Goal: Task Accomplishment & Management: Manage account settings

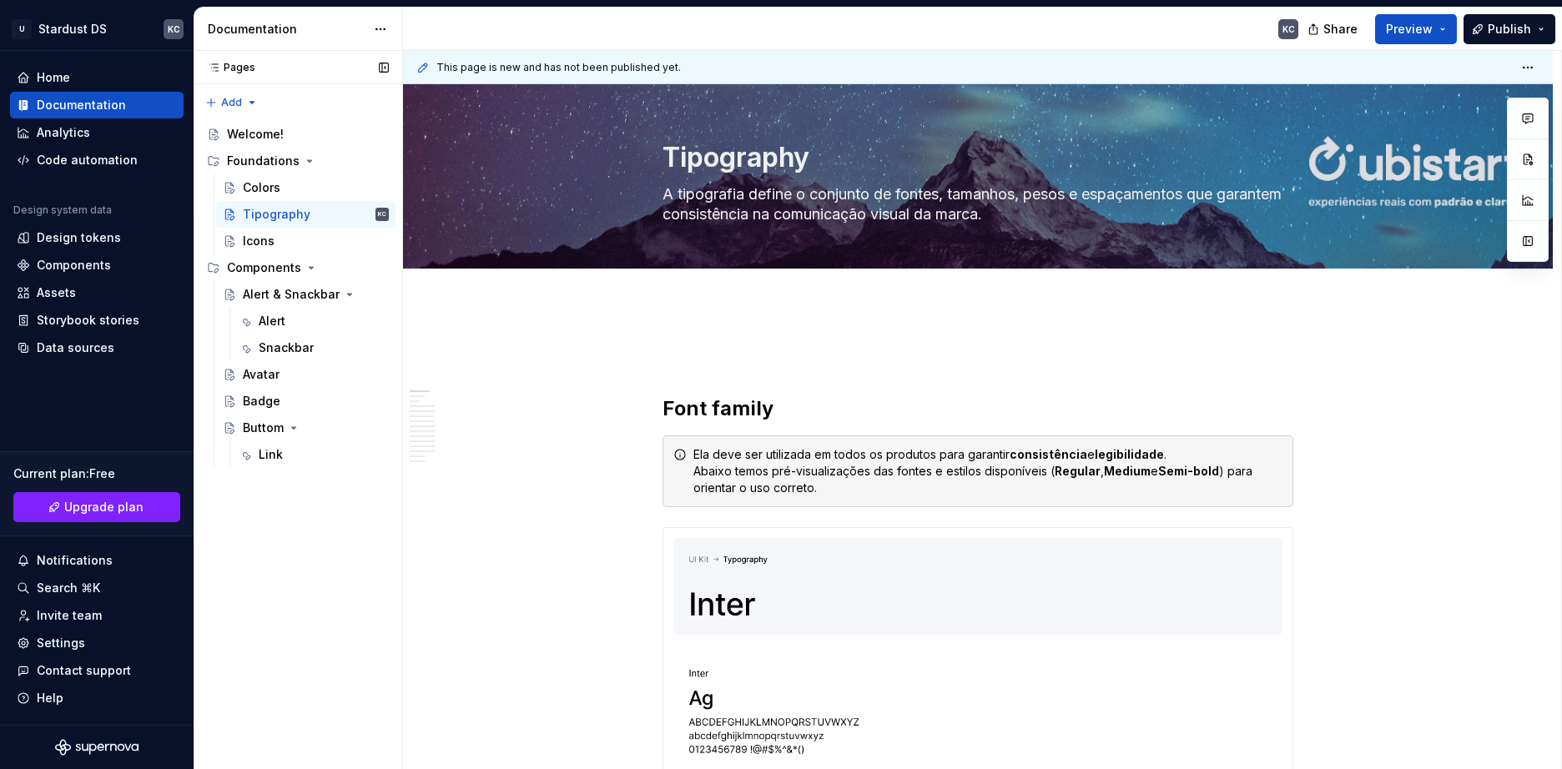
click at [239, 65] on div "Pages" at bounding box center [227, 67] width 55 height 13
click at [1449, 28] on button "Preview" at bounding box center [1416, 29] width 82 height 30
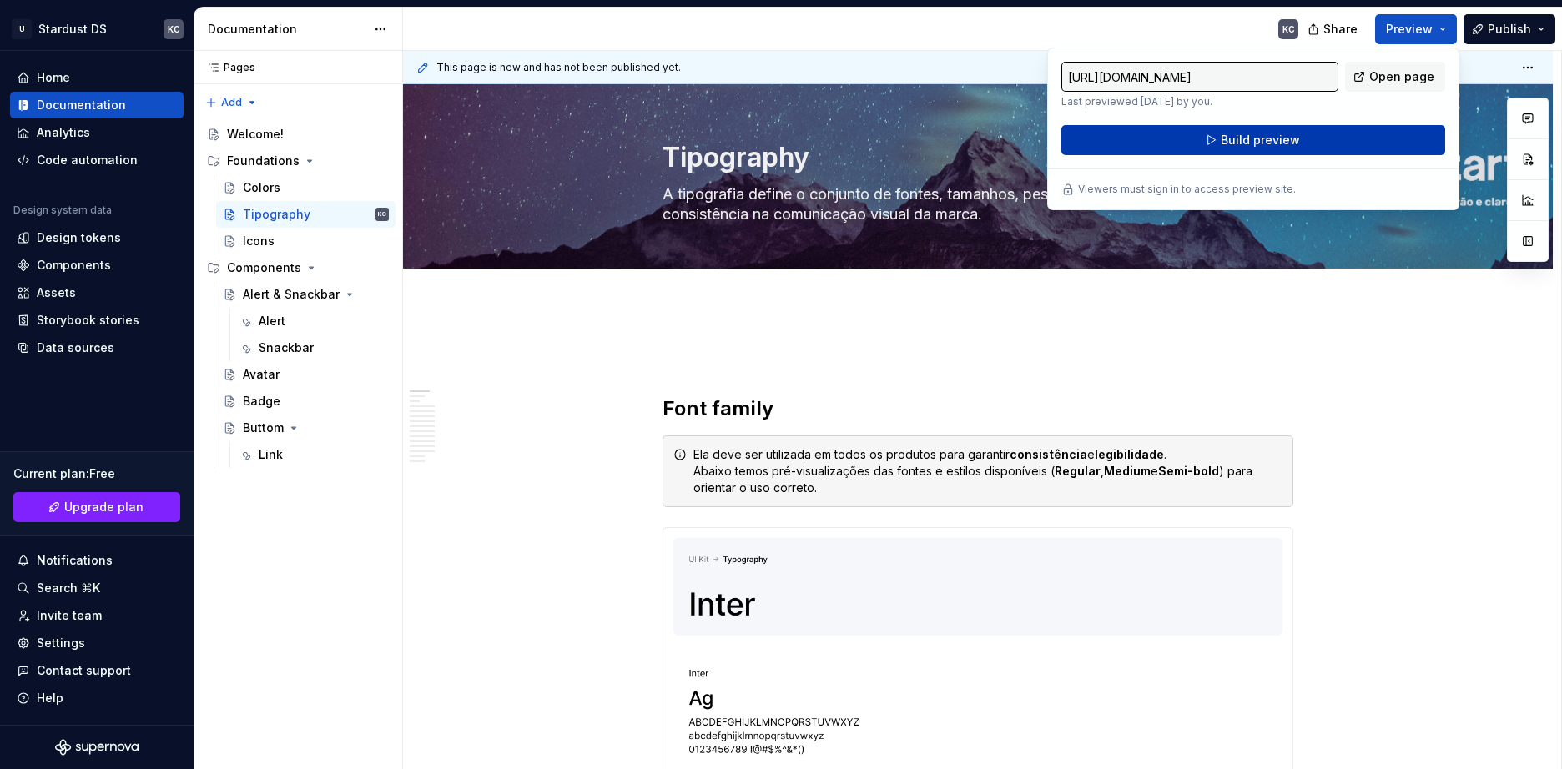
click at [1265, 144] on span "Build preview" at bounding box center [1260, 140] width 79 height 17
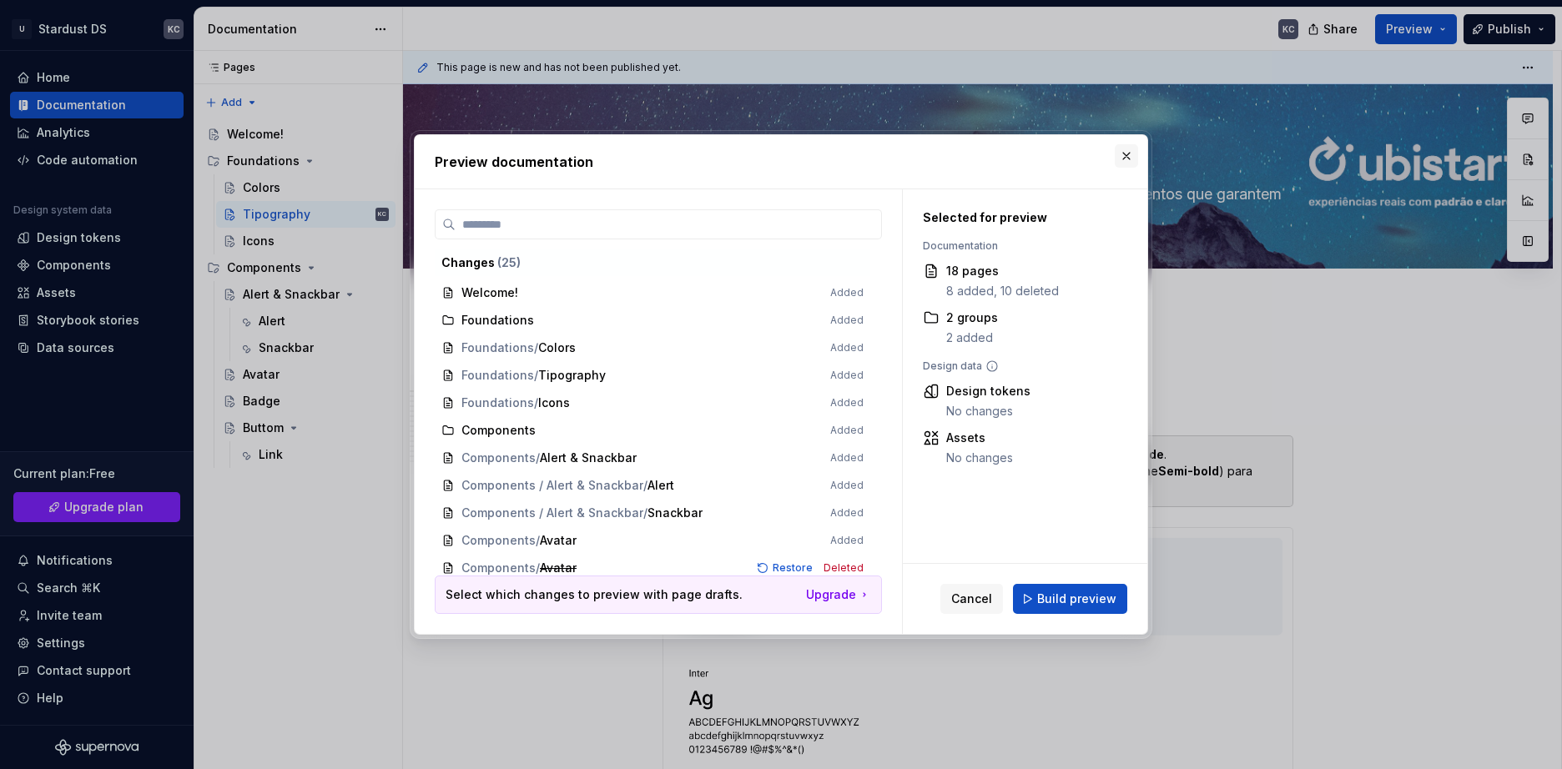
click at [1133, 160] on button "button" at bounding box center [1126, 155] width 23 height 23
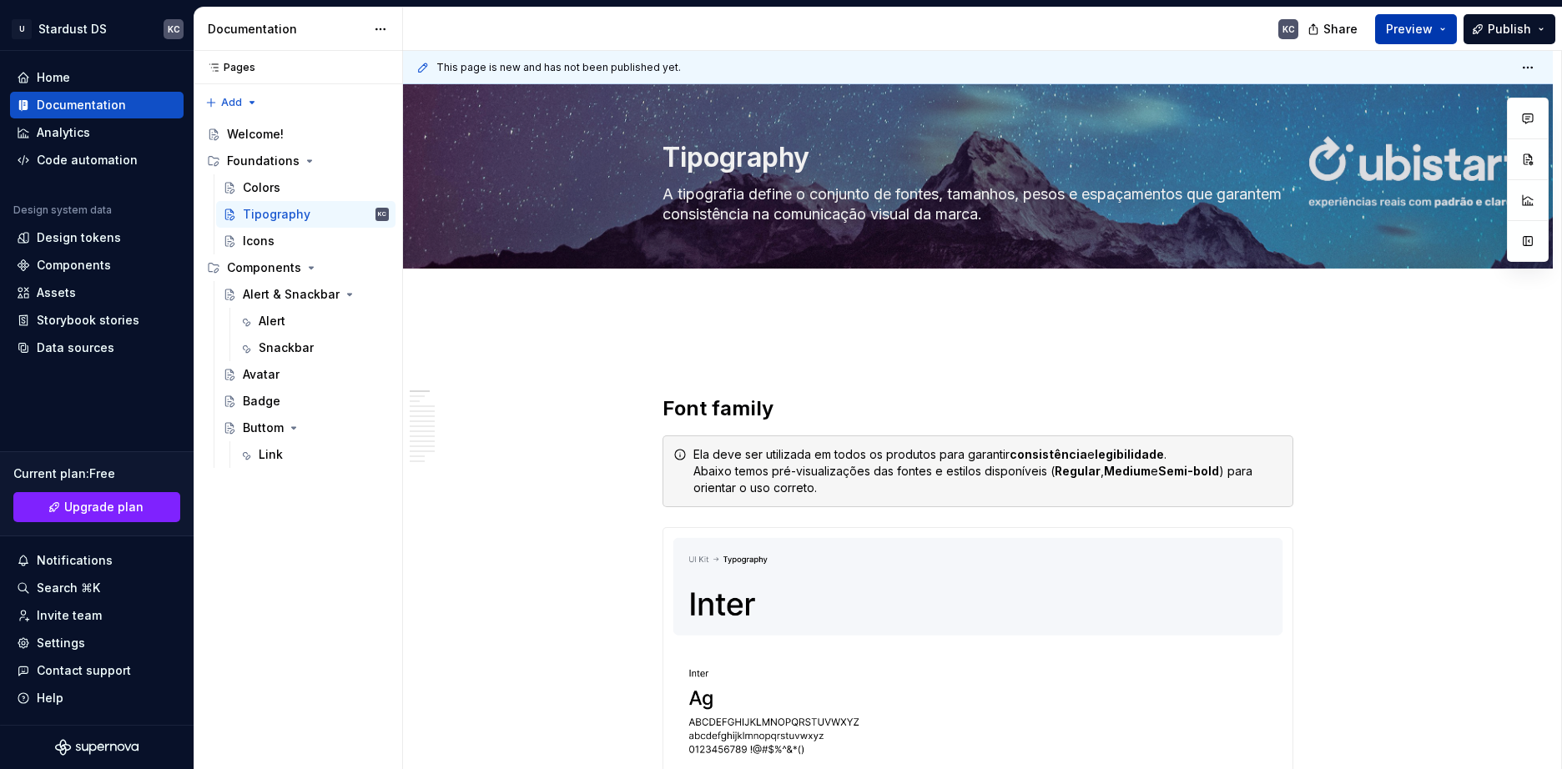
click at [1450, 31] on button "Preview" at bounding box center [1416, 29] width 82 height 30
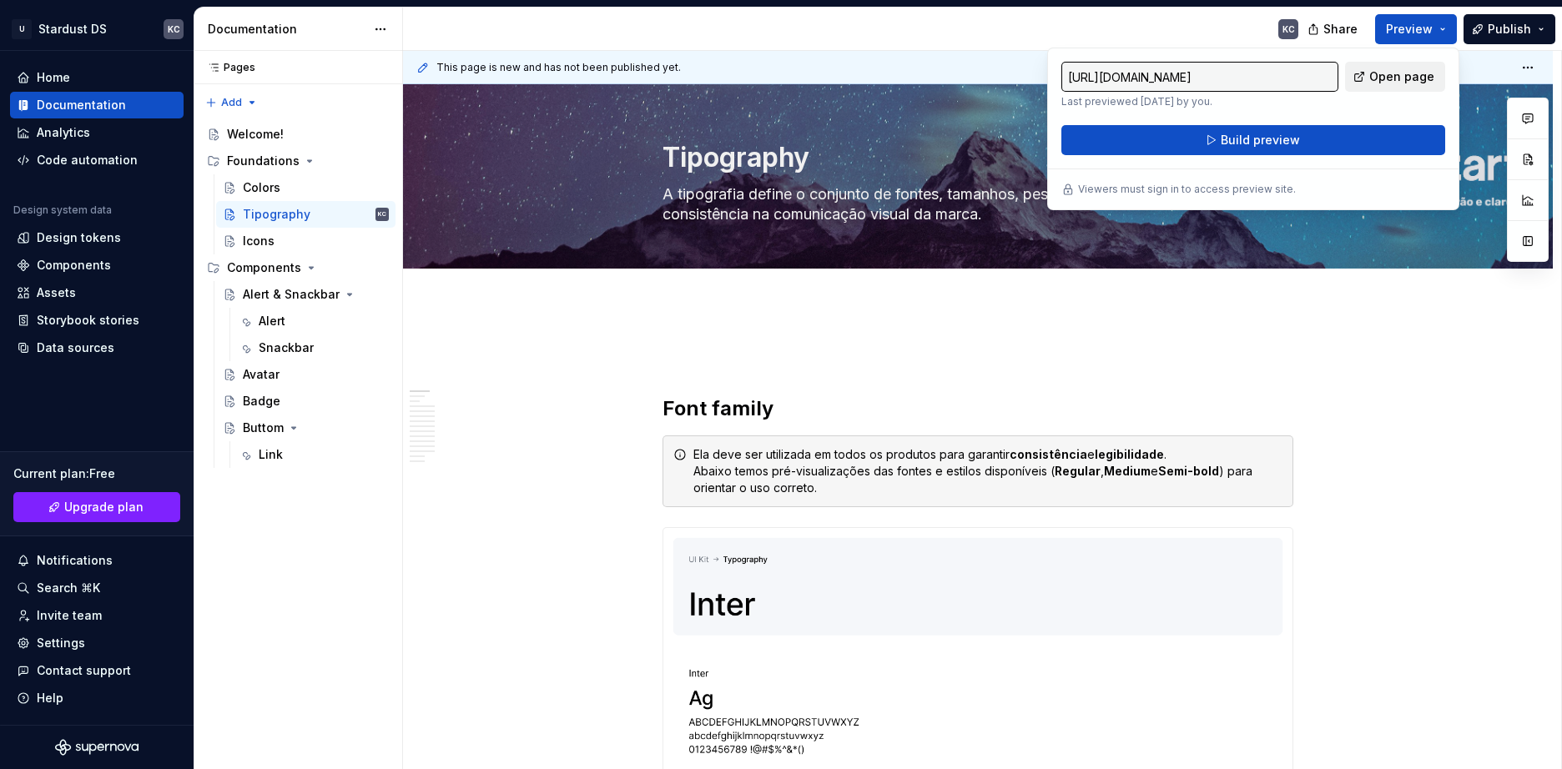
click at [1396, 76] on span "Open page" at bounding box center [1401, 76] width 65 height 17
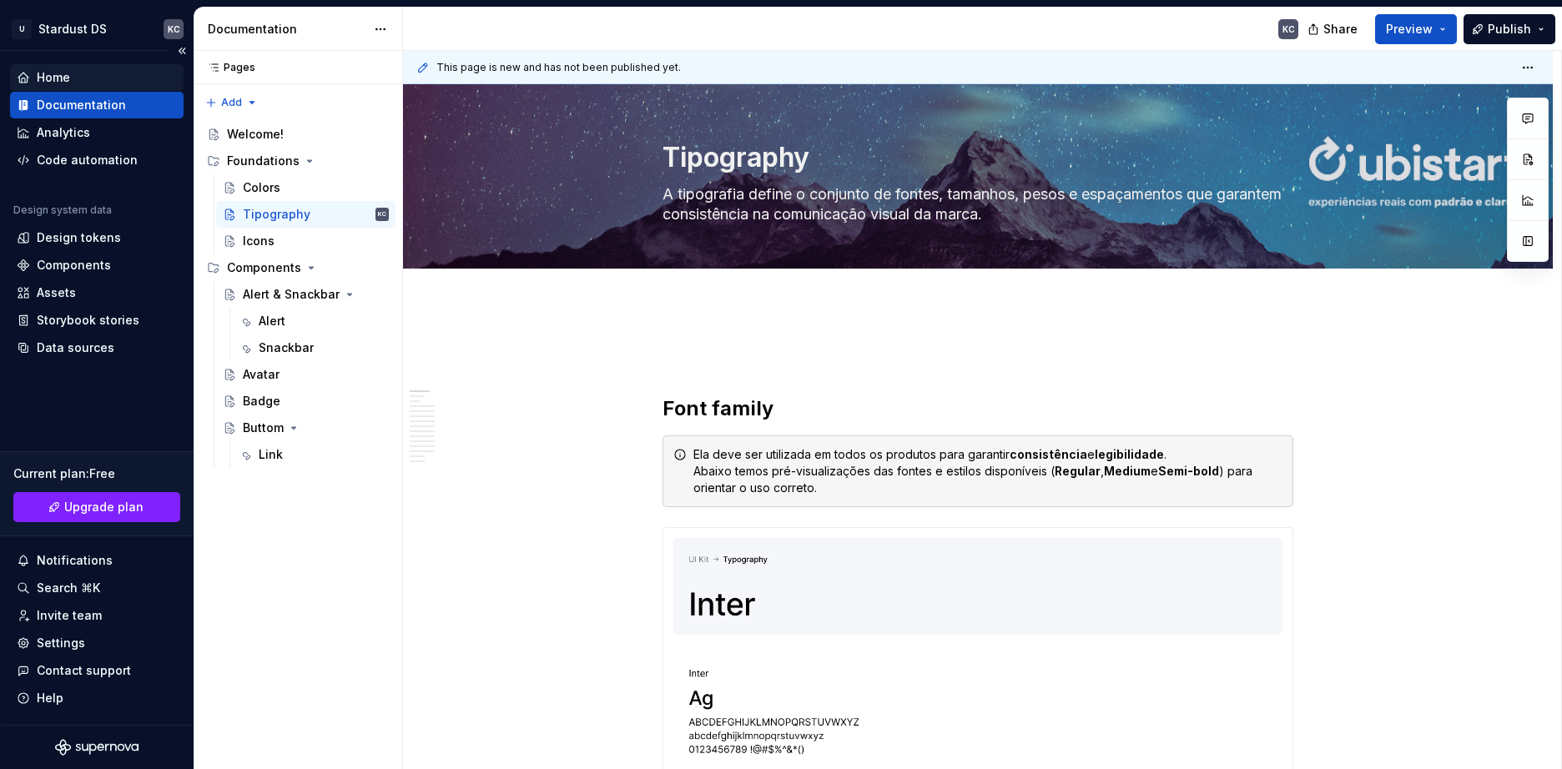
click at [88, 77] on div "Home" at bounding box center [97, 77] width 160 height 17
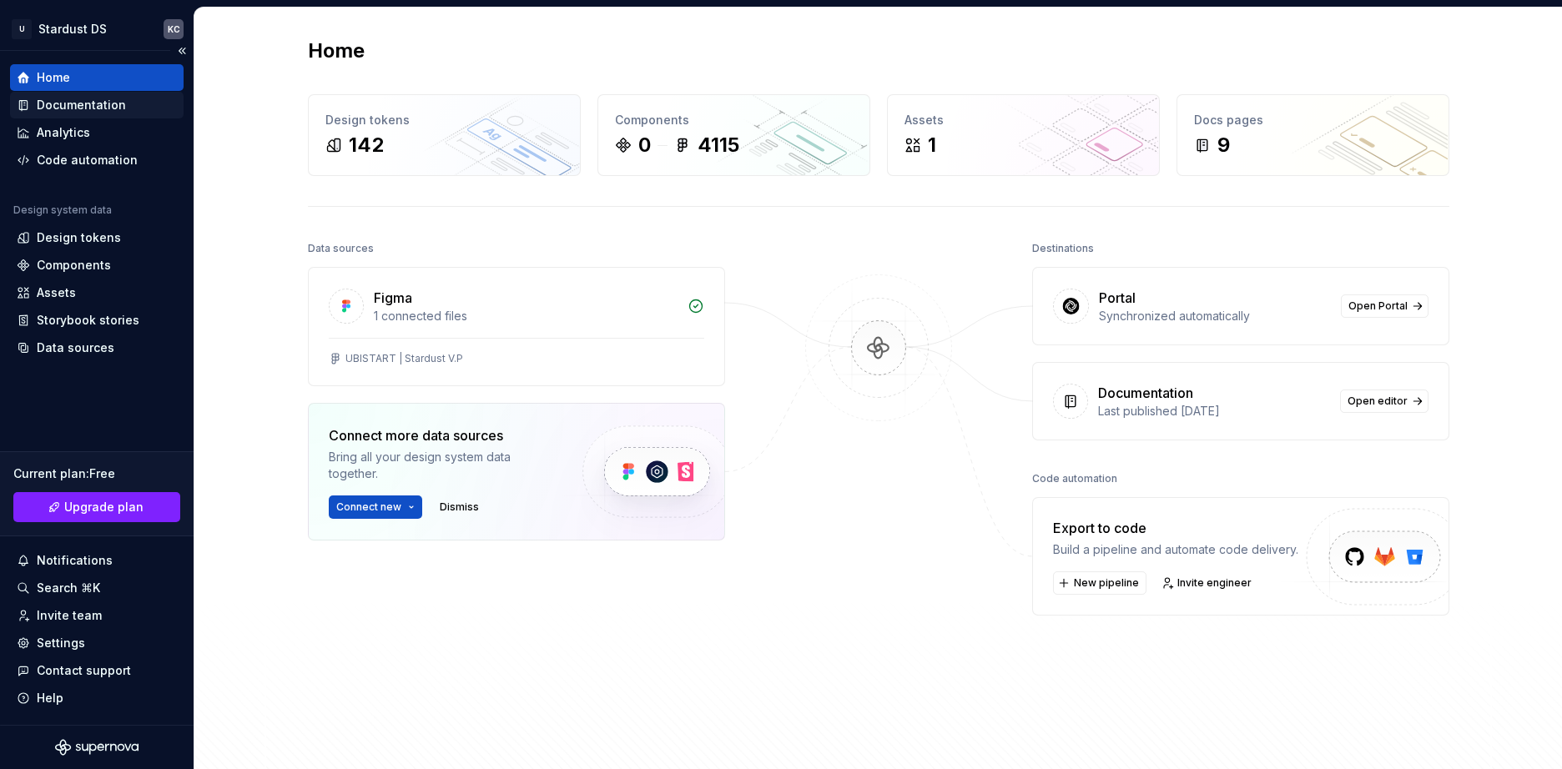
click at [77, 110] on div "Documentation" at bounding box center [81, 105] width 89 height 17
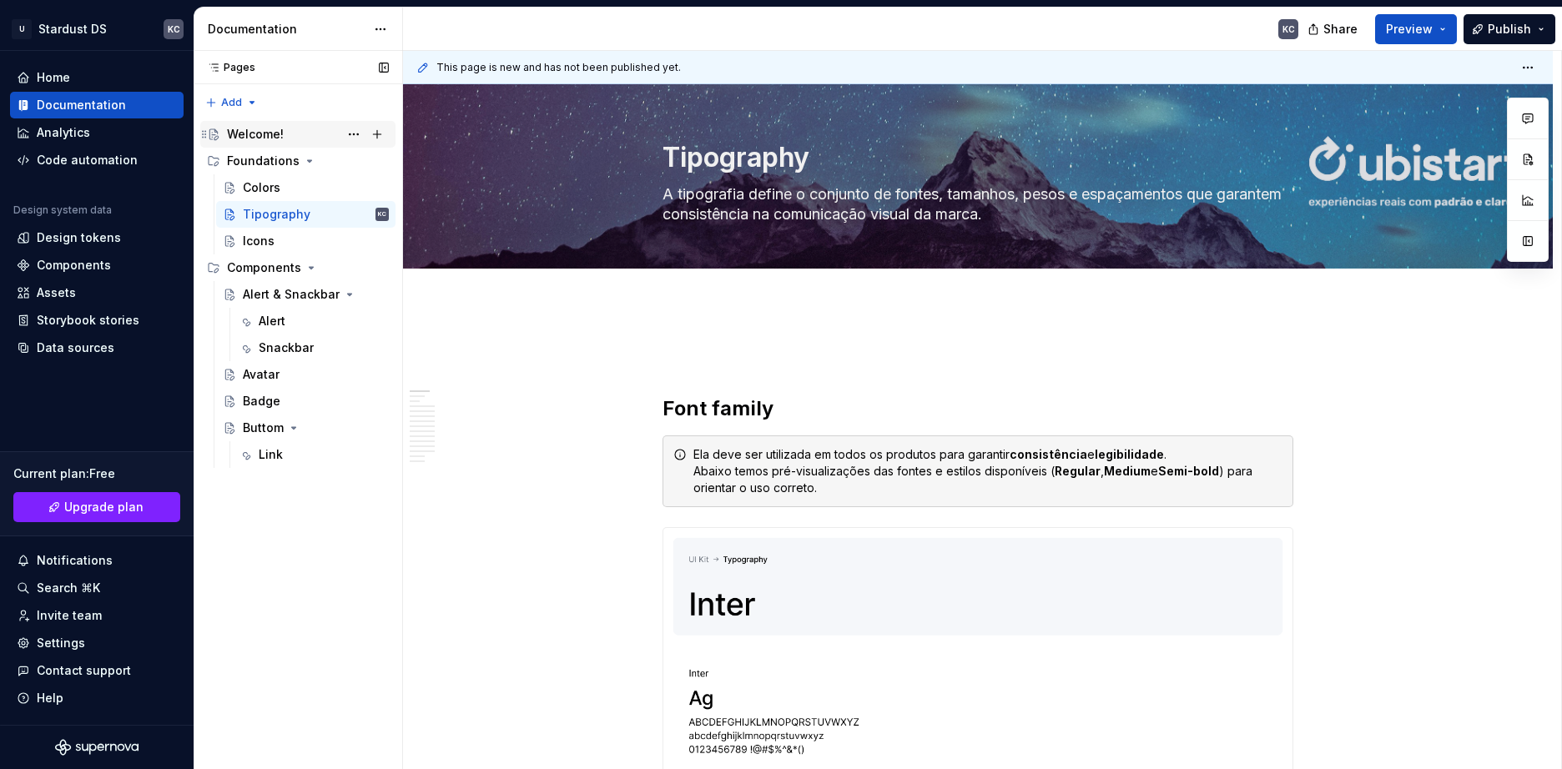
click at [259, 136] on div "Welcome!" at bounding box center [255, 134] width 57 height 17
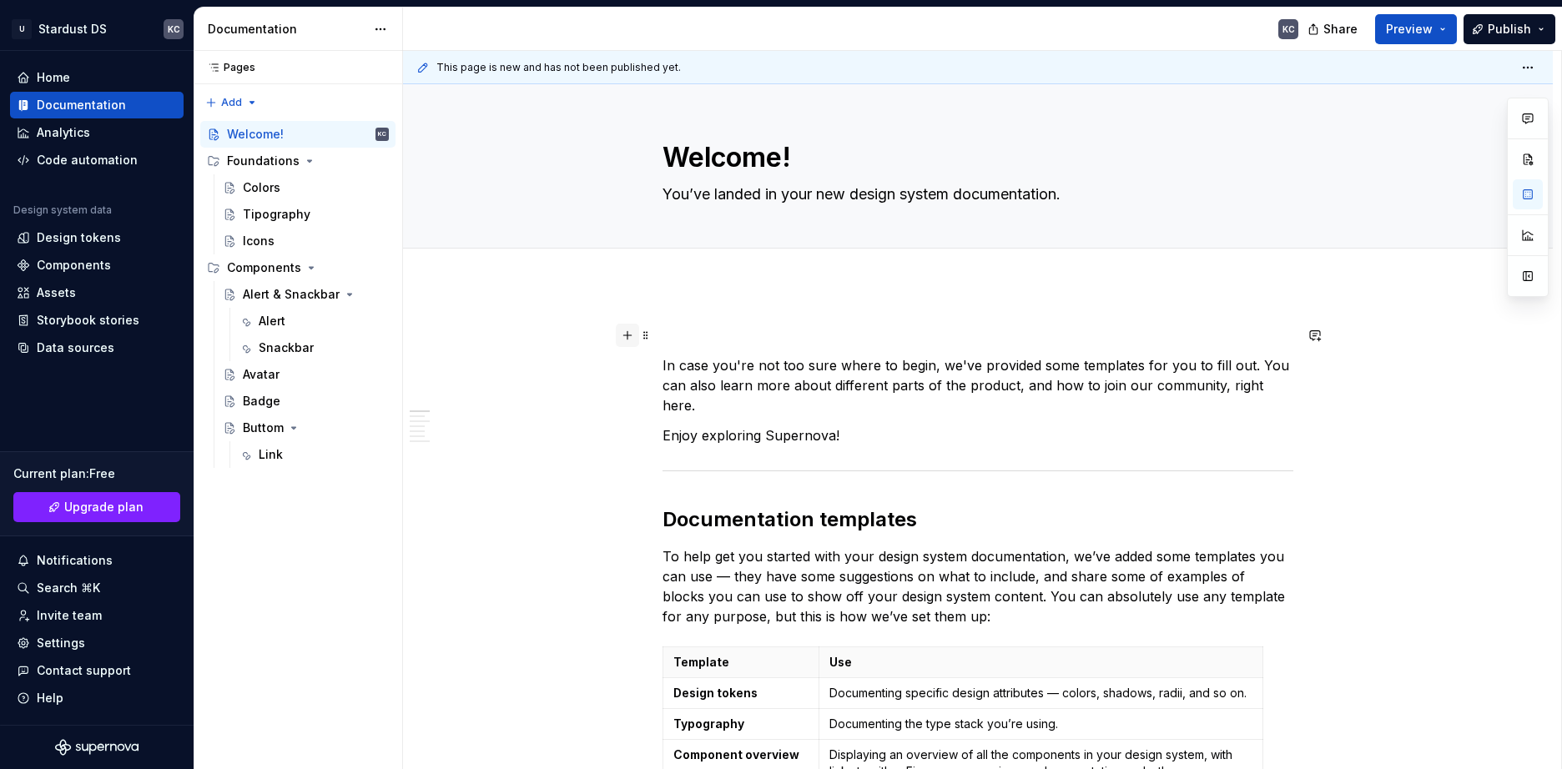
click at [630, 339] on button "button" at bounding box center [627, 335] width 23 height 23
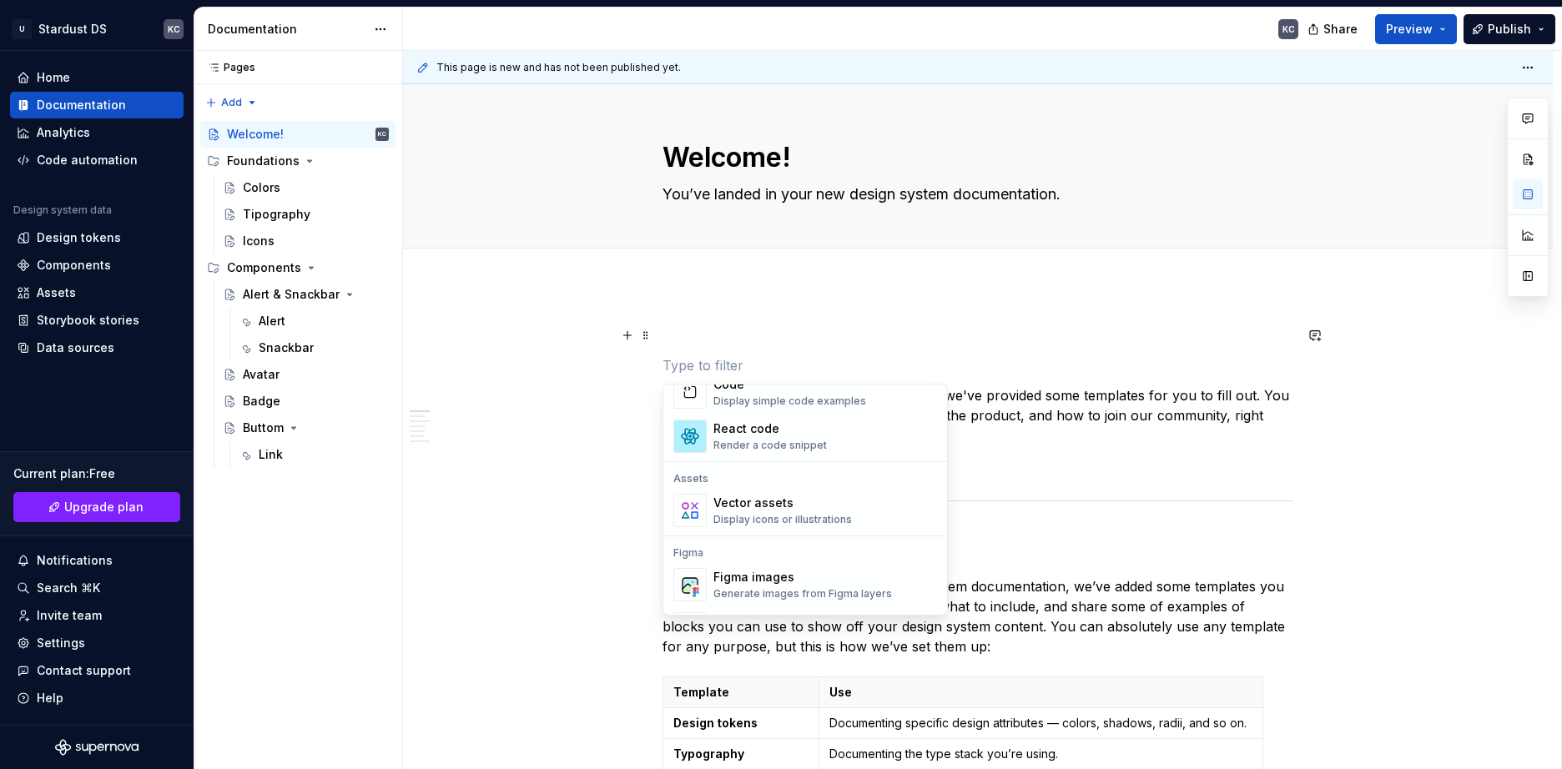
scroll to position [1411, 0]
click at [762, 512] on div "Vector assets" at bounding box center [782, 507] width 139 height 17
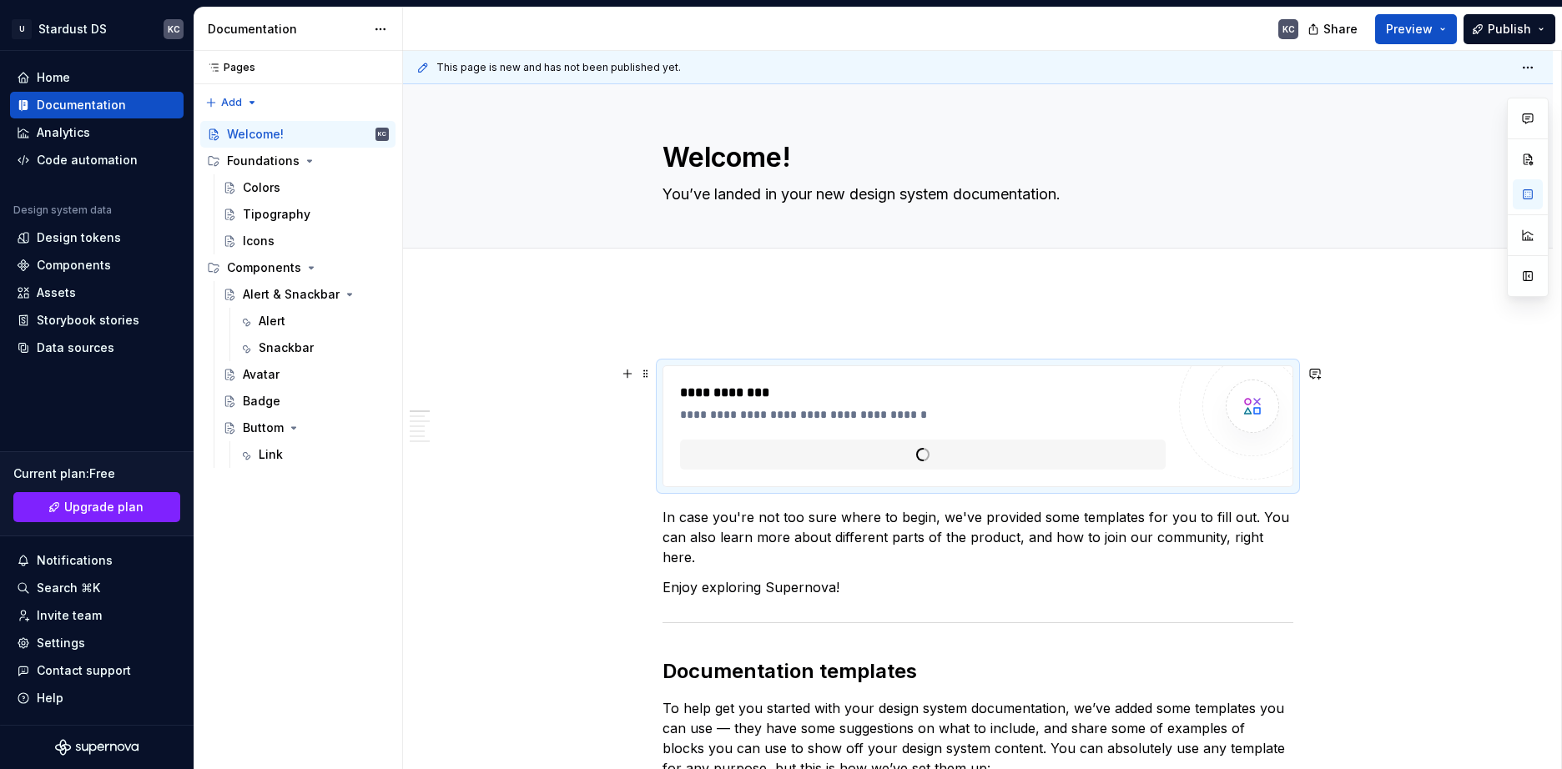
click at [1247, 406] on img at bounding box center [1252, 406] width 33 height 33
click at [772, 459] on span "**********" at bounding box center [741, 454] width 74 height 17
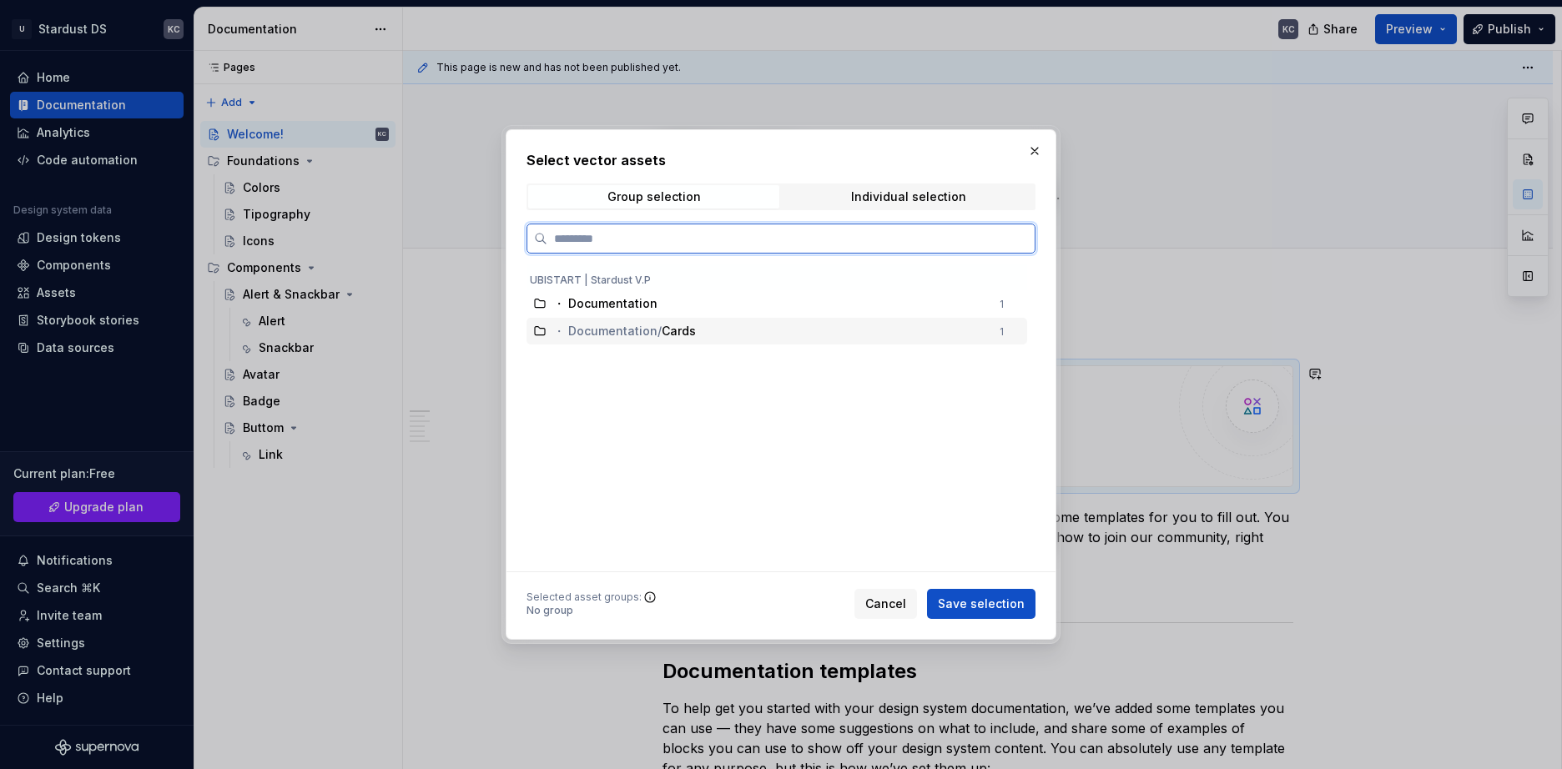
click at [857, 330] on div "・ Documentation / Cards" at bounding box center [771, 331] width 436 height 17
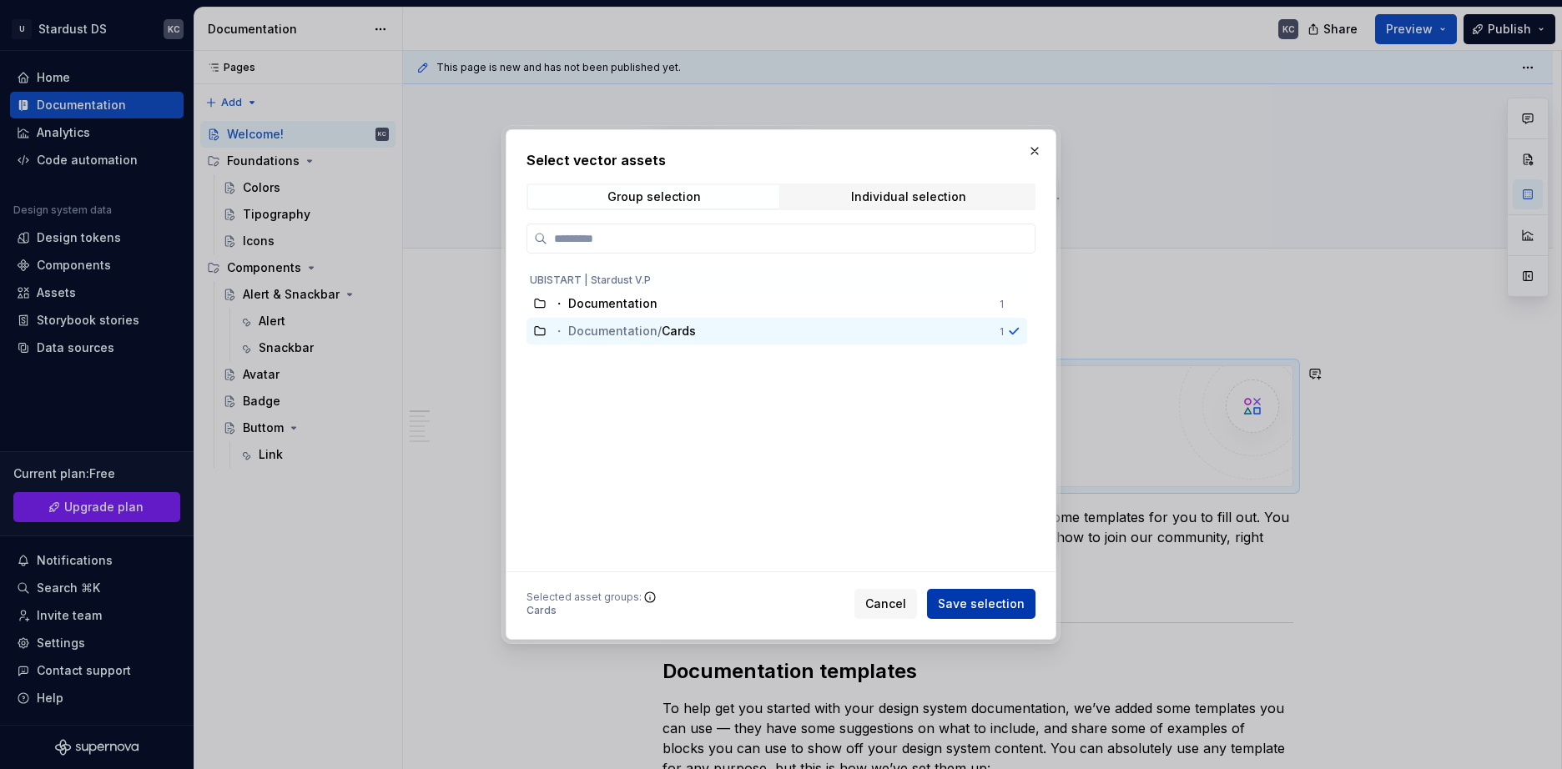
click at [970, 604] on span "Save selection" at bounding box center [981, 604] width 87 height 17
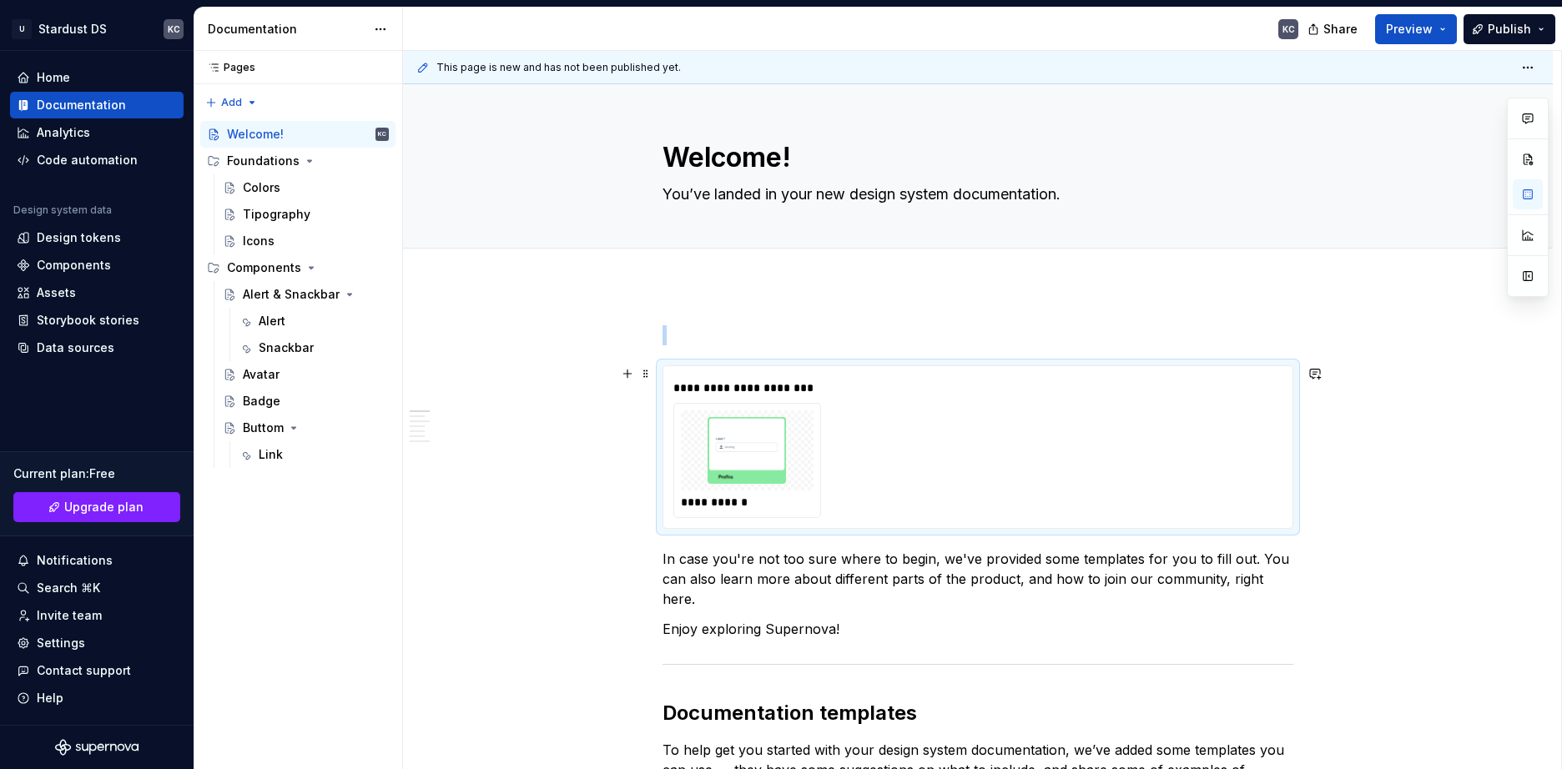
click at [752, 436] on img at bounding box center [747, 450] width 119 height 67
click at [1435, 28] on button "Preview" at bounding box center [1416, 29] width 82 height 30
click at [763, 475] on img at bounding box center [747, 450] width 119 height 67
click at [1422, 23] on span "Preview" at bounding box center [1409, 29] width 47 height 17
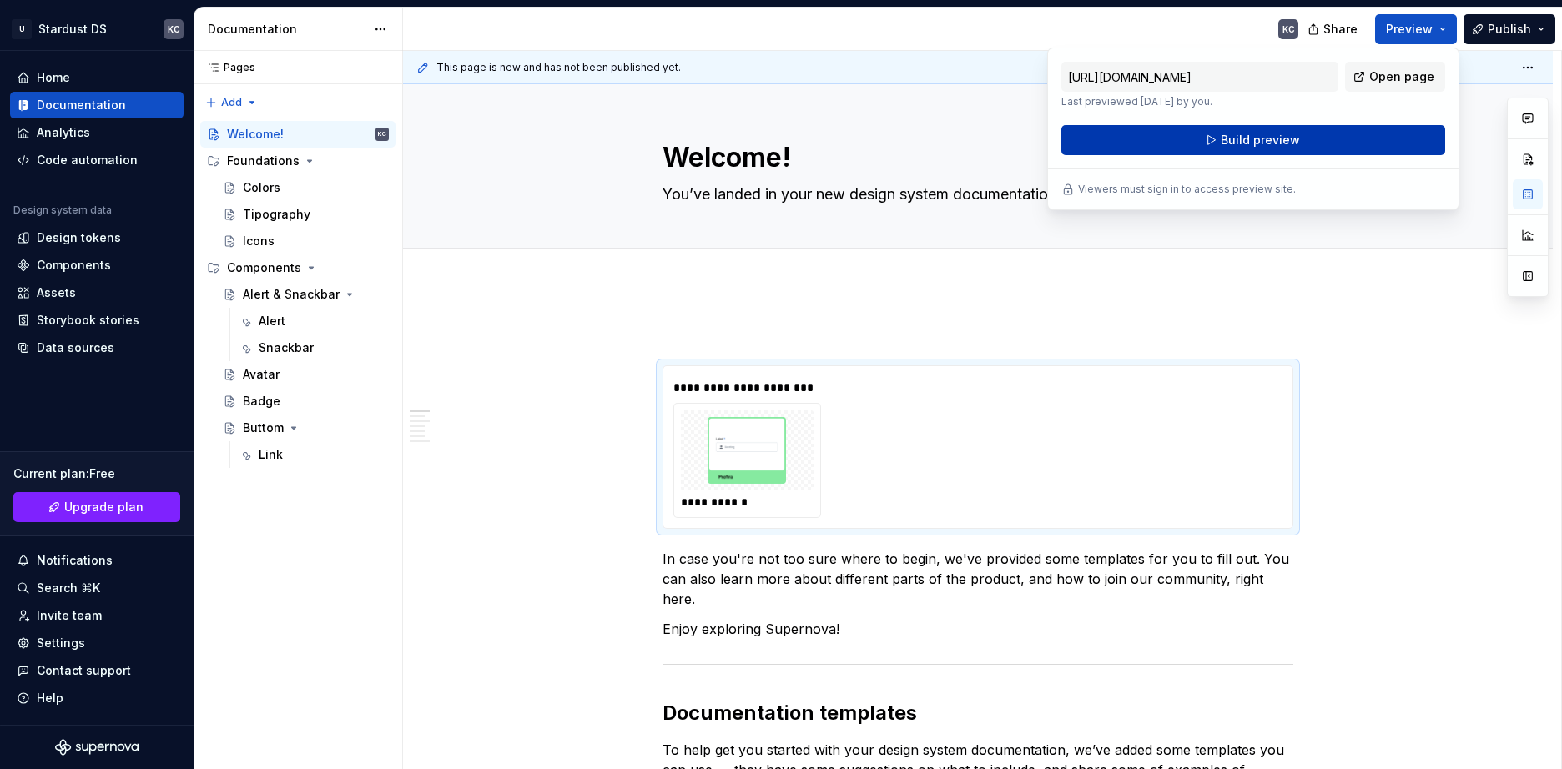
click at [1353, 134] on button "Build preview" at bounding box center [1253, 140] width 384 height 30
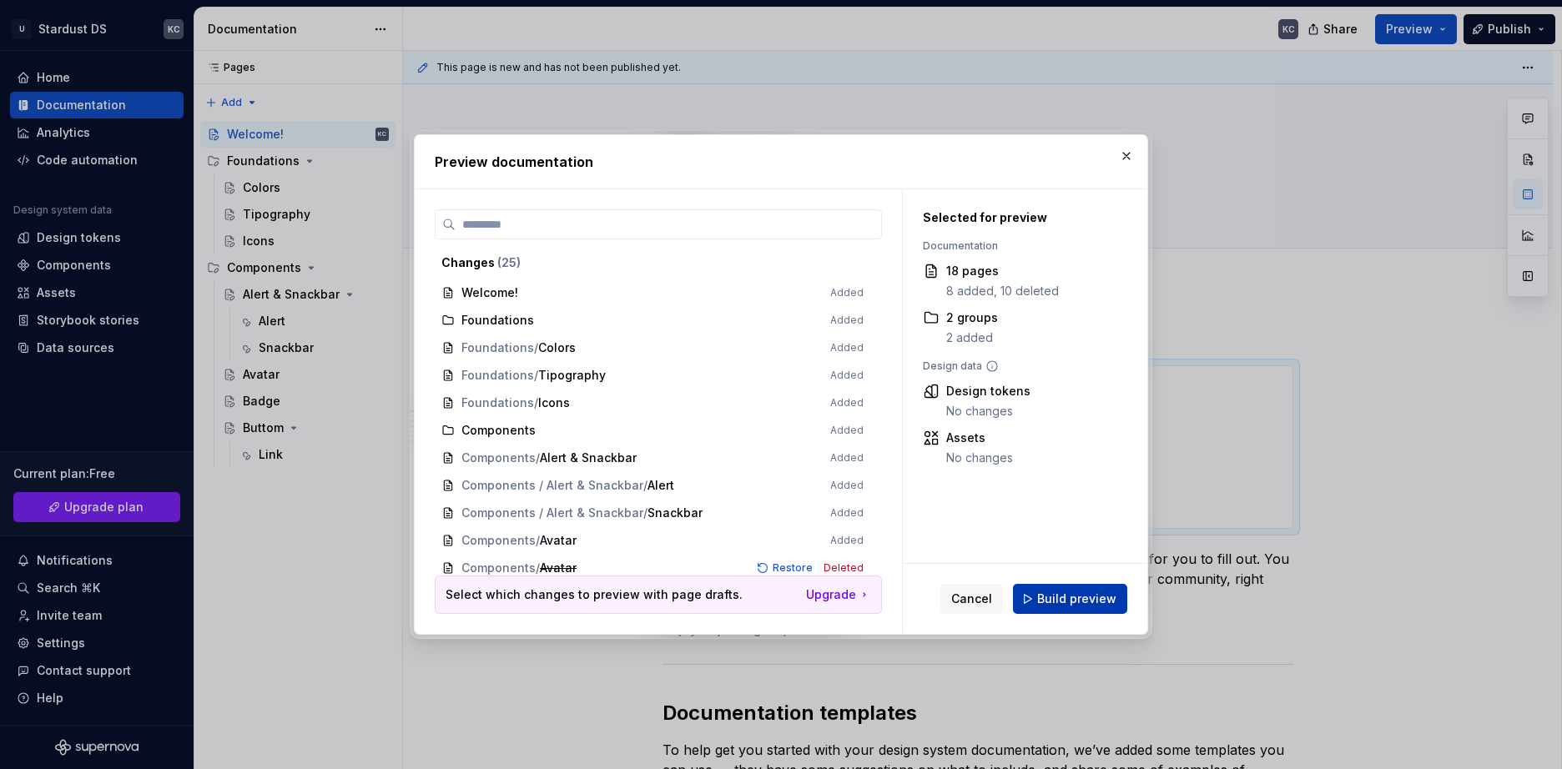
click at [1094, 603] on span "Build preview" at bounding box center [1076, 599] width 79 height 17
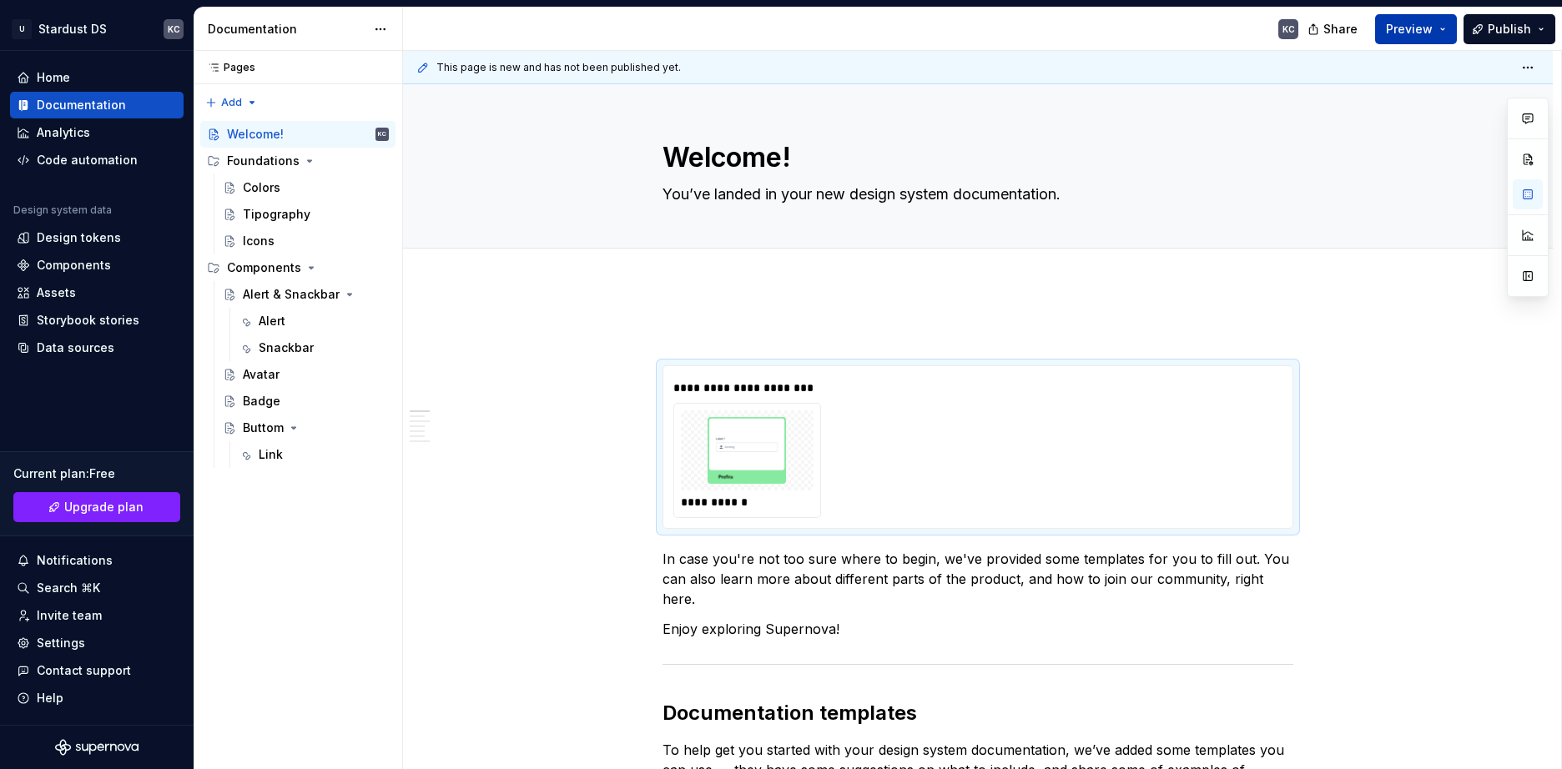
click at [1453, 21] on button "Preview" at bounding box center [1416, 29] width 82 height 30
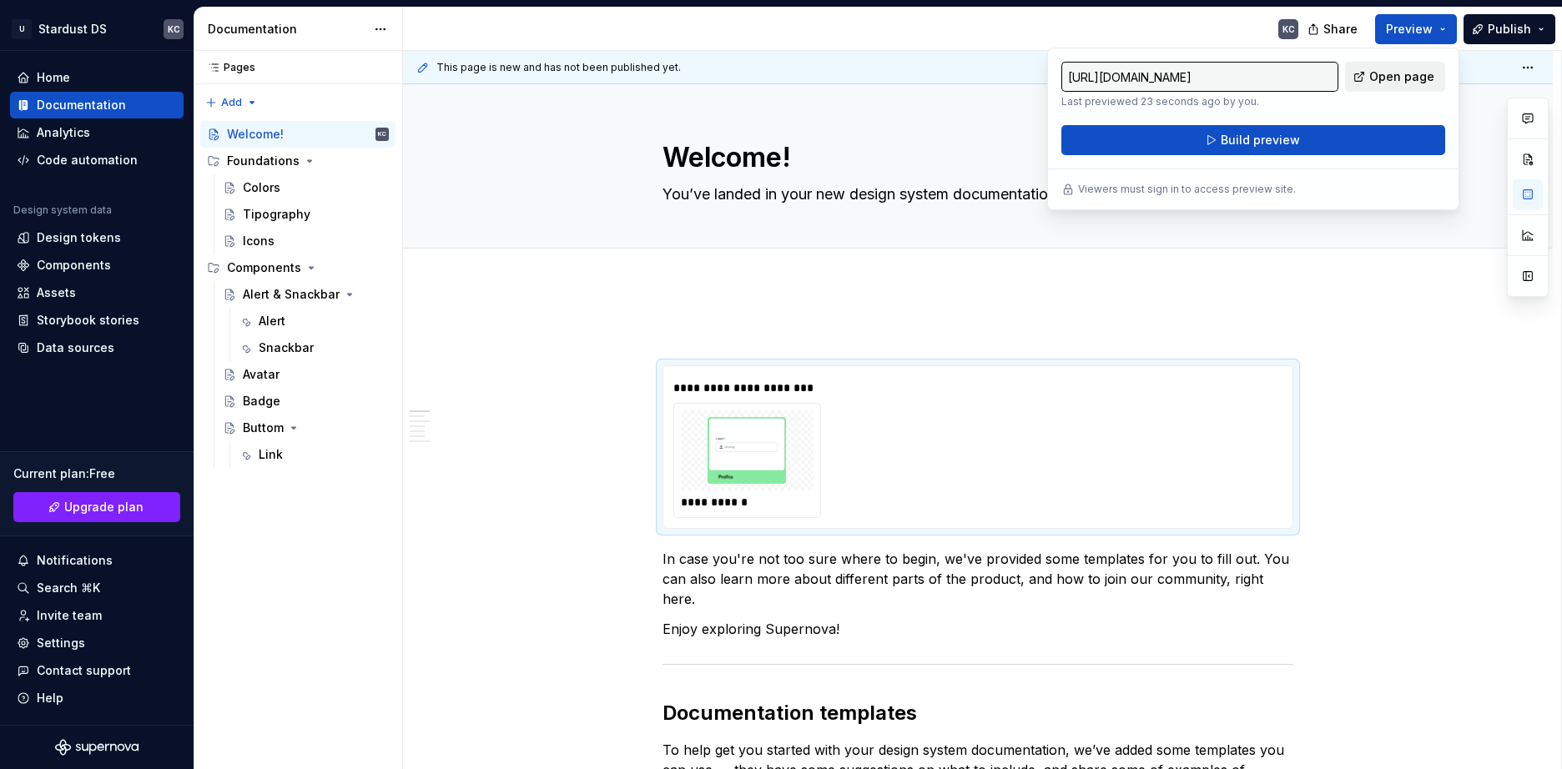
click at [1410, 76] on span "Open page" at bounding box center [1401, 76] width 65 height 17
click at [650, 372] on span at bounding box center [645, 373] width 13 height 23
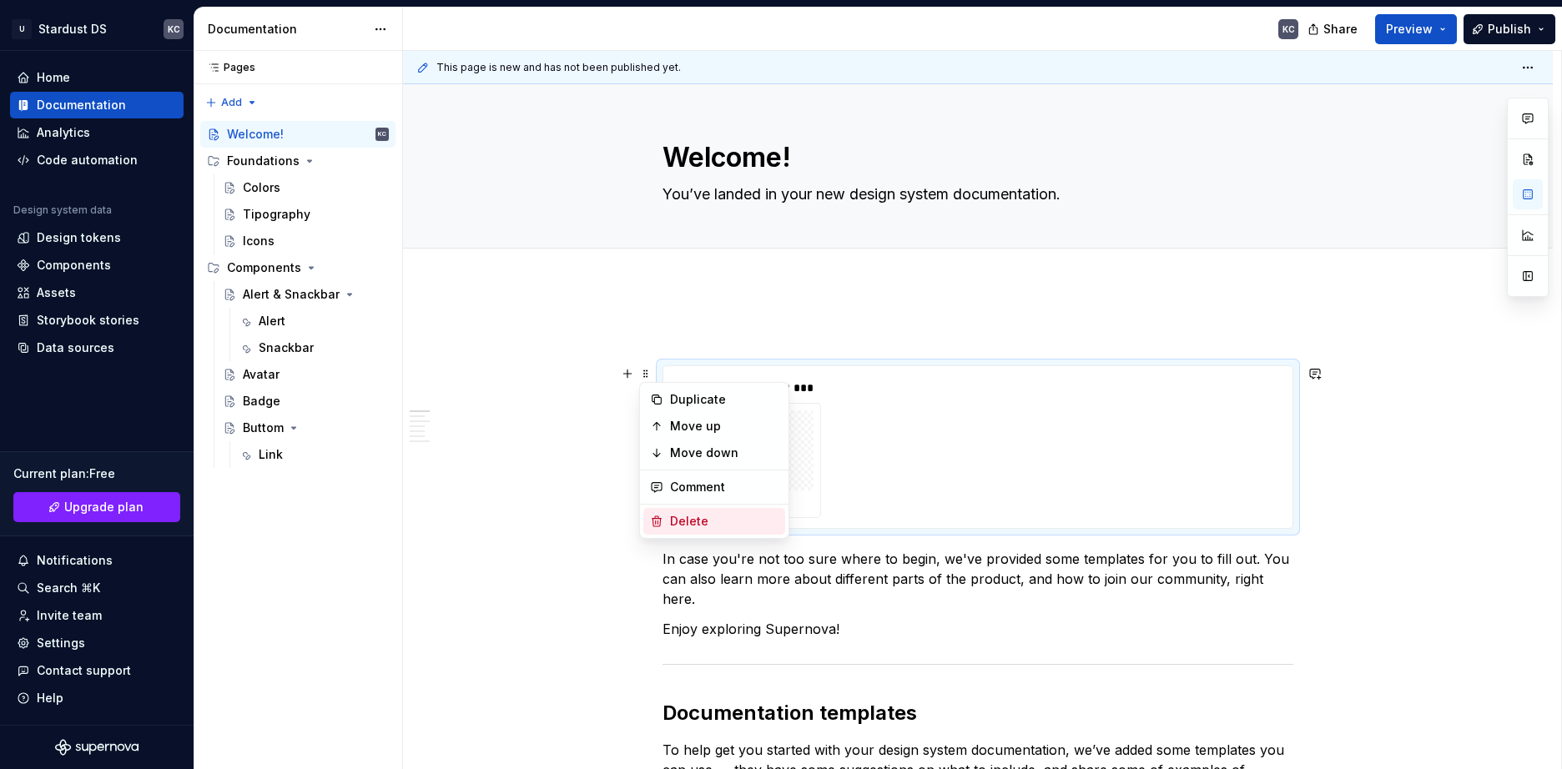
click at [683, 520] on div "Delete" at bounding box center [724, 521] width 108 height 17
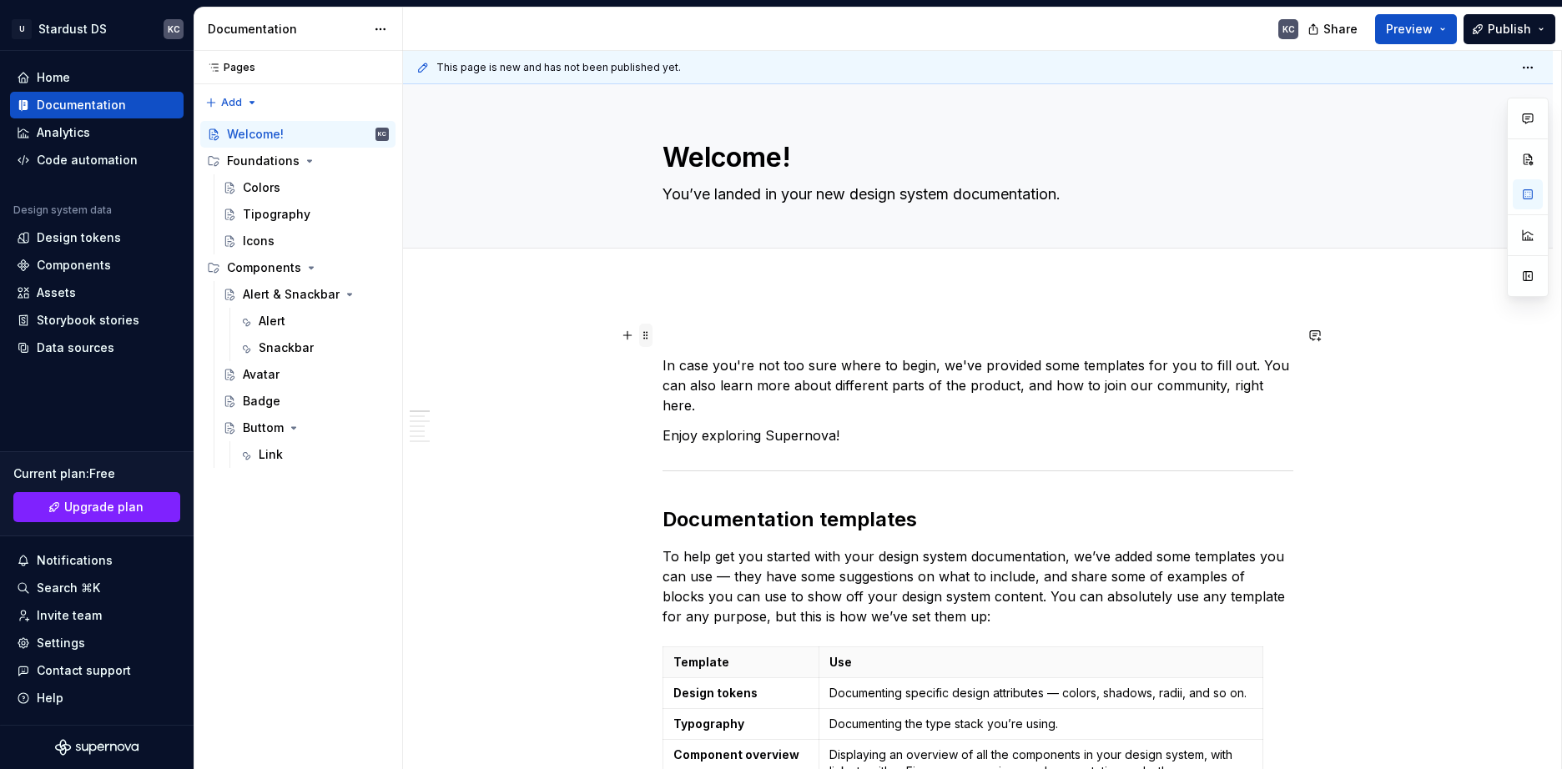
click at [650, 340] on span at bounding box center [645, 335] width 13 height 23
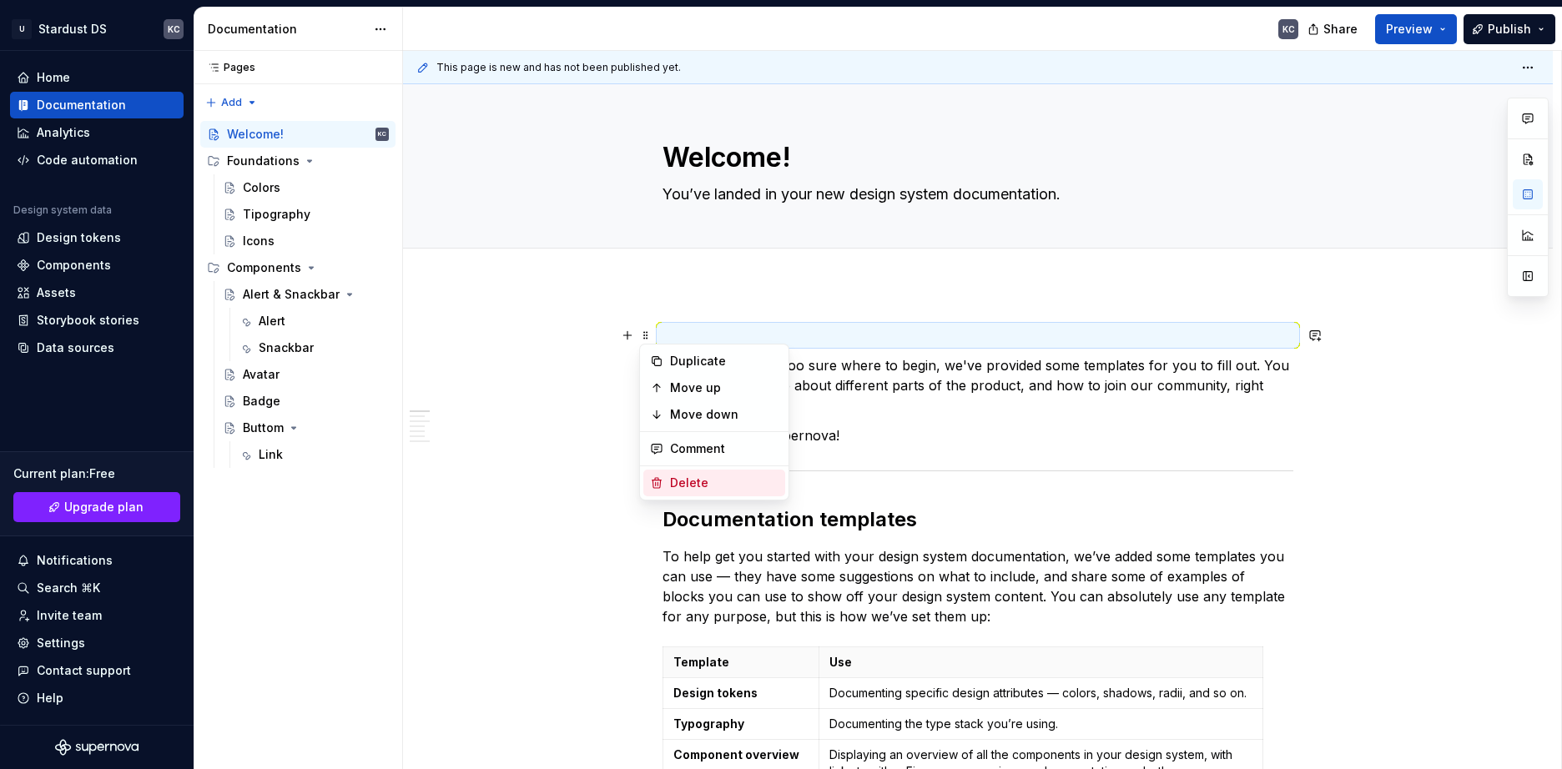
click at [683, 477] on div "Delete" at bounding box center [724, 483] width 108 height 17
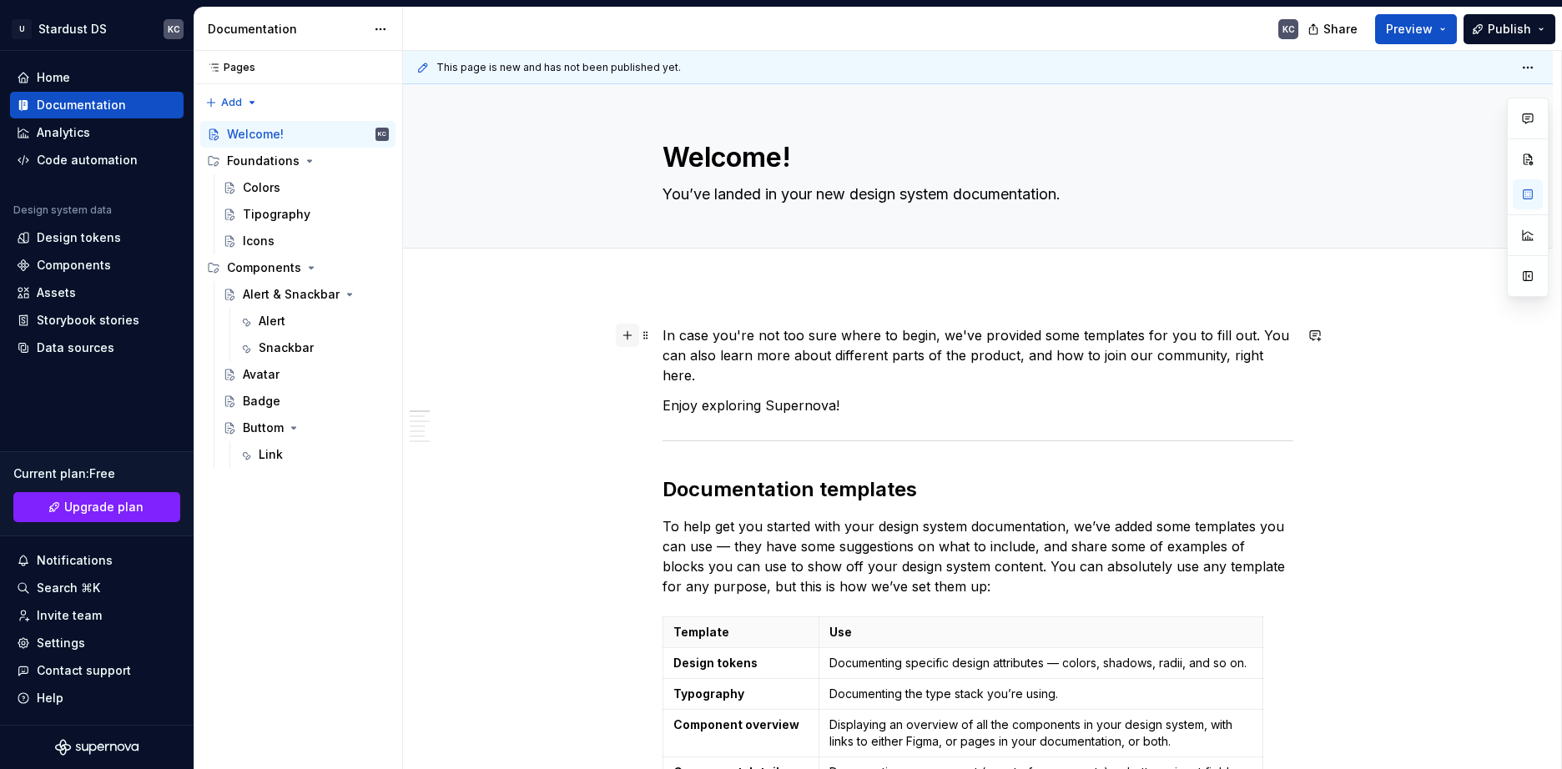
click at [631, 336] on button "button" at bounding box center [627, 335] width 23 height 23
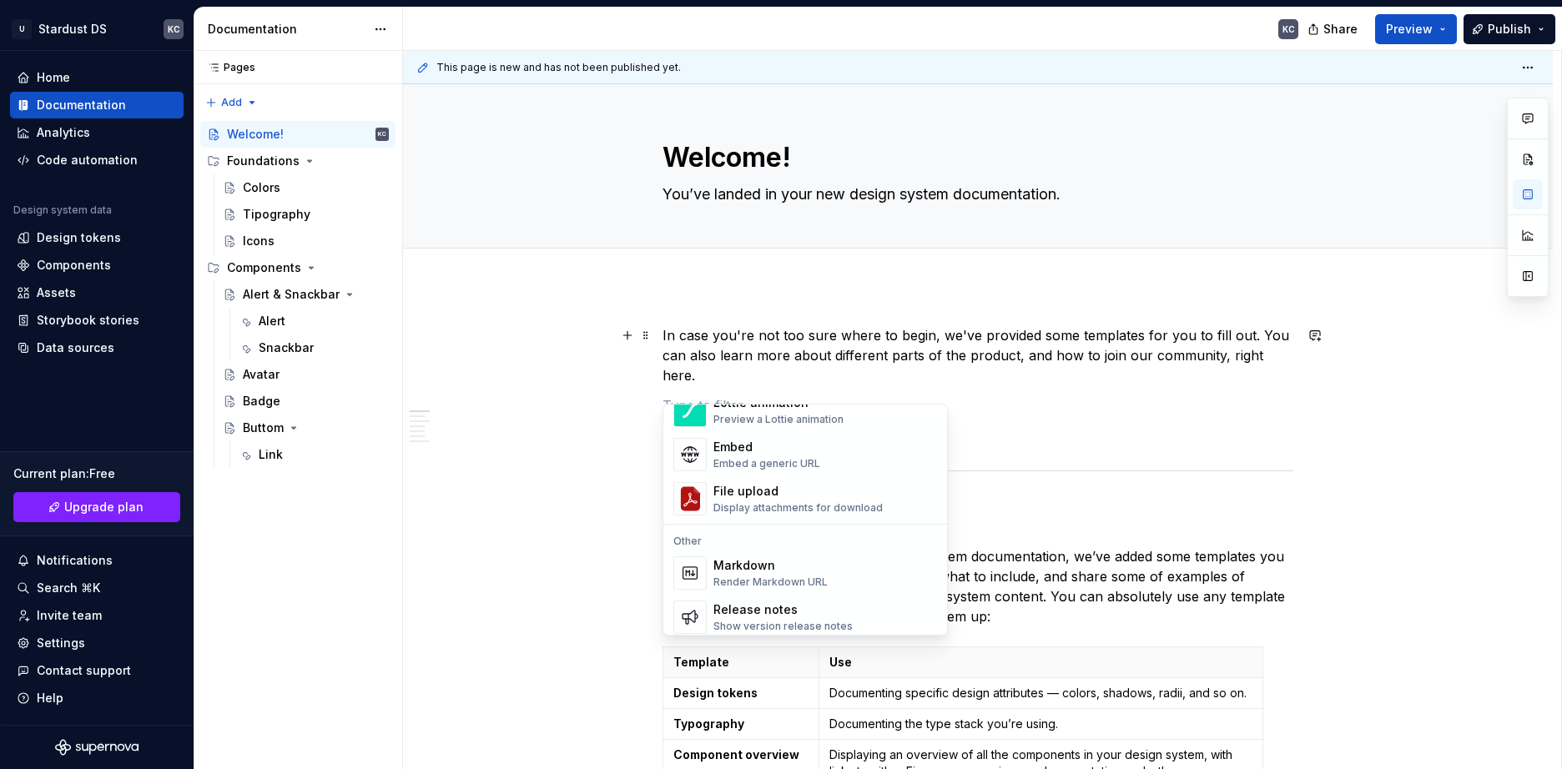
scroll to position [918, 0]
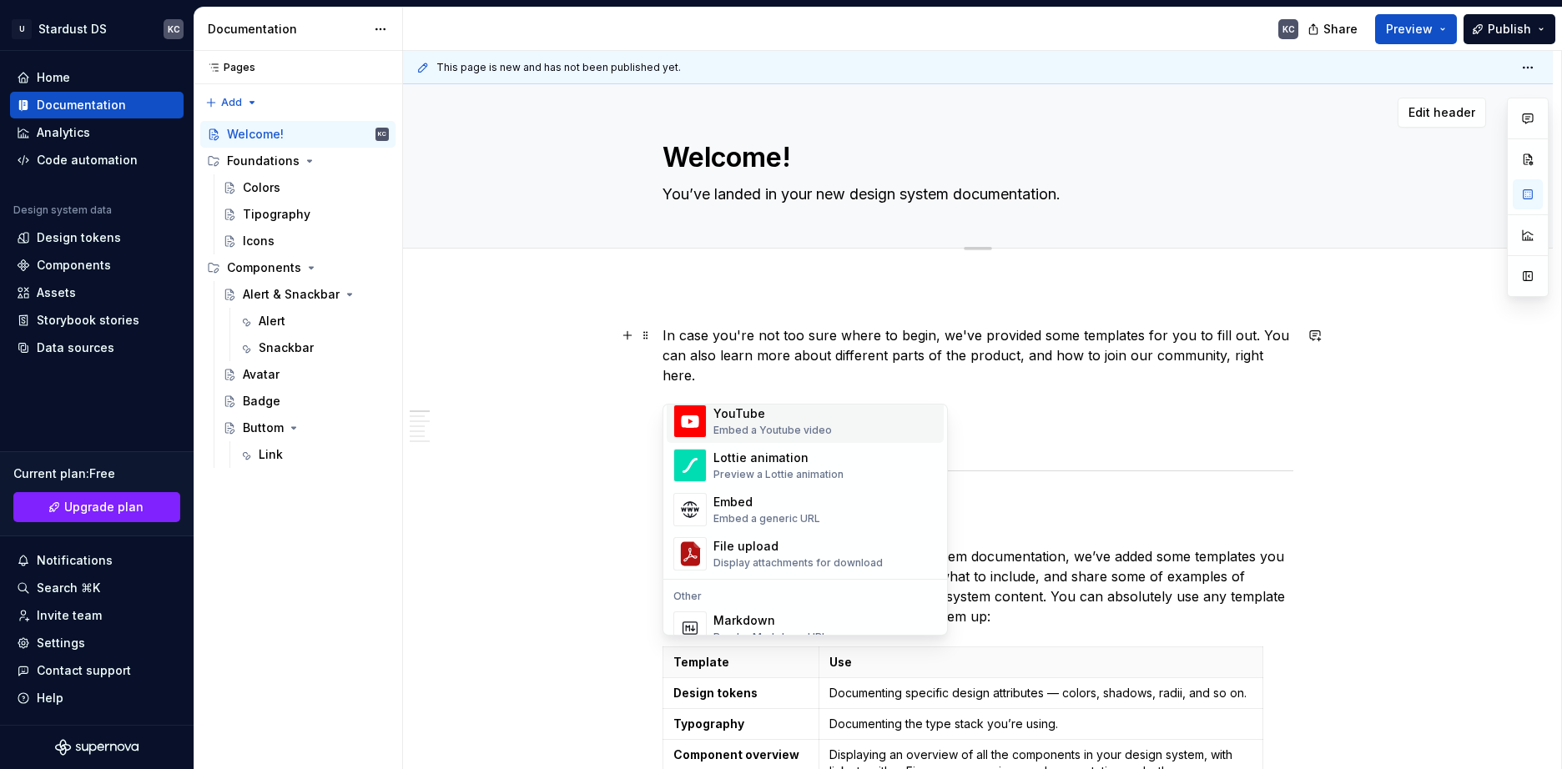
type textarea "*"
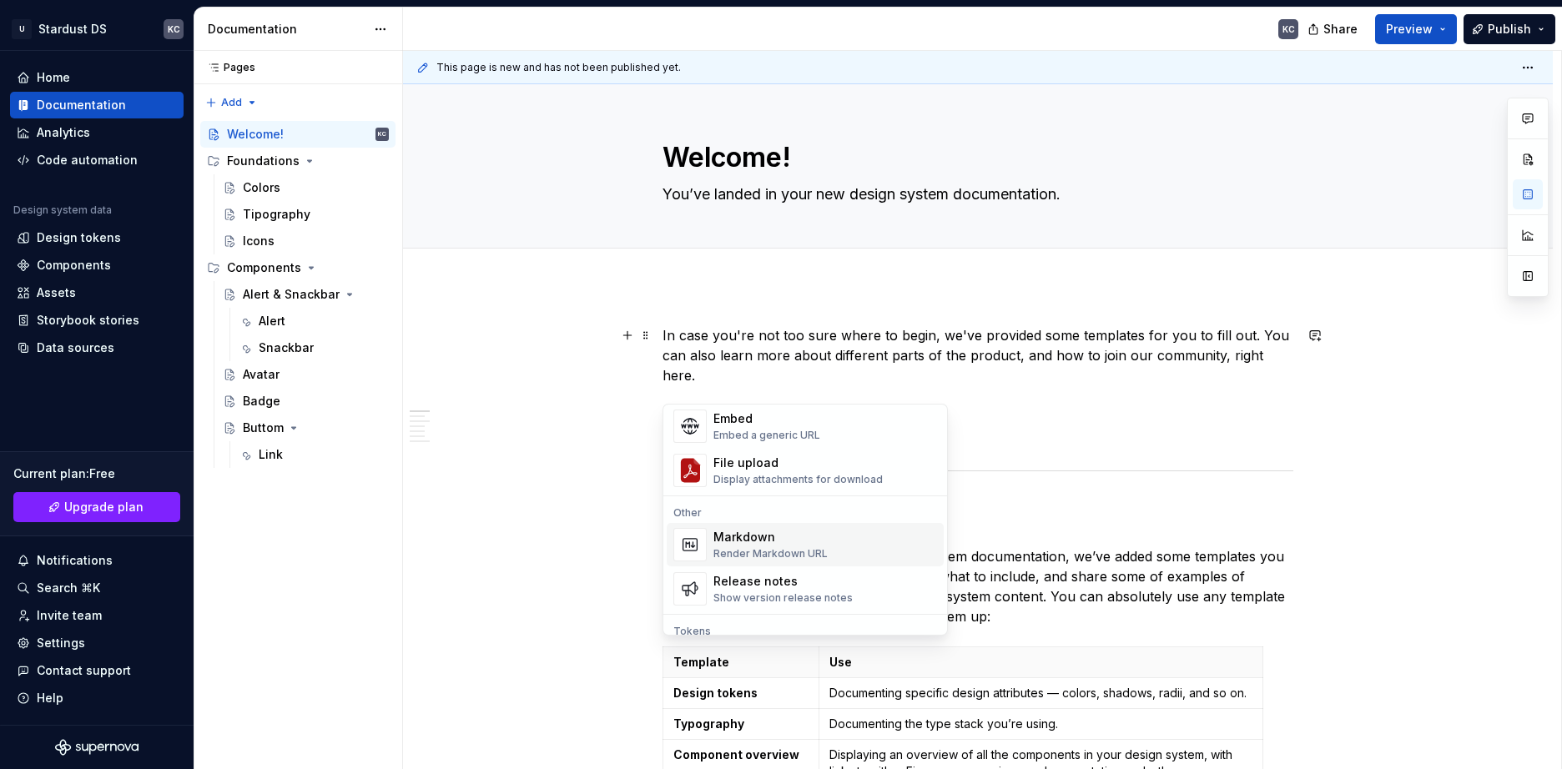
scroll to position [1085, 0]
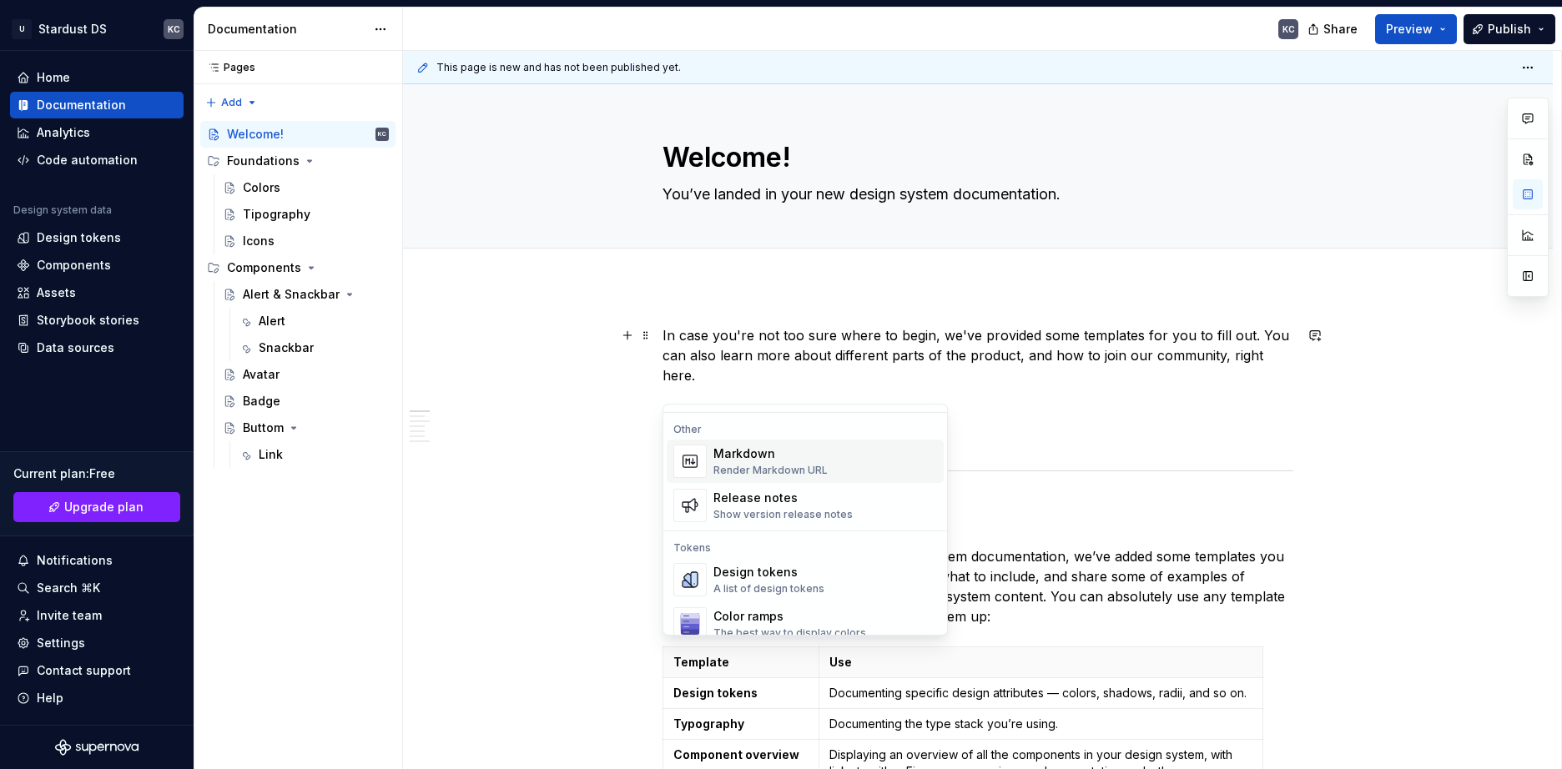
click at [771, 465] on div "Render Markdown URL" at bounding box center [770, 470] width 114 height 13
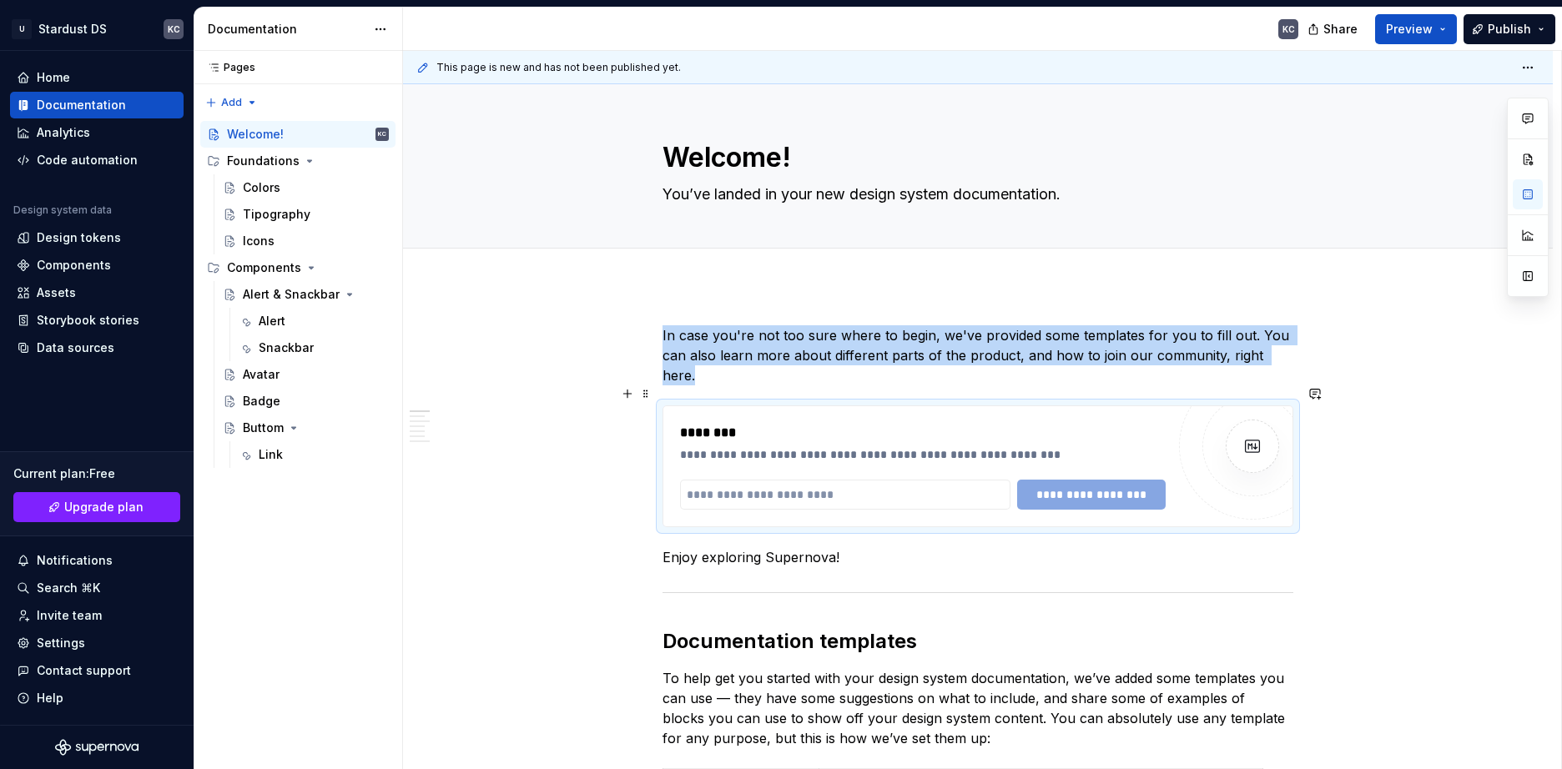
click at [747, 426] on div "**********" at bounding box center [923, 443] width 486 height 40
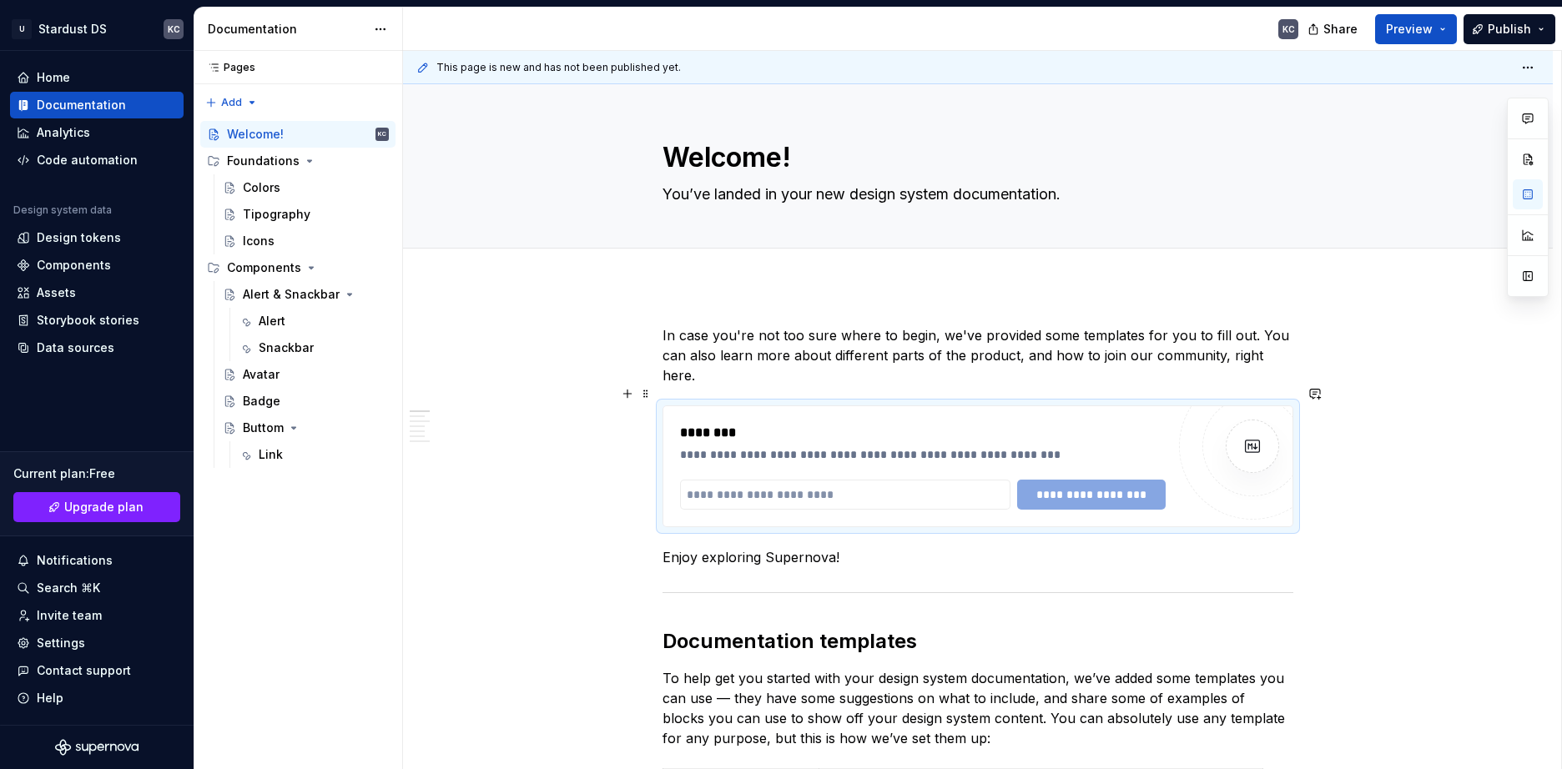
click at [752, 446] on div "**********" at bounding box center [923, 454] width 486 height 17
click at [764, 480] on input "text" at bounding box center [845, 495] width 330 height 30
click at [1095, 480] on div "**********" at bounding box center [923, 495] width 486 height 30
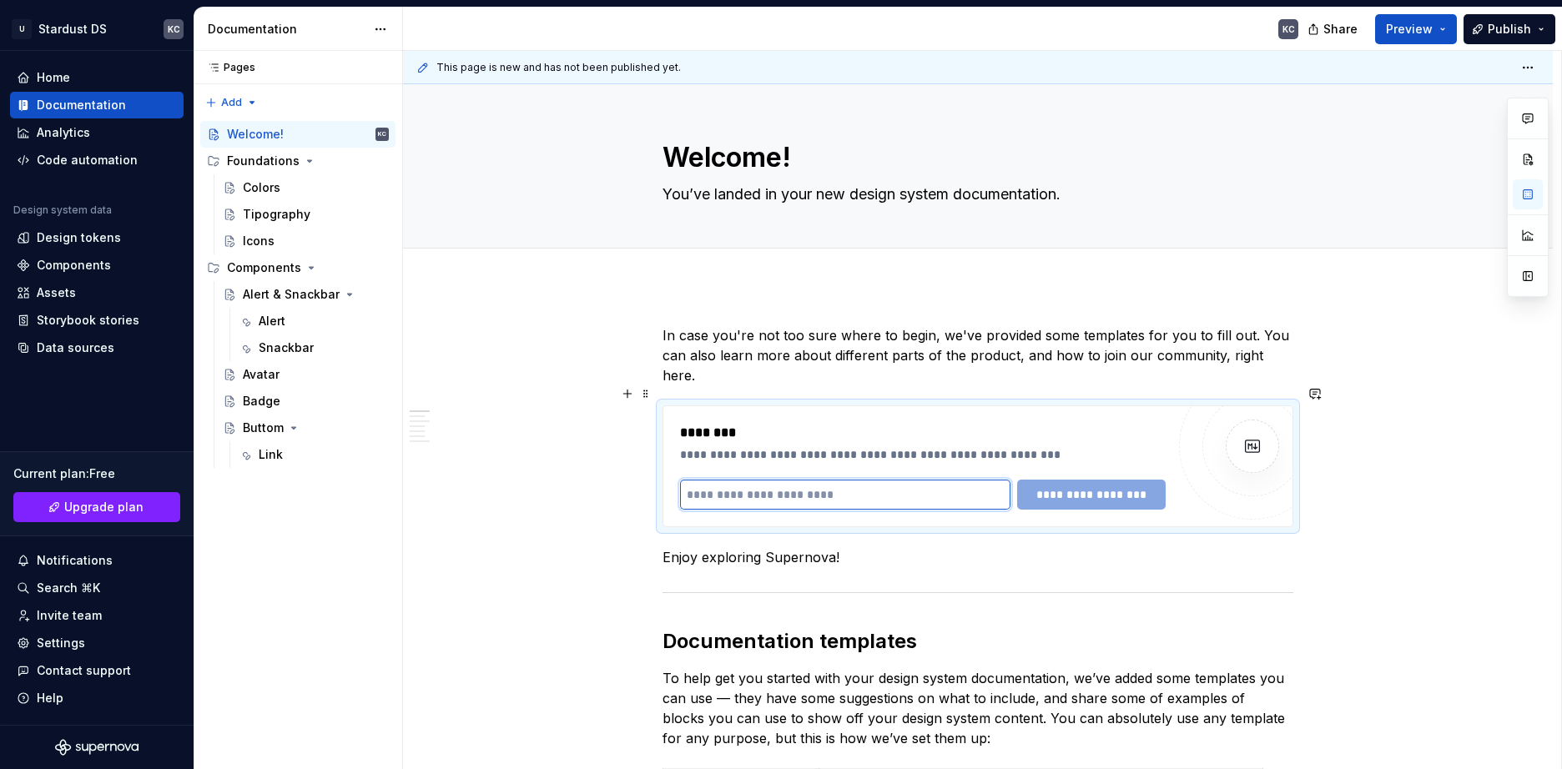
click at [944, 480] on input "text" at bounding box center [845, 495] width 330 height 30
type input "**********"
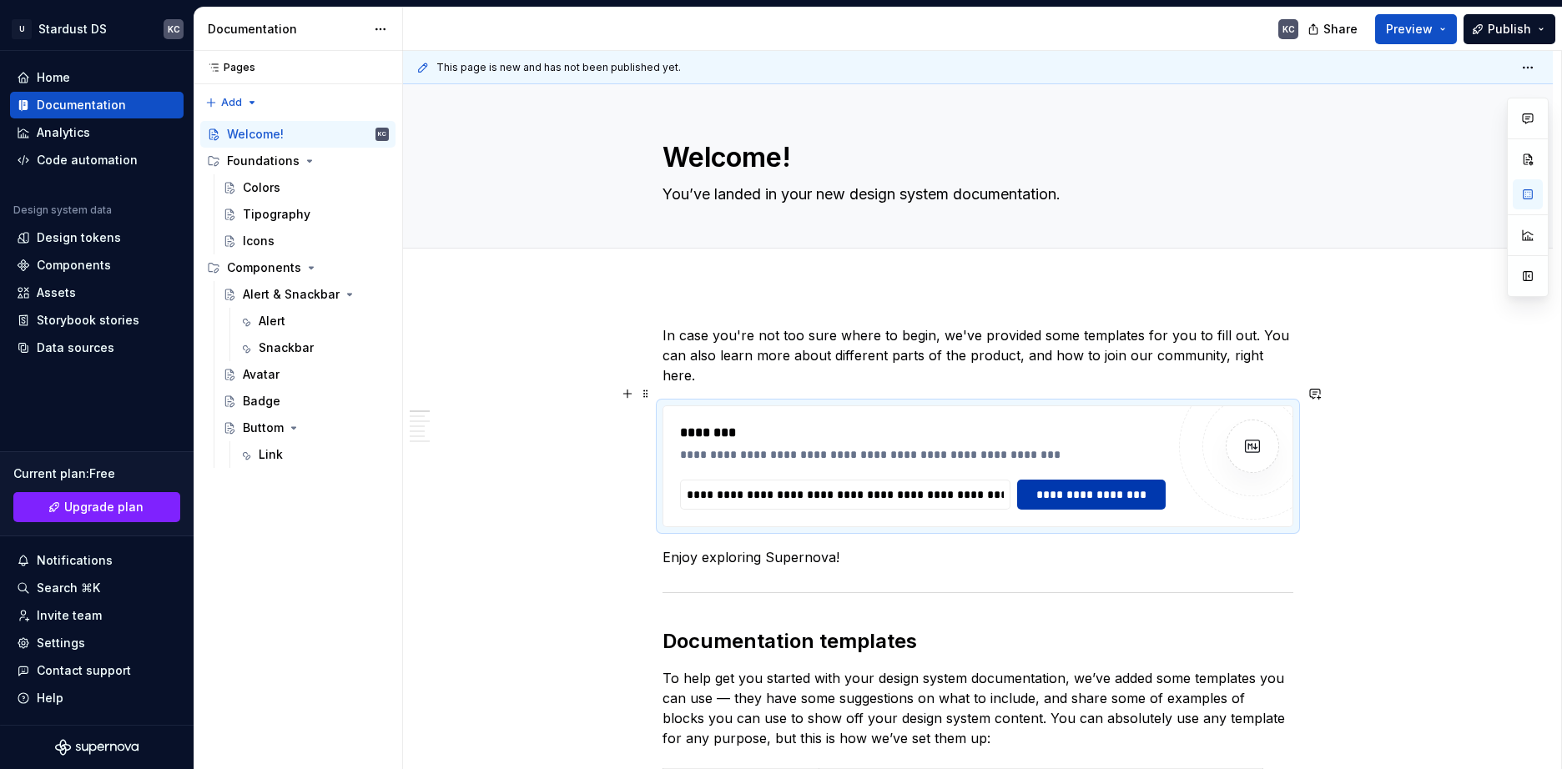
click at [1076, 484] on button "**********" at bounding box center [1091, 495] width 149 height 30
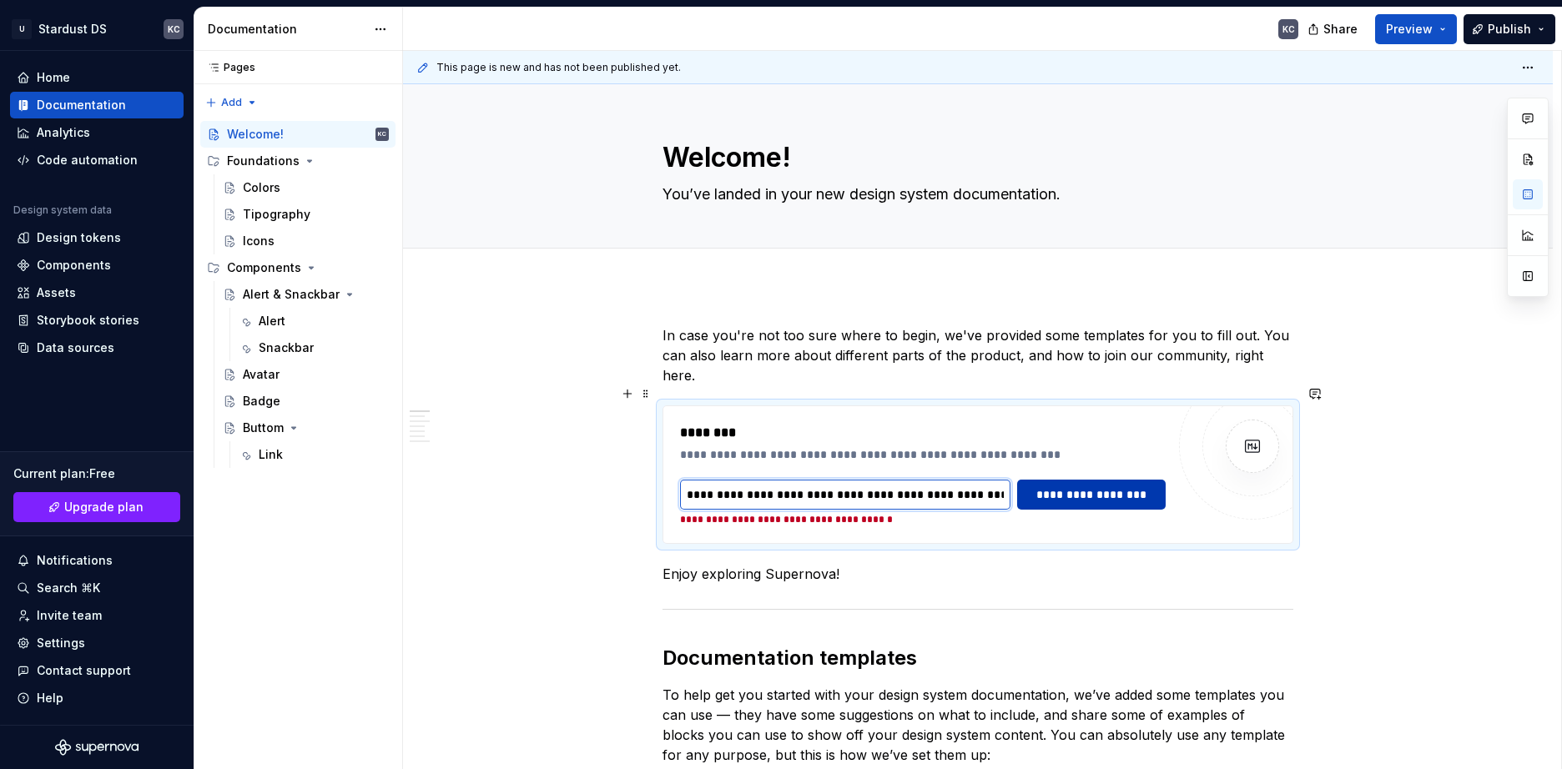
scroll to position [0, 427]
click at [799, 480] on input "**********" at bounding box center [845, 495] width 330 height 30
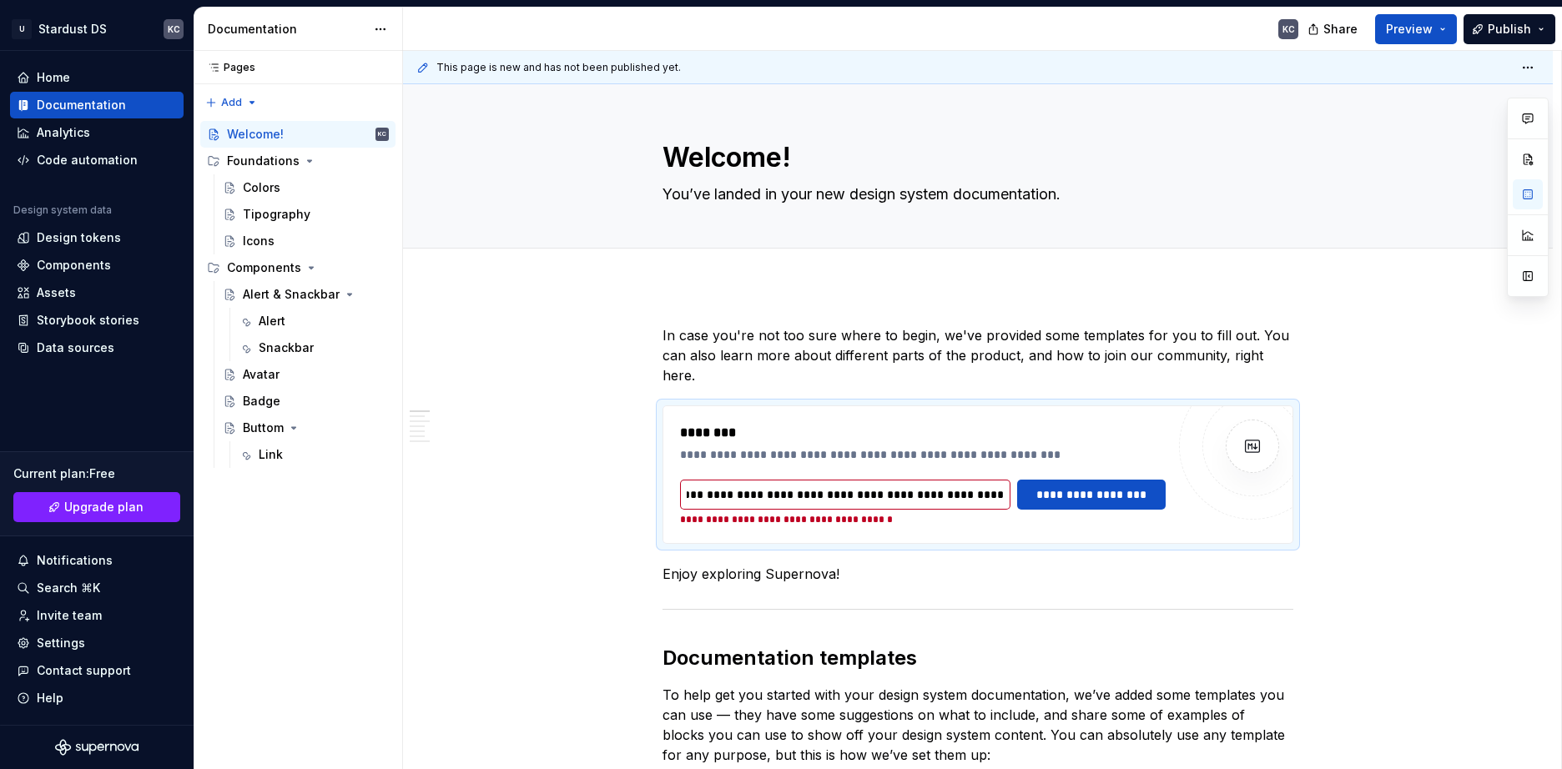
scroll to position [0, 0]
click at [642, 392] on span at bounding box center [645, 393] width 13 height 23
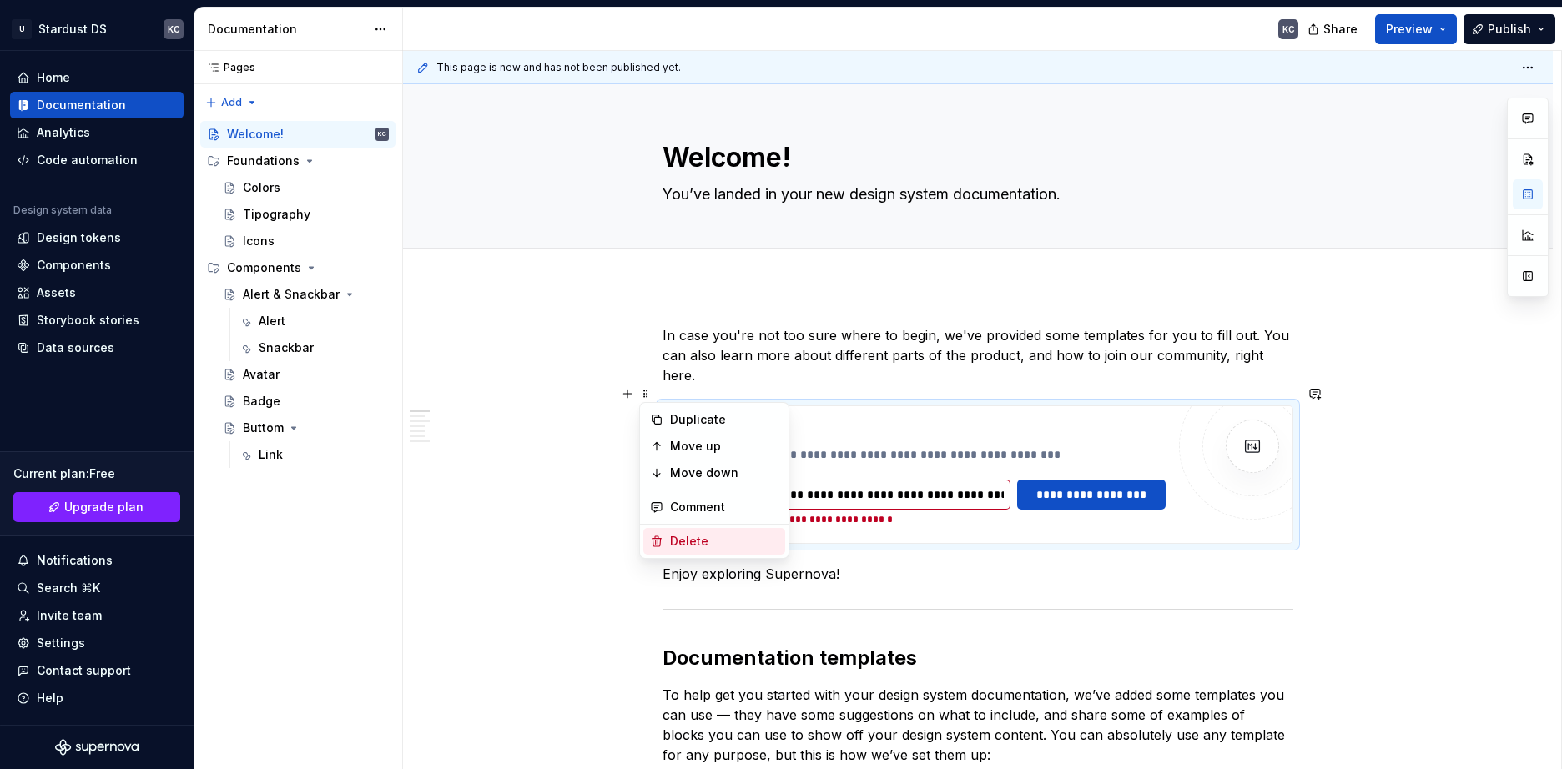
click at [689, 535] on div "Delete" at bounding box center [724, 541] width 108 height 17
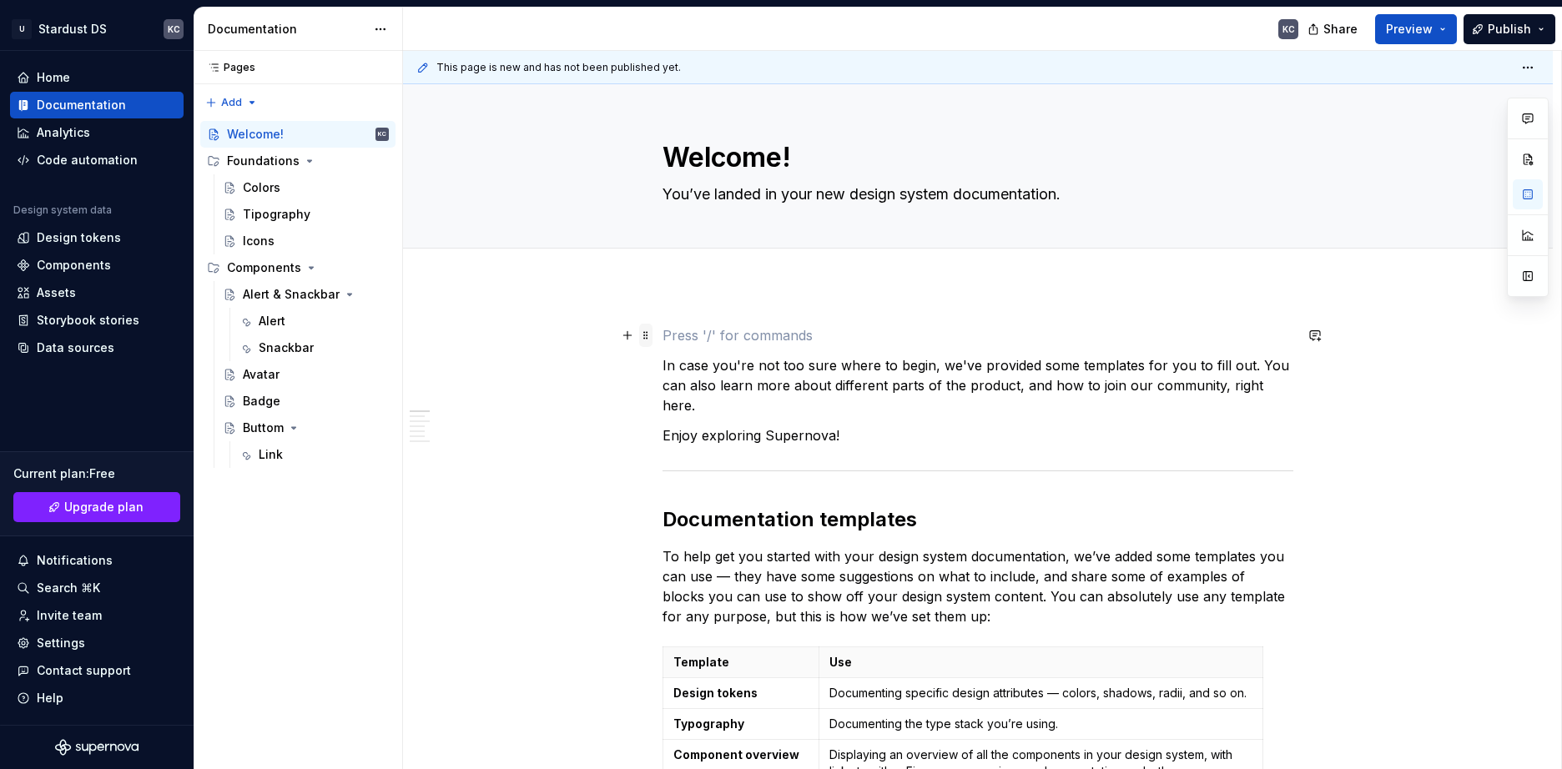
click at [648, 334] on span at bounding box center [645, 335] width 13 height 23
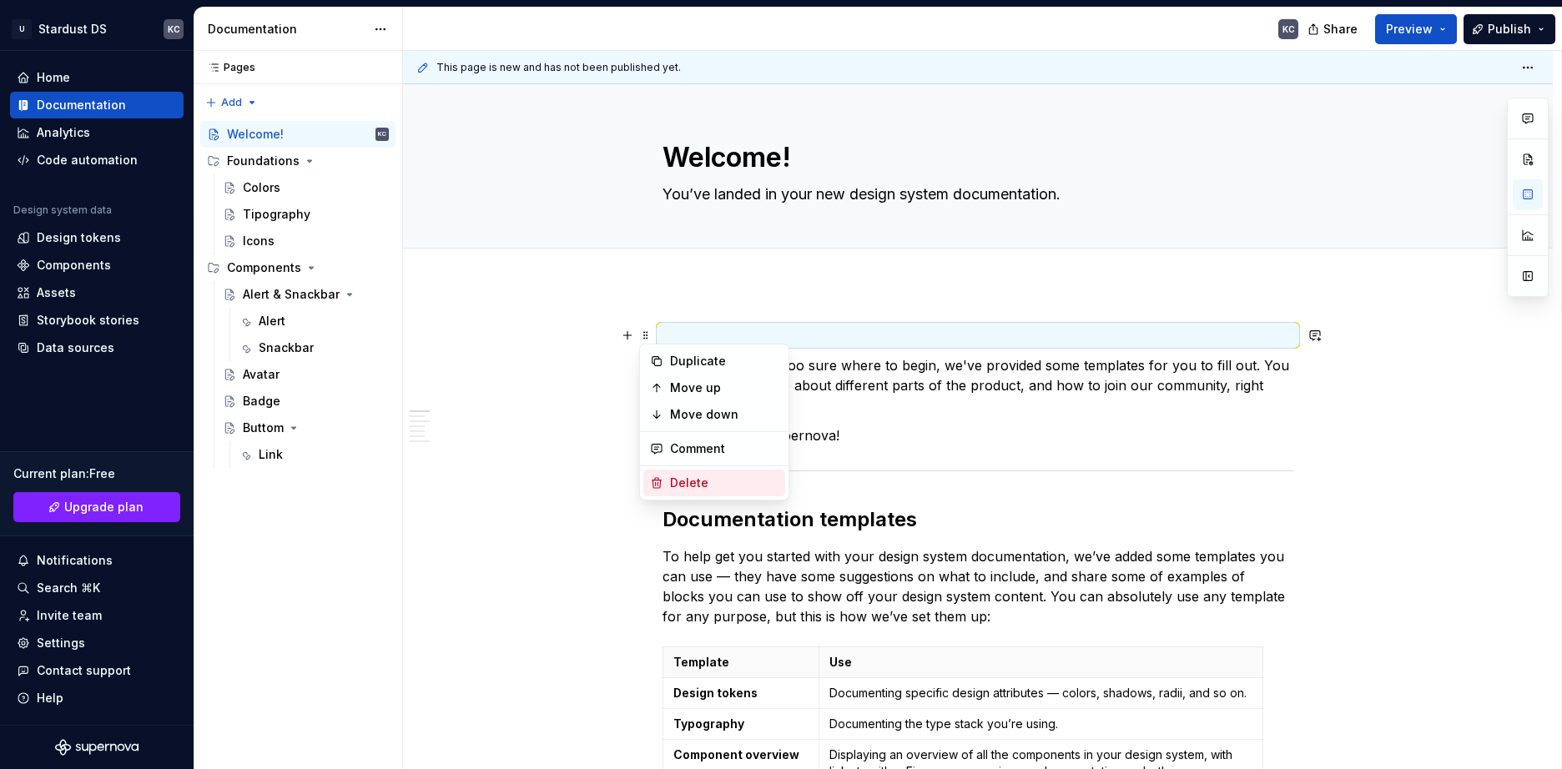
click at [690, 487] on div "Delete" at bounding box center [724, 483] width 108 height 17
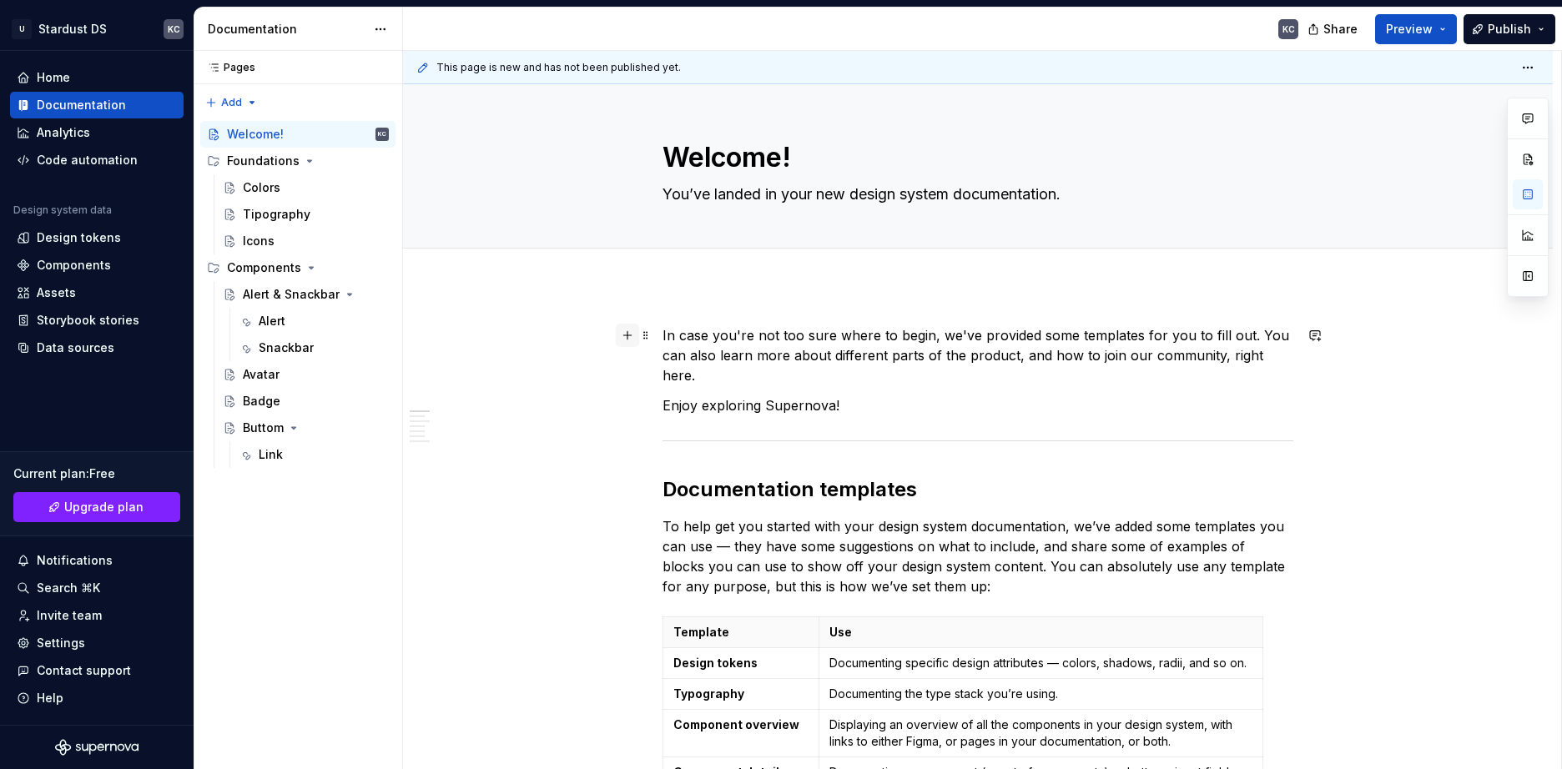
click at [631, 336] on button "button" at bounding box center [627, 335] width 23 height 23
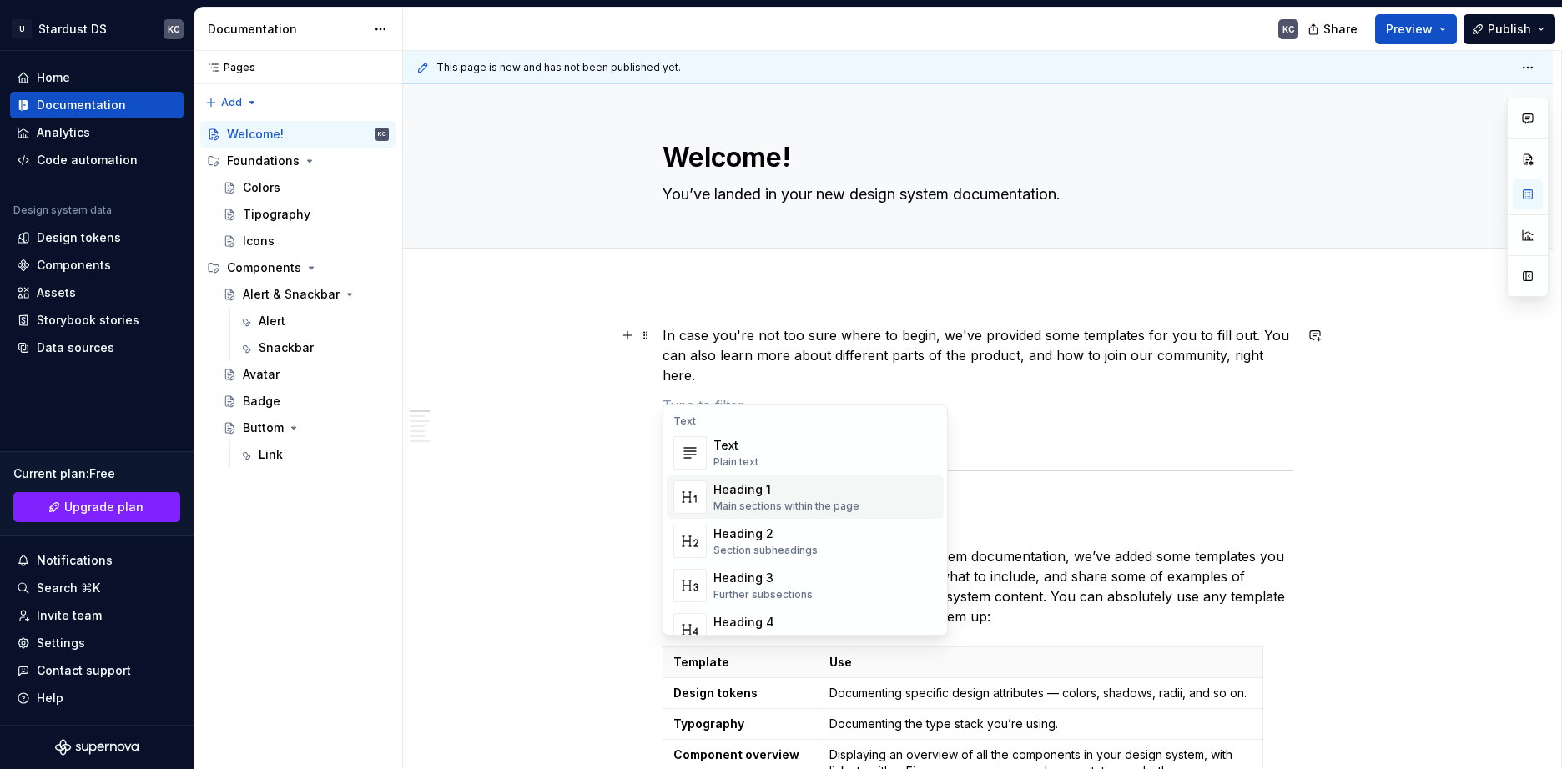
click at [726, 295] on div "This page is new and has not been published yet. Welcome! You’ve landed in your…" at bounding box center [982, 410] width 1158 height 719
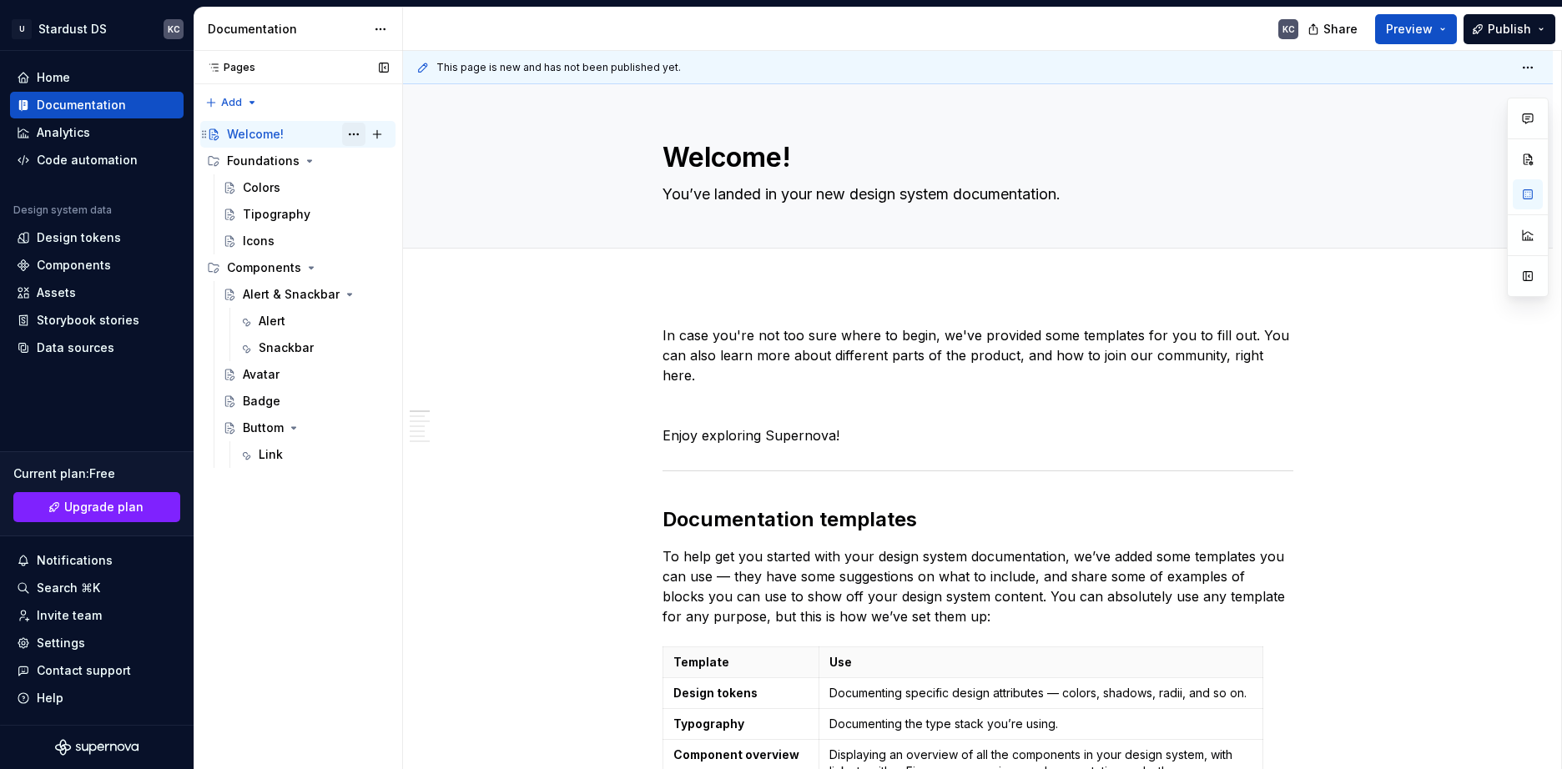
click at [355, 131] on button "Page tree" at bounding box center [353, 134] width 23 height 23
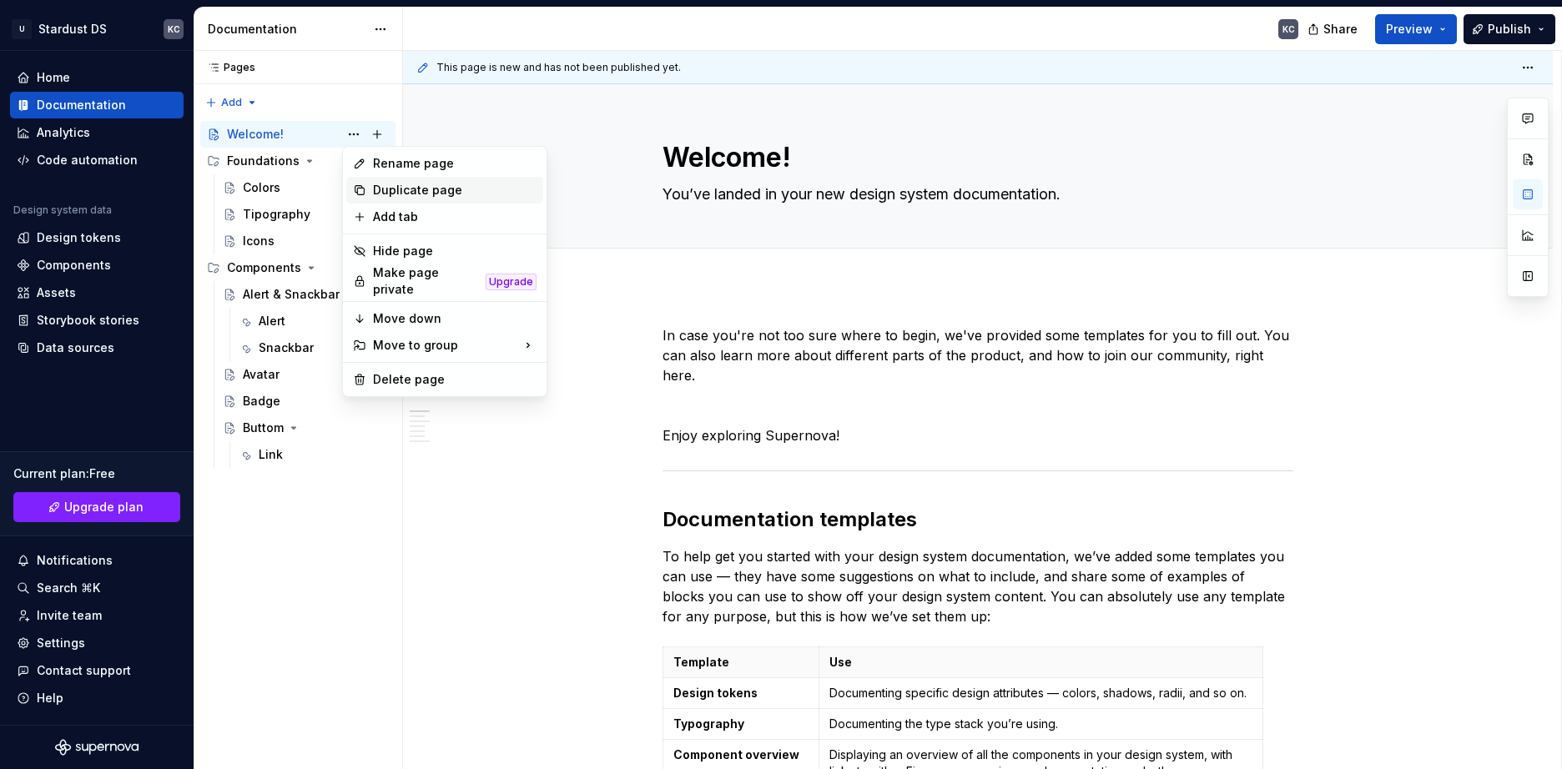
click at [405, 191] on div "Duplicate page" at bounding box center [455, 190] width 164 height 17
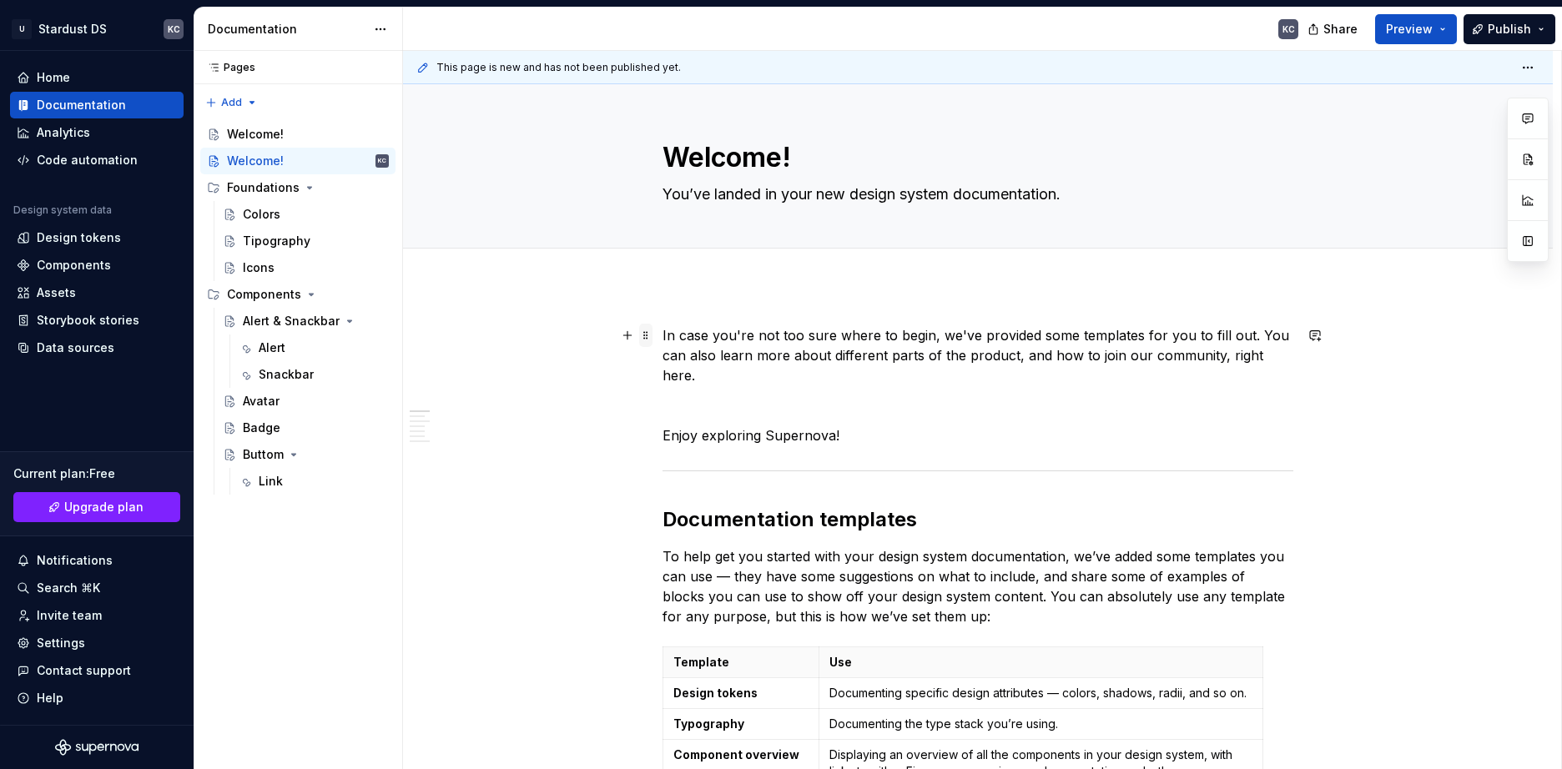
click at [643, 340] on span at bounding box center [645, 335] width 13 height 23
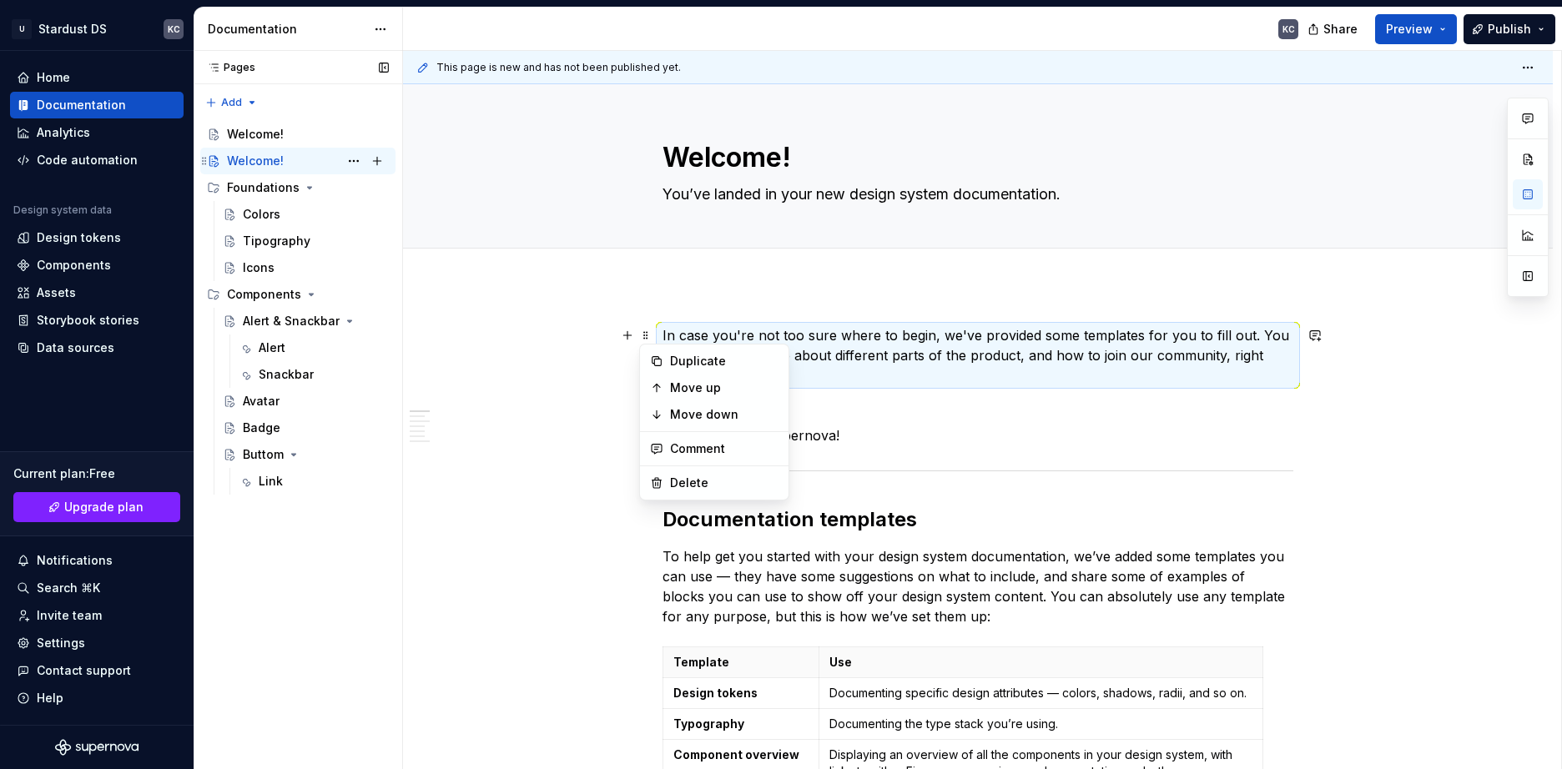
click at [273, 162] on div "Welcome!" at bounding box center [255, 161] width 57 height 17
click at [354, 161] on button "Page tree" at bounding box center [353, 160] width 23 height 23
type textarea "*"
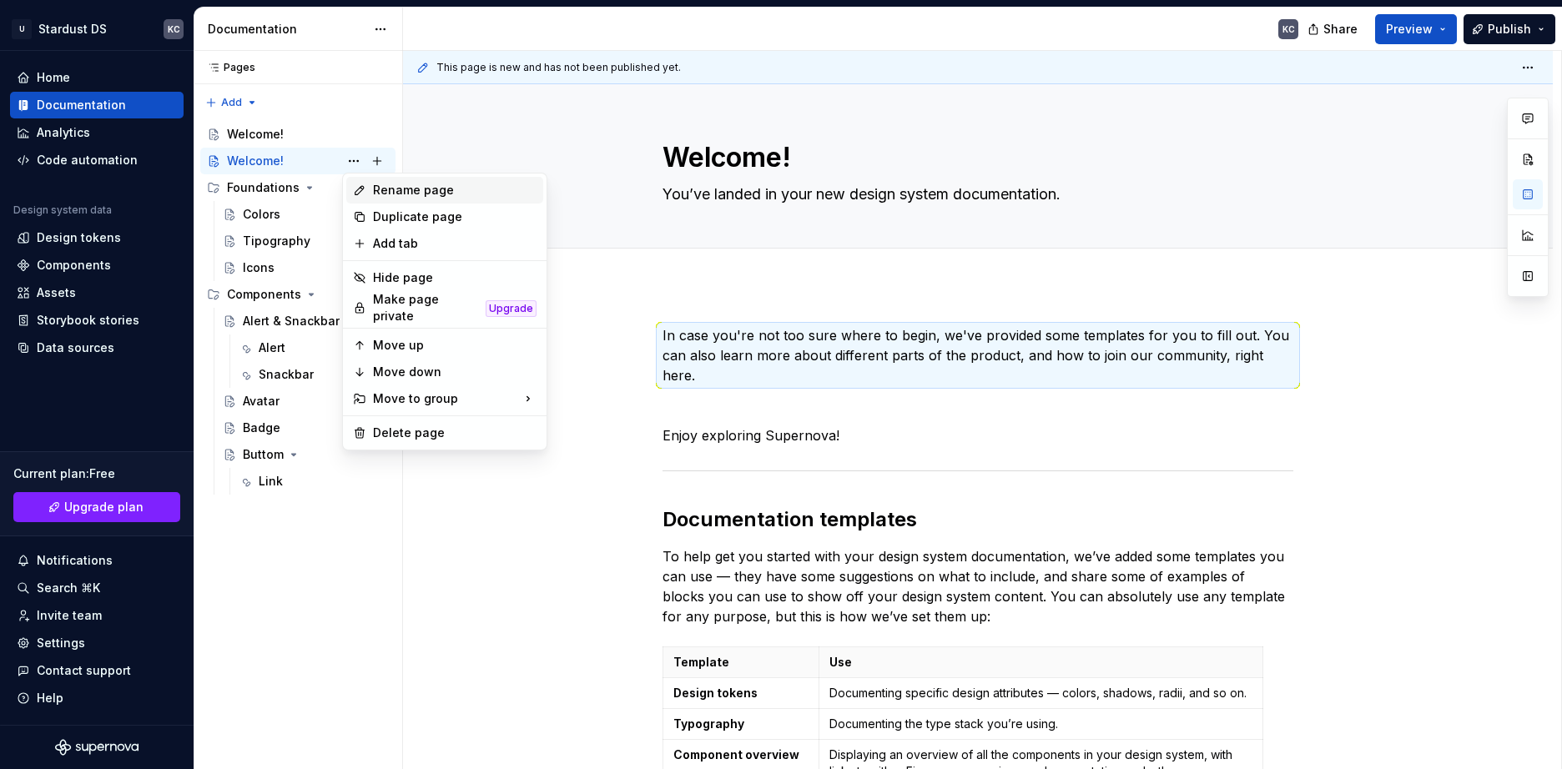
click at [389, 184] on div "Rename page" at bounding box center [455, 190] width 164 height 17
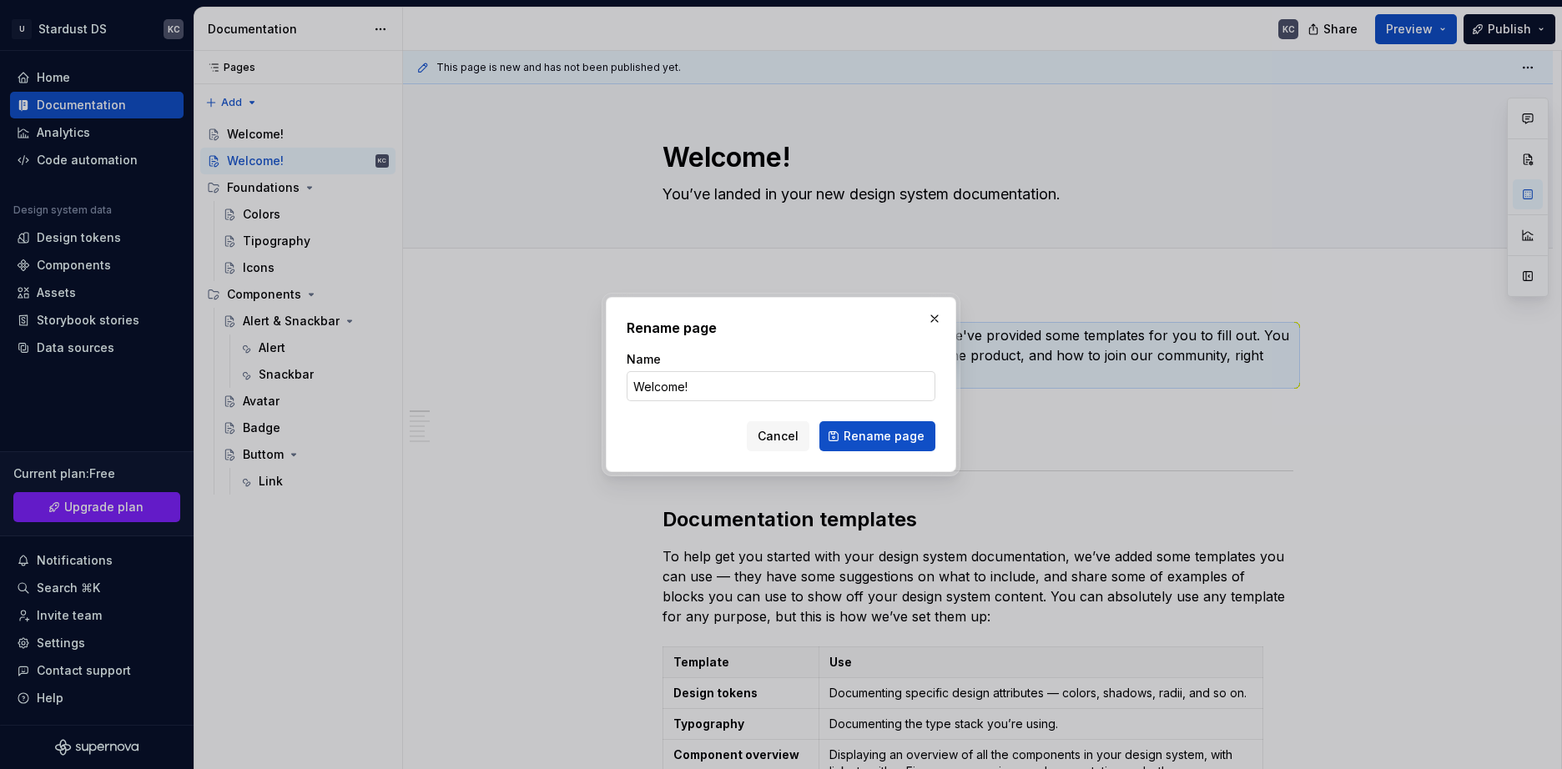
click at [710, 388] on input "Welcome!" at bounding box center [781, 386] width 309 height 30
type input "Welcome copy"
click at [897, 430] on span "Rename page" at bounding box center [884, 436] width 81 height 17
type textarea "*"
type textarea "Welcome copy"
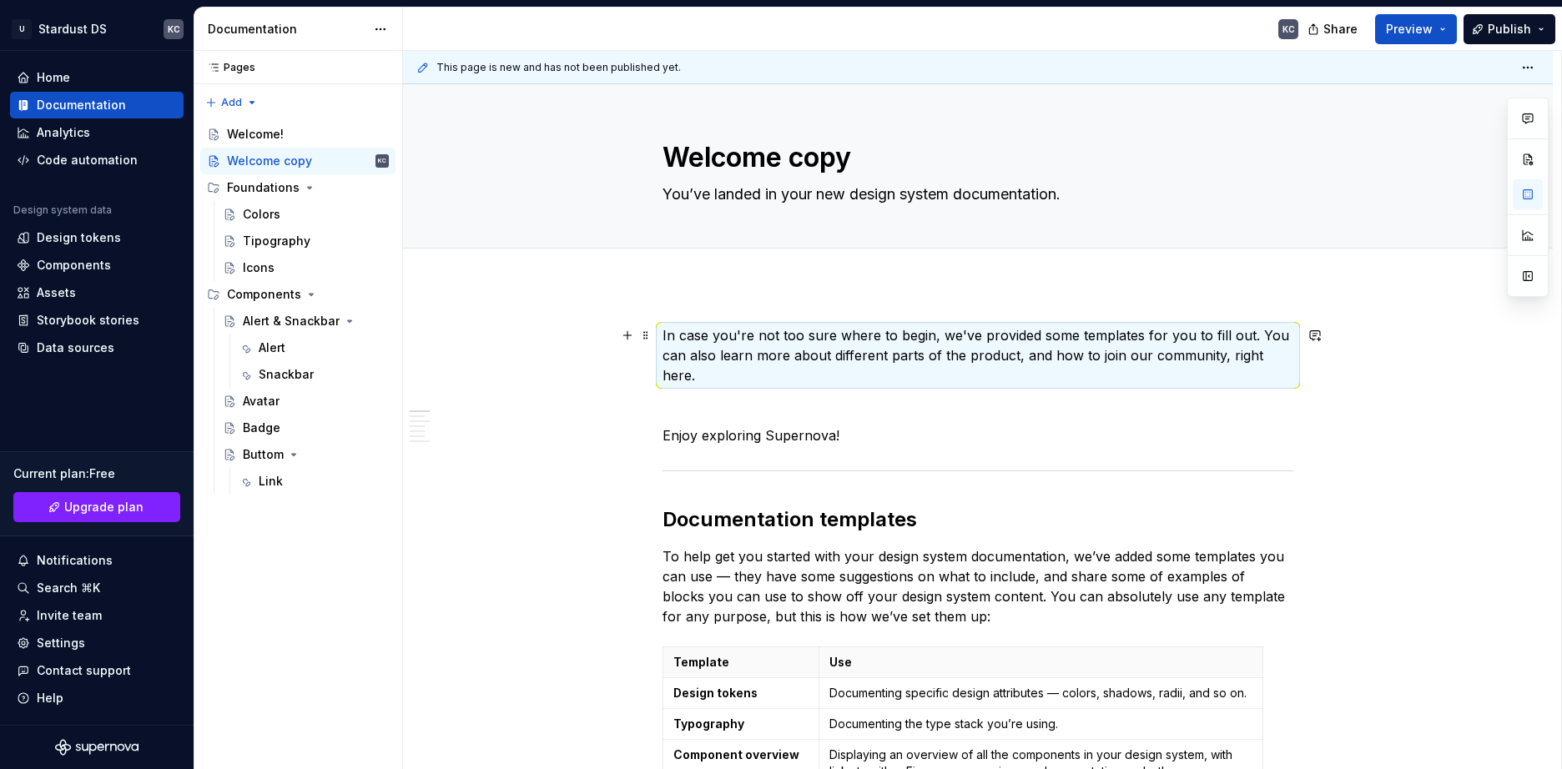
click at [645, 340] on span at bounding box center [645, 335] width 13 height 23
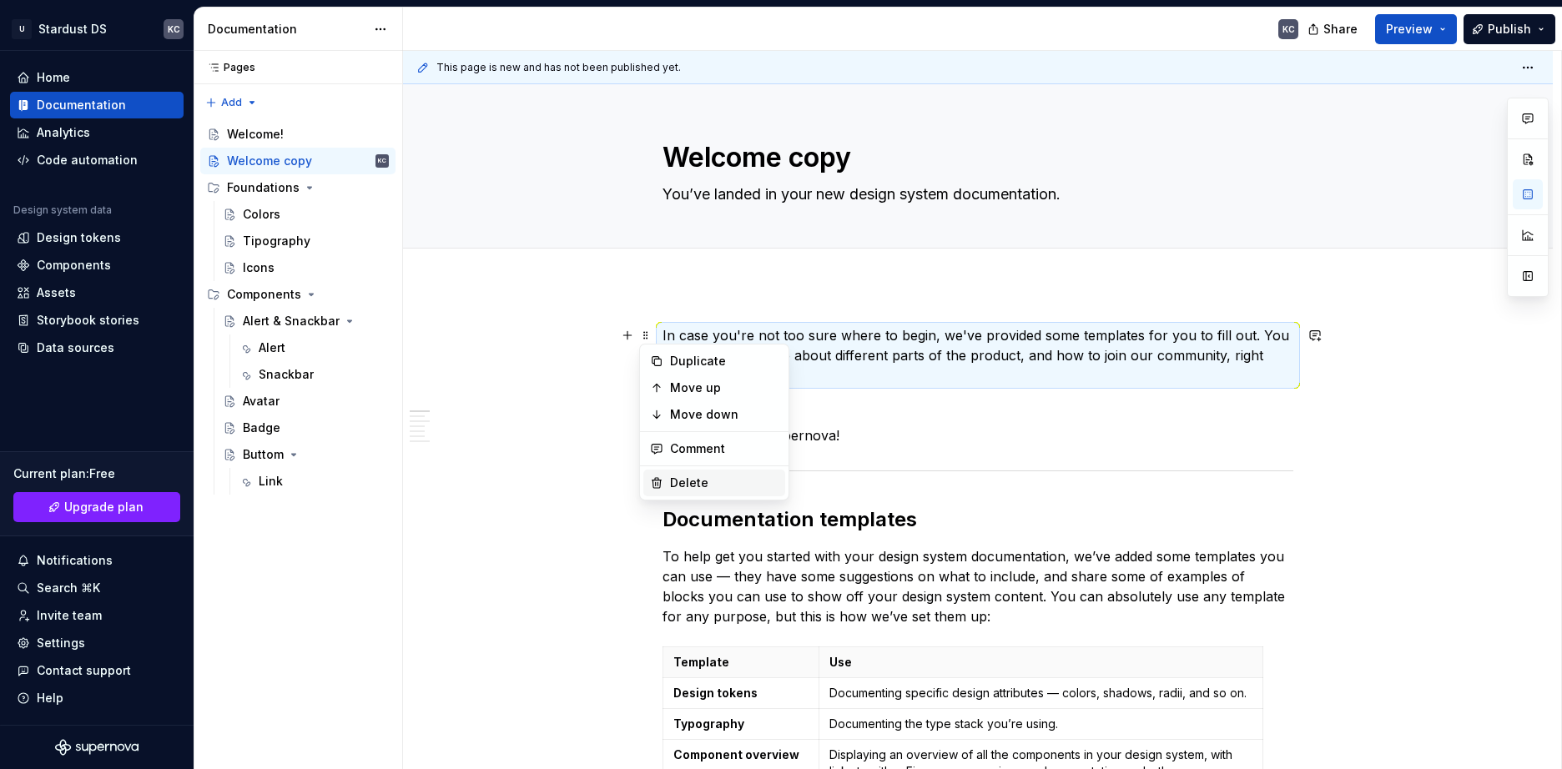
click at [675, 486] on div "Delete" at bounding box center [724, 483] width 108 height 17
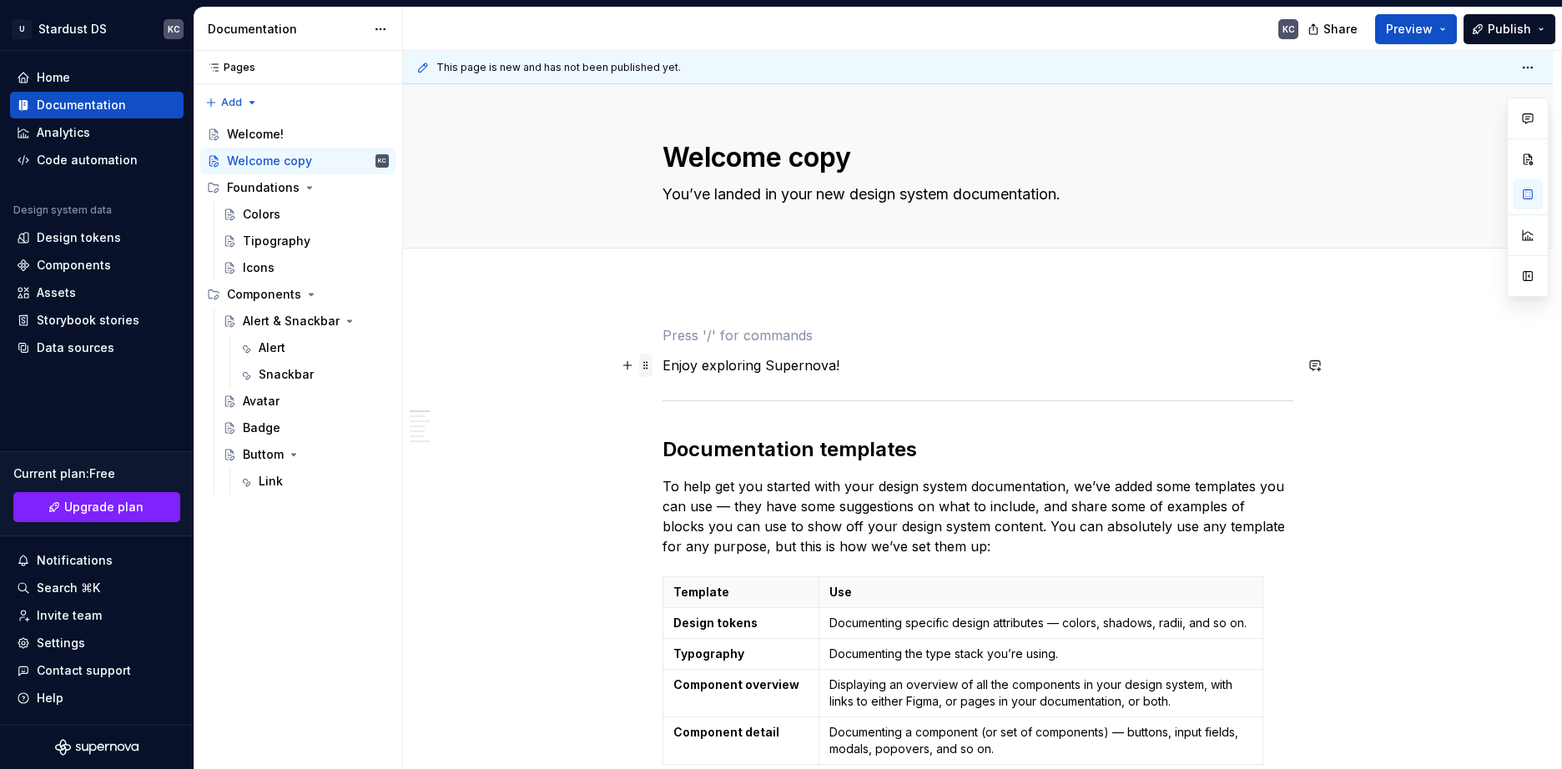
click at [647, 369] on span at bounding box center [645, 365] width 13 height 23
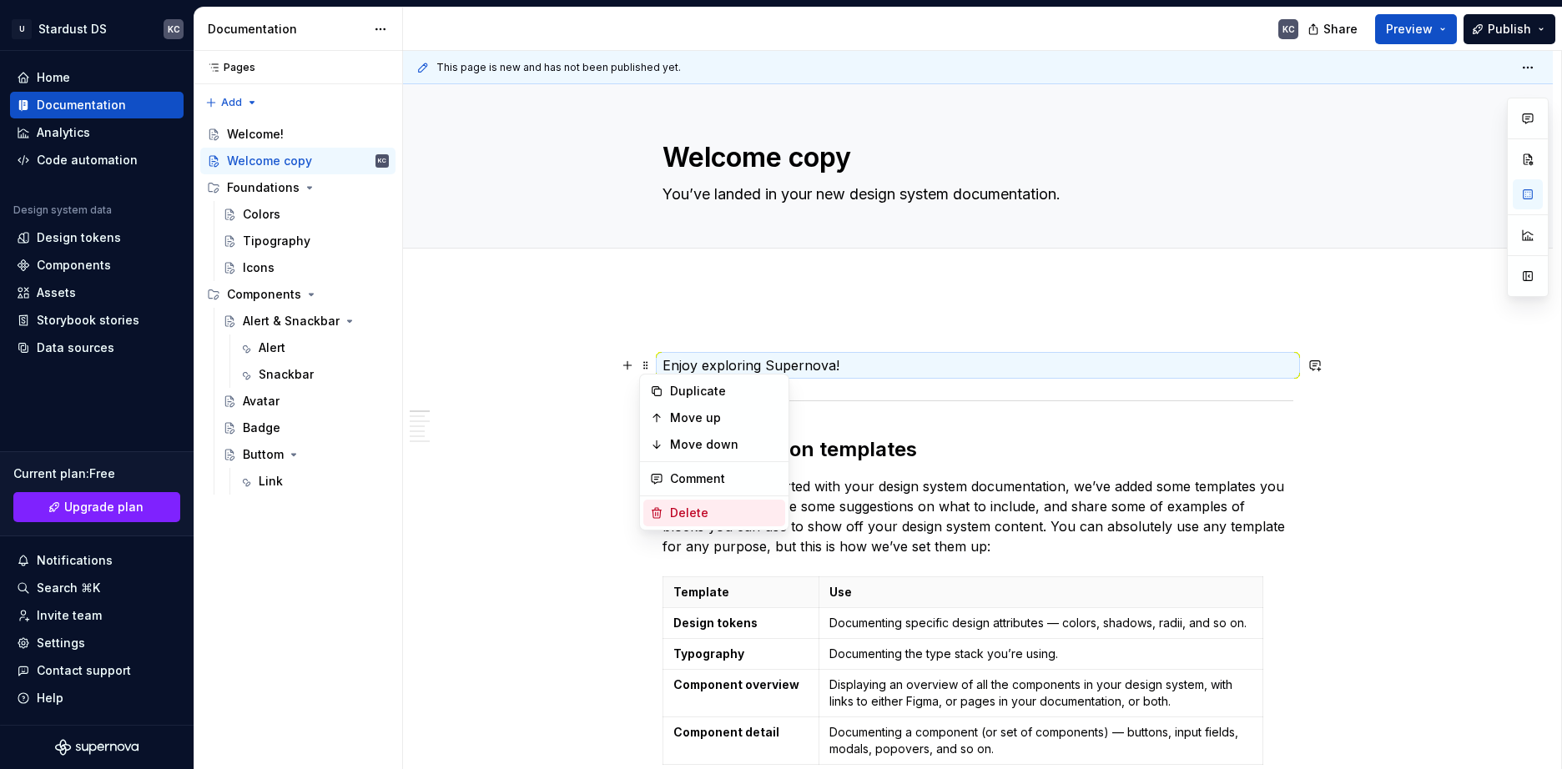
click at [683, 510] on div "Delete" at bounding box center [724, 513] width 108 height 17
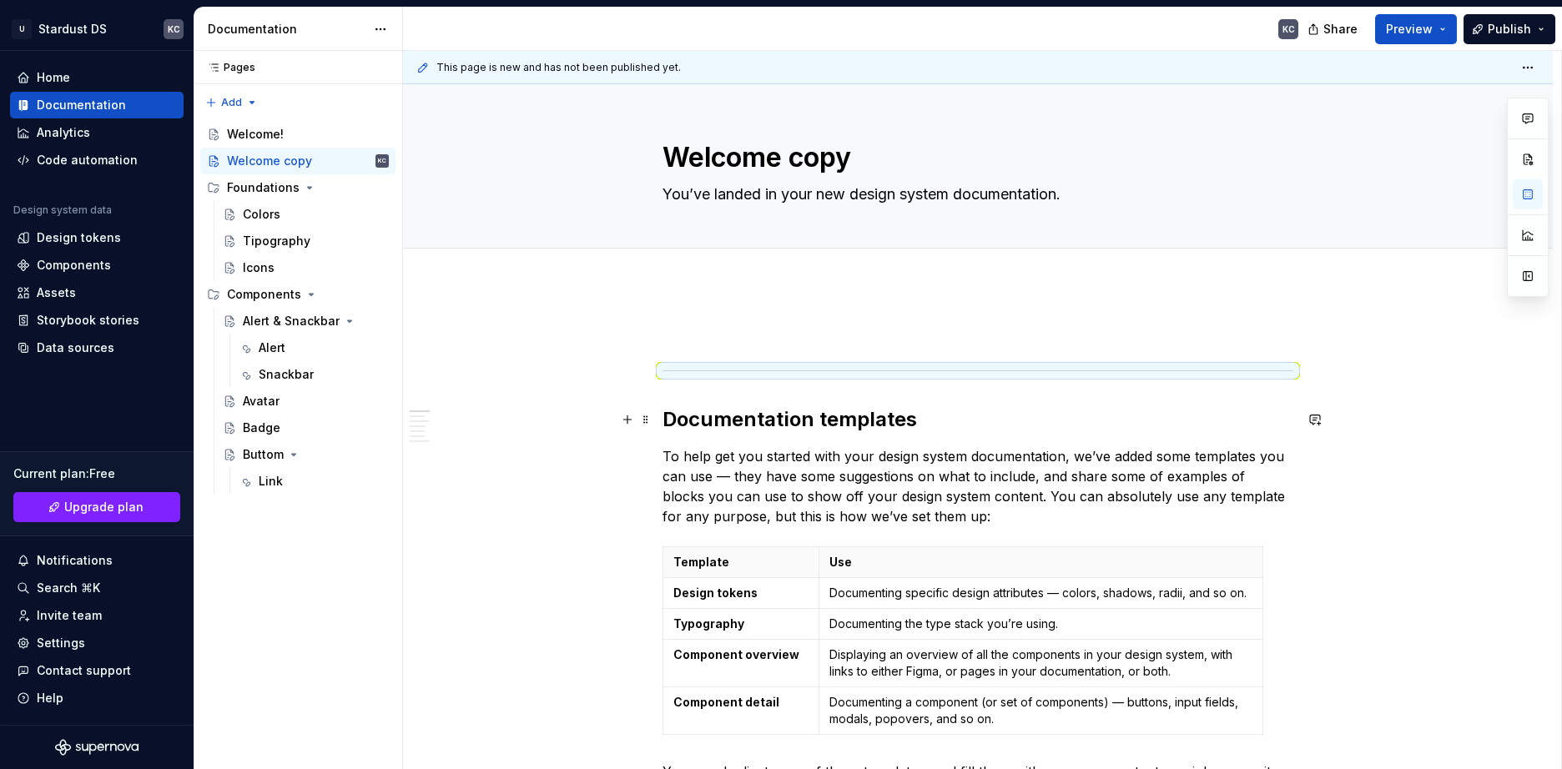
click at [646, 421] on span at bounding box center [645, 419] width 13 height 23
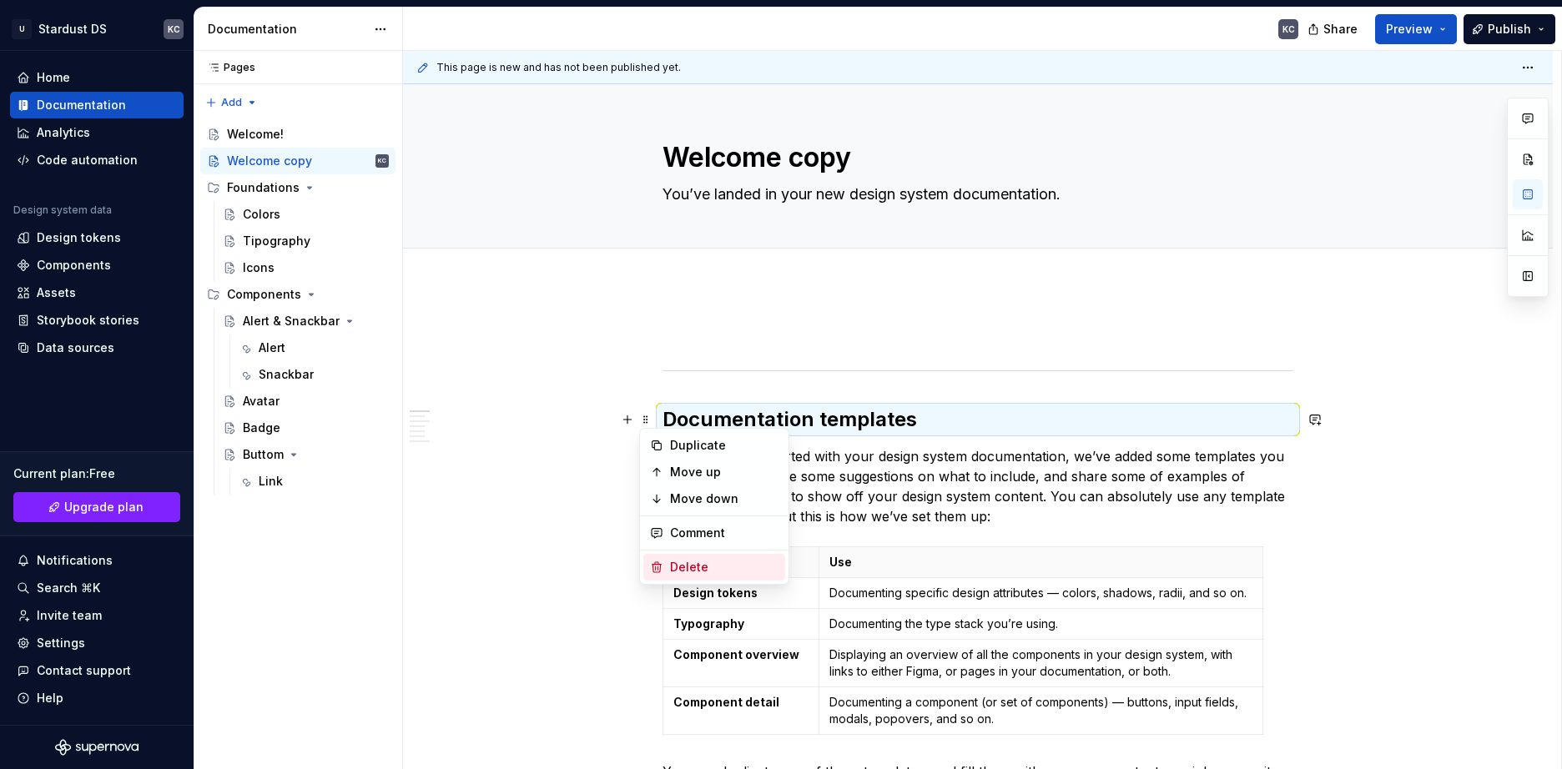
click at [686, 562] on div "Delete" at bounding box center [724, 567] width 108 height 17
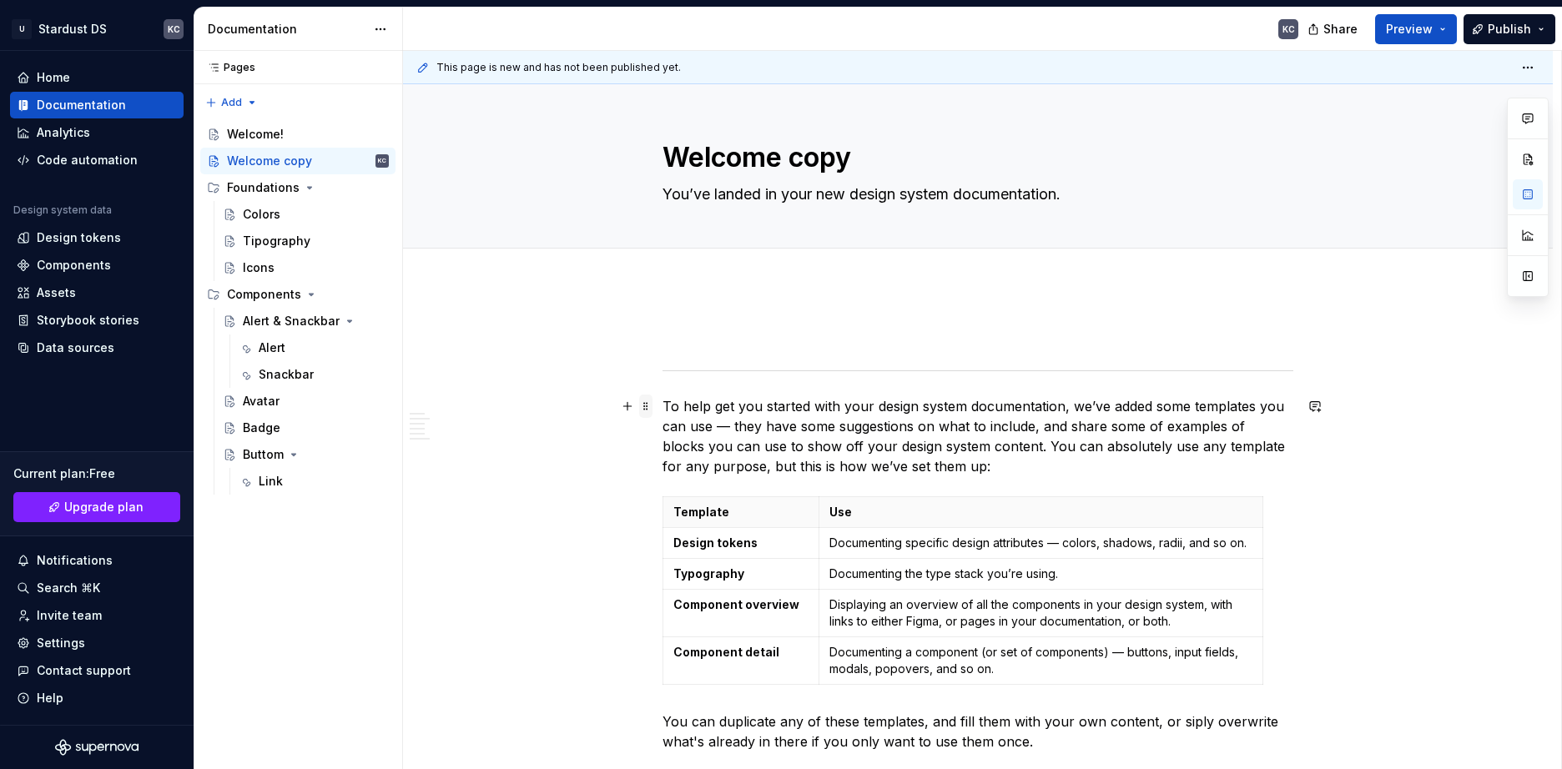
click at [647, 409] on span at bounding box center [645, 406] width 13 height 23
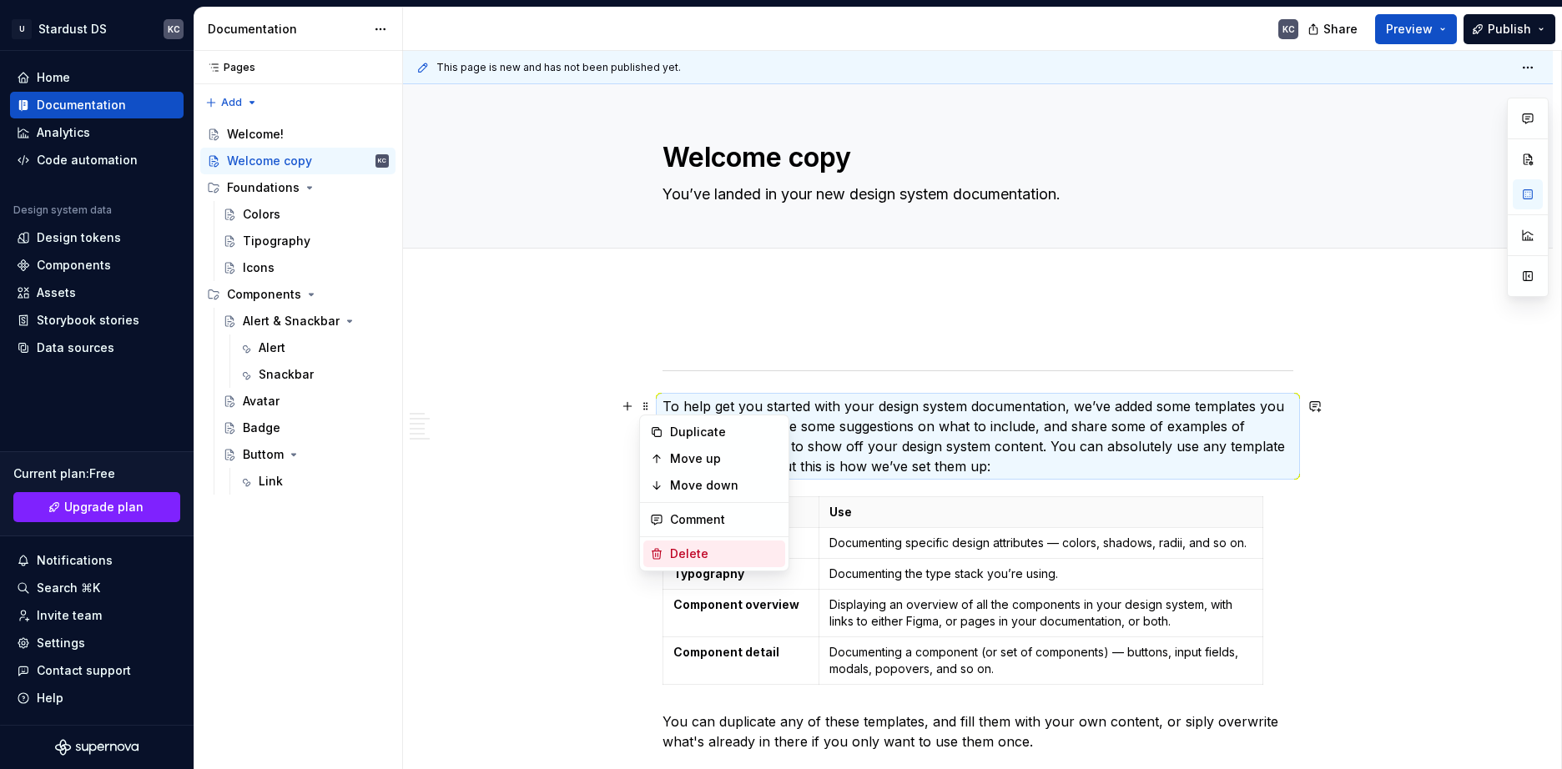
click at [699, 547] on div "Delete" at bounding box center [724, 554] width 108 height 17
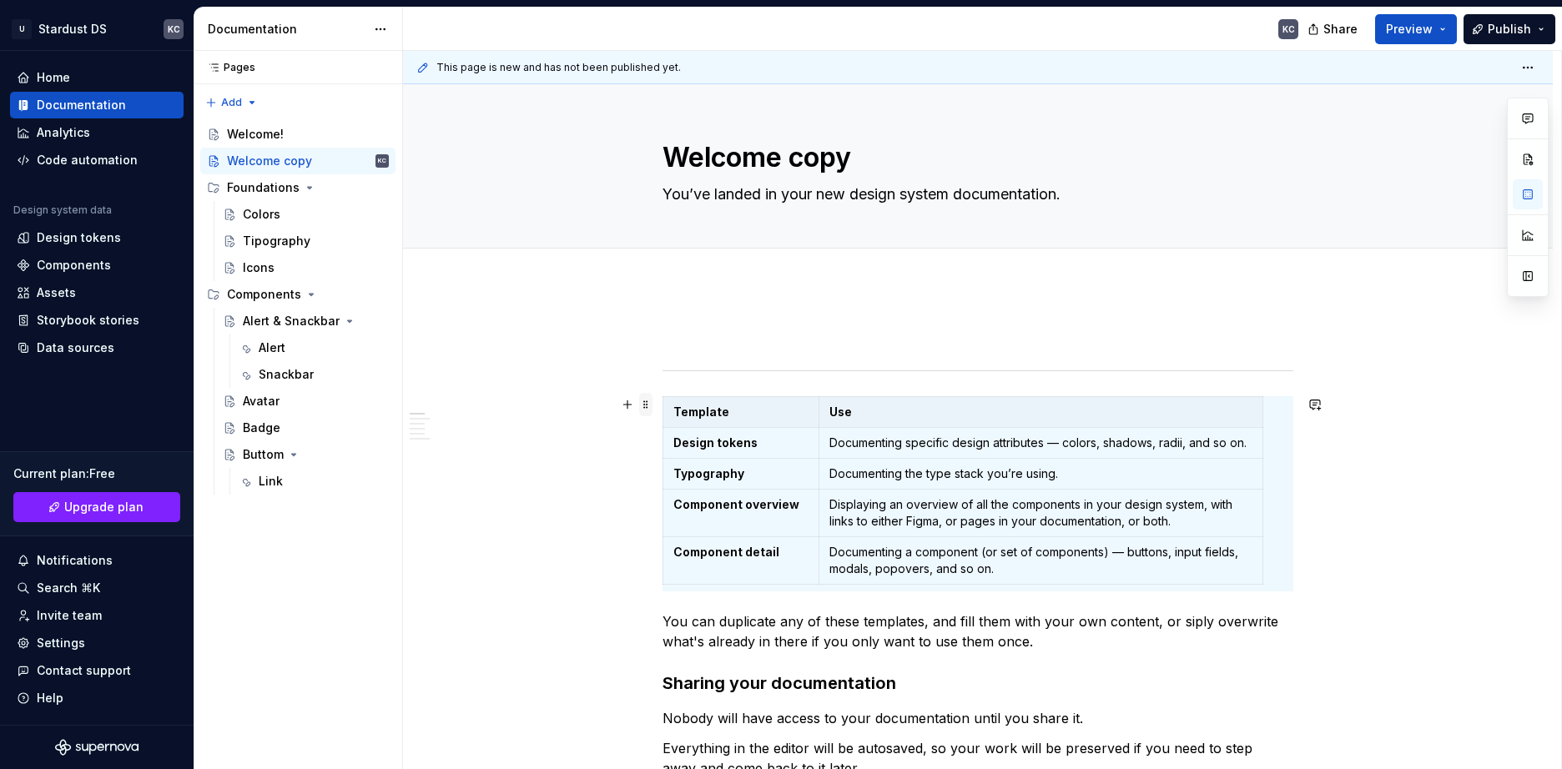
click at [647, 411] on span at bounding box center [645, 404] width 13 height 23
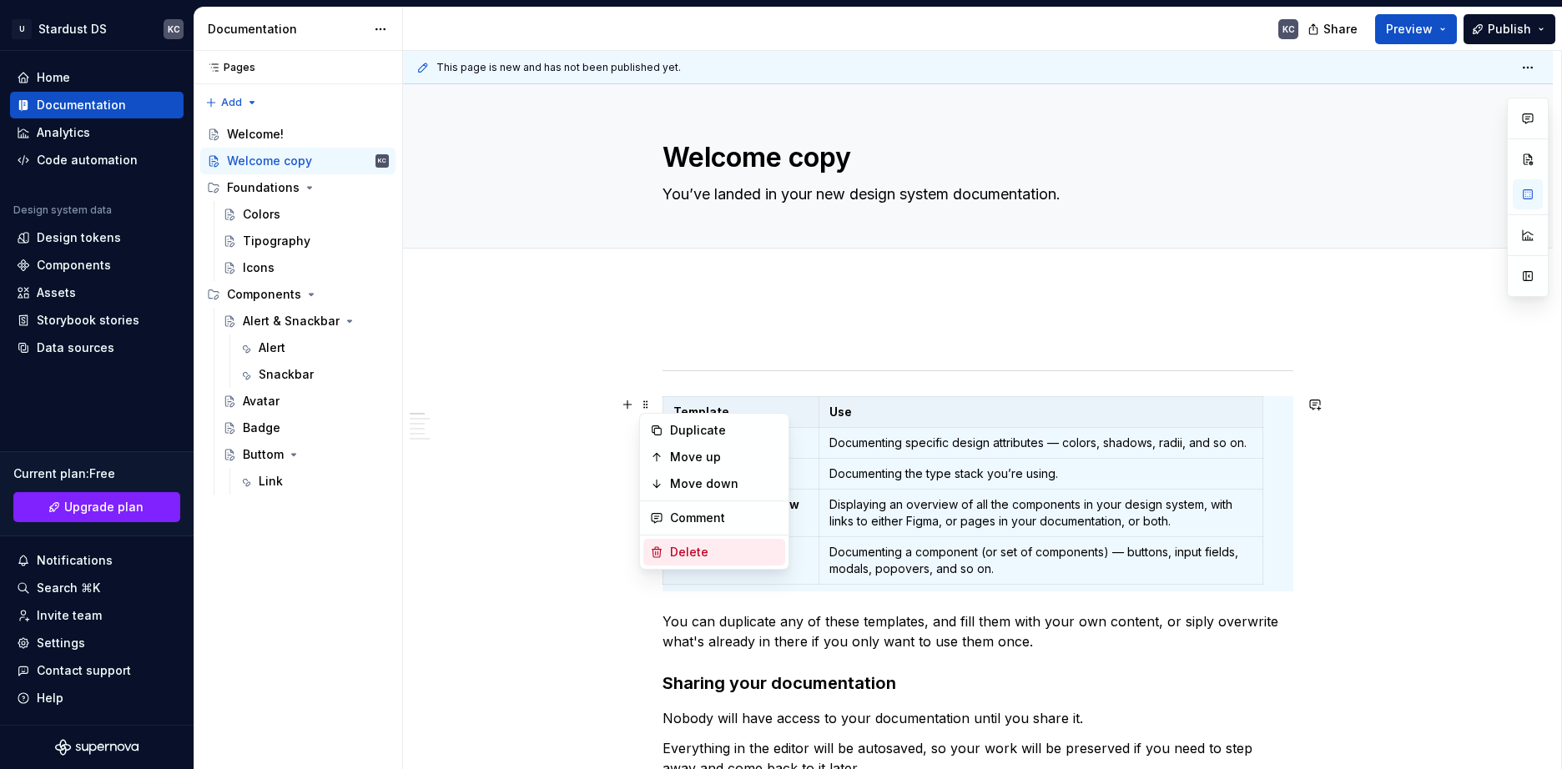
click at [671, 548] on div "Delete" at bounding box center [724, 552] width 108 height 17
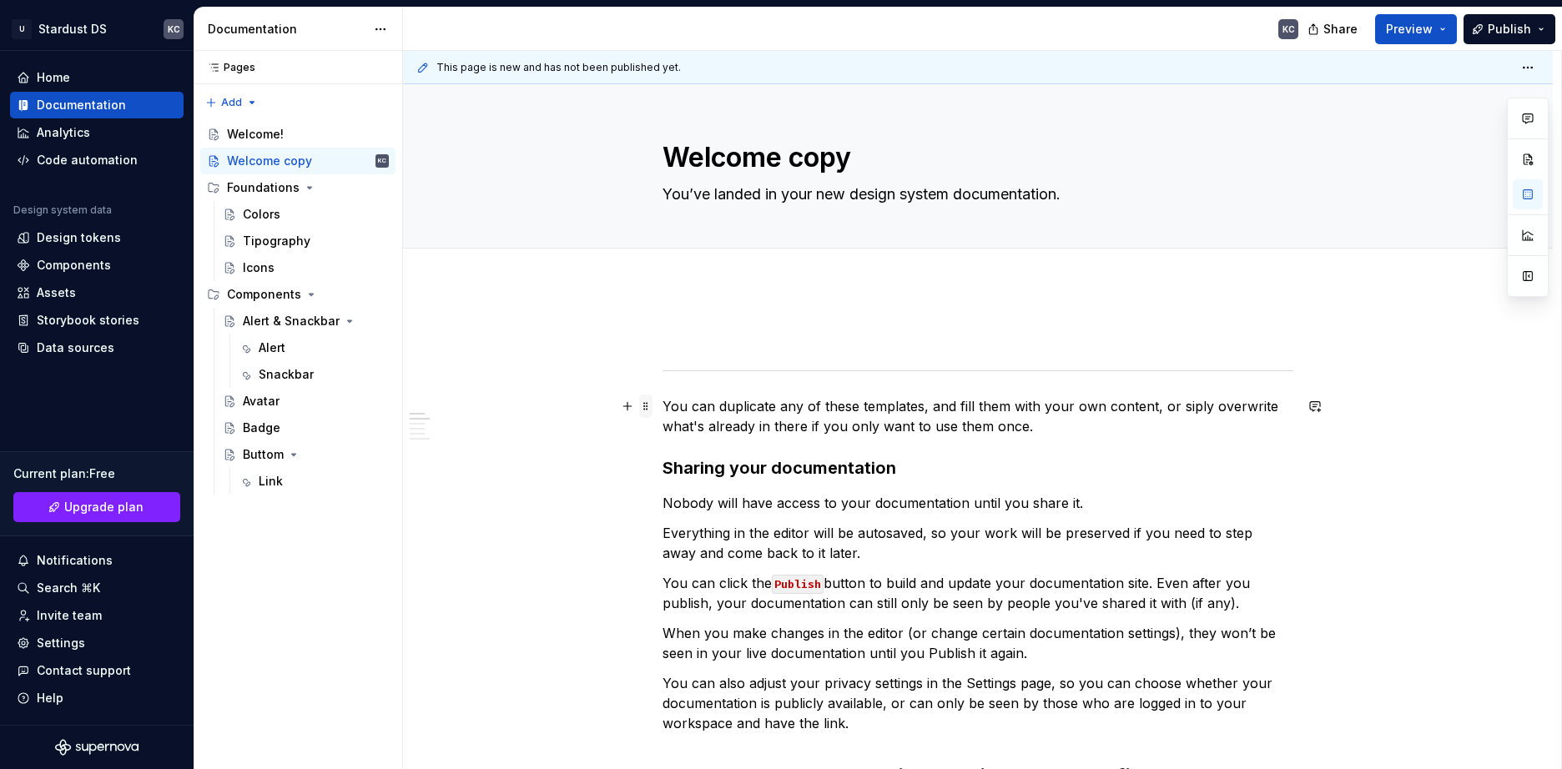
click at [648, 404] on span at bounding box center [645, 406] width 13 height 23
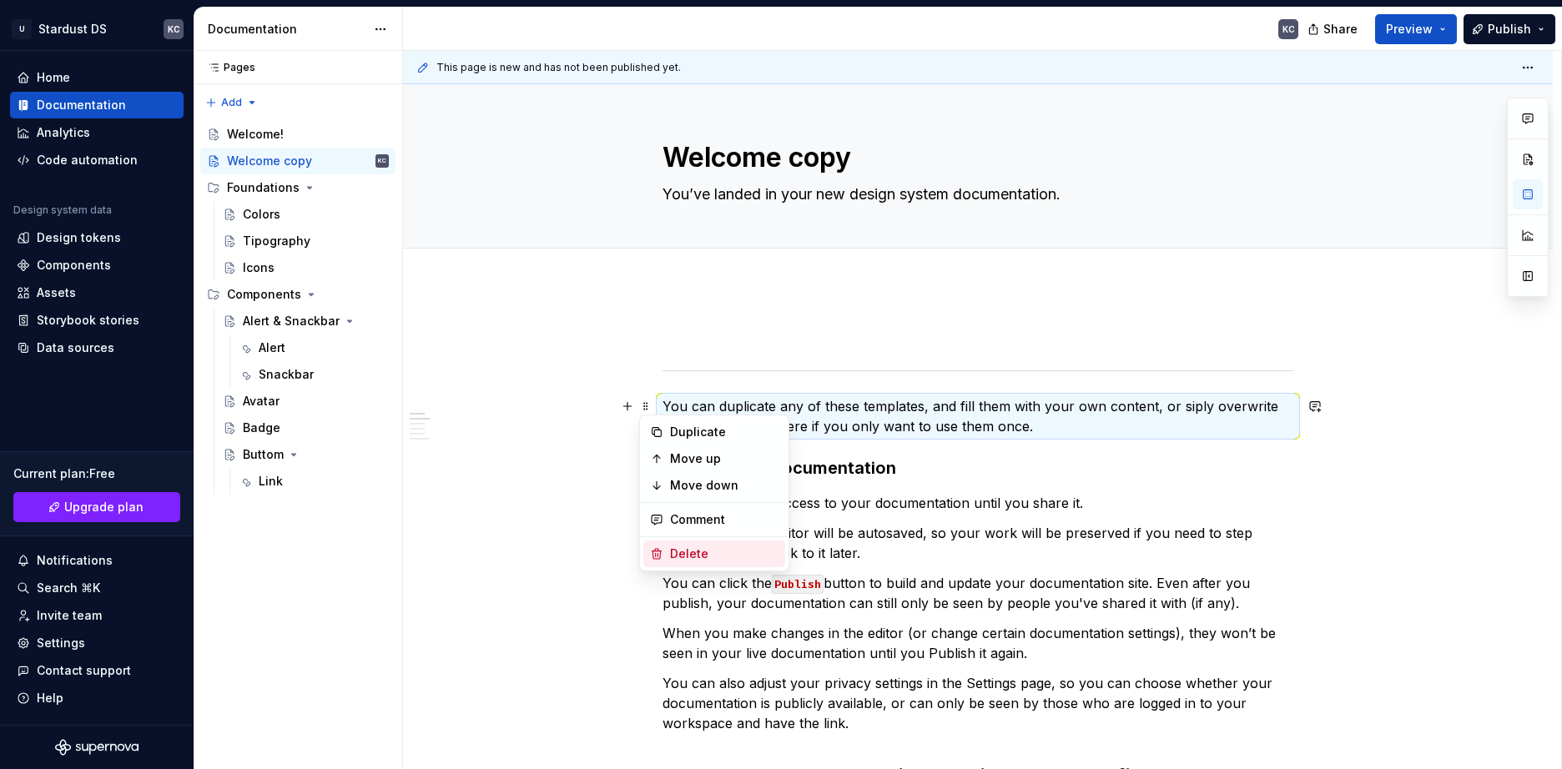
click at [667, 551] on div "Delete" at bounding box center [714, 554] width 142 height 27
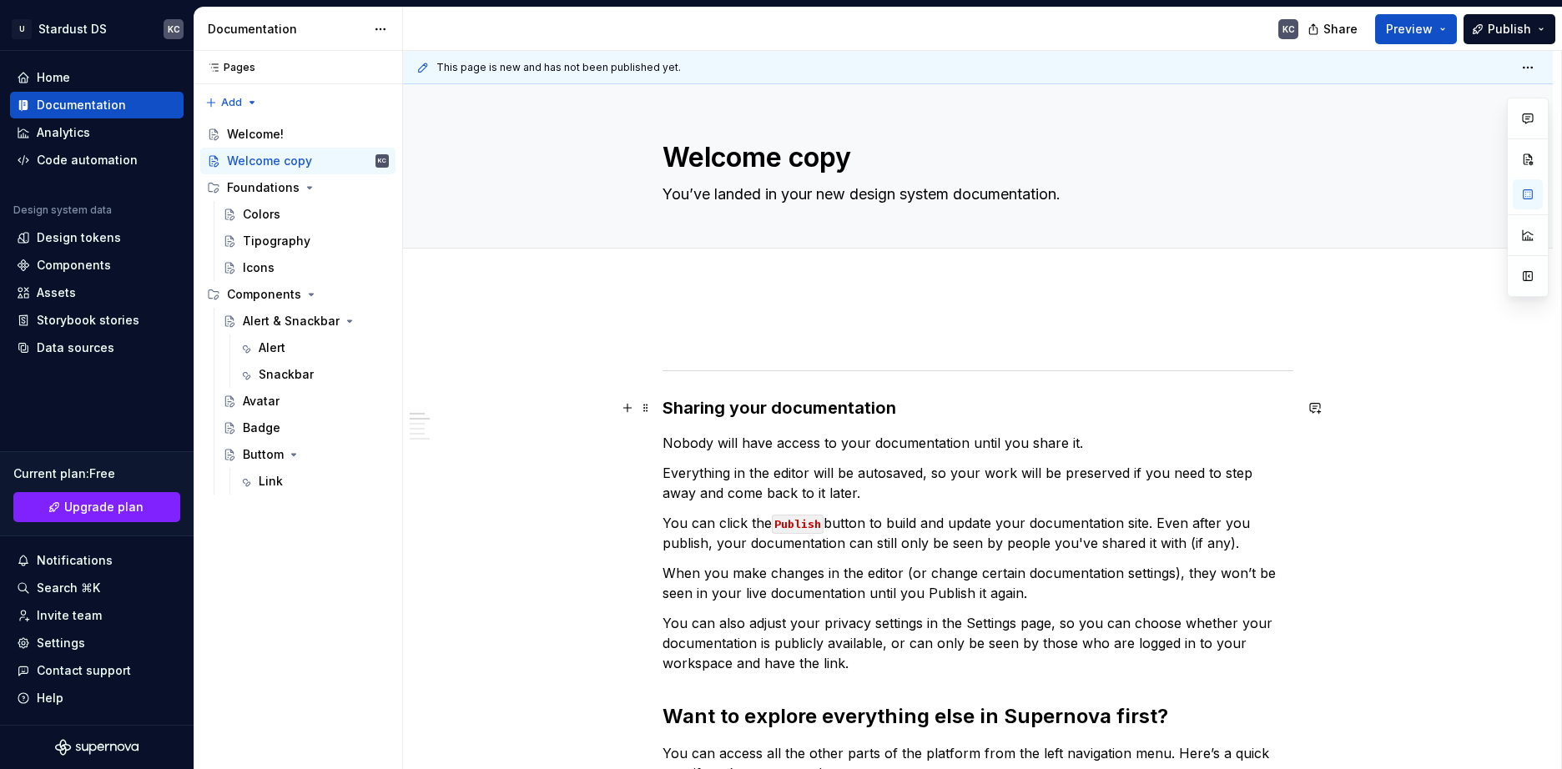
click at [645, 408] on span at bounding box center [645, 407] width 13 height 23
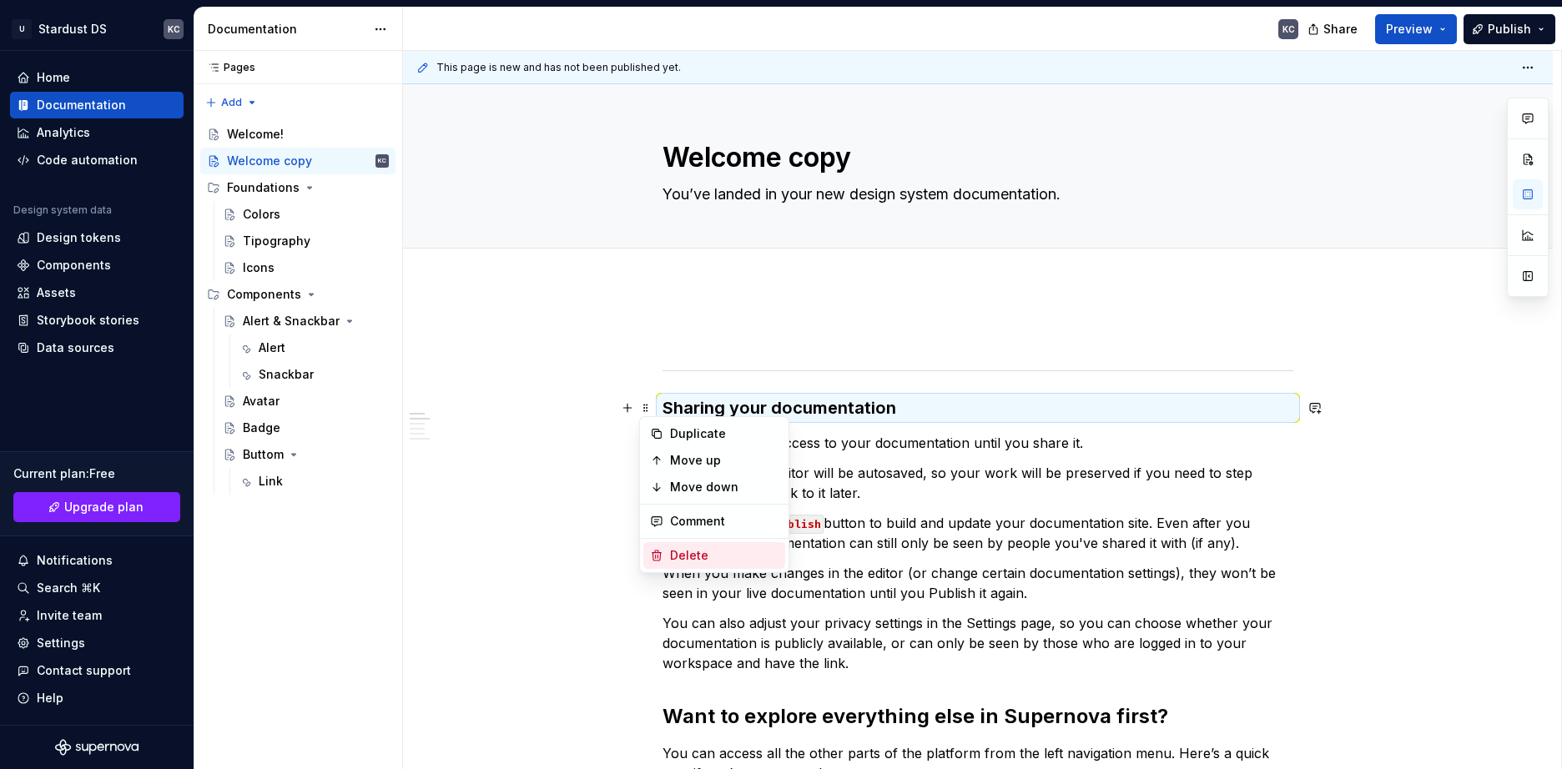
click at [675, 555] on div "Delete" at bounding box center [724, 555] width 108 height 17
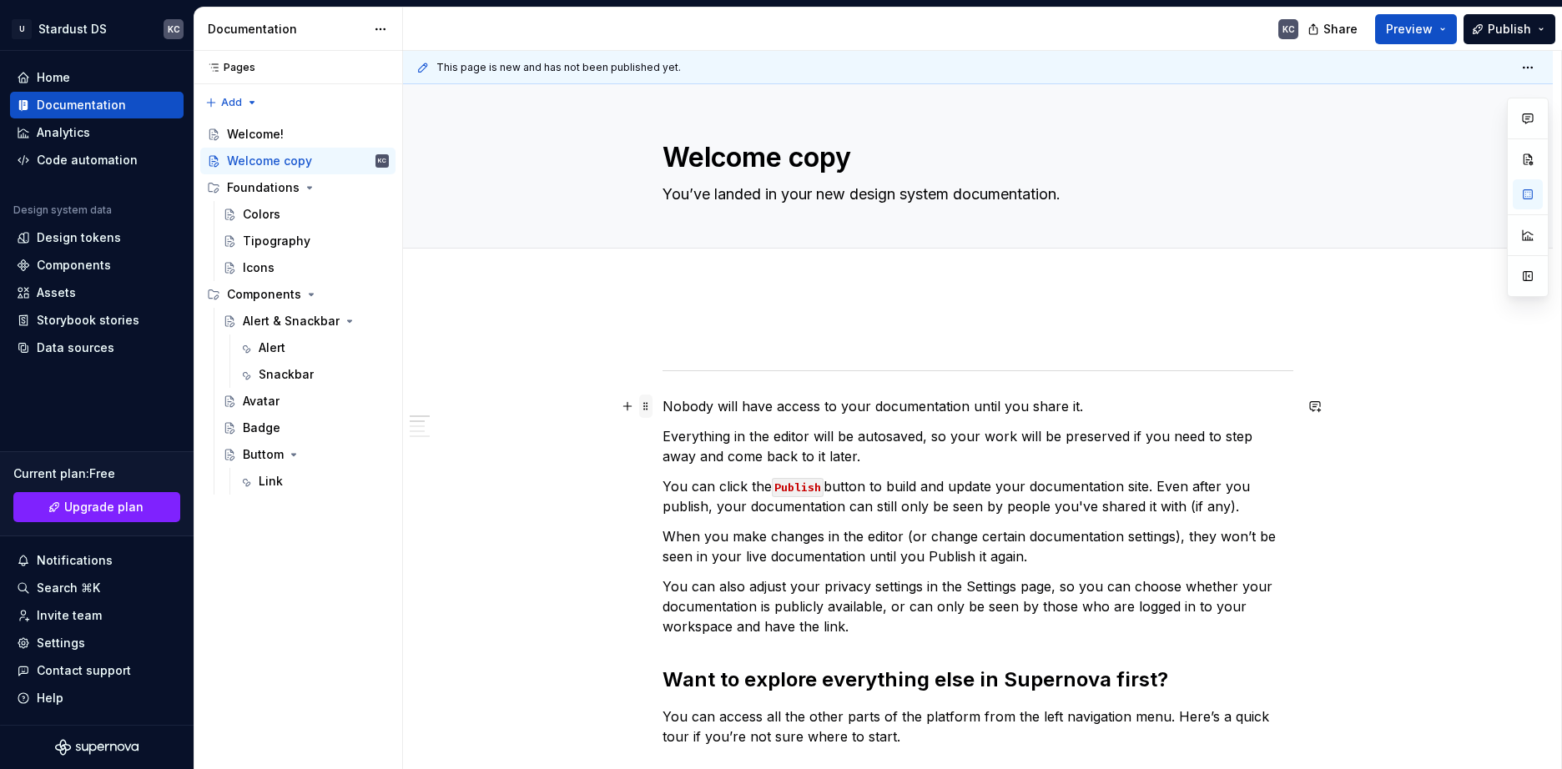
click at [645, 409] on span at bounding box center [645, 406] width 13 height 23
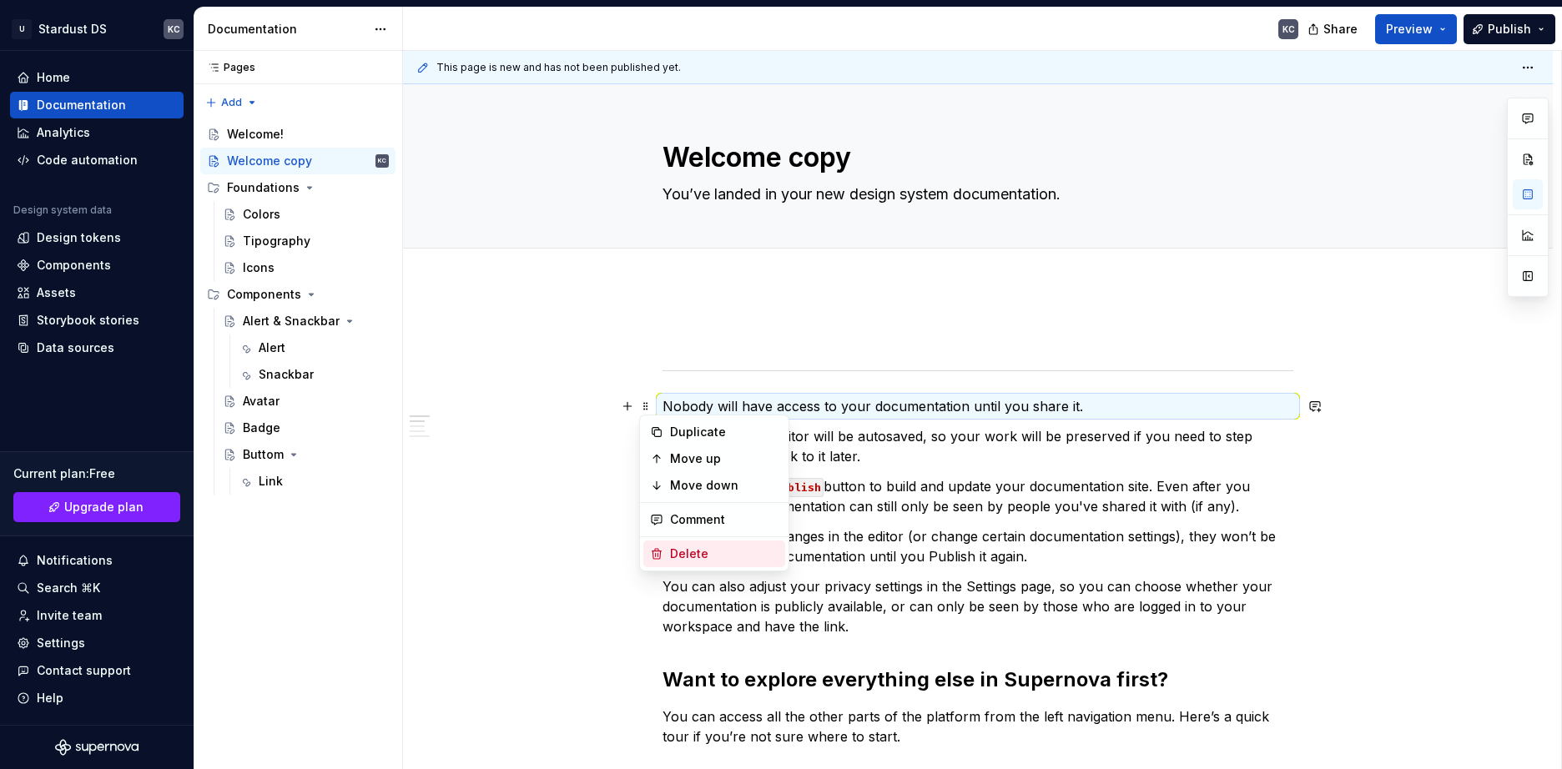
click at [690, 553] on div "Delete" at bounding box center [724, 554] width 108 height 17
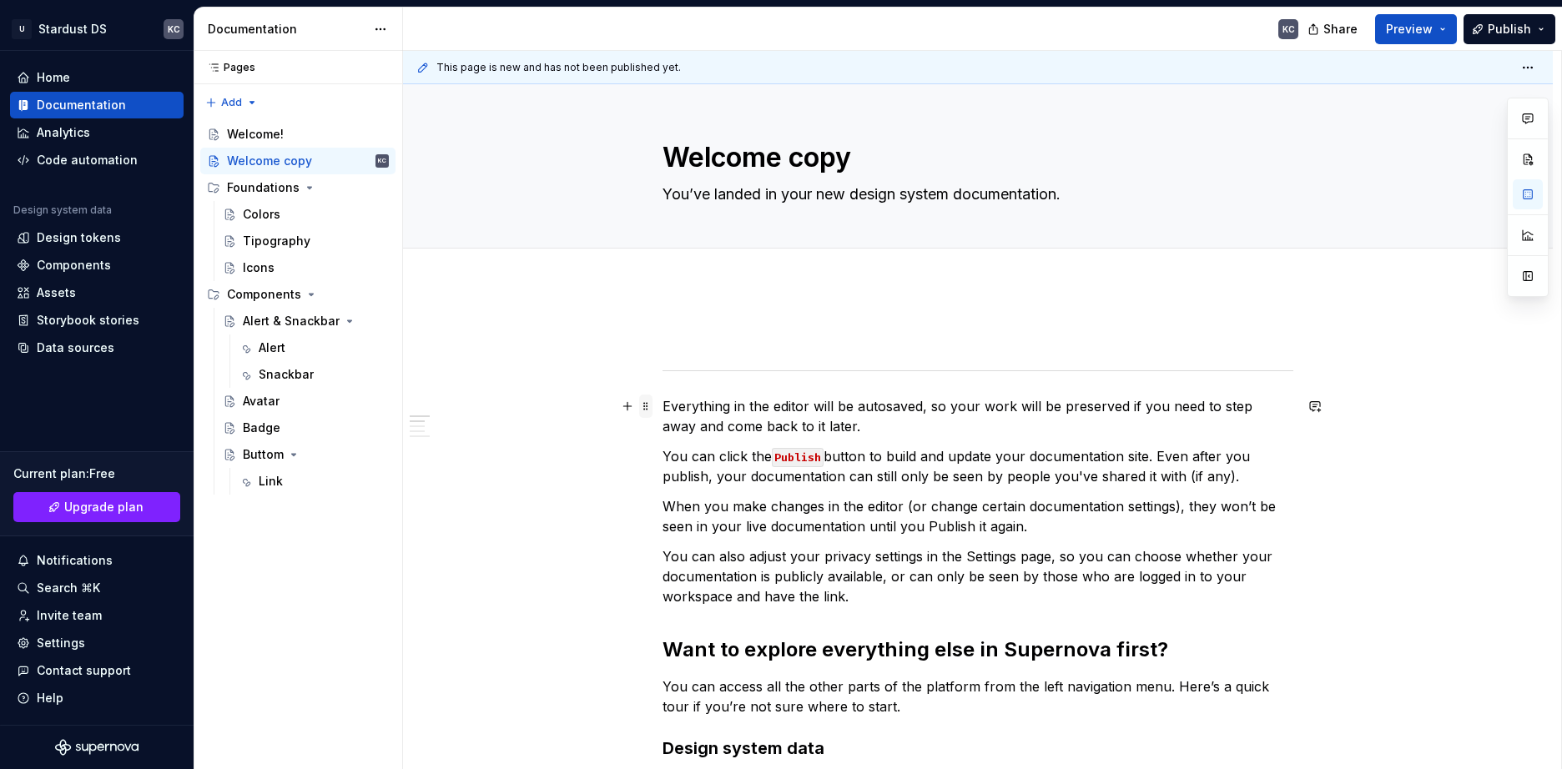
click at [648, 411] on span at bounding box center [645, 406] width 13 height 23
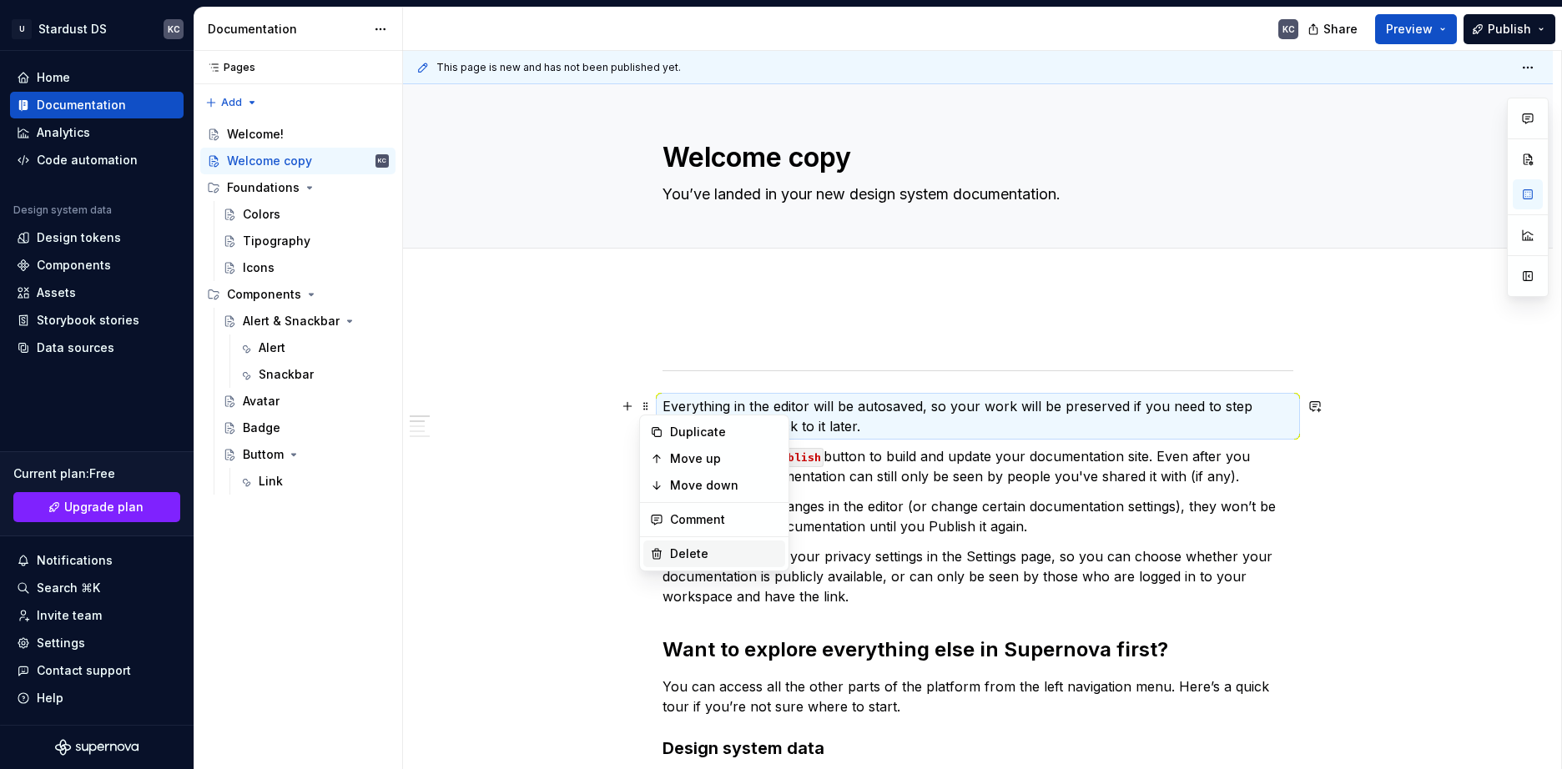
click at [676, 547] on div "Delete" at bounding box center [724, 554] width 108 height 17
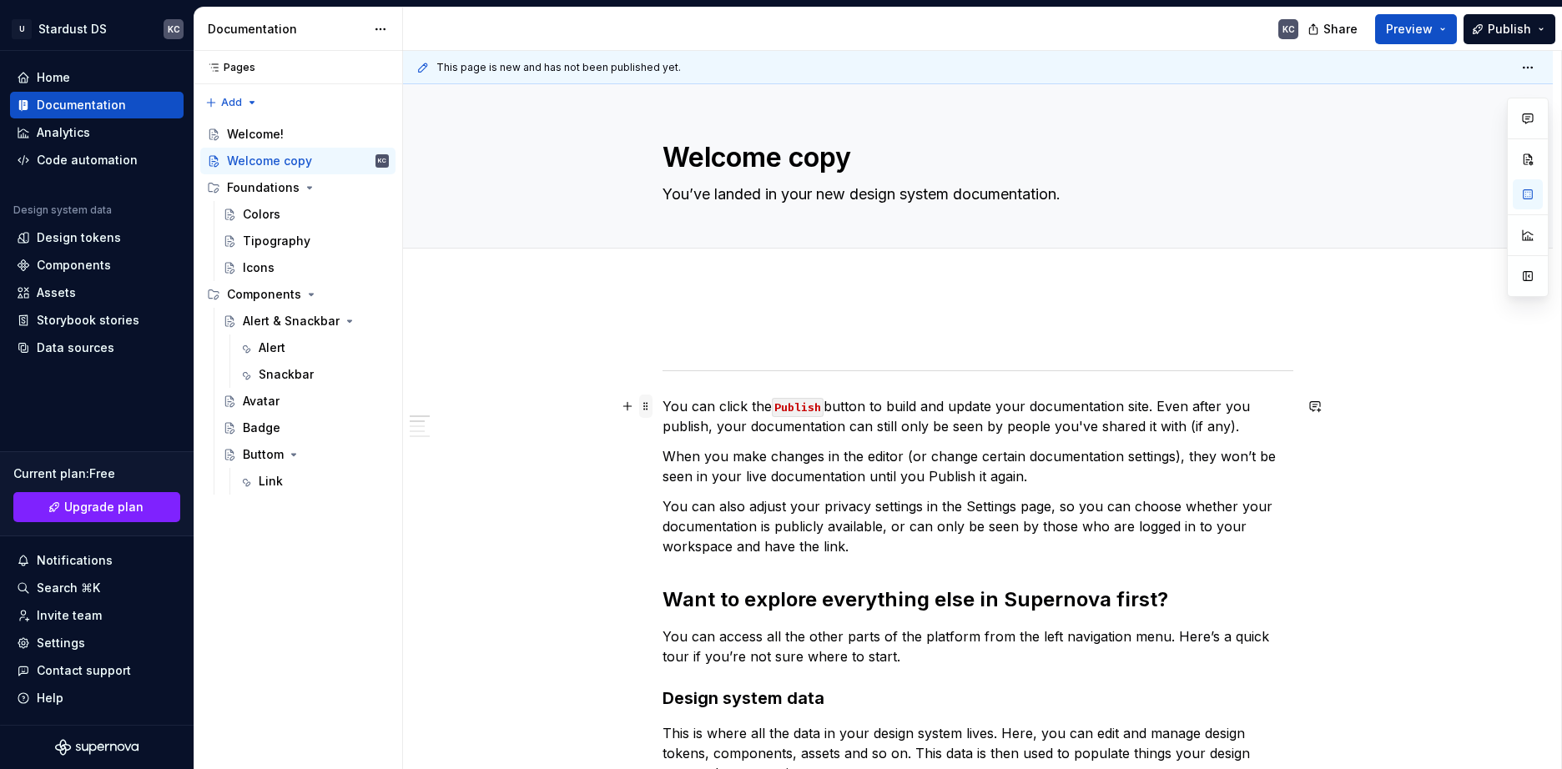
click at [644, 414] on span at bounding box center [645, 406] width 13 height 23
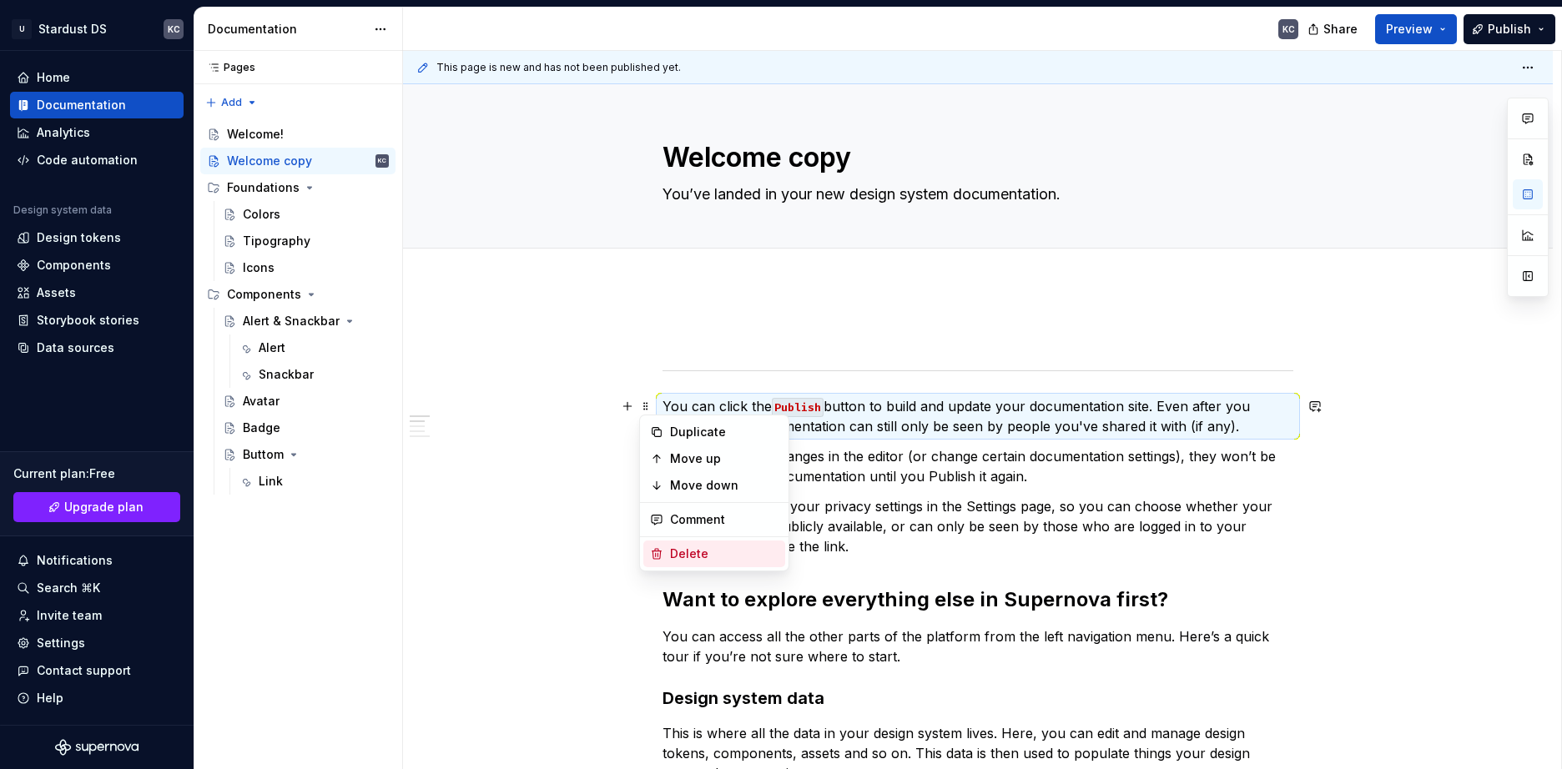
click at [674, 552] on div "Delete" at bounding box center [724, 554] width 108 height 17
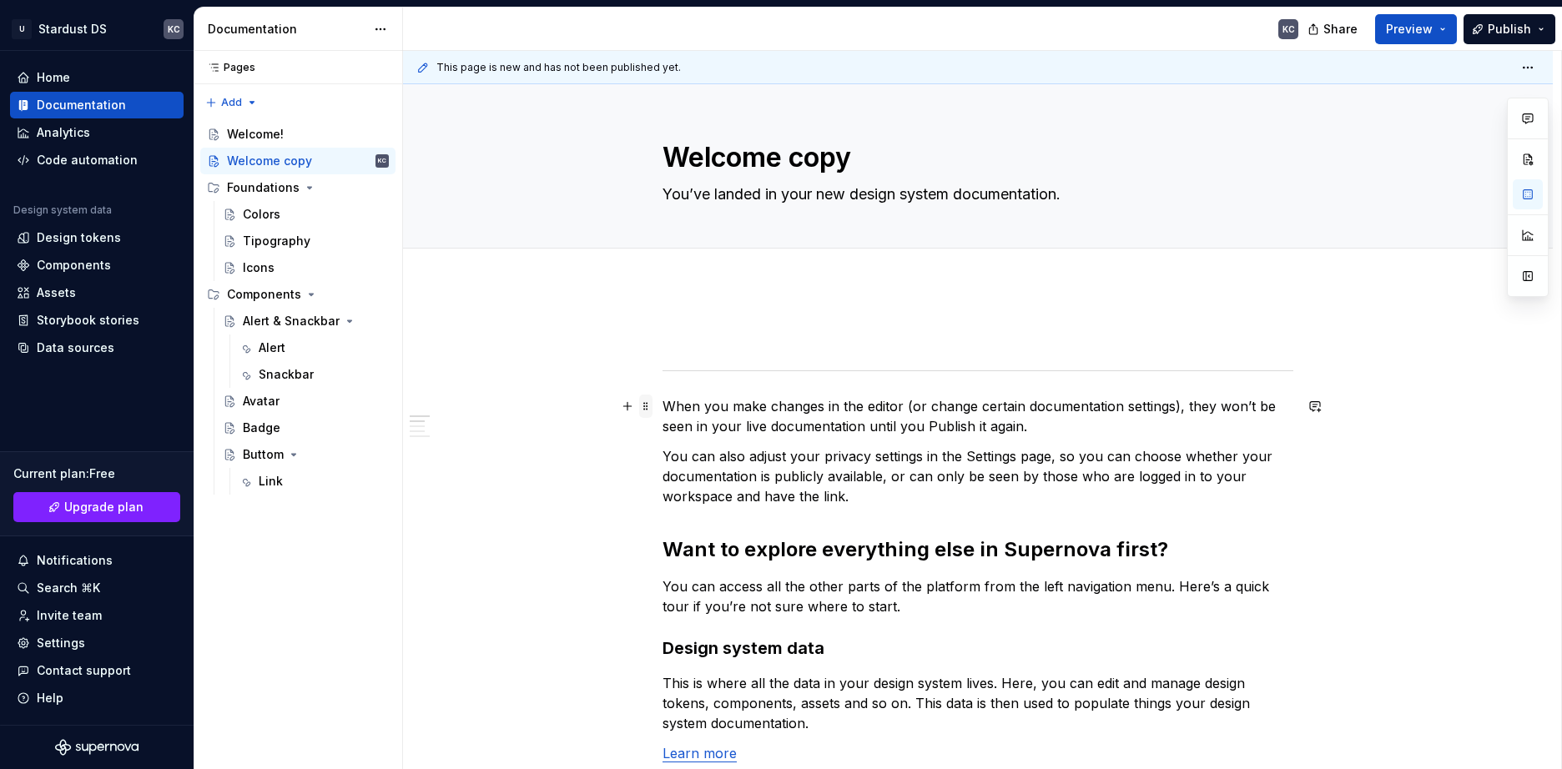
click at [647, 410] on span at bounding box center [645, 406] width 13 height 23
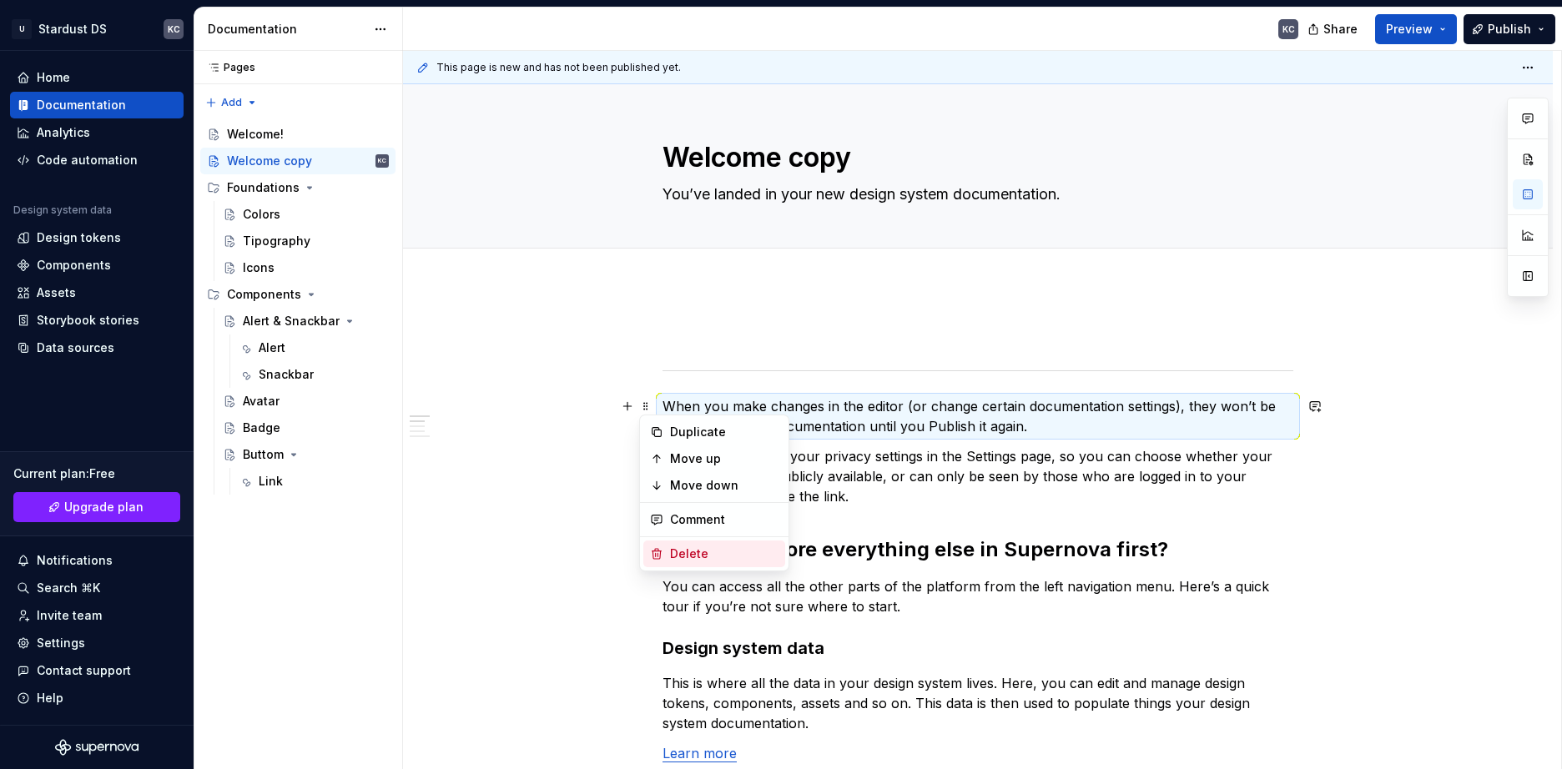
click at [670, 557] on div "Delete" at bounding box center [724, 554] width 108 height 17
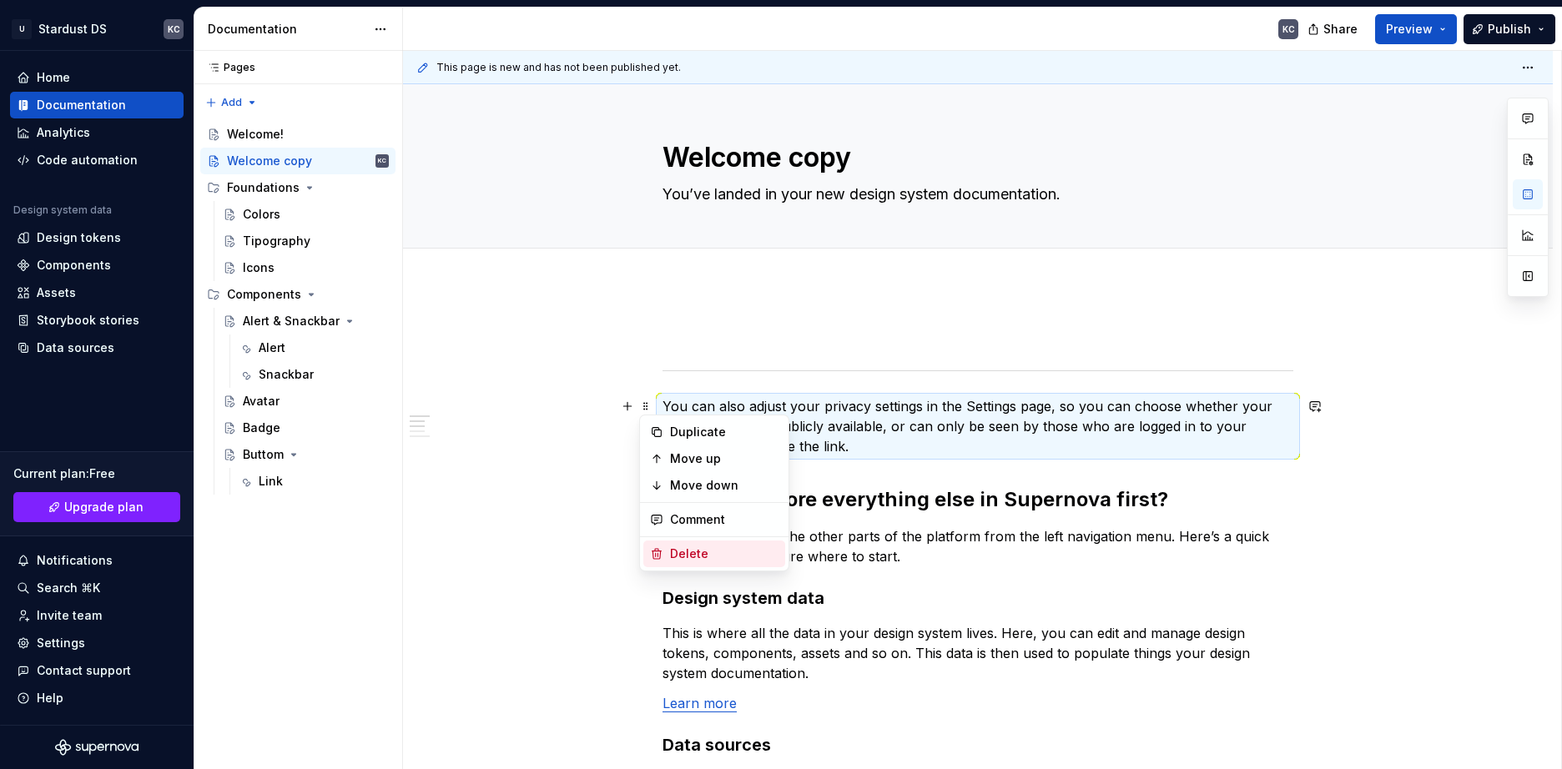
click at [672, 548] on div "Delete" at bounding box center [724, 554] width 108 height 17
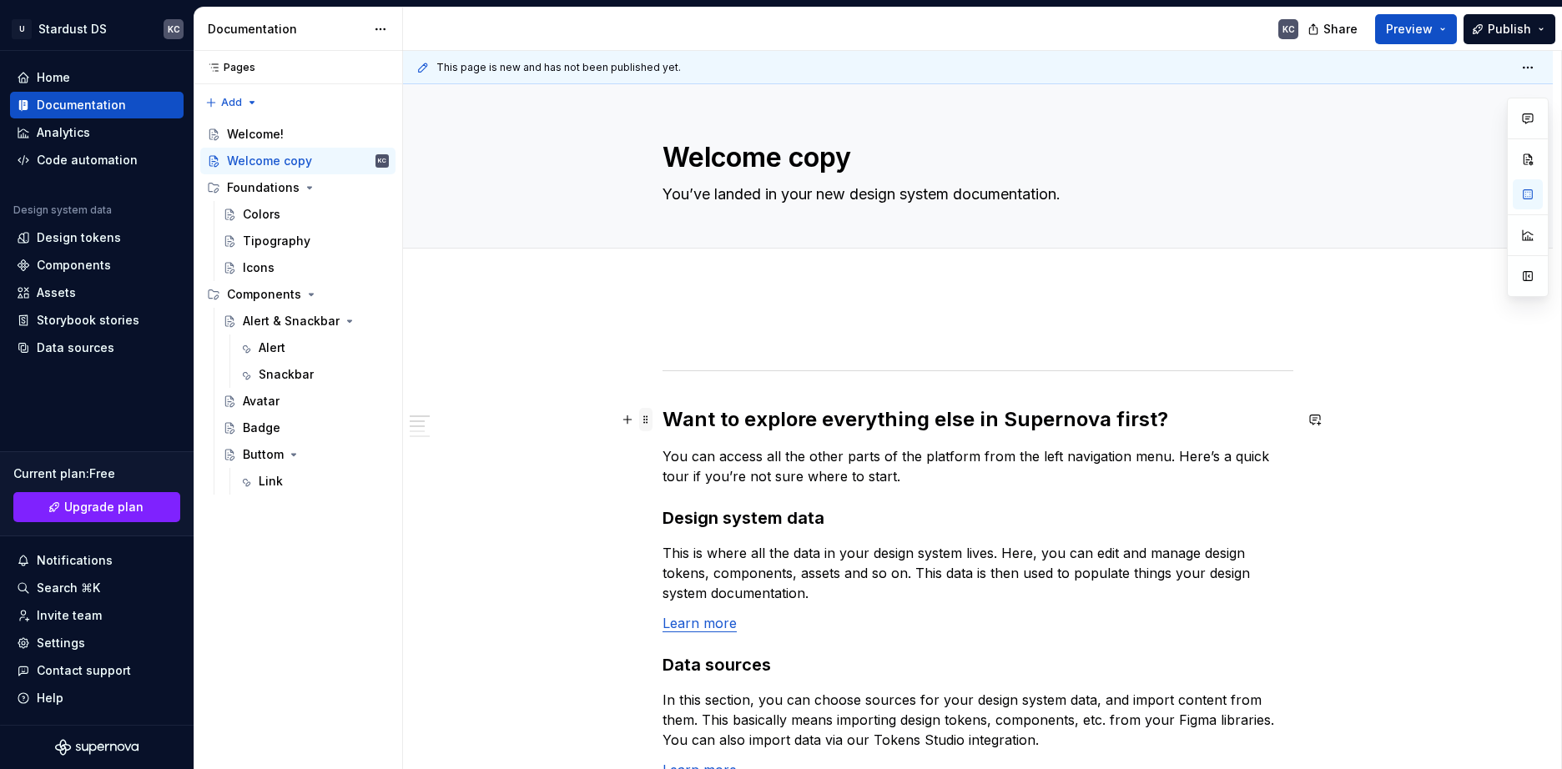
click at [645, 419] on span at bounding box center [645, 419] width 13 height 23
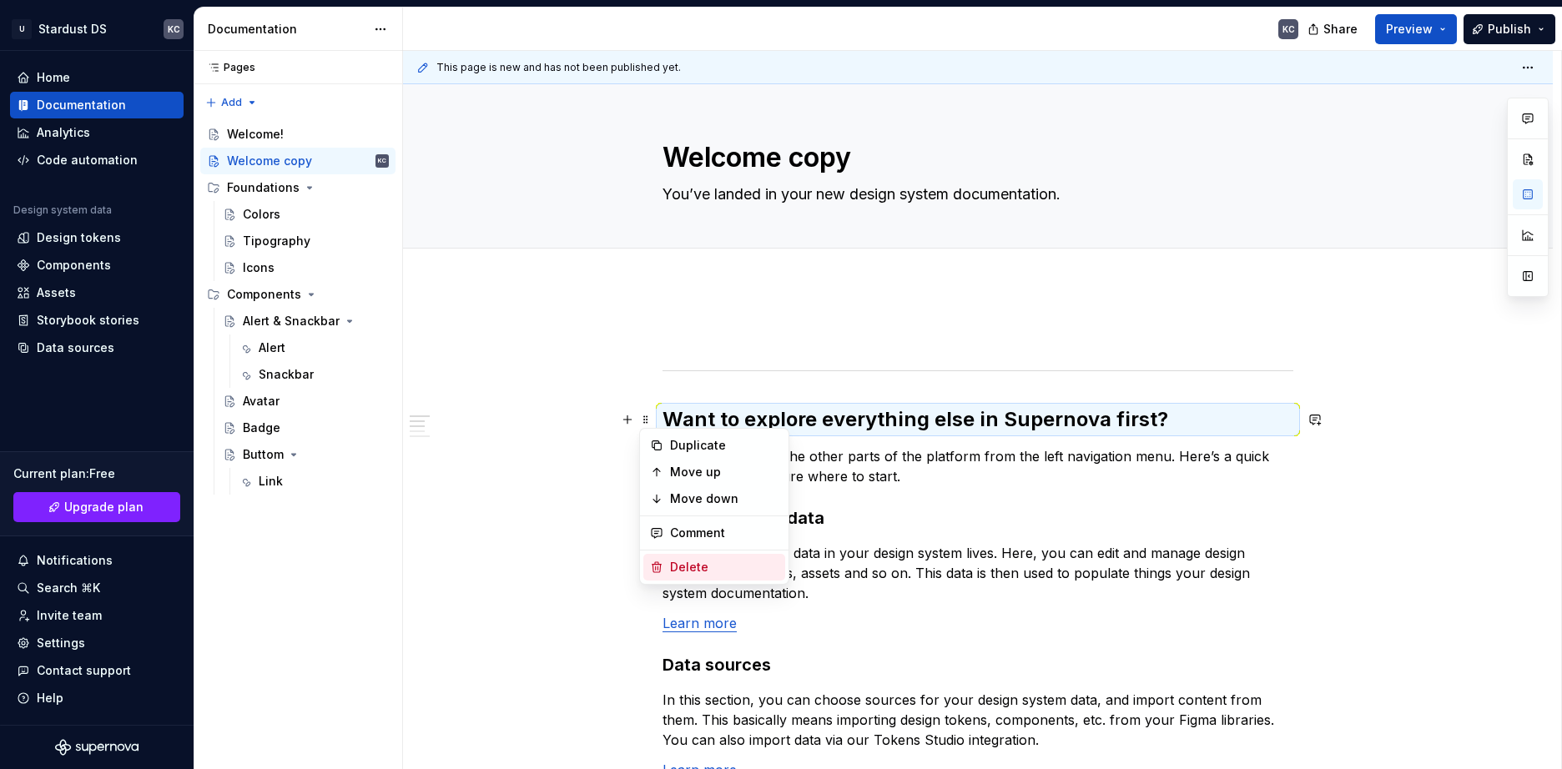
click at [679, 558] on div "Delete" at bounding box center [714, 567] width 142 height 27
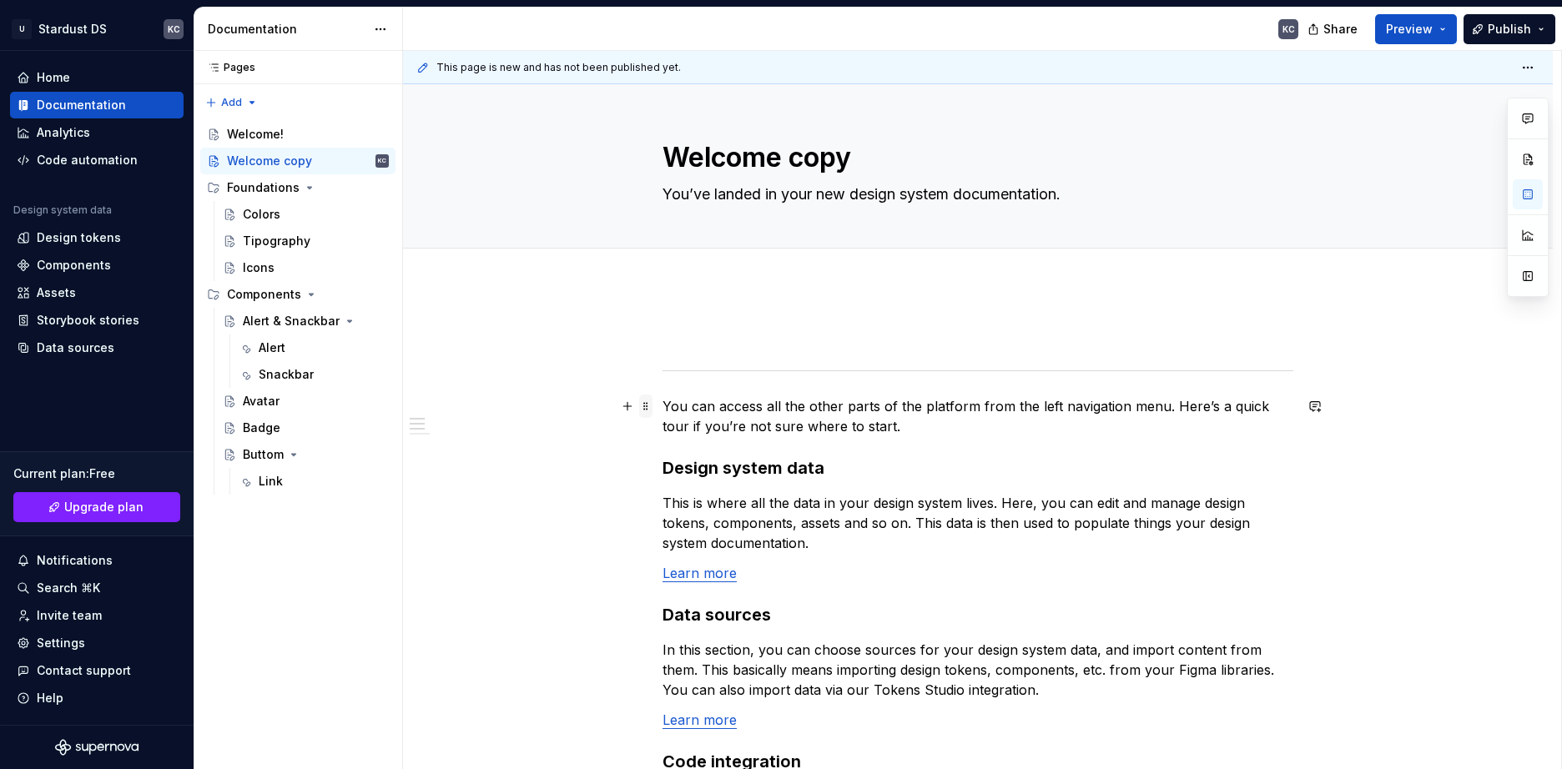
click at [649, 406] on span at bounding box center [645, 406] width 13 height 23
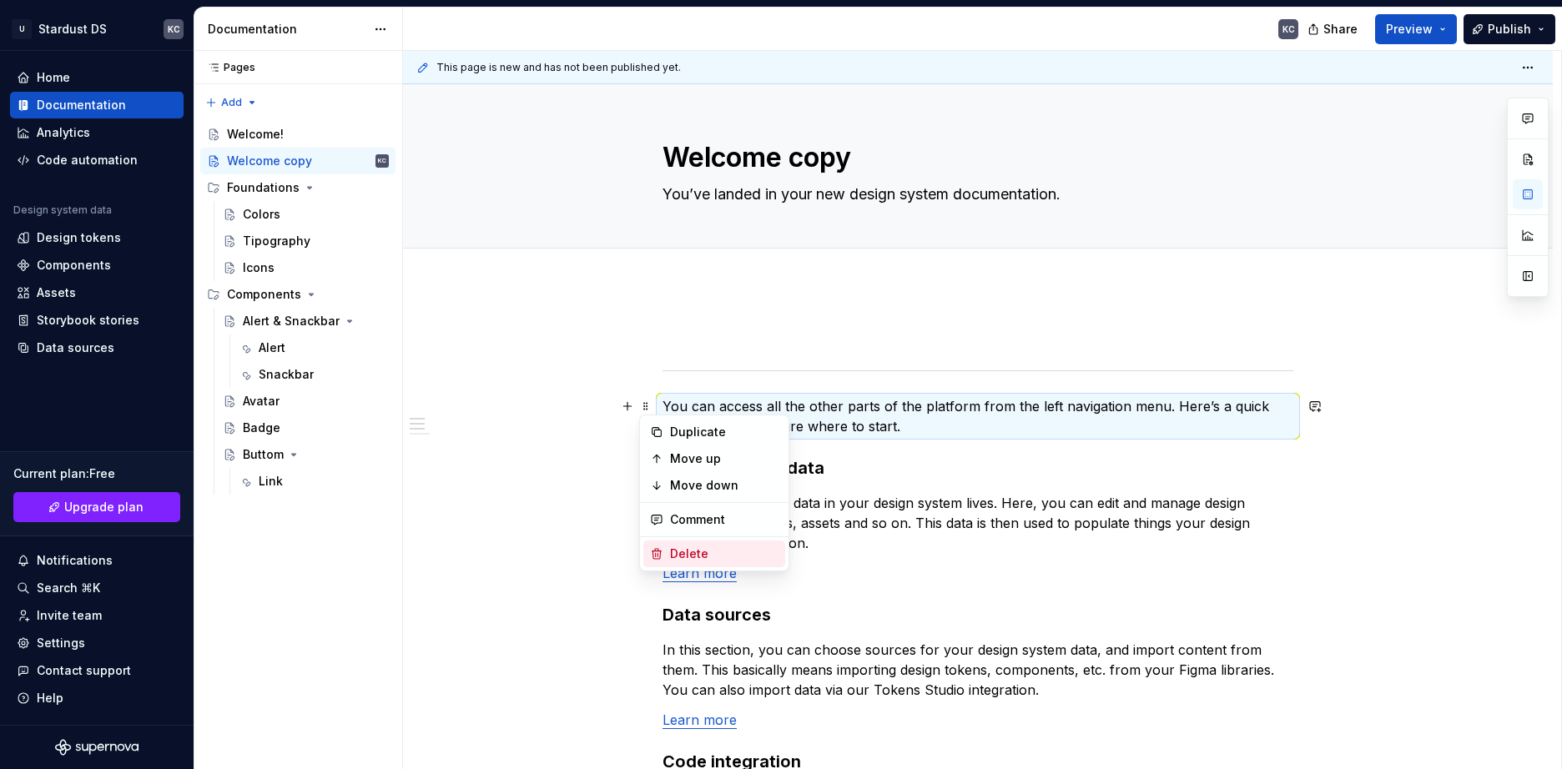
click at [683, 550] on div "Delete" at bounding box center [724, 554] width 108 height 17
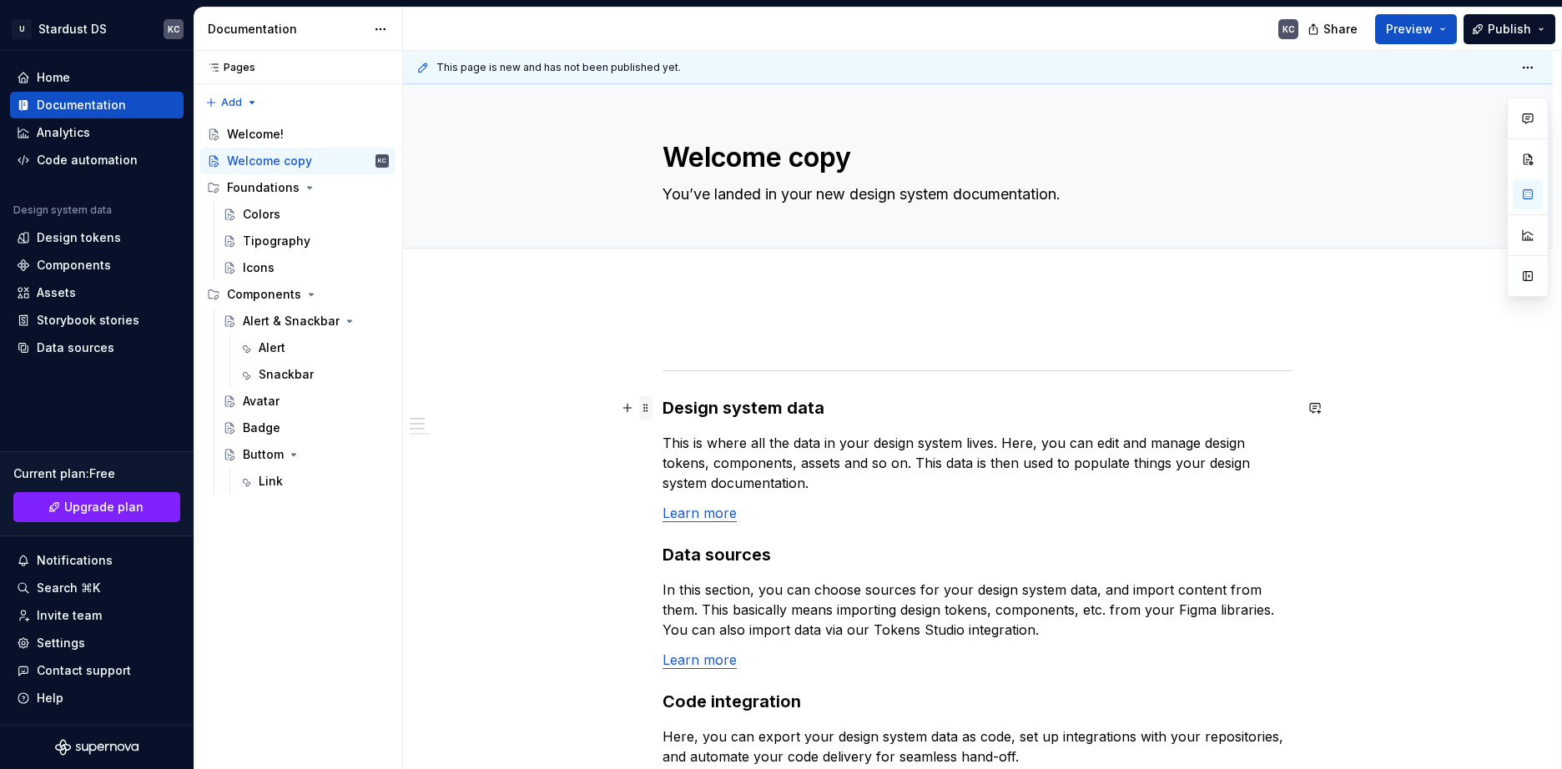
click at [652, 408] on span at bounding box center [645, 407] width 13 height 23
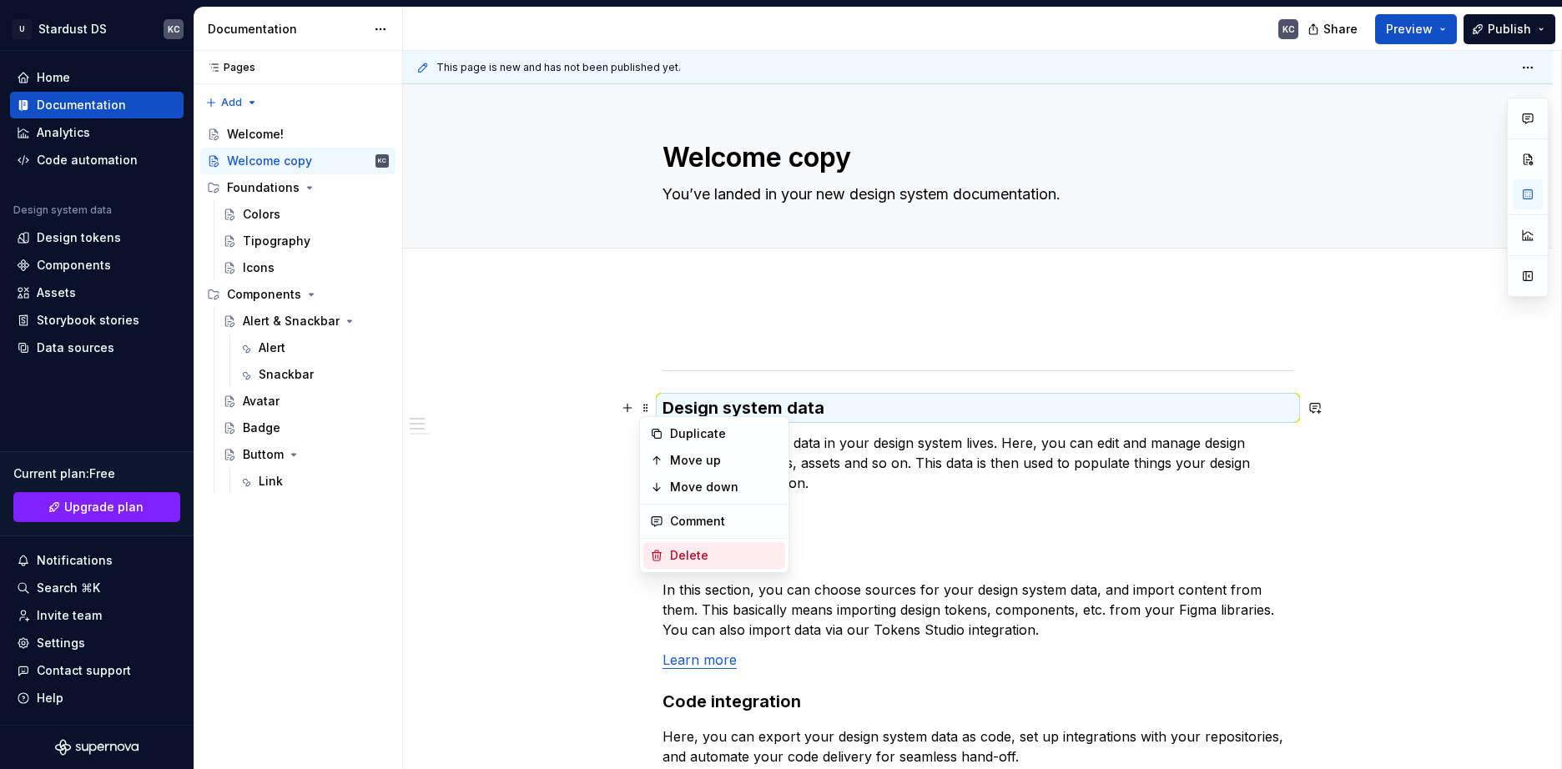
click at [683, 559] on div "Delete" at bounding box center [724, 555] width 108 height 17
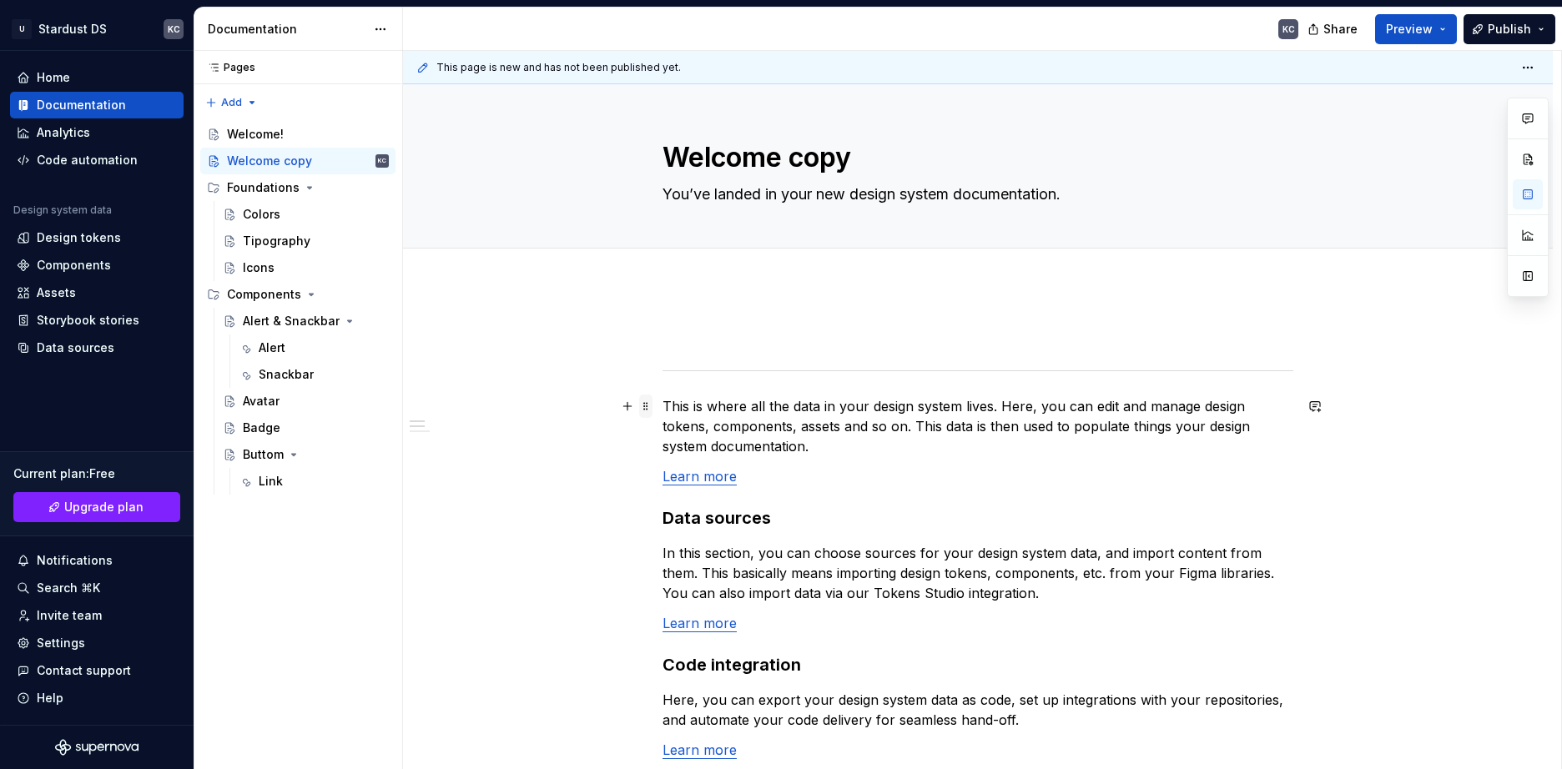
click at [644, 414] on span at bounding box center [645, 406] width 13 height 23
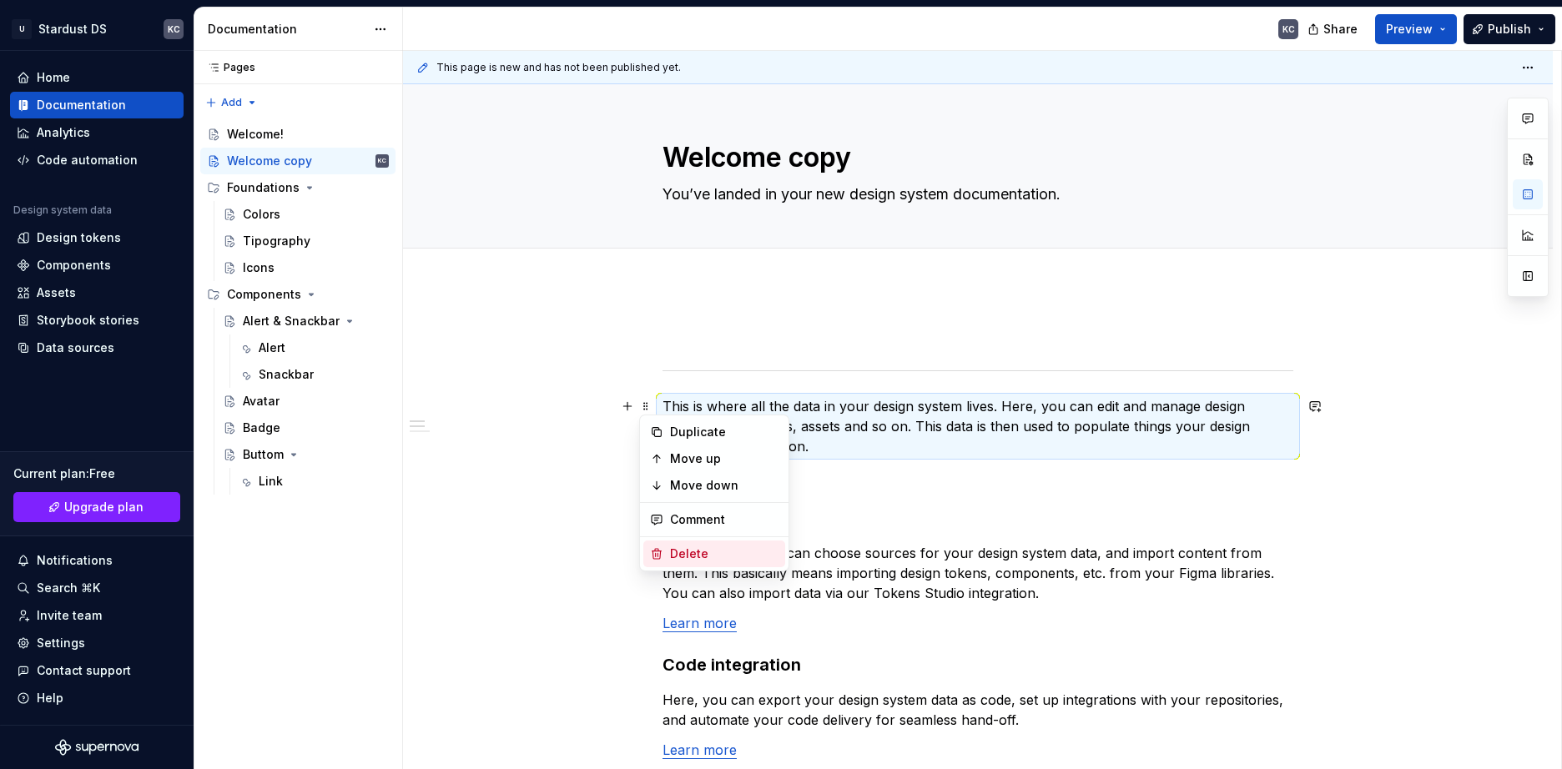
click at [682, 552] on div "Delete" at bounding box center [724, 554] width 108 height 17
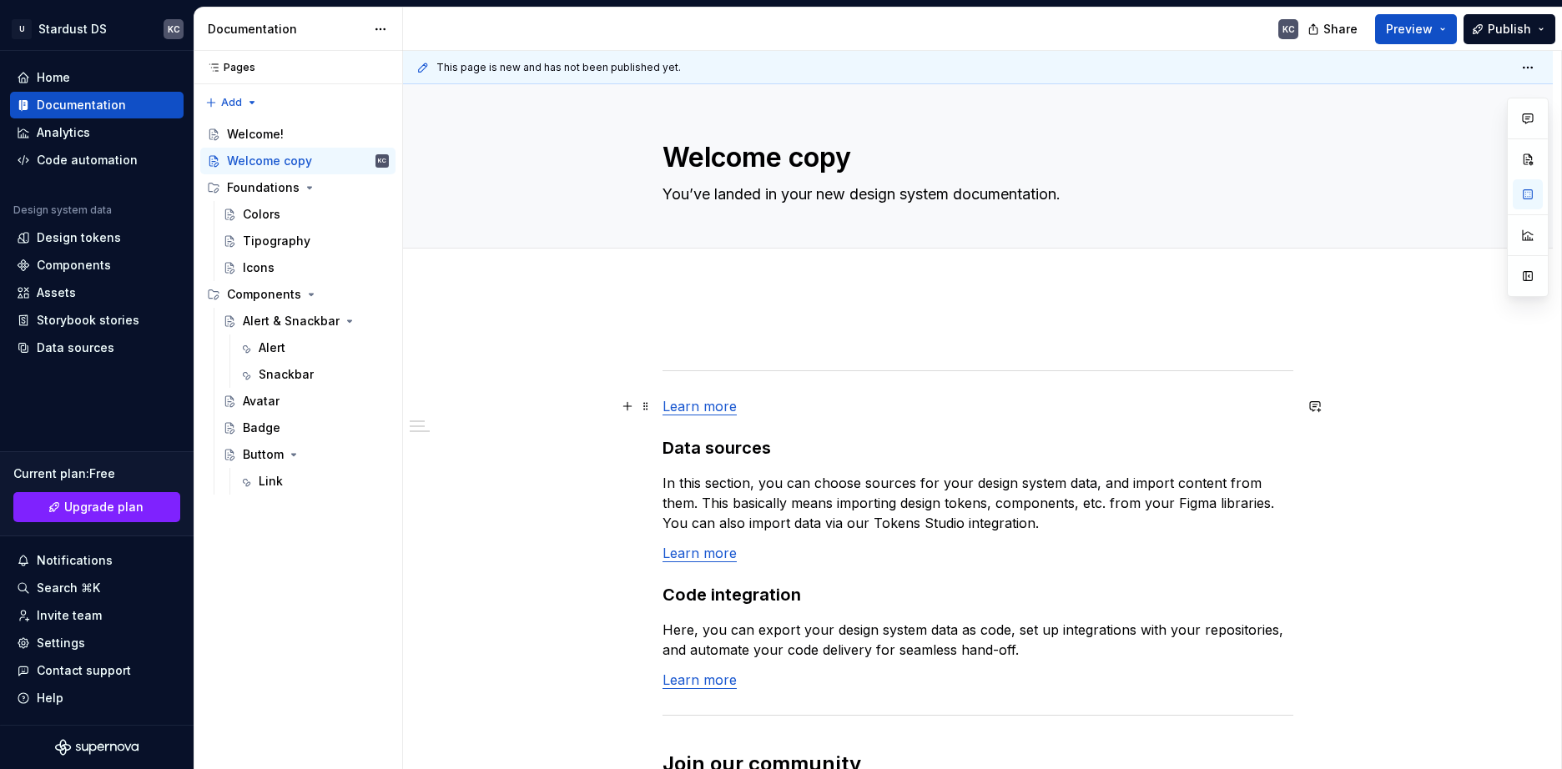
click at [649, 408] on span at bounding box center [645, 406] width 13 height 23
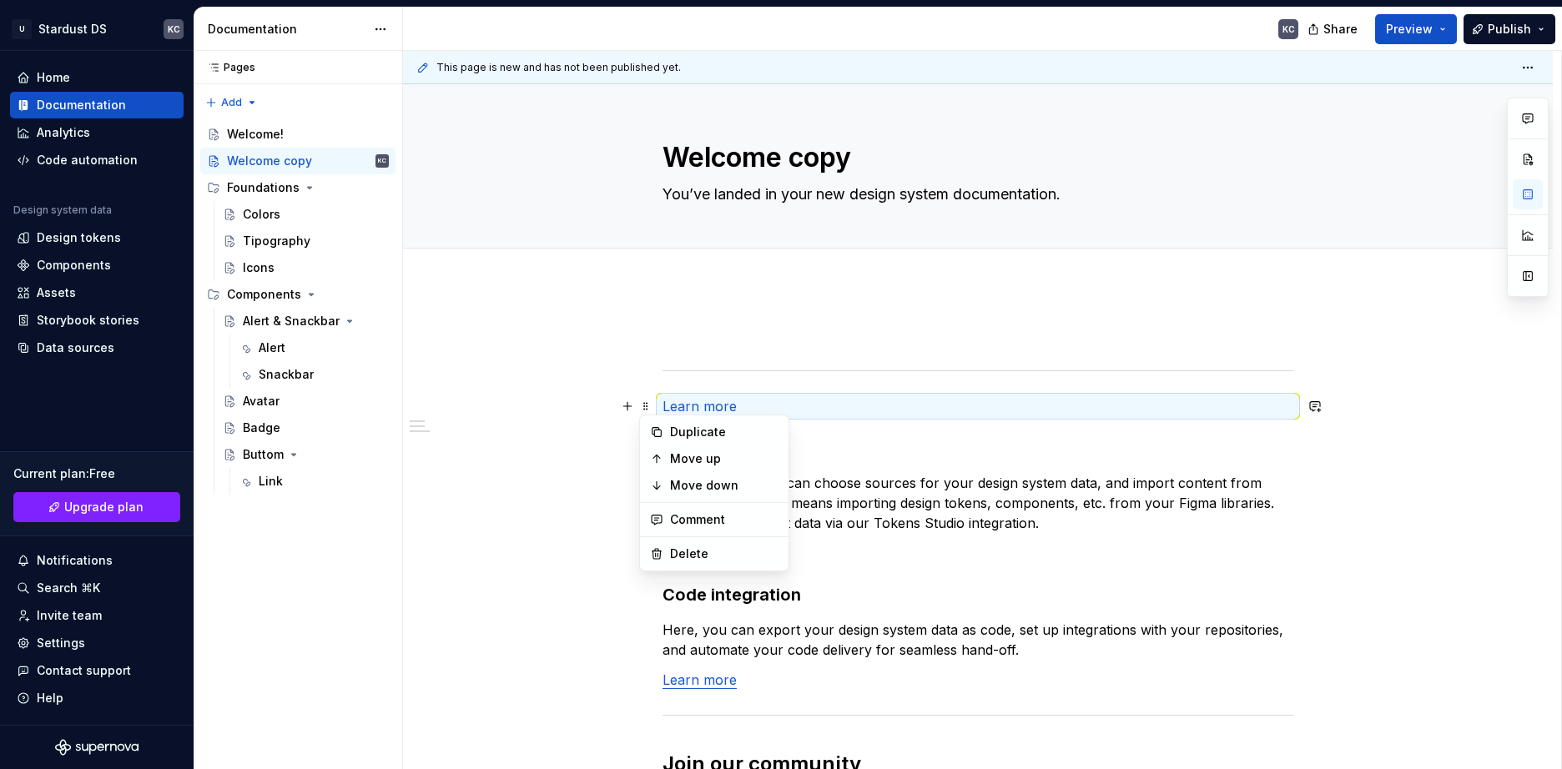
click at [676, 536] on div "Duplicate Move up Move down Comment Delete" at bounding box center [714, 493] width 150 height 157
drag, startPoint x: 676, startPoint y: 536, endPoint x: 678, endPoint y: 548, distance: 12.6
click at [676, 537] on div "Duplicate Move up Move down Comment Delete" at bounding box center [714, 493] width 150 height 157
drag, startPoint x: 678, startPoint y: 548, endPoint x: 653, endPoint y: 432, distance: 118.7
click at [678, 547] on div "Delete" at bounding box center [724, 554] width 108 height 17
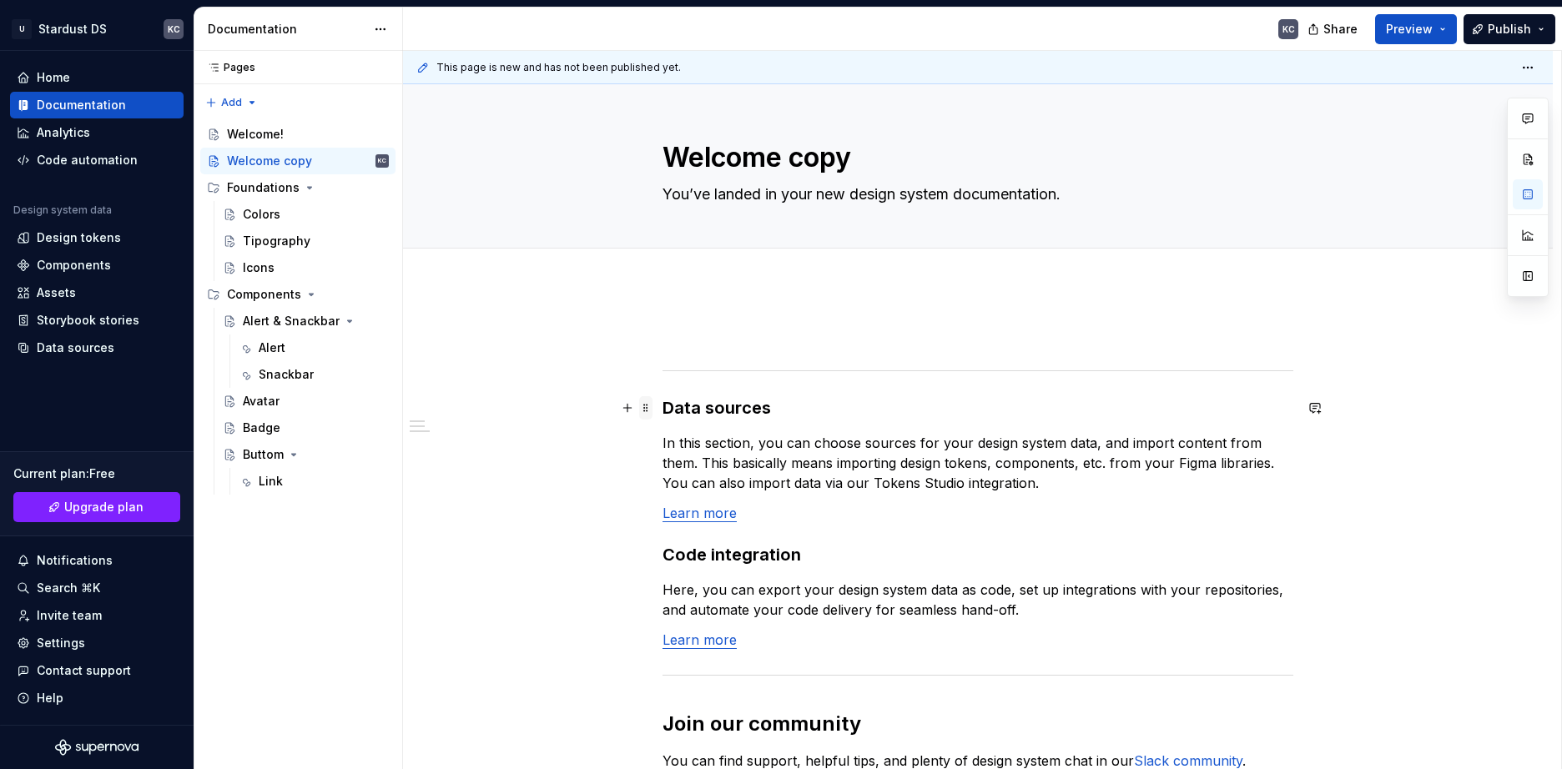
click at [642, 404] on span at bounding box center [645, 407] width 13 height 23
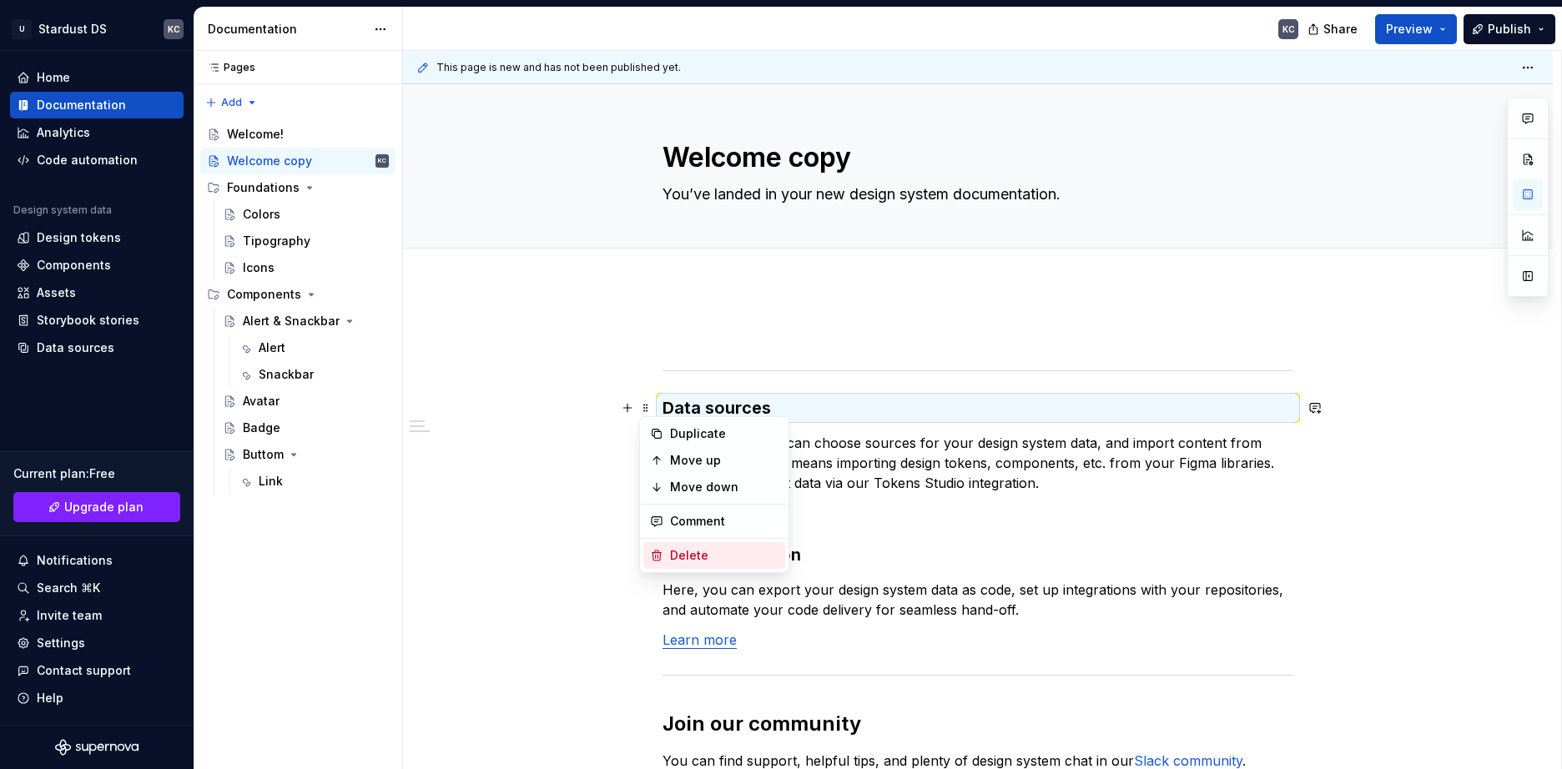
click at [688, 554] on div "Delete" at bounding box center [724, 555] width 108 height 17
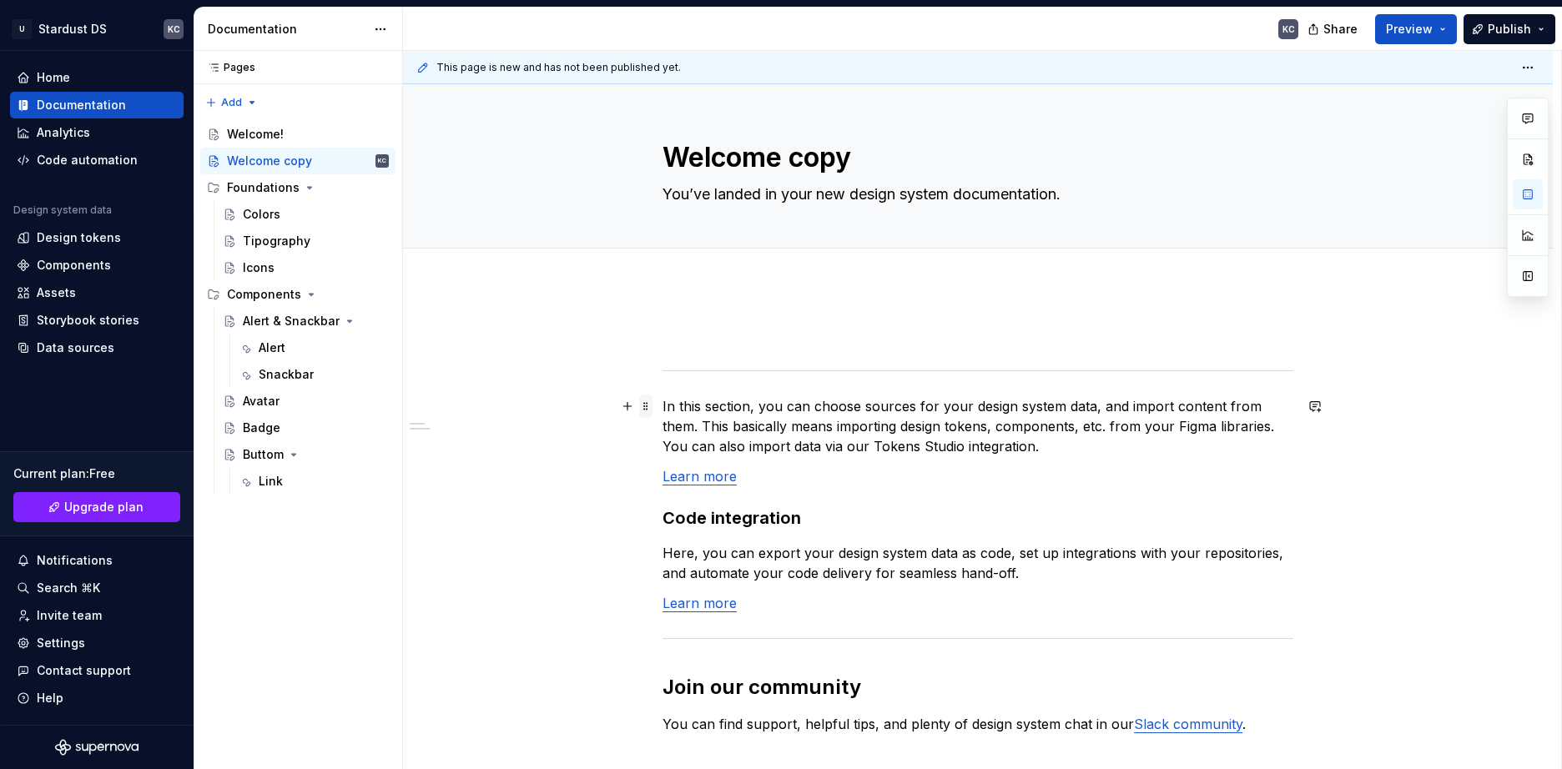
click at [646, 416] on span at bounding box center [645, 406] width 13 height 23
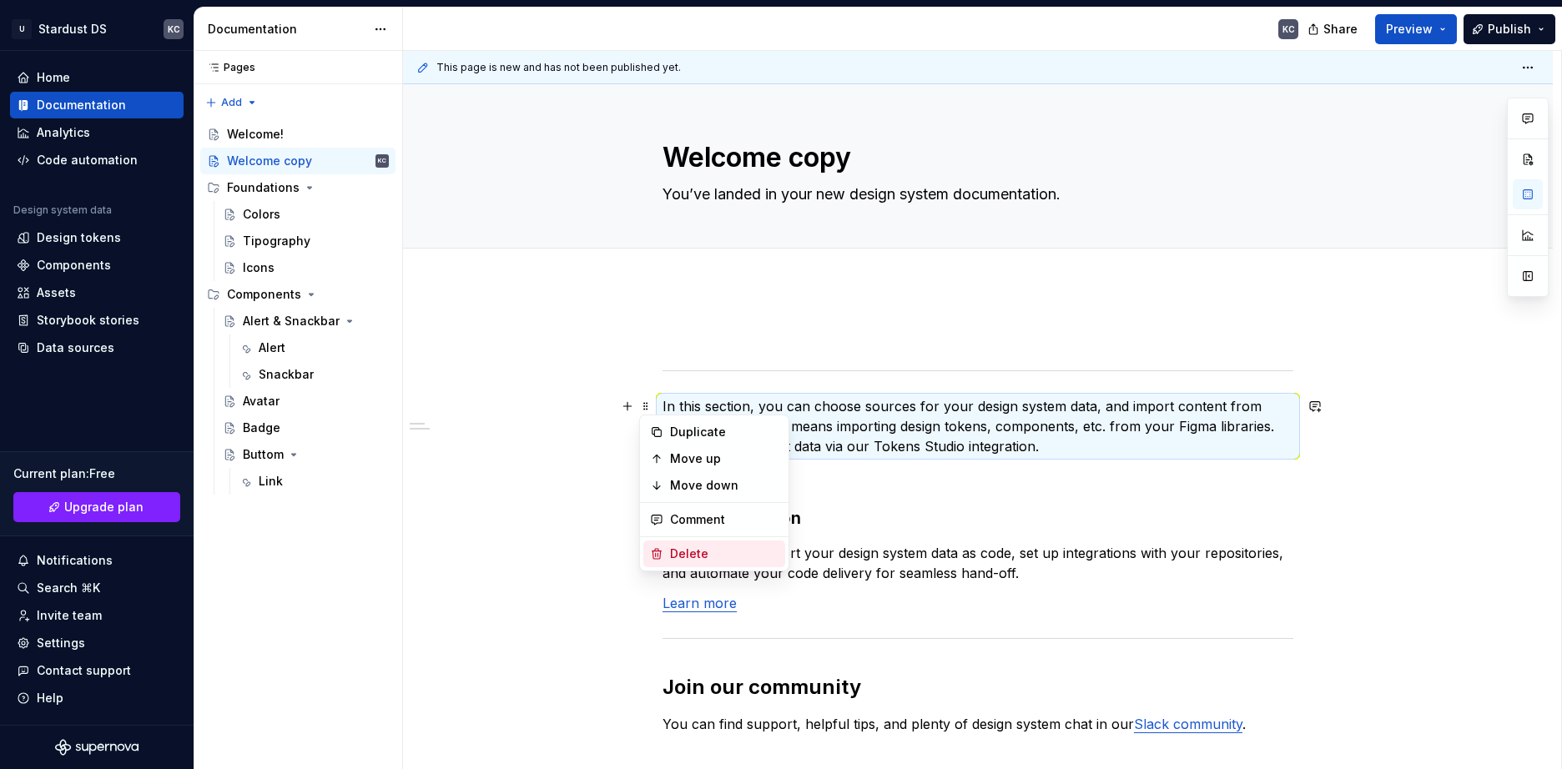
click at [687, 552] on div "Delete" at bounding box center [724, 554] width 108 height 17
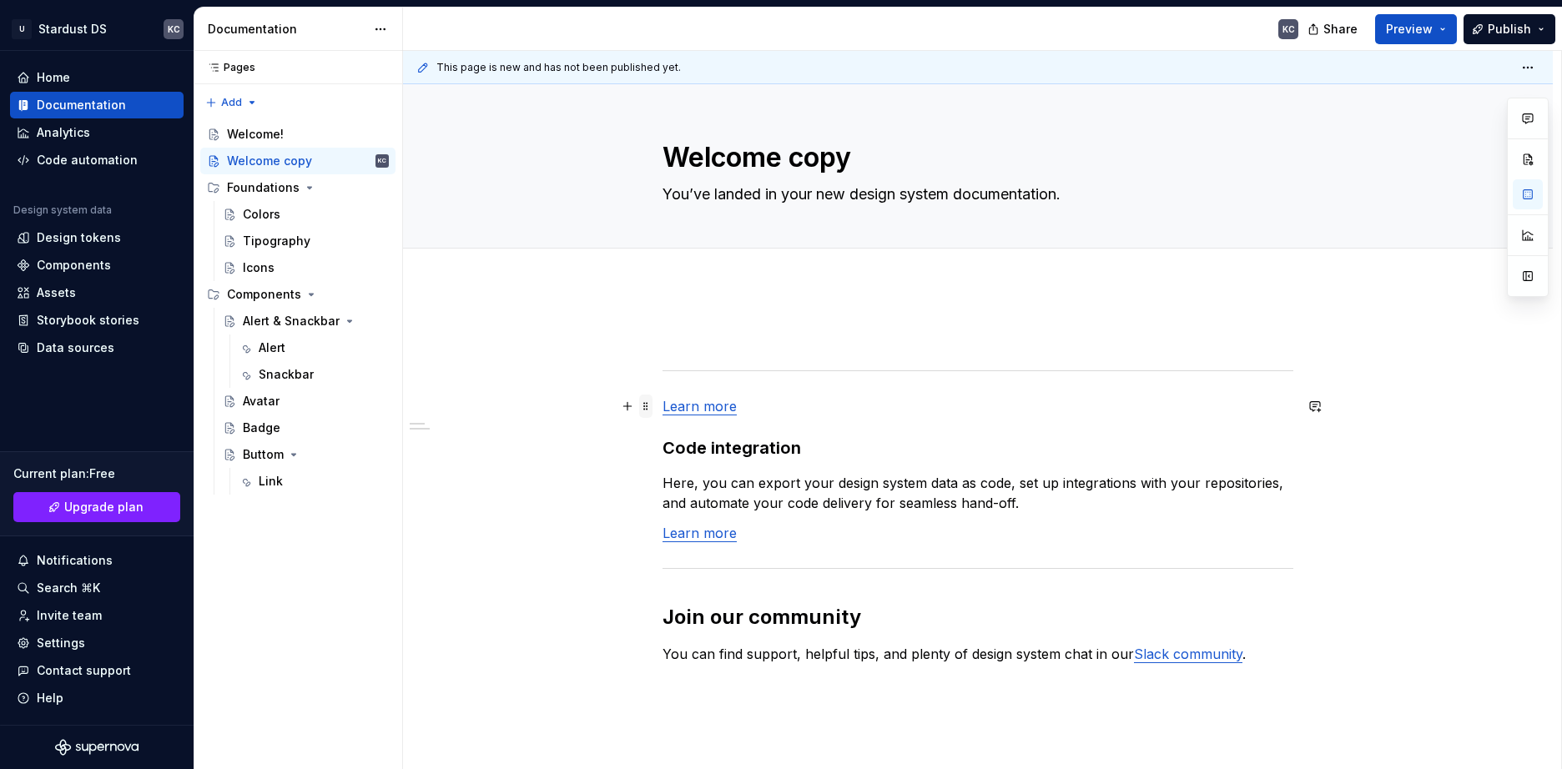
click at [649, 413] on span at bounding box center [645, 406] width 13 height 23
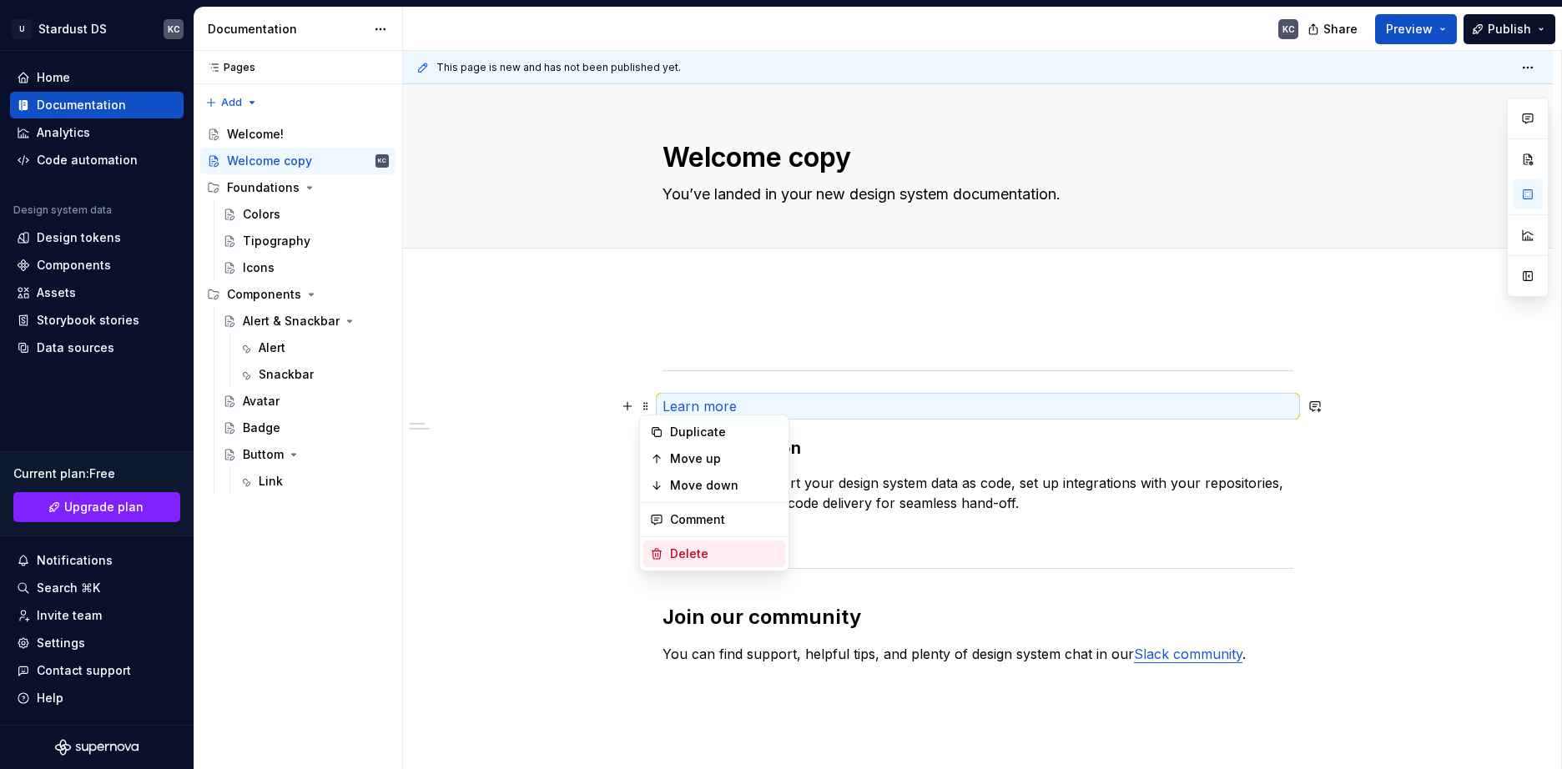
click at [689, 551] on div "Delete" at bounding box center [724, 554] width 108 height 17
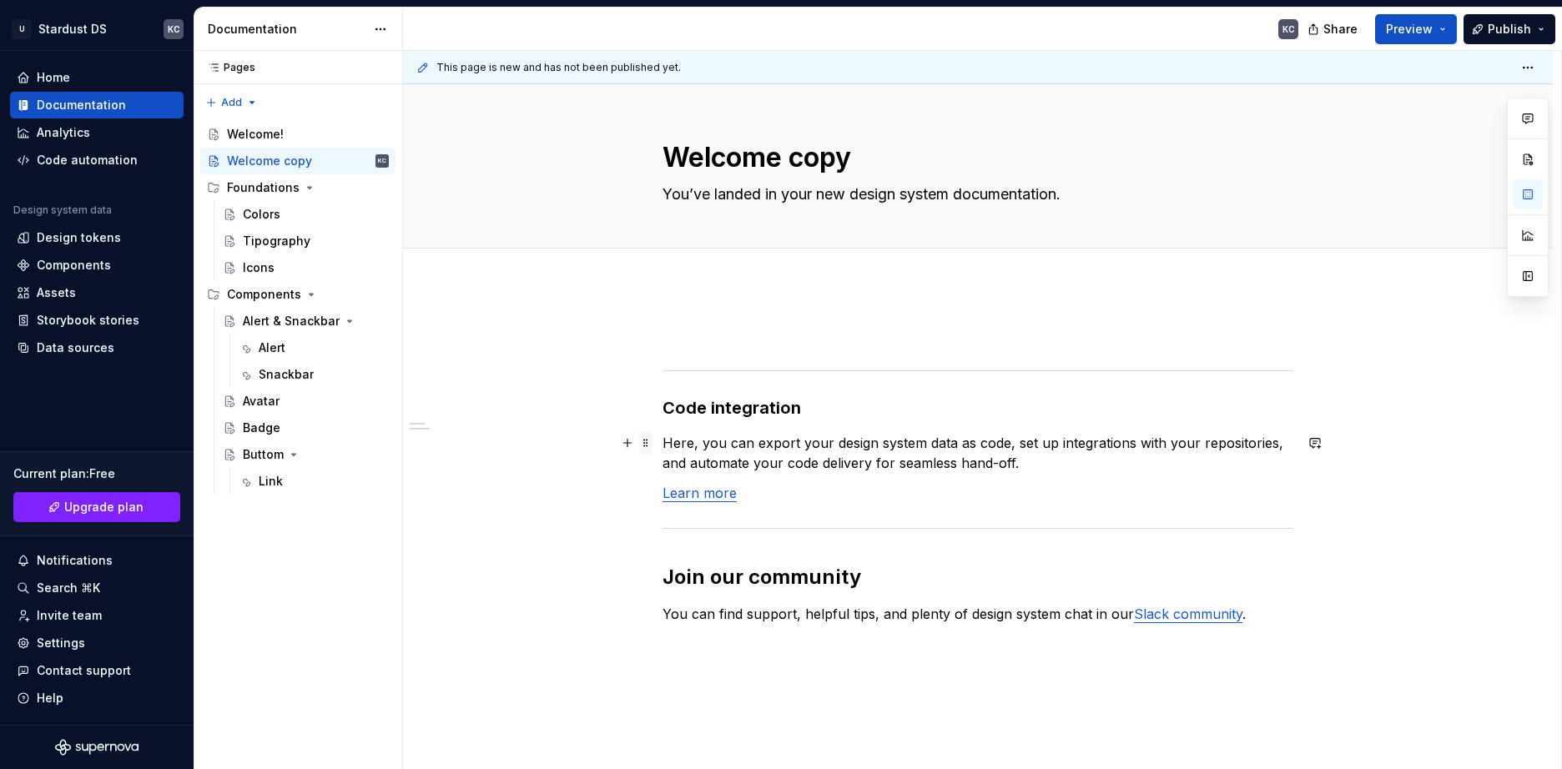
click at [644, 446] on span at bounding box center [645, 442] width 13 height 23
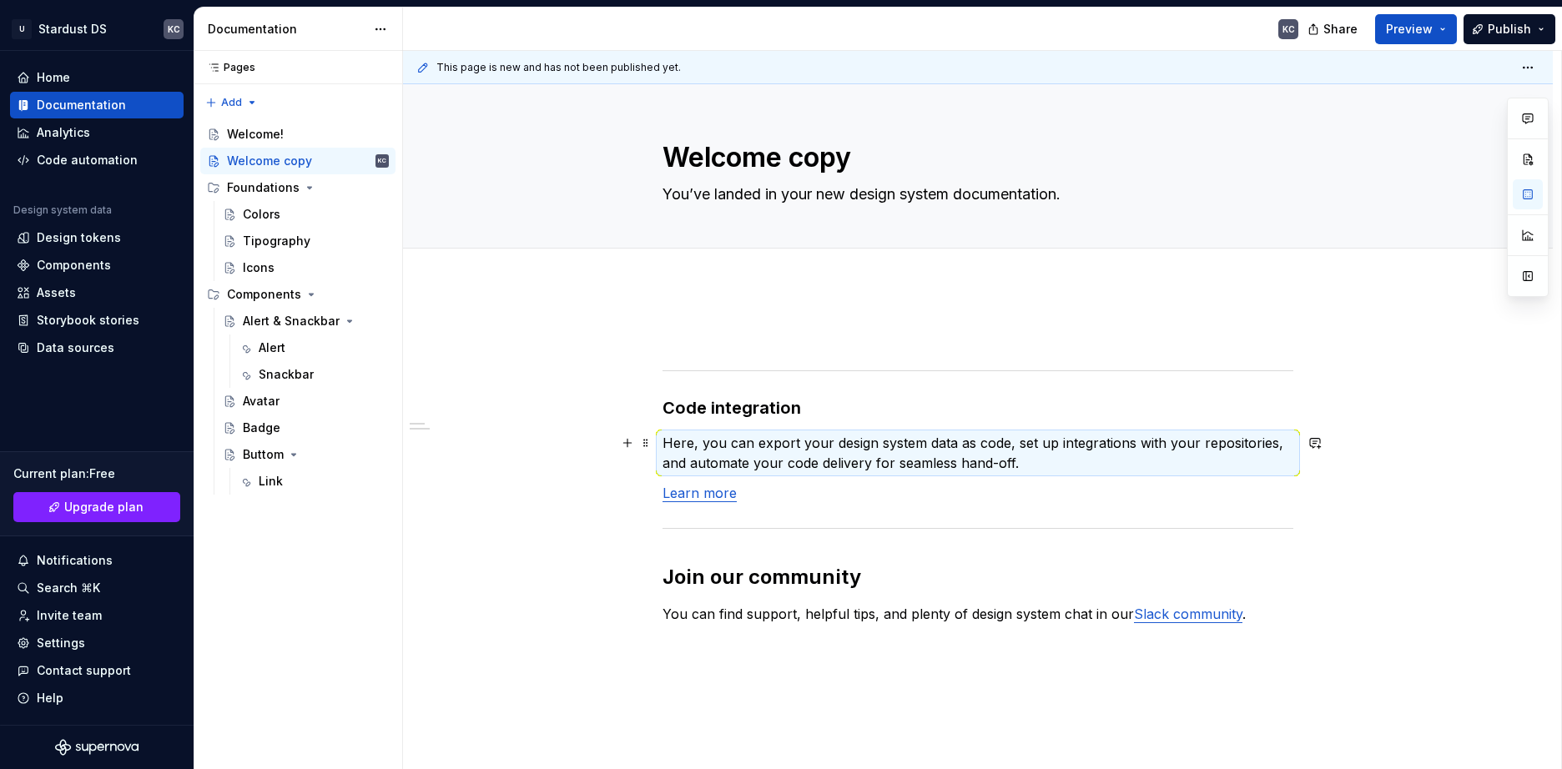
click at [644, 411] on div "Code integration Here, you can export your design system data as code, set up i…" at bounding box center [978, 610] width 1150 height 650
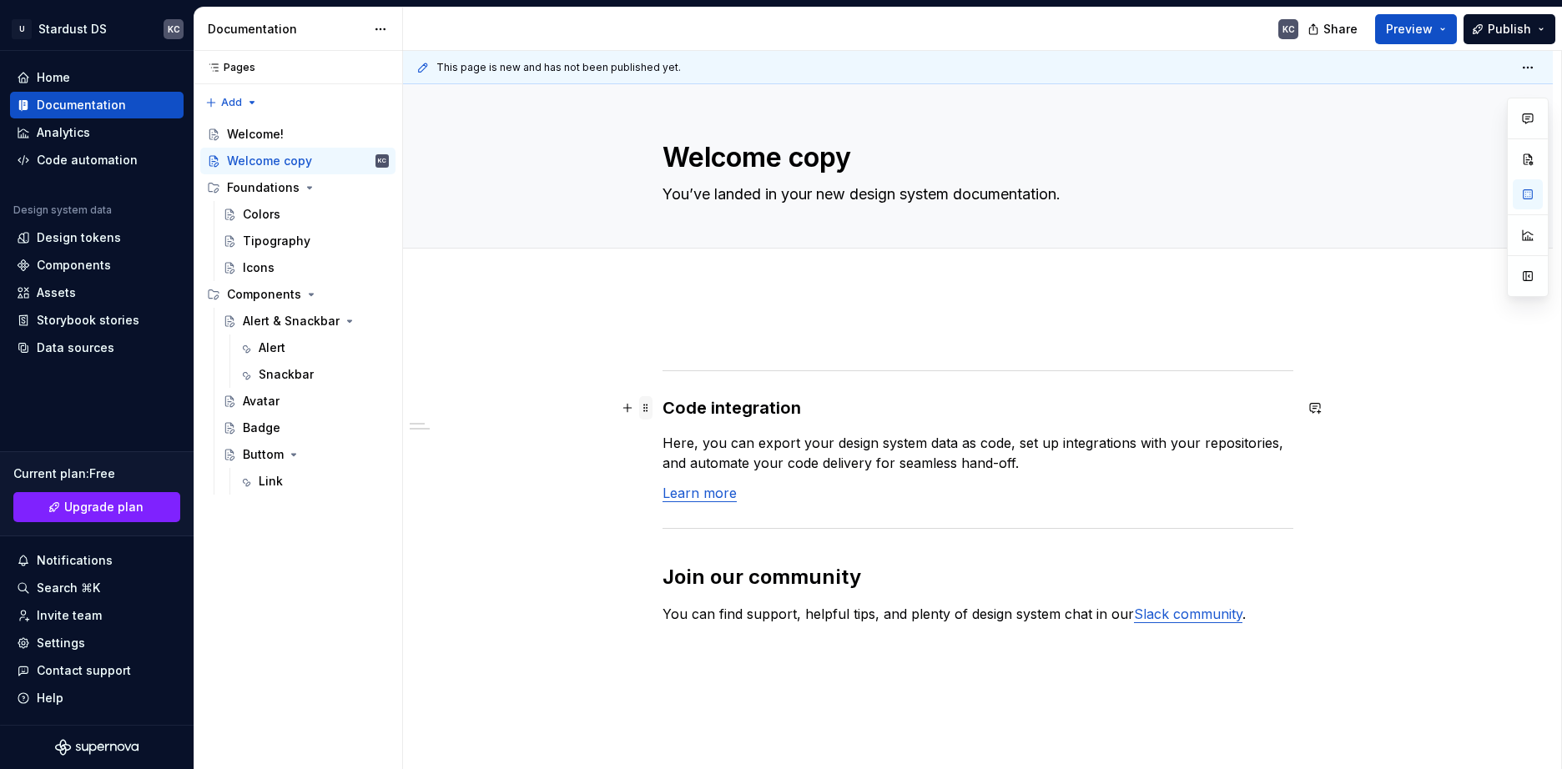
click at [643, 407] on span at bounding box center [645, 407] width 13 height 23
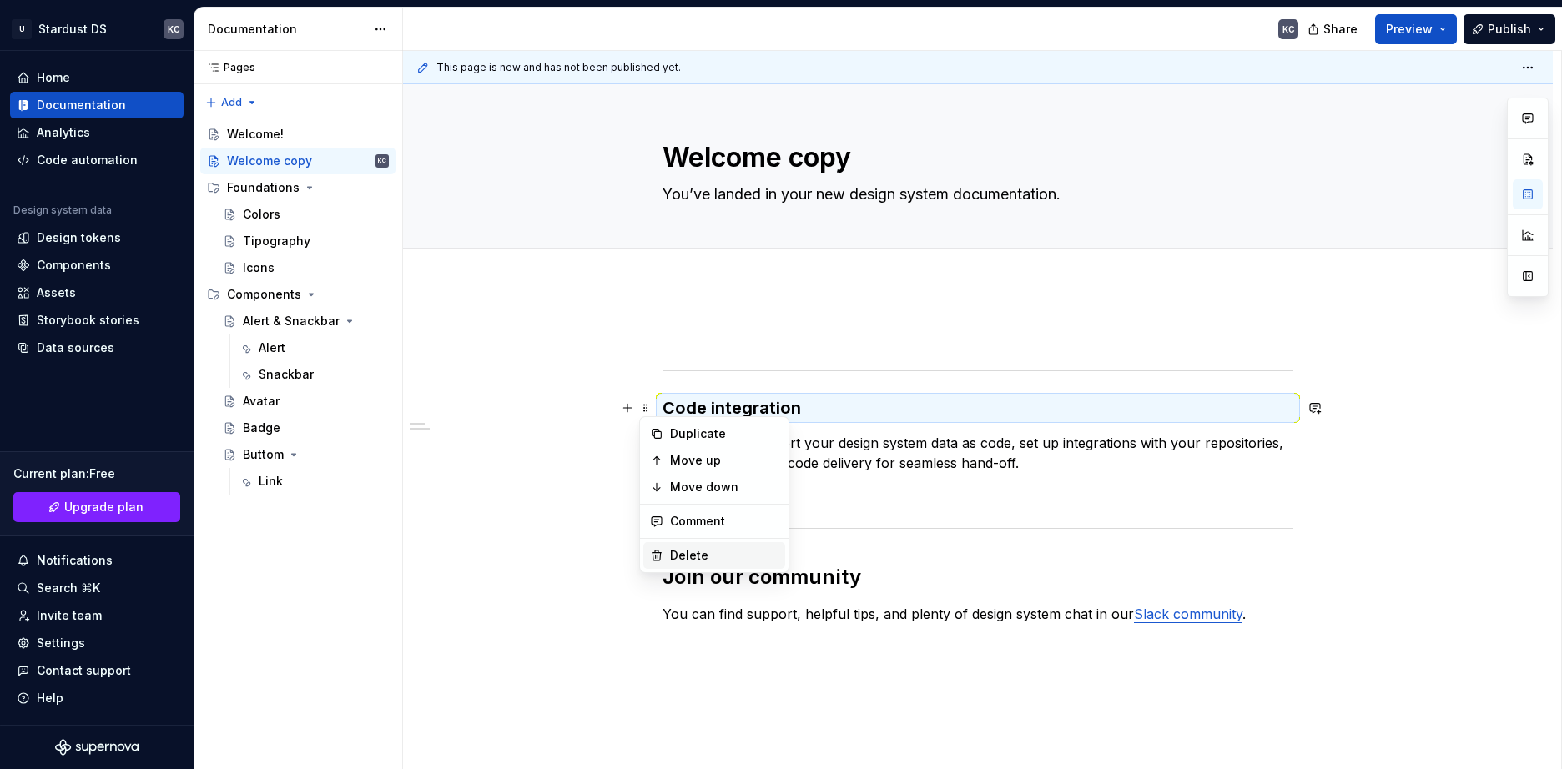
click at [675, 552] on div "Delete" at bounding box center [724, 555] width 108 height 17
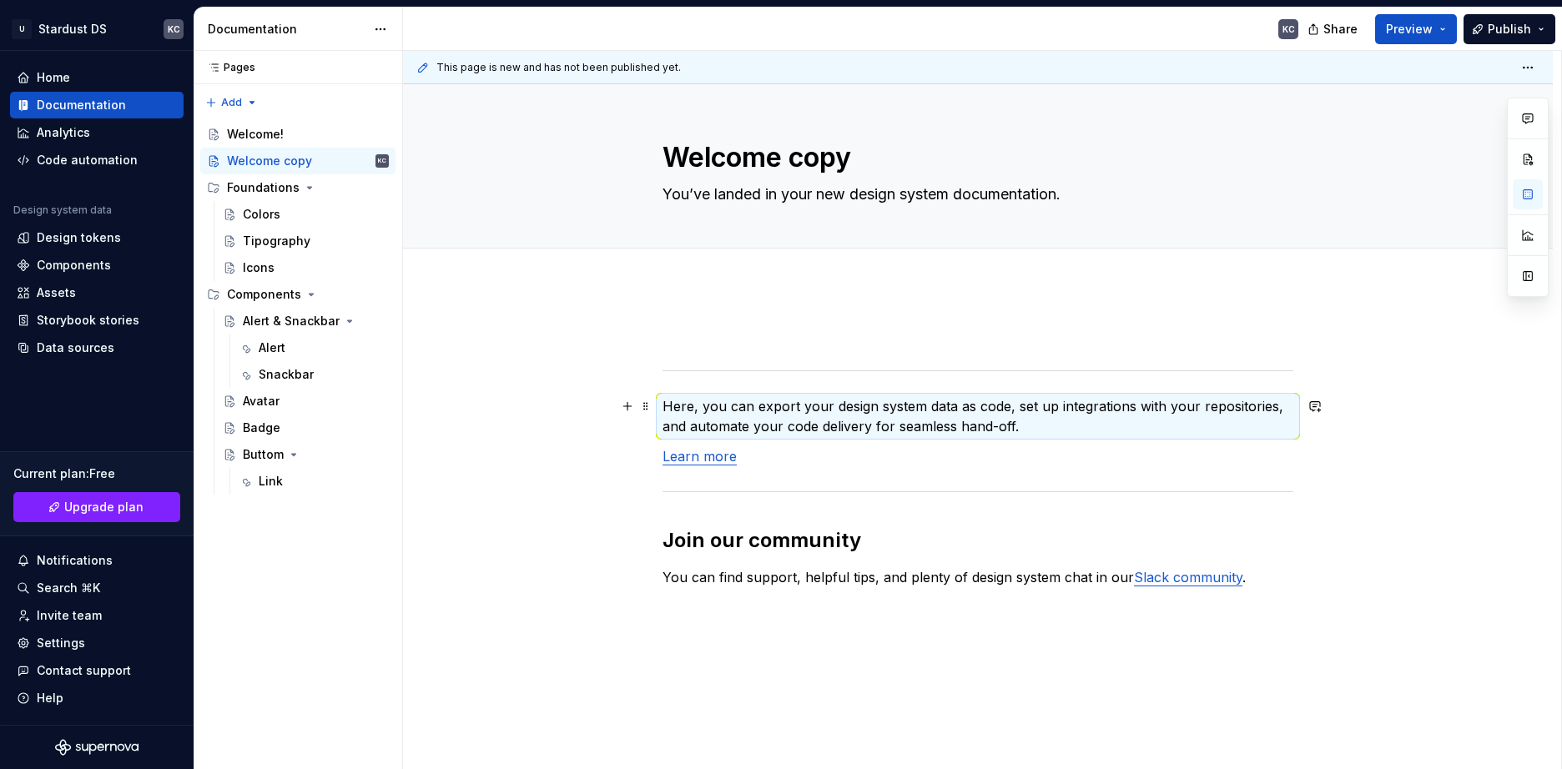
click at [647, 408] on span at bounding box center [645, 406] width 13 height 23
type textarea "*"
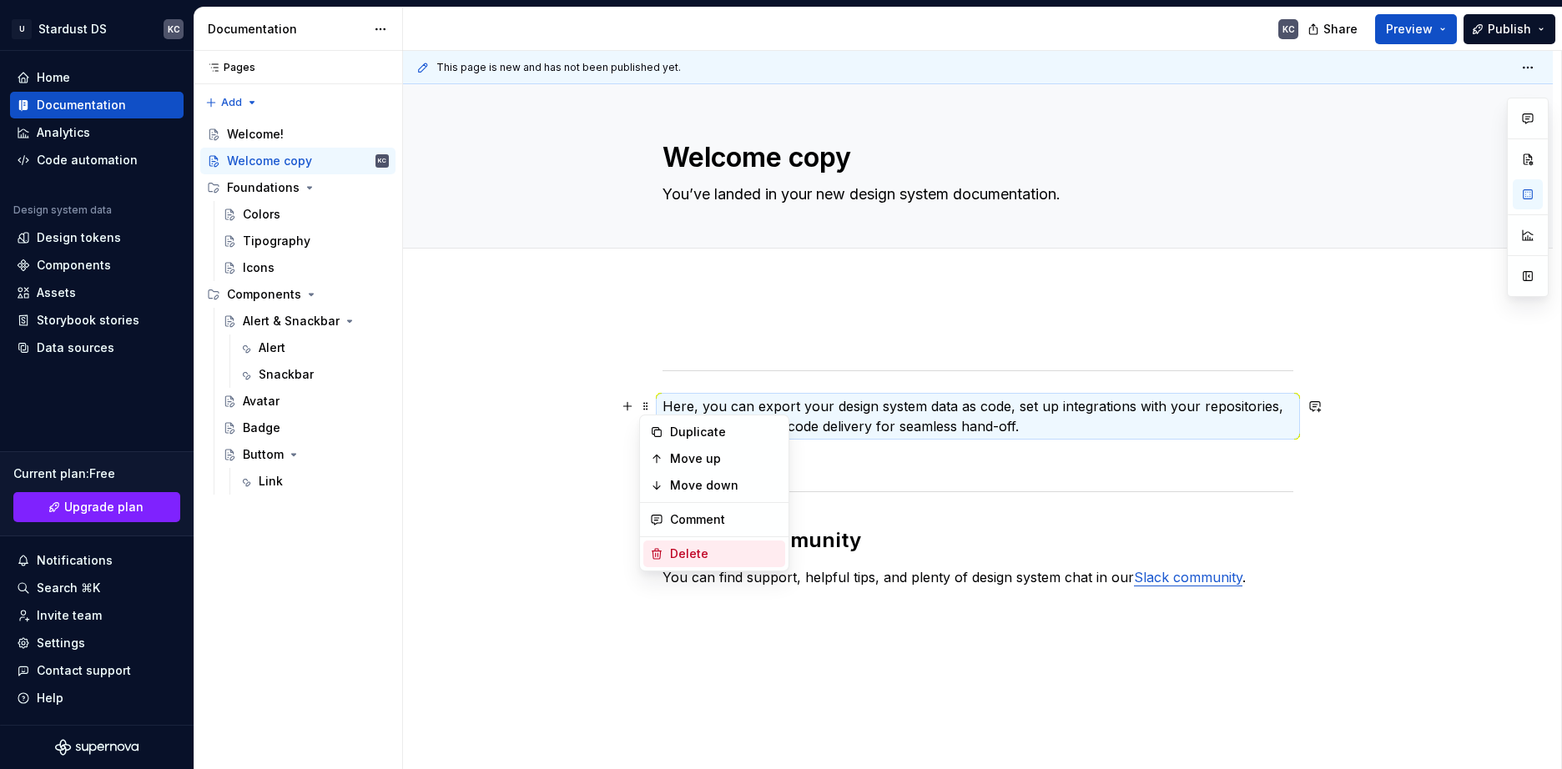
click at [682, 552] on div "Delete" at bounding box center [724, 554] width 108 height 17
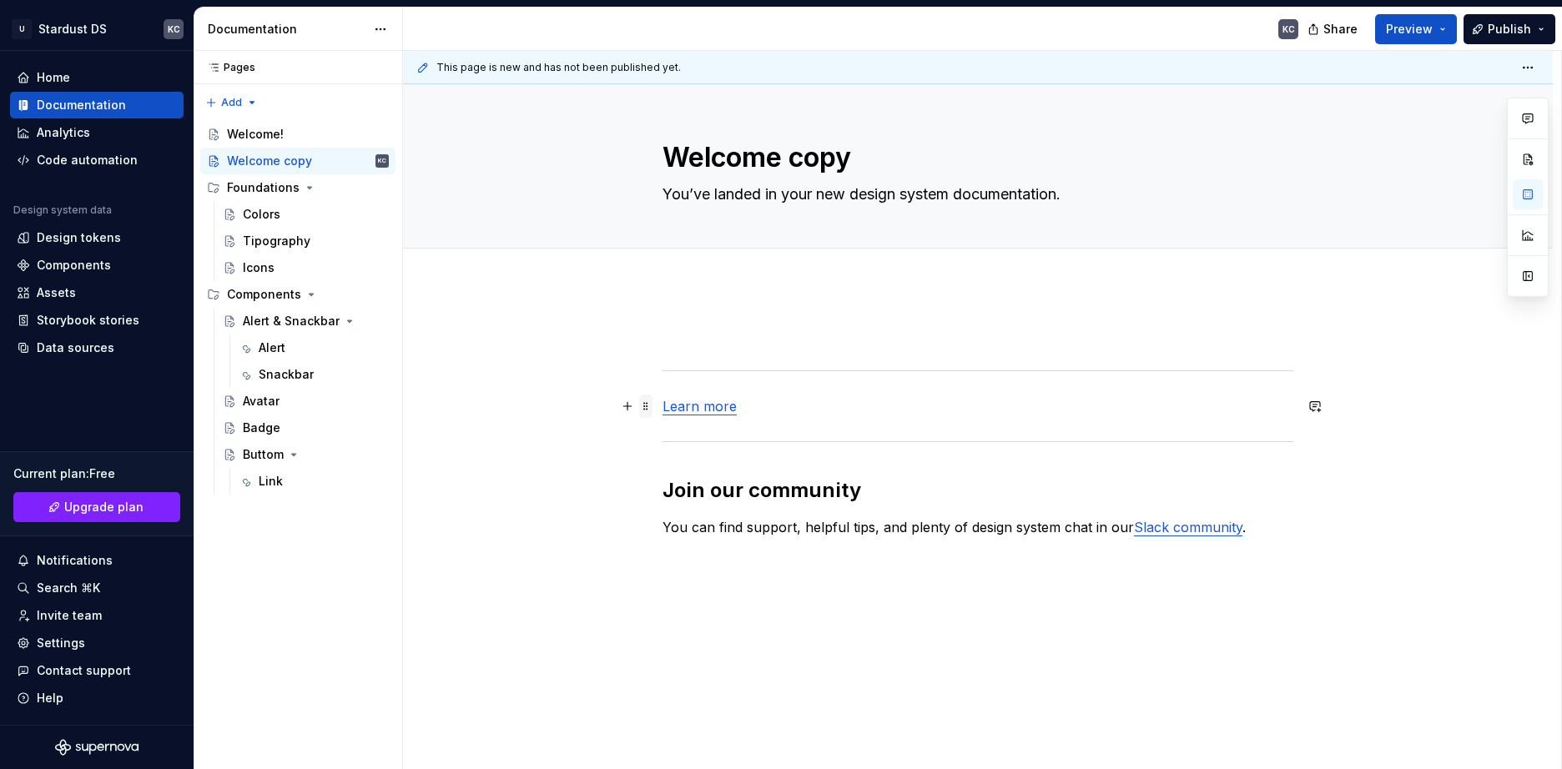
click at [647, 409] on span at bounding box center [645, 406] width 13 height 23
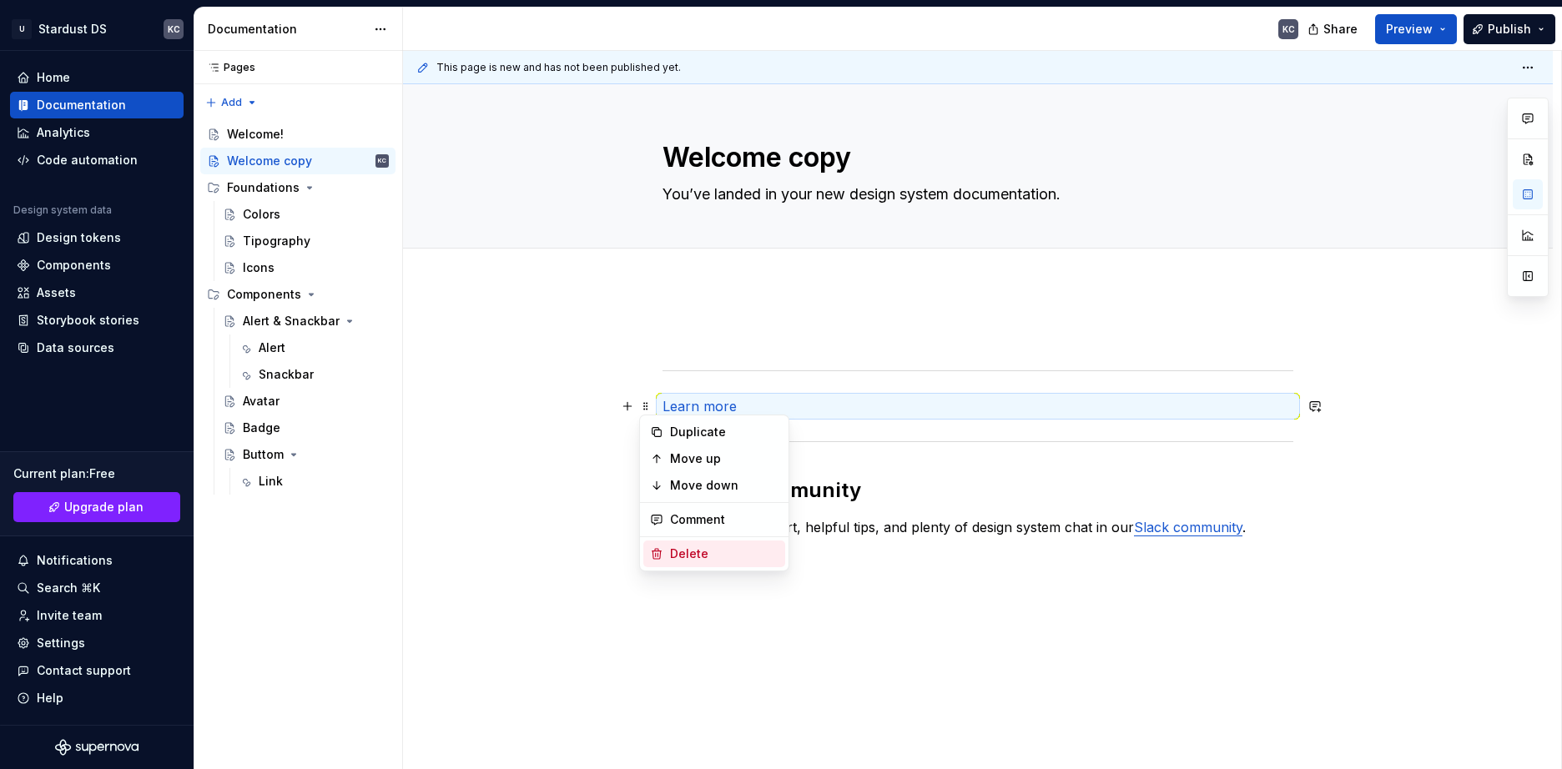
click at [679, 557] on div "Delete" at bounding box center [724, 554] width 108 height 17
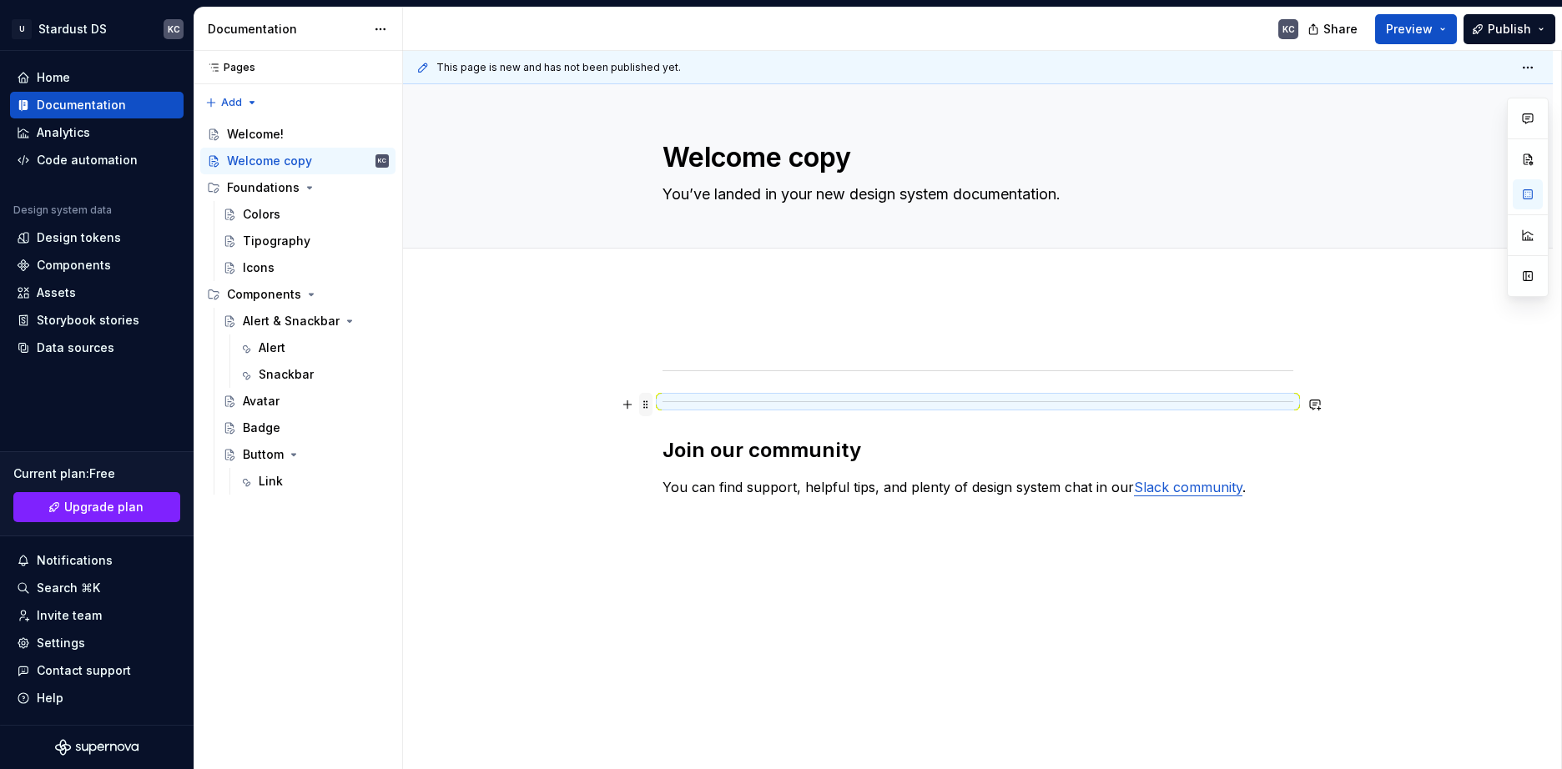
click at [643, 404] on span at bounding box center [645, 404] width 13 height 23
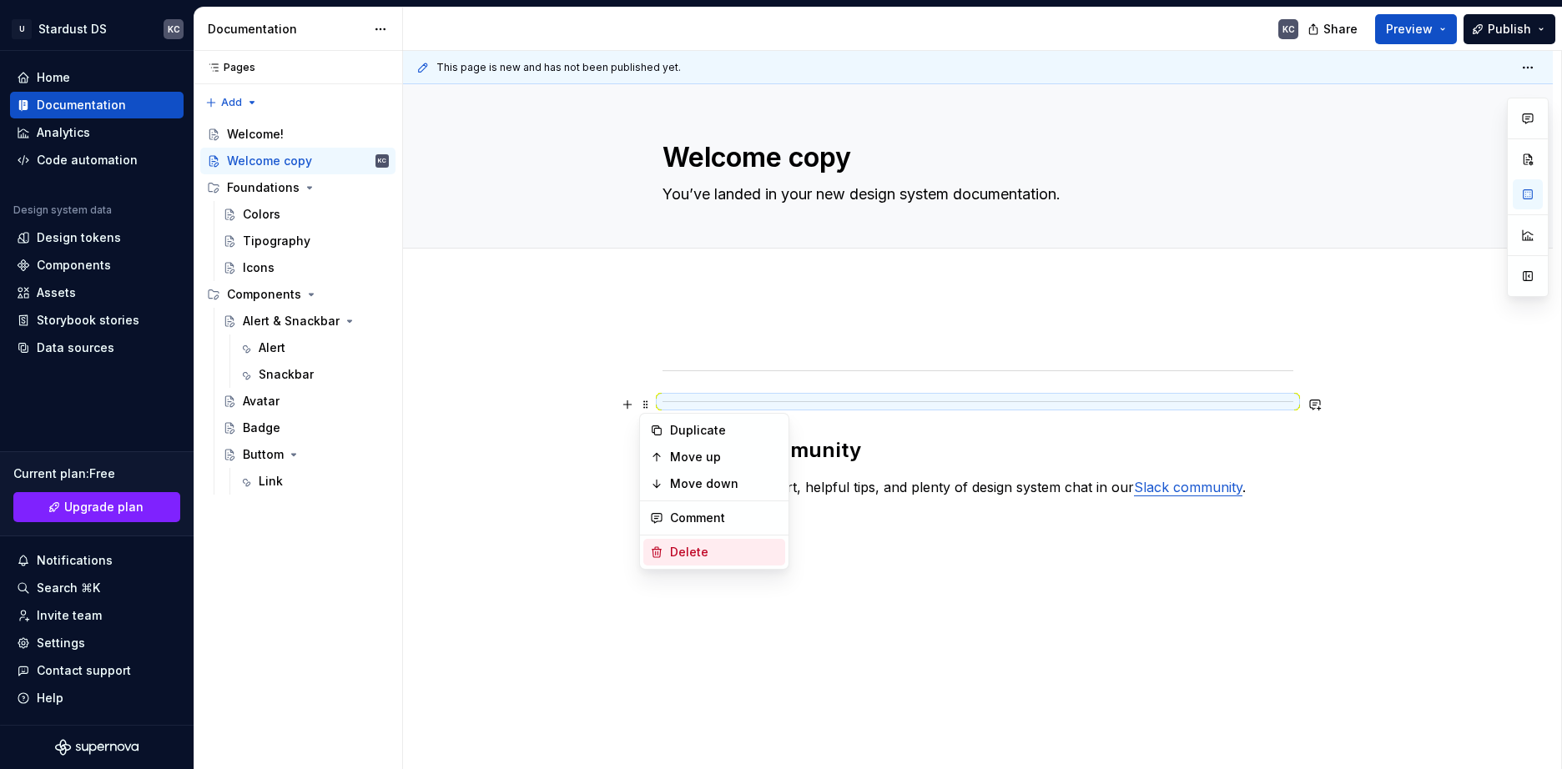
click at [682, 543] on div "Delete" at bounding box center [714, 552] width 142 height 27
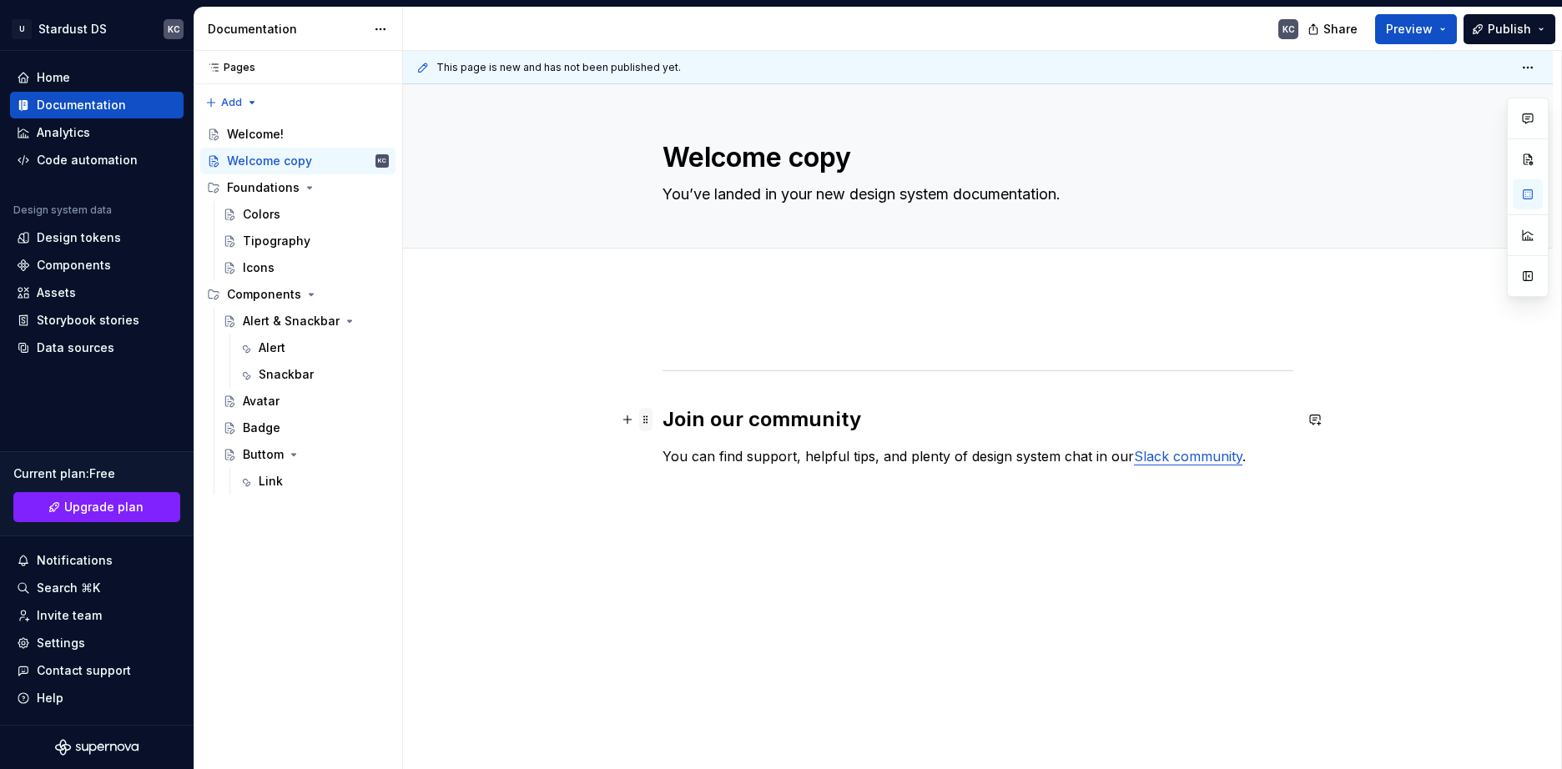
click at [647, 416] on span at bounding box center [645, 419] width 13 height 23
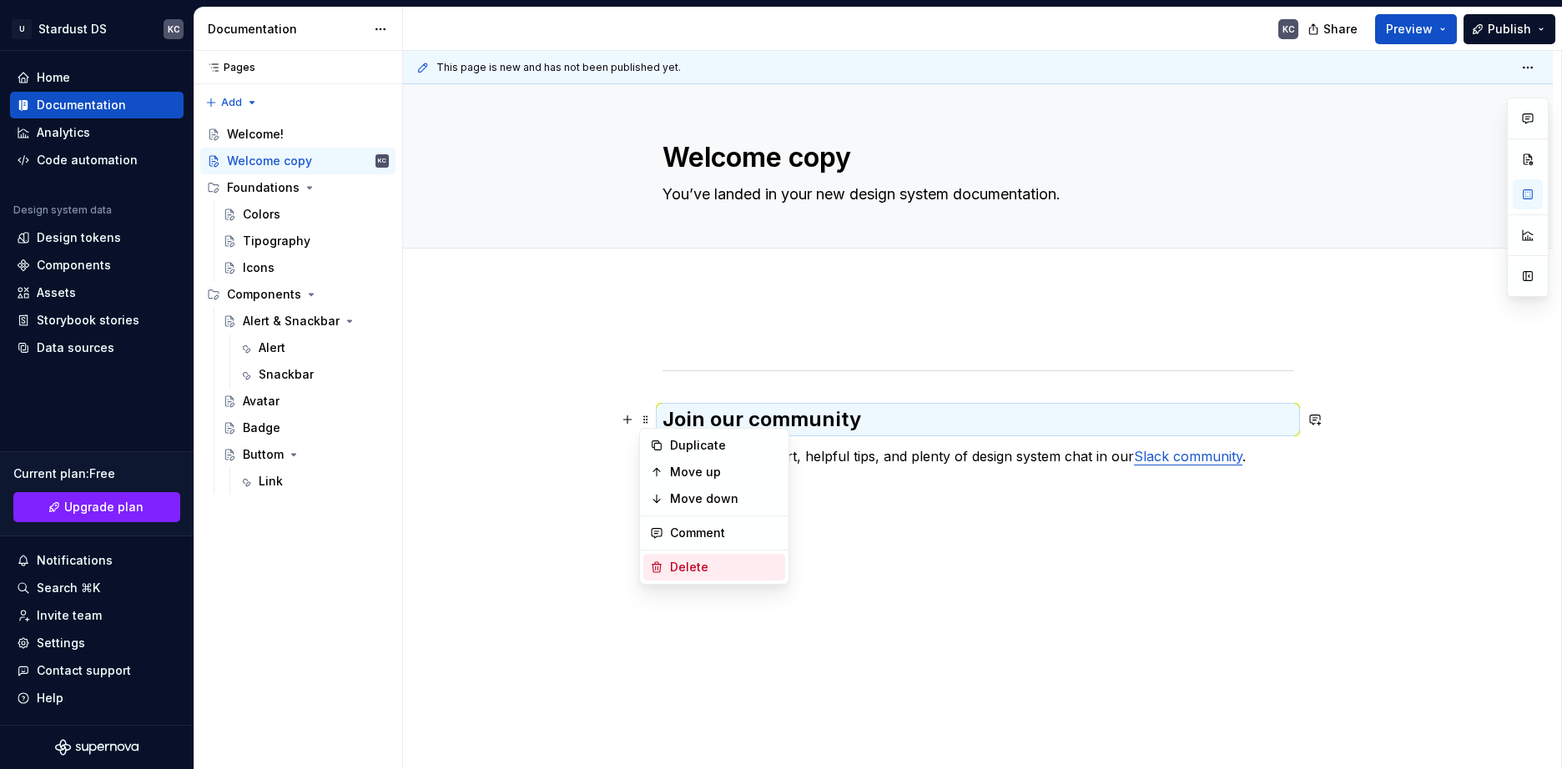
click at [668, 561] on div "Delete" at bounding box center [714, 567] width 142 height 27
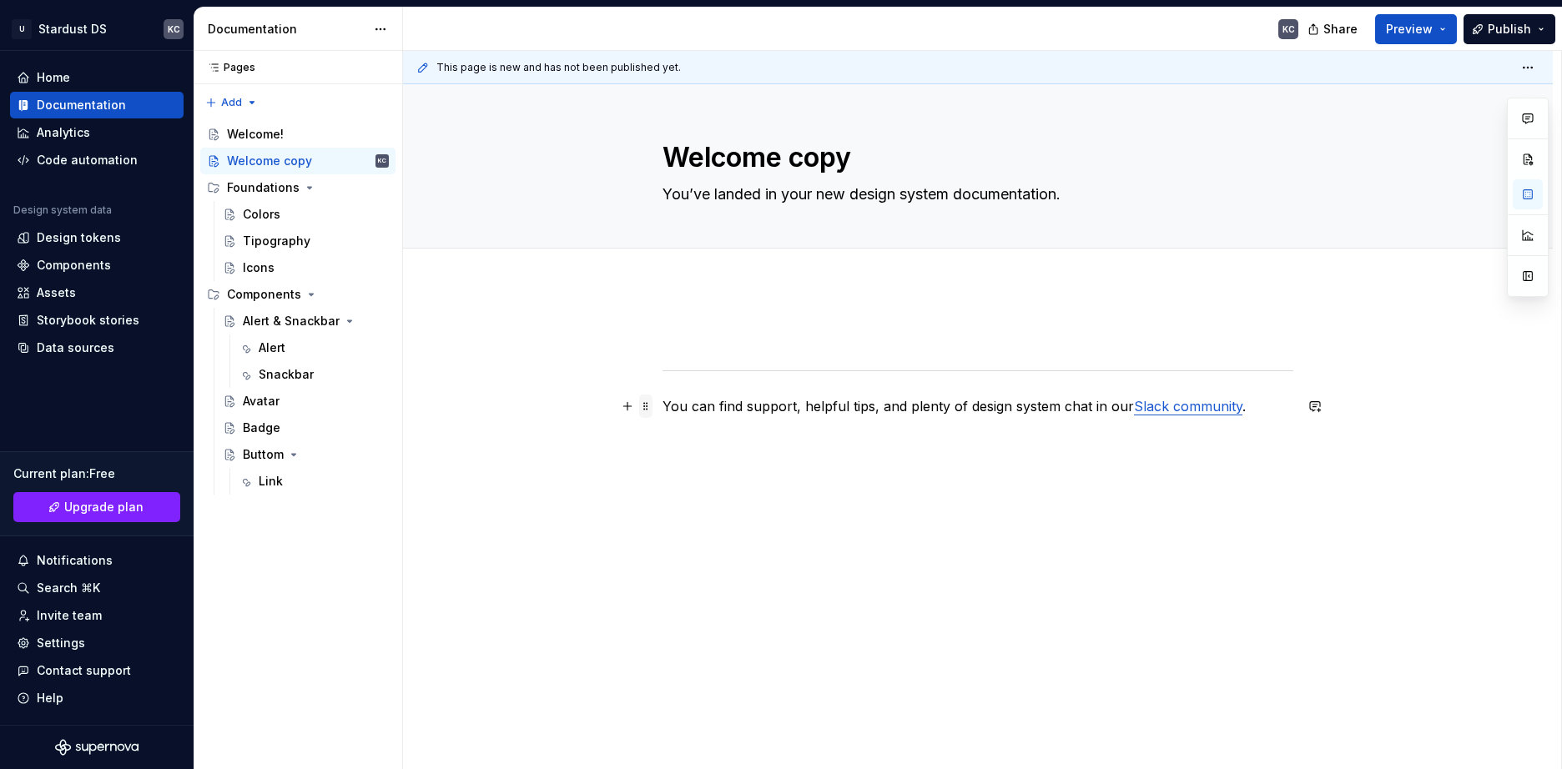
click at [648, 410] on span at bounding box center [645, 406] width 13 height 23
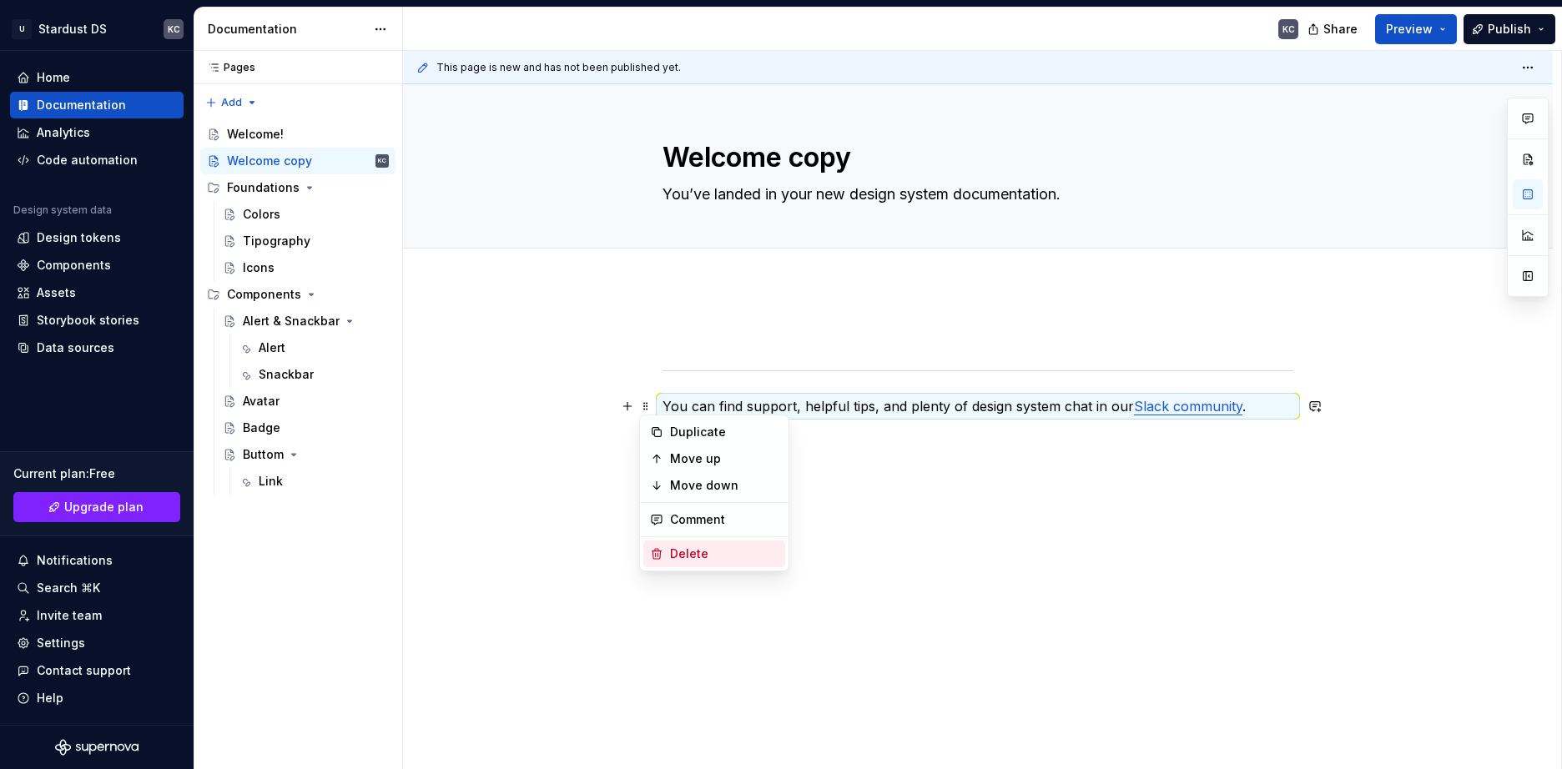
click at [702, 552] on div "Delete" at bounding box center [724, 554] width 108 height 17
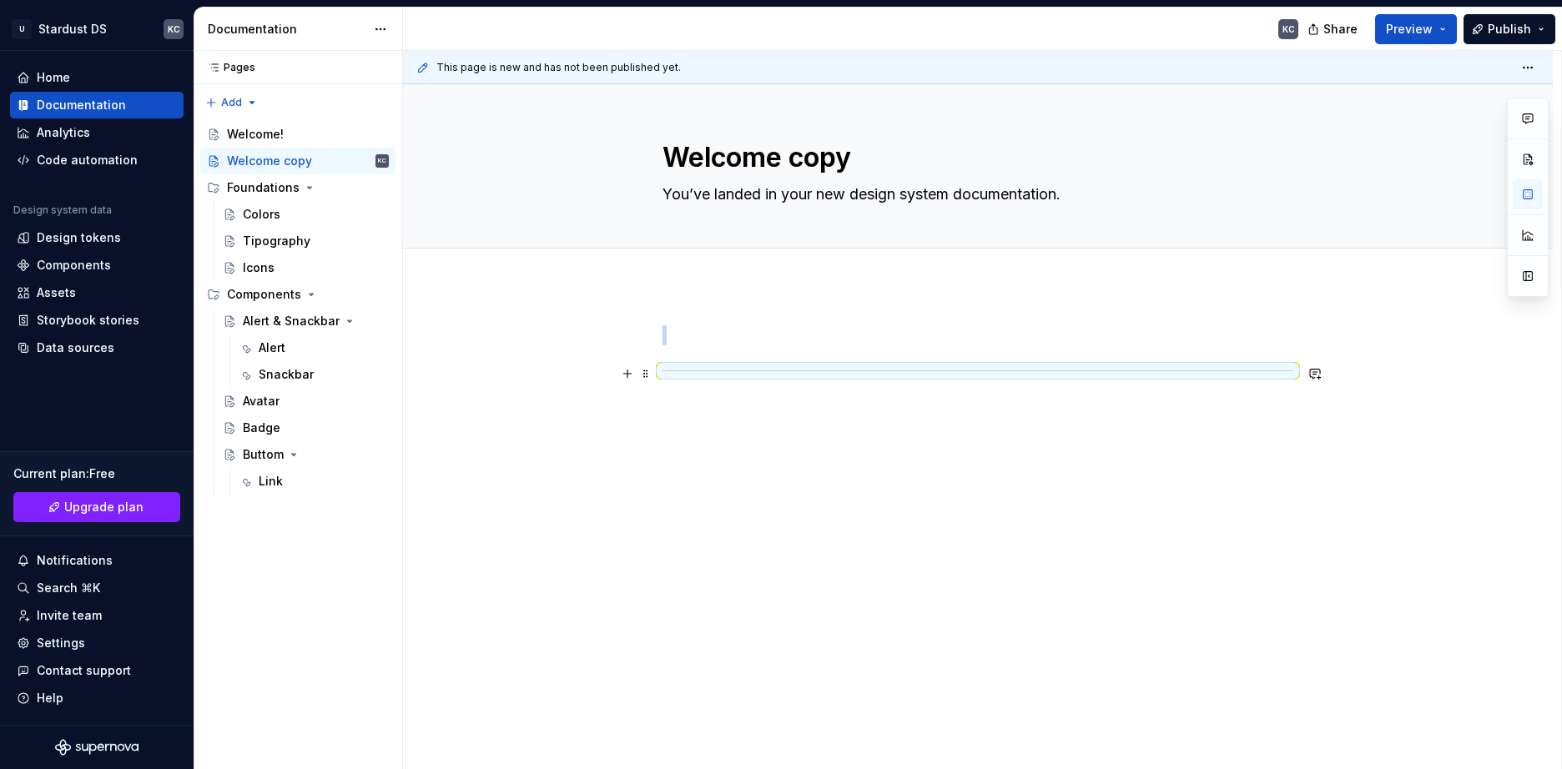
click at [688, 368] on div at bounding box center [978, 370] width 631 height 11
click at [647, 375] on span at bounding box center [645, 373] width 13 height 23
click at [674, 523] on div "Delete" at bounding box center [724, 521] width 108 height 17
click at [678, 376] on div at bounding box center [978, 365] width 631 height 80
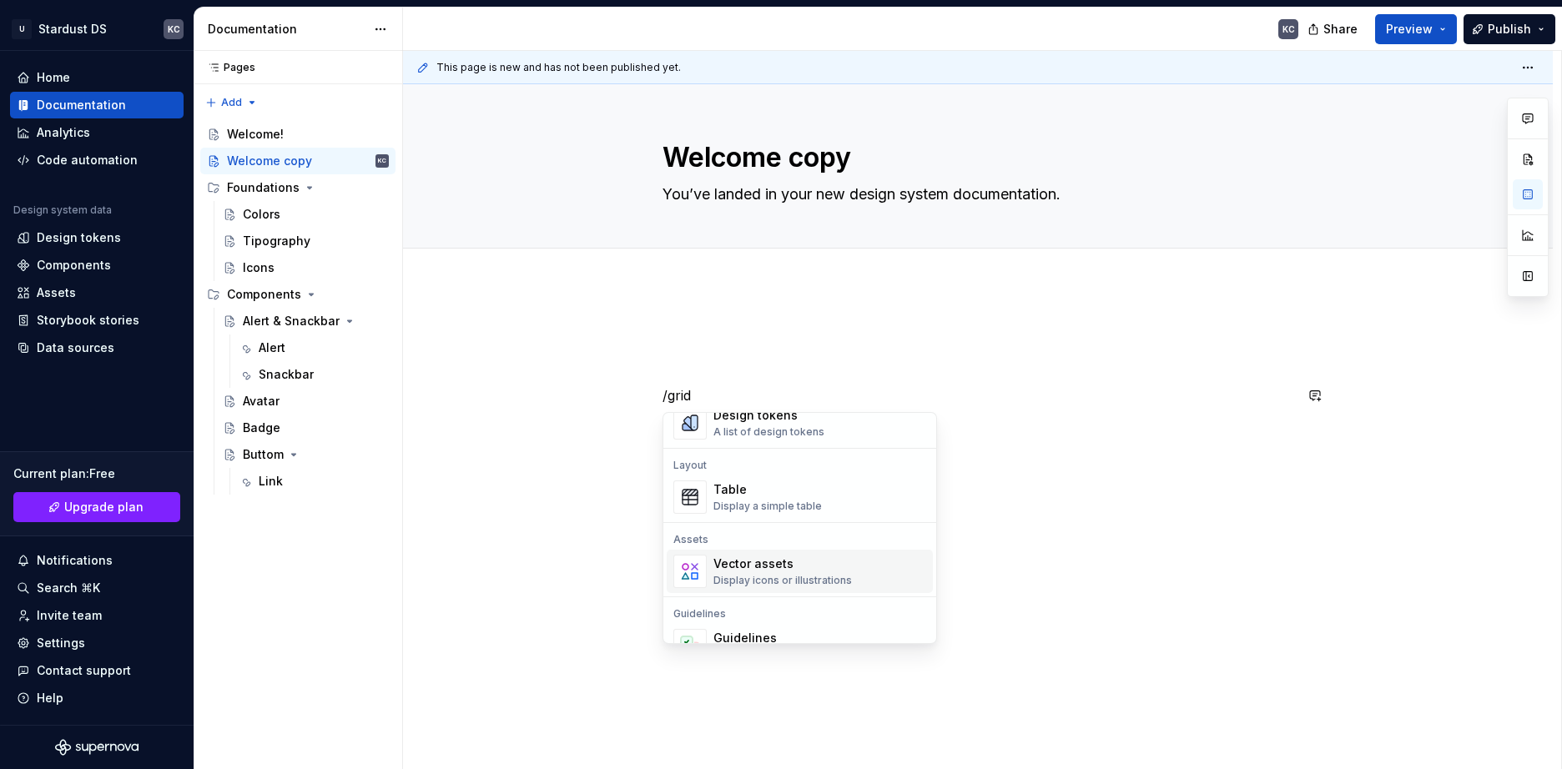
scroll to position [110, 0]
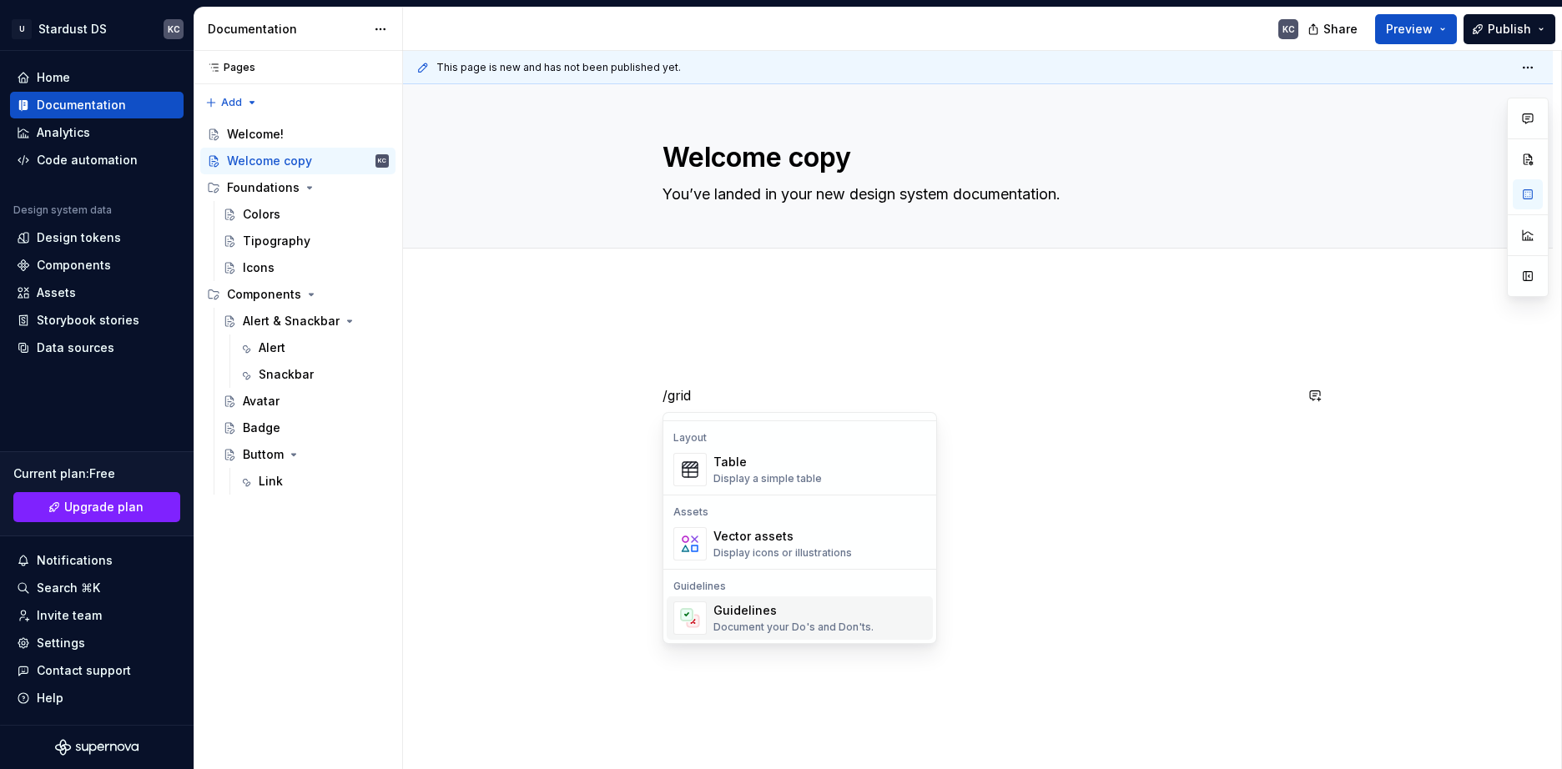
click at [748, 618] on div "Guidelines" at bounding box center [793, 610] width 160 height 17
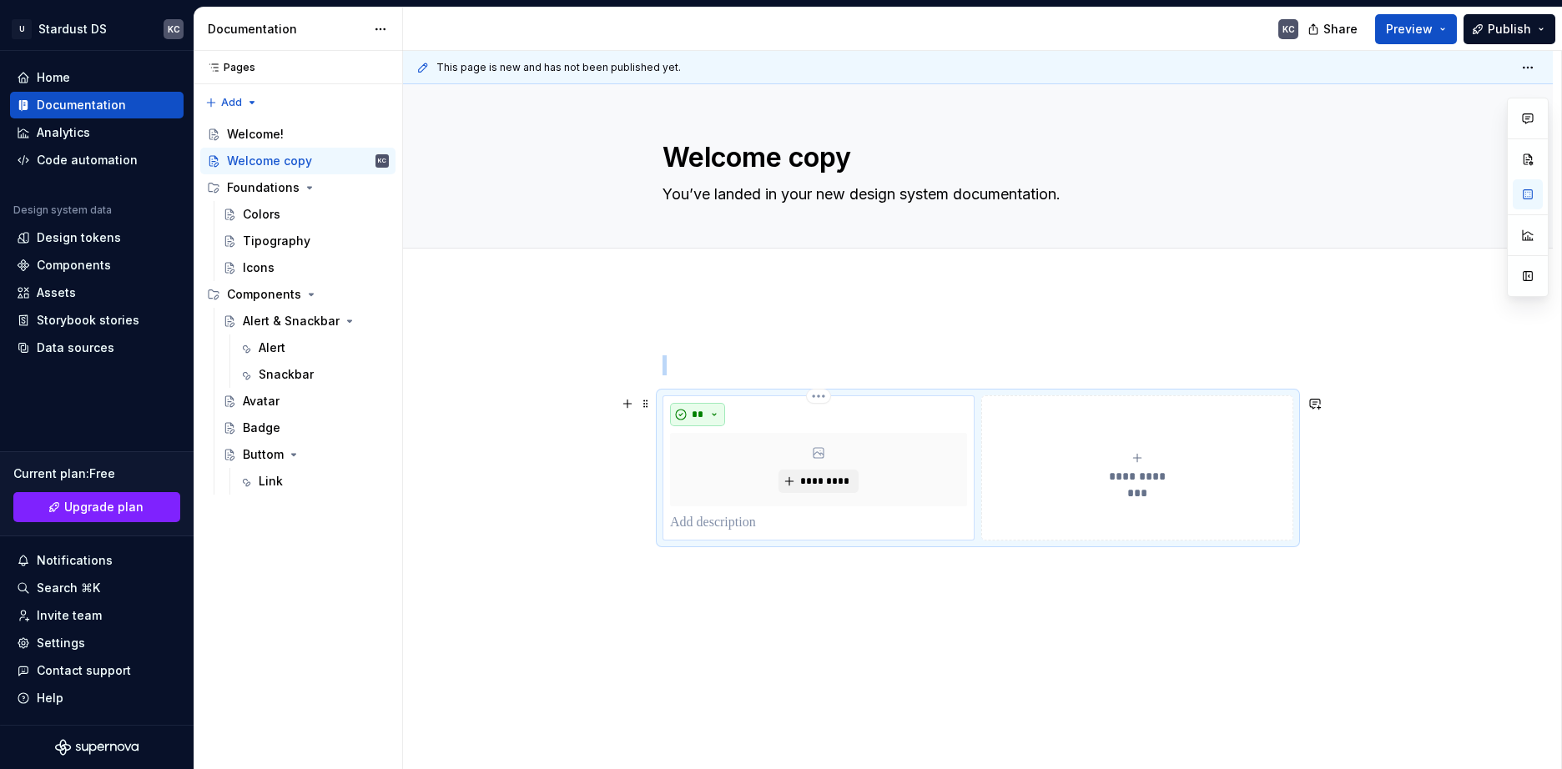
click at [703, 411] on span "**" at bounding box center [697, 414] width 13 height 13
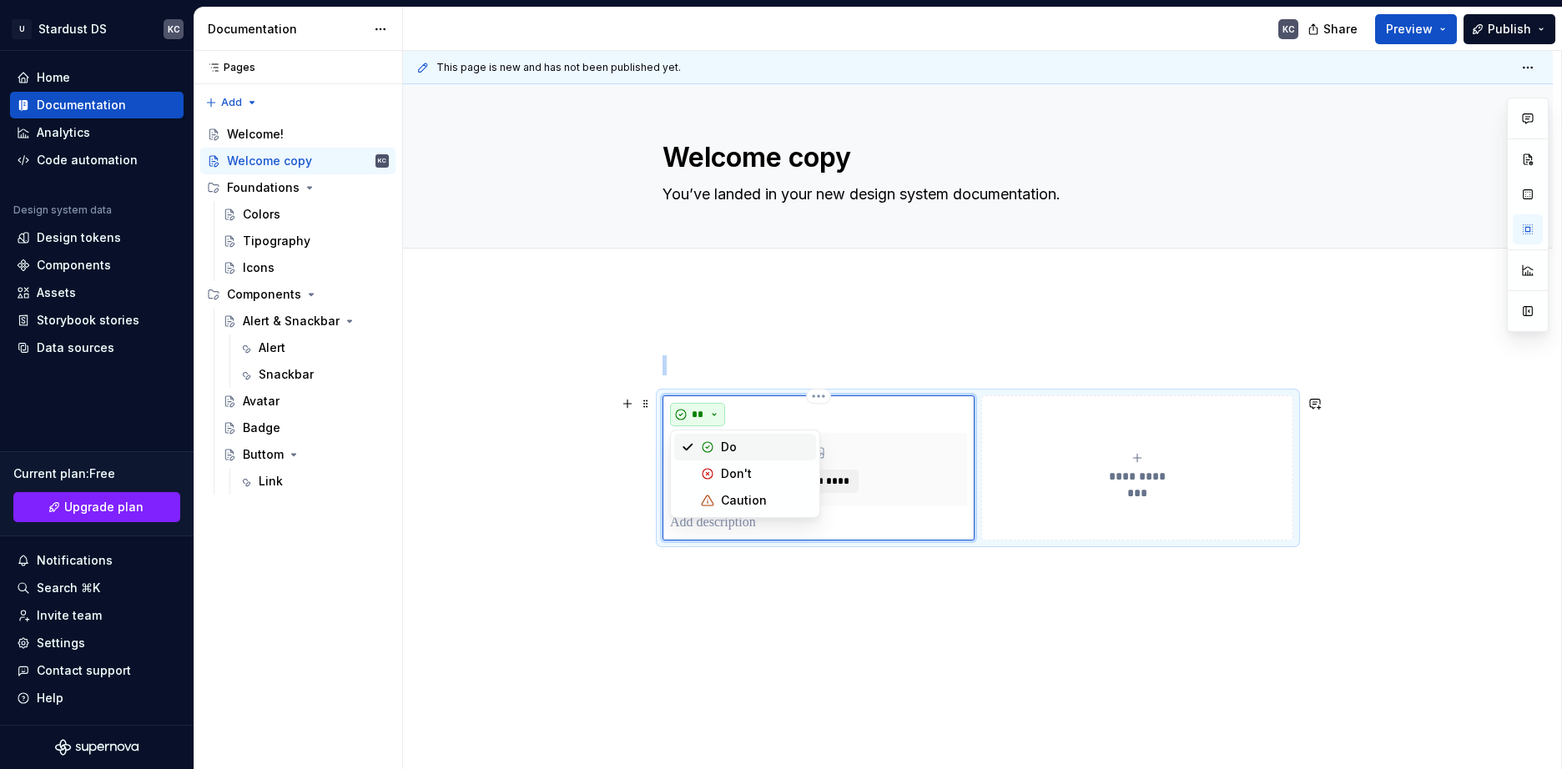
click at [703, 411] on span "**" at bounding box center [697, 414] width 13 height 13
click at [644, 398] on span at bounding box center [645, 403] width 13 height 23
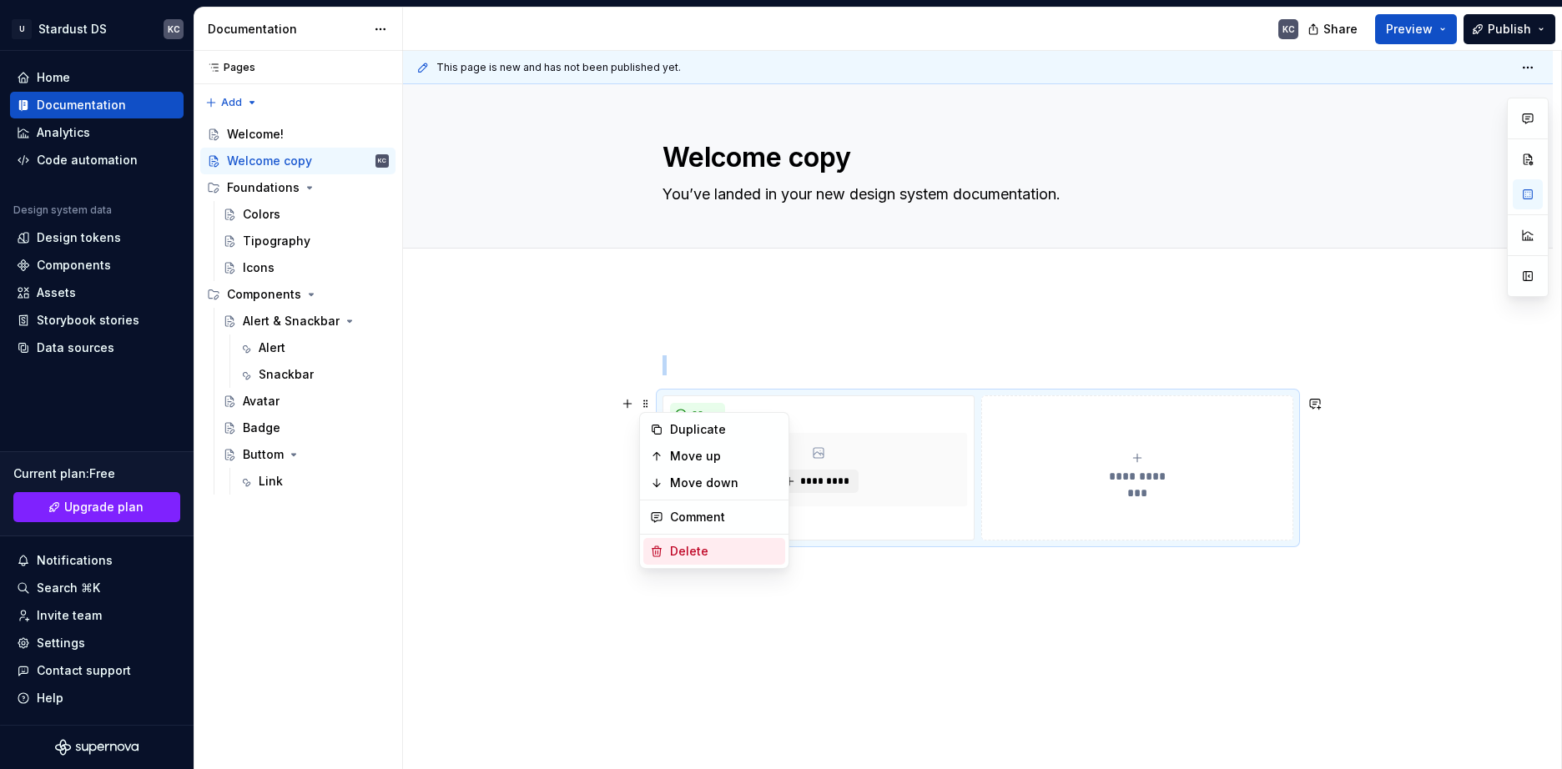
click at [726, 541] on div "Delete" at bounding box center [714, 551] width 142 height 27
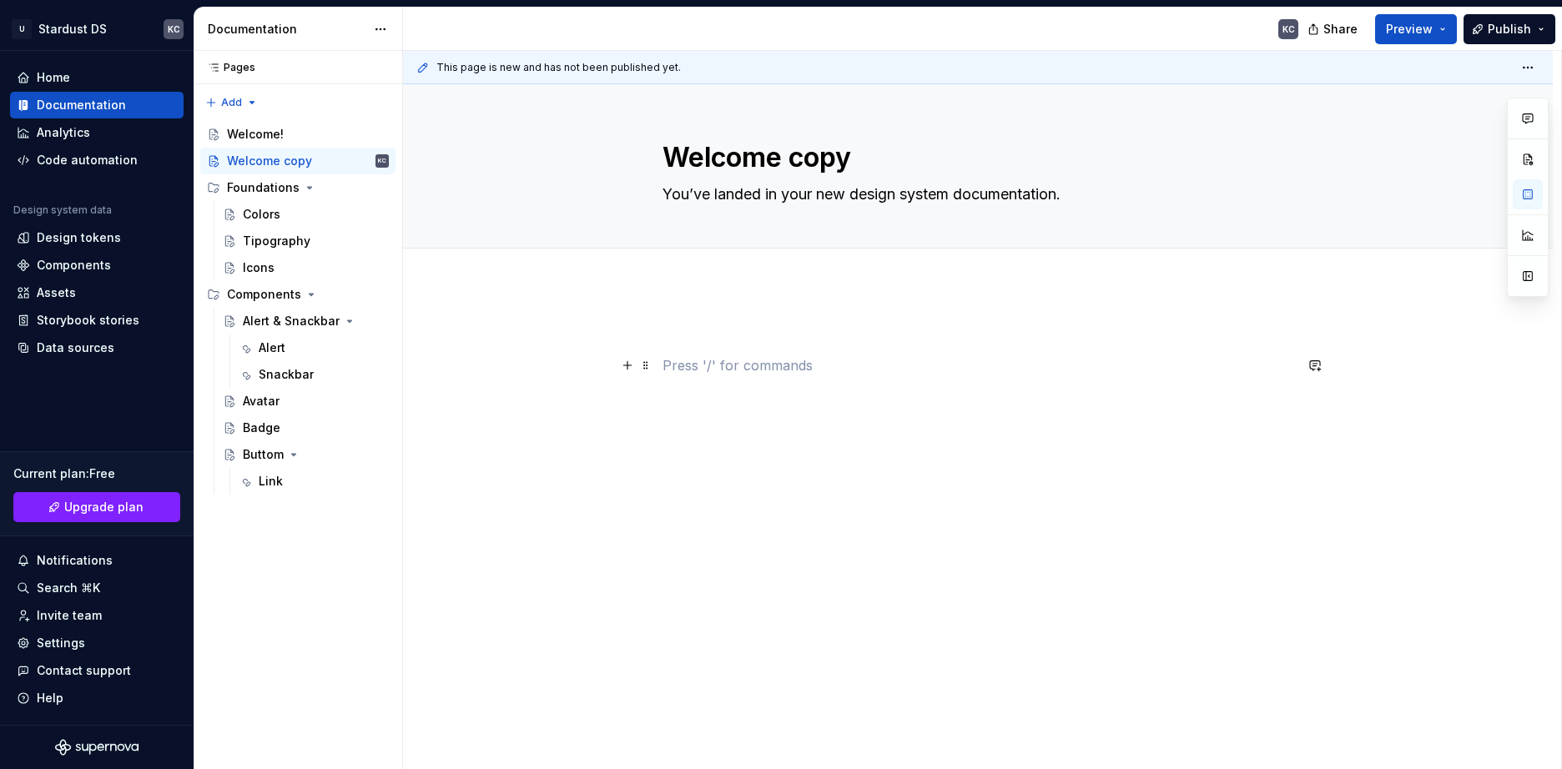
click at [671, 360] on p at bounding box center [978, 365] width 631 height 20
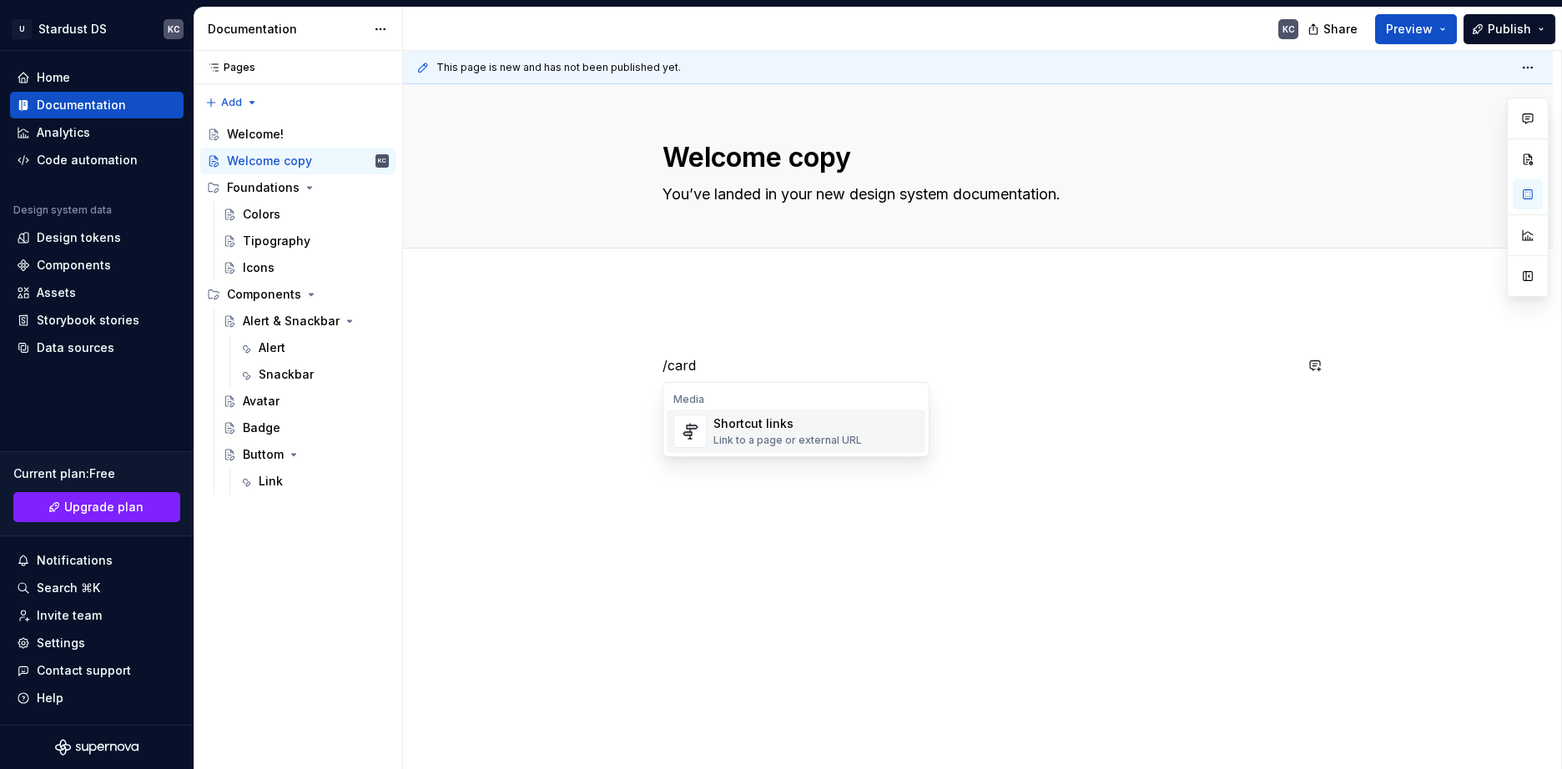
click at [745, 439] on div "Link to a page or external URL" at bounding box center [787, 440] width 149 height 13
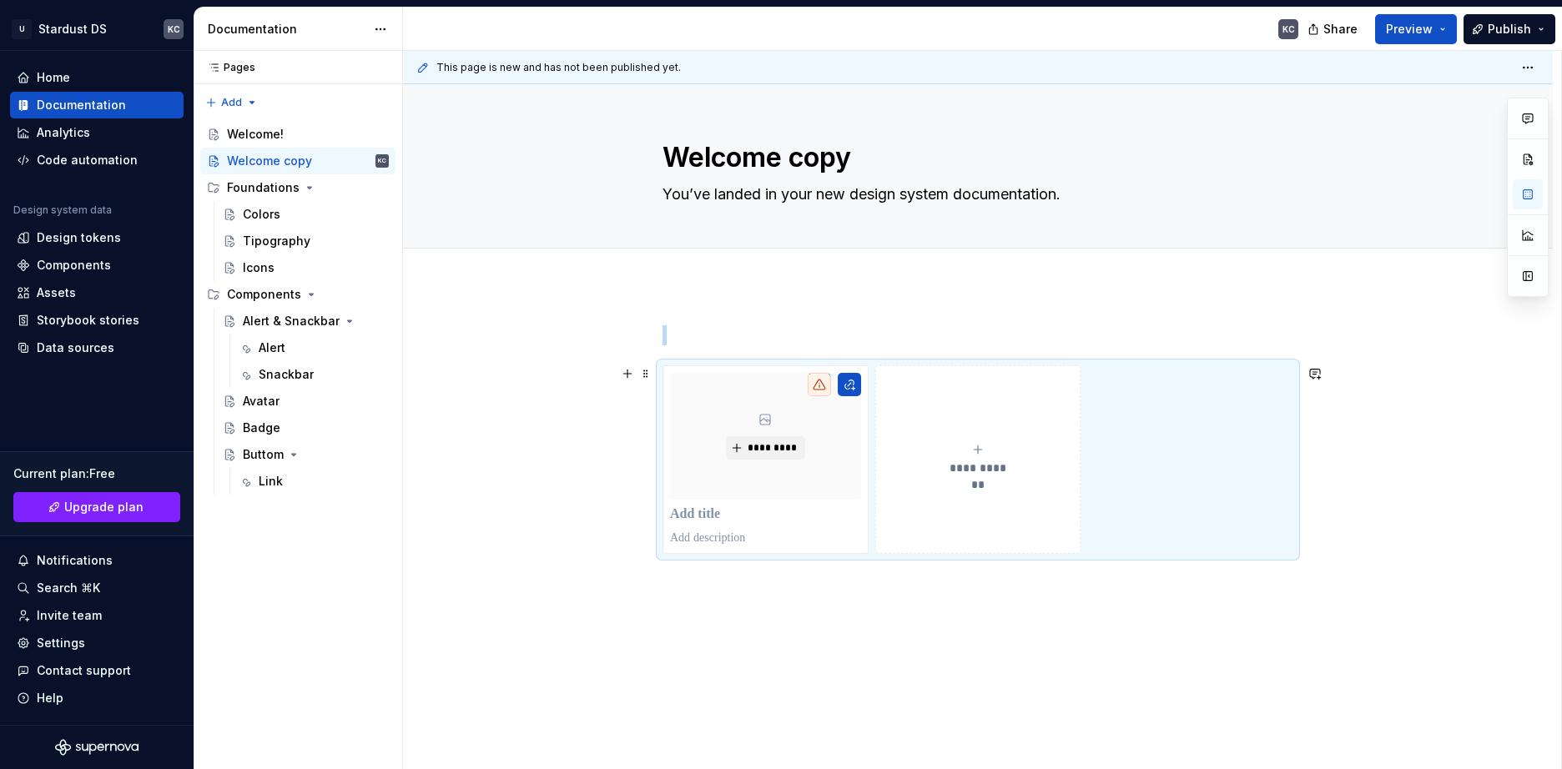
click at [975, 449] on icon "submit" at bounding box center [977, 449] width 13 height 13
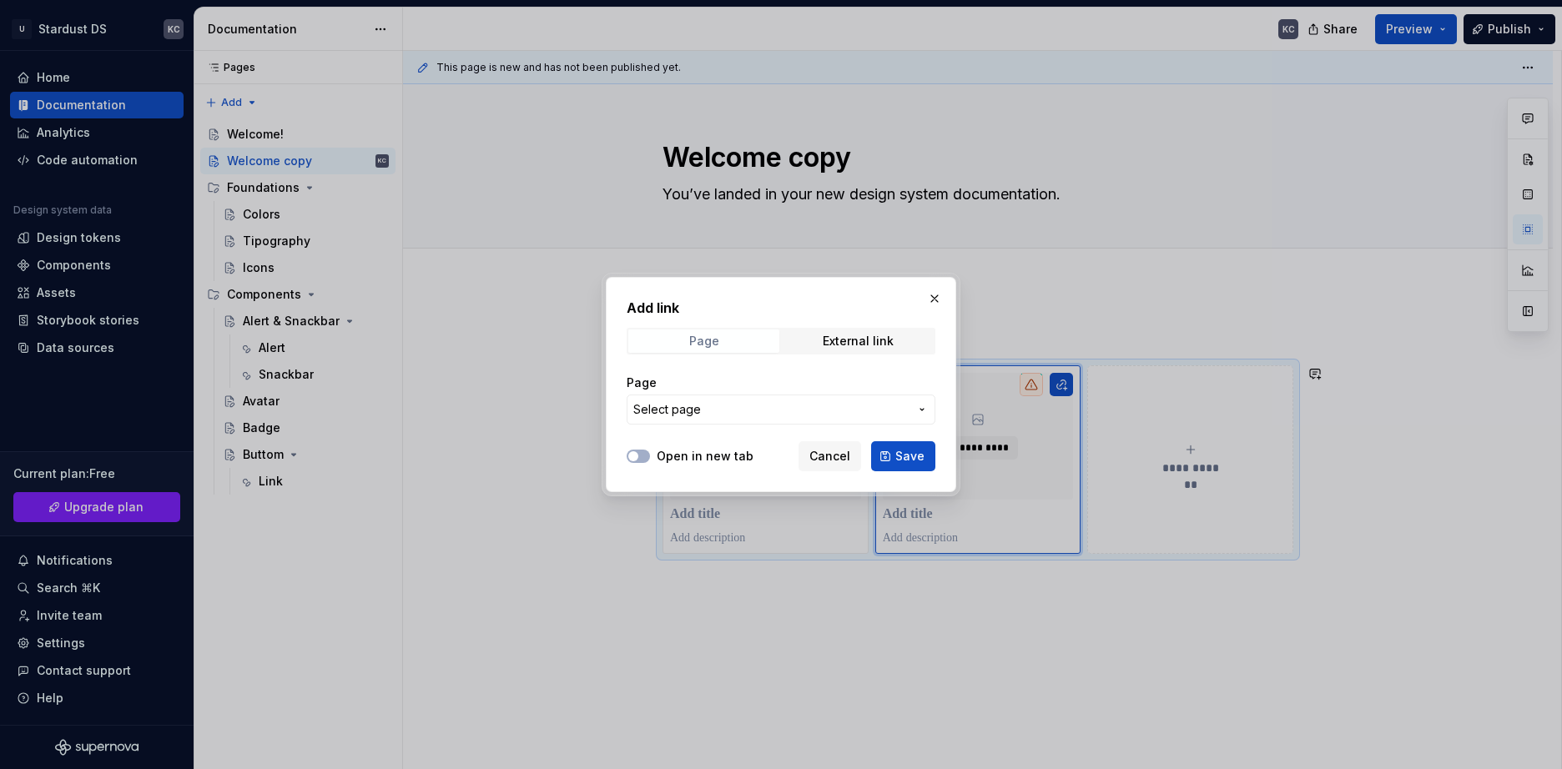
click at [737, 341] on span "Page" at bounding box center [703, 341] width 151 height 23
click at [841, 336] on div "External link" at bounding box center [858, 341] width 71 height 13
click at [726, 345] on span "Page" at bounding box center [703, 341] width 151 height 23
click at [661, 403] on span "Select page" at bounding box center [667, 409] width 68 height 17
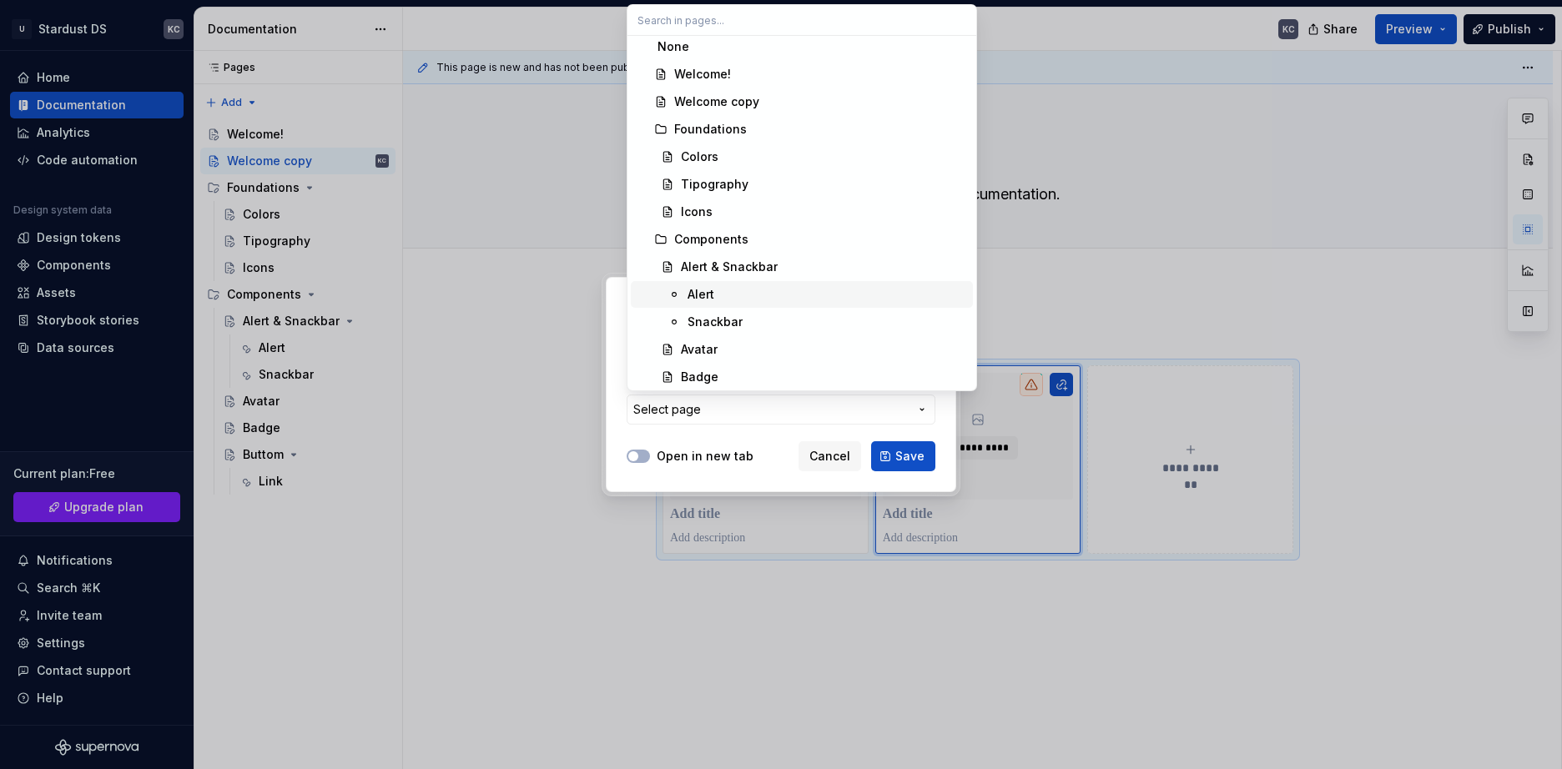
scroll to position [0, 0]
click at [827, 468] on div "Add link Page External link Page Select page Open in new tab Cancel Save" at bounding box center [781, 384] width 1562 height 769
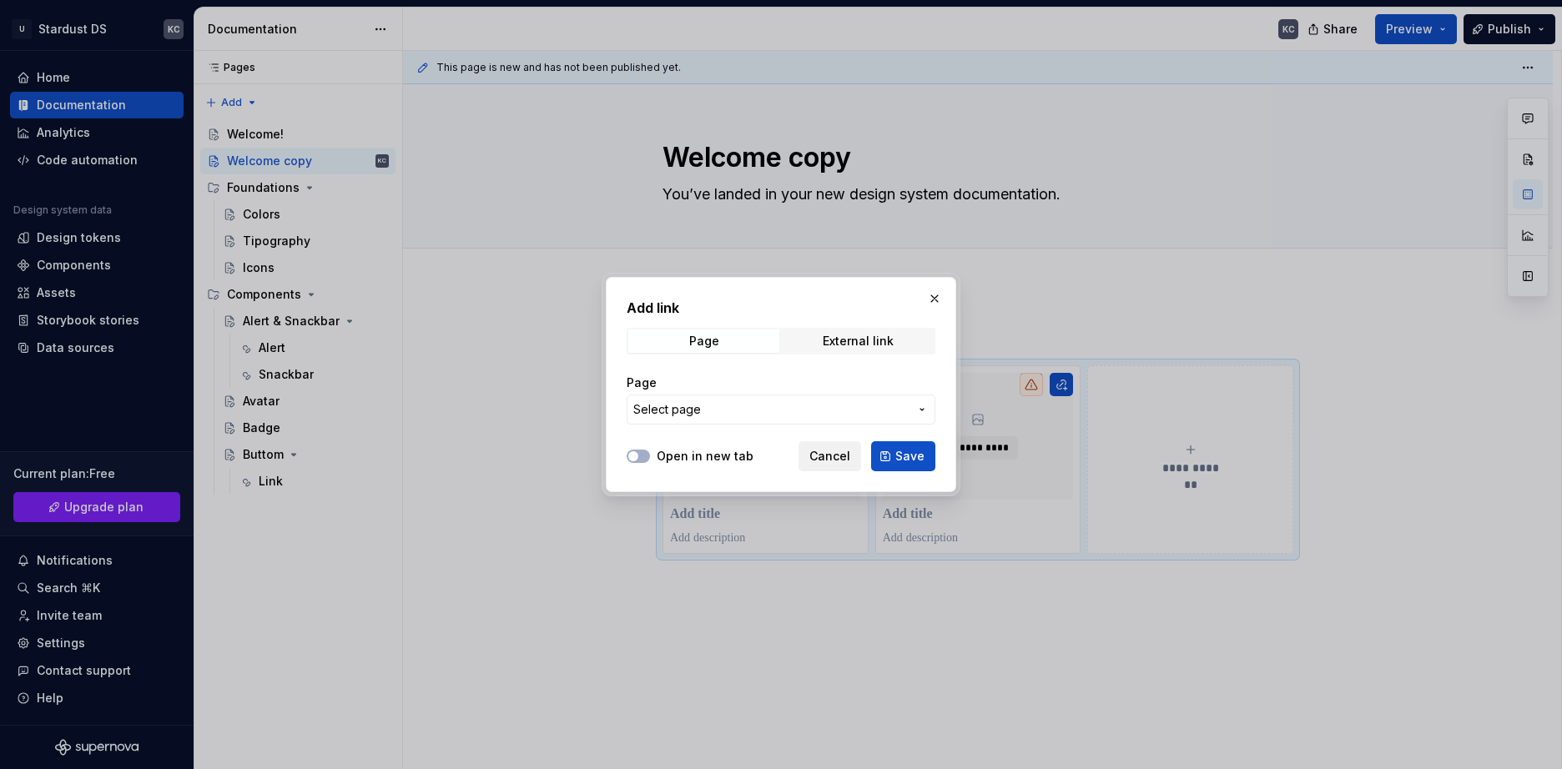
click at [835, 454] on span "Cancel" at bounding box center [829, 456] width 41 height 17
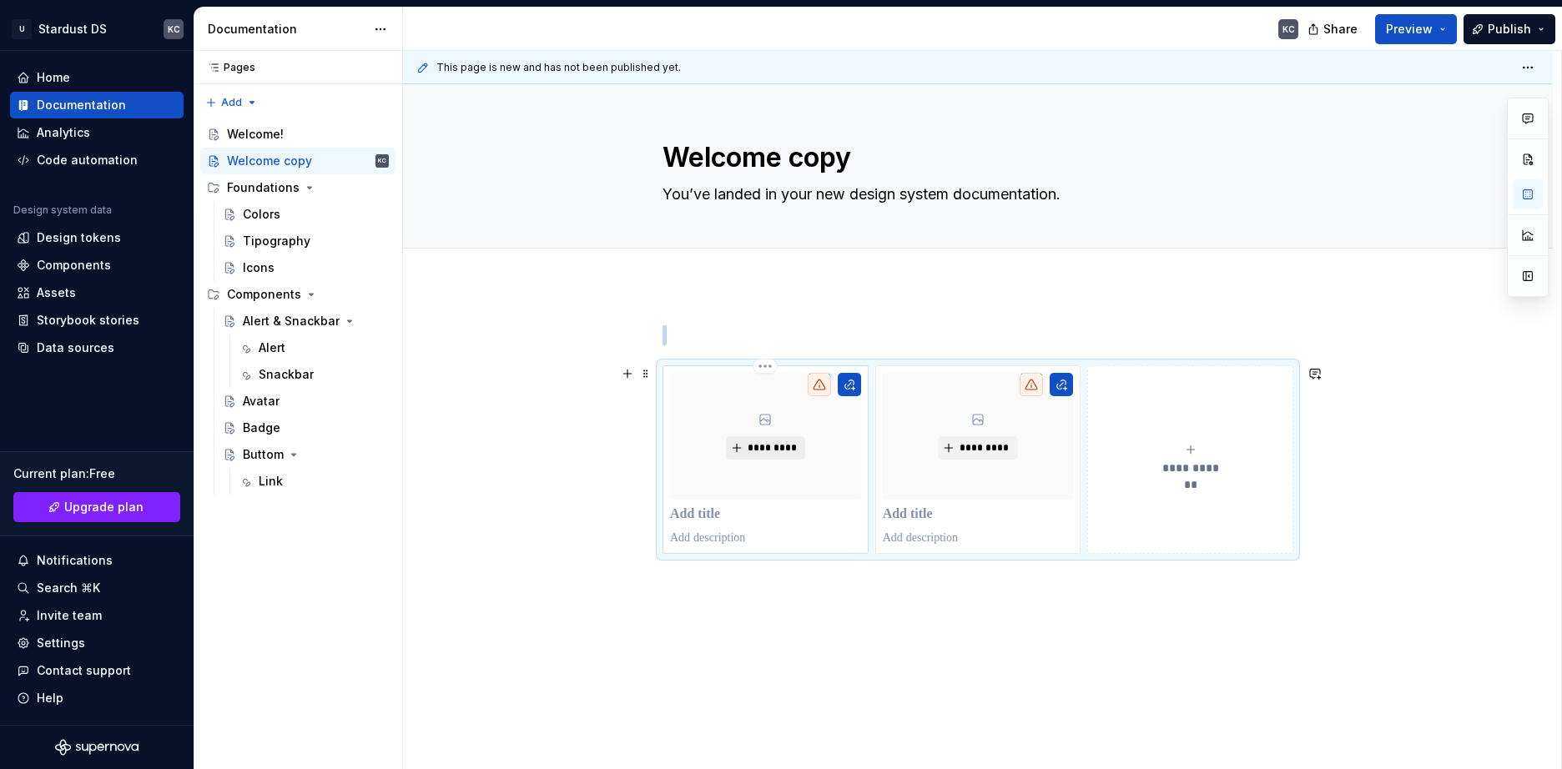
click at [757, 448] on span "*********" at bounding box center [772, 447] width 51 height 13
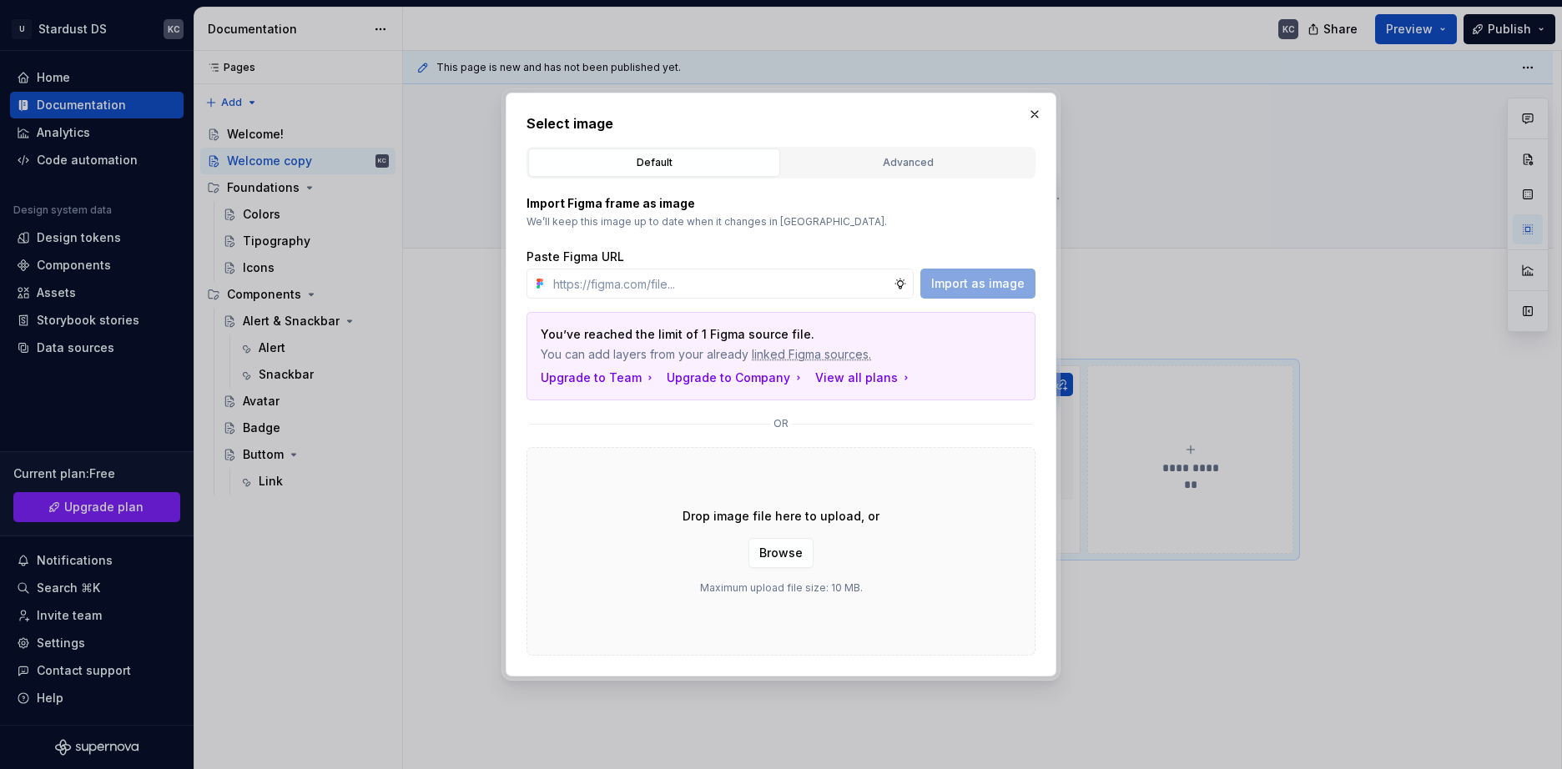
click at [874, 112] on div "Select image Default Advanced Import Figma frame as image We’ll keep this image…" at bounding box center [781, 385] width 551 height 584
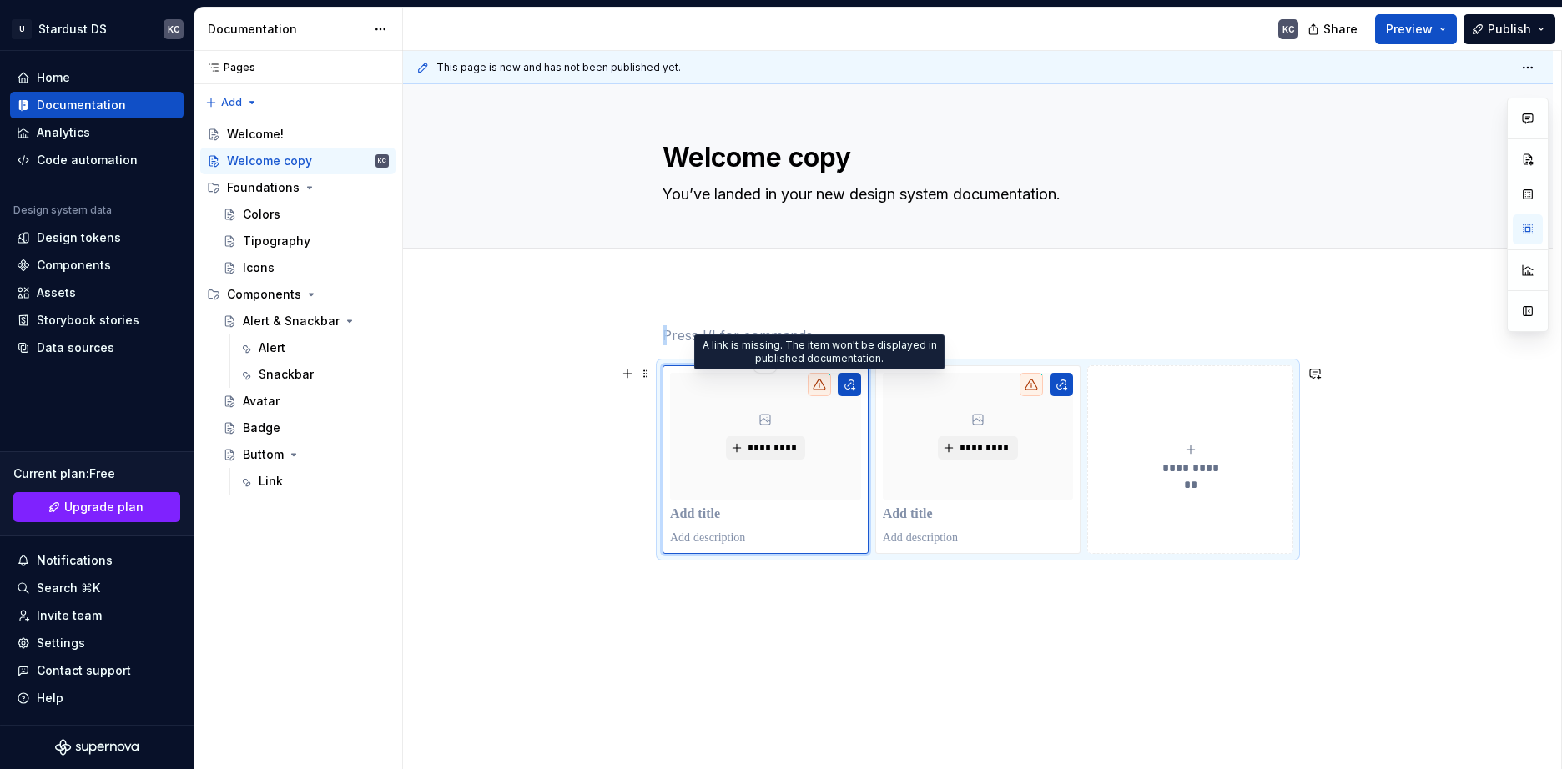
click at [824, 384] on icon at bounding box center [819, 384] width 13 height 13
click at [823, 384] on icon at bounding box center [820, 385] width 12 height 10
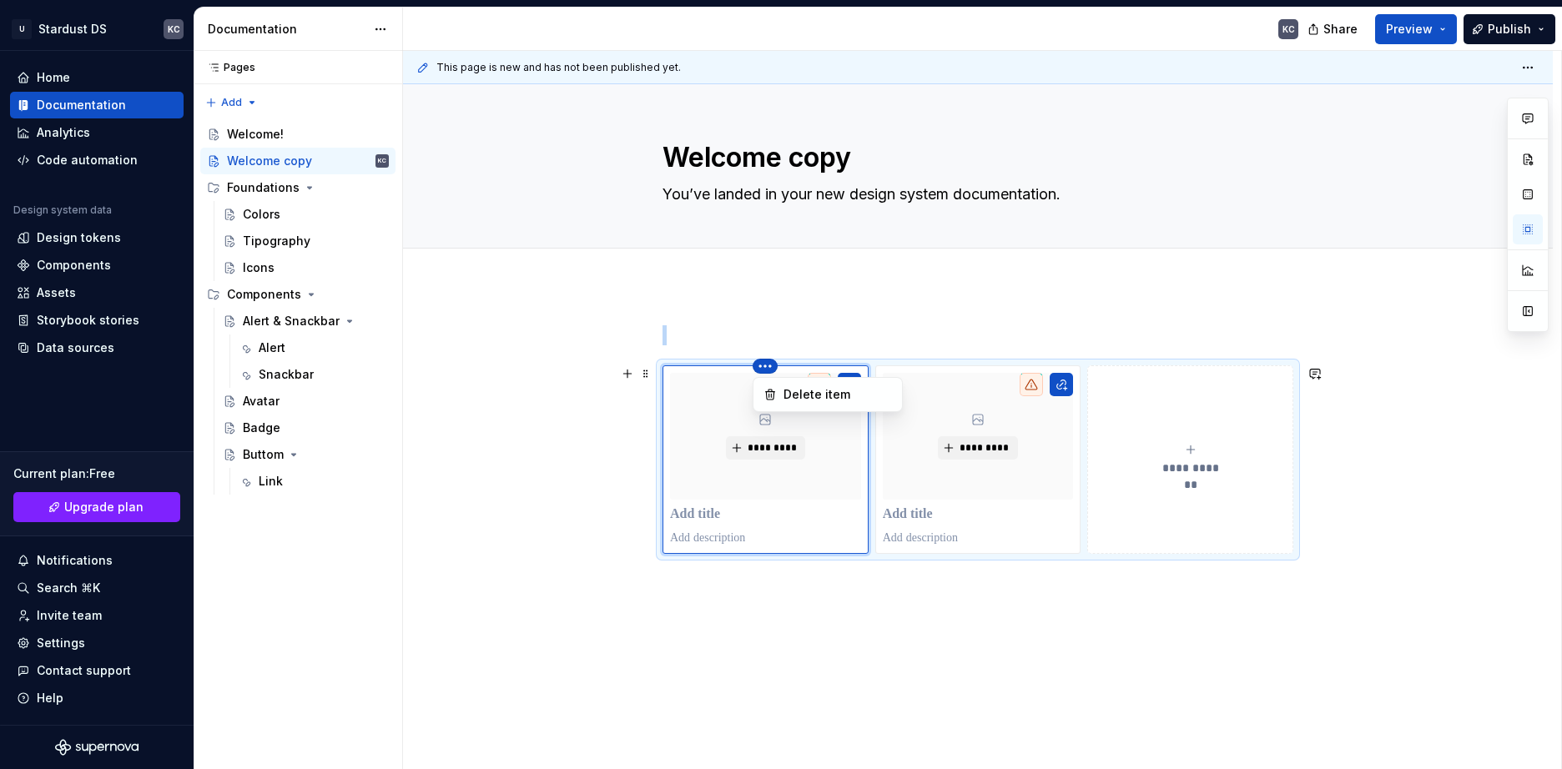
click at [754, 369] on html "U Stardust DS KC Home Documentation Analytics Code automation Design system dat…" at bounding box center [781, 384] width 1562 height 769
click at [1083, 577] on html "U Stardust DS KC Home Documentation Analytics Code automation Design system dat…" at bounding box center [781, 384] width 1562 height 769
click at [1190, 460] on span "**********" at bounding box center [1190, 468] width 73 height 17
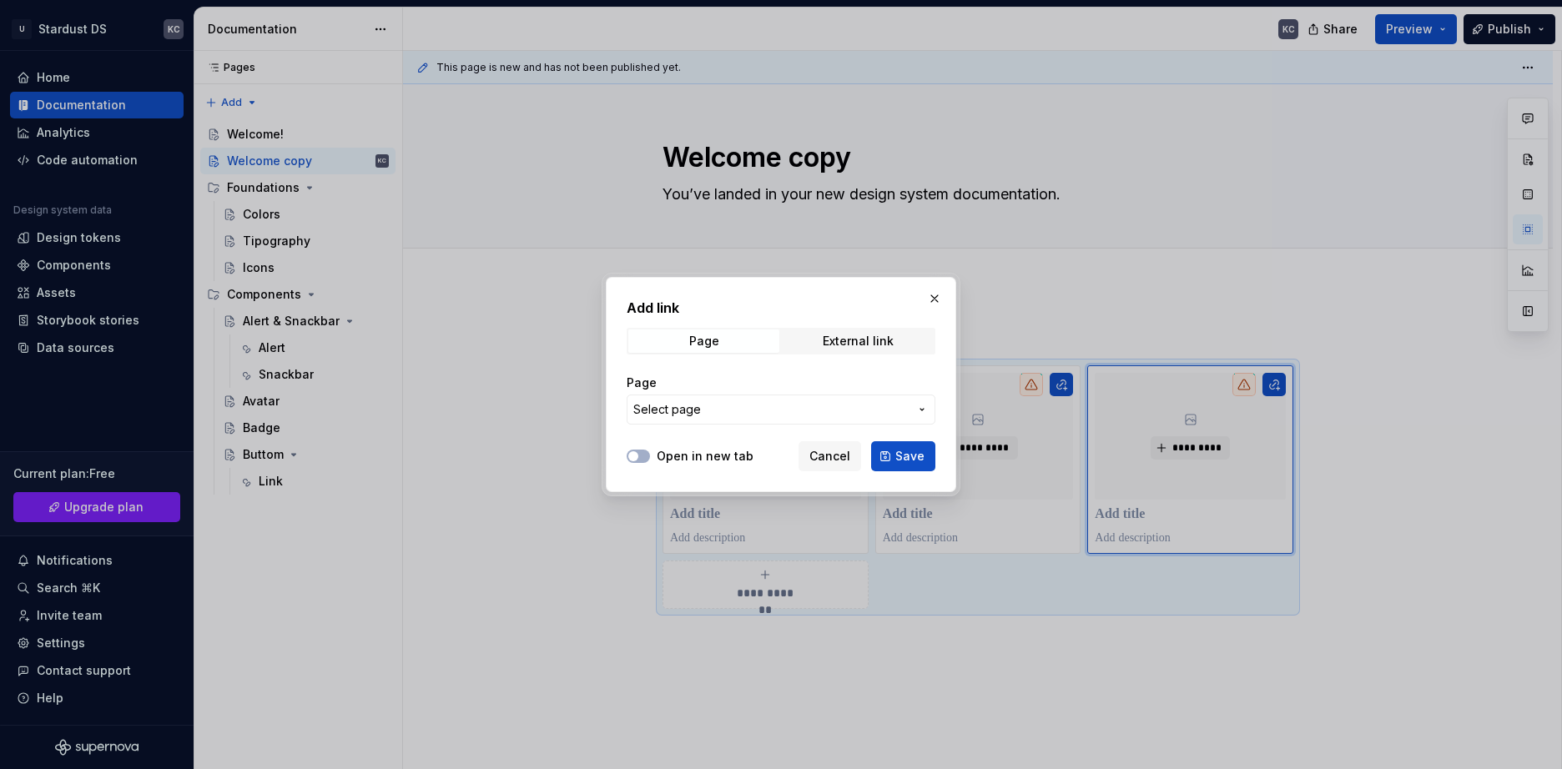
click at [940, 290] on button "button" at bounding box center [934, 298] width 23 height 23
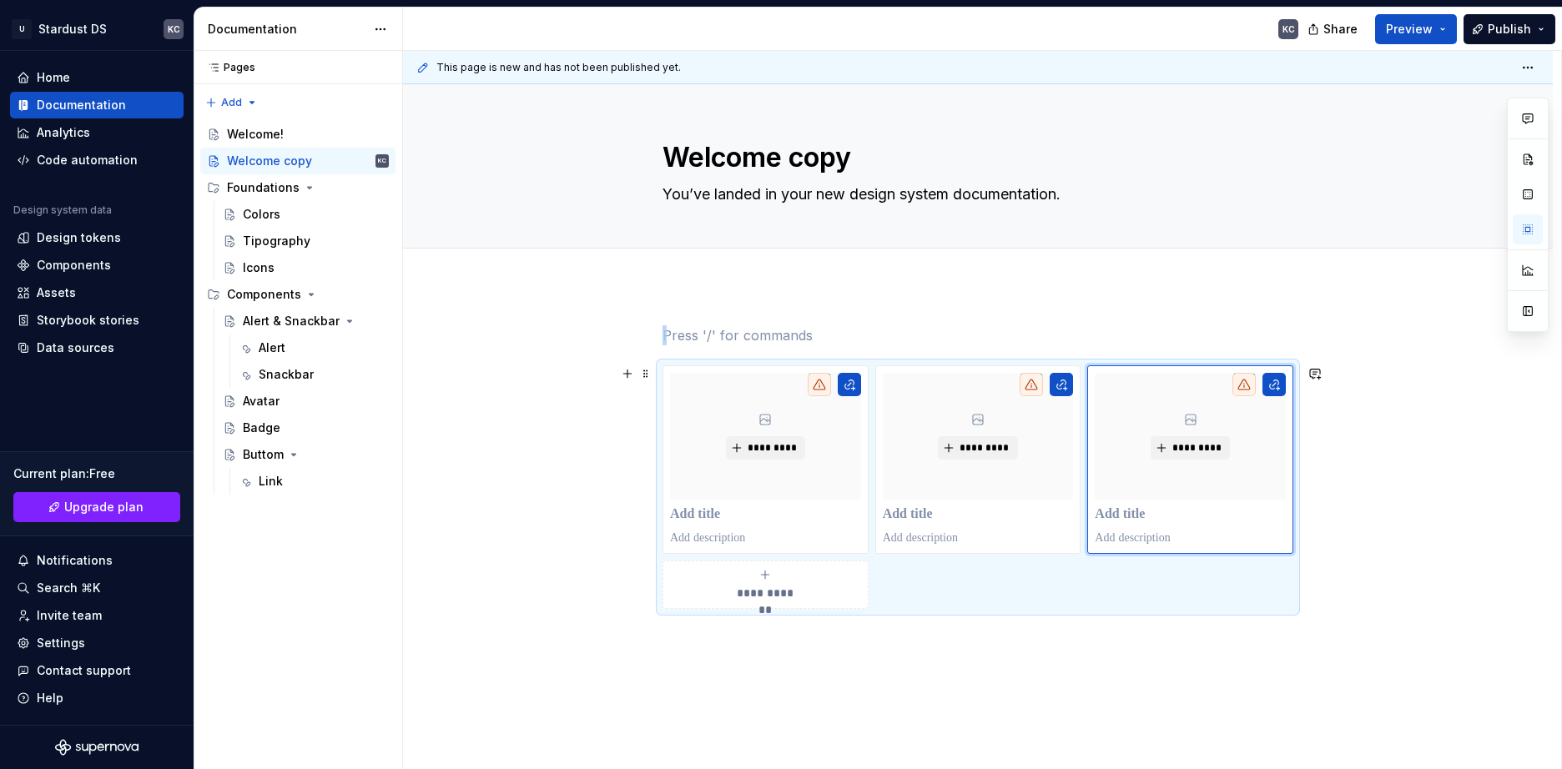
click at [838, 579] on div "**********" at bounding box center [765, 584] width 191 height 33
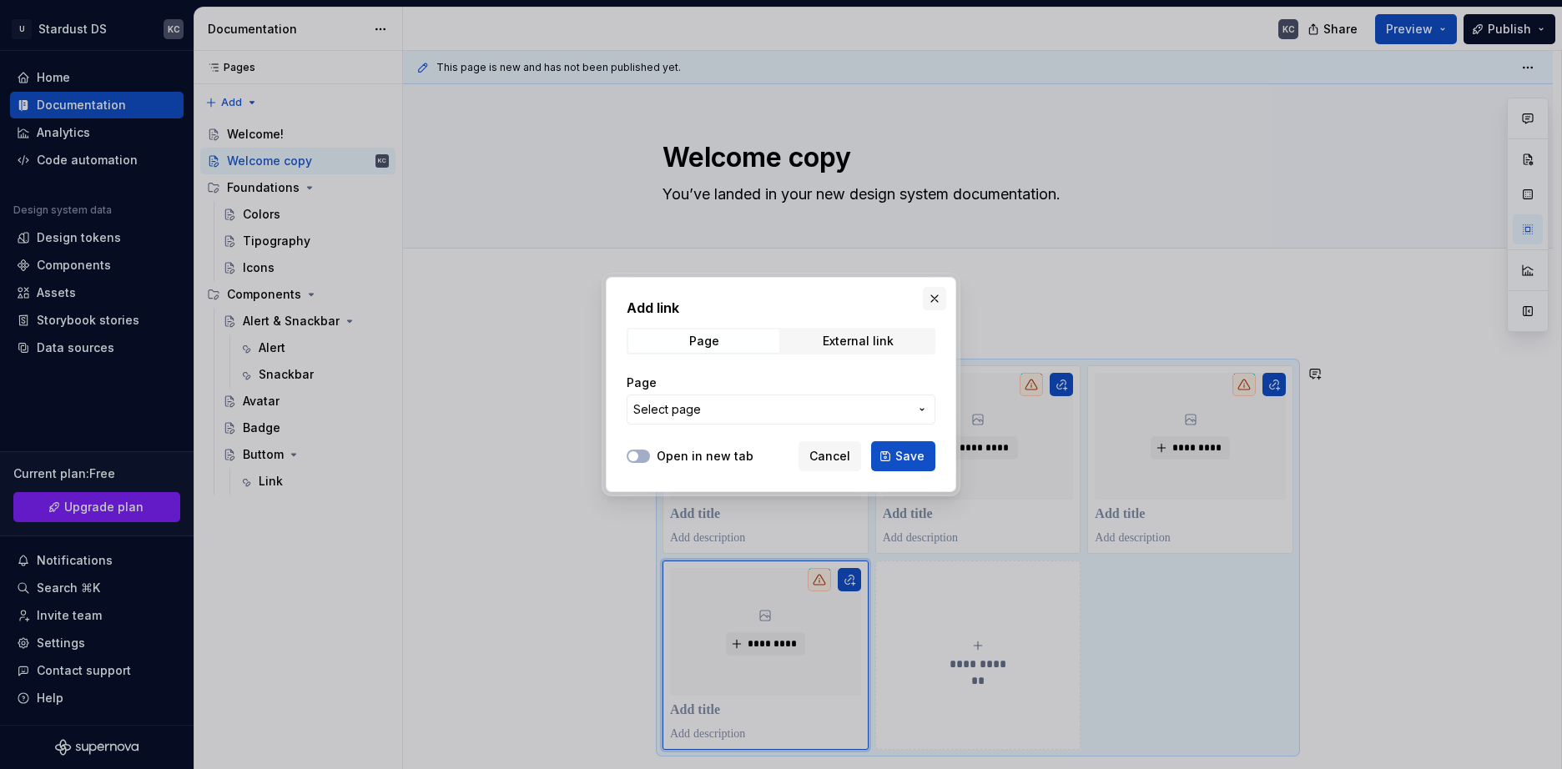
click at [930, 299] on button "button" at bounding box center [934, 298] width 23 height 23
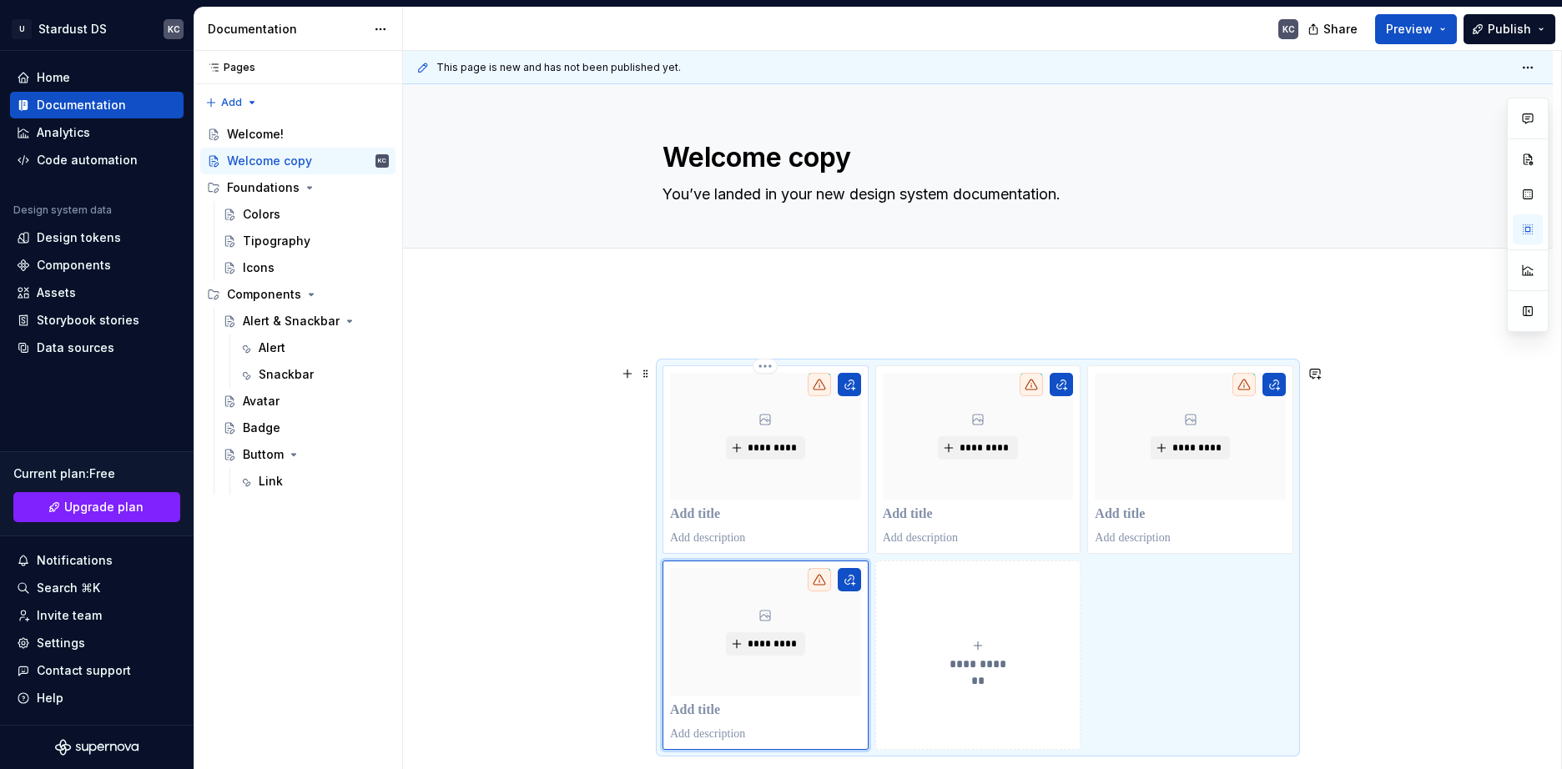
click at [712, 514] on p at bounding box center [765, 515] width 191 height 17
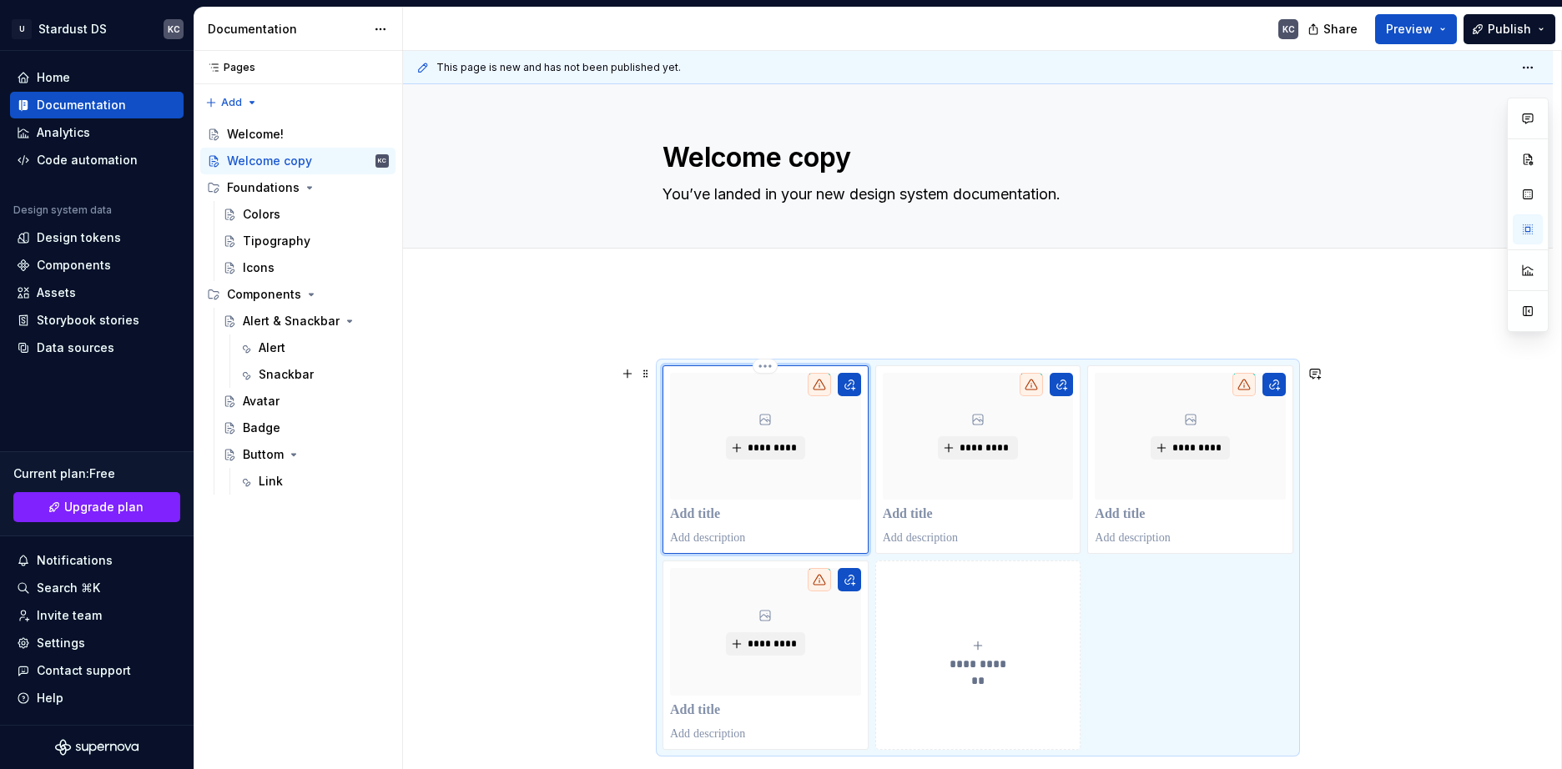
click at [699, 513] on p at bounding box center [765, 515] width 191 height 17
type textarea "*"
click at [704, 542] on p at bounding box center [765, 538] width 191 height 17
click at [714, 540] on p at bounding box center [765, 538] width 191 height 17
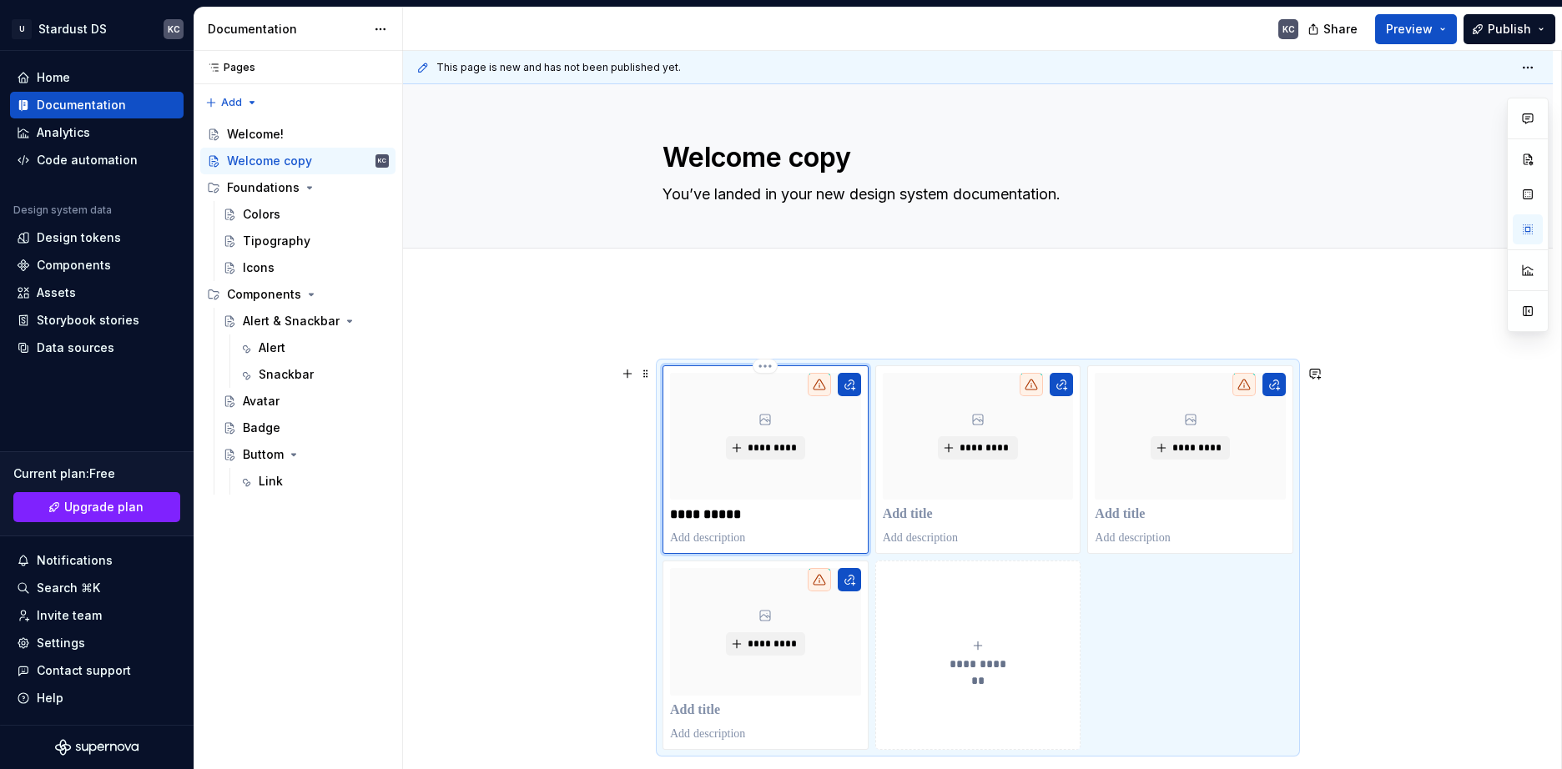
click at [714, 540] on p at bounding box center [765, 538] width 191 height 17
click at [609, 563] on div "**********" at bounding box center [978, 642] width 1150 height 715
click at [686, 537] on p at bounding box center [765, 538] width 191 height 17
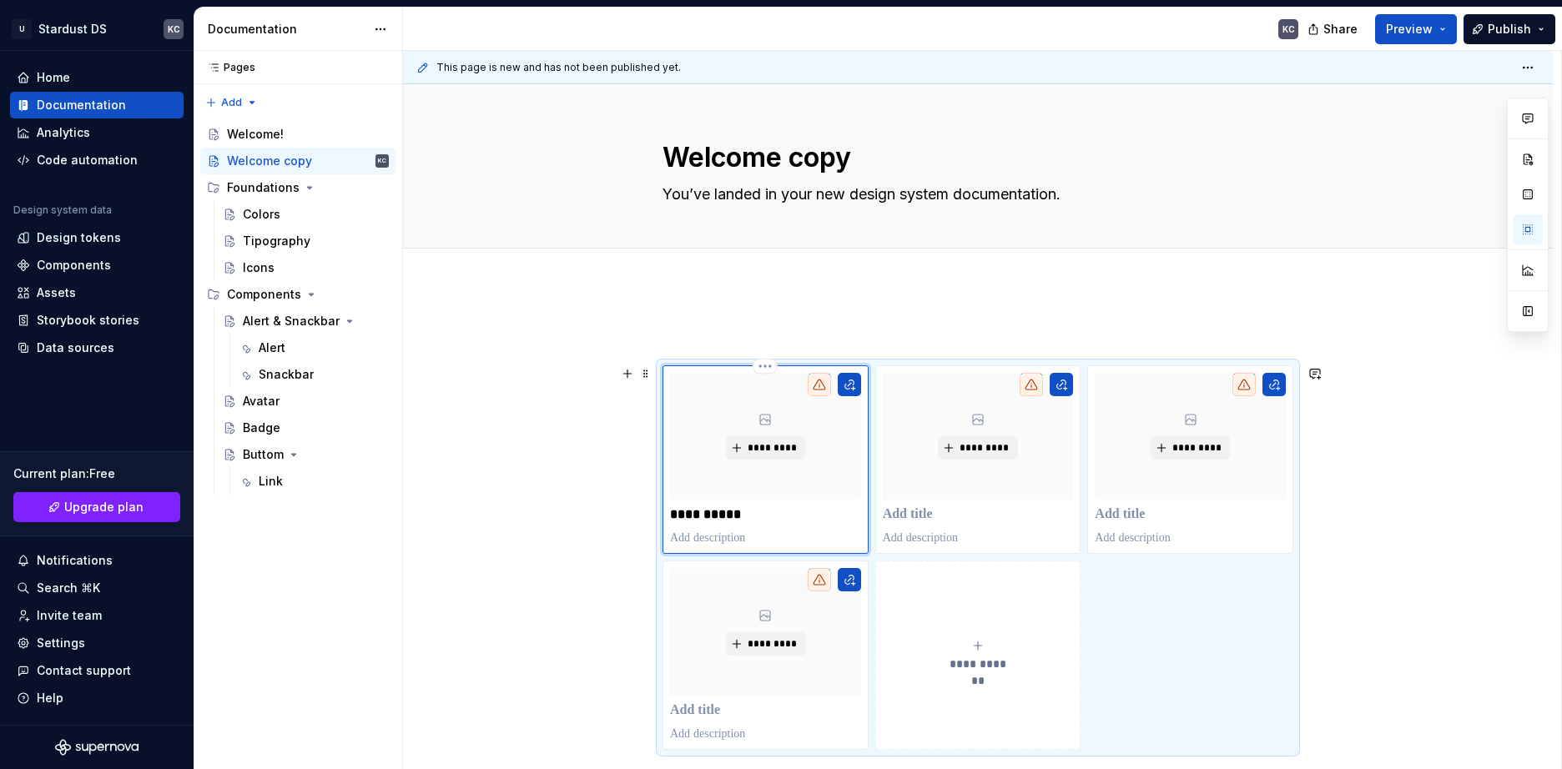
click at [686, 537] on p at bounding box center [765, 538] width 191 height 17
type textarea "*"
click at [686, 537] on p "****" at bounding box center [765, 538] width 191 height 17
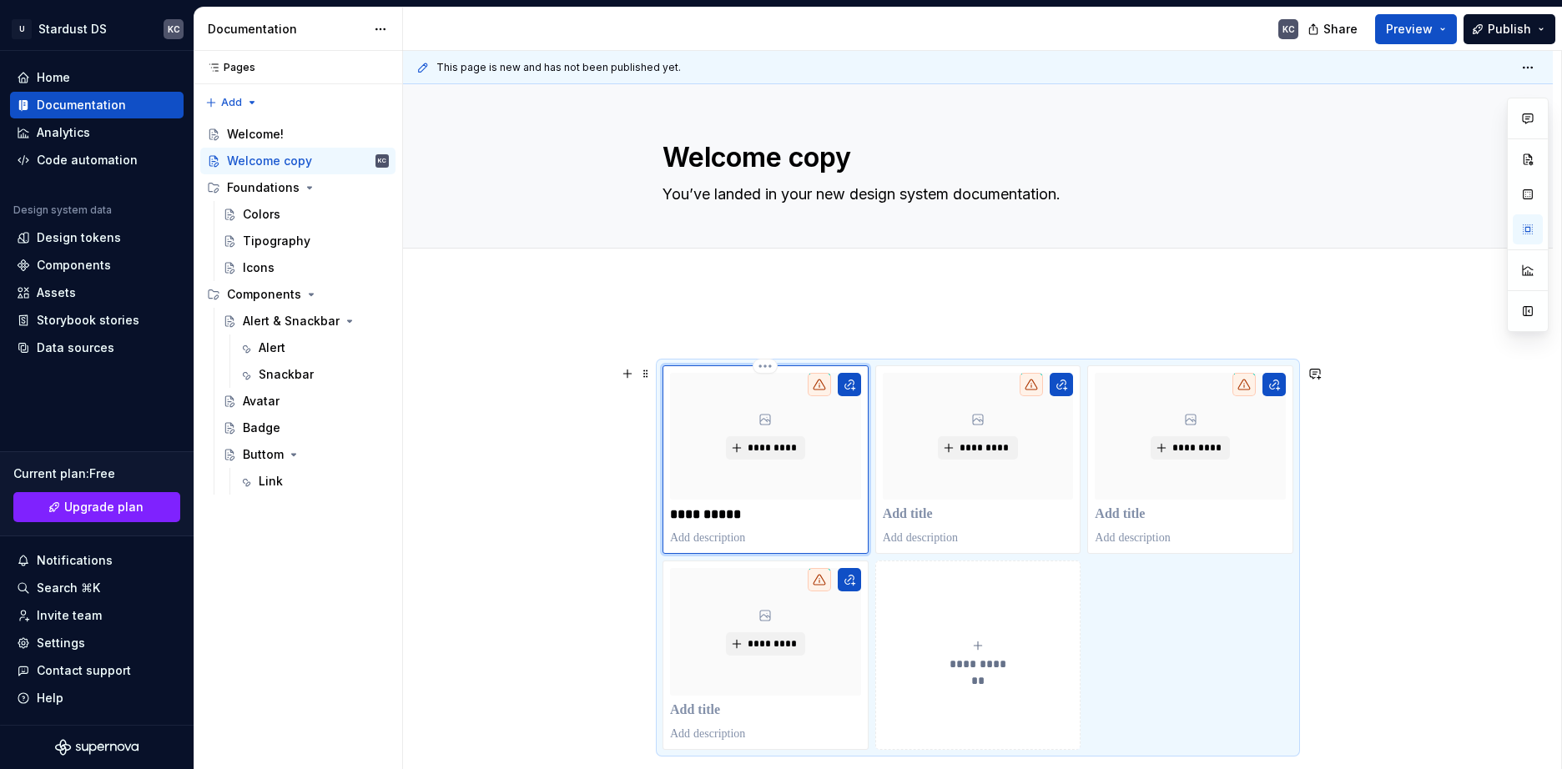
click at [686, 537] on p at bounding box center [765, 538] width 191 height 17
click at [698, 542] on p at bounding box center [765, 538] width 191 height 17
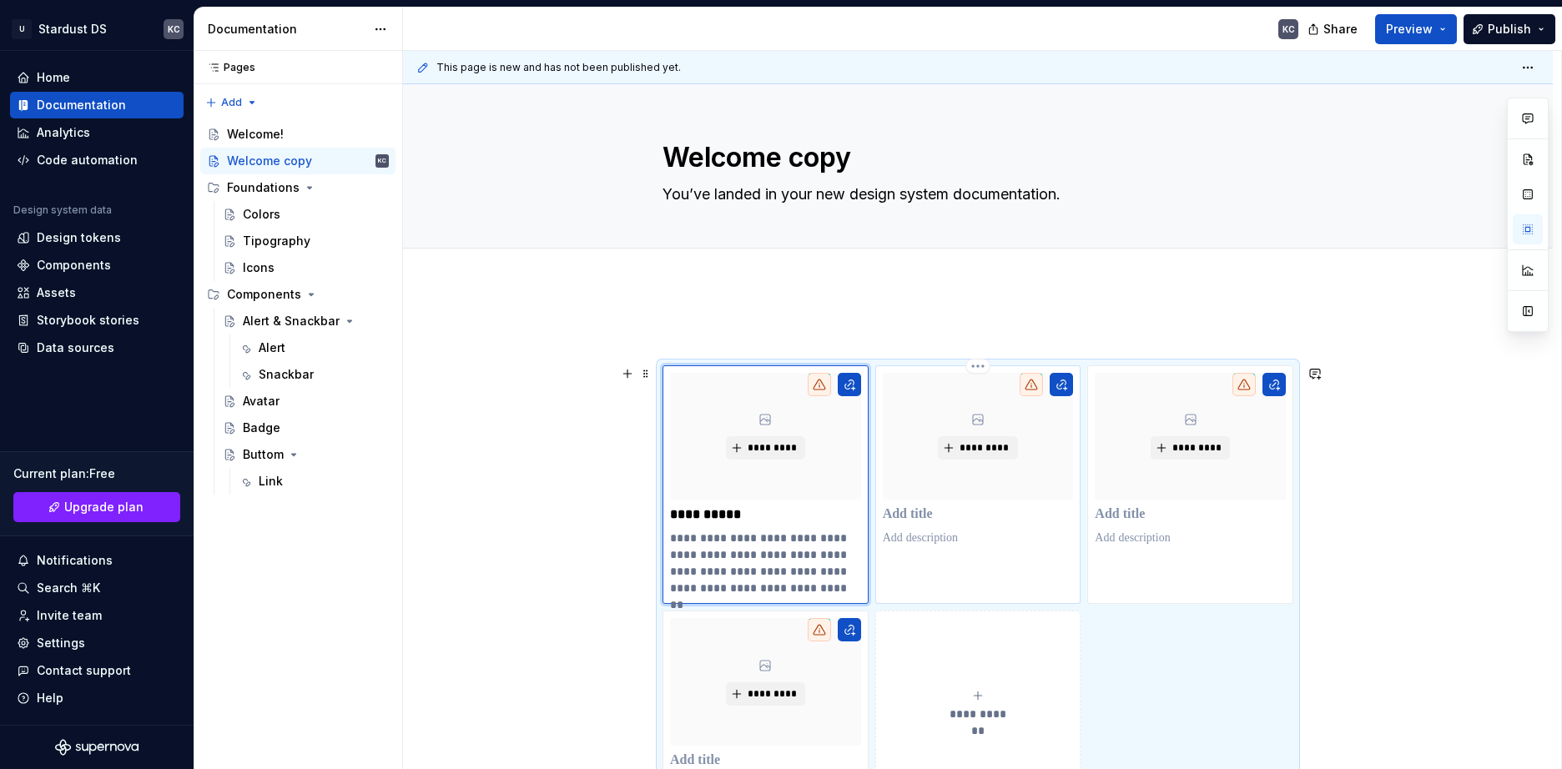
click at [941, 534] on p at bounding box center [978, 538] width 191 height 17
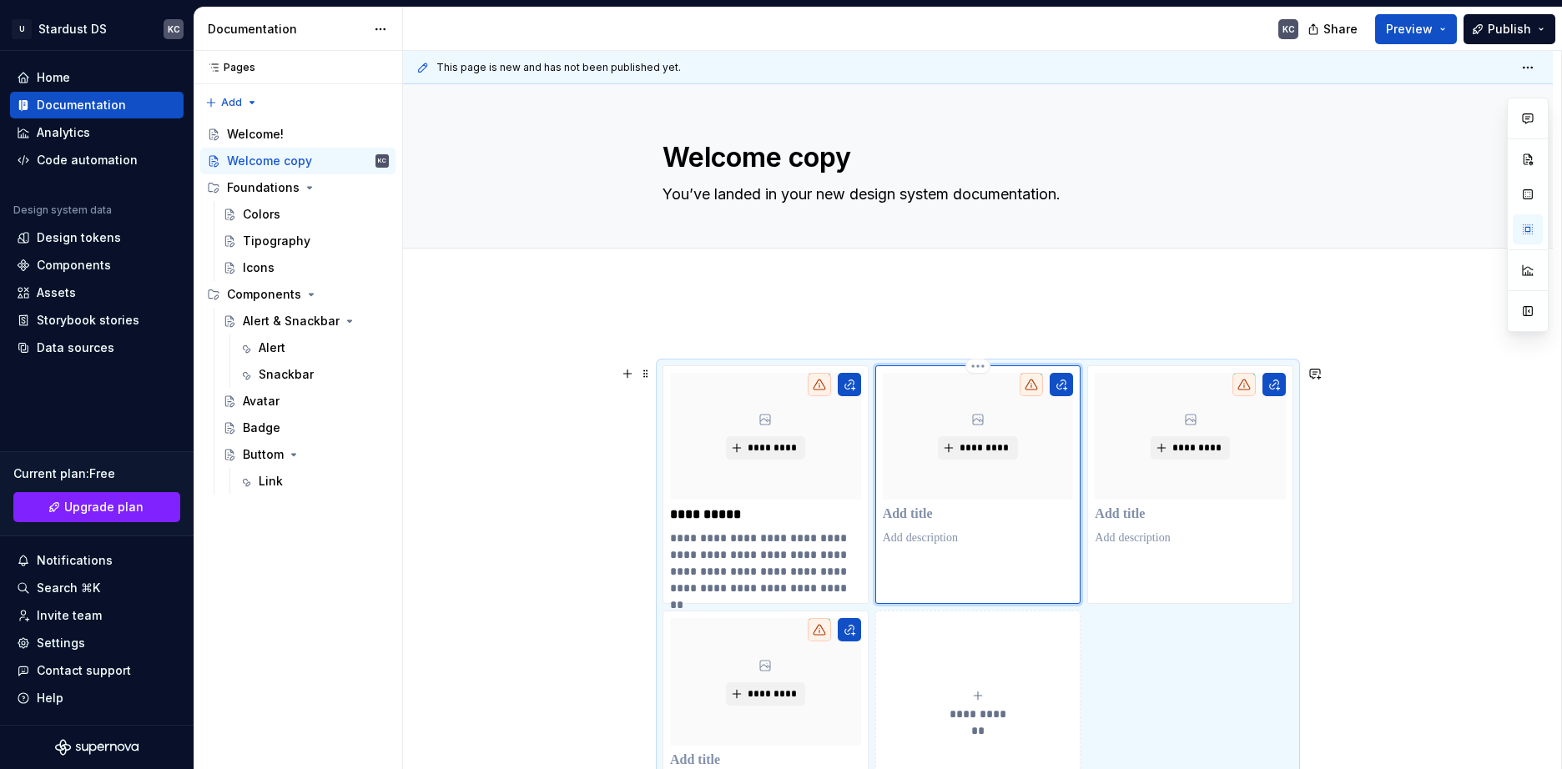
click at [941, 534] on p at bounding box center [978, 538] width 191 height 17
click at [910, 507] on p at bounding box center [978, 515] width 191 height 17
type textarea "*"
click at [1125, 513] on p at bounding box center [1190, 515] width 191 height 17
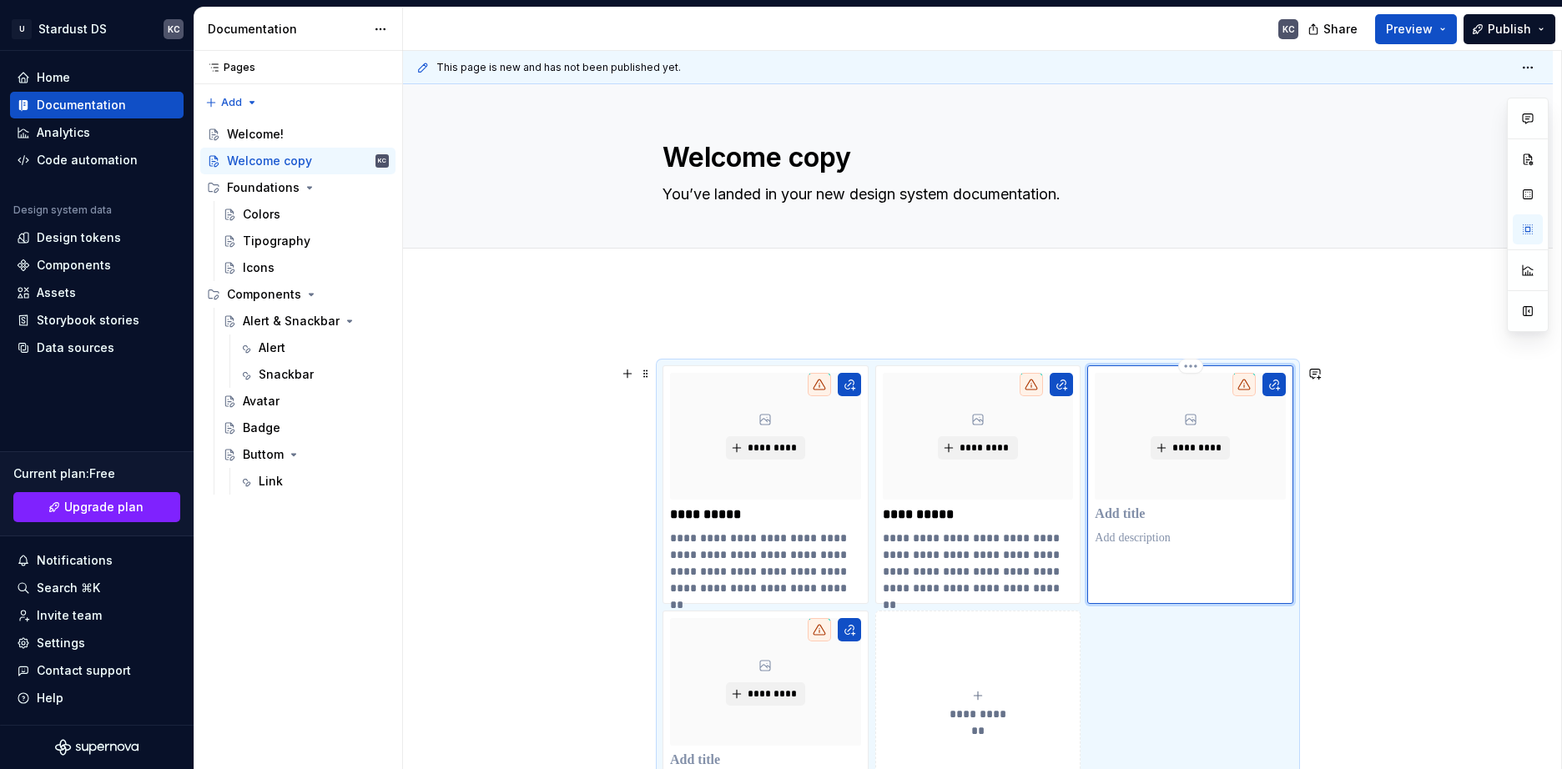
click at [1125, 513] on p at bounding box center [1190, 515] width 191 height 17
type textarea "*"
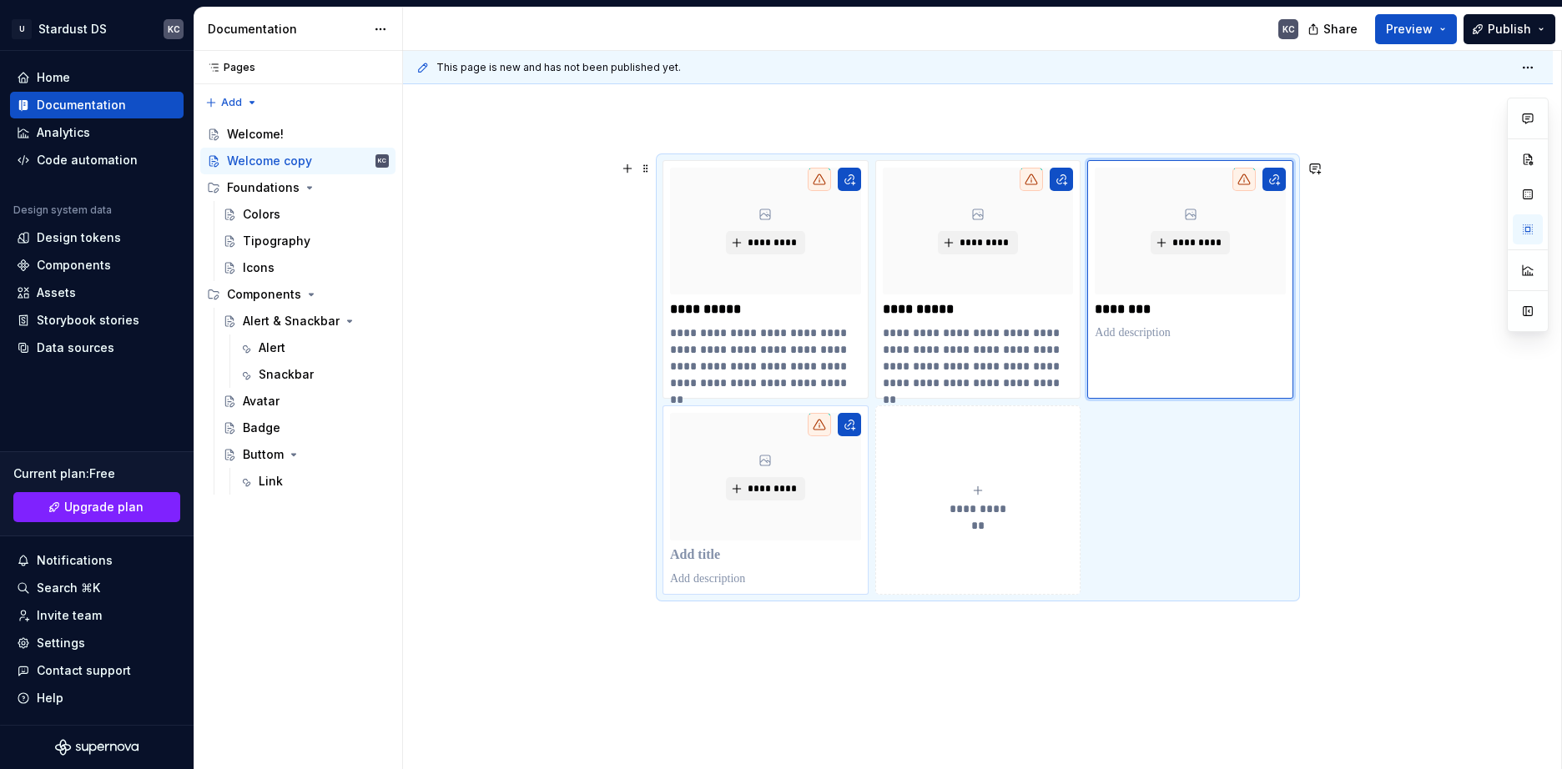
scroll to position [250, 0]
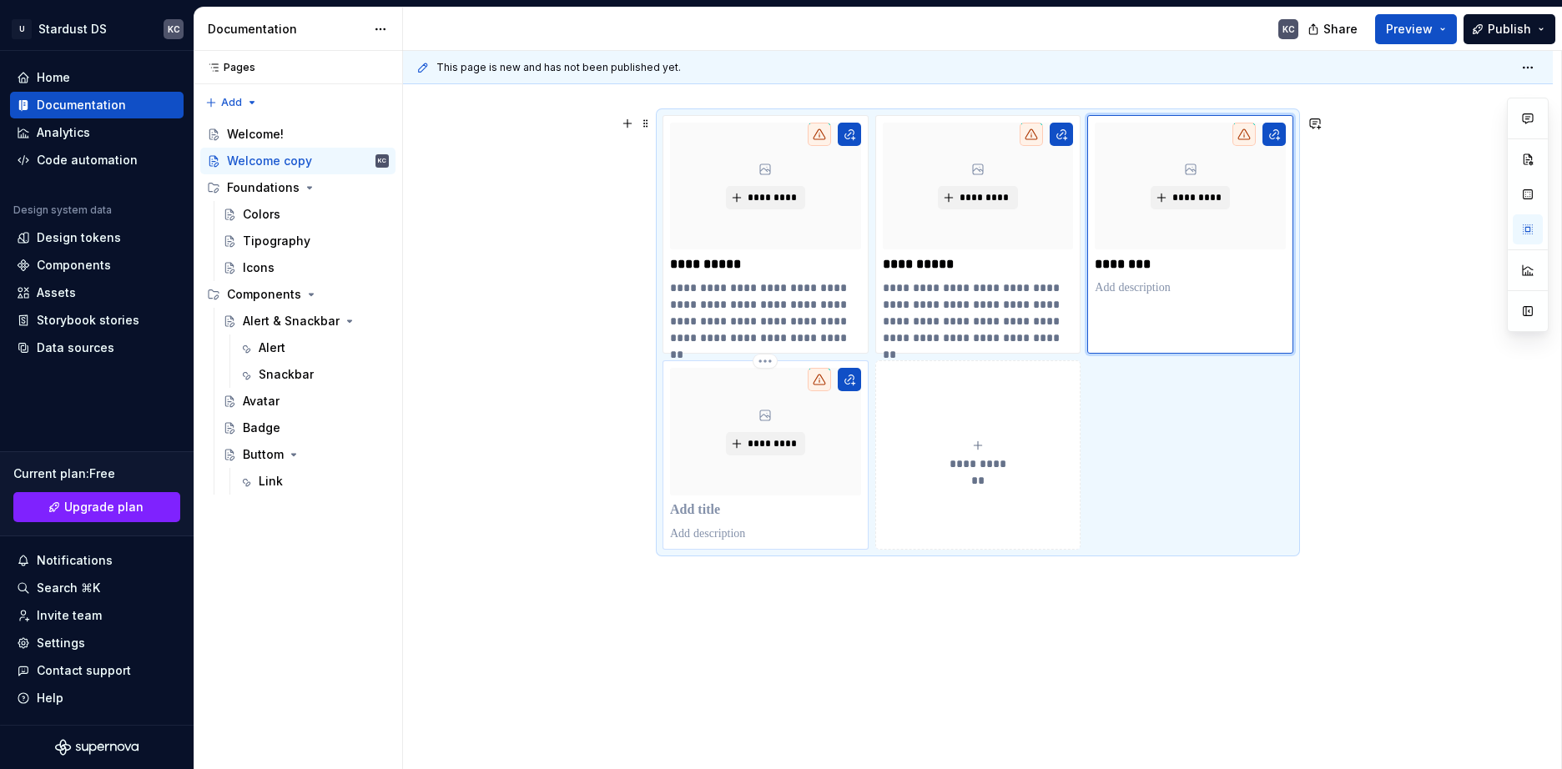
click at [700, 507] on p at bounding box center [765, 510] width 191 height 17
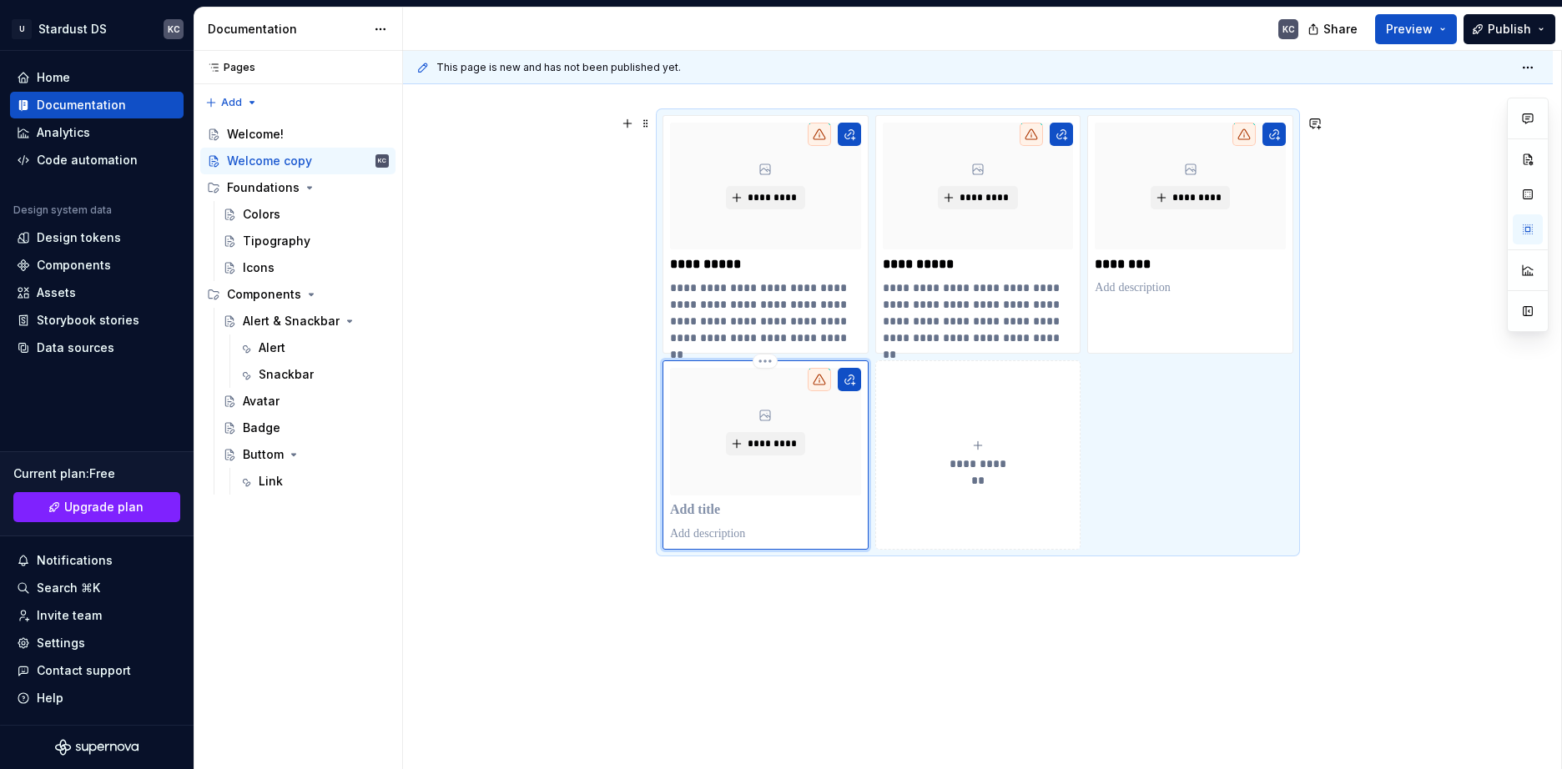
click at [700, 507] on p at bounding box center [765, 510] width 191 height 17
type textarea "*"
click at [951, 309] on p "**********" at bounding box center [978, 313] width 191 height 67
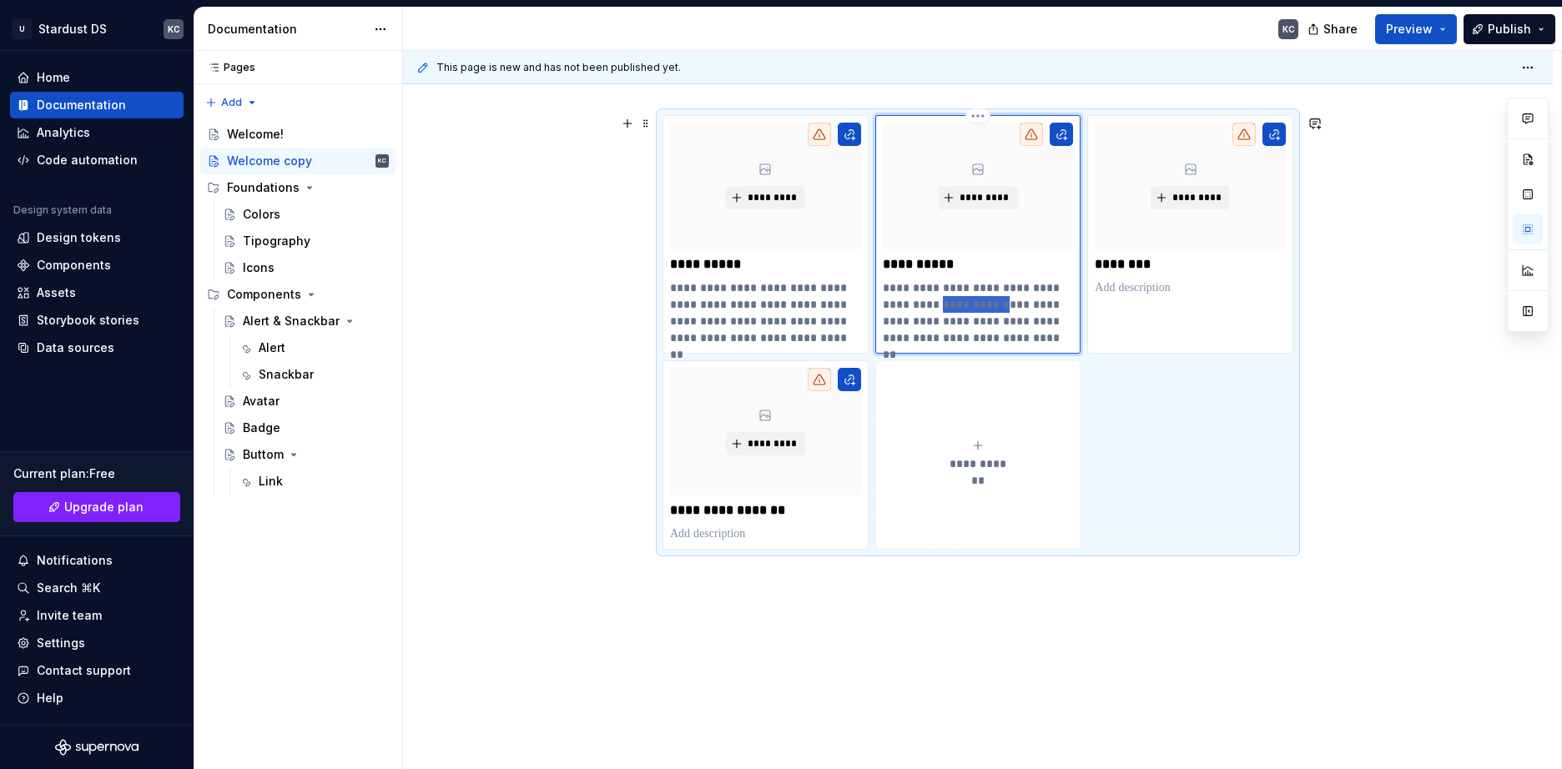
click at [951, 309] on p "**********" at bounding box center [978, 313] width 191 height 67
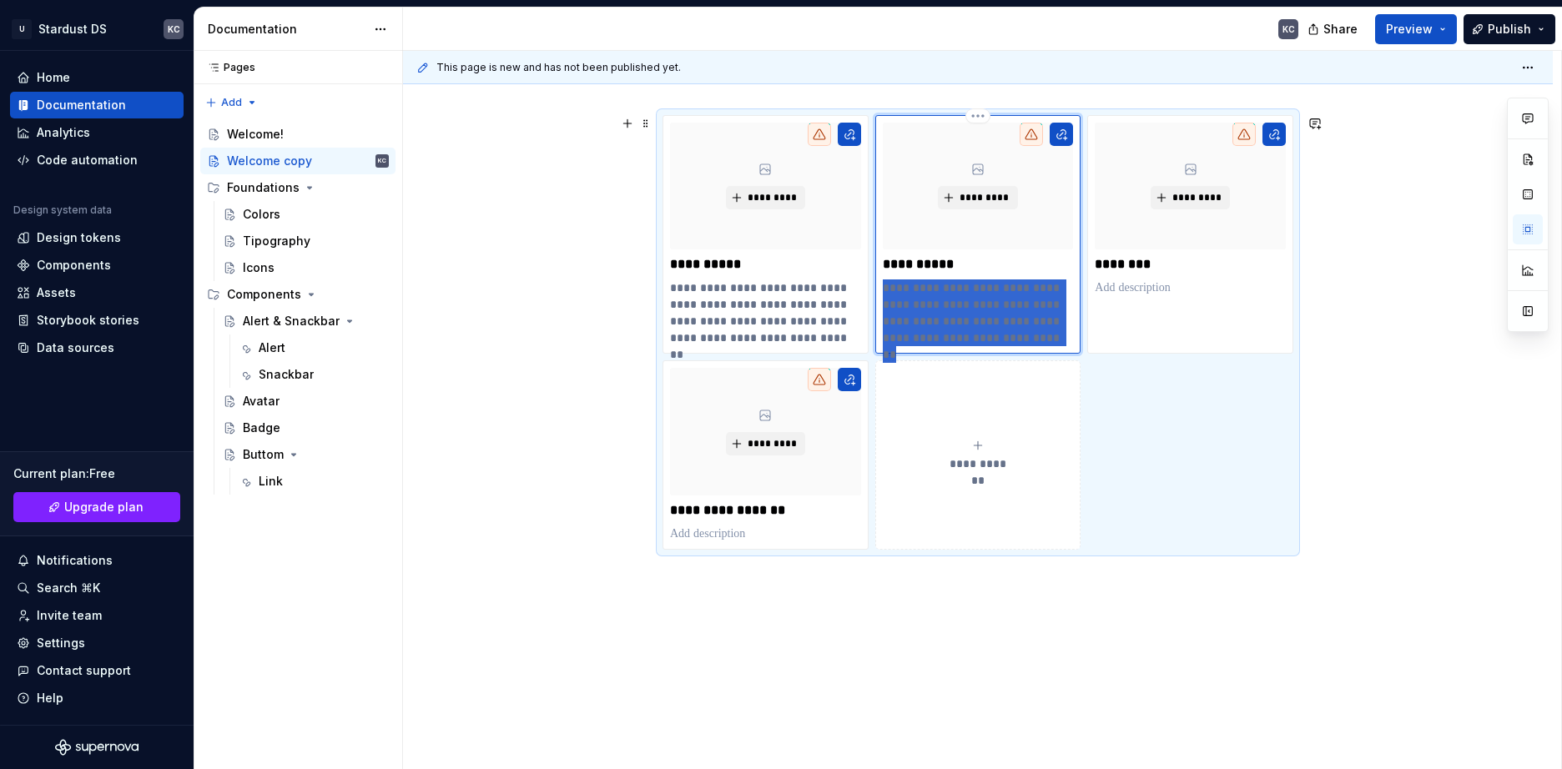
click at [951, 309] on p "**********" at bounding box center [978, 313] width 191 height 67
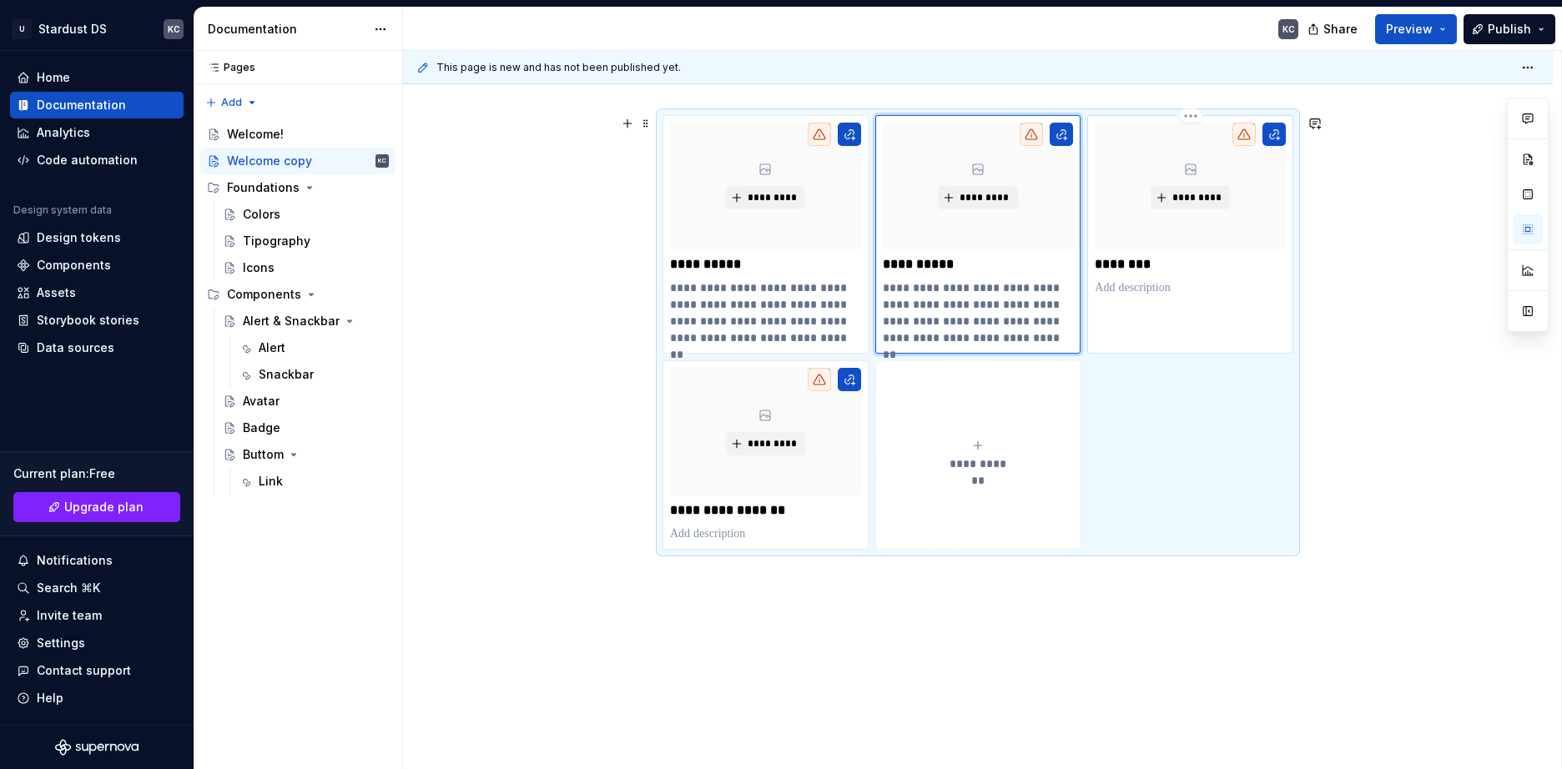
click at [1149, 290] on p at bounding box center [1190, 288] width 191 height 17
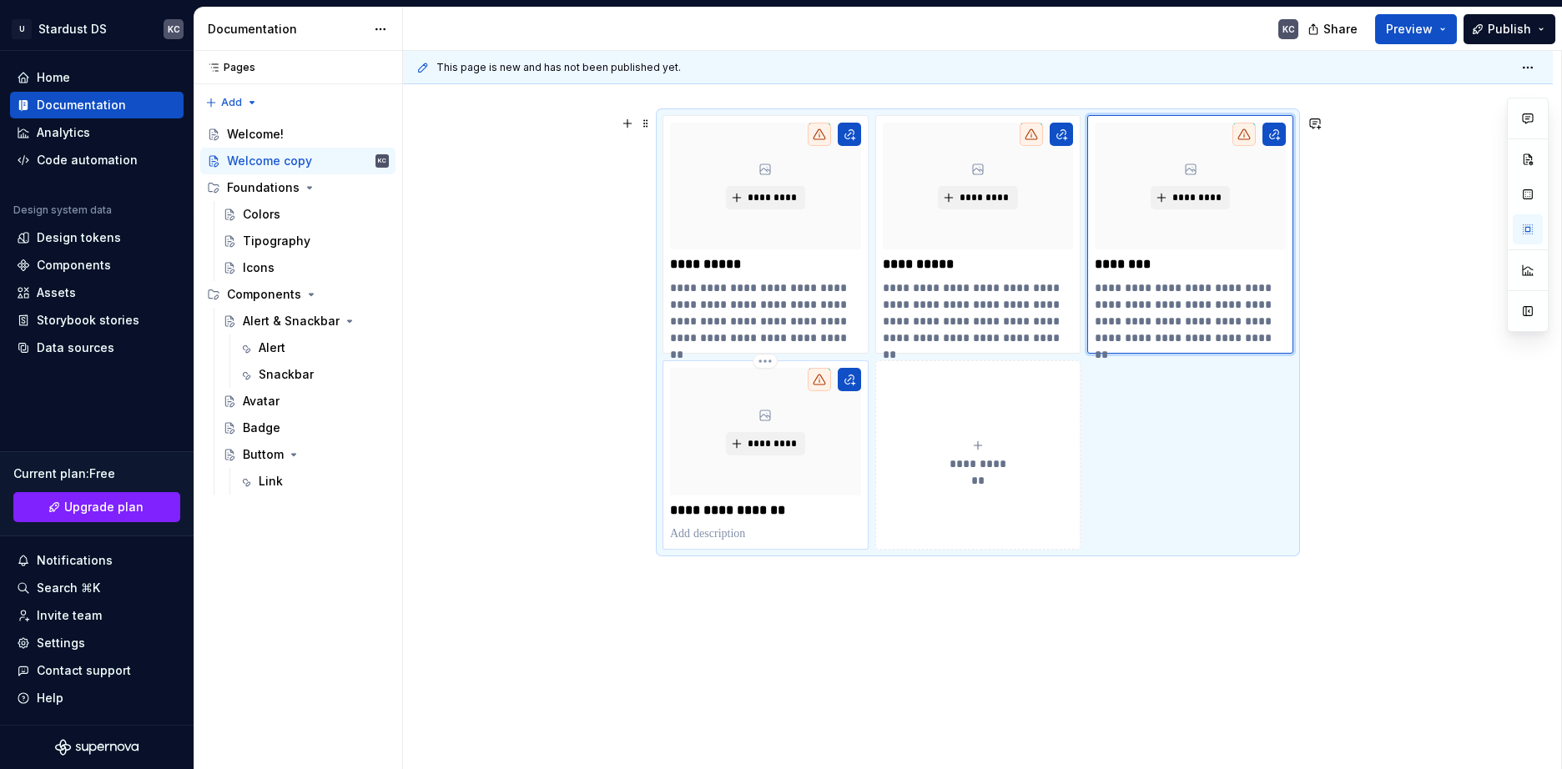
click at [747, 533] on p at bounding box center [765, 534] width 191 height 17
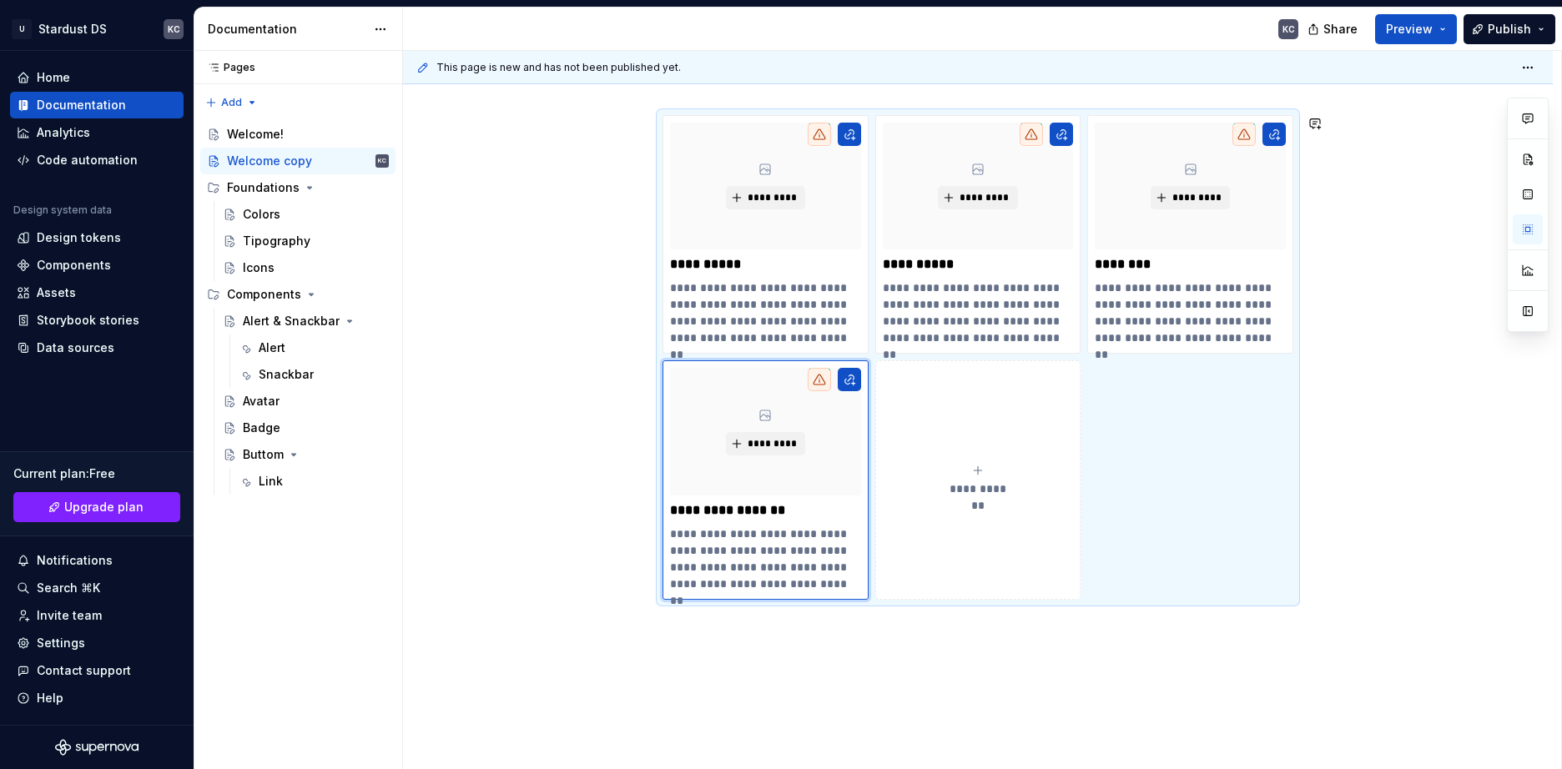
click at [562, 630] on div "**********" at bounding box center [978, 442] width 1150 height 815
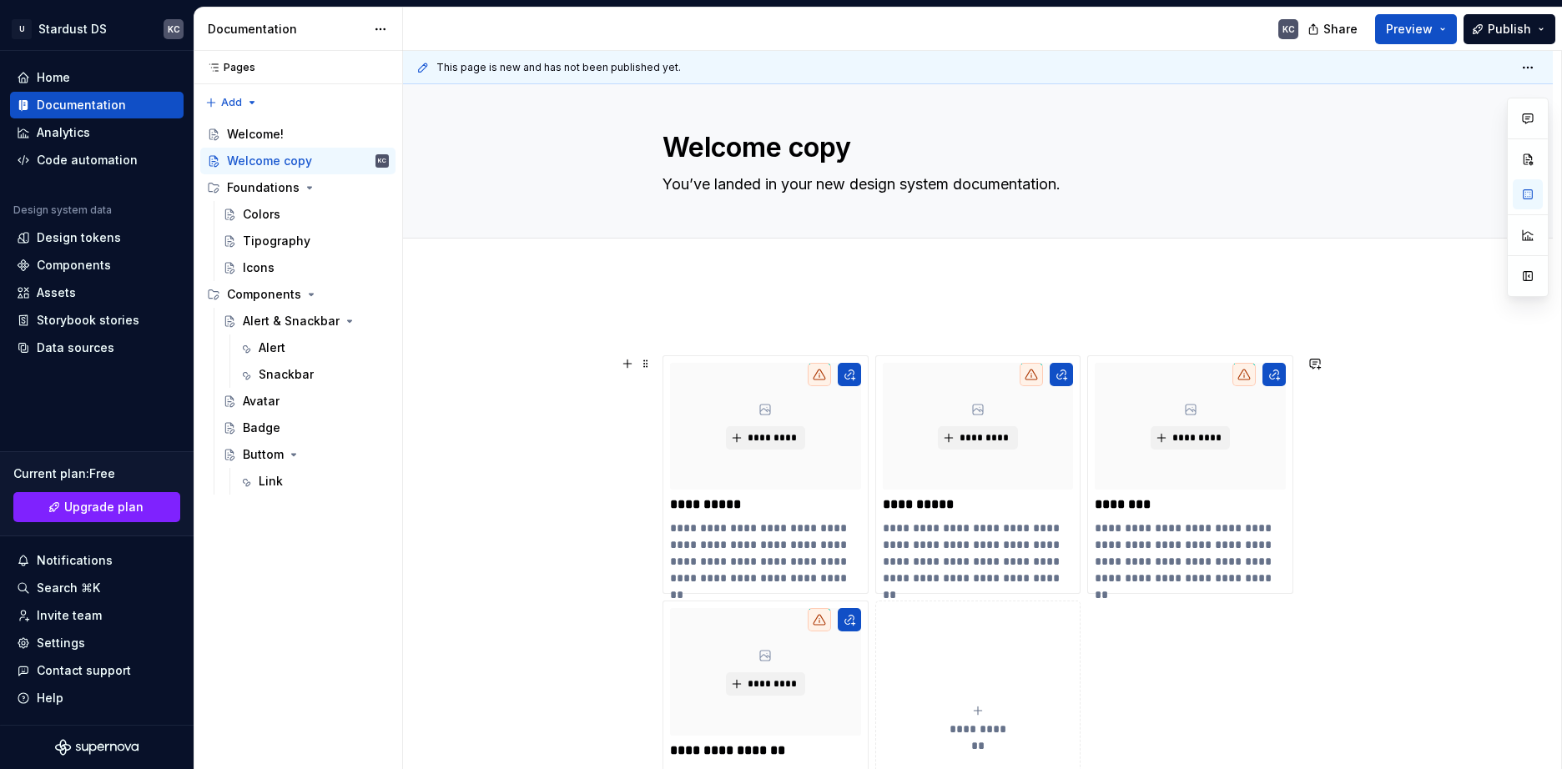
scroll to position [0, 0]
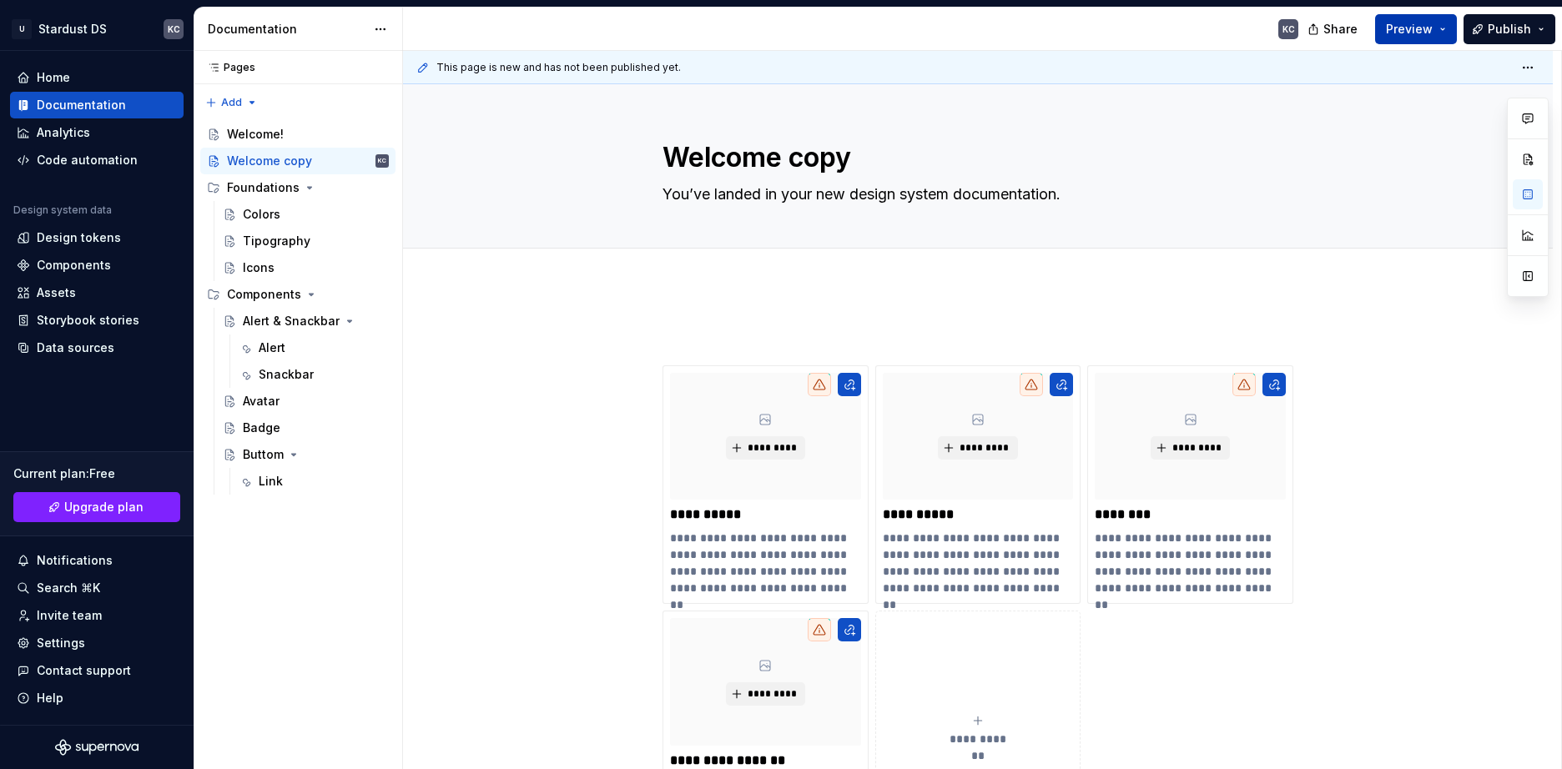
click at [1408, 28] on span "Preview" at bounding box center [1409, 29] width 47 height 17
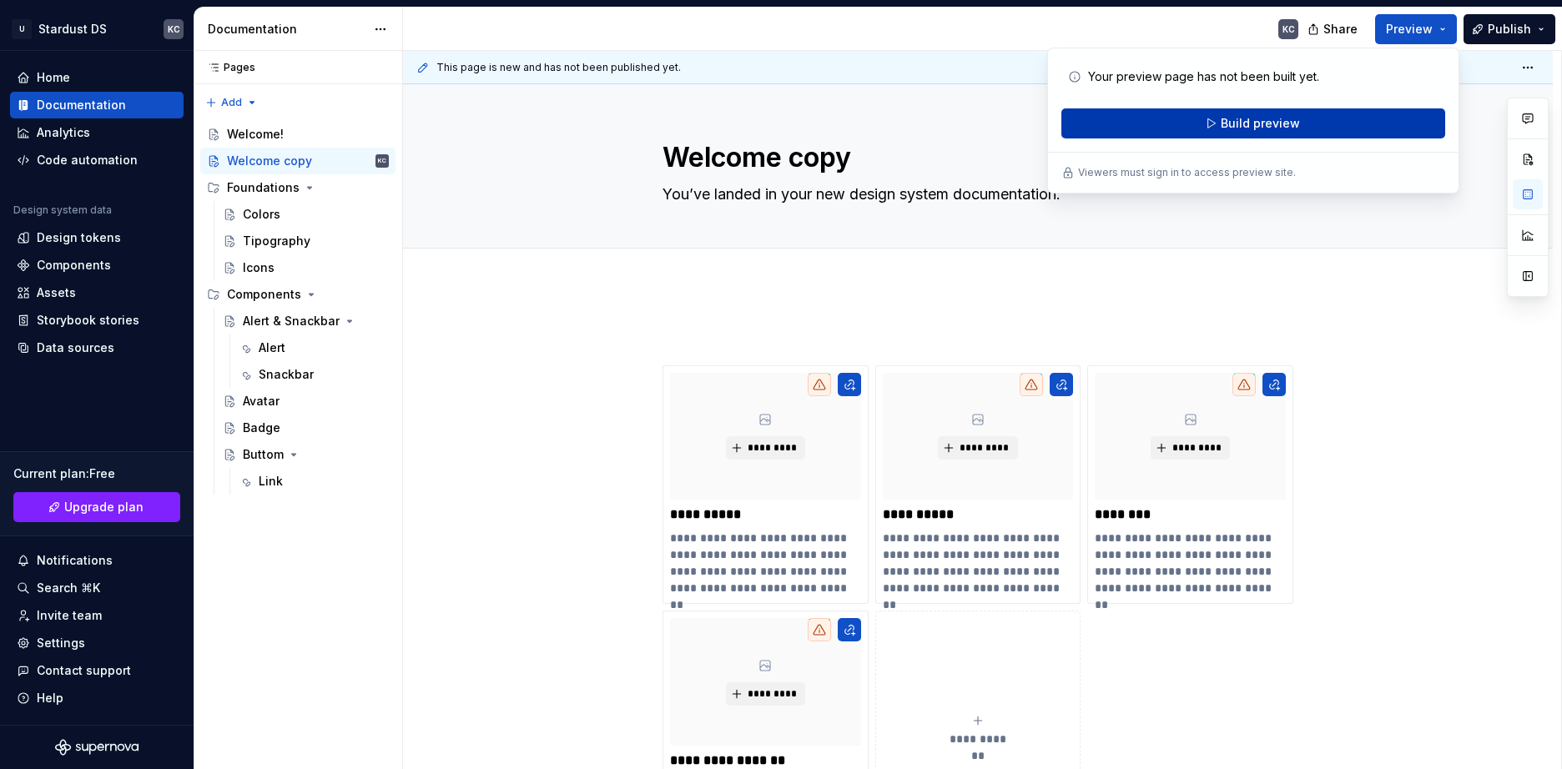
click at [1325, 112] on button "Build preview" at bounding box center [1253, 123] width 384 height 30
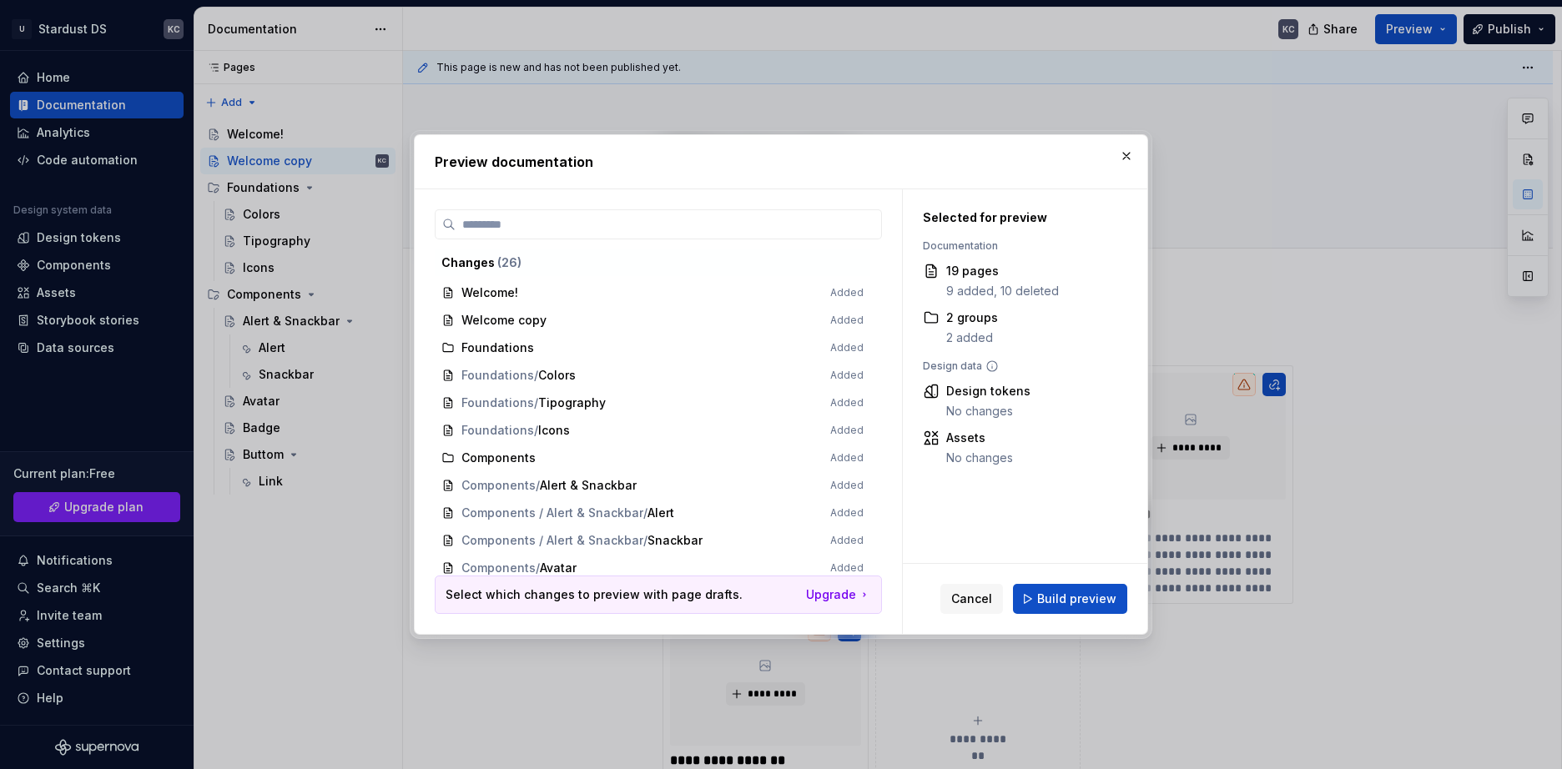
click at [1037, 597] on button "Build preview" at bounding box center [1070, 599] width 114 height 30
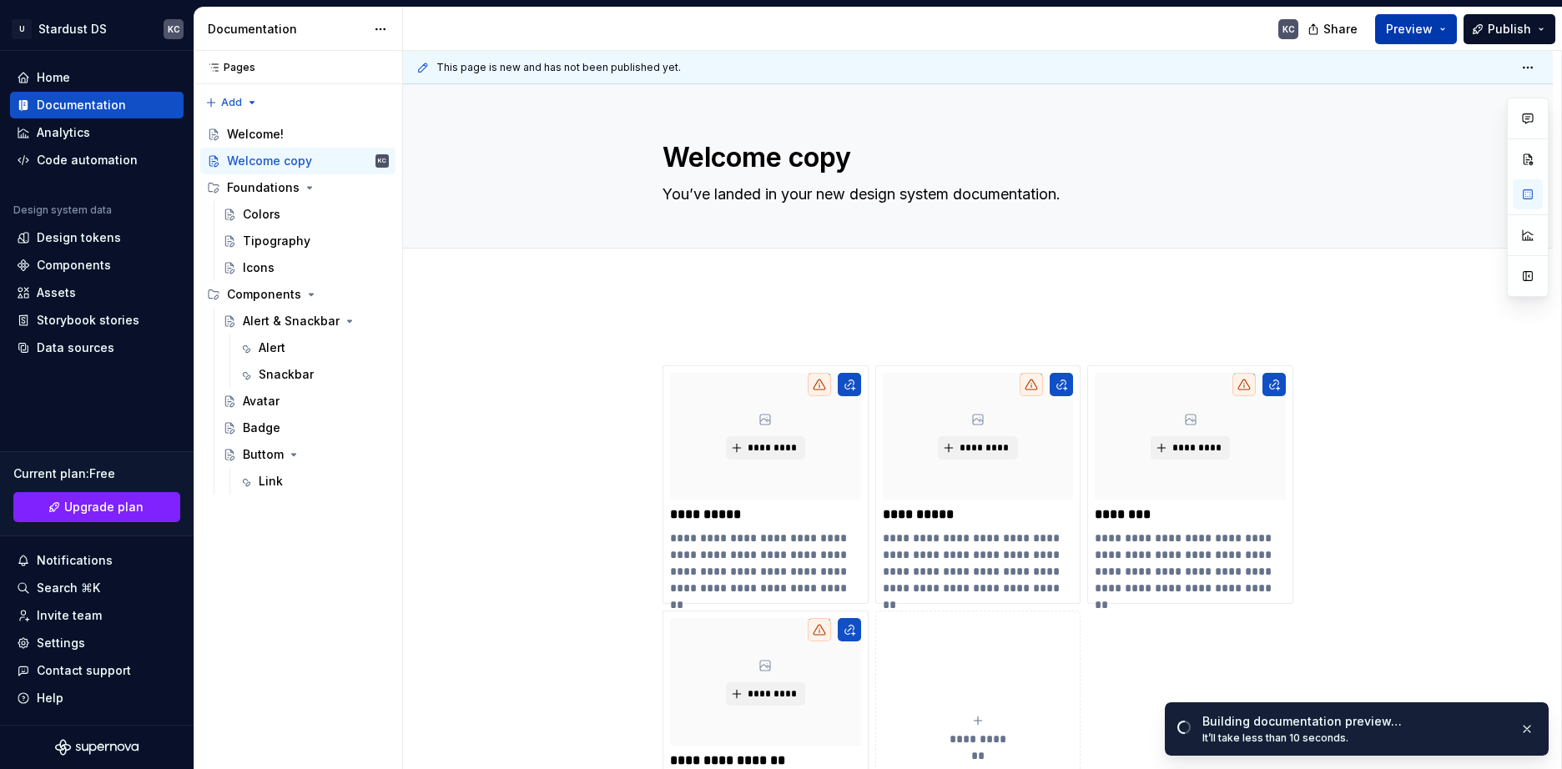
drag, startPoint x: 1440, startPoint y: 17, endPoint x: 1440, endPoint y: 34, distance: 17.5
click at [1440, 19] on button "Preview" at bounding box center [1416, 29] width 82 height 30
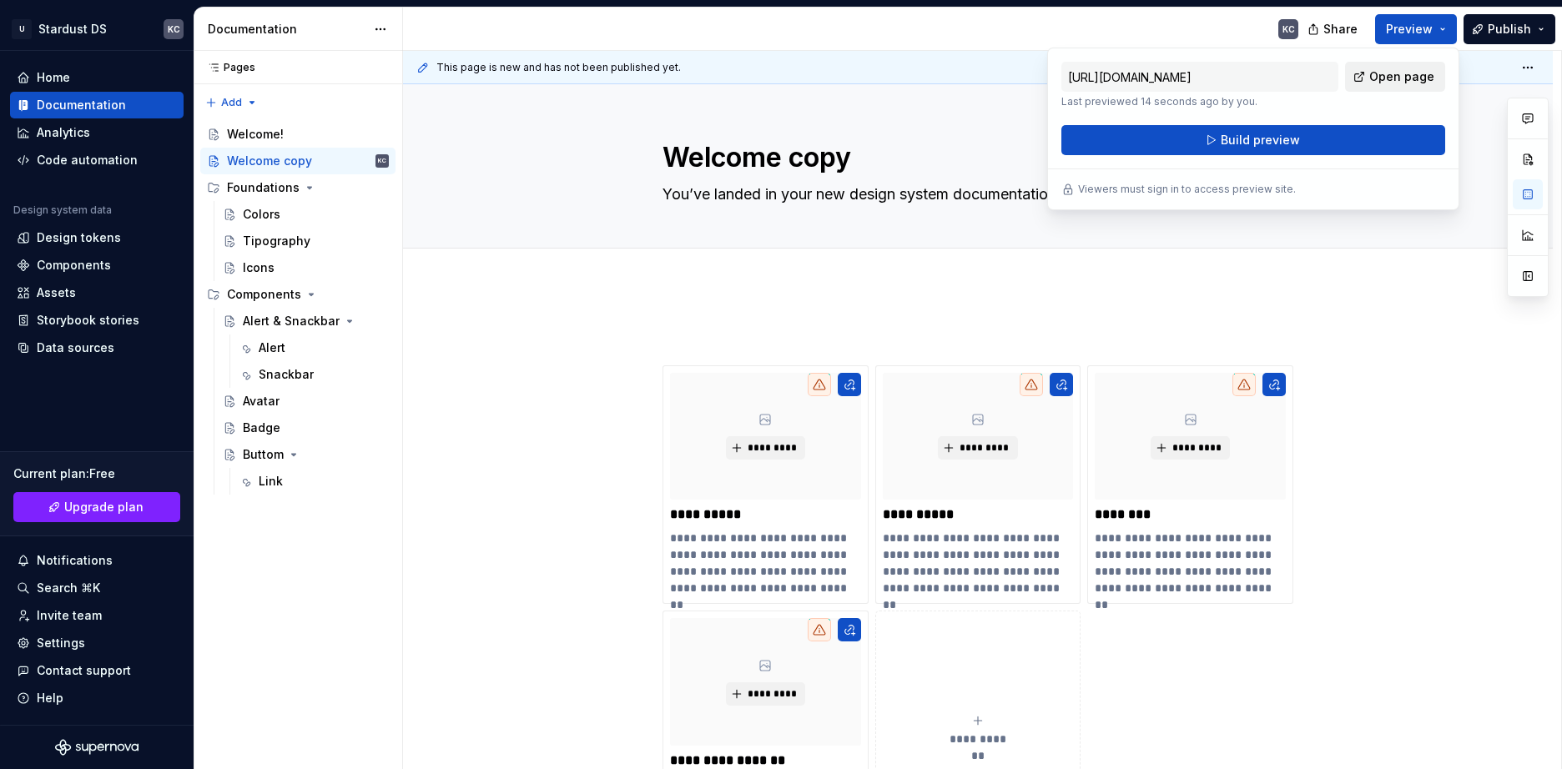
click at [1410, 76] on span "Open page" at bounding box center [1401, 76] width 65 height 17
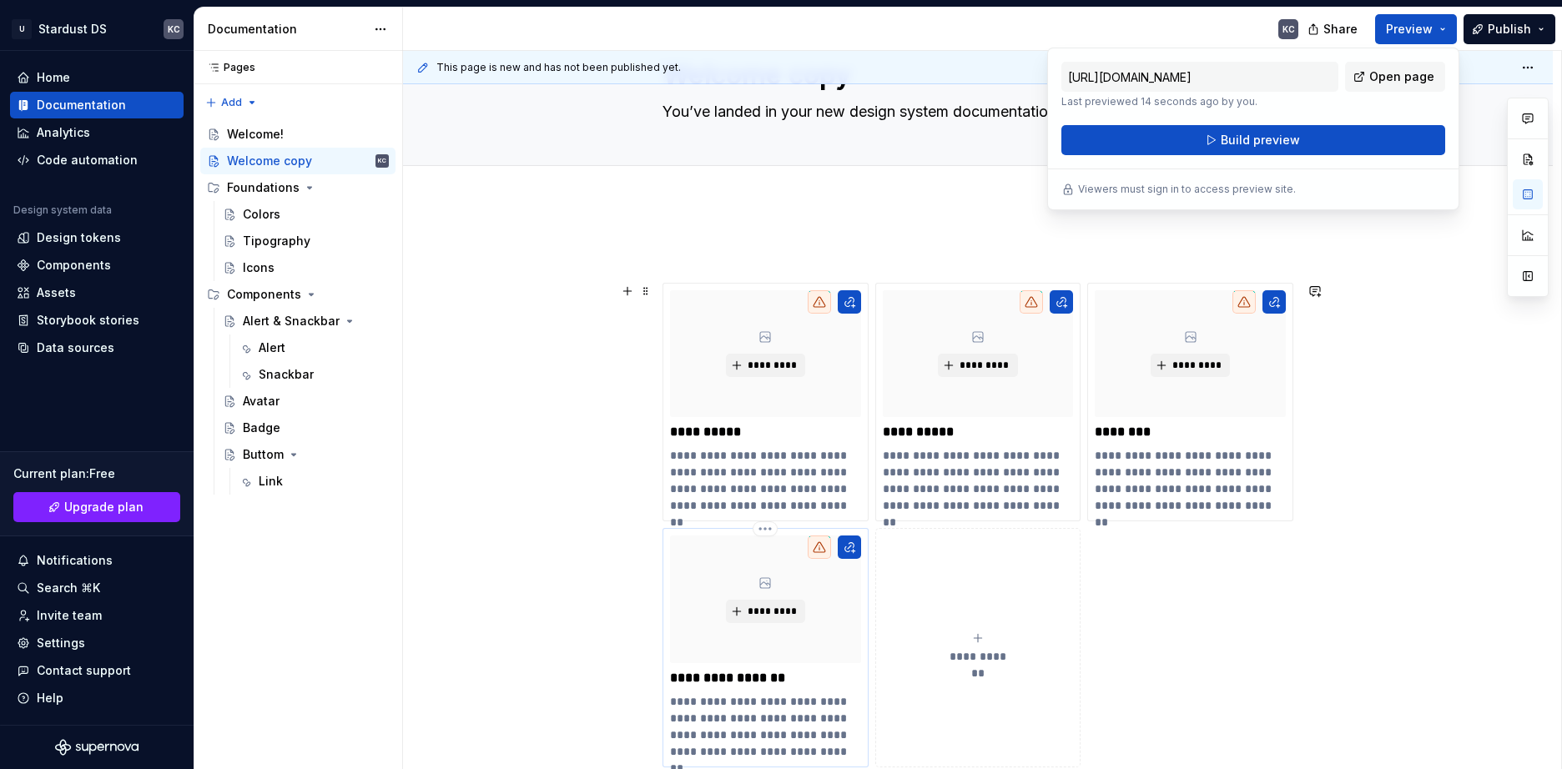
scroll to position [83, 0]
click at [755, 281] on html "U Stardust DS KC Home Documentation Analytics Code automation Design system dat…" at bounding box center [781, 384] width 1562 height 769
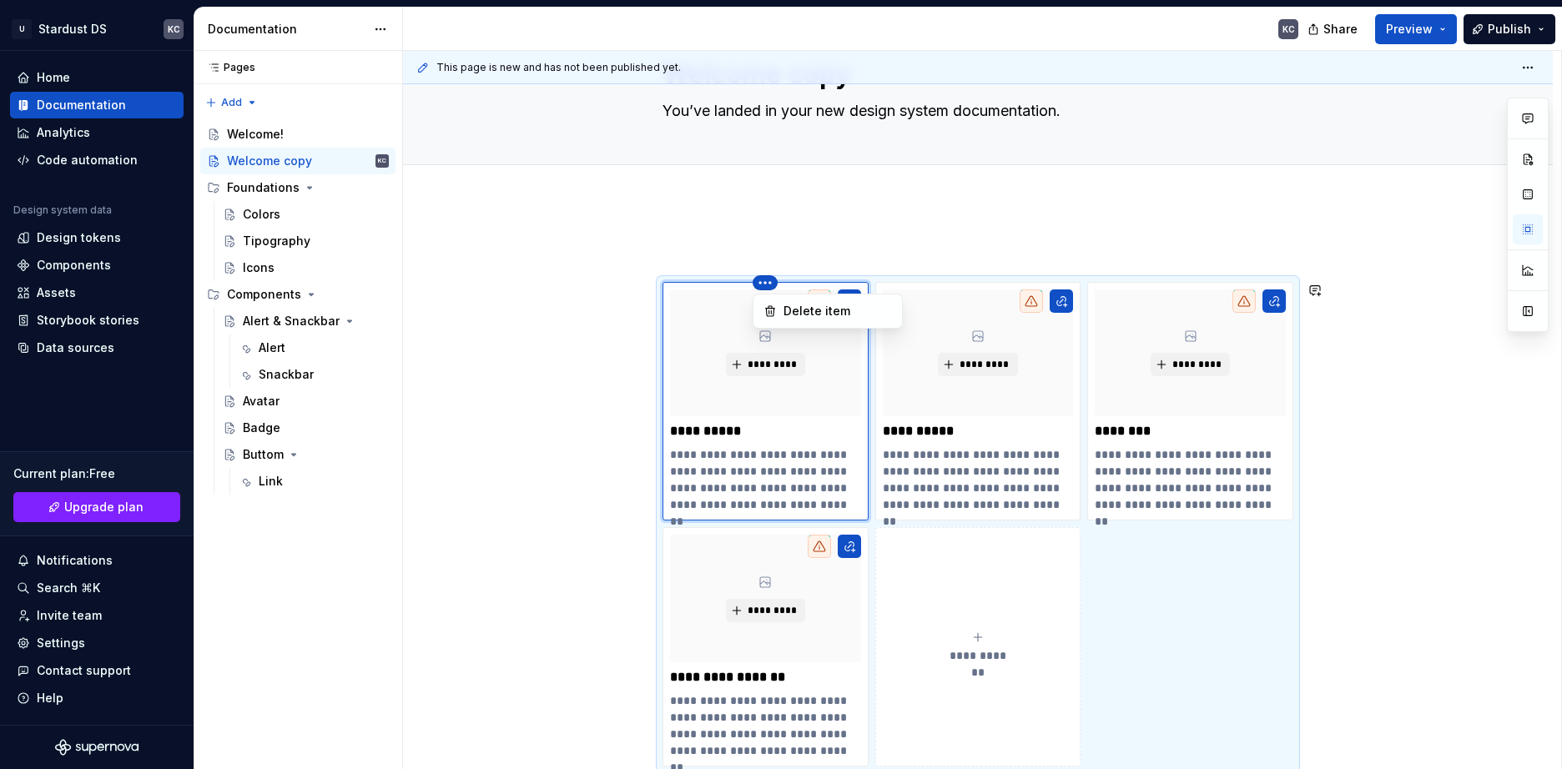
click at [849, 382] on html "U Stardust DS KC Home Documentation Analytics Code automation Design system dat…" at bounding box center [781, 384] width 1562 height 769
click at [847, 304] on button "button" at bounding box center [849, 301] width 23 height 23
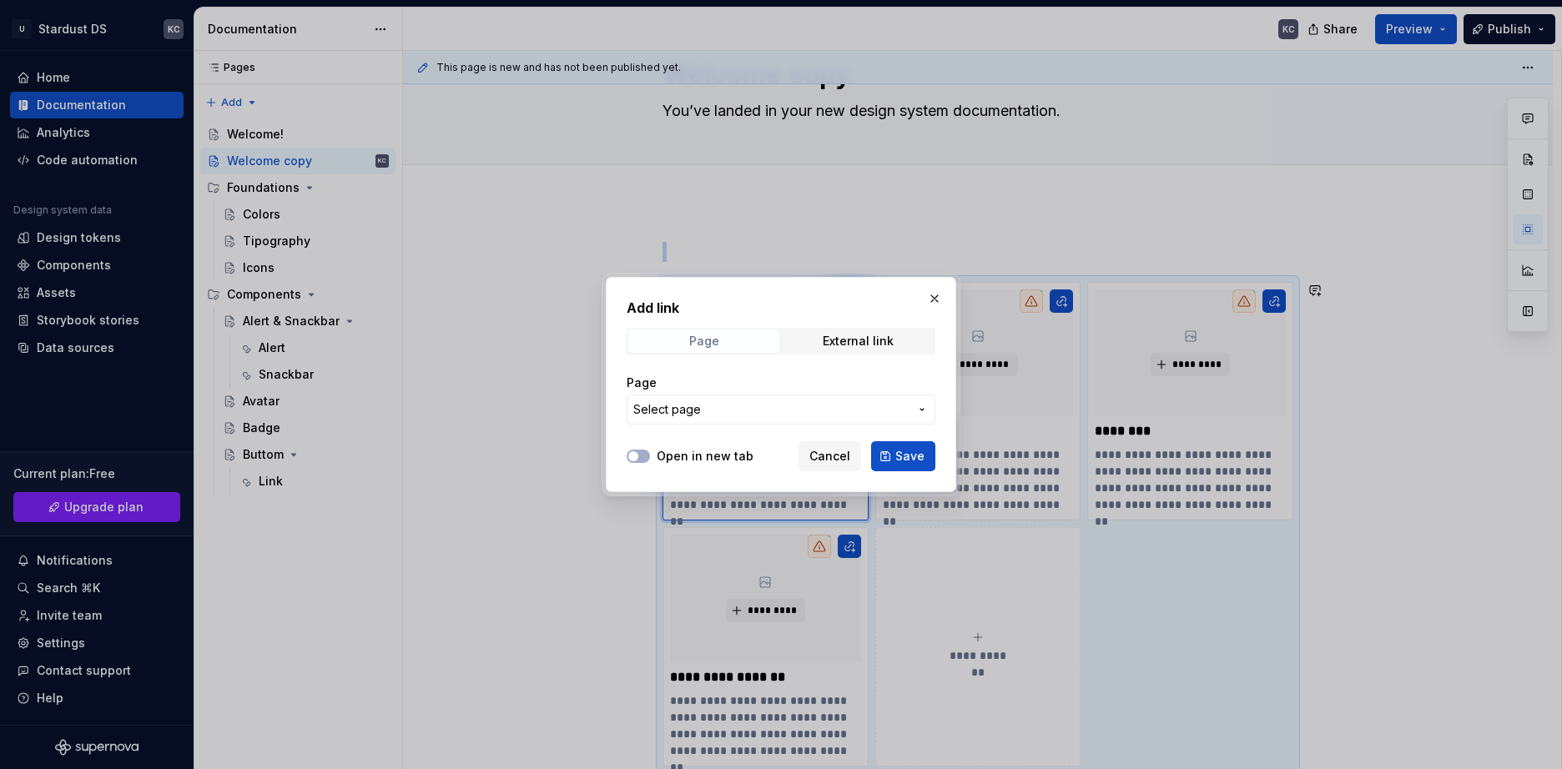
click at [723, 340] on span "Page" at bounding box center [703, 341] width 151 height 23
click at [734, 410] on span "Select page" at bounding box center [770, 409] width 275 height 17
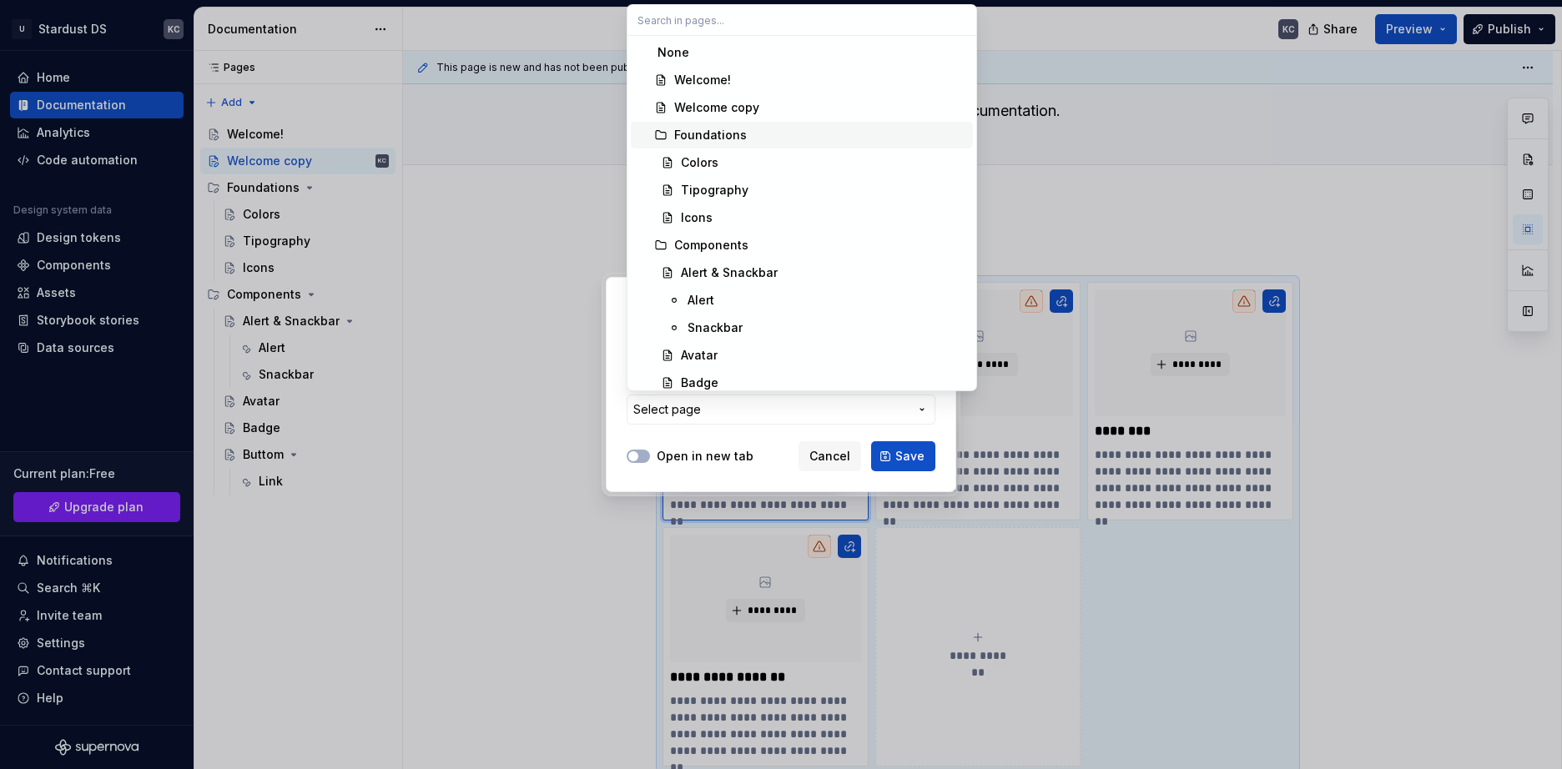
click at [723, 135] on div "Foundations" at bounding box center [710, 135] width 73 height 17
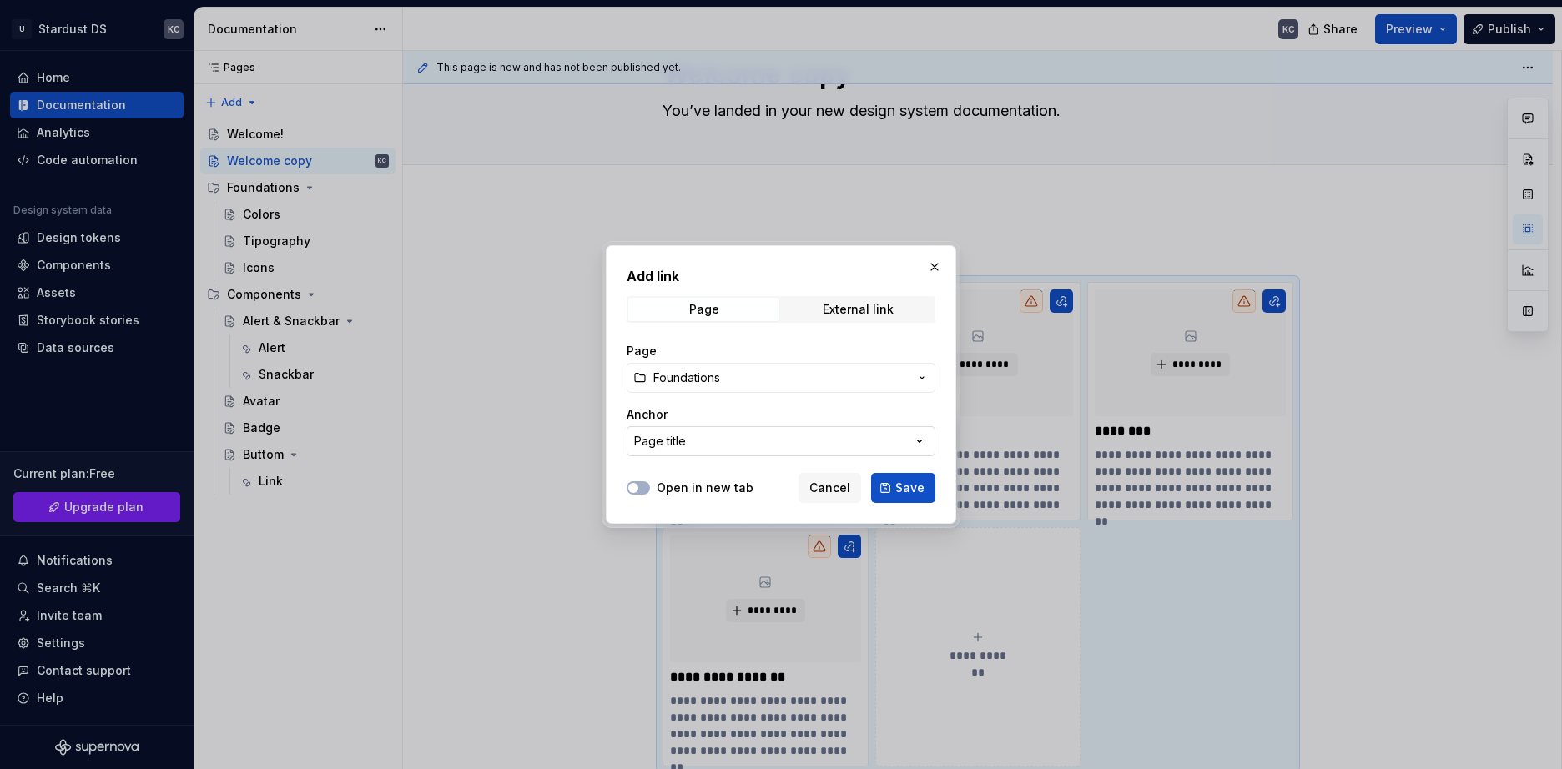
click at [714, 427] on button "Page title" at bounding box center [781, 441] width 309 height 30
click at [709, 432] on div "Add link Page External link Page Foundations Anchor Page title Open in new tab …" at bounding box center [781, 384] width 1562 height 769
click at [920, 489] on span "Save" at bounding box center [909, 488] width 29 height 17
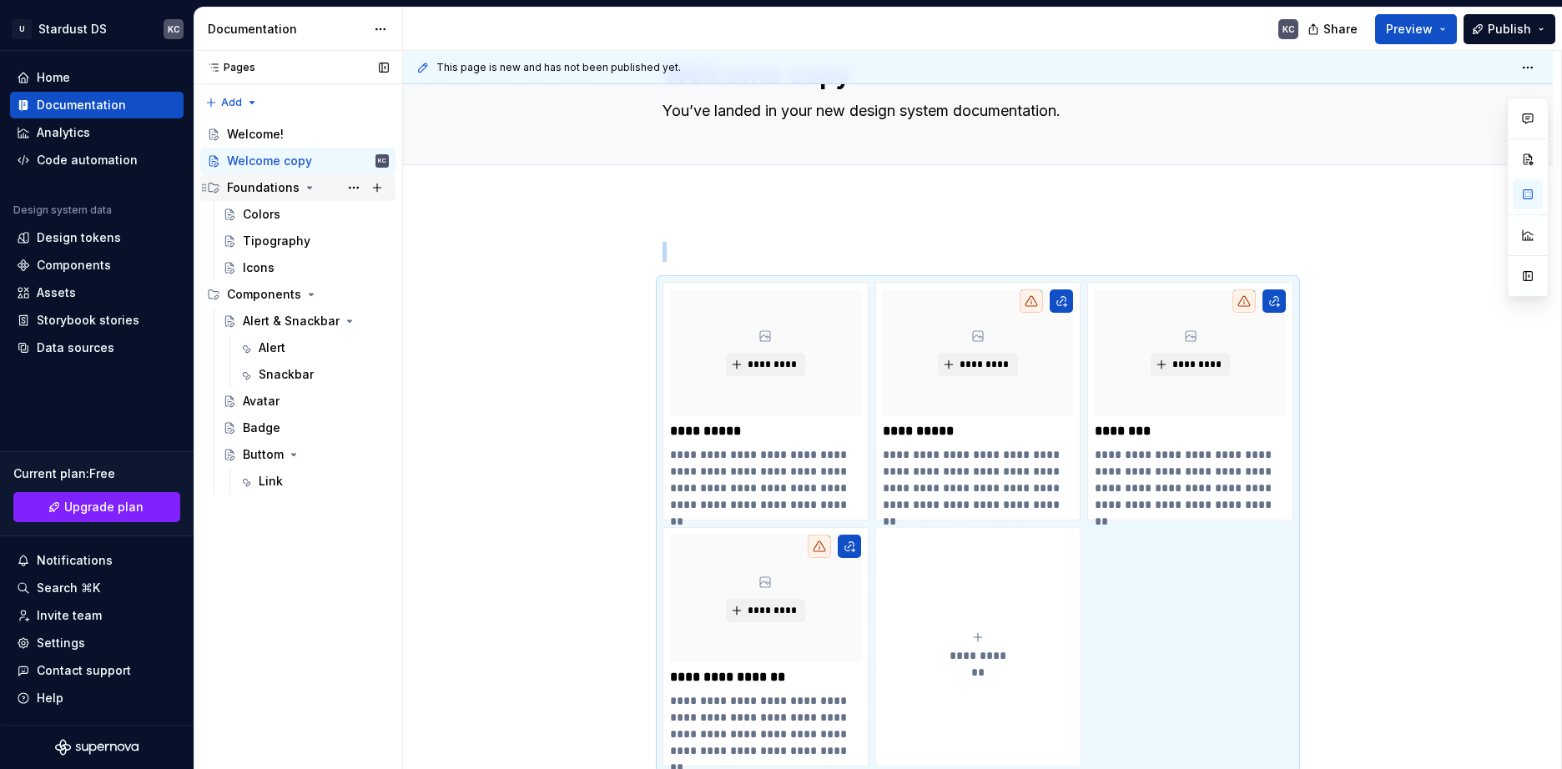
click at [303, 188] on icon "Page tree" at bounding box center [309, 187] width 13 height 13
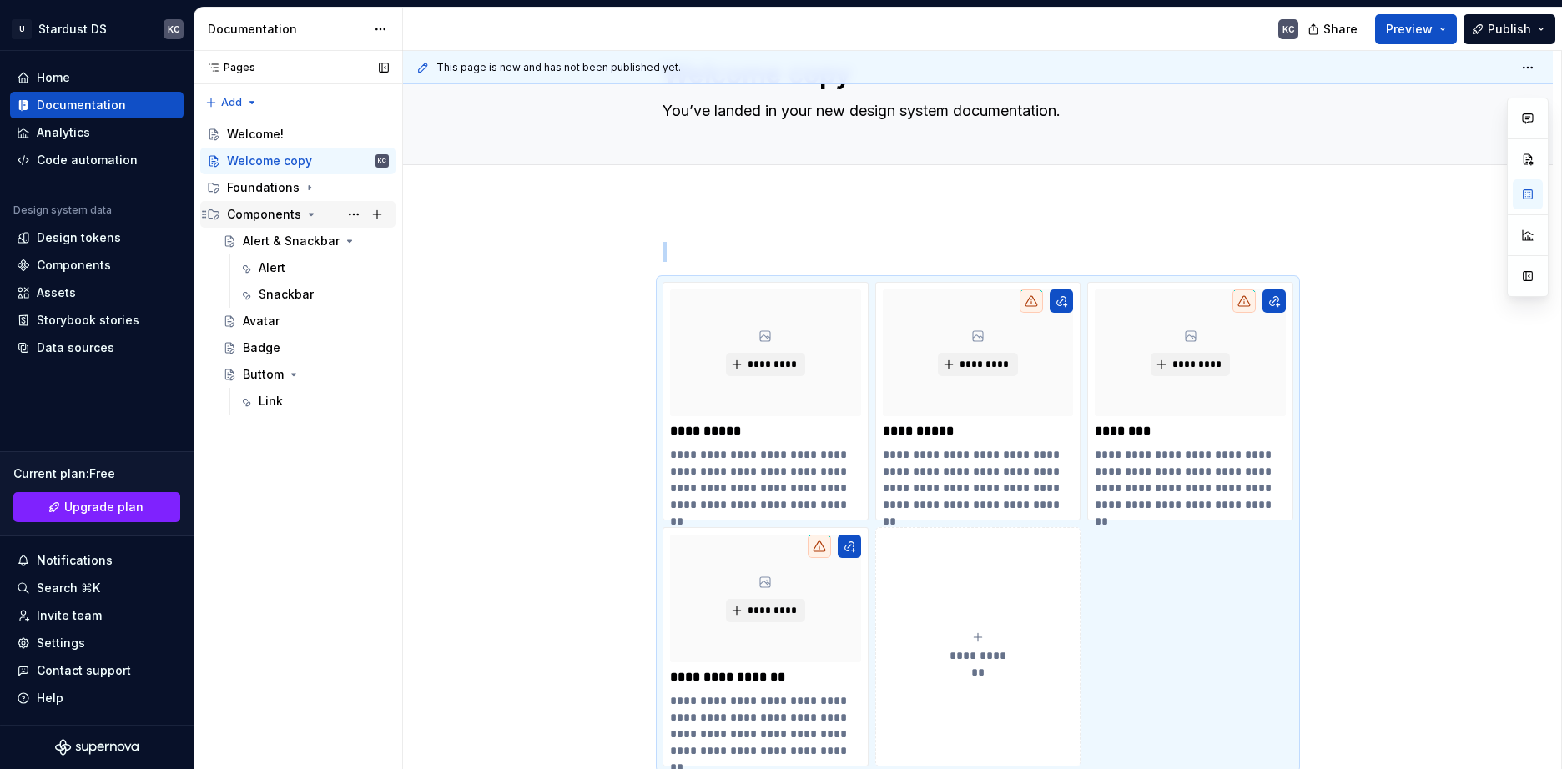
click at [305, 214] on icon "Page tree" at bounding box center [311, 214] width 13 height 13
click at [360, 214] on button "Page tree" at bounding box center [353, 214] width 23 height 23
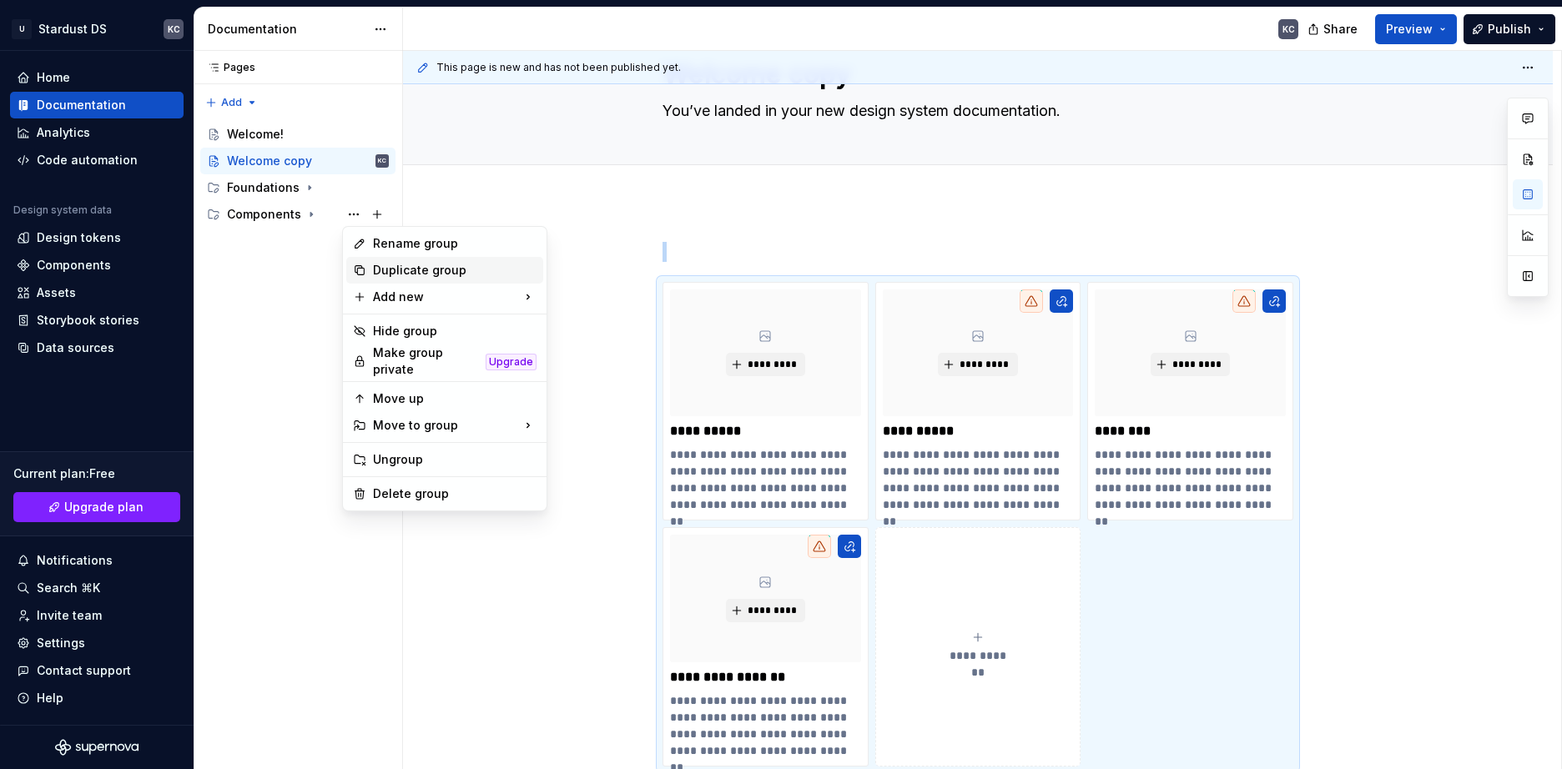
click at [393, 275] on div "Duplicate group" at bounding box center [455, 270] width 164 height 17
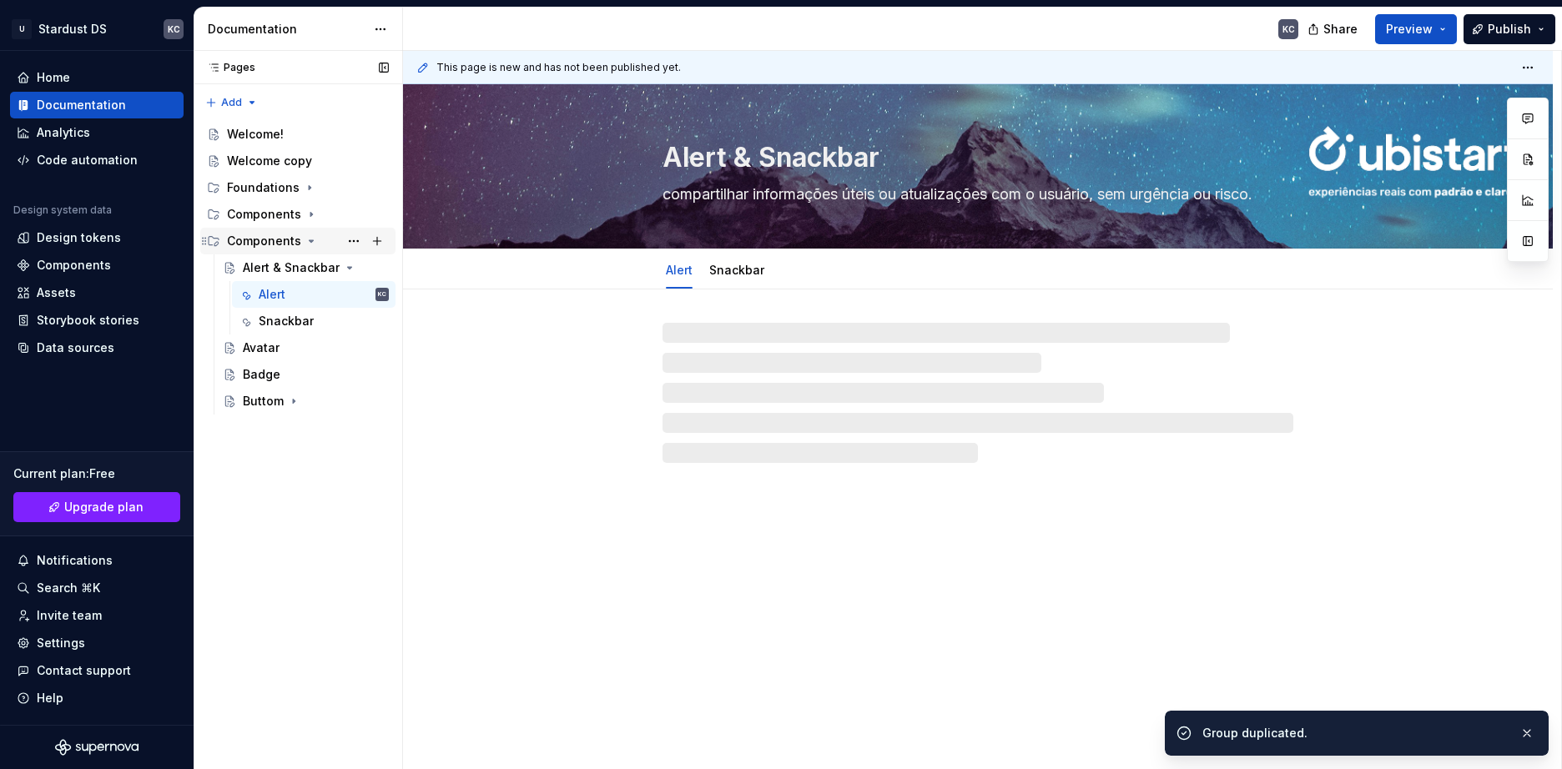
click at [311, 243] on icon "Page tree" at bounding box center [311, 240] width 13 height 13
click at [351, 241] on button "Page tree" at bounding box center [353, 240] width 23 height 23
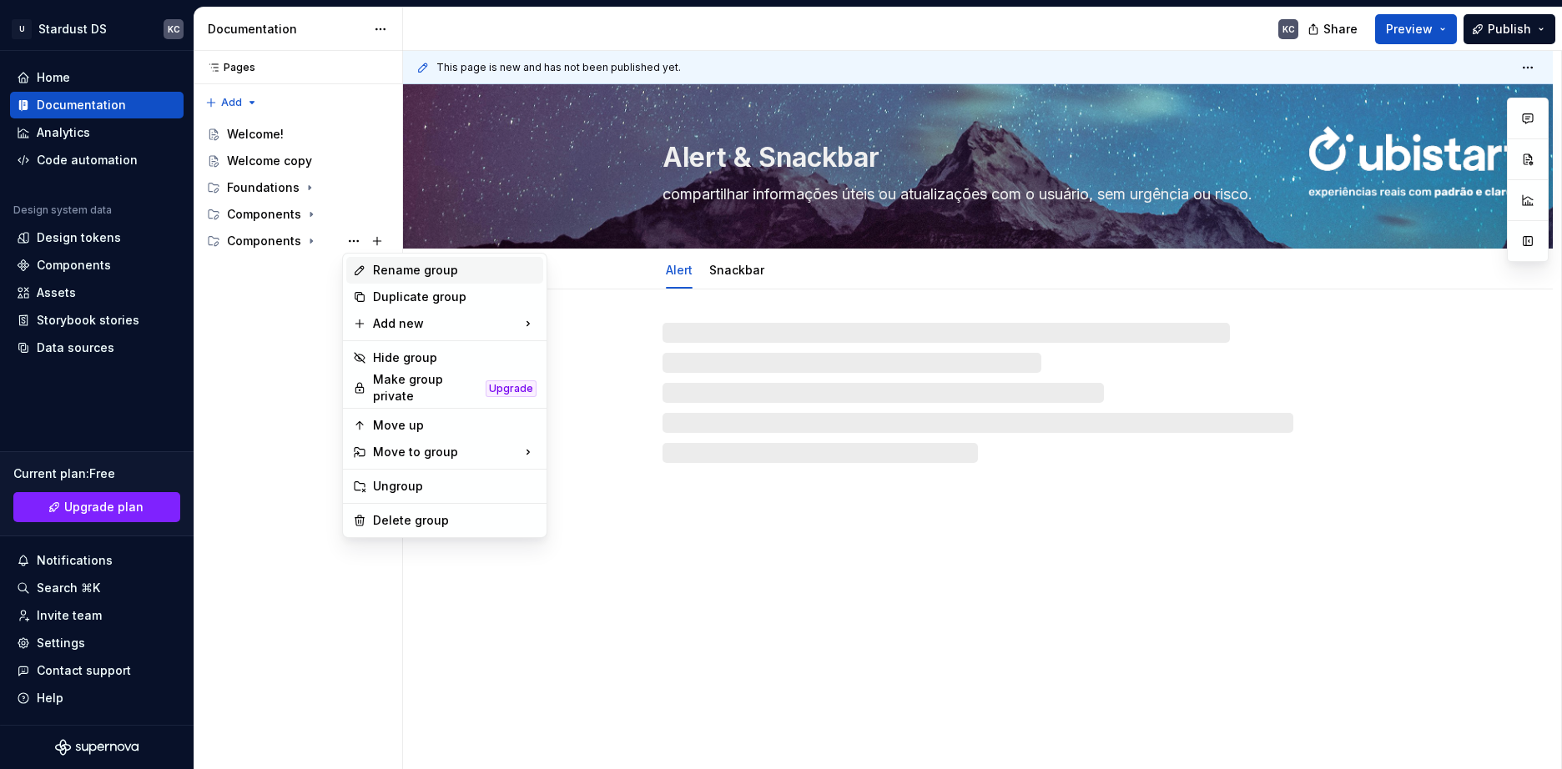
click at [390, 276] on div "Rename group" at bounding box center [455, 270] width 164 height 17
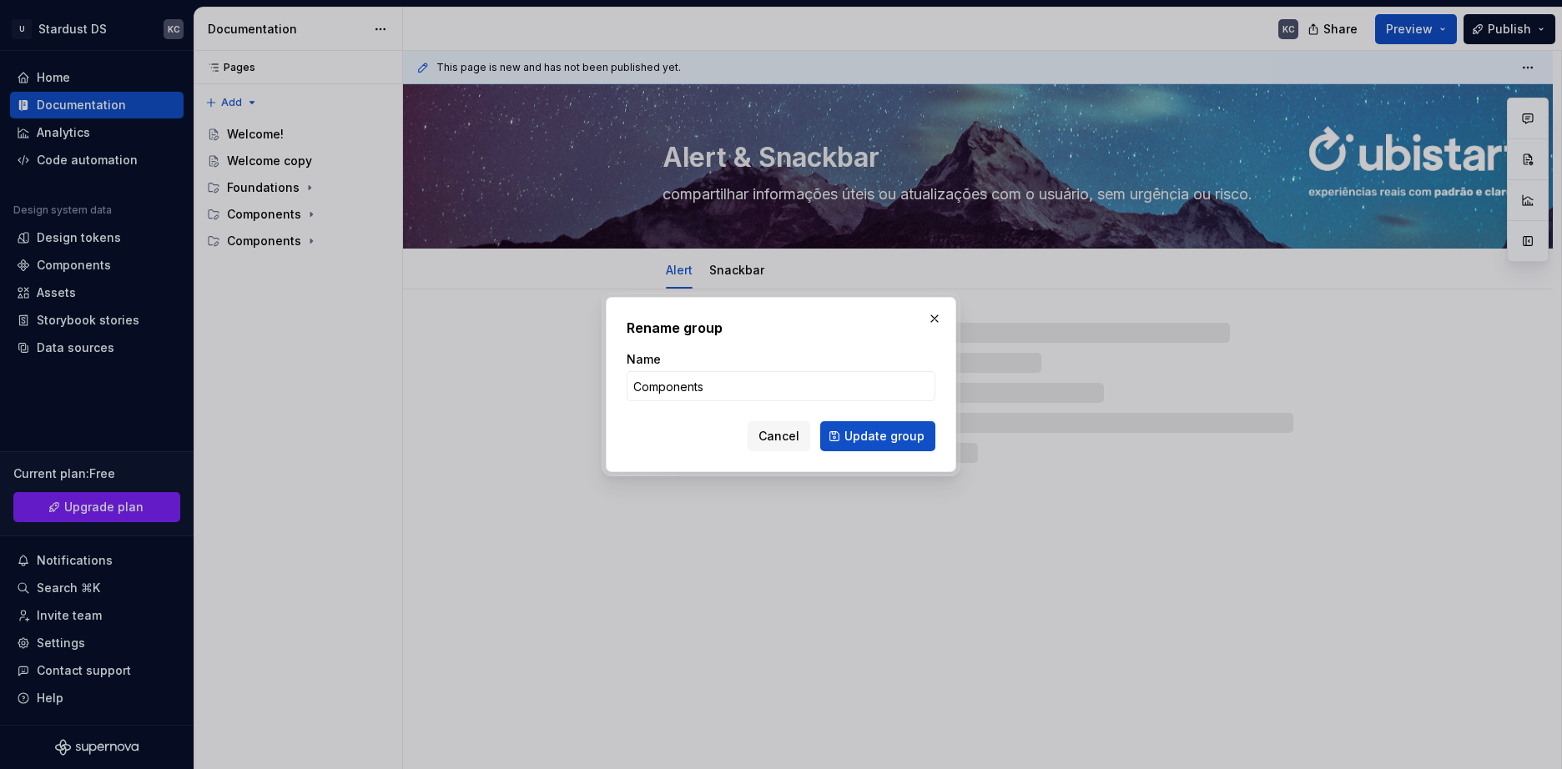
type textarea "*"
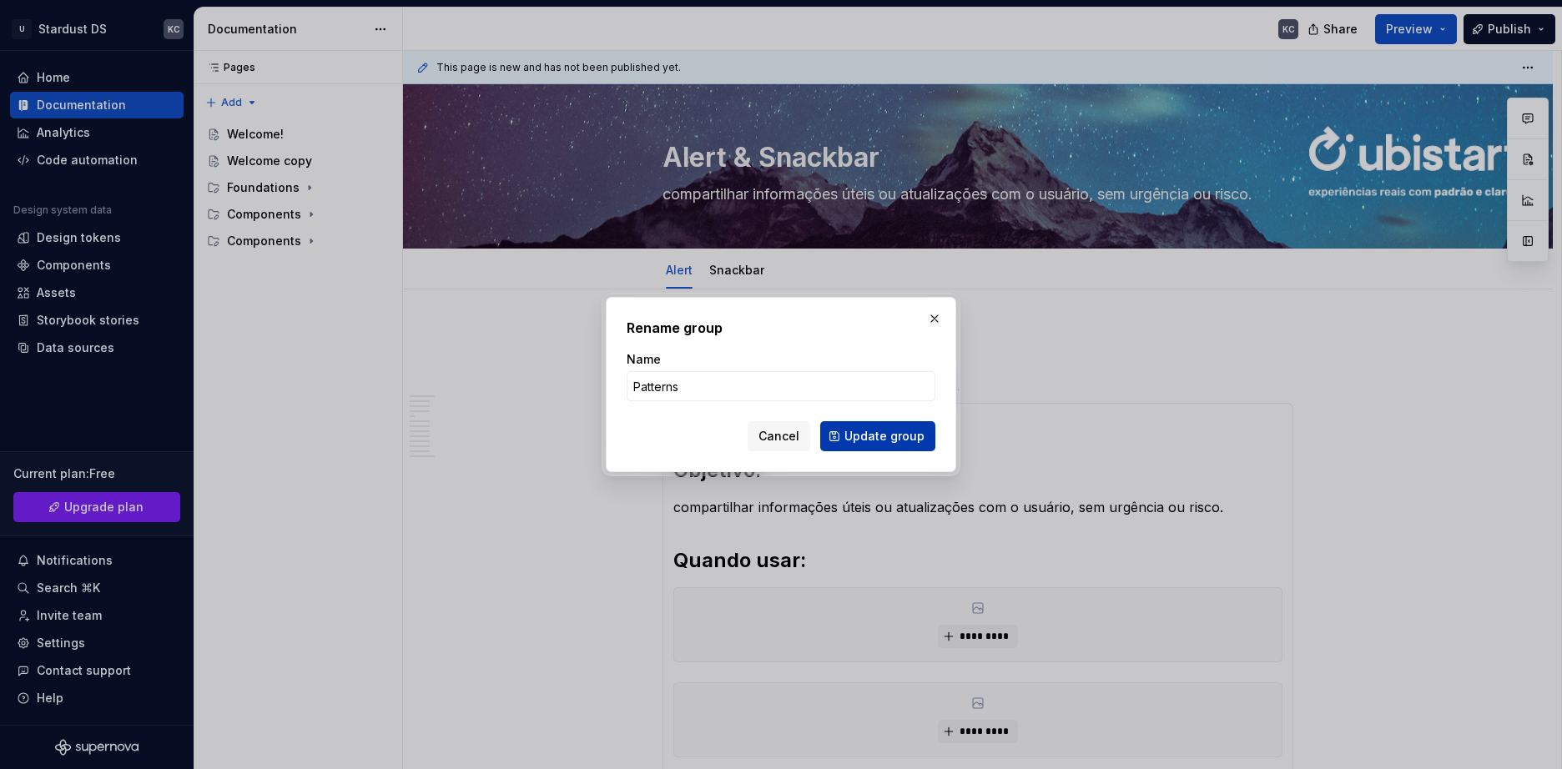
type input "Patterns"
click at [902, 436] on span "Update group" at bounding box center [884, 436] width 80 height 17
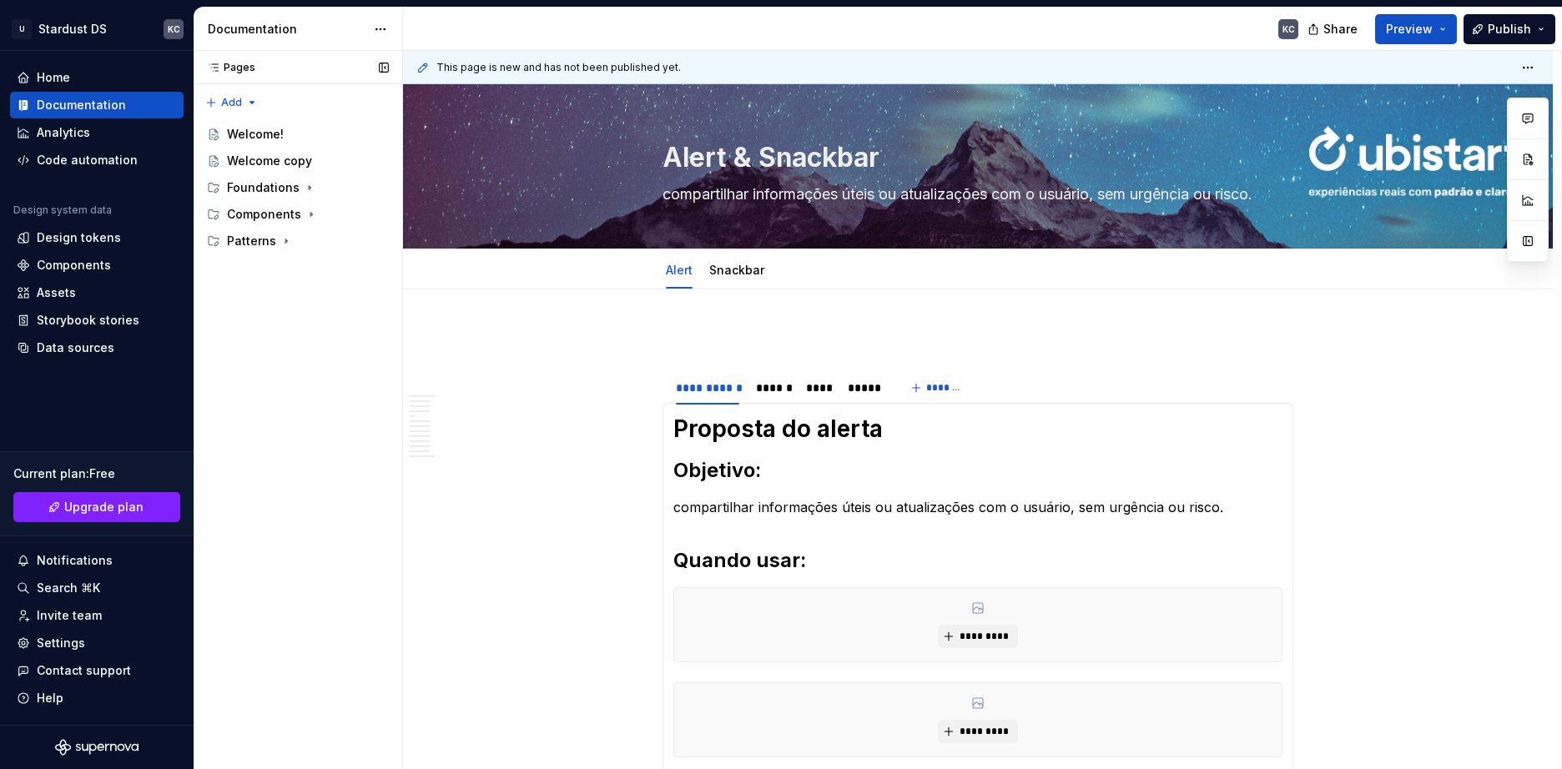
click at [0, 0] on button "Page tree" at bounding box center [0, 0] width 0 height 0
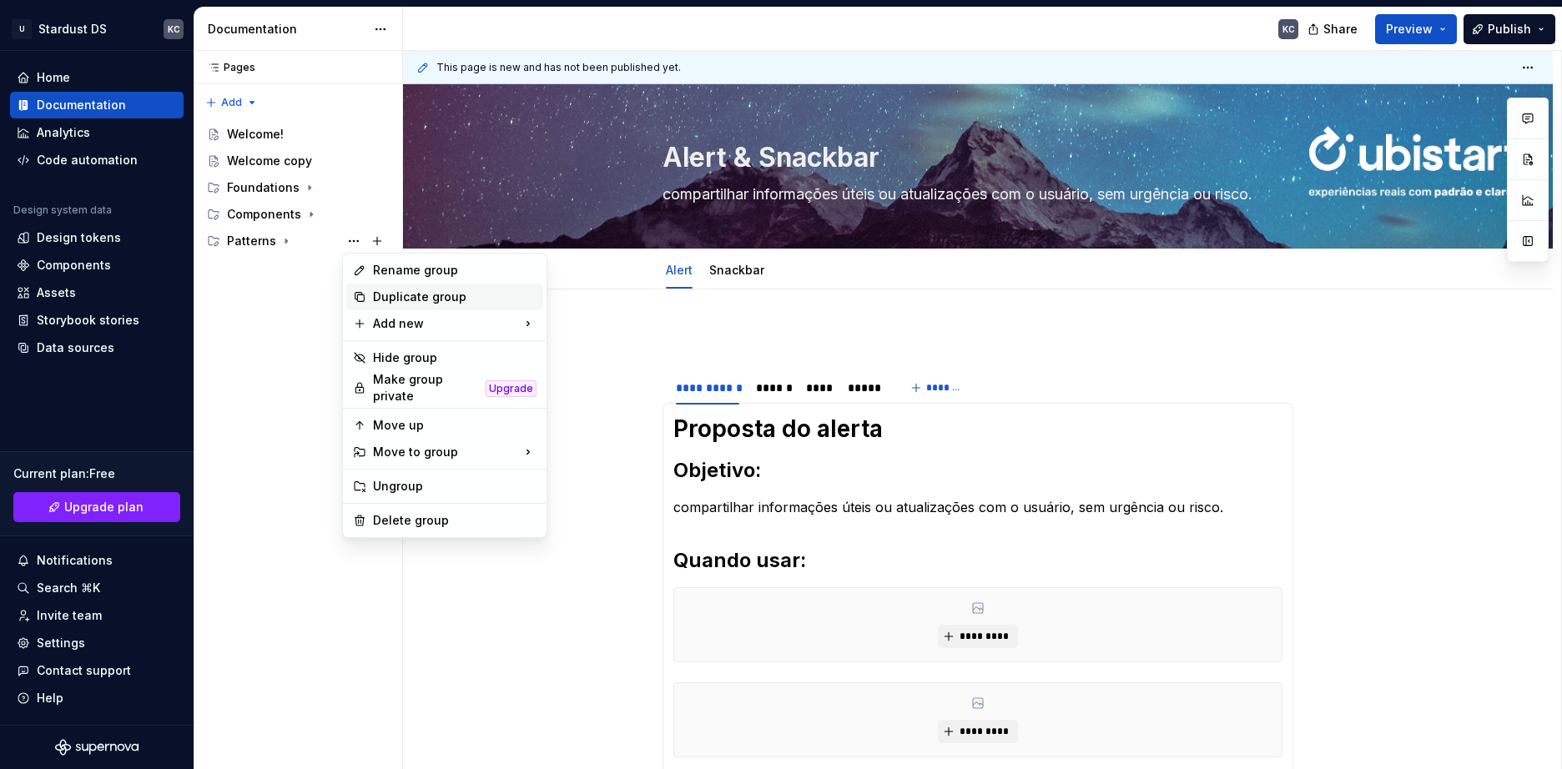
click at [401, 302] on div "Duplicate group" at bounding box center [455, 297] width 164 height 17
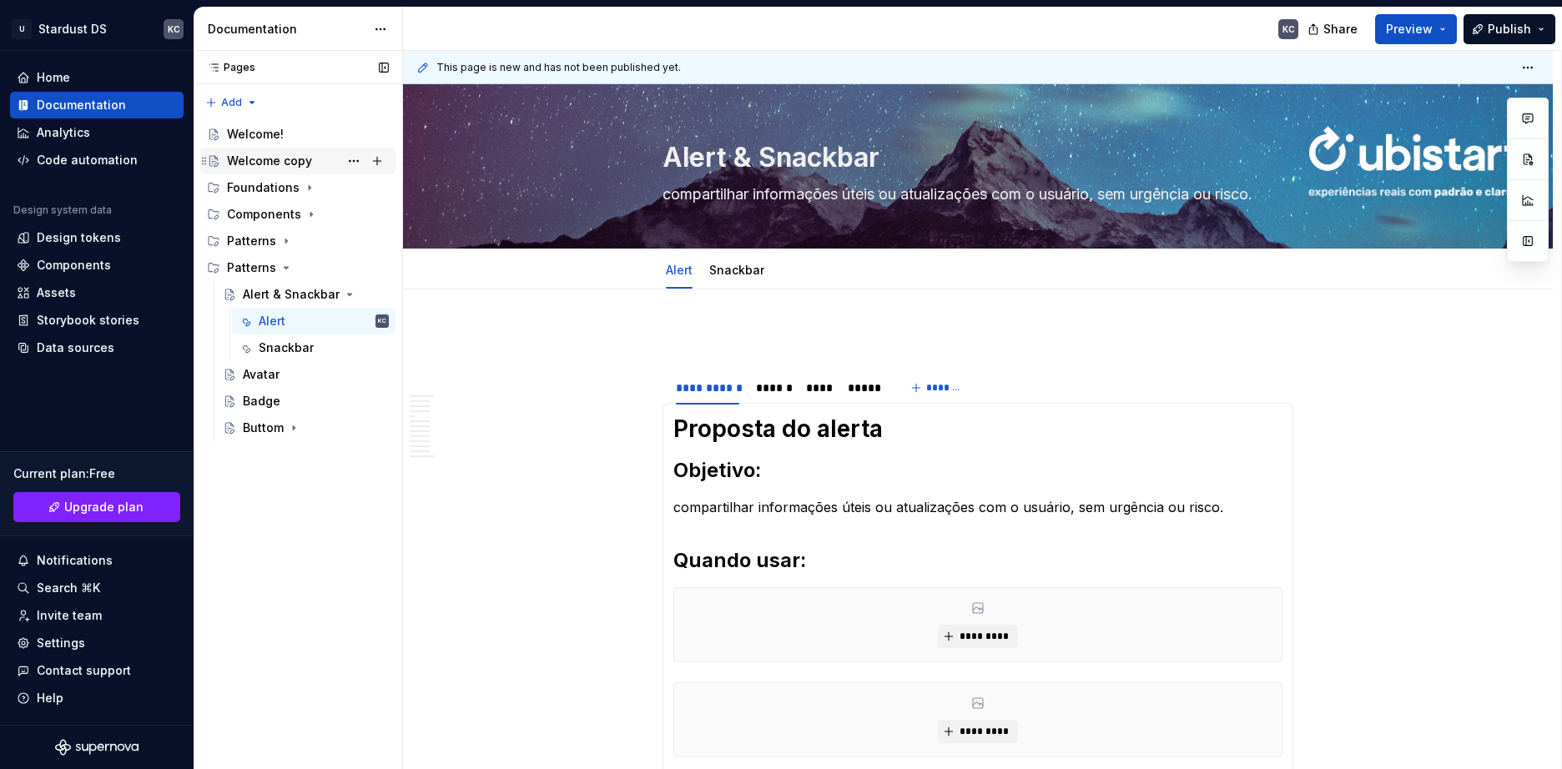
click at [275, 155] on div "Welcome copy" at bounding box center [269, 161] width 85 height 17
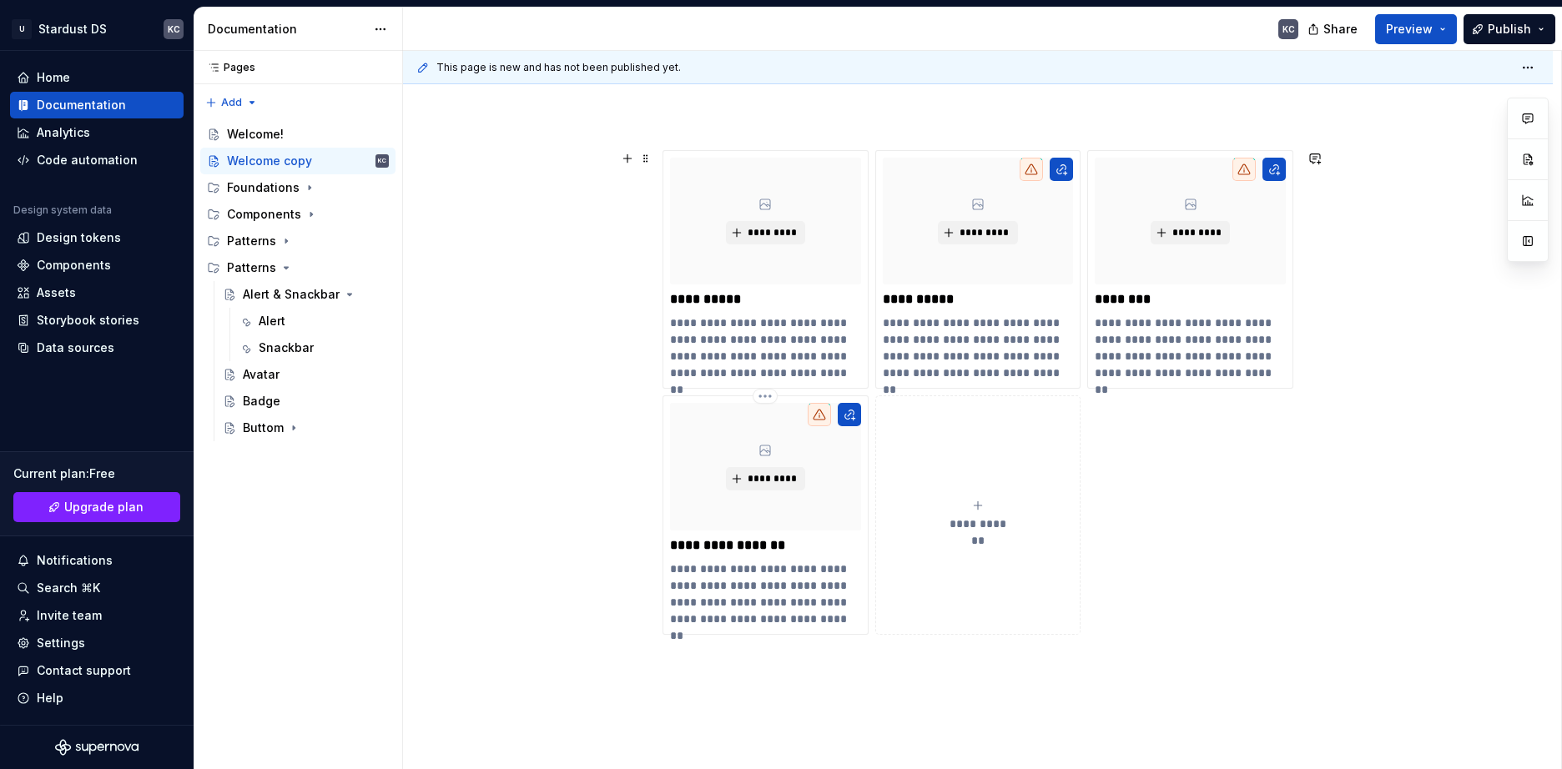
scroll to position [250, 0]
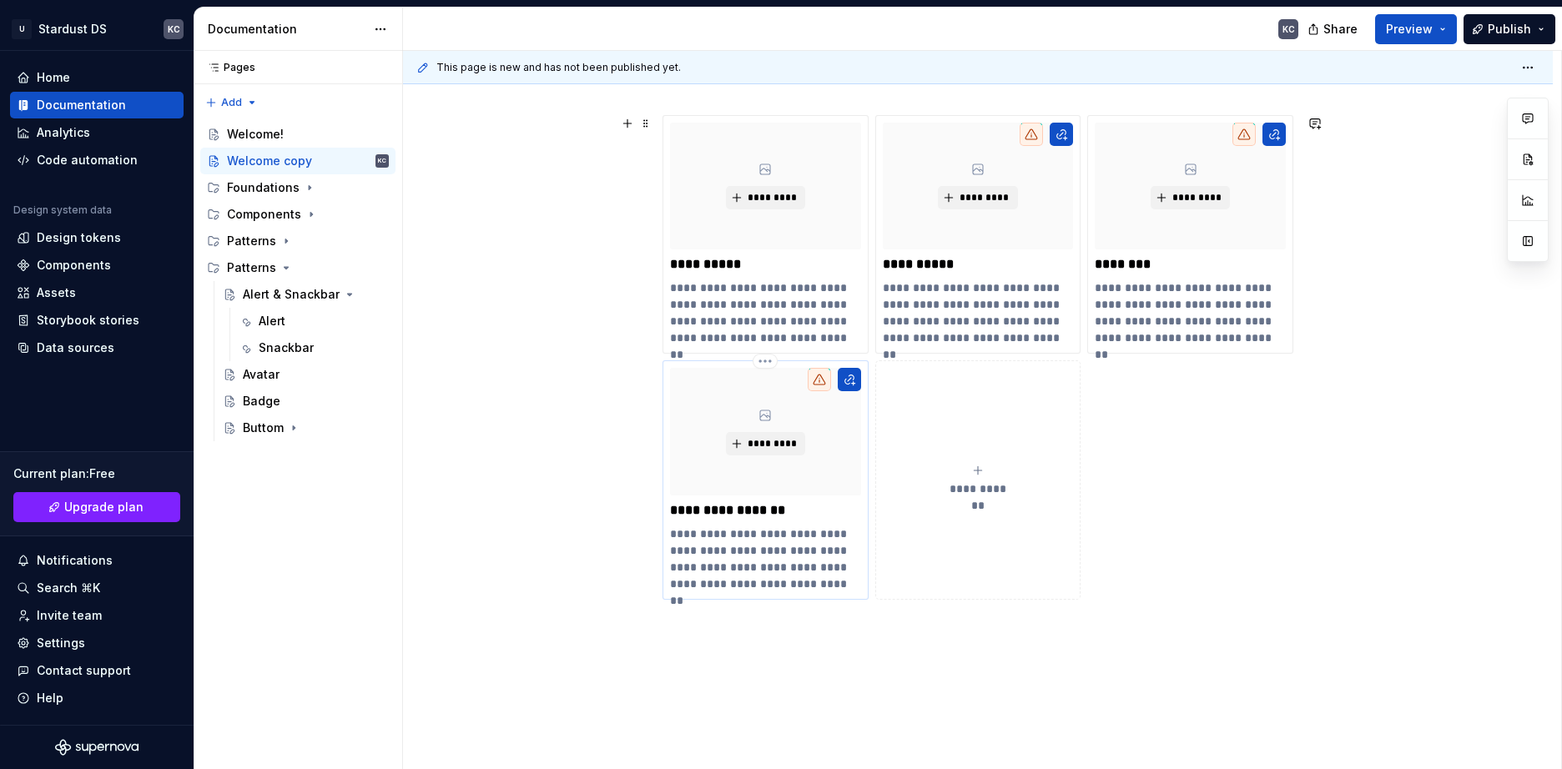
click at [758, 507] on p "**********" at bounding box center [765, 510] width 191 height 17
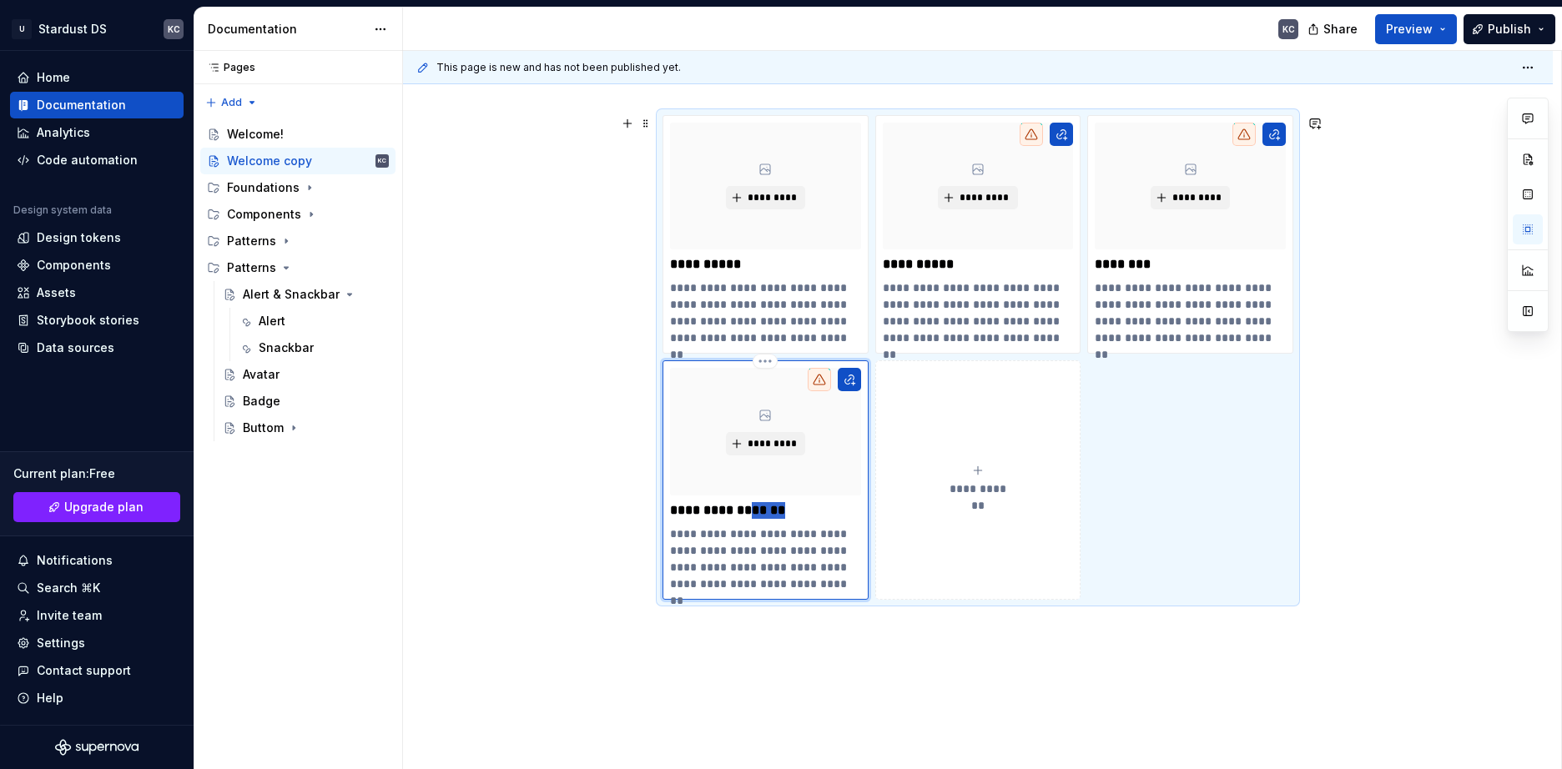
click at [758, 507] on p "**********" at bounding box center [765, 510] width 191 height 17
click at [353, 271] on button "Page tree" at bounding box center [353, 267] width 23 height 23
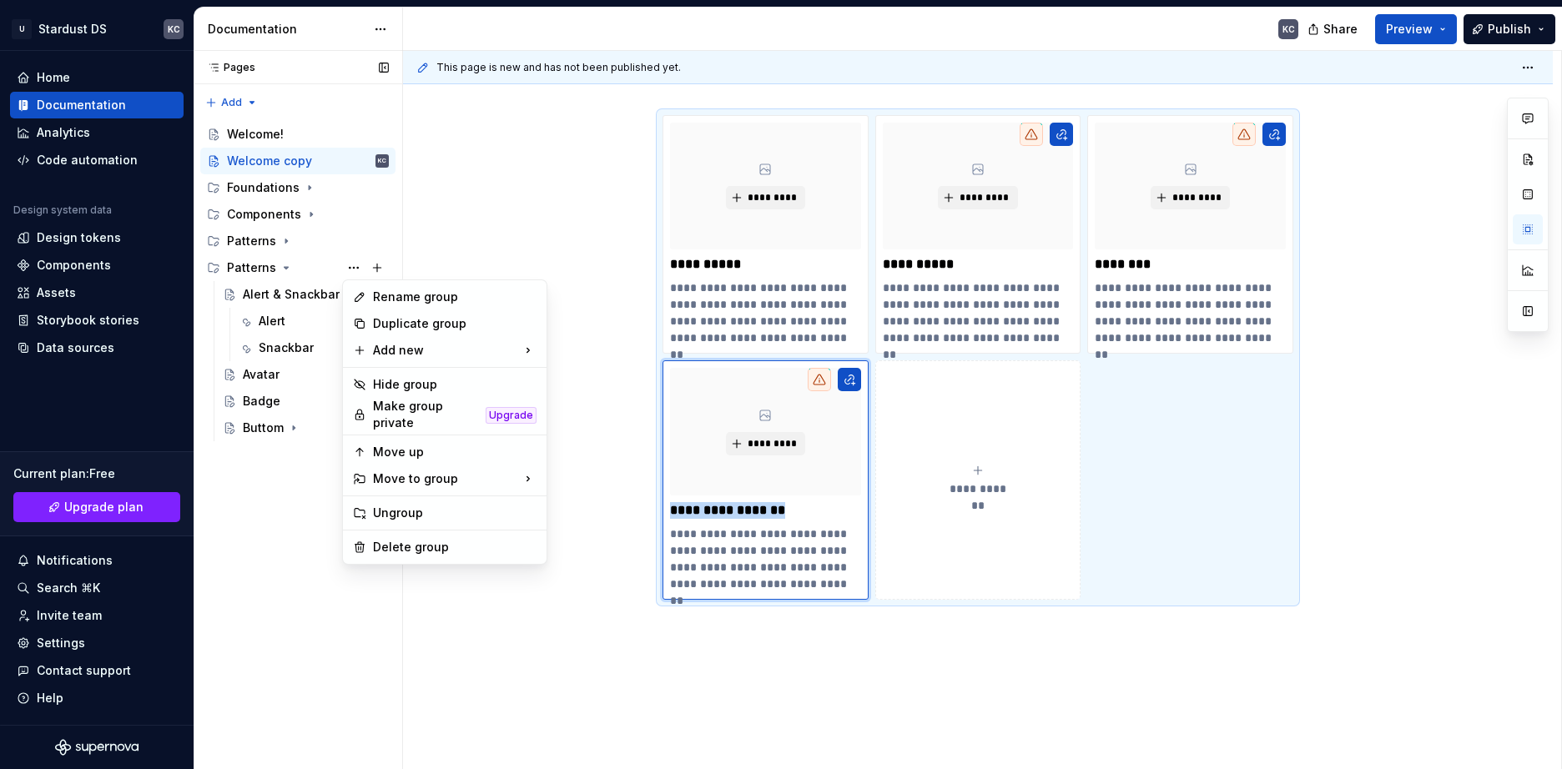
type textarea "*"
click at [394, 295] on div "Rename group" at bounding box center [455, 297] width 164 height 17
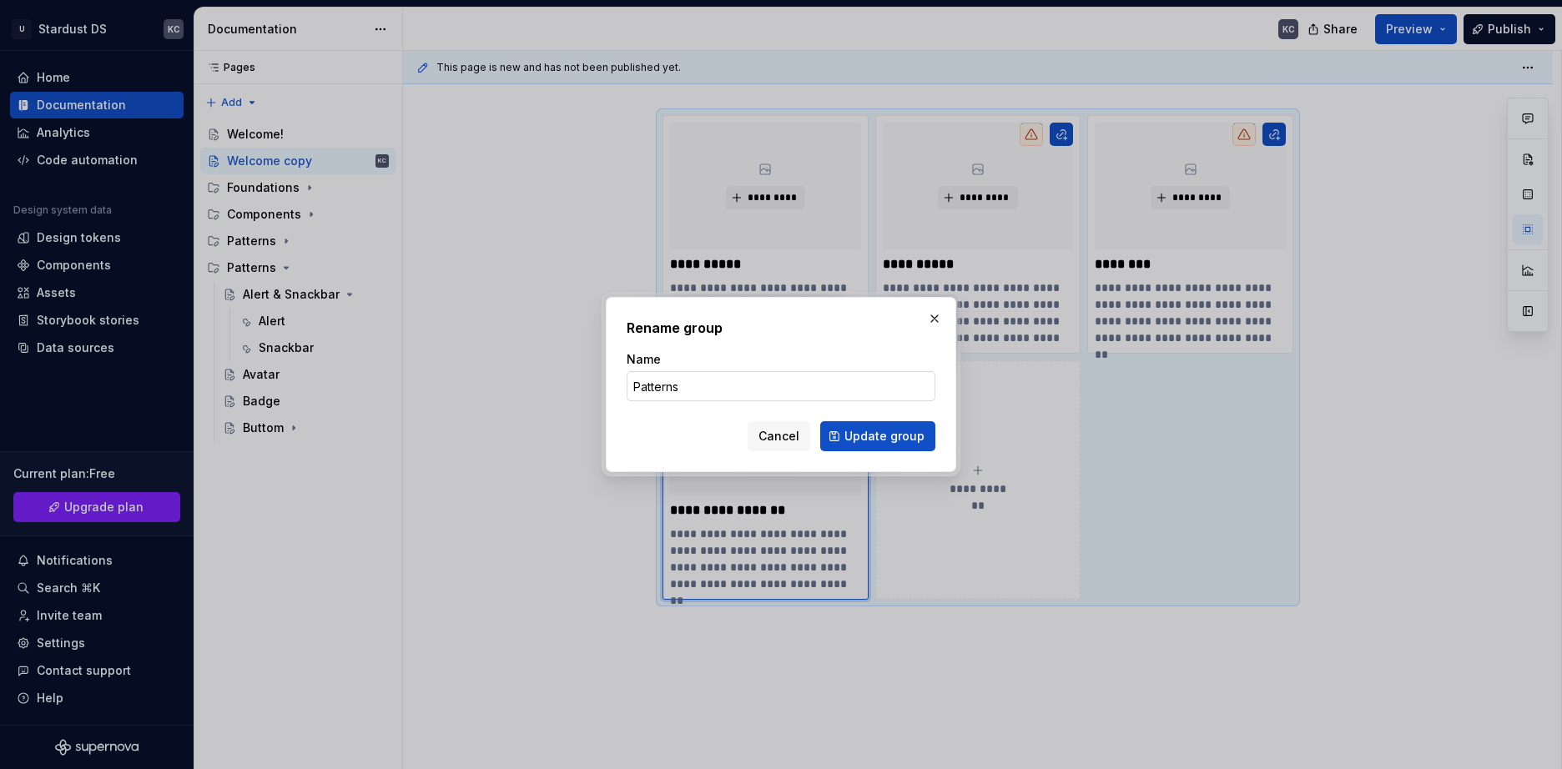
click at [682, 387] on input "Patterns" at bounding box center [781, 386] width 309 height 30
type input "Resources & Tools"
click at [887, 436] on span "Update group" at bounding box center [884, 436] width 80 height 17
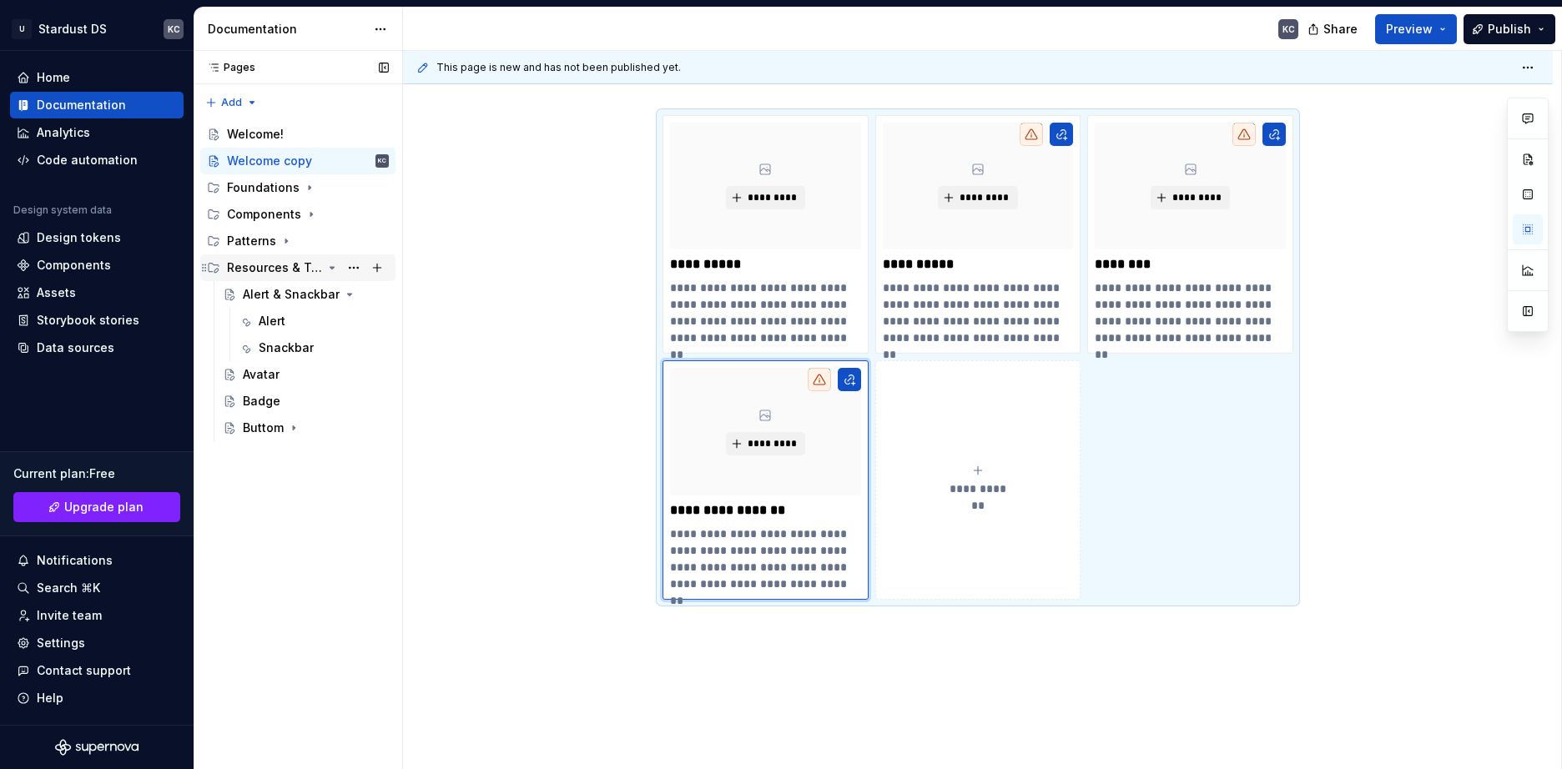
click at [339, 267] on div "Resources & Tools" at bounding box center [308, 267] width 162 height 23
click at [1066, 137] on button "button" at bounding box center [1061, 134] width 23 height 23
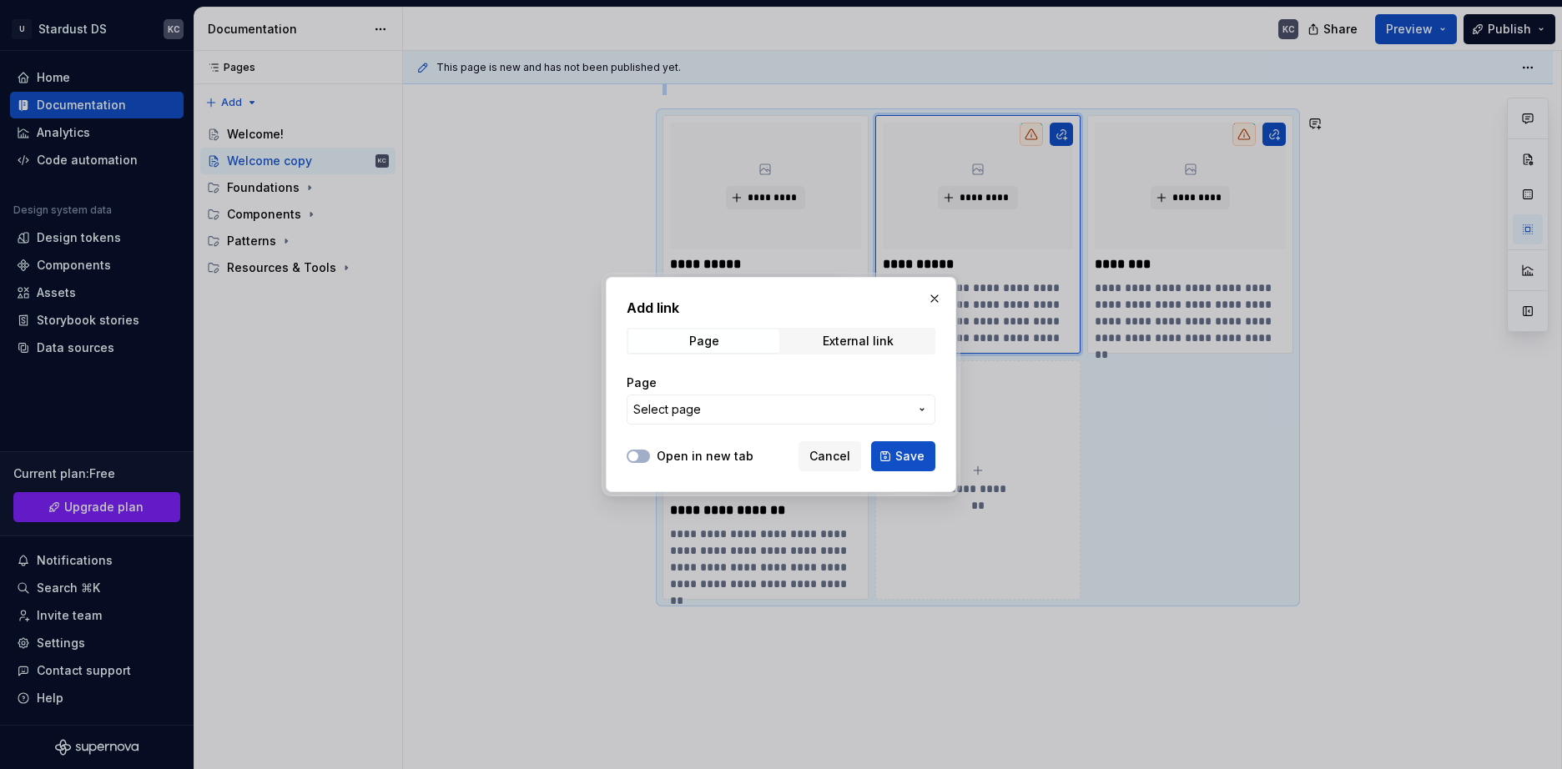
click at [724, 416] on span "Select page" at bounding box center [770, 409] width 275 height 17
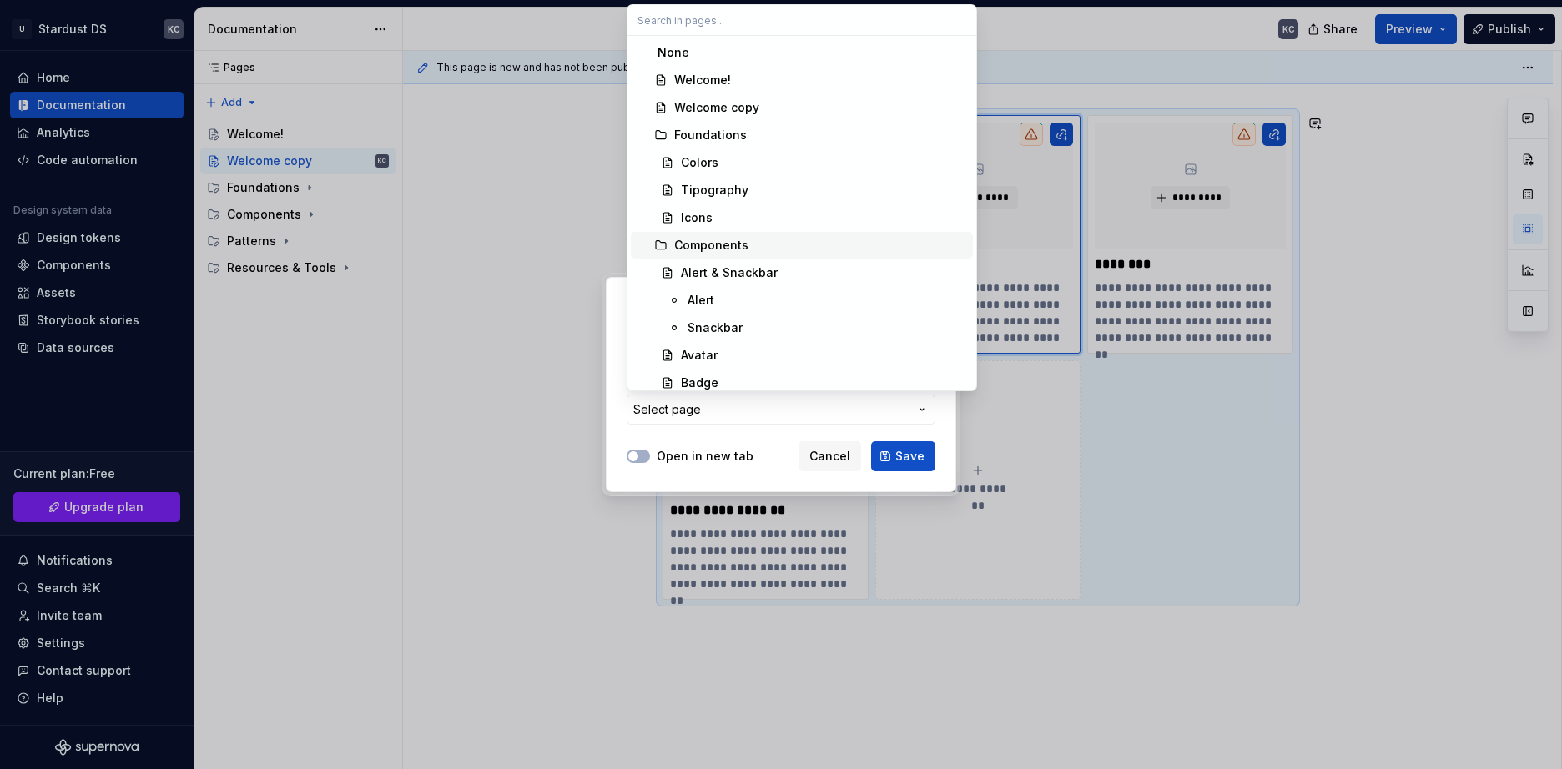
click at [707, 245] on div "Components" at bounding box center [711, 245] width 74 height 17
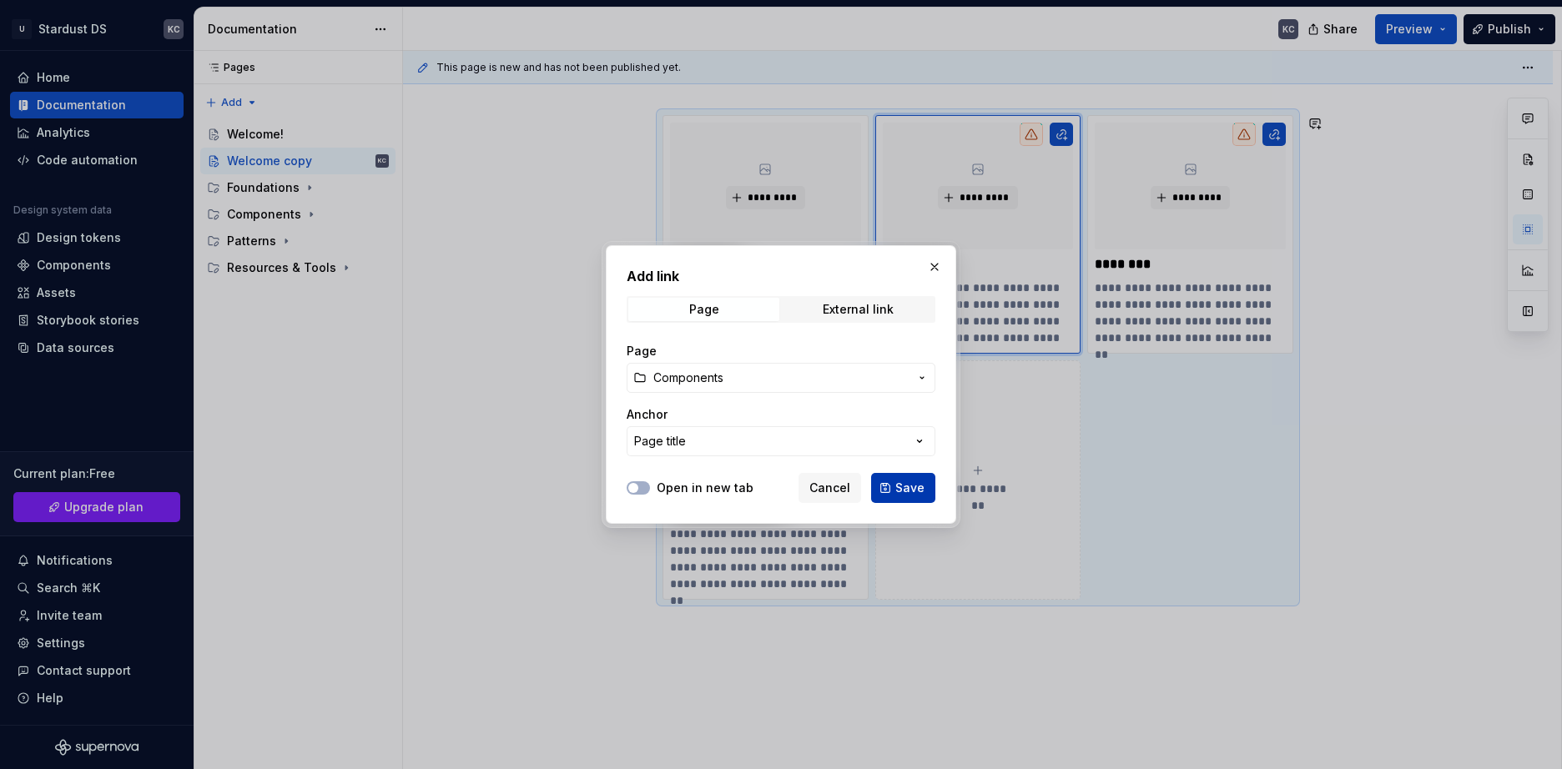
click at [898, 486] on span "Save" at bounding box center [909, 488] width 29 height 17
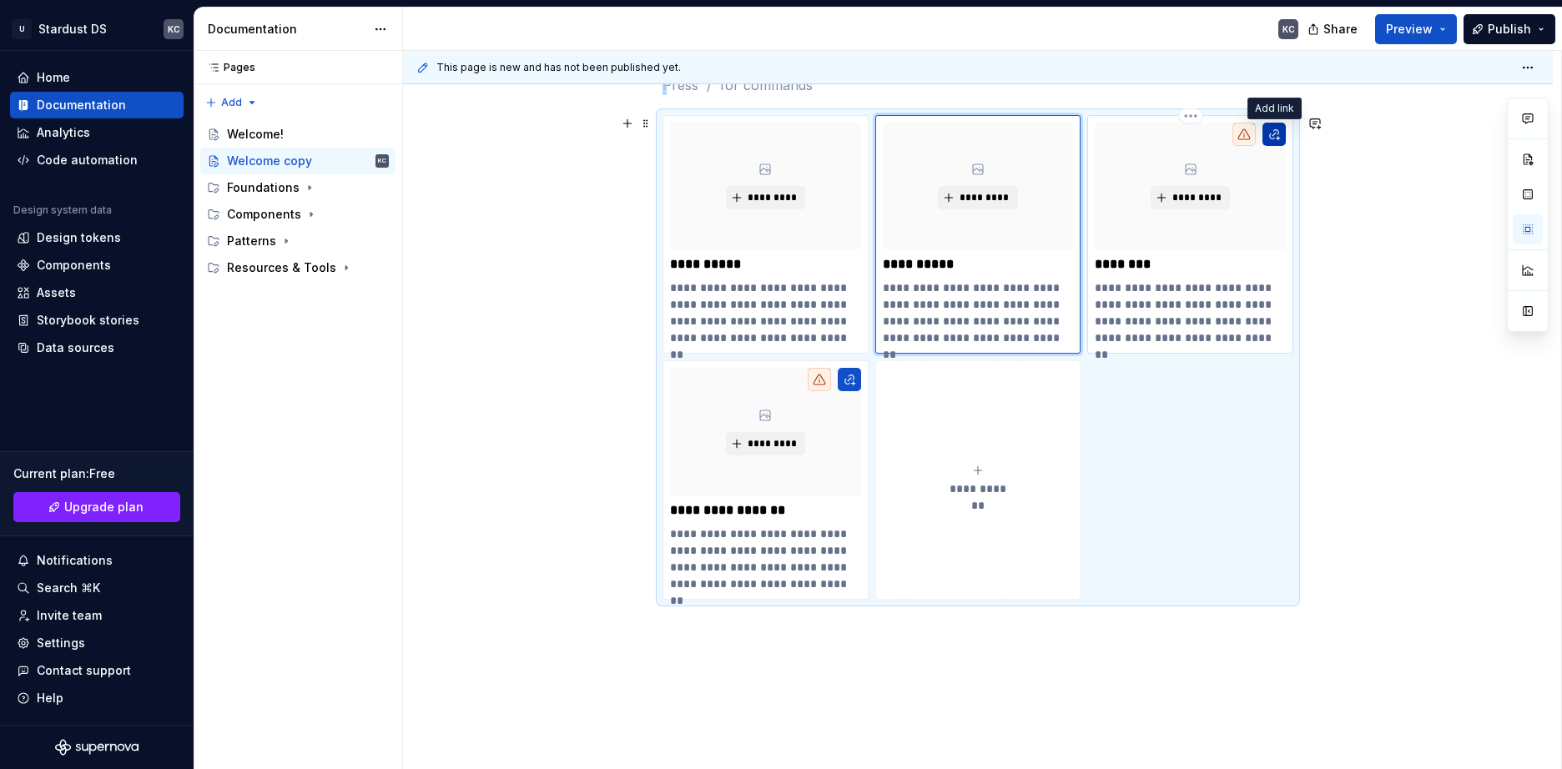
click at [1270, 135] on button "button" at bounding box center [1274, 134] width 23 height 23
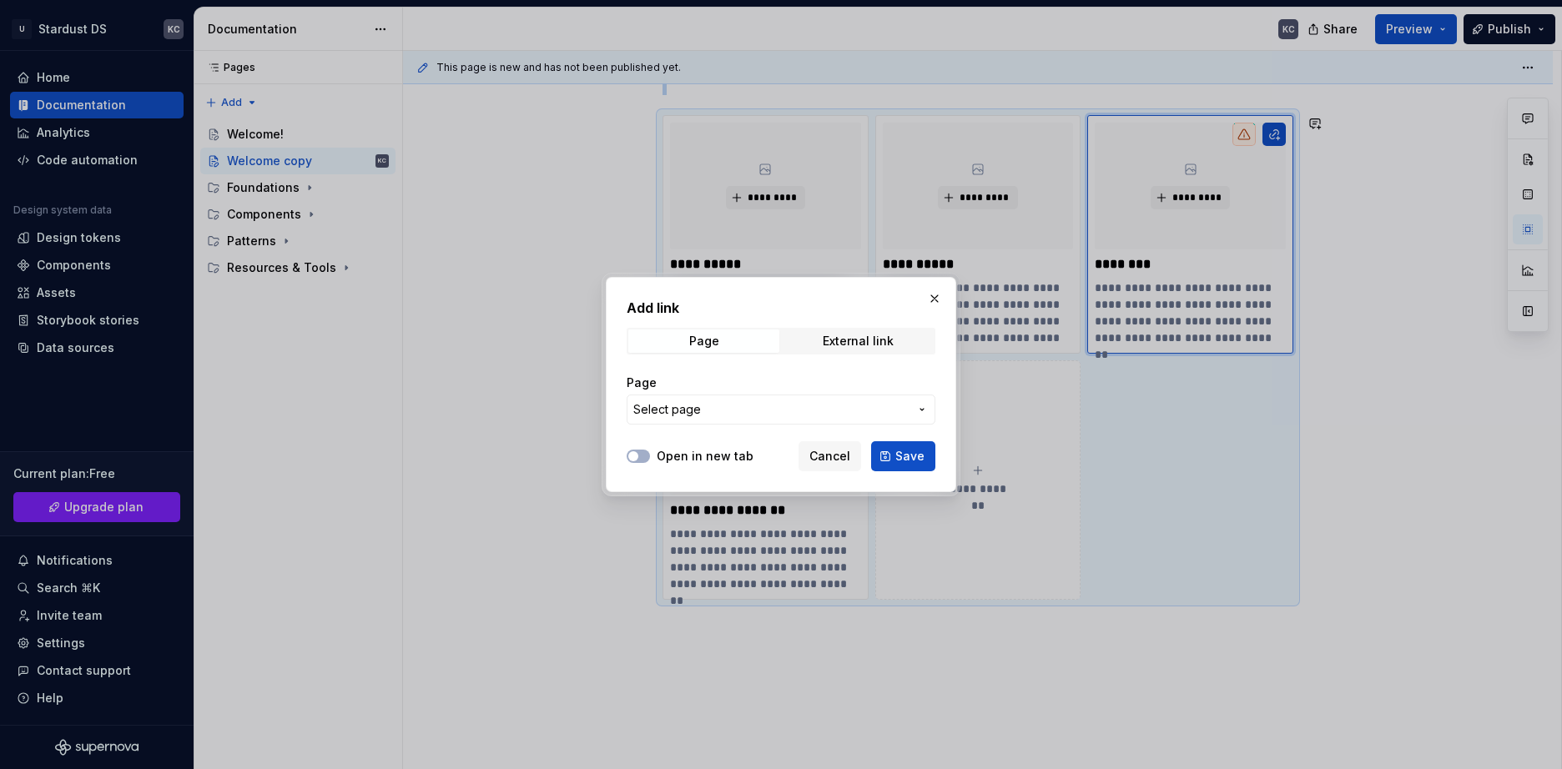
click at [832, 403] on span "Select page" at bounding box center [770, 409] width 275 height 17
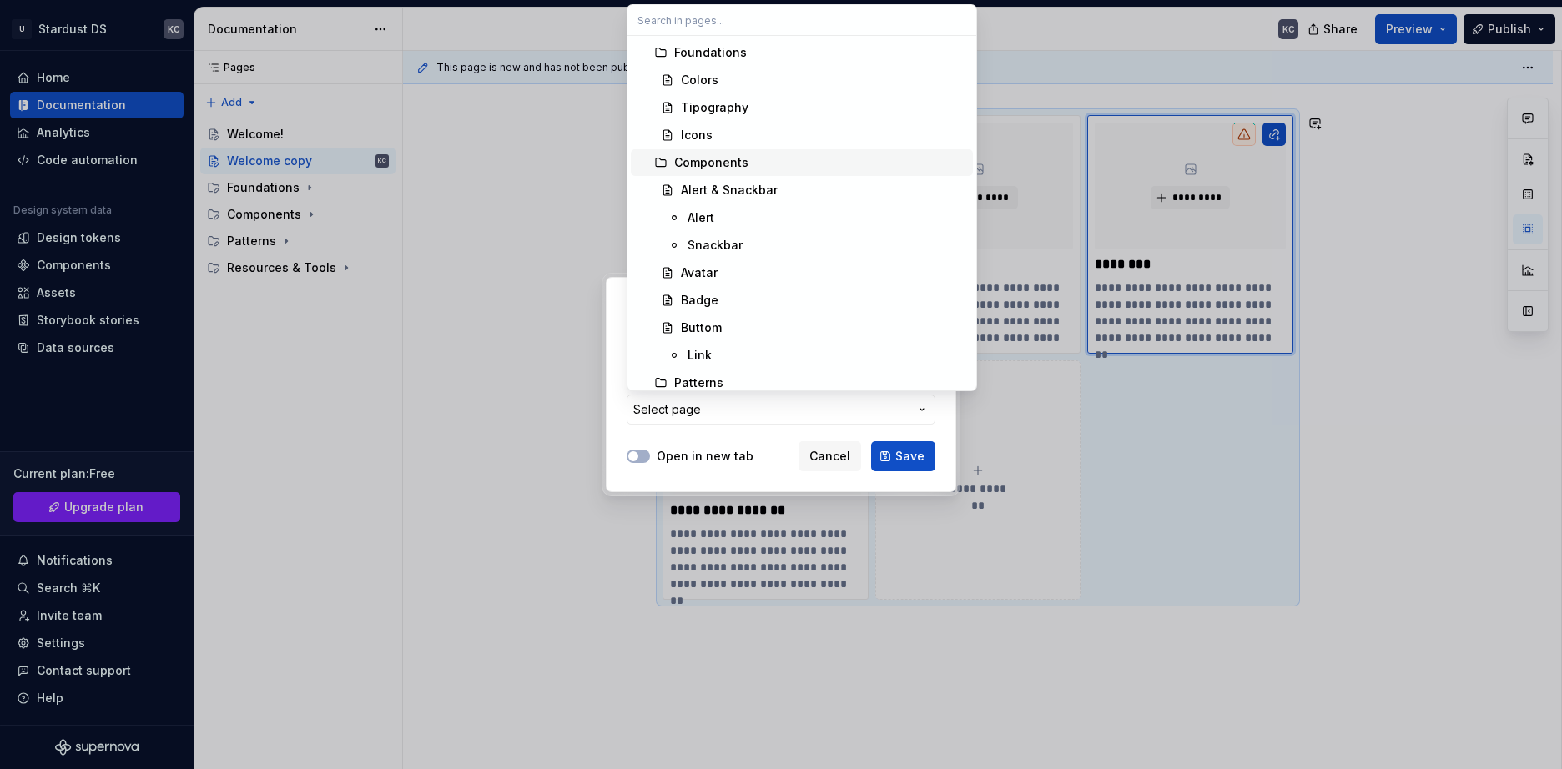
scroll to position [167, 0]
click at [693, 290] on div "Patterns" at bounding box center [698, 298] width 49 height 17
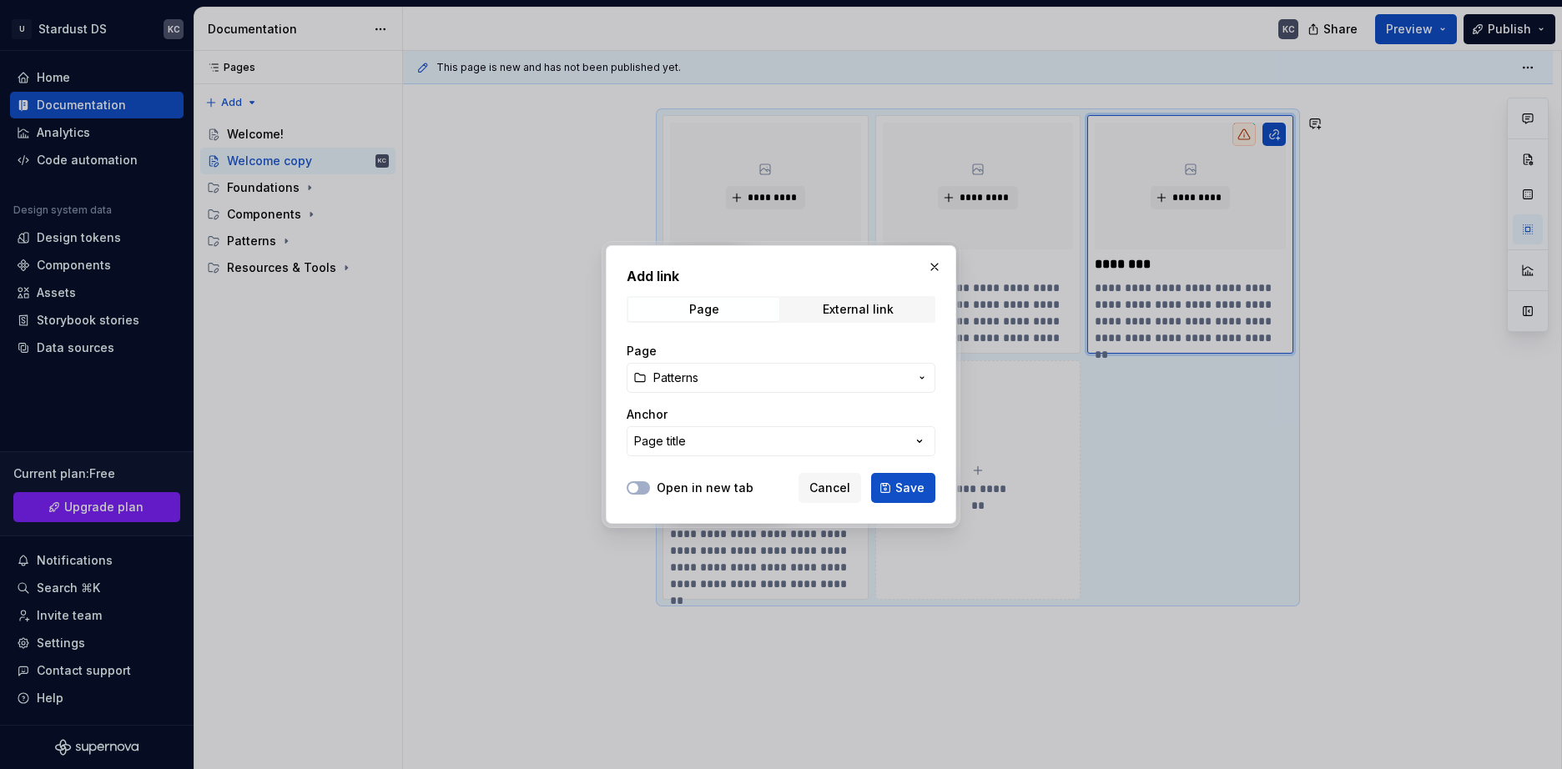
click at [908, 490] on span "Save" at bounding box center [909, 488] width 29 height 17
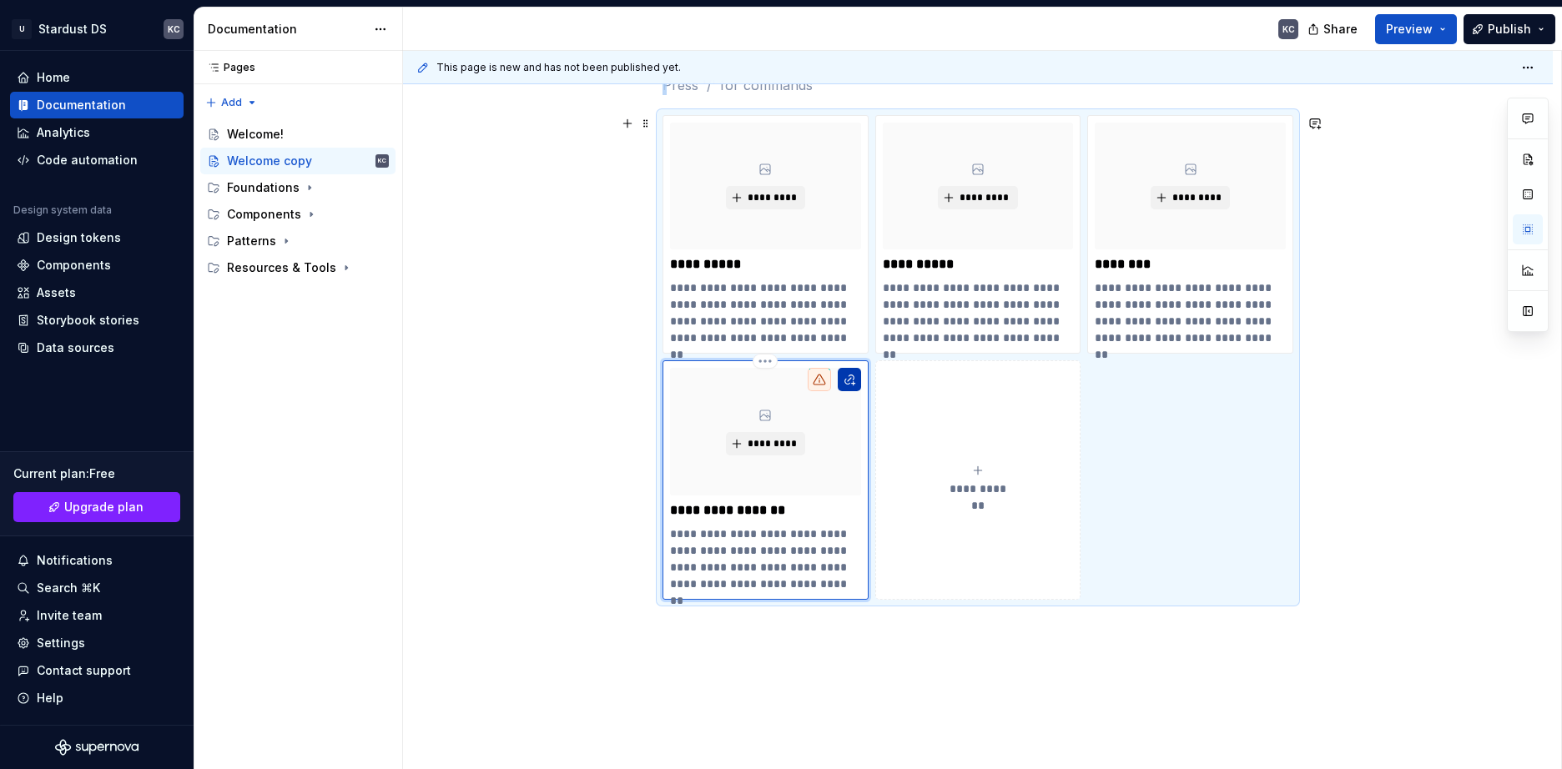
click at [847, 383] on button "button" at bounding box center [849, 379] width 23 height 23
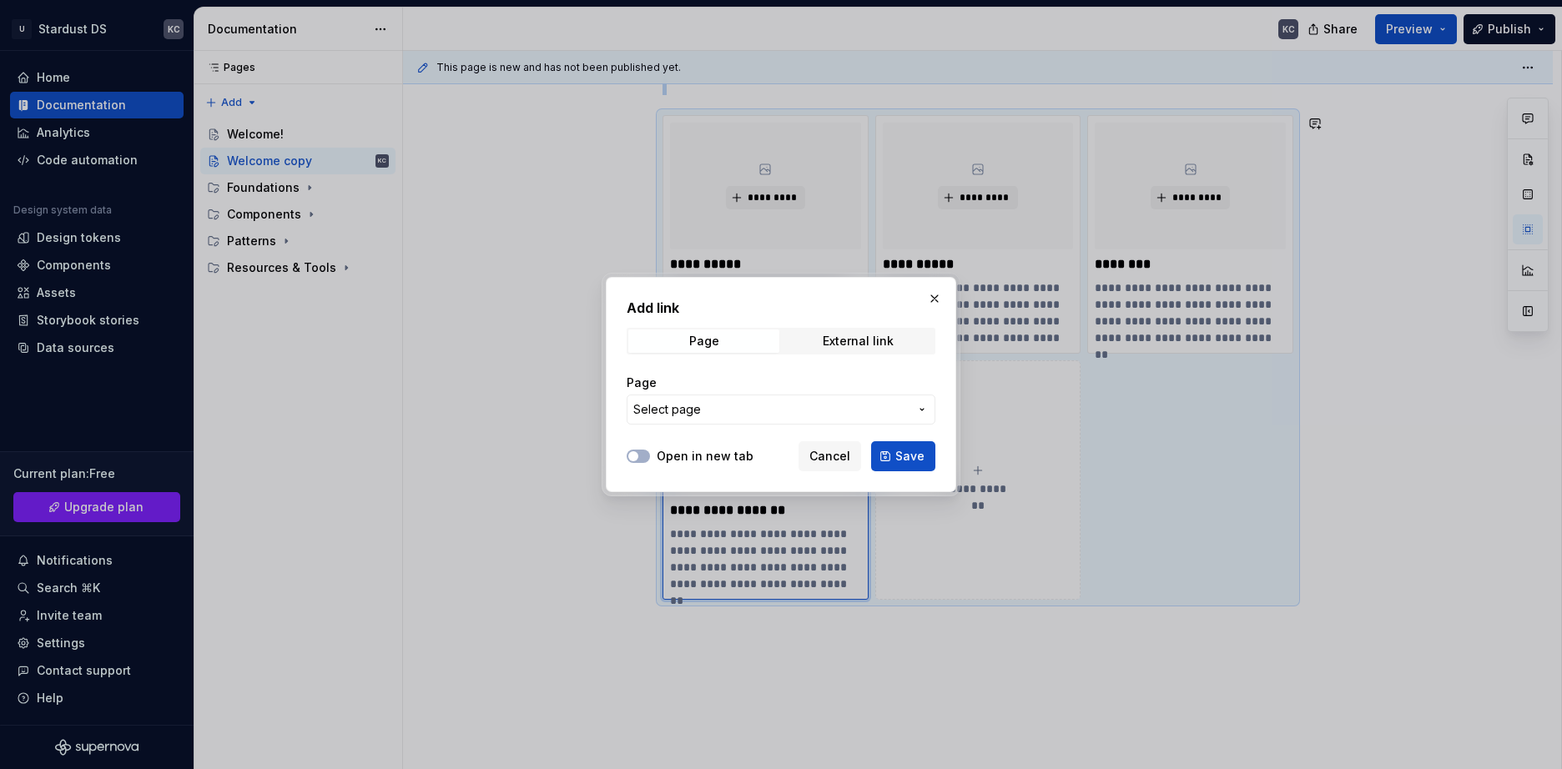
click at [734, 411] on span "Select page" at bounding box center [770, 409] width 275 height 17
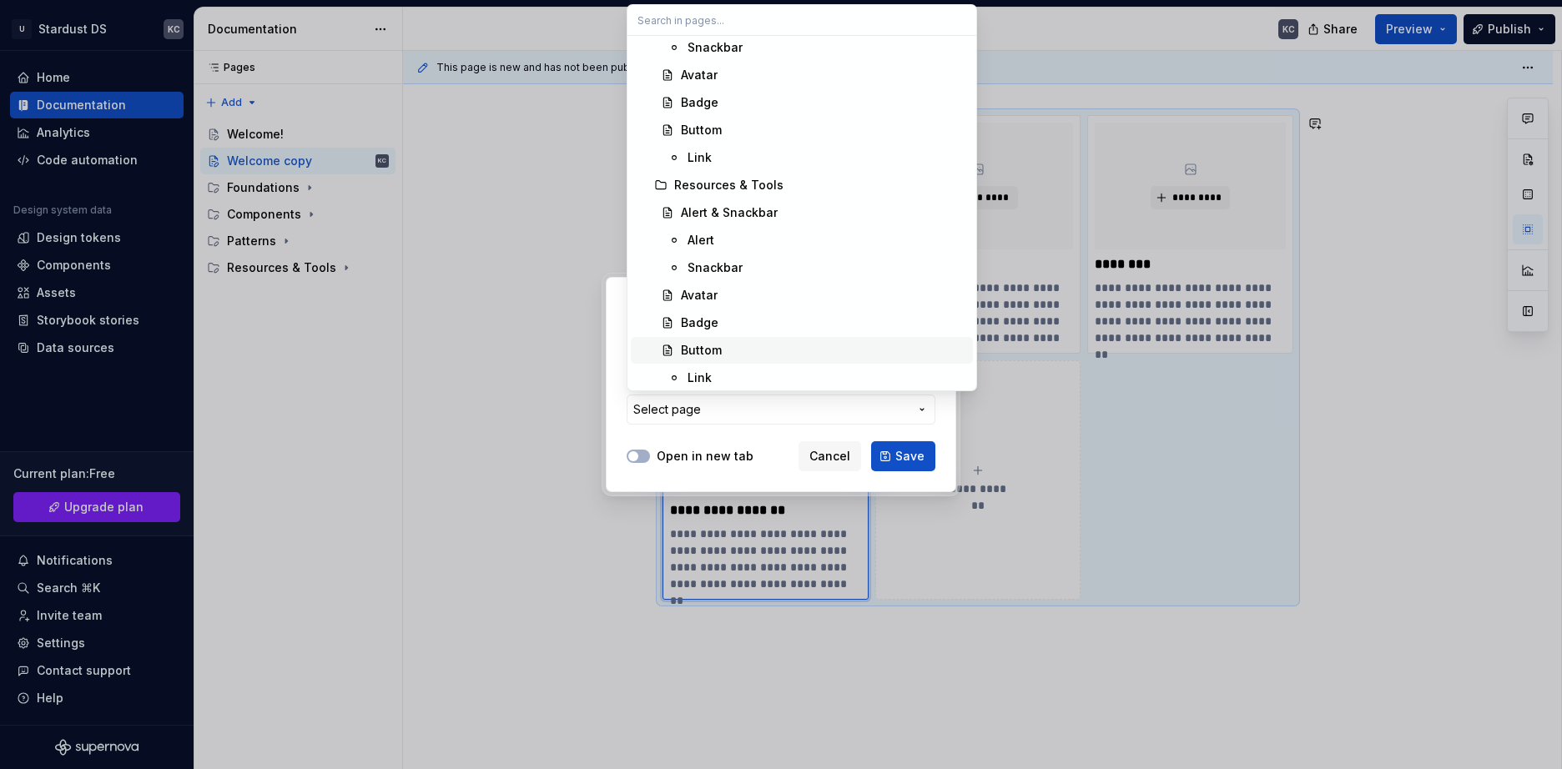
scroll to position [505, 0]
click at [744, 179] on div "Resources & Tools" at bounding box center [728, 181] width 109 height 17
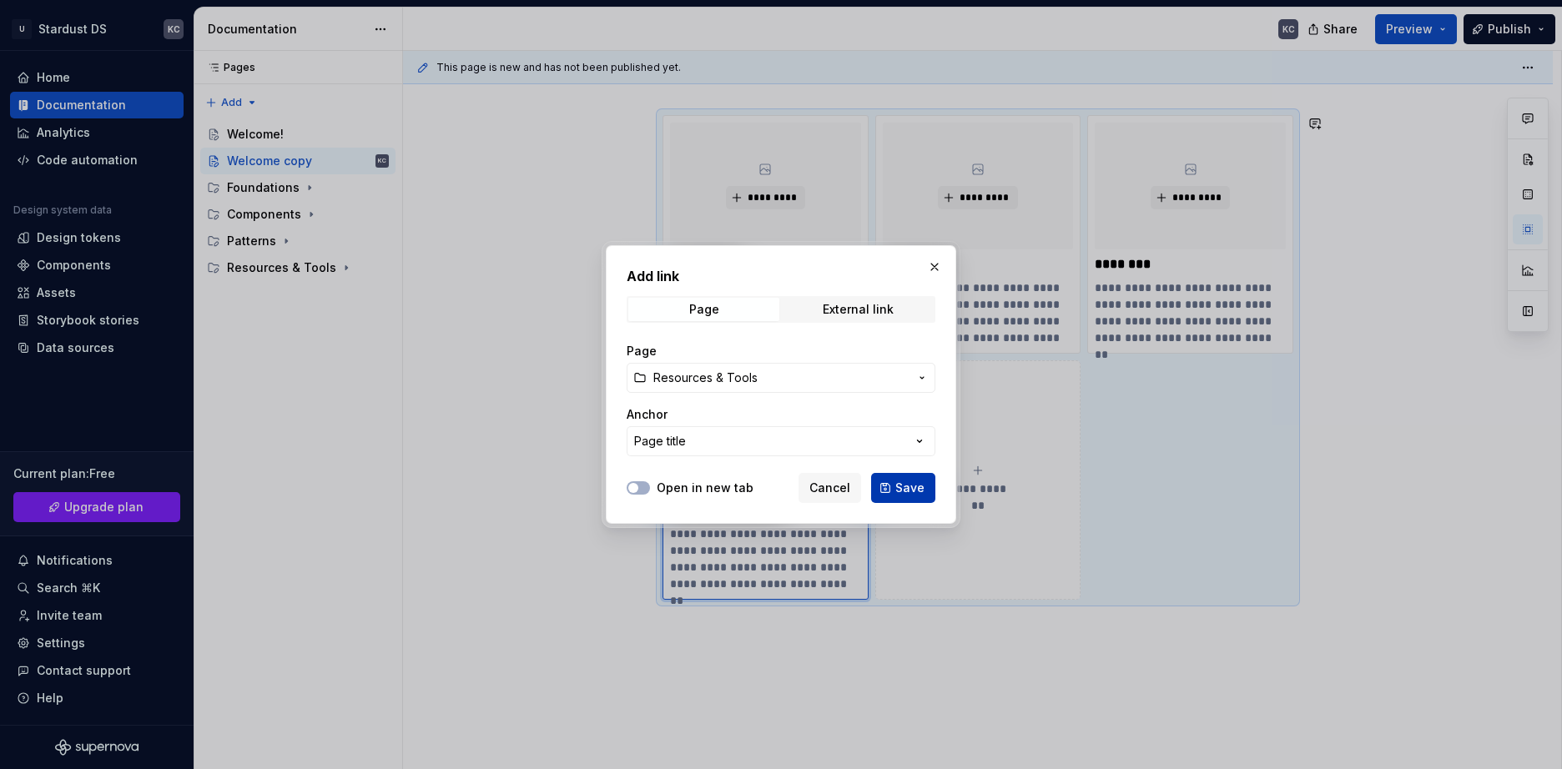
click at [892, 493] on button "Save" at bounding box center [903, 488] width 64 height 30
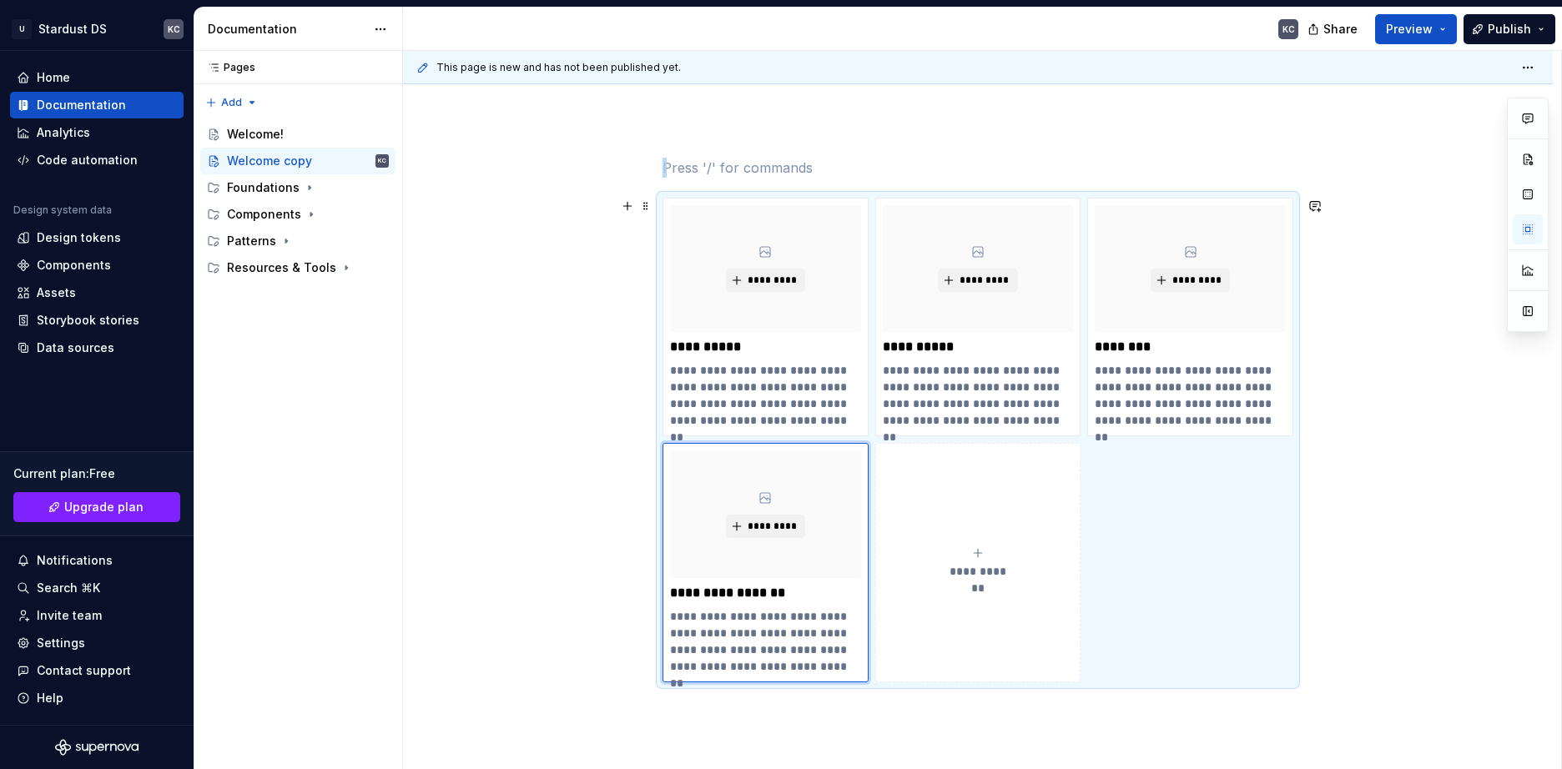
scroll to position [0, 0]
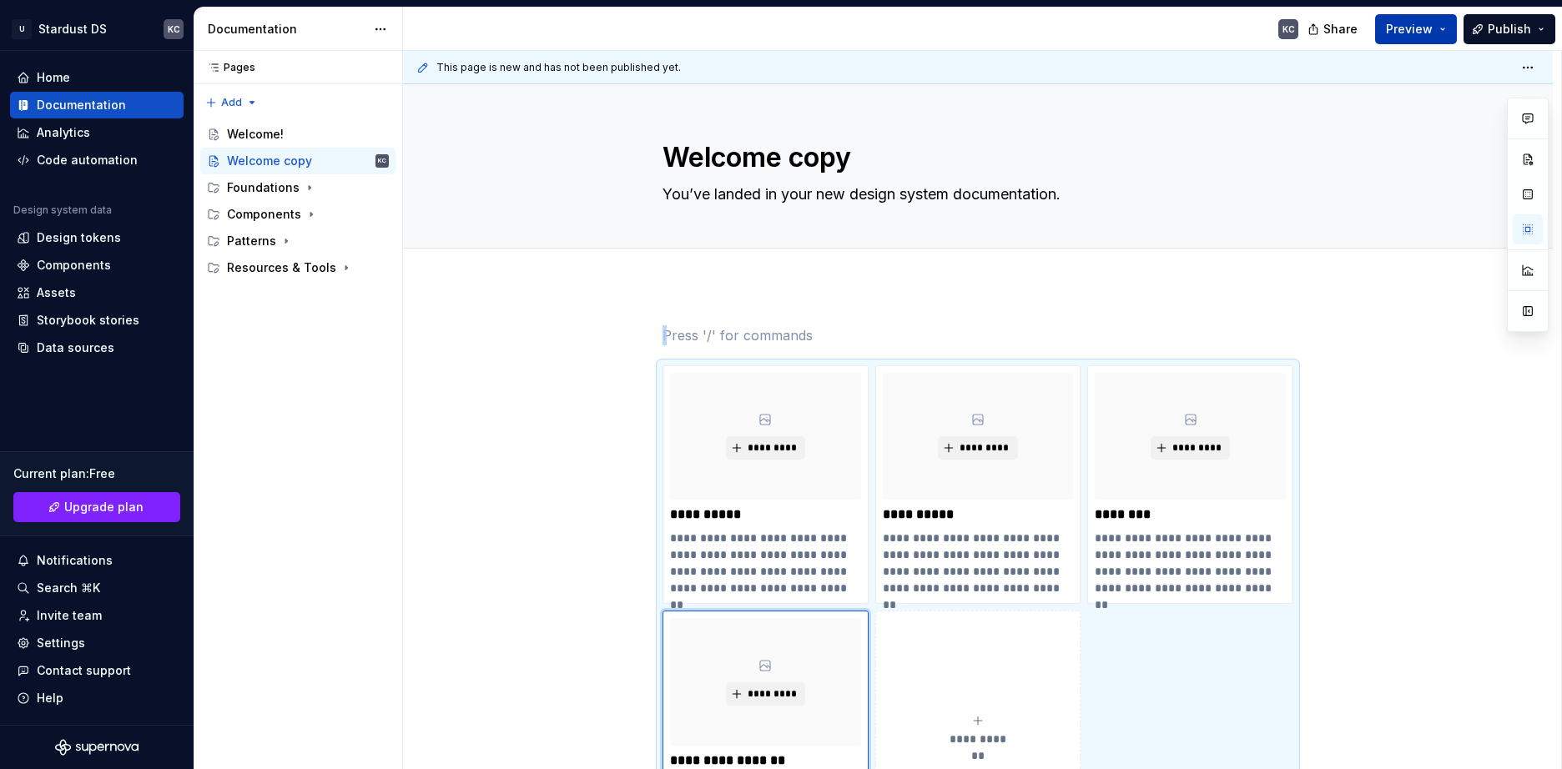
click at [1433, 33] on span "Preview" at bounding box center [1409, 29] width 47 height 17
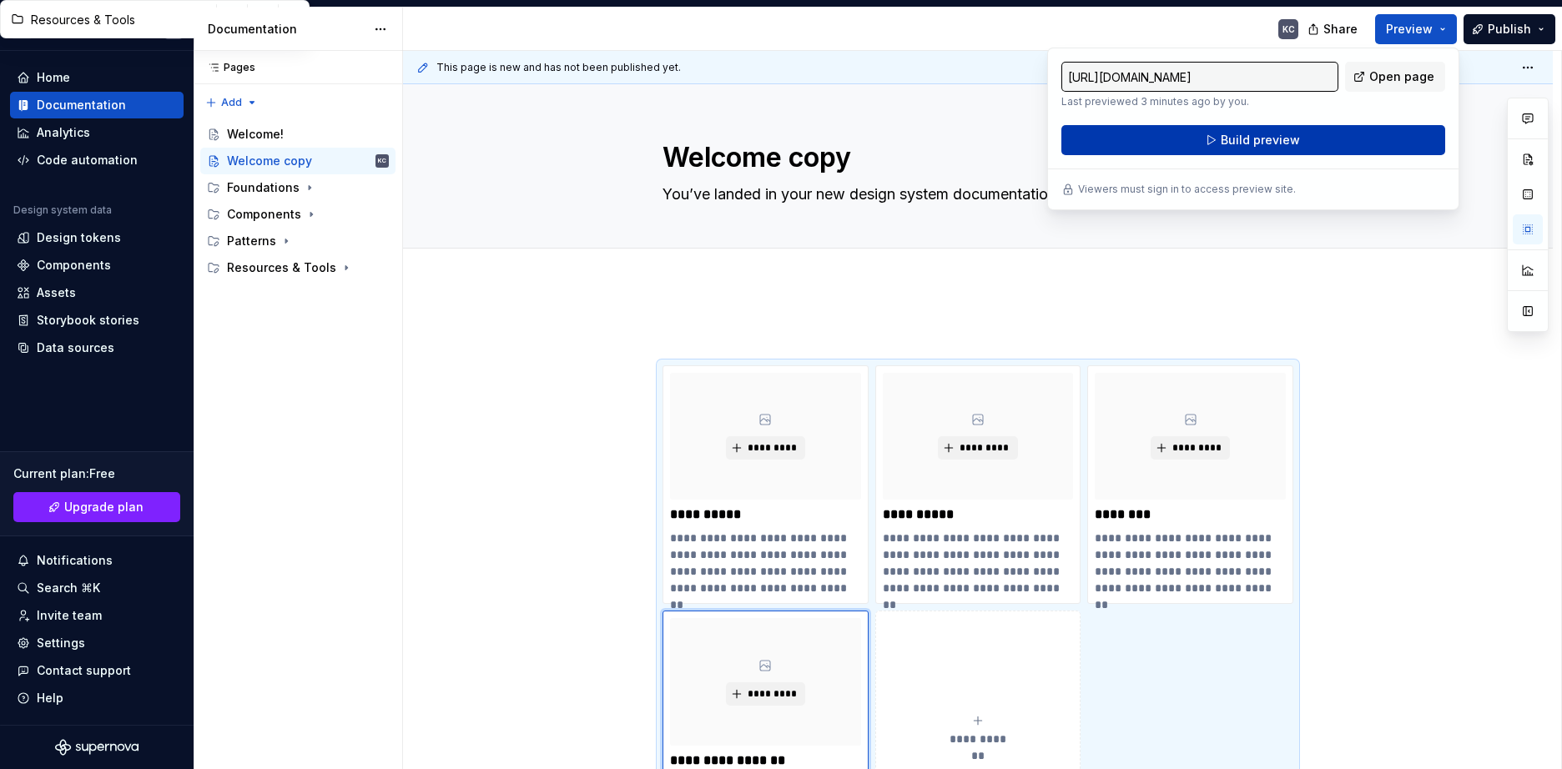
click at [1294, 138] on span "Build preview" at bounding box center [1260, 140] width 79 height 17
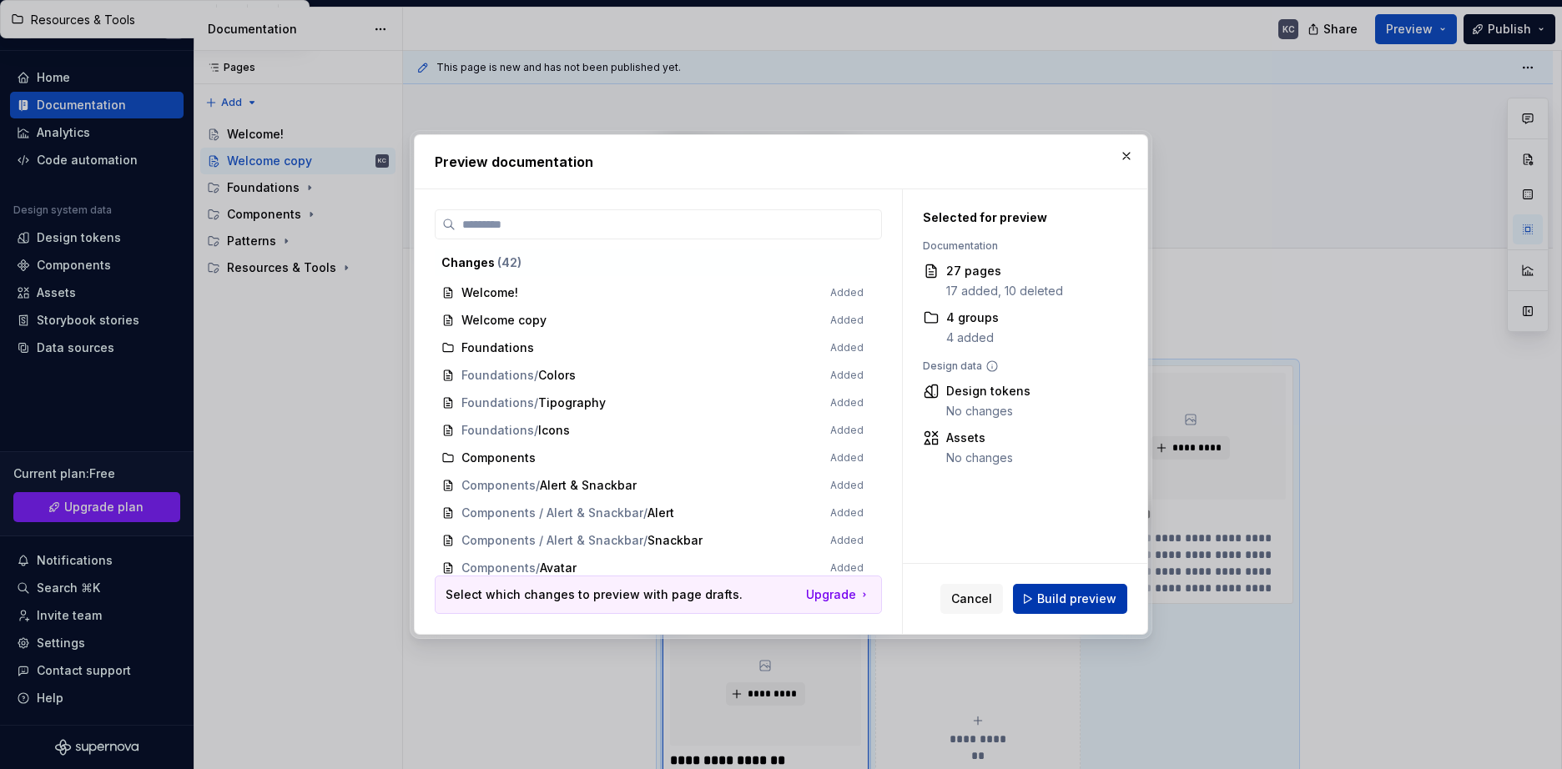
click at [1046, 603] on span "Build preview" at bounding box center [1076, 599] width 79 height 17
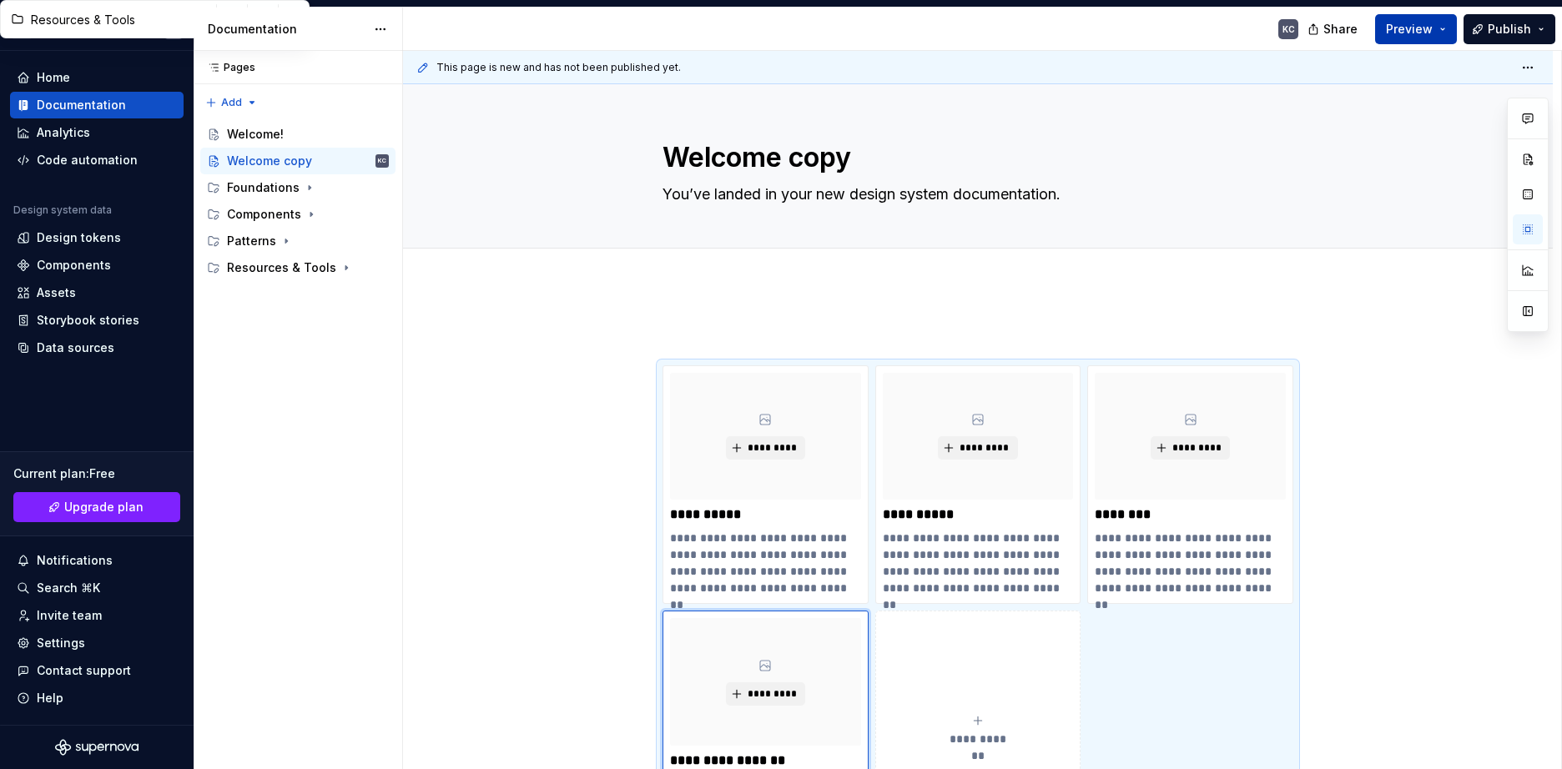
click at [1438, 23] on button "Preview" at bounding box center [1416, 29] width 82 height 30
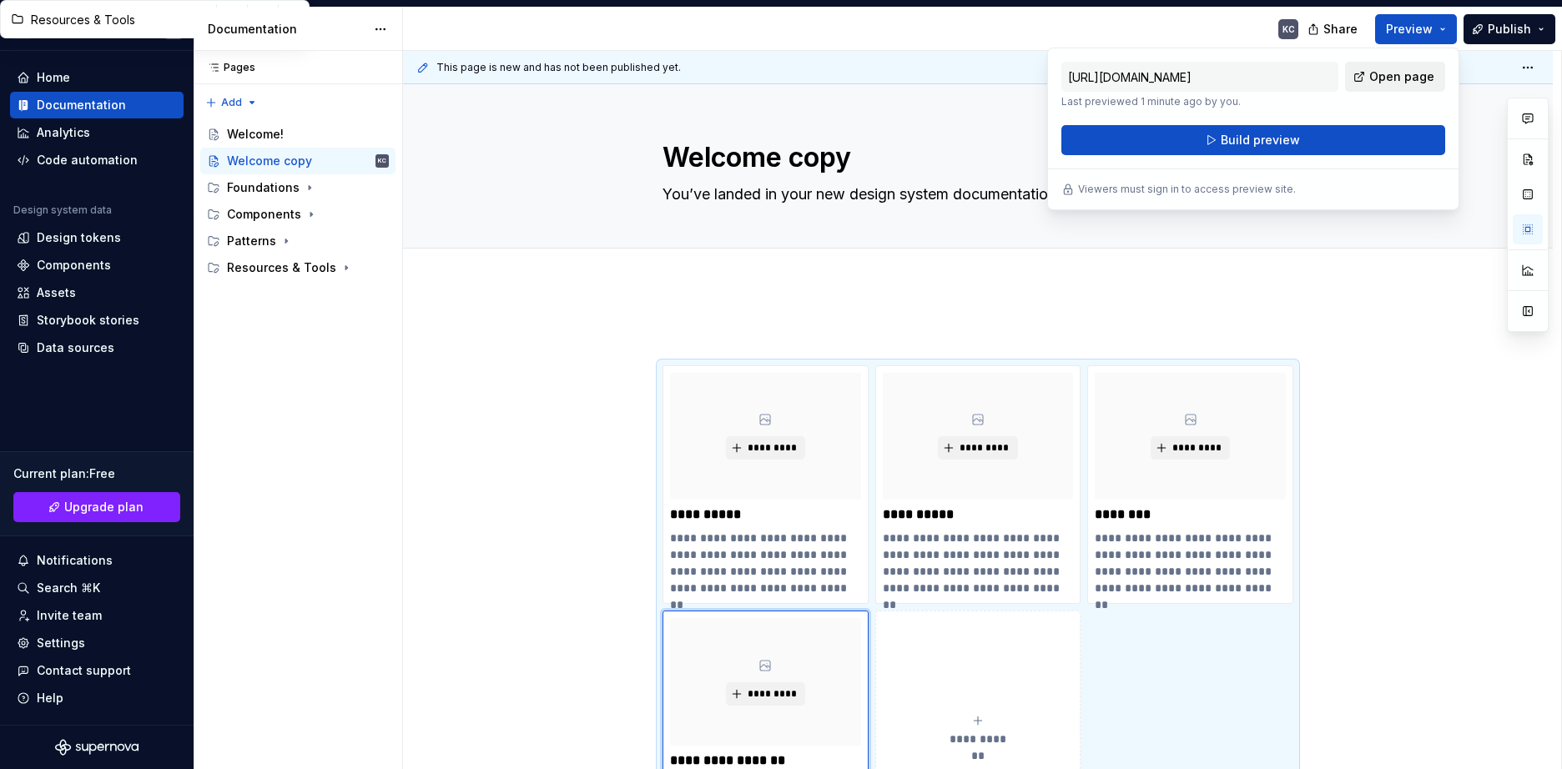
click at [1437, 74] on link "Open page" at bounding box center [1395, 77] width 100 height 30
click at [351, 186] on button "Page tree" at bounding box center [353, 187] width 23 height 23
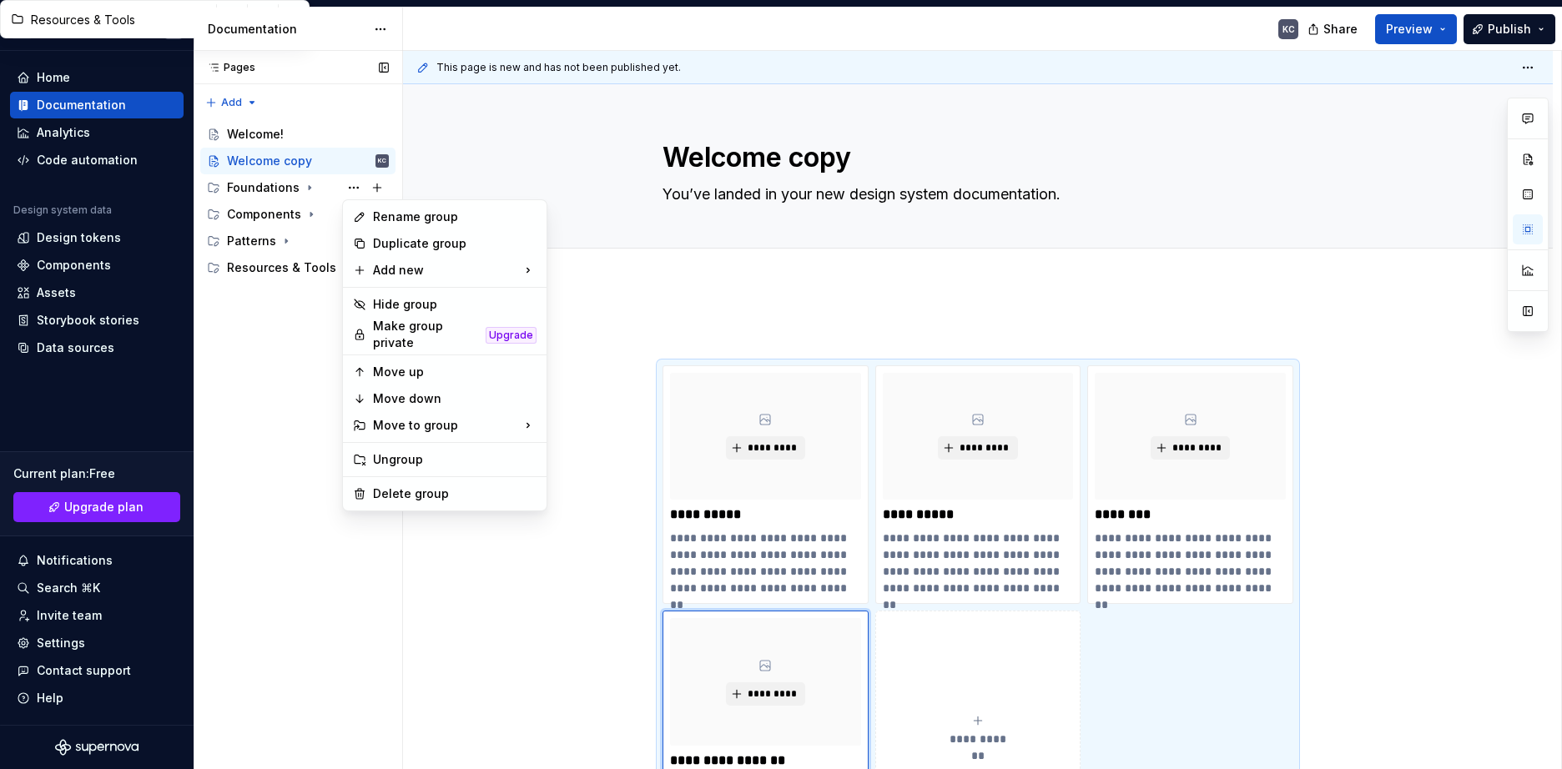
click at [356, 189] on div "Pages Pages Add Accessibility guide for tree Page tree. Navigate the tree with …" at bounding box center [298, 410] width 209 height 719
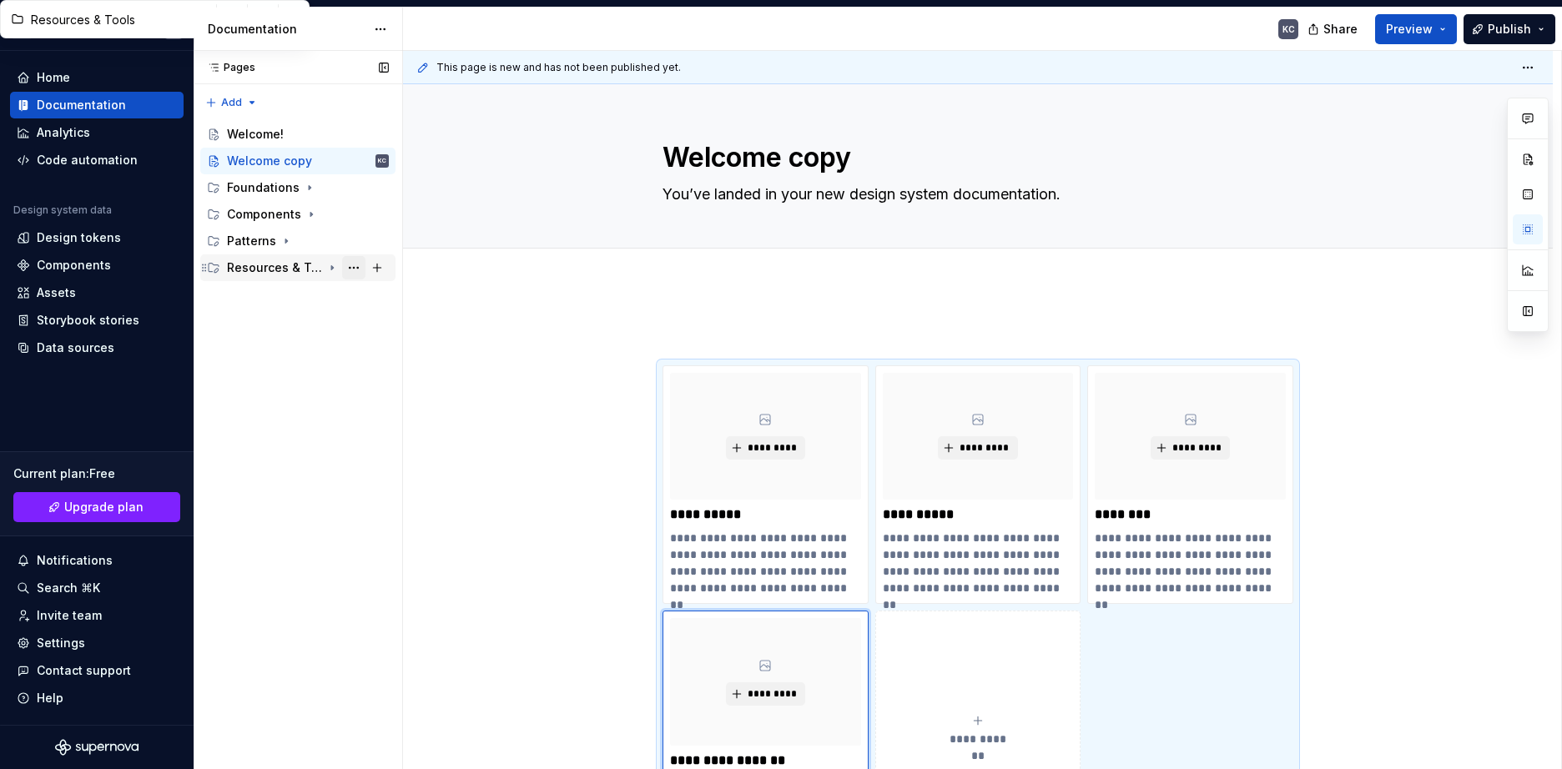
click at [358, 269] on button "Page tree" at bounding box center [353, 267] width 23 height 23
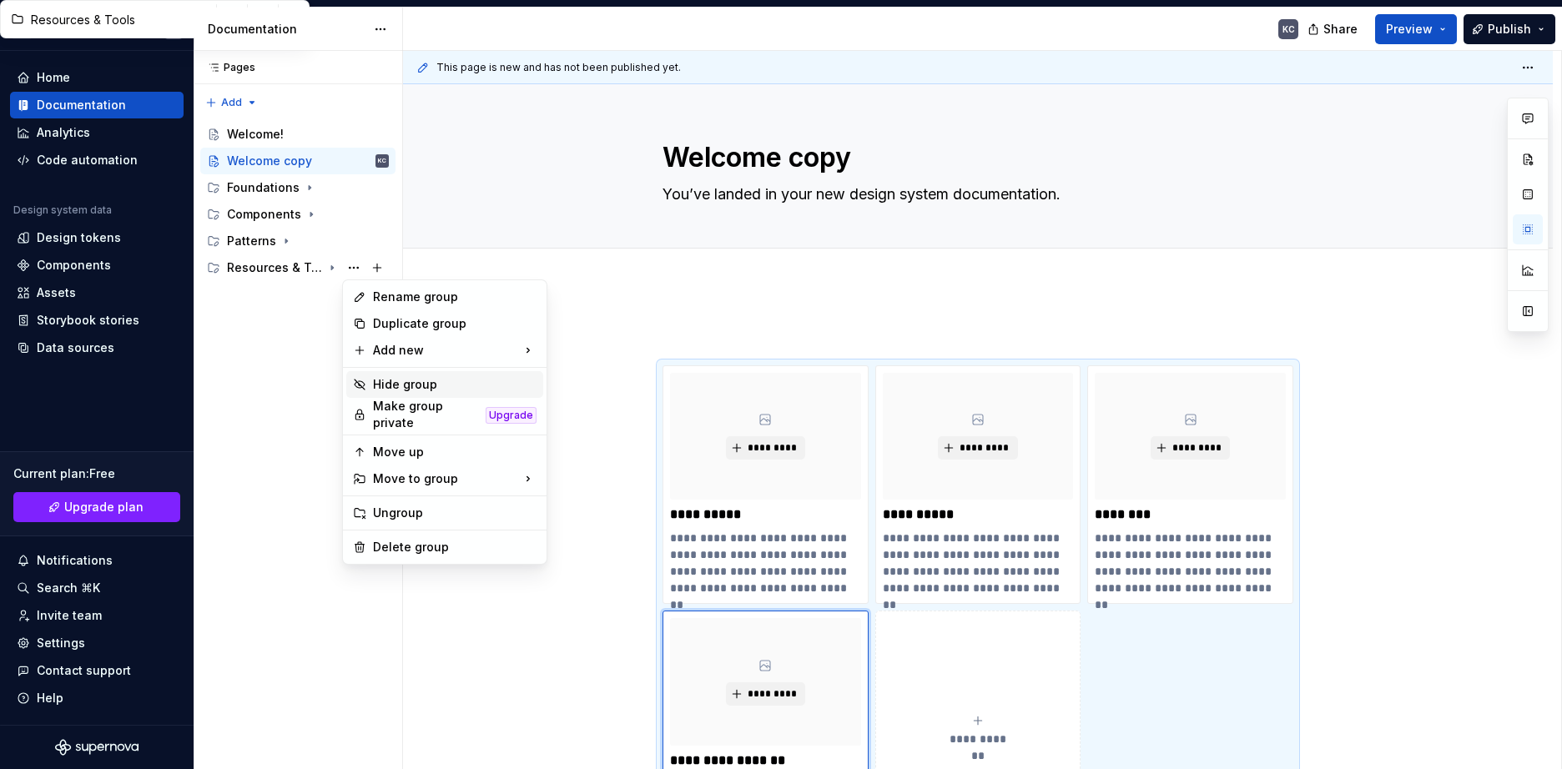
click at [429, 386] on div "Hide group" at bounding box center [455, 384] width 164 height 17
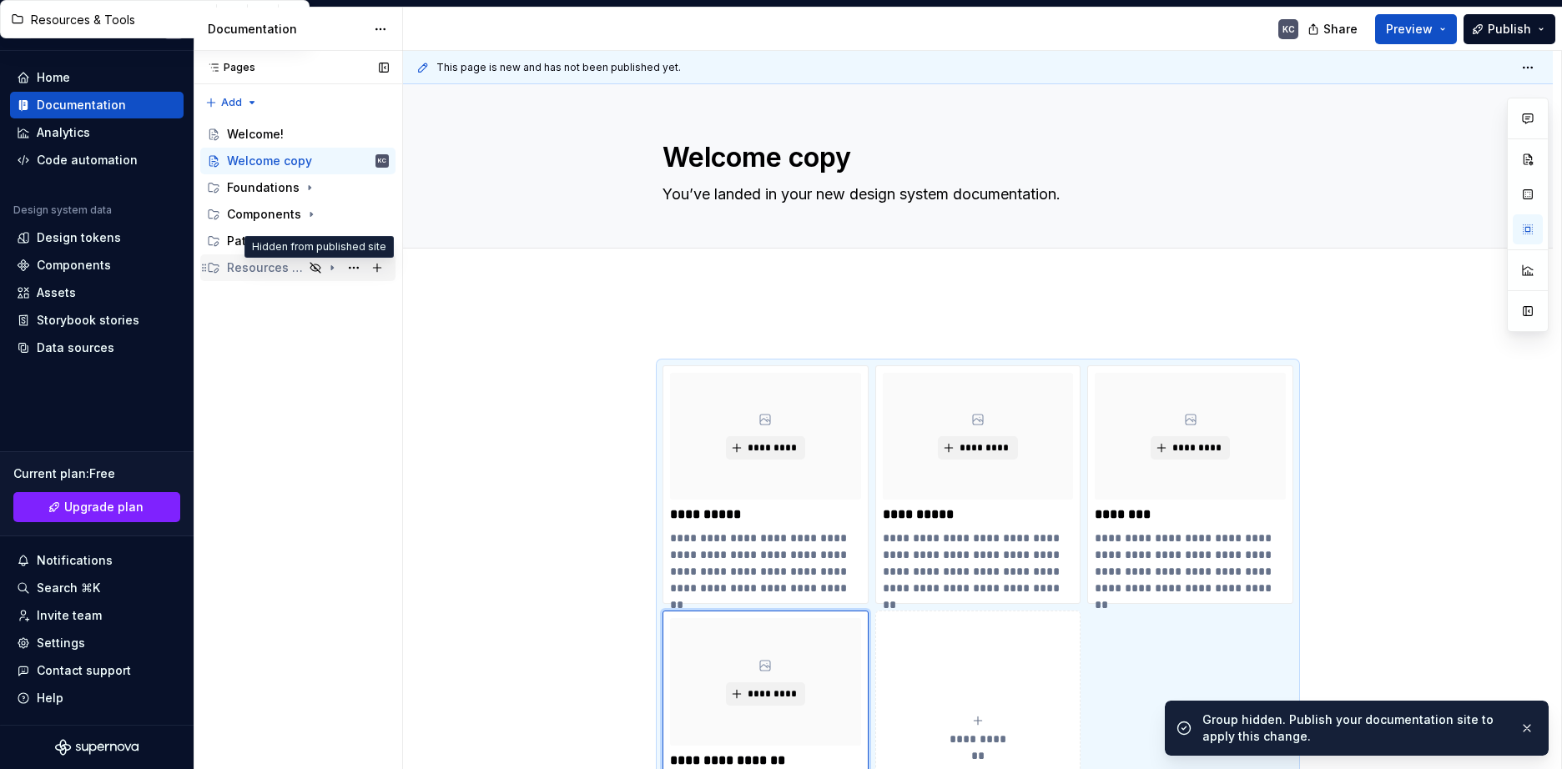
click at [315, 269] on icon "Page tree" at bounding box center [315, 268] width 10 height 10
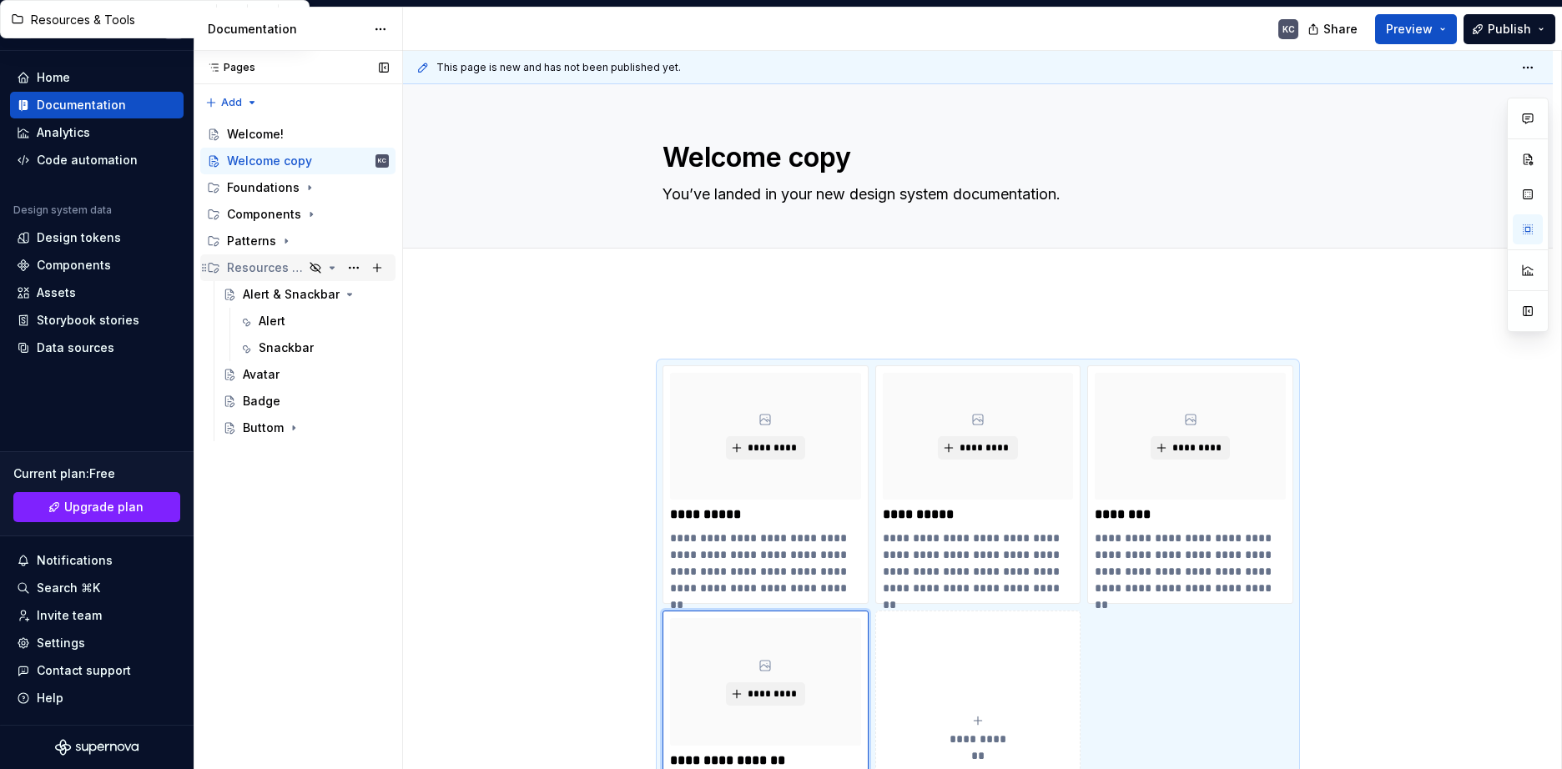
click at [315, 269] on icon "Page tree" at bounding box center [315, 268] width 10 height 10
click at [350, 269] on button "Page tree" at bounding box center [353, 267] width 23 height 23
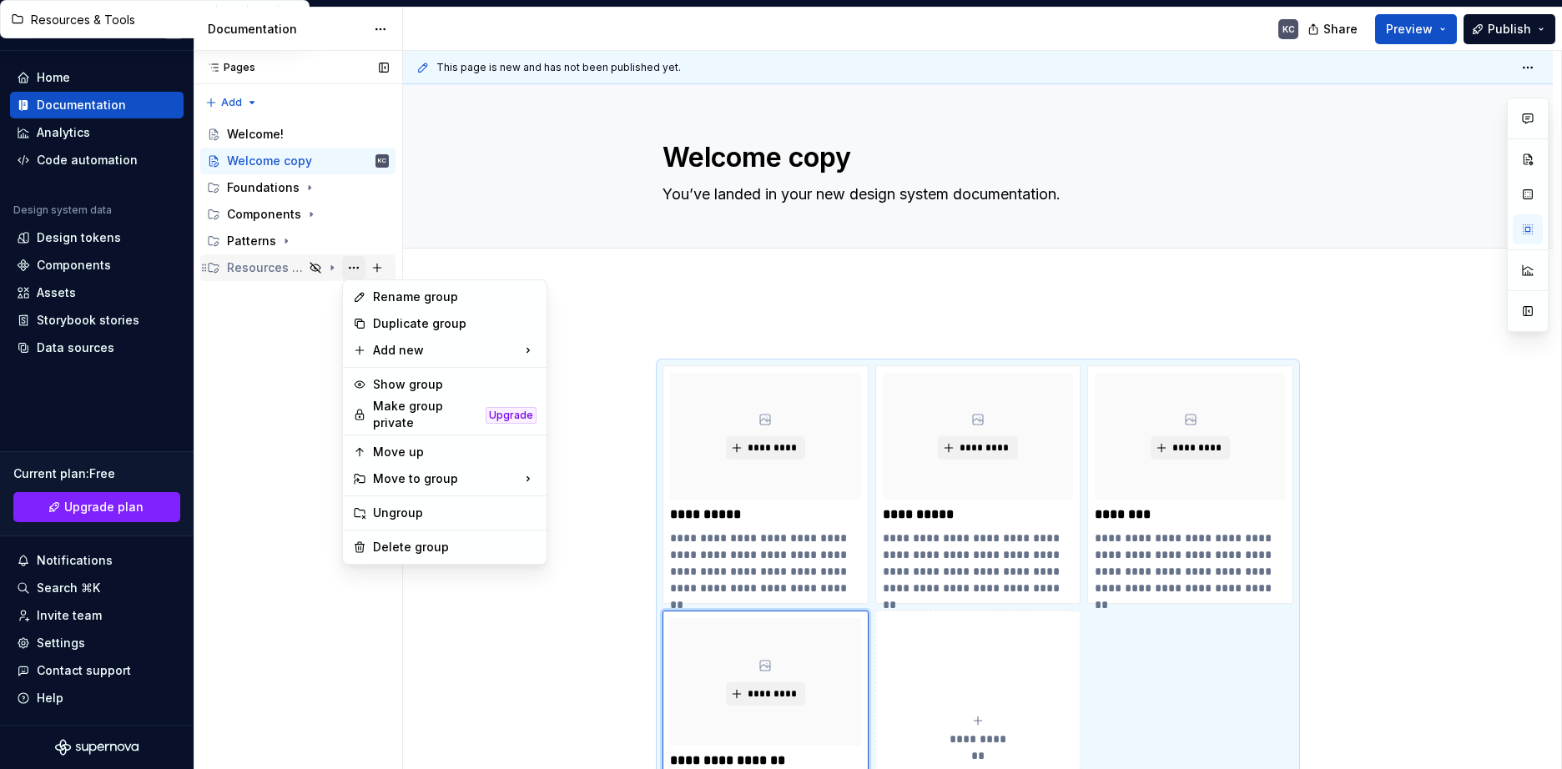
click at [350, 269] on div "Pages Pages Add Accessibility guide for tree Page tree. Navigate the tree with …" at bounding box center [298, 410] width 209 height 719
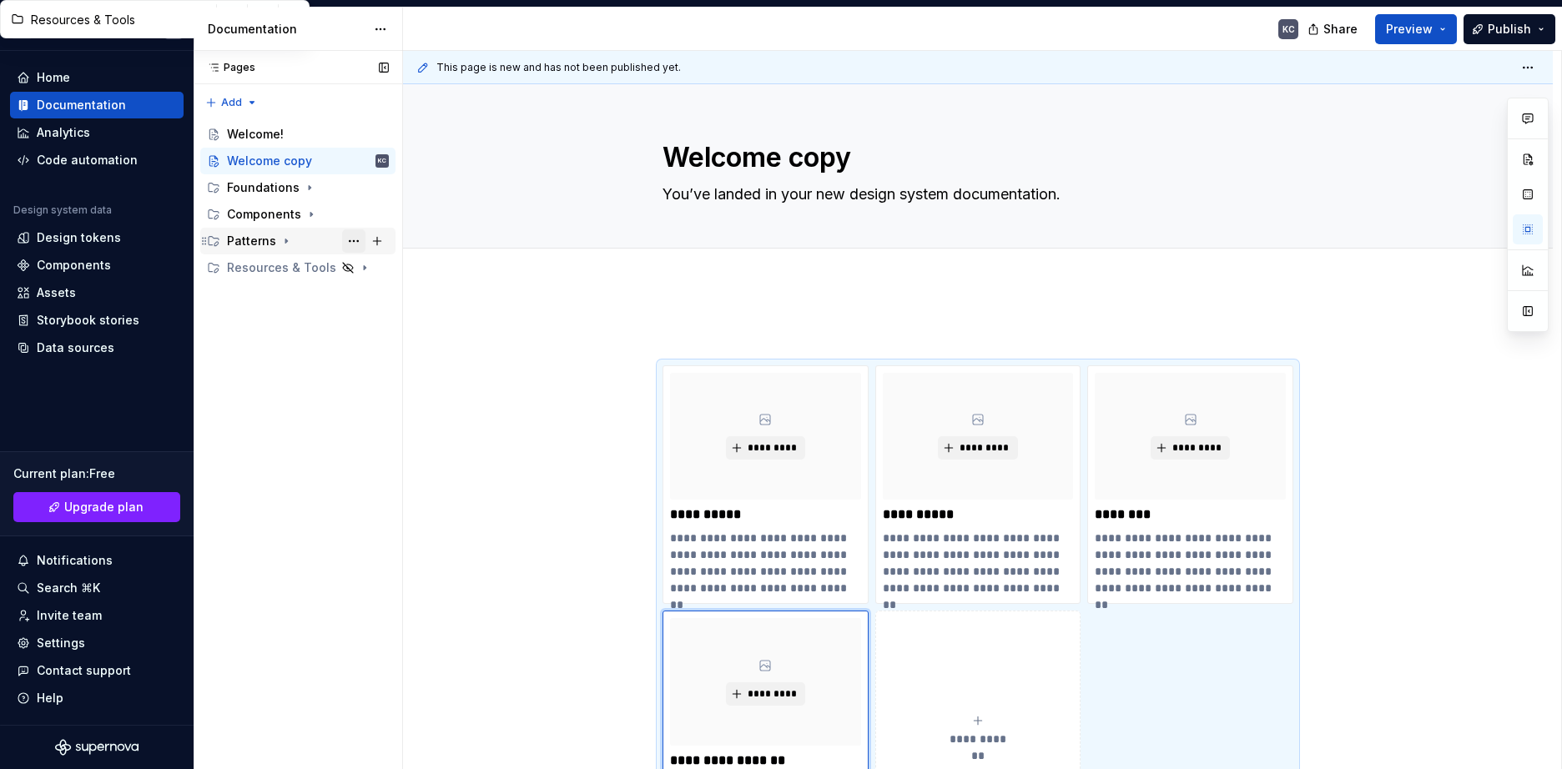
click at [346, 246] on button "Page tree" at bounding box center [353, 240] width 23 height 23
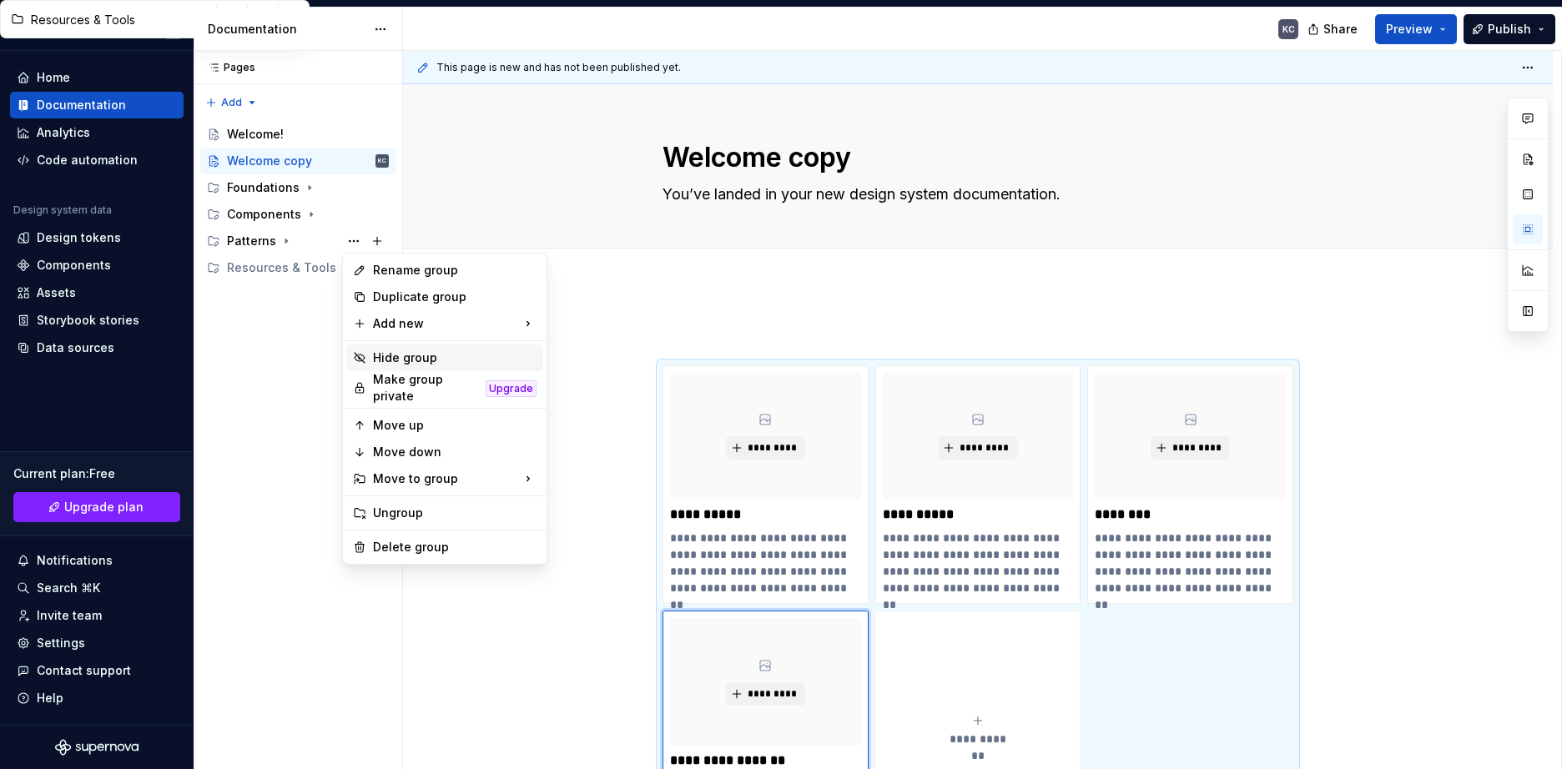
click at [424, 362] on div "Hide group" at bounding box center [455, 358] width 164 height 17
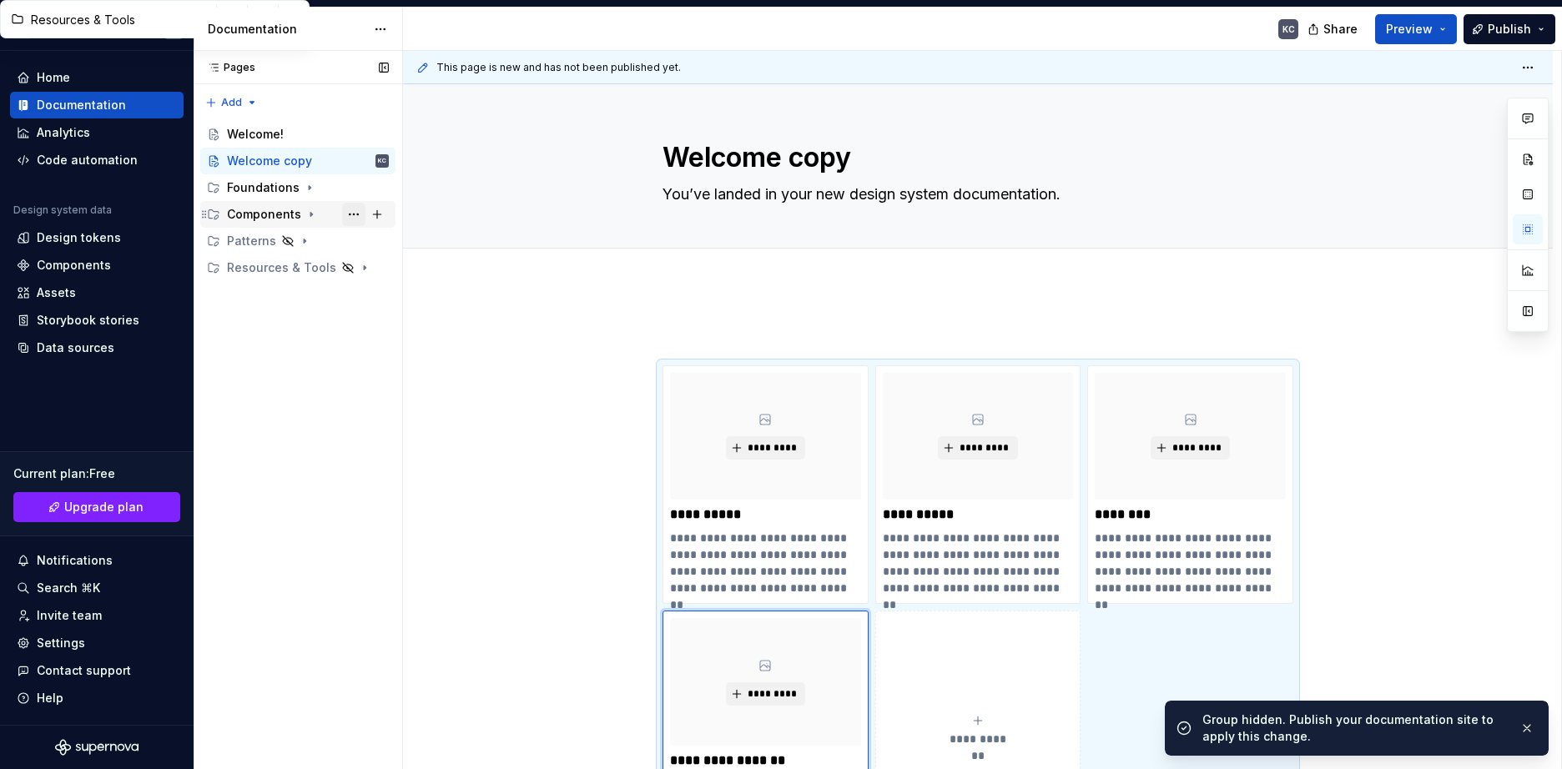
click at [355, 214] on button "Page tree" at bounding box center [353, 214] width 23 height 23
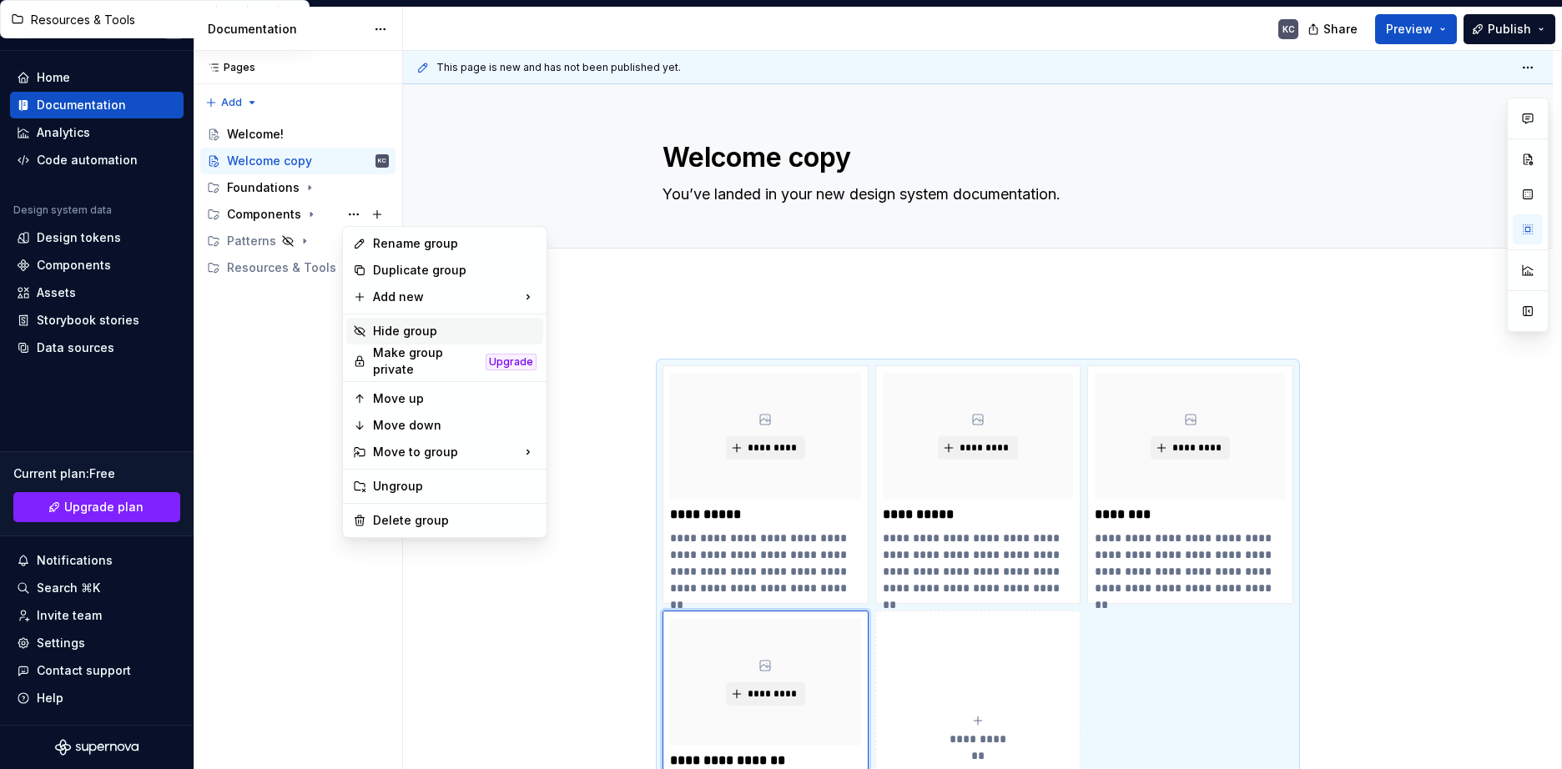
click at [434, 332] on div "Hide group" at bounding box center [455, 331] width 164 height 17
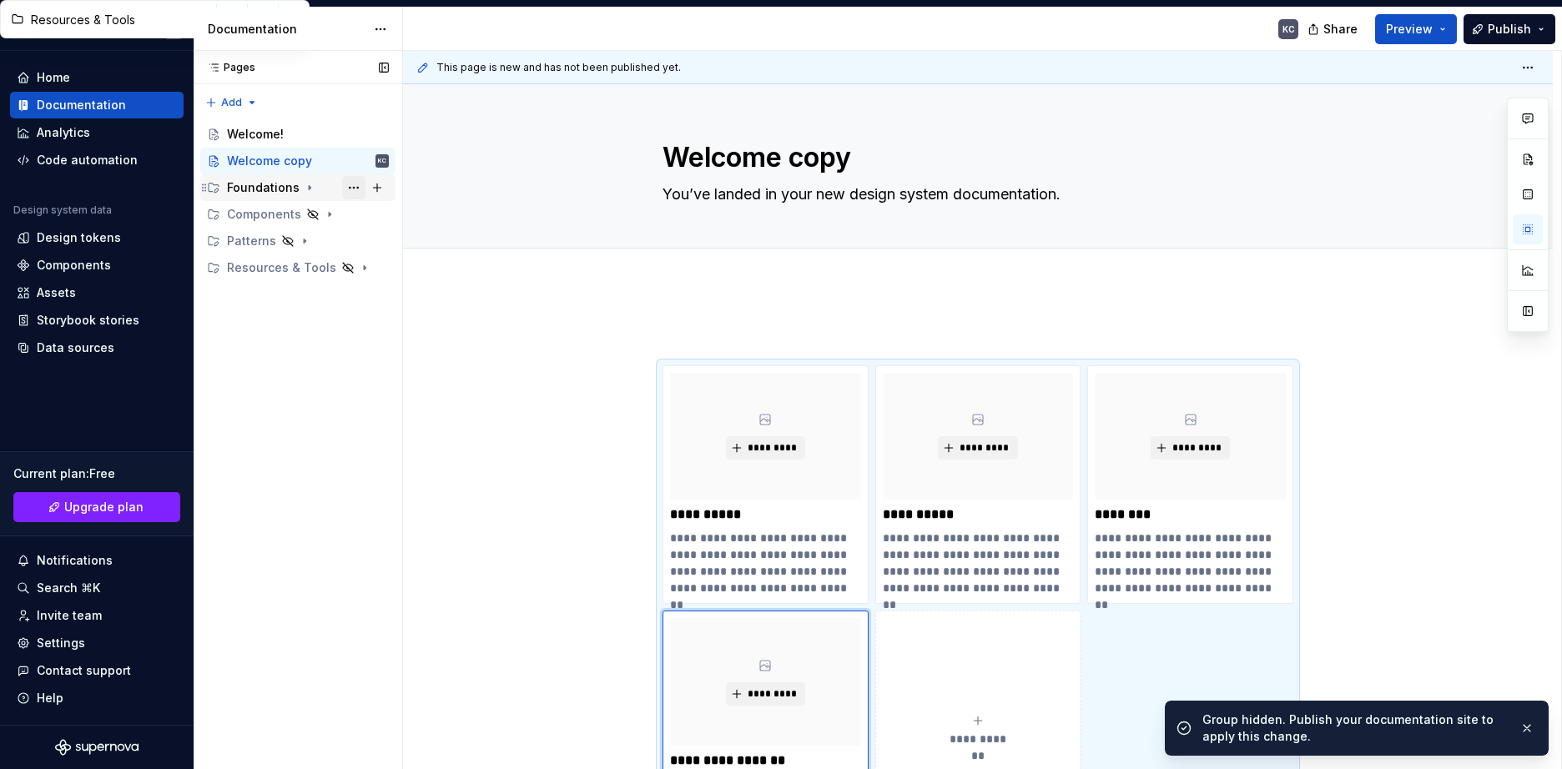
click at [359, 187] on button "Page tree" at bounding box center [353, 187] width 23 height 23
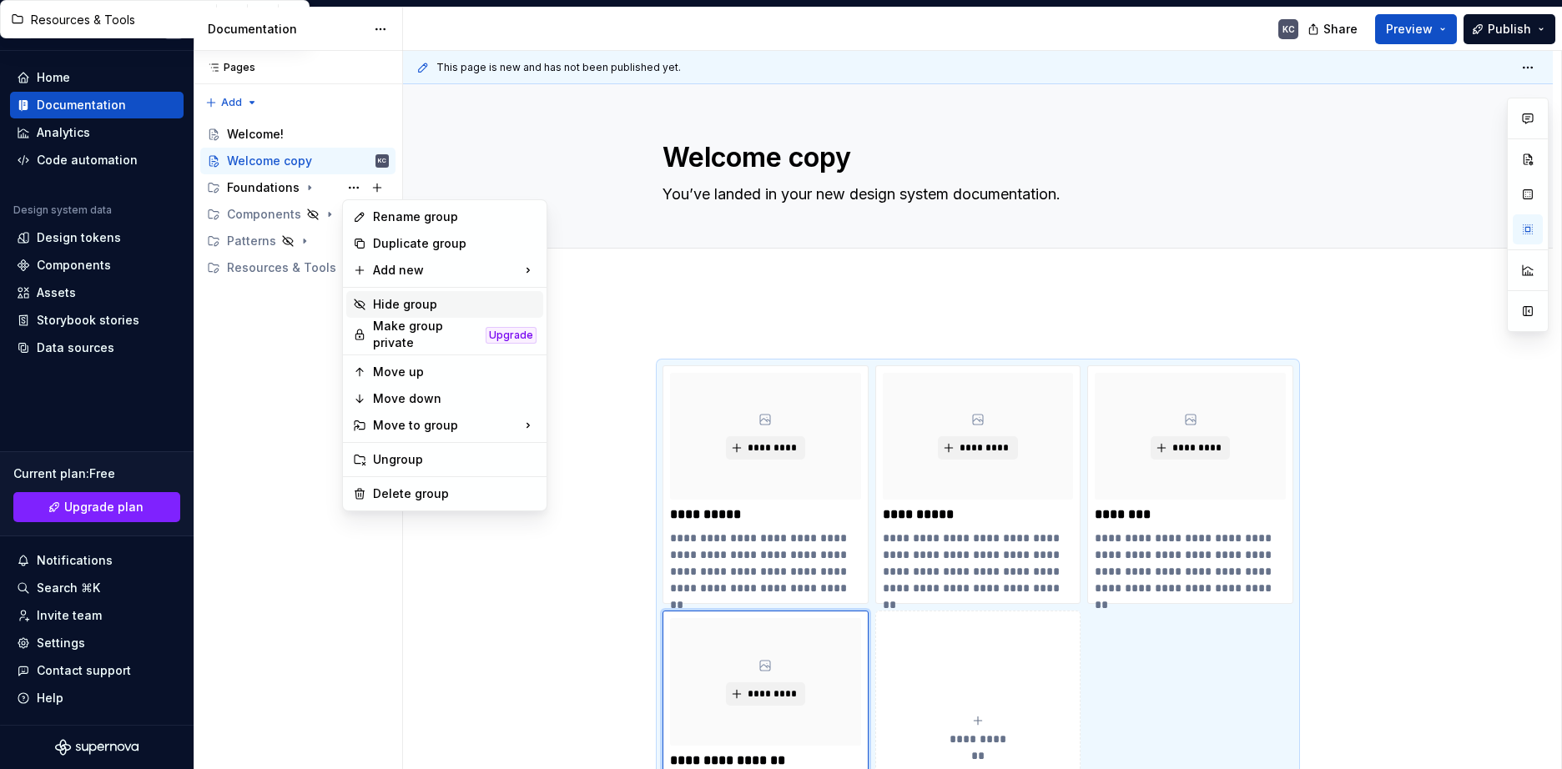
click at [418, 305] on div "Hide group" at bounding box center [455, 304] width 164 height 17
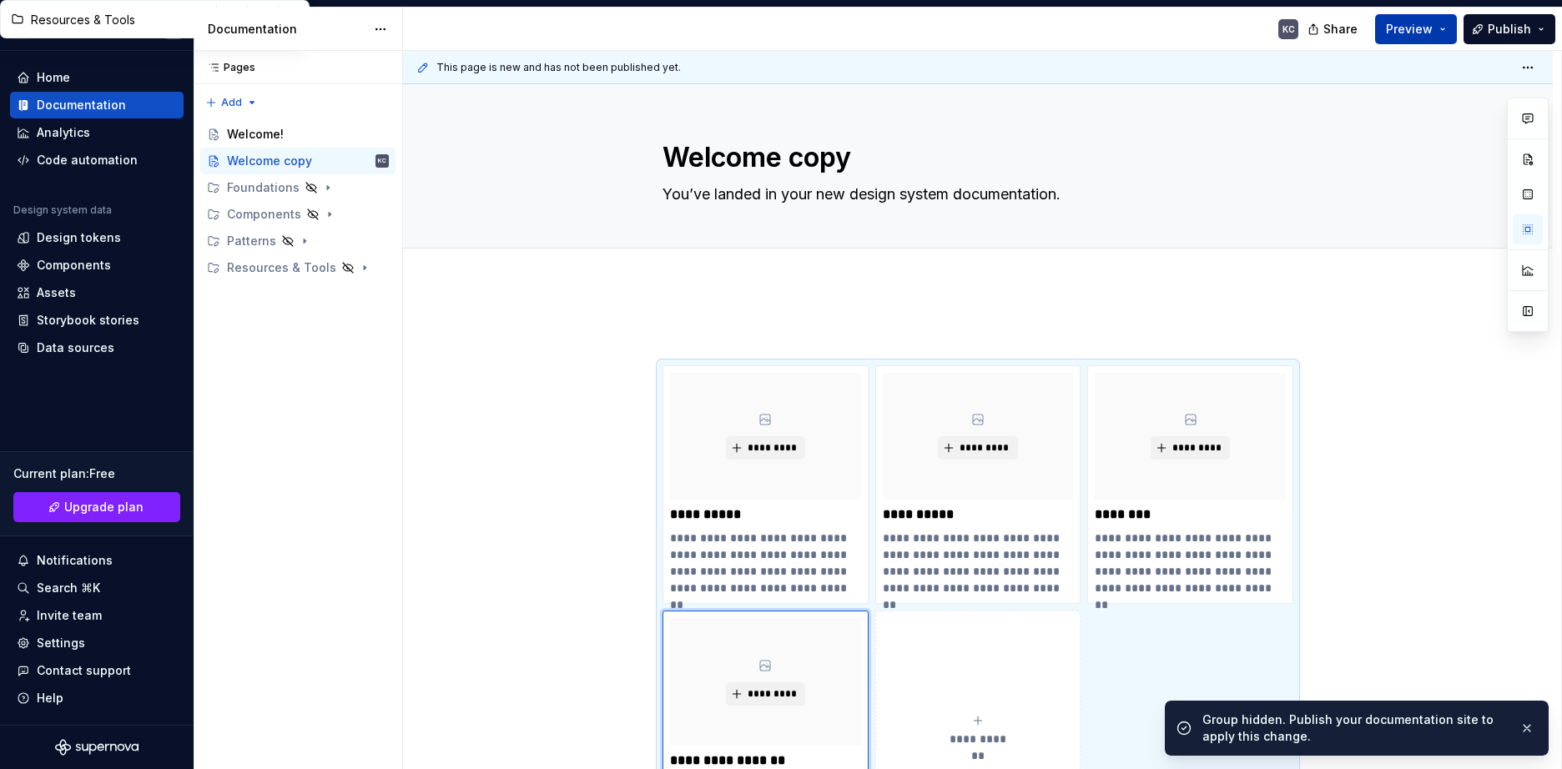
click at [1404, 23] on span "Preview" at bounding box center [1409, 29] width 47 height 17
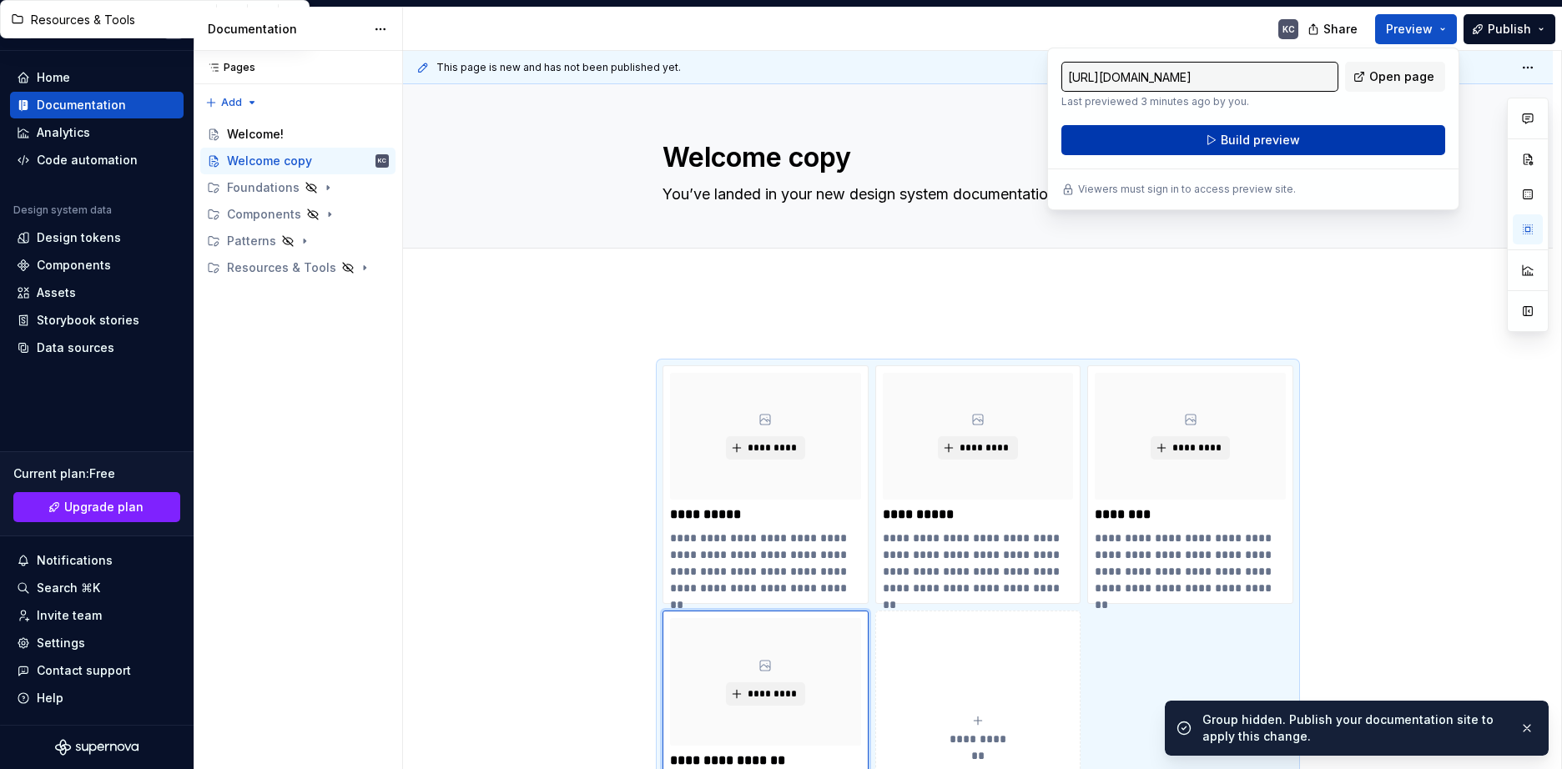
click at [1298, 144] on button "Build preview" at bounding box center [1253, 140] width 384 height 30
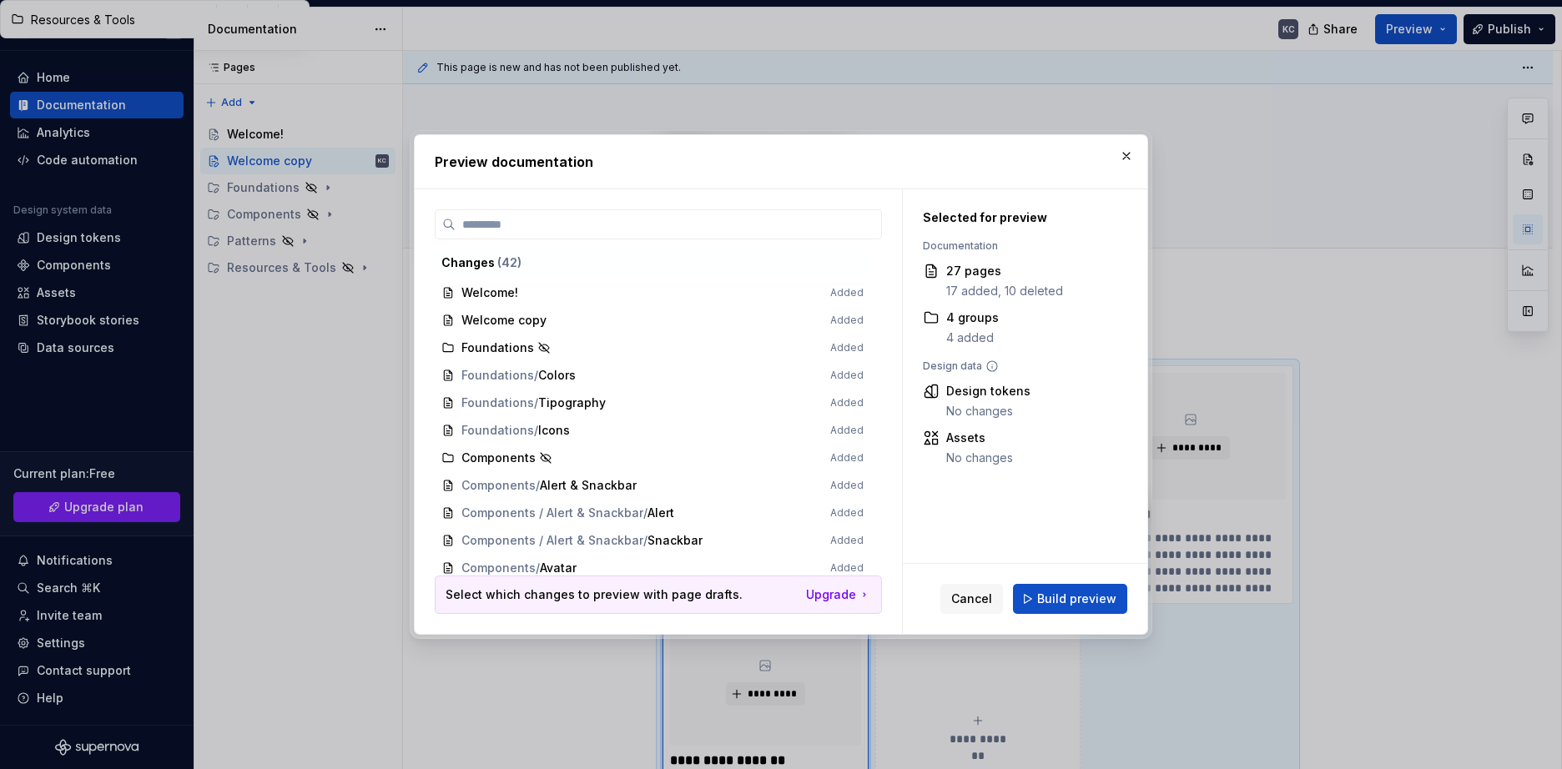
click at [1060, 590] on button "Build preview" at bounding box center [1070, 599] width 114 height 30
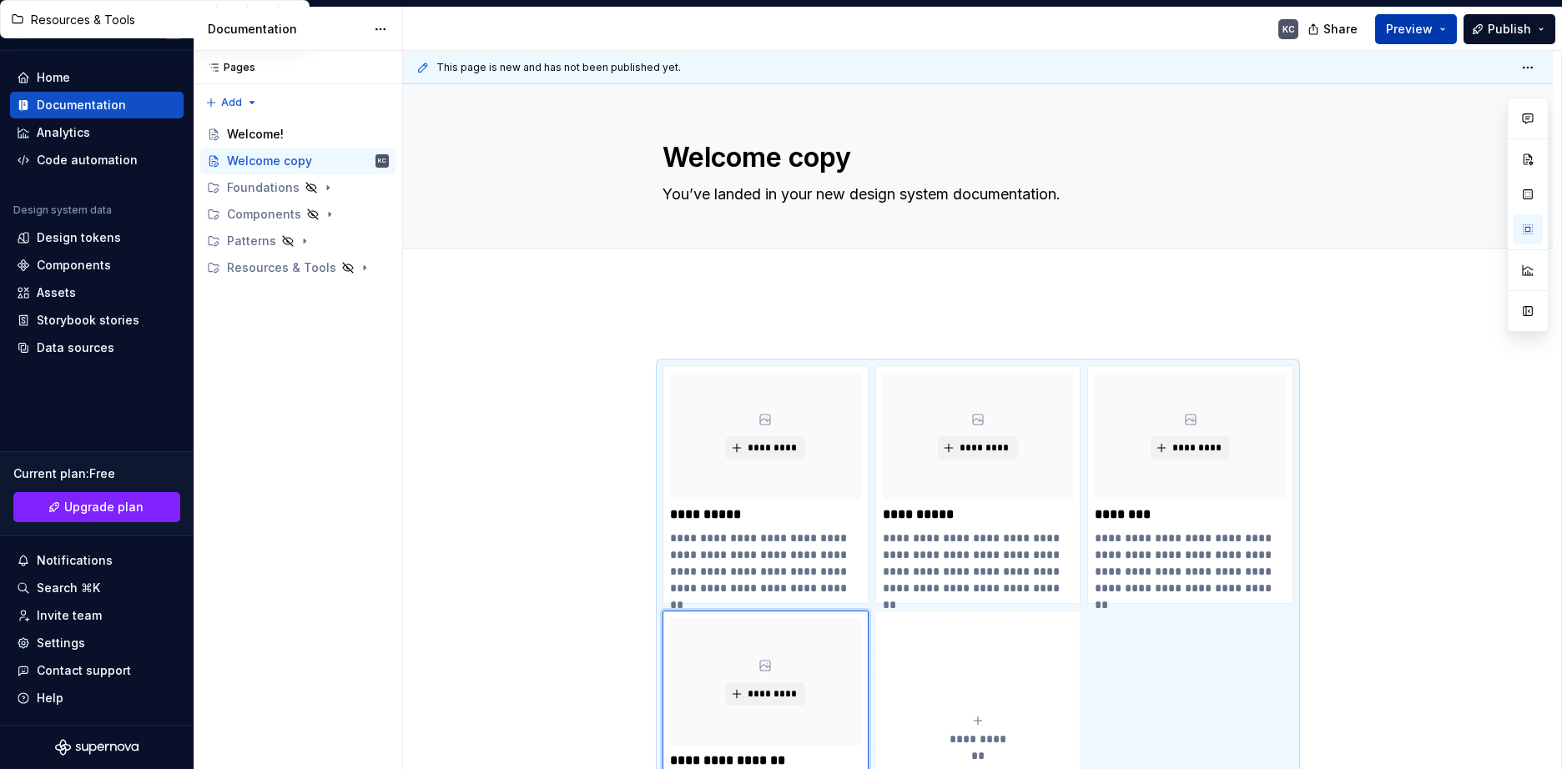
click at [1445, 27] on button "Preview" at bounding box center [1416, 29] width 82 height 30
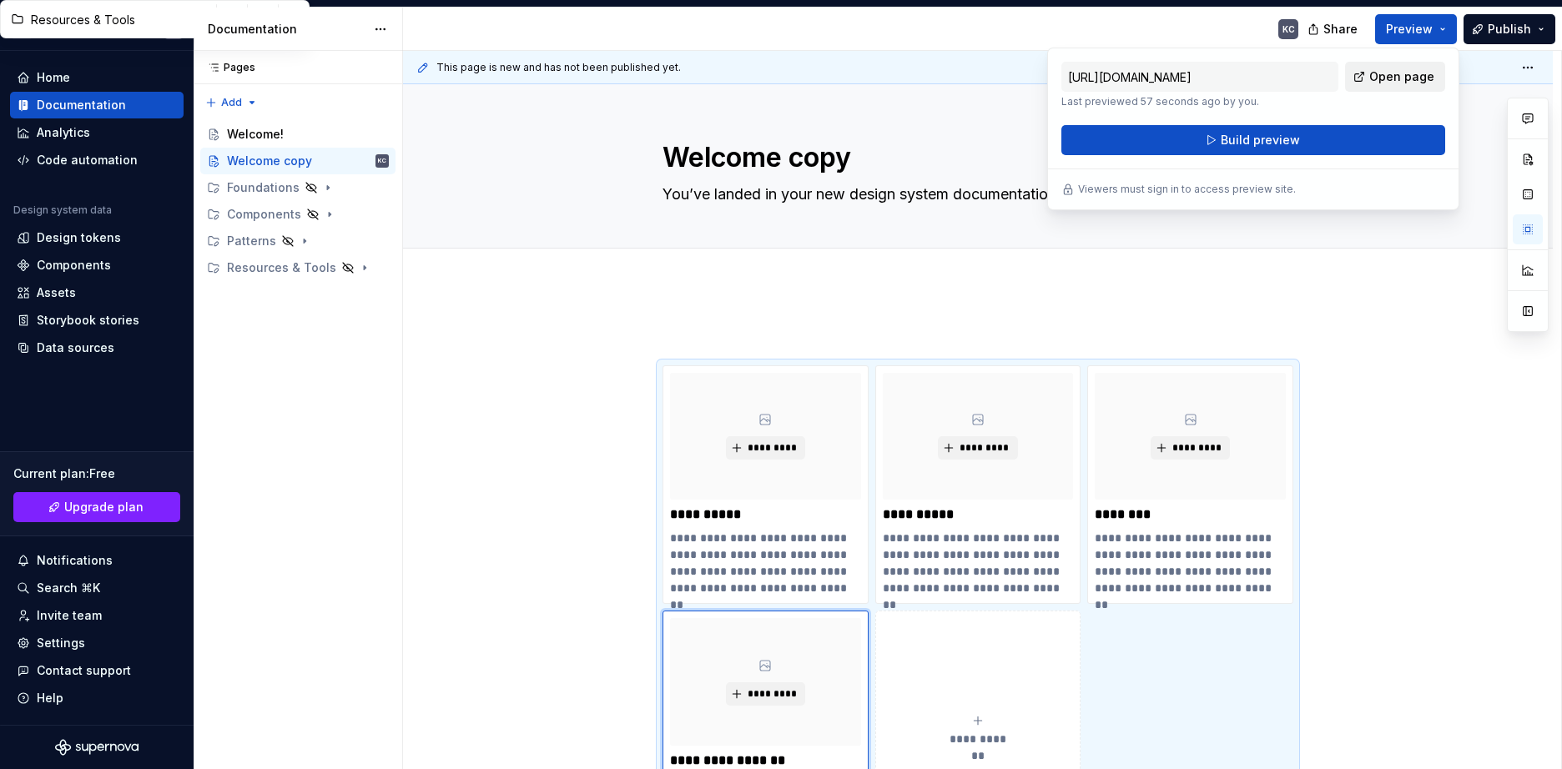
click at [1400, 73] on span "Open page" at bounding box center [1401, 76] width 65 height 17
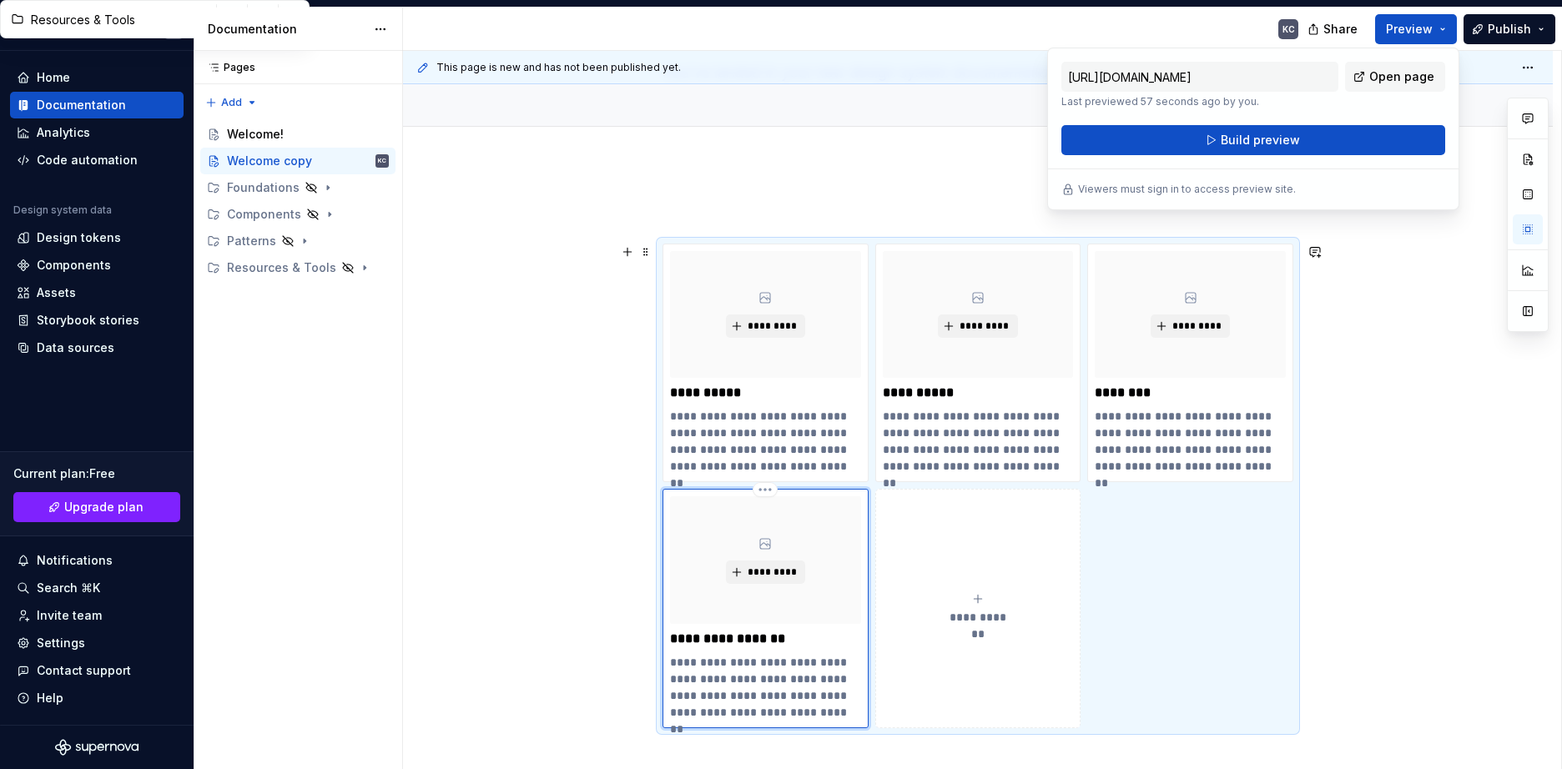
scroll to position [250, 0]
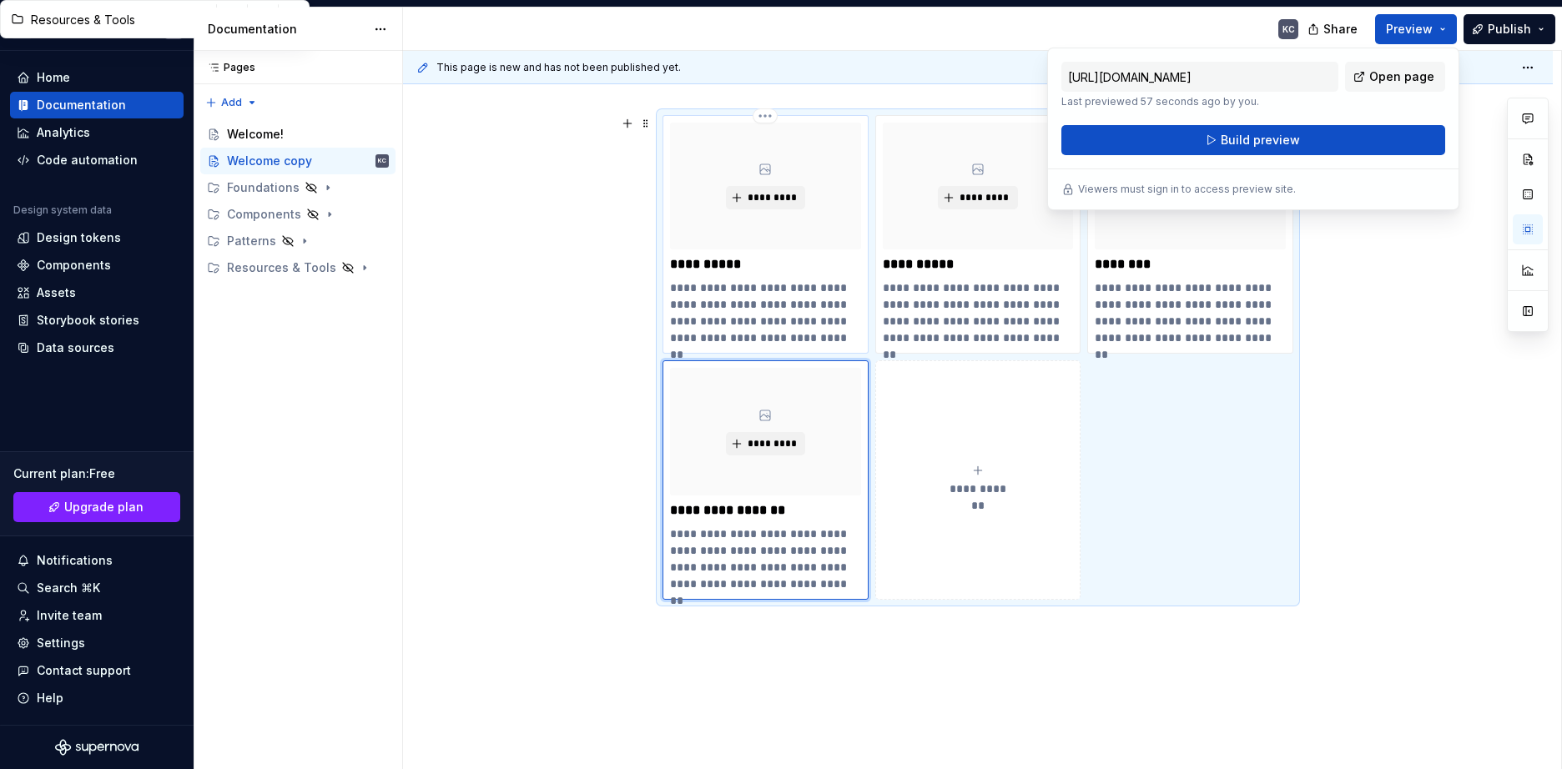
click at [722, 294] on p "**********" at bounding box center [765, 313] width 191 height 67
type textarea "*"
type input "Foundations"
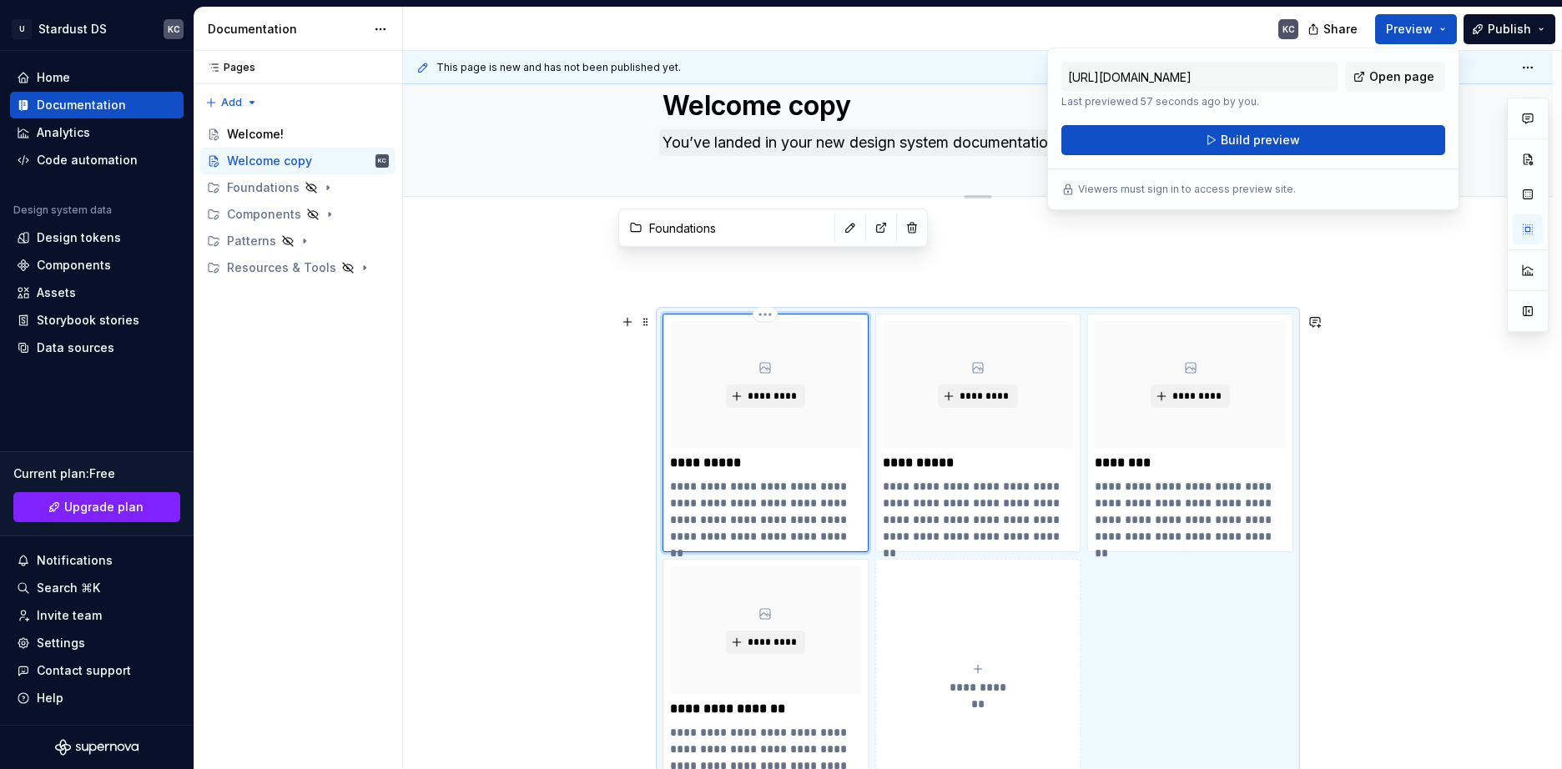
scroll to position [0, 0]
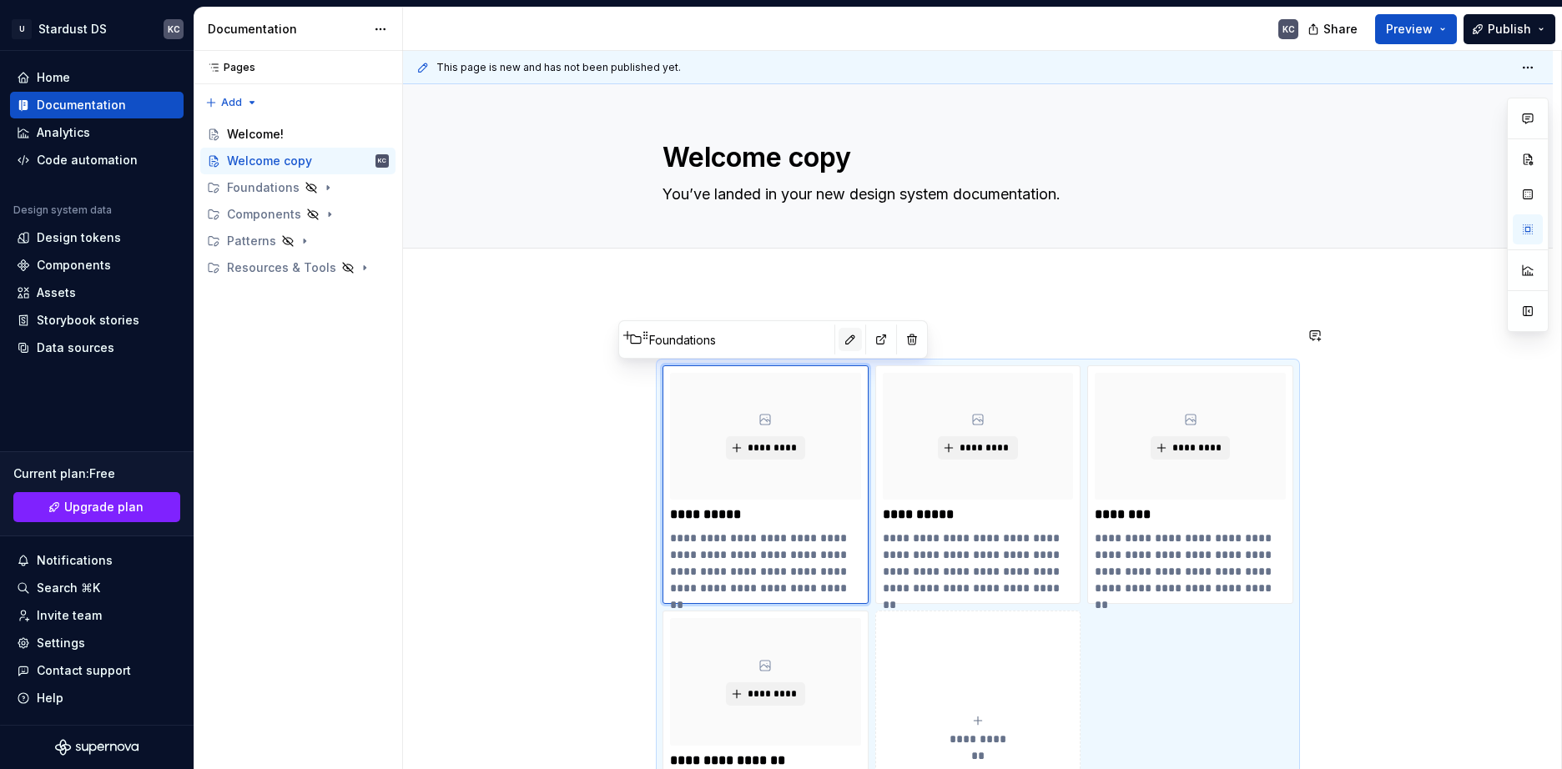
click at [839, 343] on button "button" at bounding box center [850, 339] width 23 height 23
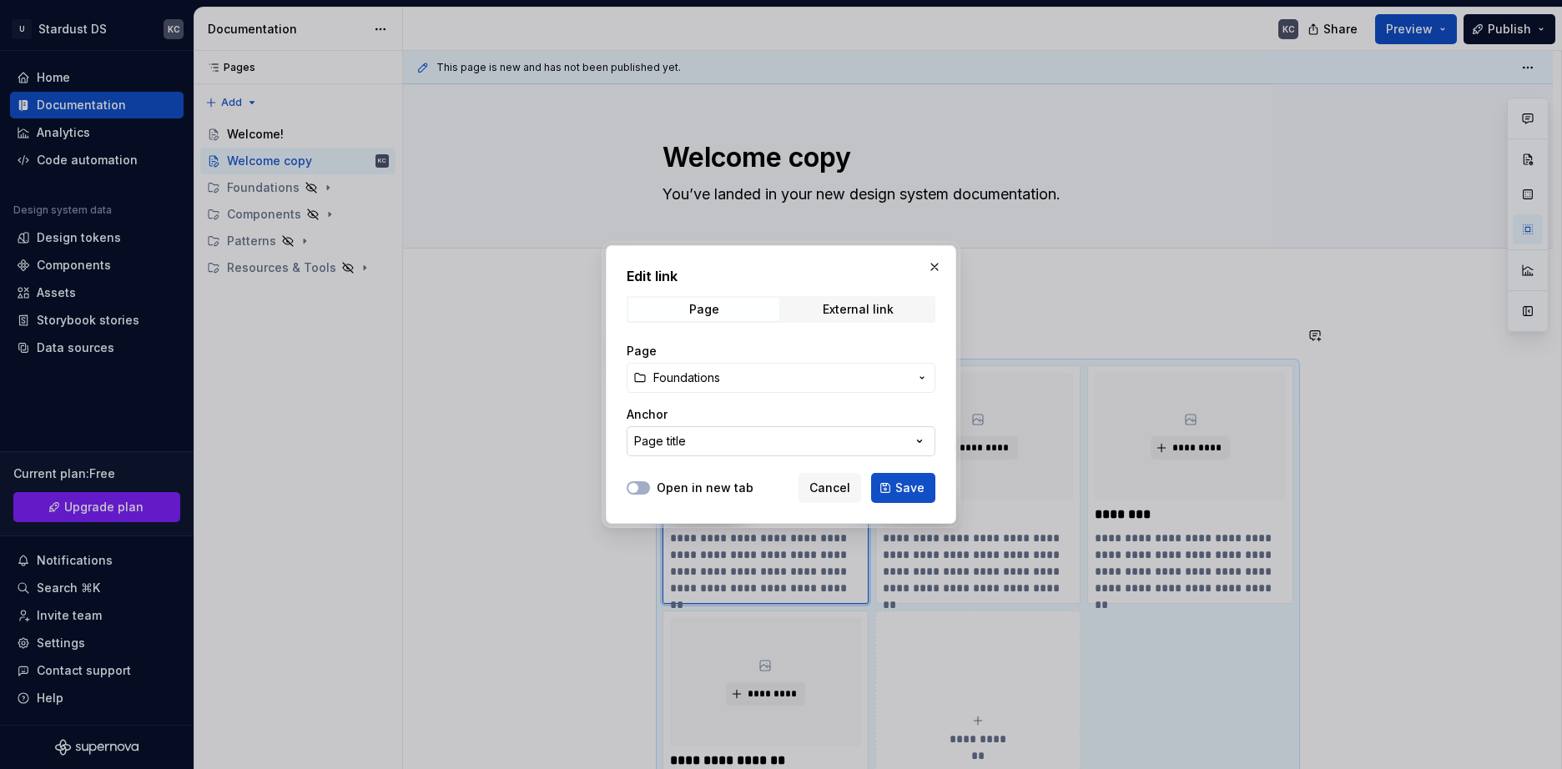
click at [703, 440] on button "Page title" at bounding box center [781, 441] width 309 height 30
click at [691, 474] on input "text" at bounding box center [802, 476] width 349 height 30
click at [796, 400] on div "Edit link Page External link Page Foundations Anchor Page title Open in new tab…" at bounding box center [781, 384] width 1562 height 769
click at [859, 311] on div "External link" at bounding box center [858, 309] width 71 height 13
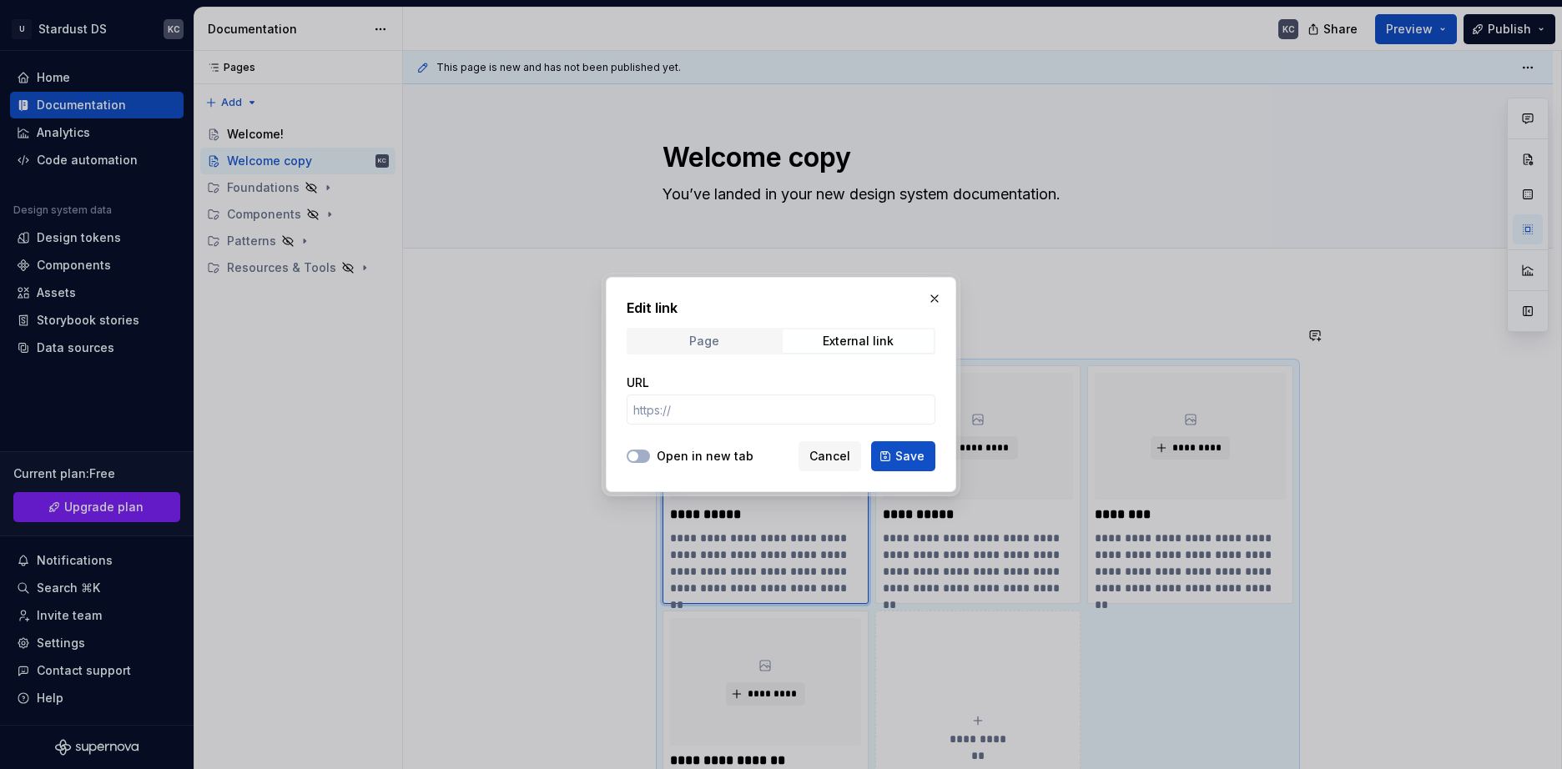
click at [700, 345] on div "Page" at bounding box center [704, 341] width 30 height 13
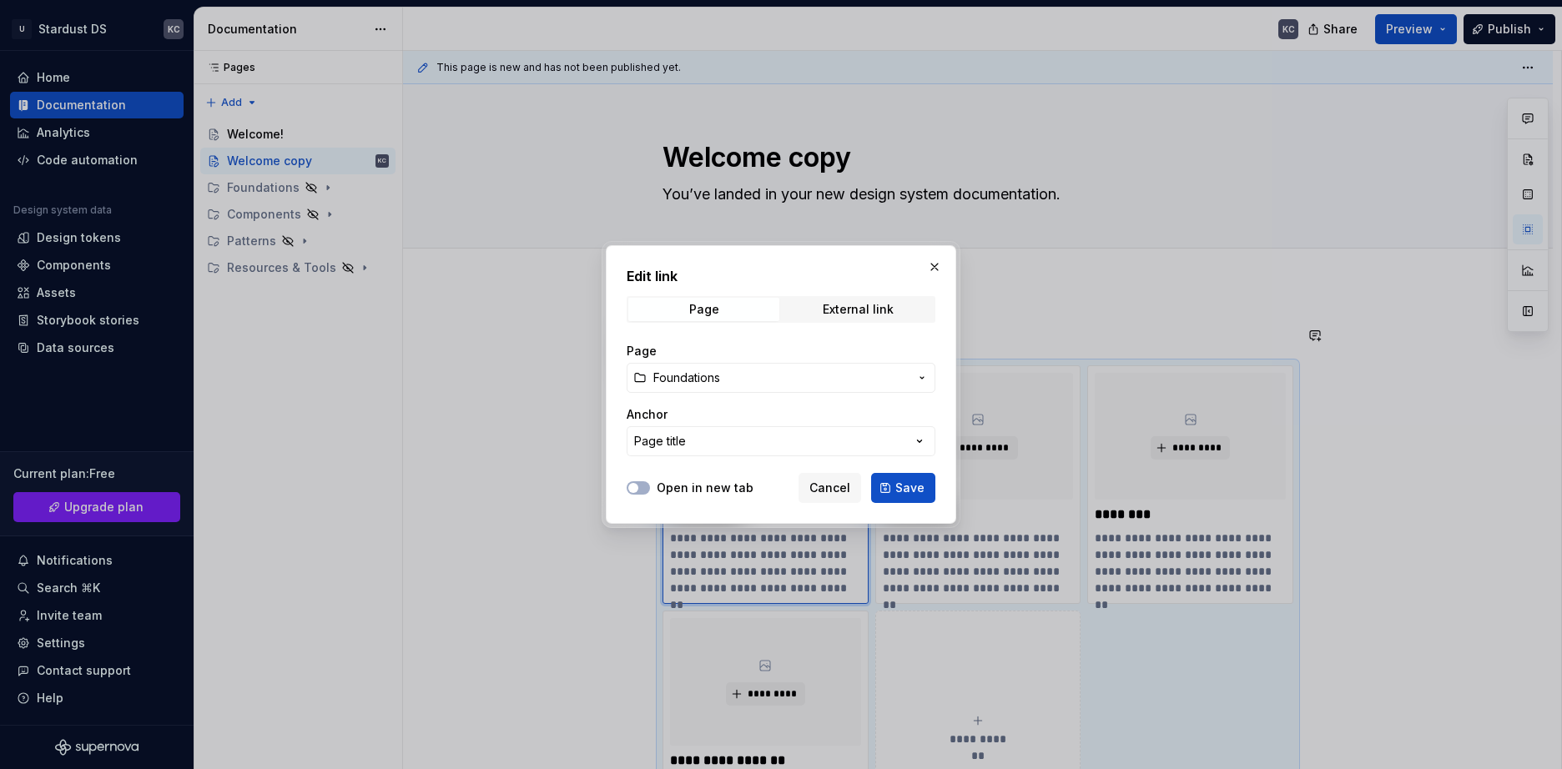
click at [651, 484] on div "Open in new tab" at bounding box center [690, 488] width 127 height 17
click at [646, 490] on button "Open in new tab" at bounding box center [638, 487] width 23 height 13
click at [746, 436] on button "Page title" at bounding box center [781, 441] width 309 height 30
click at [661, 512] on div "Page title" at bounding box center [686, 508] width 56 height 17
click at [901, 490] on span "Save" at bounding box center [909, 488] width 29 height 17
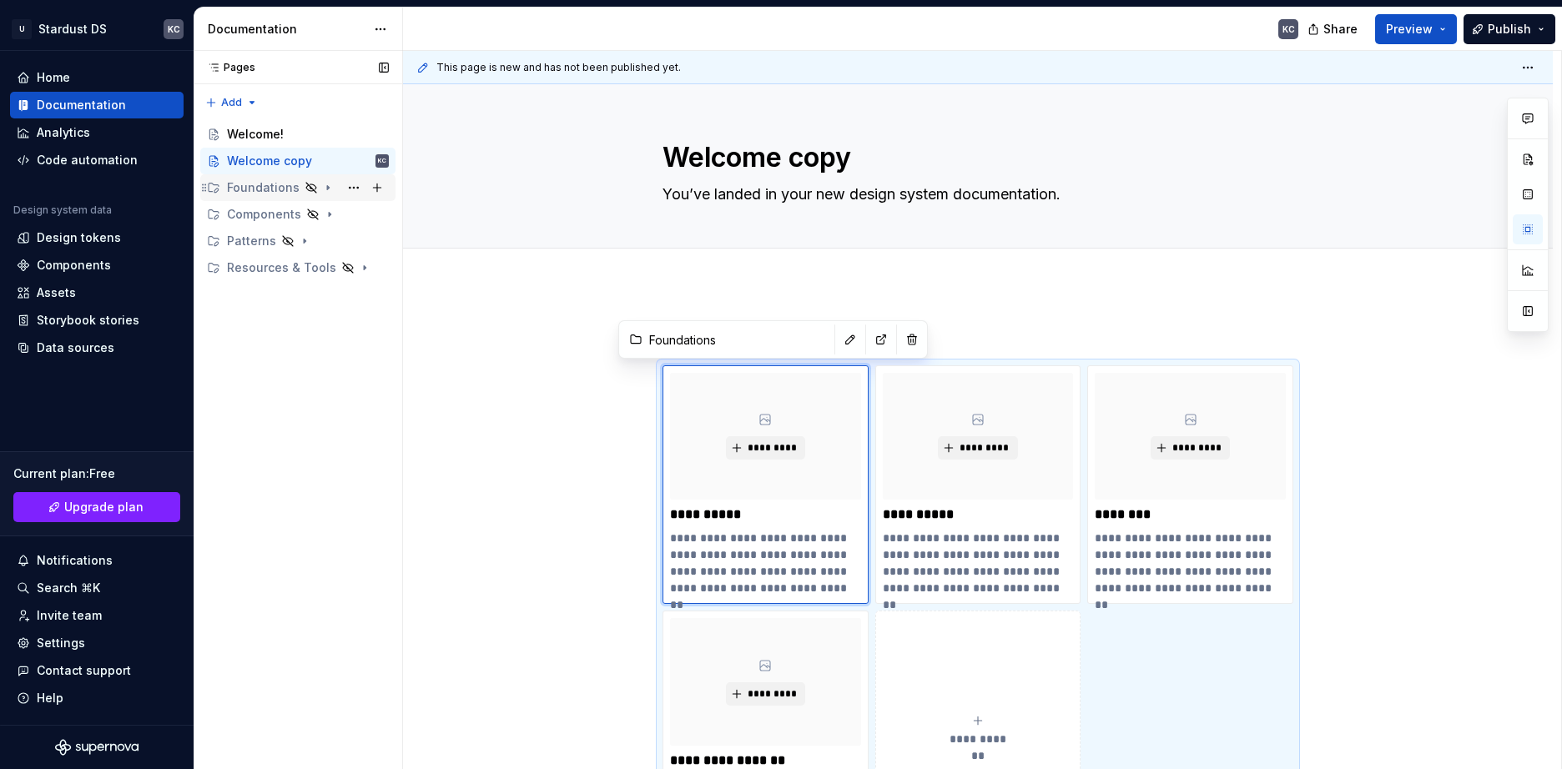
click at [327, 188] on icon "Page tree" at bounding box center [328, 188] width 2 height 4
click at [353, 217] on button "Page tree" at bounding box center [353, 214] width 23 height 23
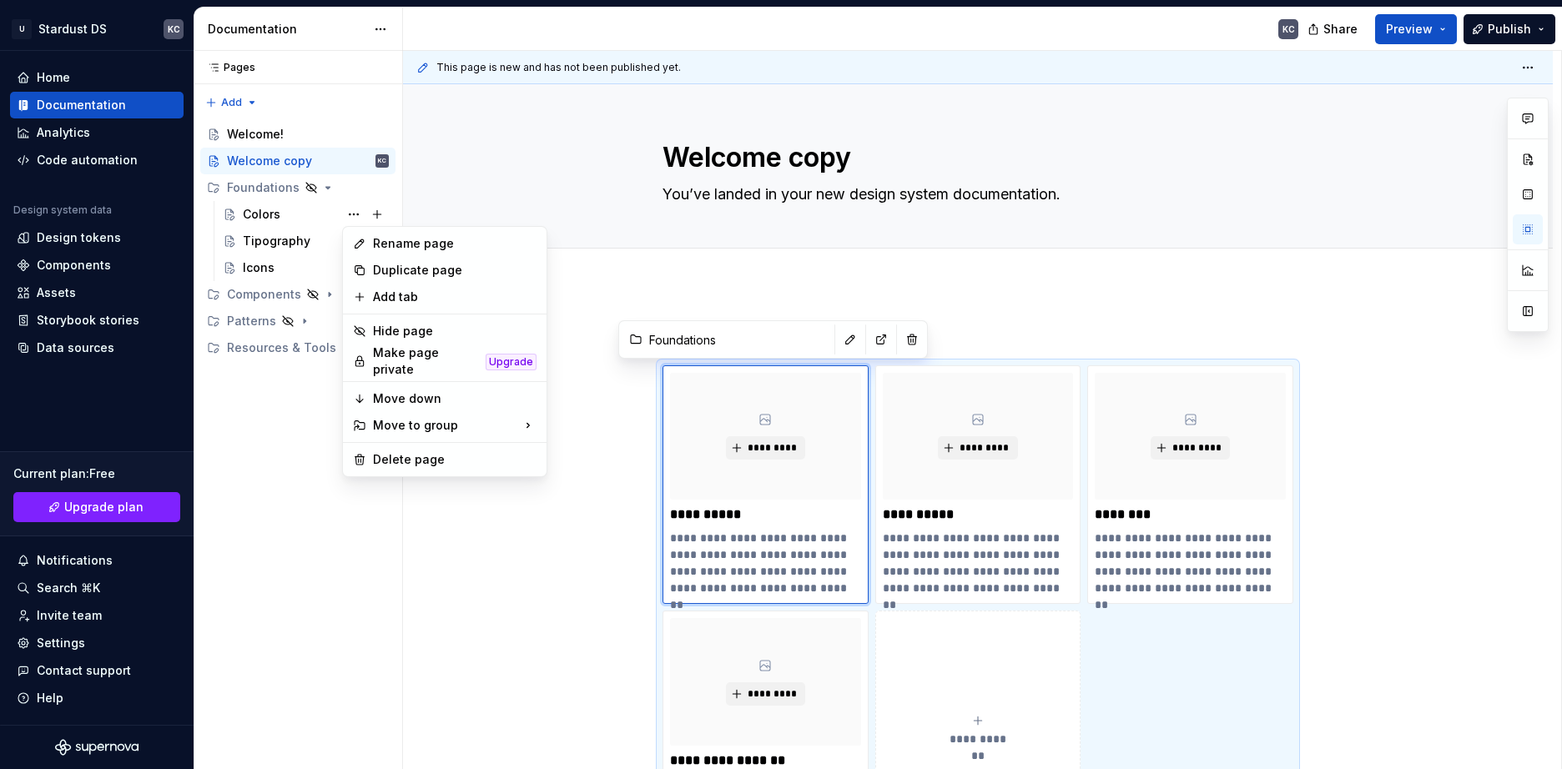
click at [761, 508] on html "U Stardust DS KC Home Documentation Analytics Code automation Design system dat…" at bounding box center [781, 384] width 1562 height 769
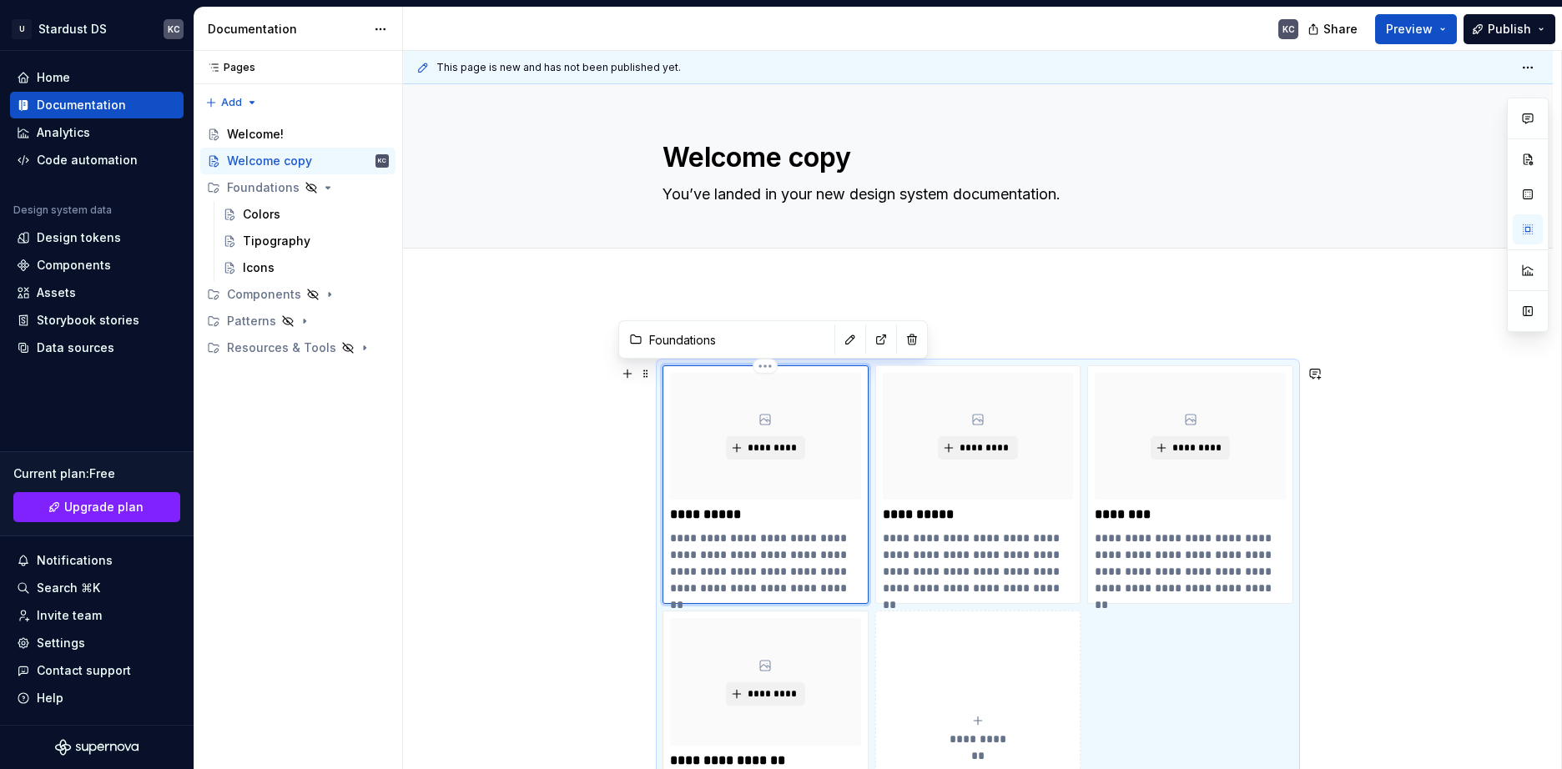
click at [771, 368] on html "U Stardust DS KC Home Documentation Analytics Code automation Design system dat…" at bounding box center [781, 384] width 1562 height 769
click at [868, 343] on html "U Stardust DS KC Home Documentation Analytics Code automation Design system dat…" at bounding box center [781, 384] width 1562 height 769
click at [870, 343] on button "button" at bounding box center [881, 339] width 23 height 23
drag, startPoint x: 1424, startPoint y: 35, endPoint x: 1434, endPoint y: 35, distance: 9.2
click at [1432, 35] on span "Preview" at bounding box center [1409, 29] width 47 height 17
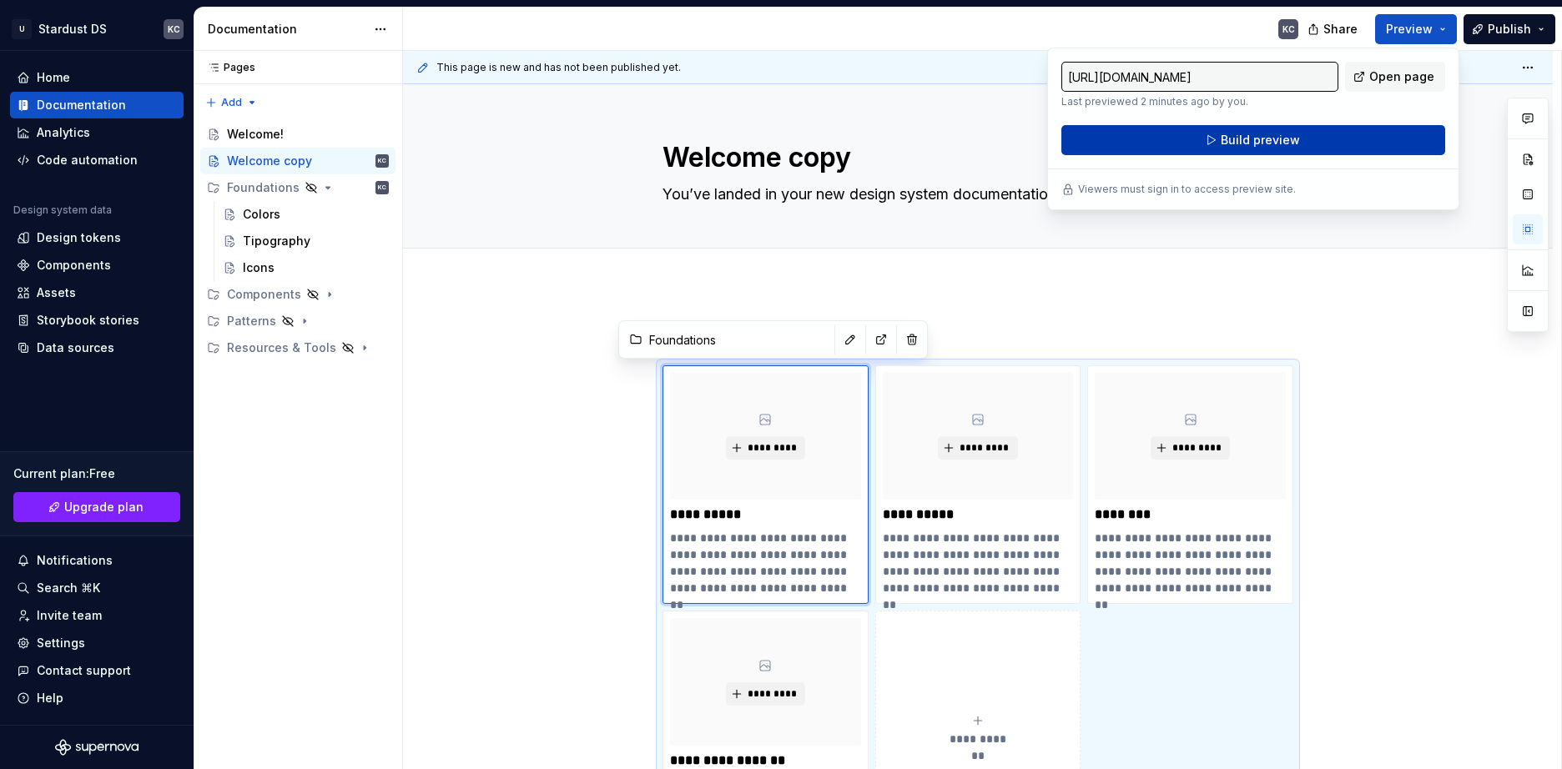
click at [1257, 150] on button "Build preview" at bounding box center [1253, 140] width 384 height 30
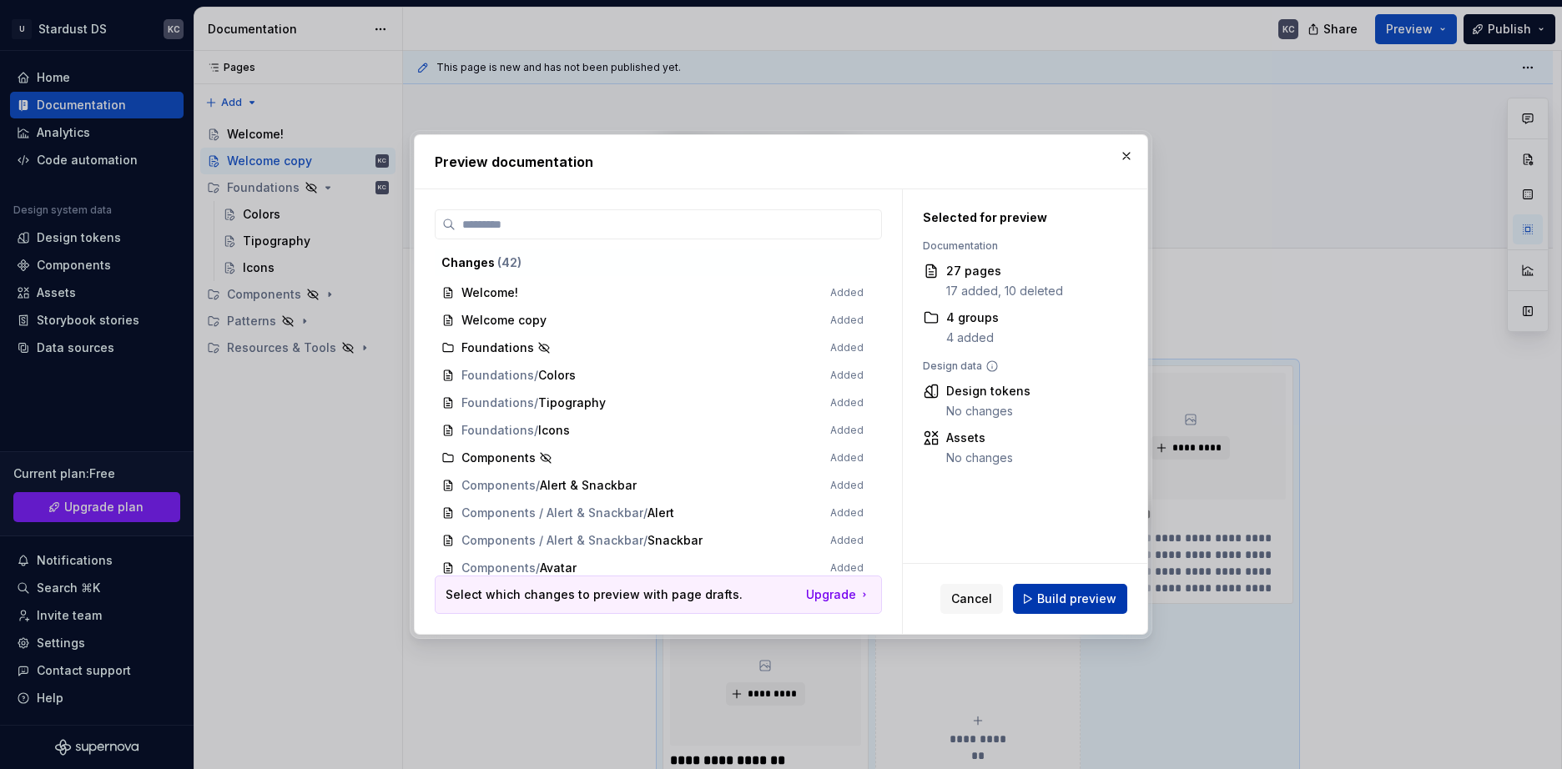
click at [1046, 592] on span "Build preview" at bounding box center [1076, 599] width 79 height 17
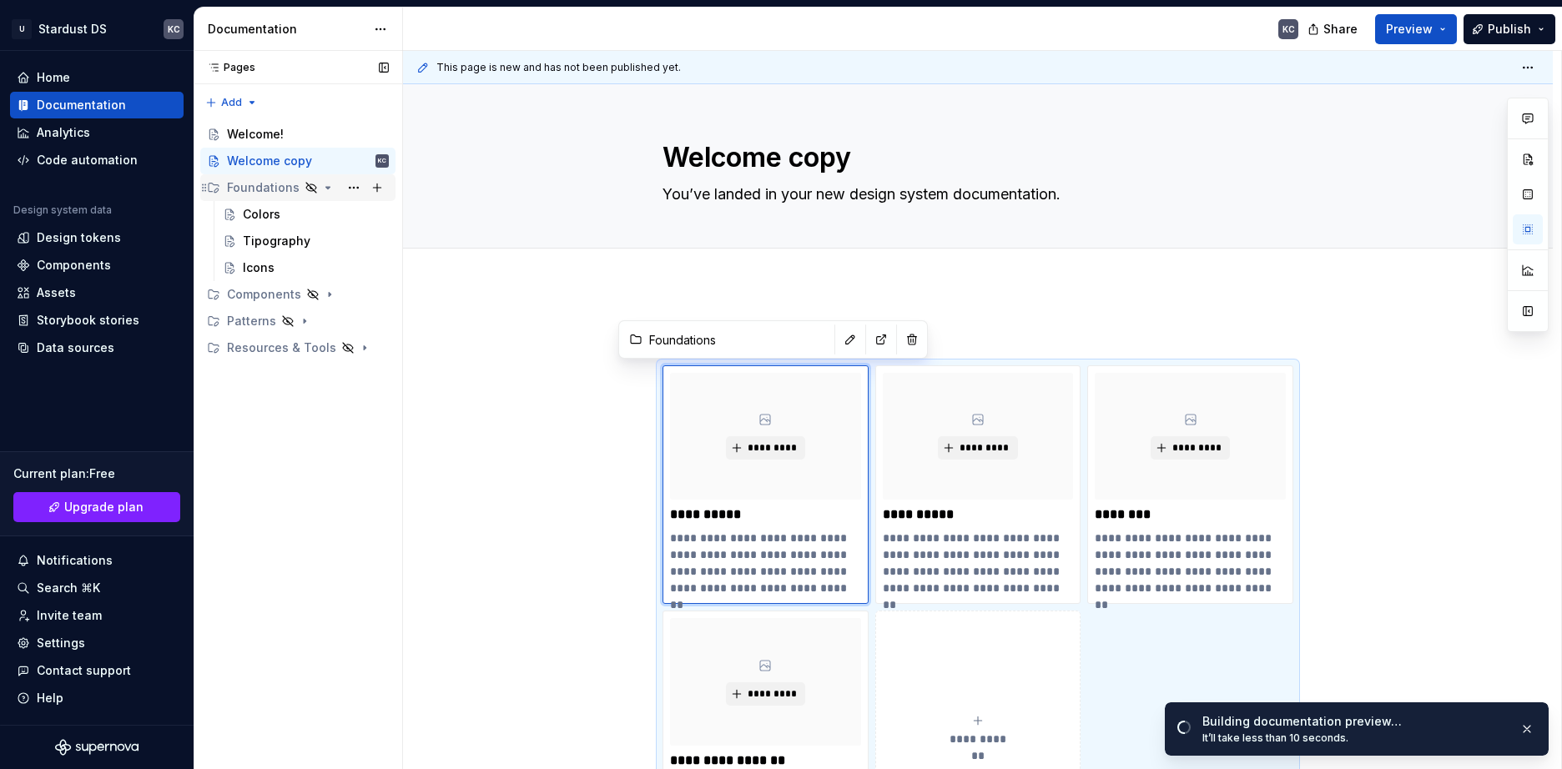
click at [325, 186] on icon "Page tree" at bounding box center [327, 187] width 13 height 13
click at [355, 187] on button "Page tree" at bounding box center [353, 187] width 23 height 23
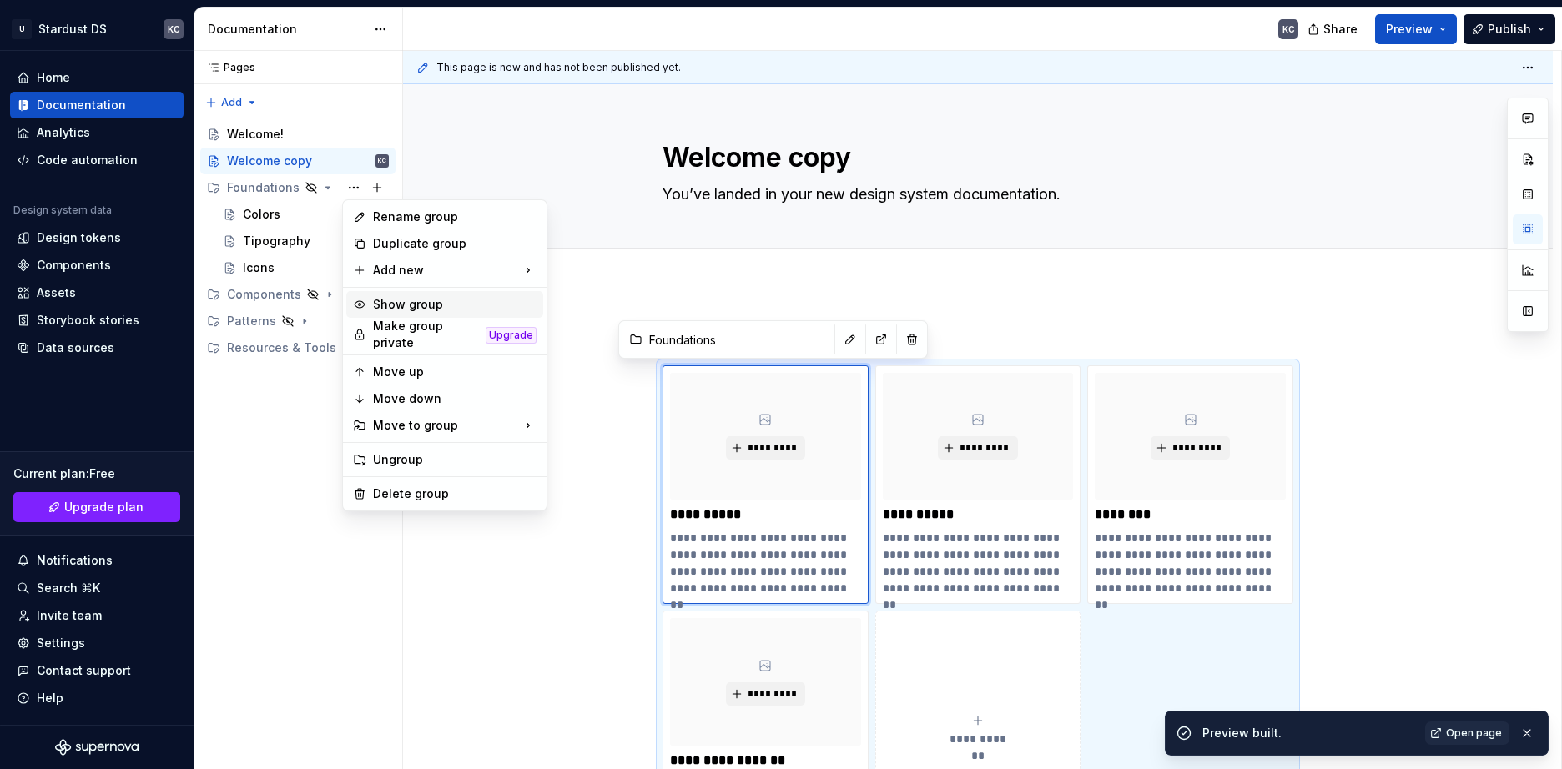
click at [428, 305] on div "Show group" at bounding box center [455, 304] width 164 height 17
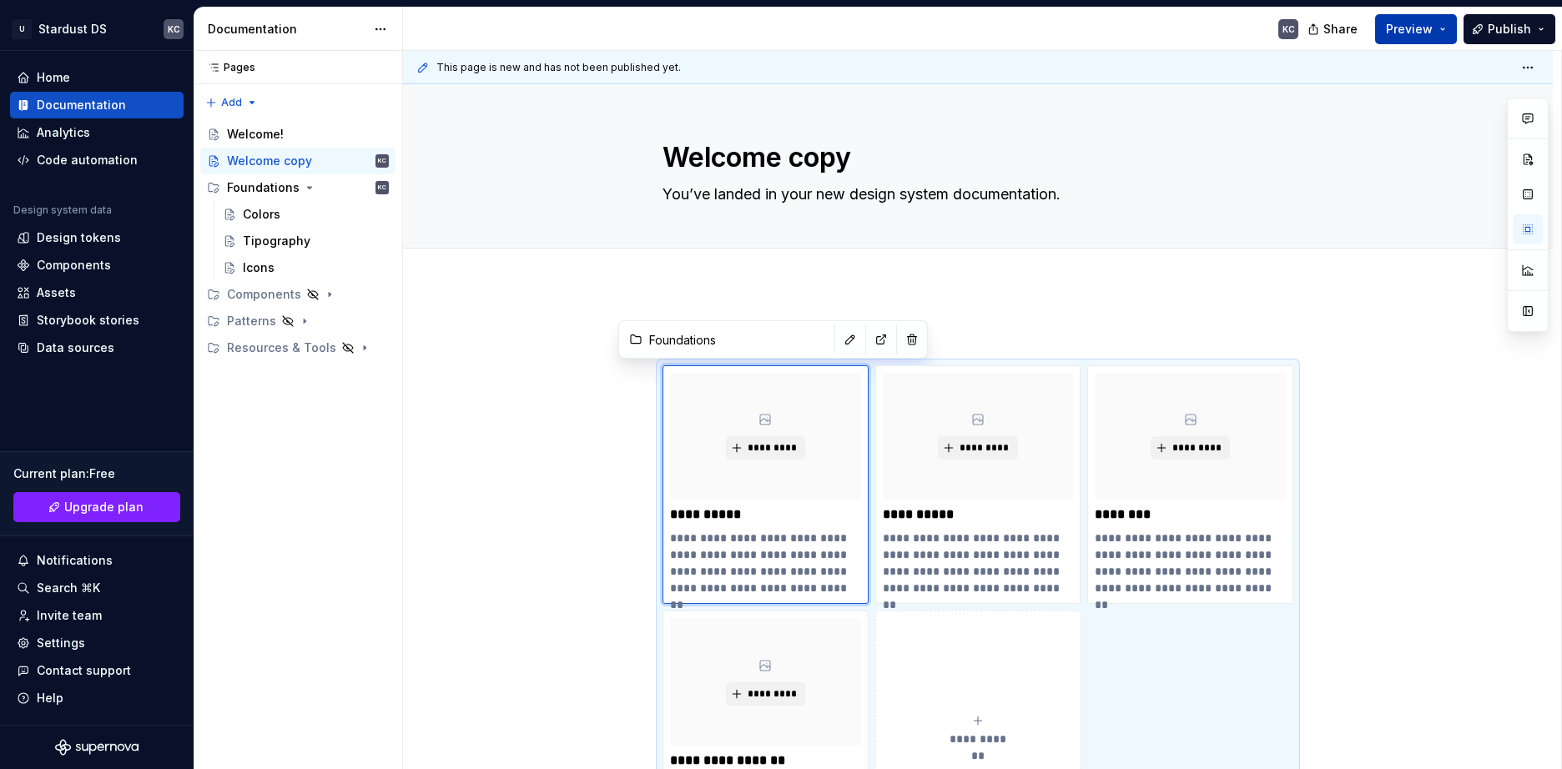
click at [1445, 28] on button "Preview" at bounding box center [1416, 29] width 82 height 30
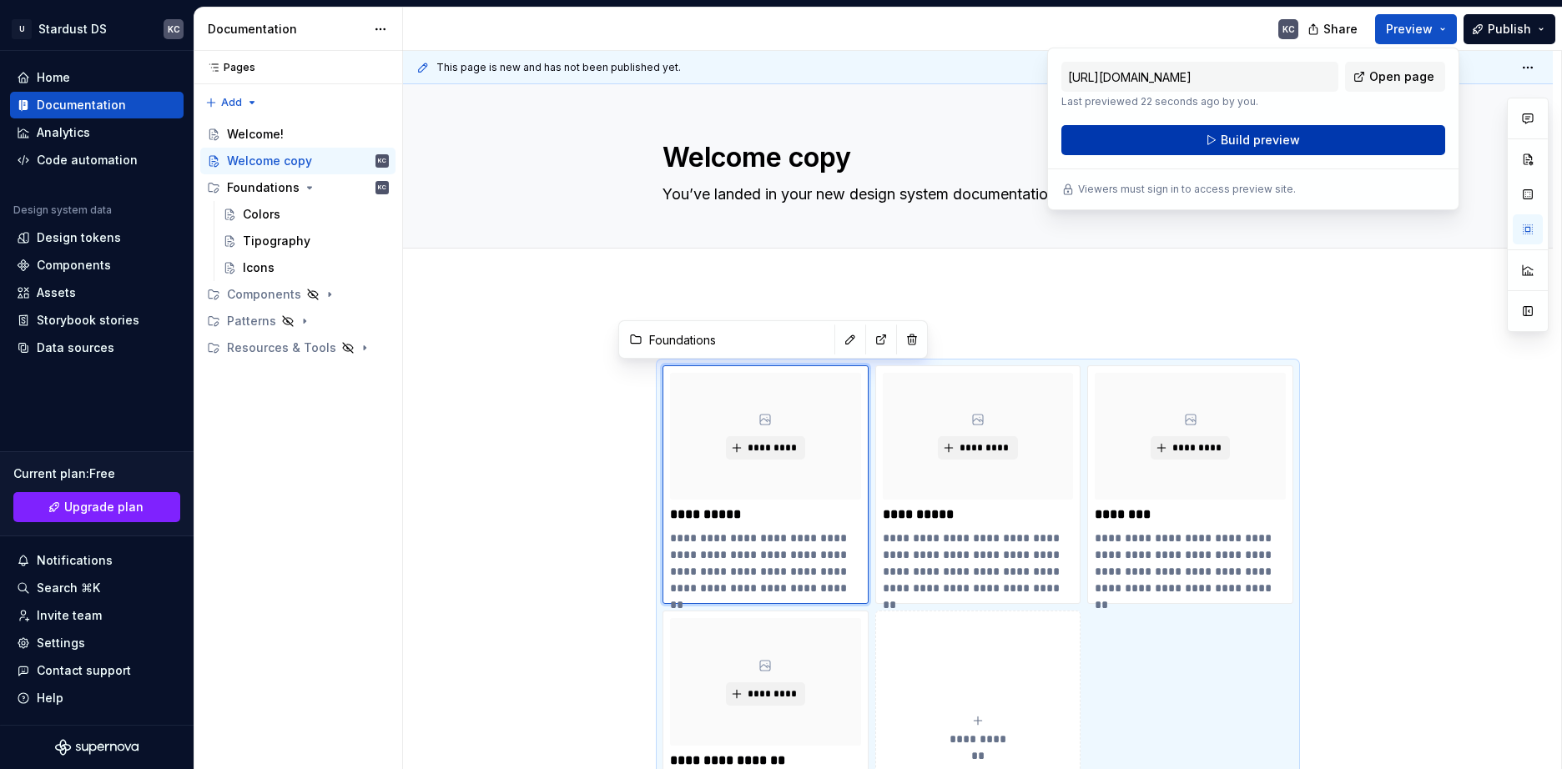
click at [1346, 145] on button "Build preview" at bounding box center [1253, 140] width 384 height 30
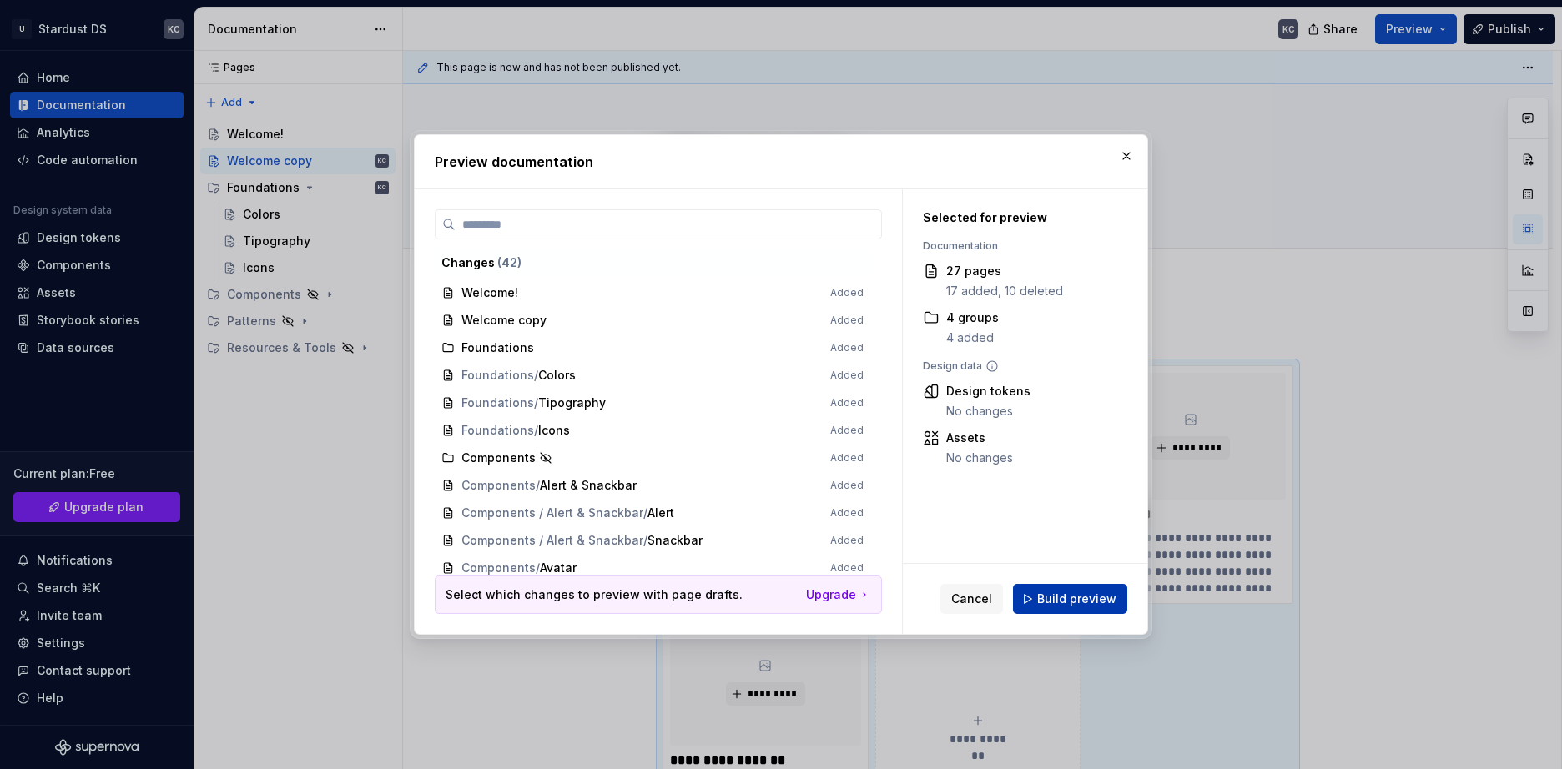
click at [1066, 594] on span "Build preview" at bounding box center [1076, 599] width 79 height 17
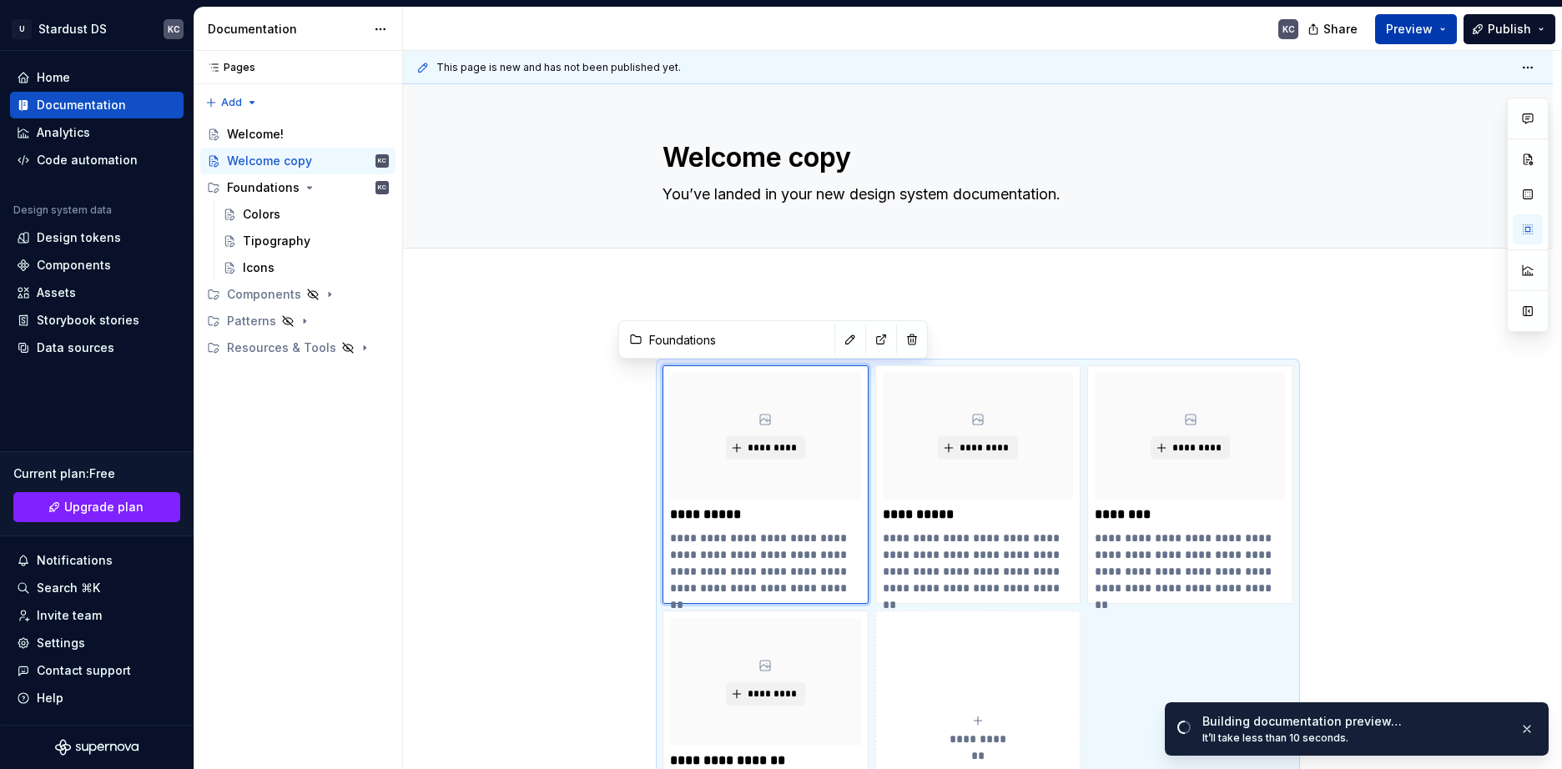
click at [1446, 28] on button "Preview" at bounding box center [1416, 29] width 82 height 30
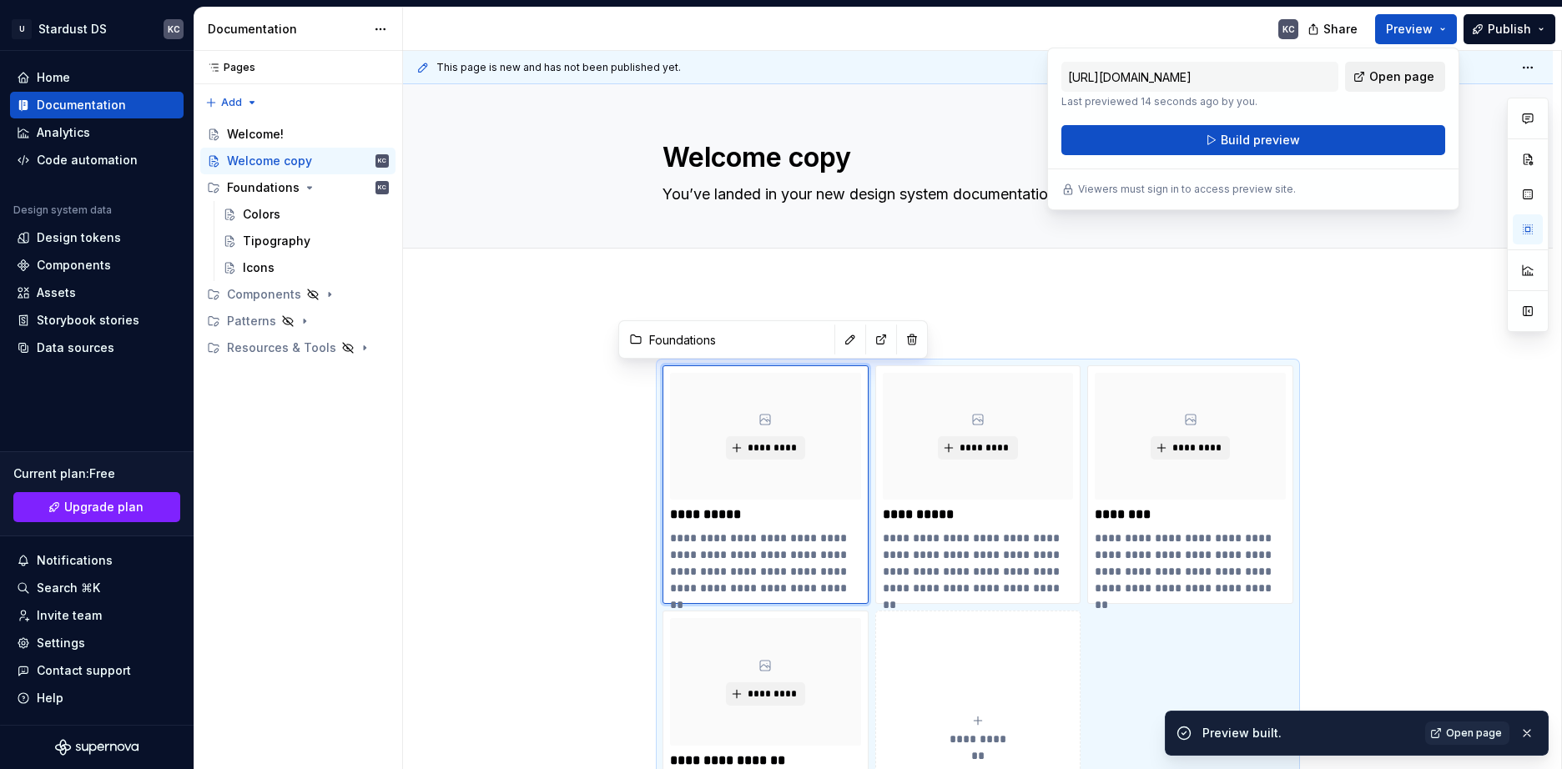
click at [1431, 80] on span "Open page" at bounding box center [1401, 76] width 65 height 17
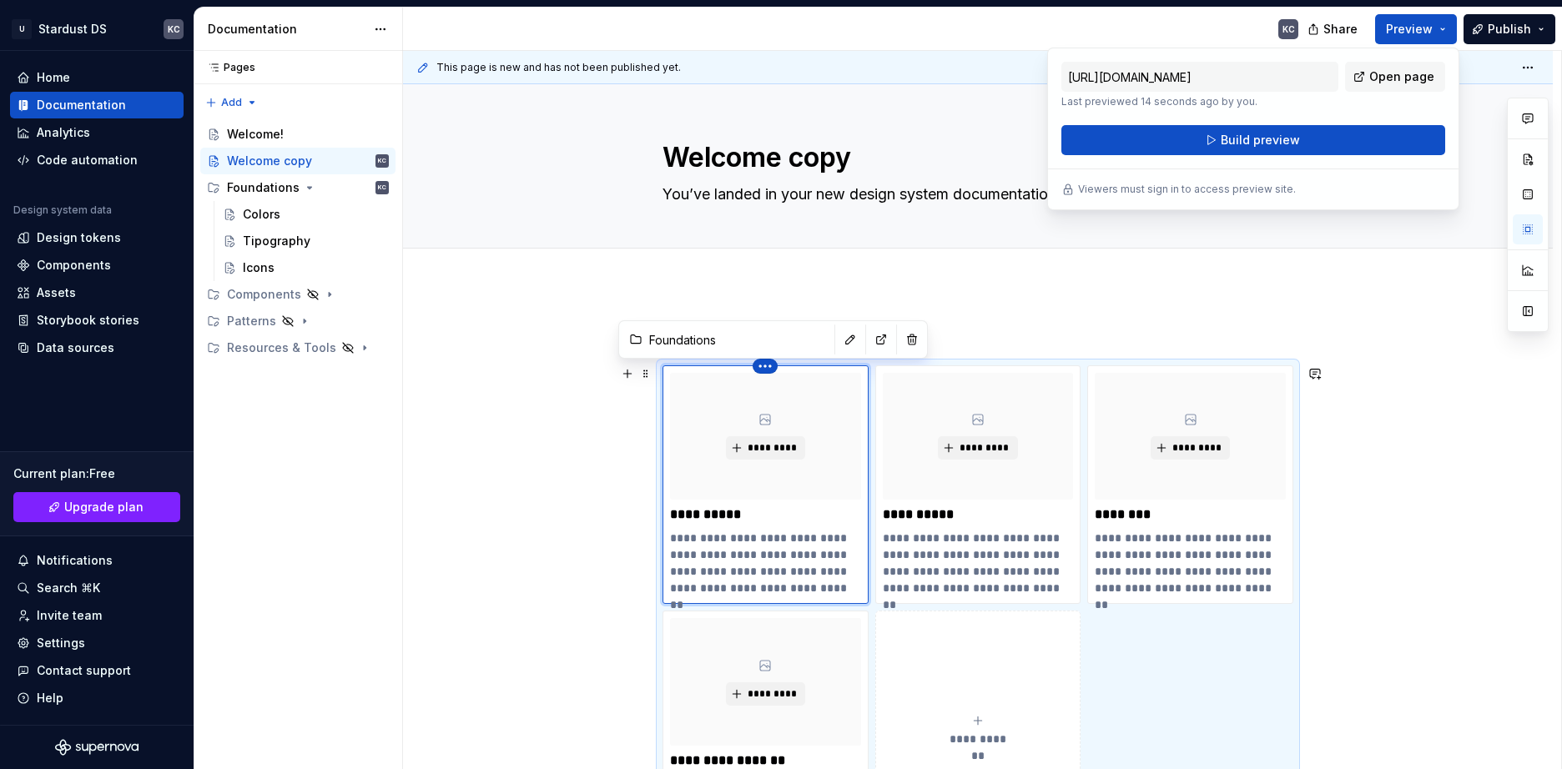
click at [770, 369] on html "U Stardust DS KC Home Documentation Analytics Code automation Design system dat…" at bounding box center [781, 384] width 1562 height 769
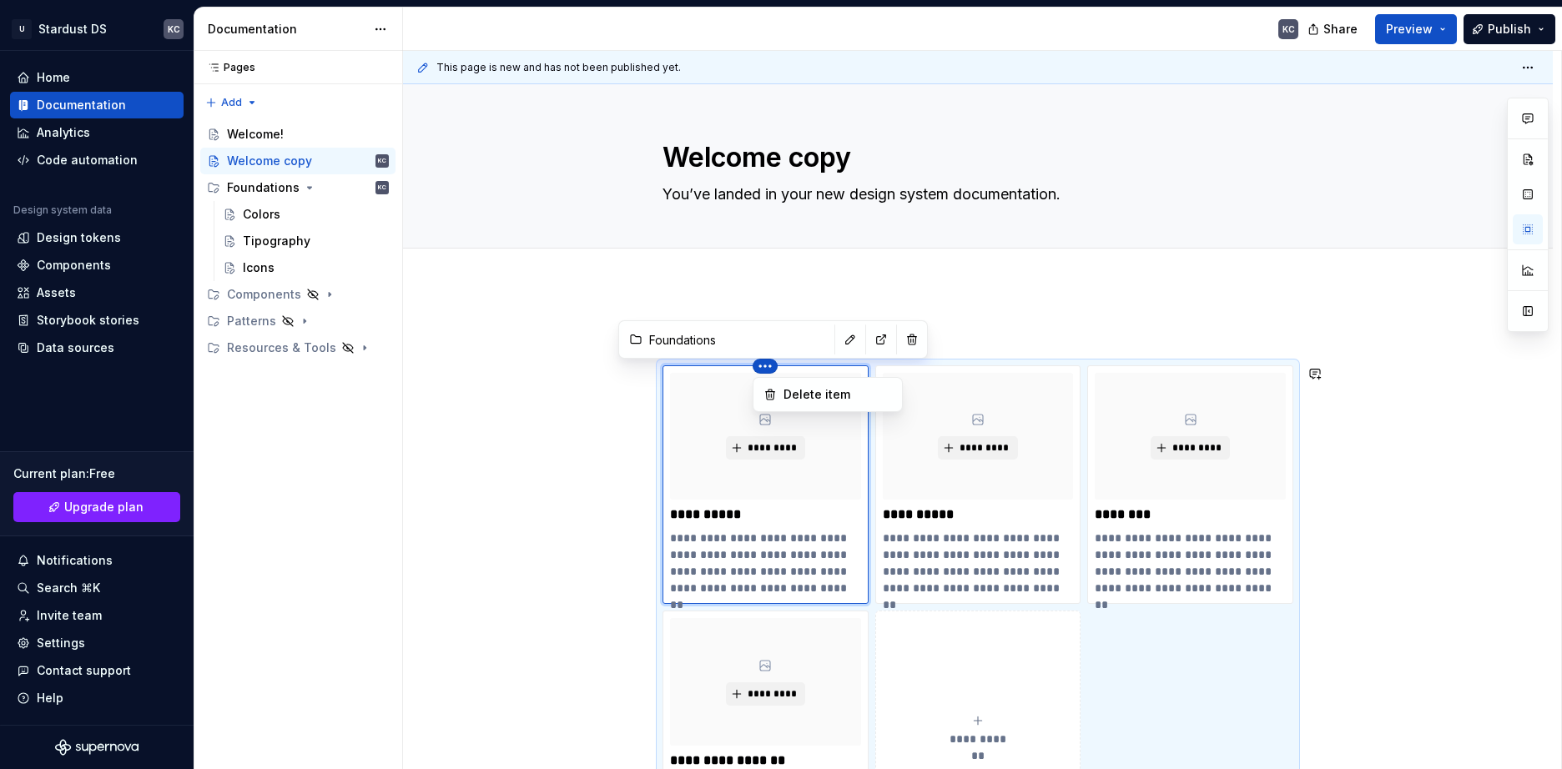
click at [839, 337] on html "U Stardust DS KC Home Documentation Analytics Code automation Design system dat…" at bounding box center [781, 384] width 1562 height 769
click at [839, 337] on button "button" at bounding box center [850, 339] width 23 height 23
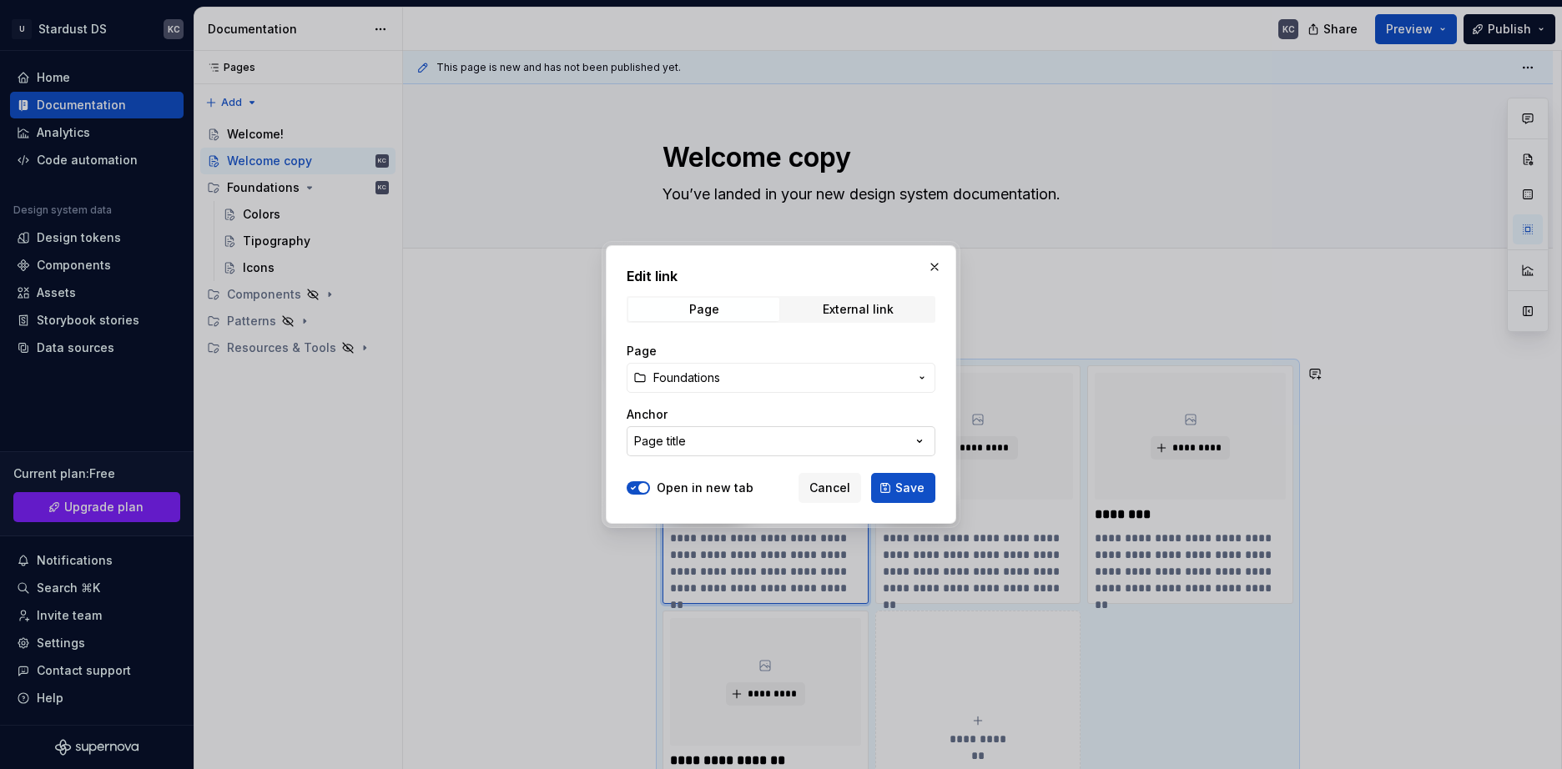
click at [723, 448] on button "Page title" at bounding box center [781, 441] width 309 height 30
click at [715, 436] on div "Edit link Page External link Page Foundations Anchor Page title Open in new tab…" at bounding box center [781, 384] width 1562 height 769
click at [686, 437] on button "Page title" at bounding box center [781, 441] width 309 height 30
click at [668, 477] on input "text" at bounding box center [802, 476] width 349 height 30
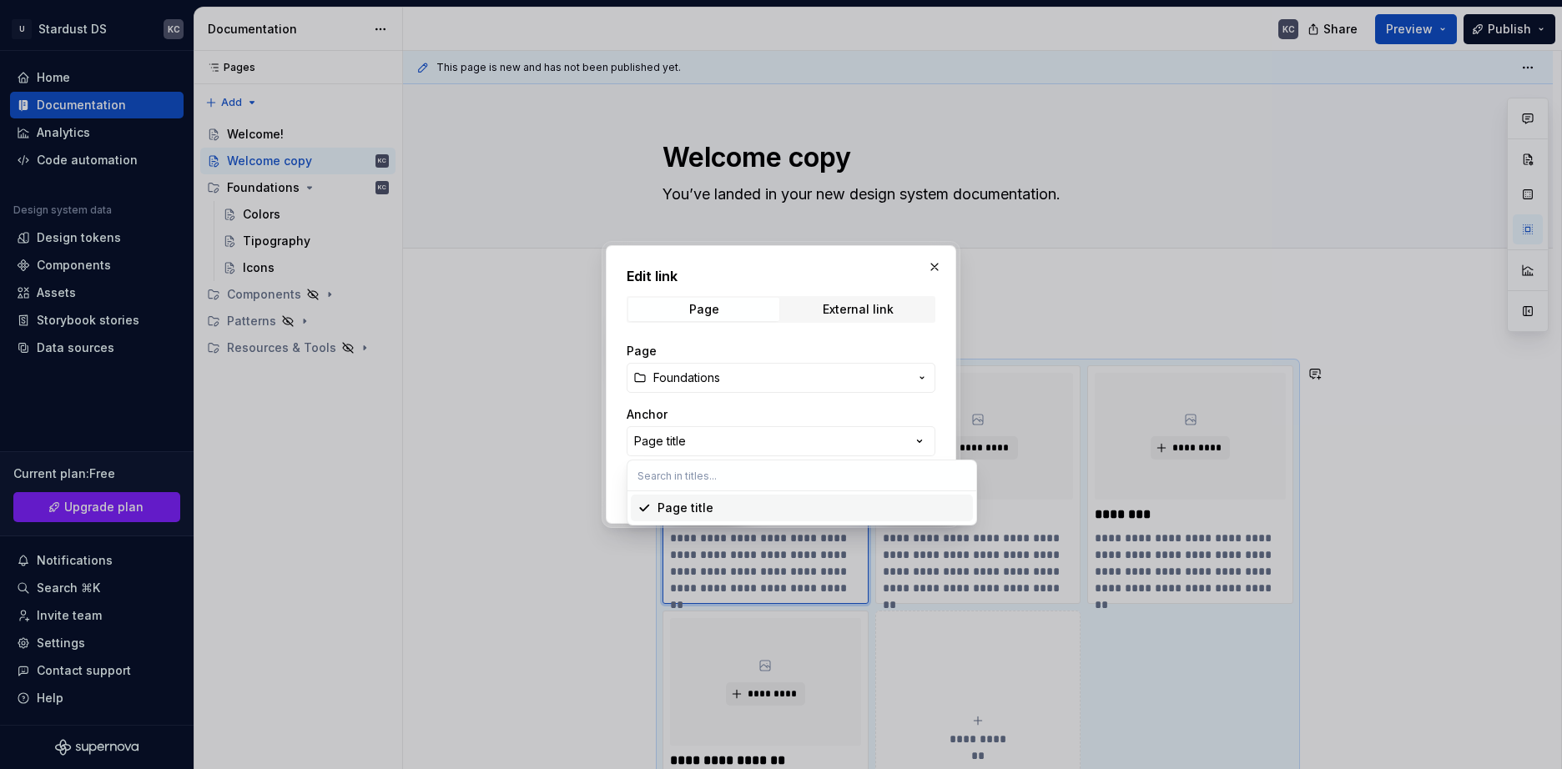
click at [668, 477] on input "text" at bounding box center [802, 476] width 349 height 30
click at [673, 506] on div "Page title" at bounding box center [686, 508] width 56 height 17
click at [636, 486] on icon "button" at bounding box center [633, 488] width 13 height 10
click at [919, 486] on span "Save" at bounding box center [909, 488] width 29 height 17
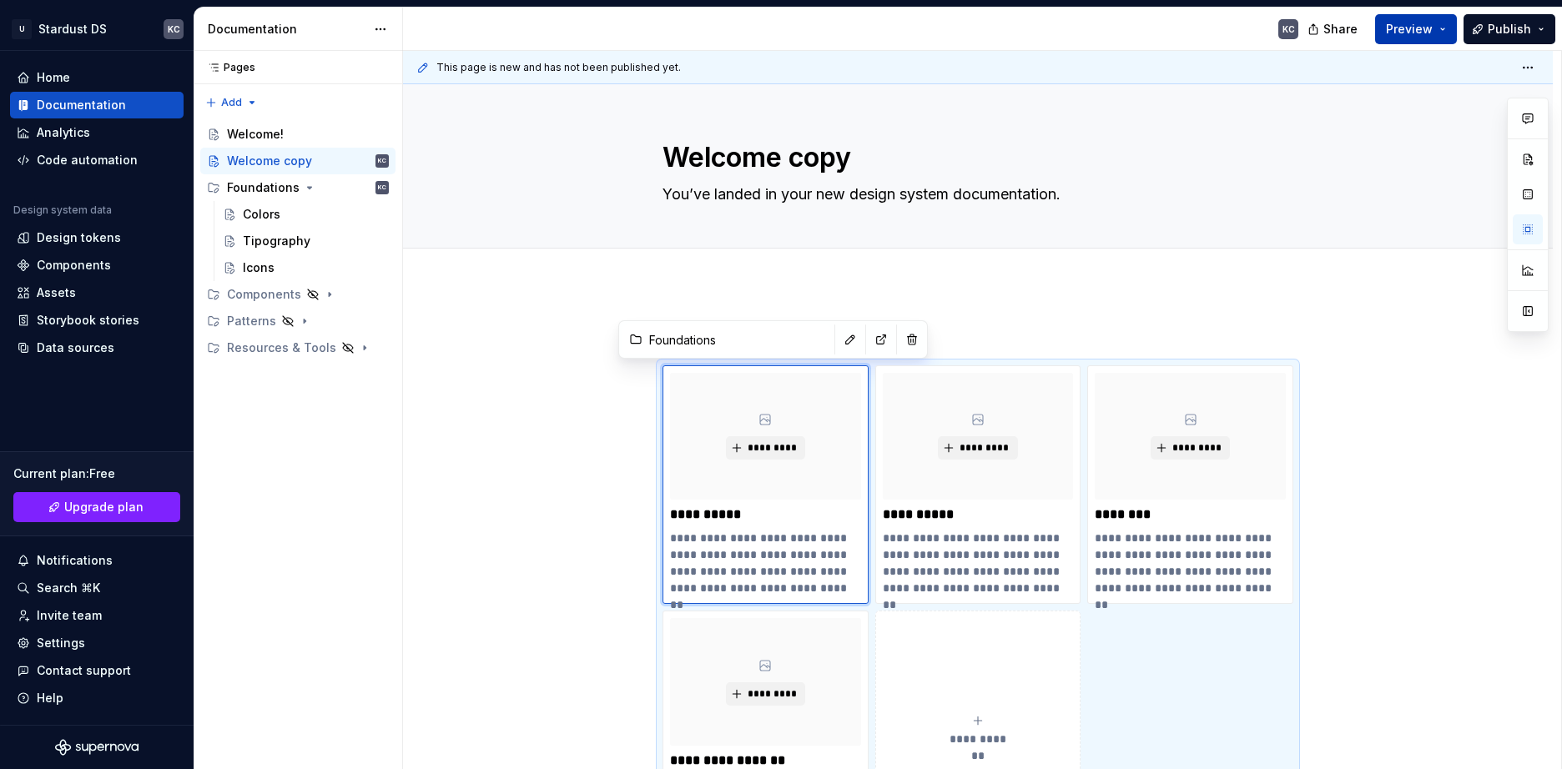
click at [1409, 29] on span "Preview" at bounding box center [1409, 29] width 47 height 17
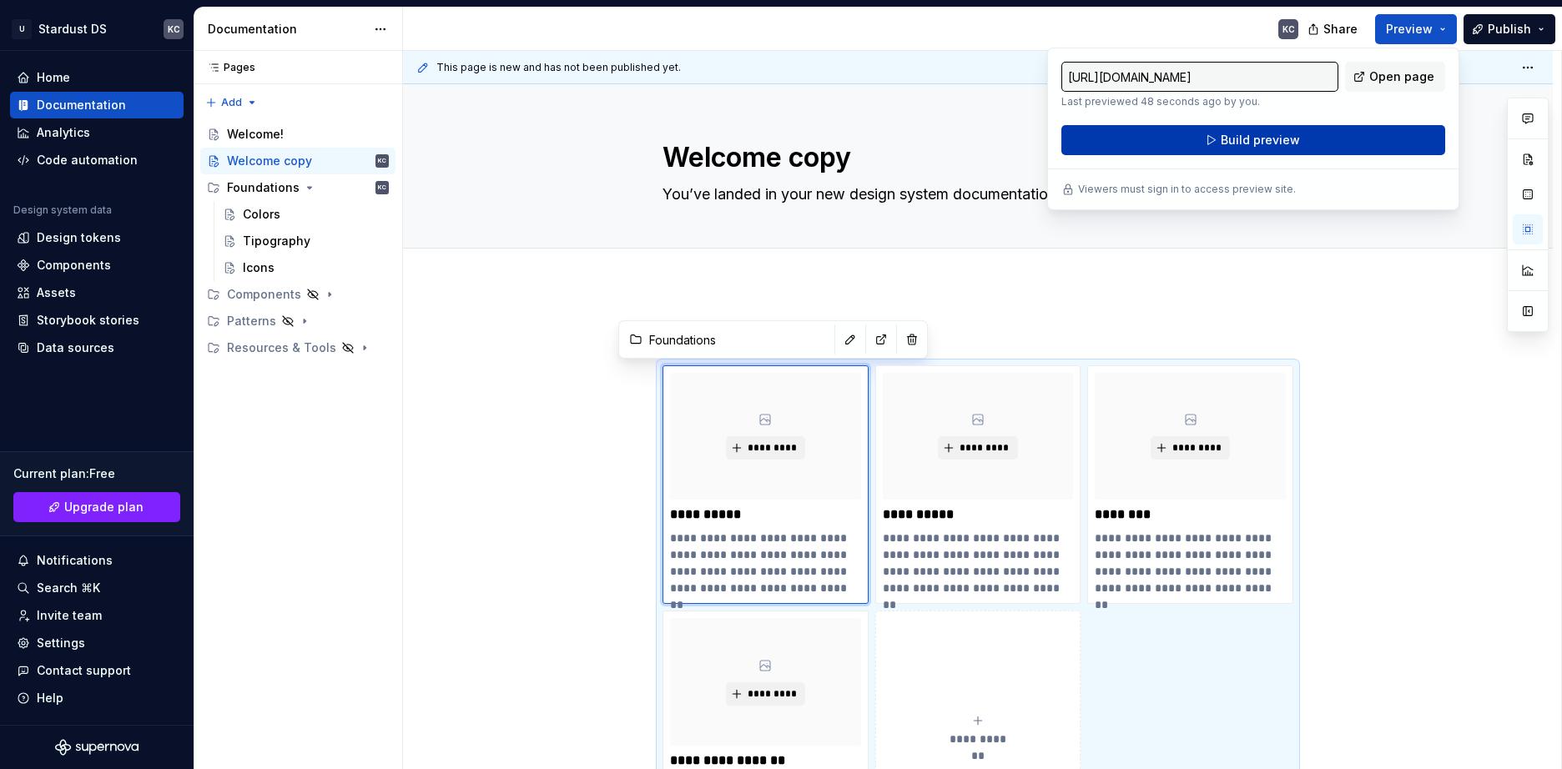
click at [1312, 133] on button "Build preview" at bounding box center [1253, 140] width 384 height 30
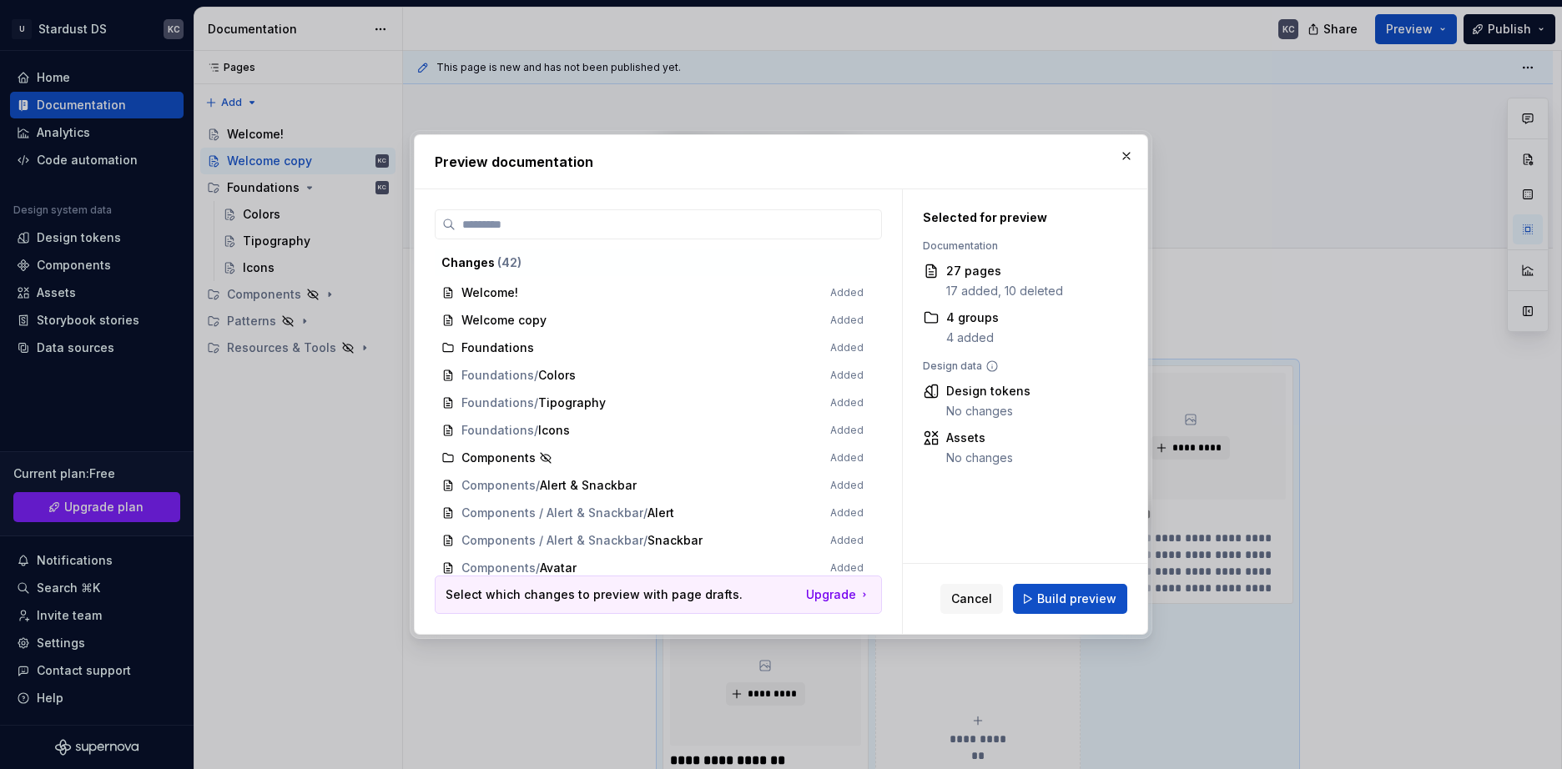
click at [1090, 589] on button "Build preview" at bounding box center [1070, 599] width 114 height 30
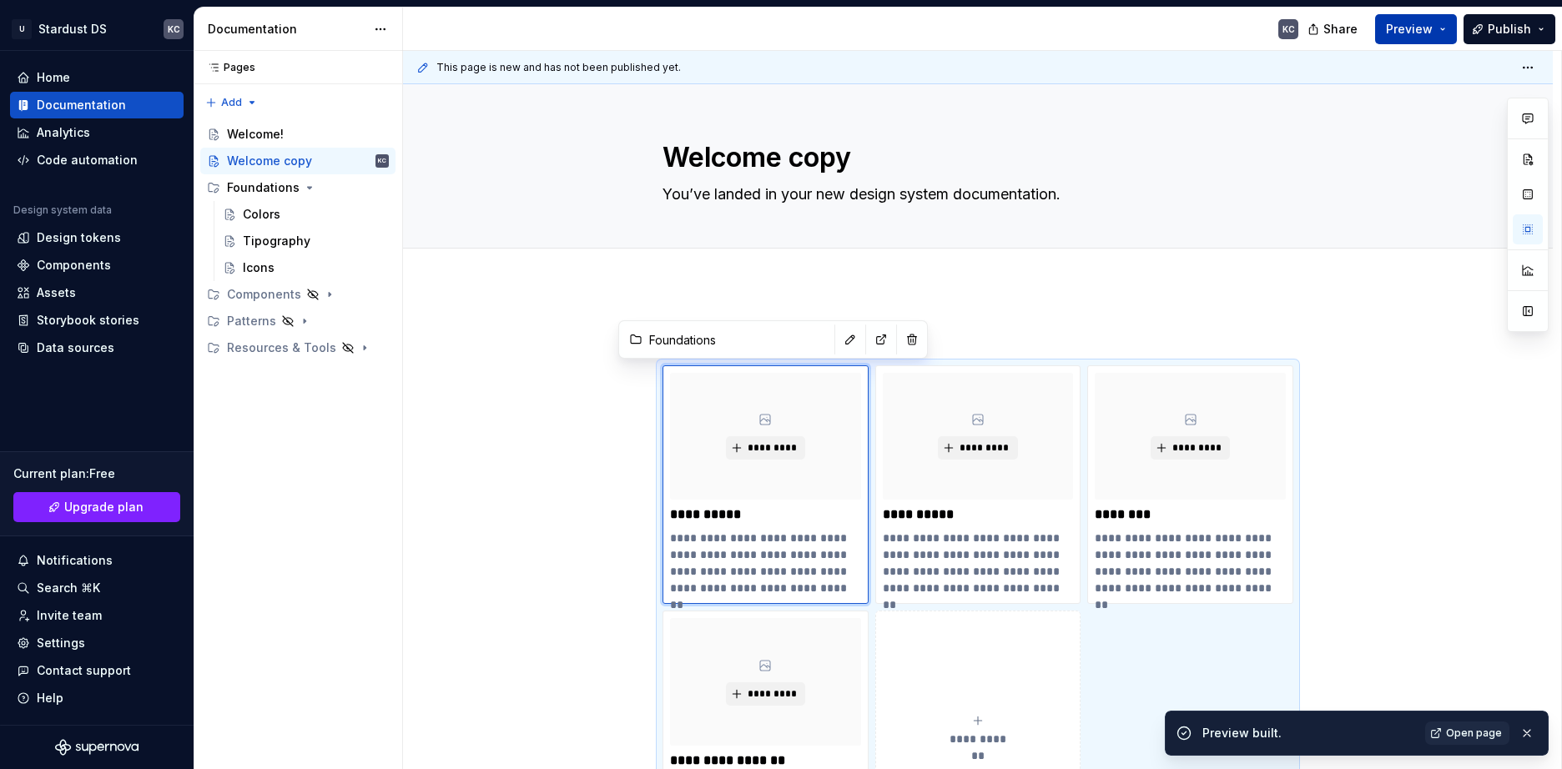
click at [1444, 13] on div "Share Preview Publish" at bounding box center [1437, 29] width 250 height 43
click at [1444, 31] on button "Preview" at bounding box center [1416, 29] width 82 height 30
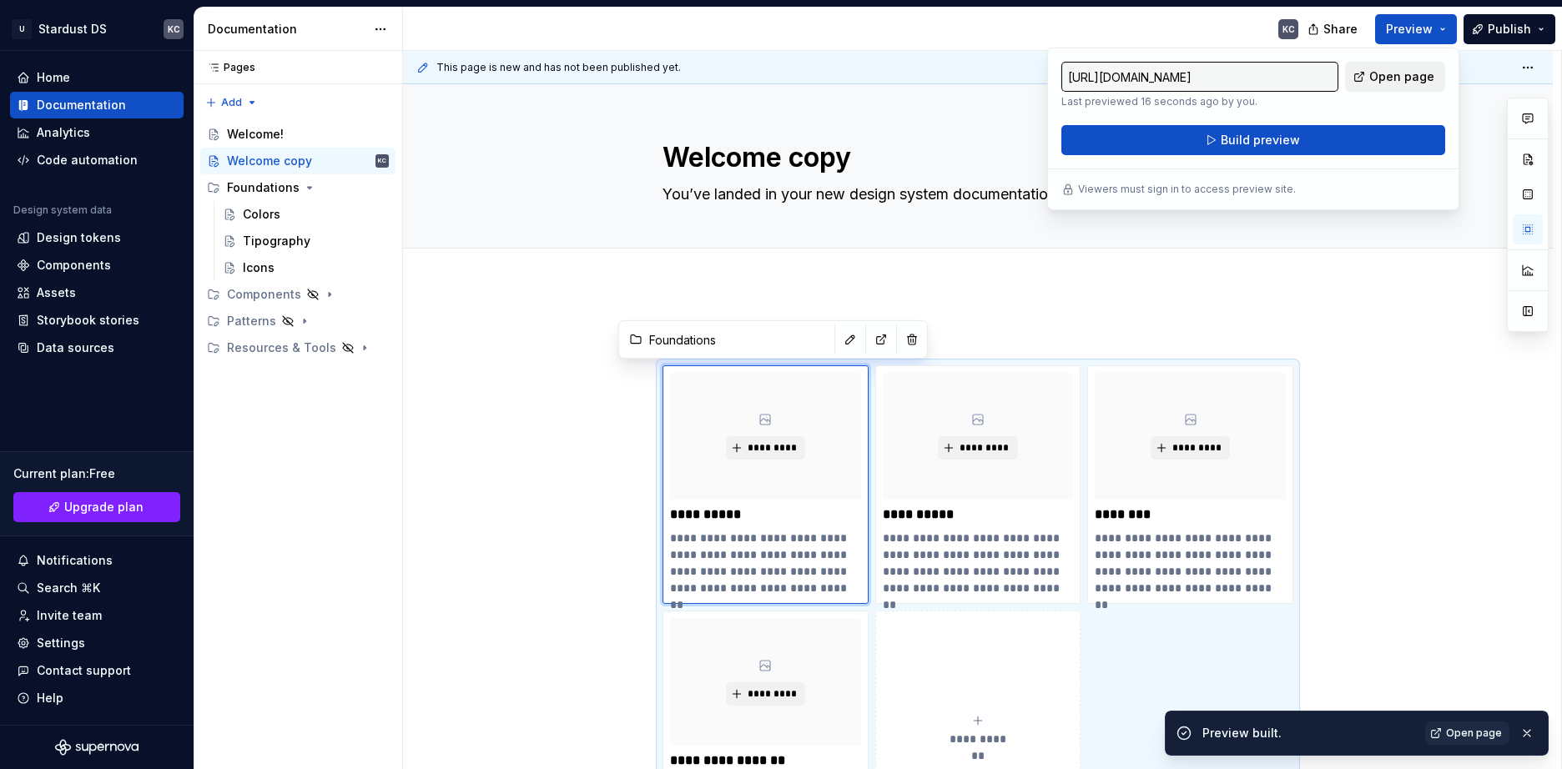
click at [1424, 71] on span "Open page" at bounding box center [1401, 76] width 65 height 17
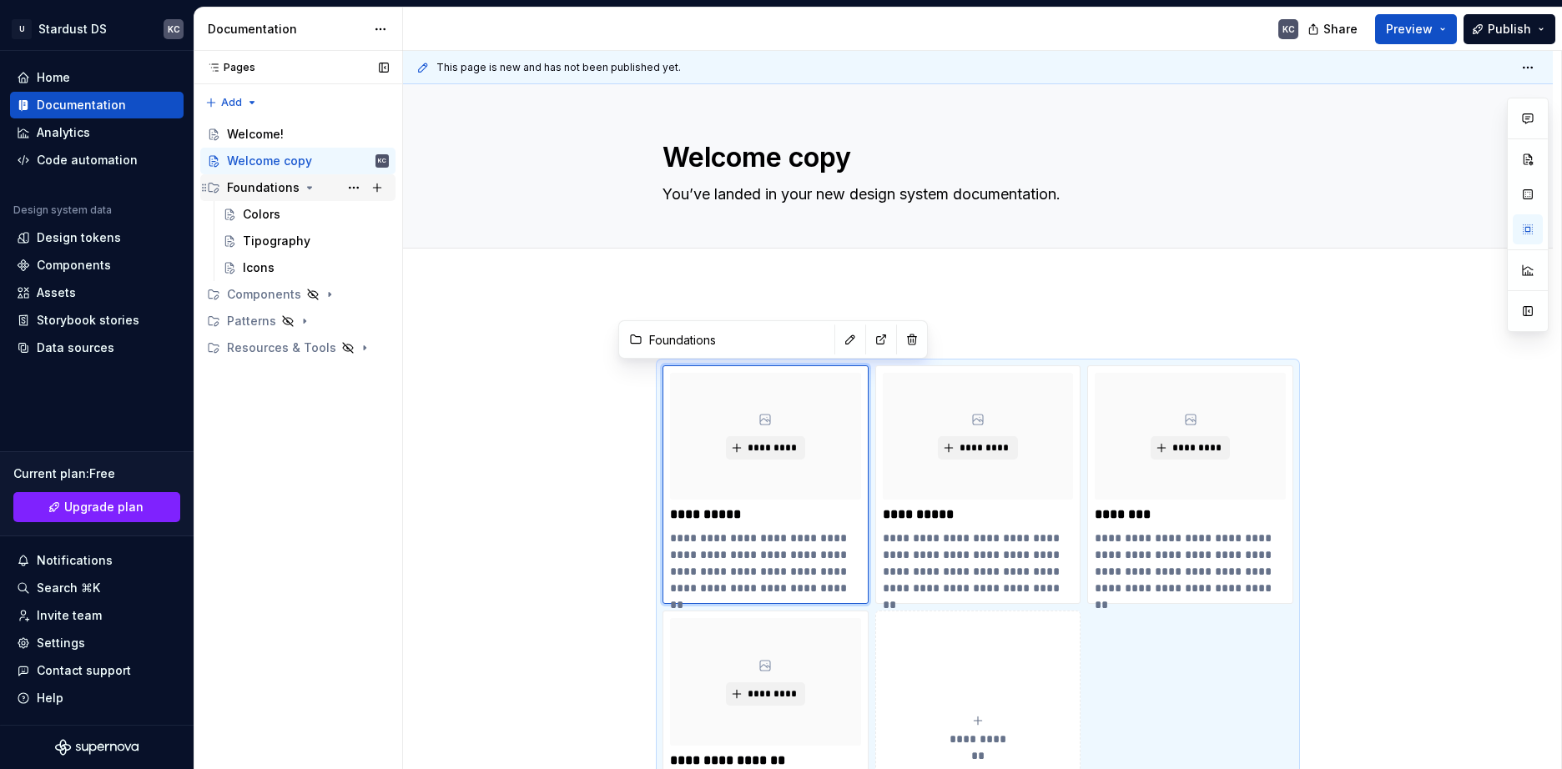
click at [270, 184] on div "Foundations" at bounding box center [263, 187] width 73 height 17
click at [270, 185] on div "Foundations" at bounding box center [263, 187] width 73 height 17
click at [1418, 27] on span "Preview" at bounding box center [1409, 29] width 47 height 17
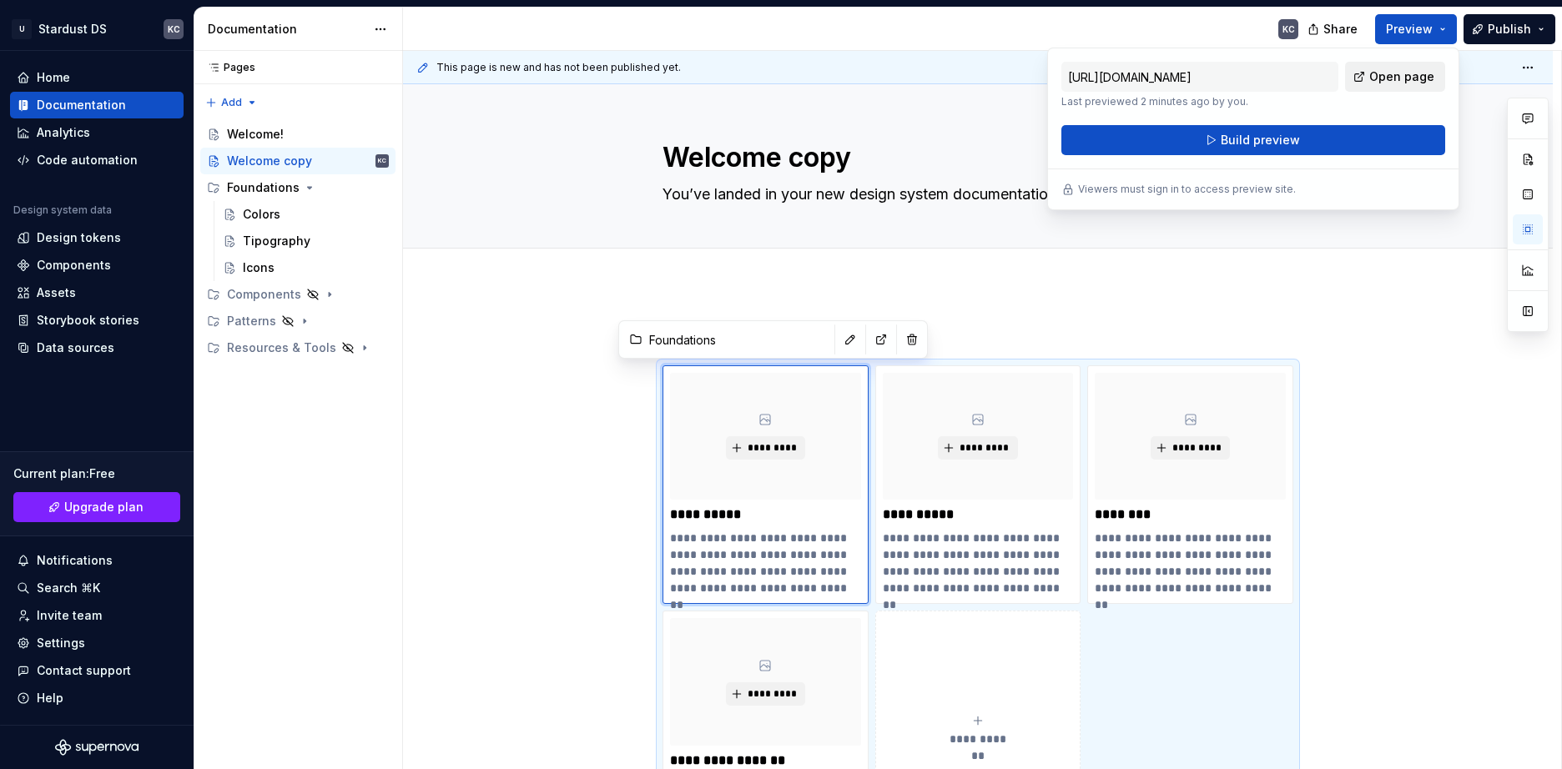
click at [1379, 81] on span "Open page" at bounding box center [1401, 76] width 65 height 17
click at [358, 185] on button "Page tree" at bounding box center [353, 187] width 23 height 23
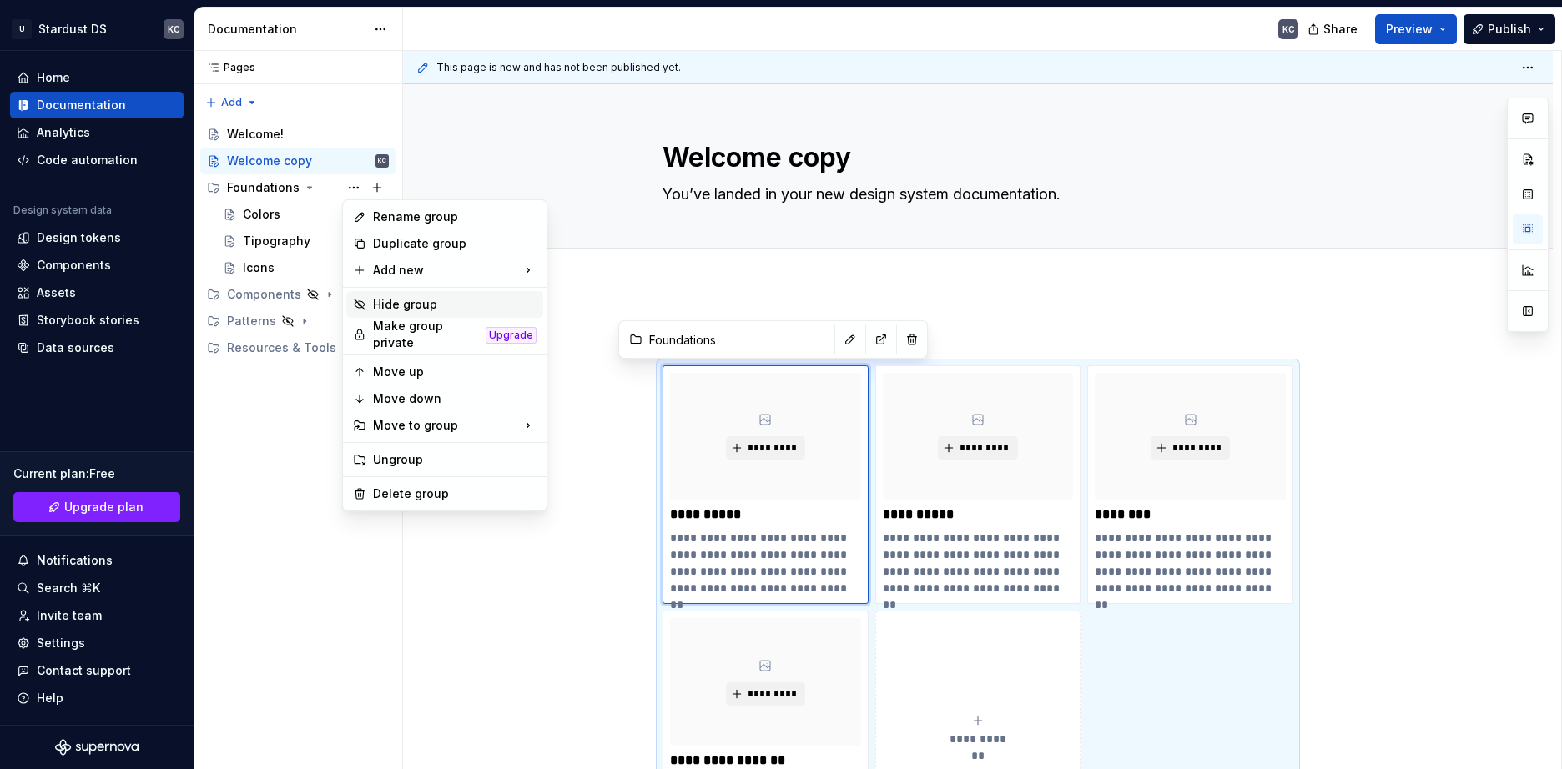
click at [421, 303] on div "Hide group" at bounding box center [455, 304] width 164 height 17
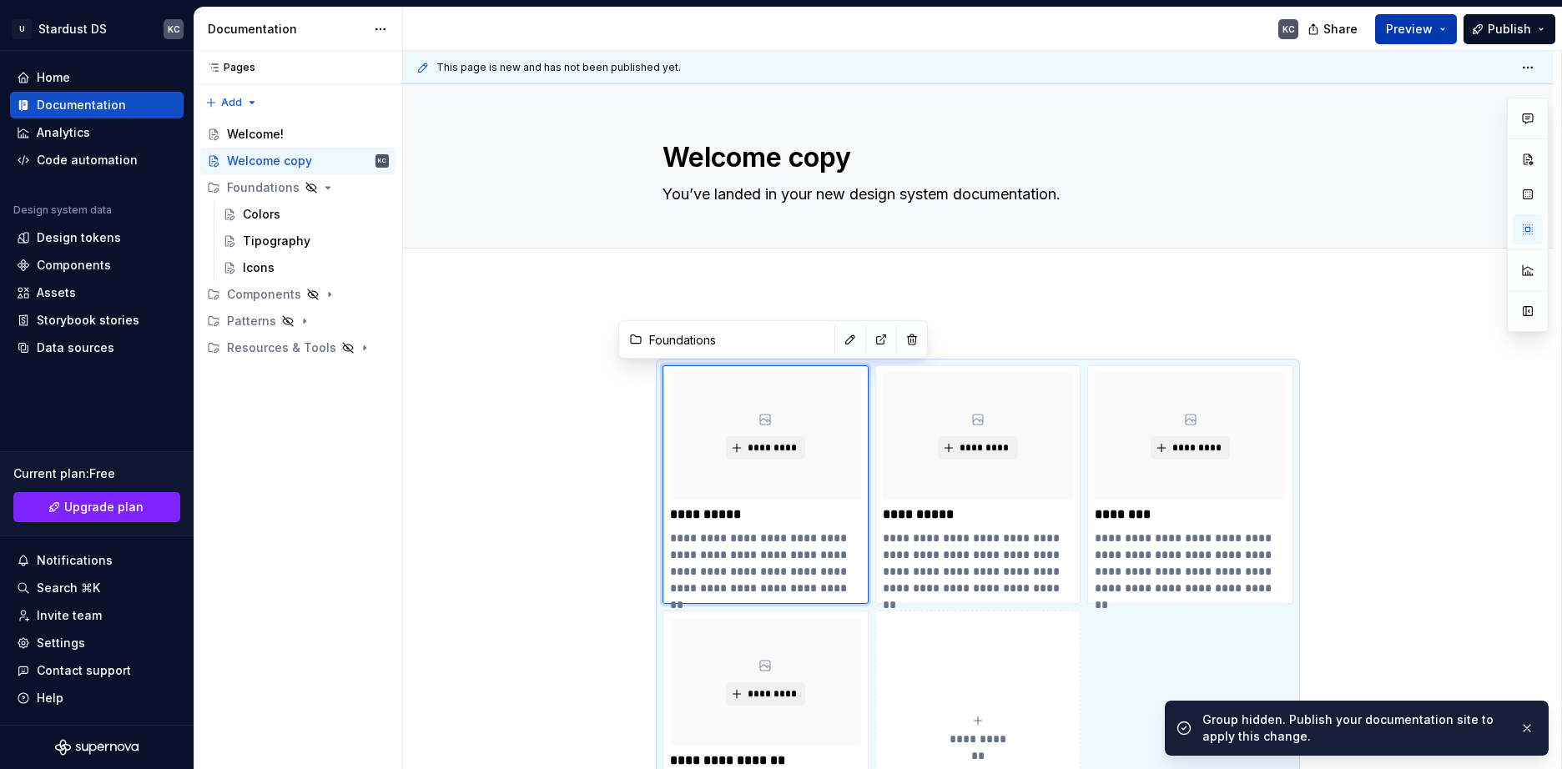
click at [1435, 27] on button "Preview" at bounding box center [1416, 29] width 82 height 30
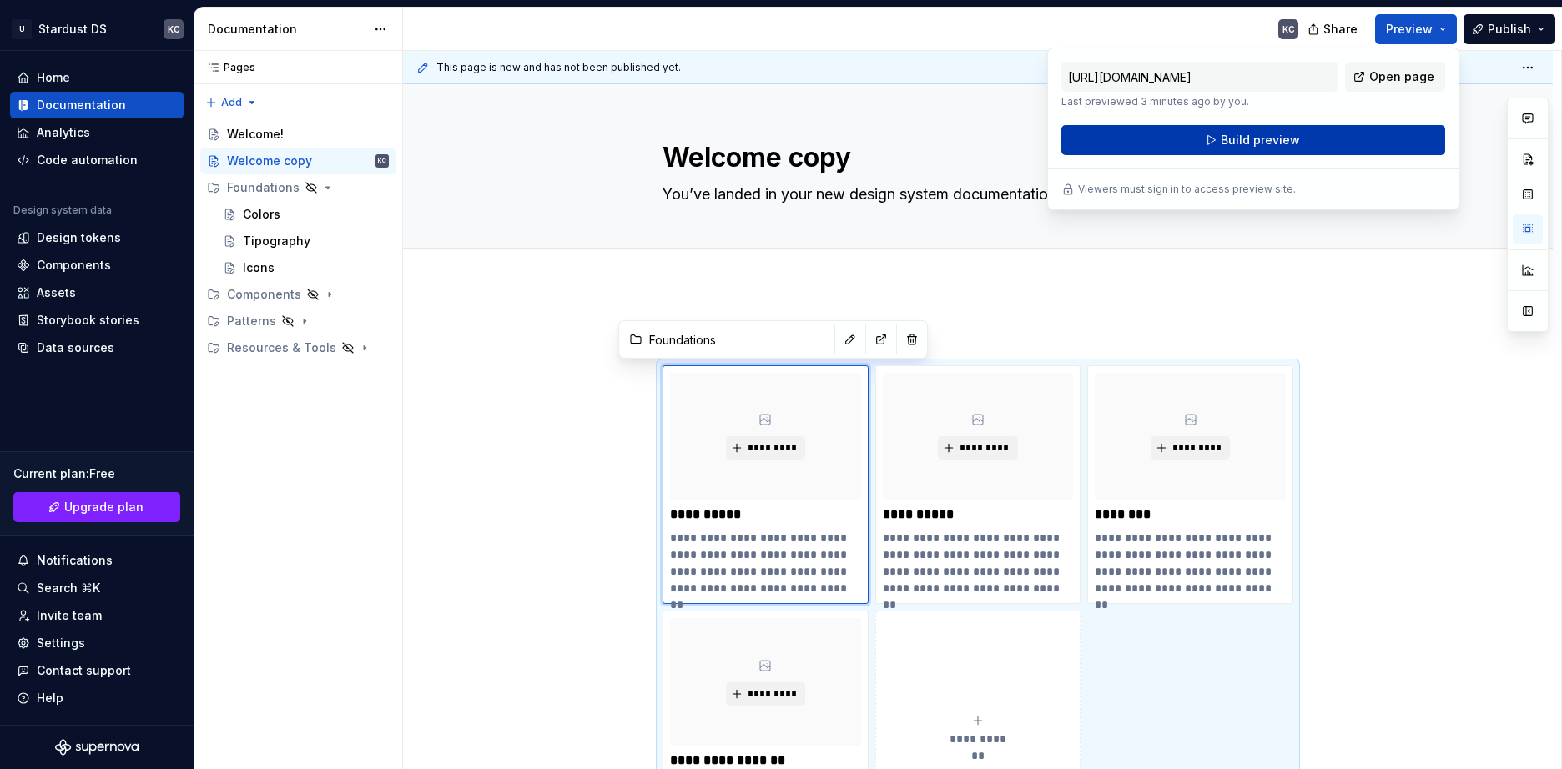
click at [1272, 139] on span "Build preview" at bounding box center [1260, 140] width 79 height 17
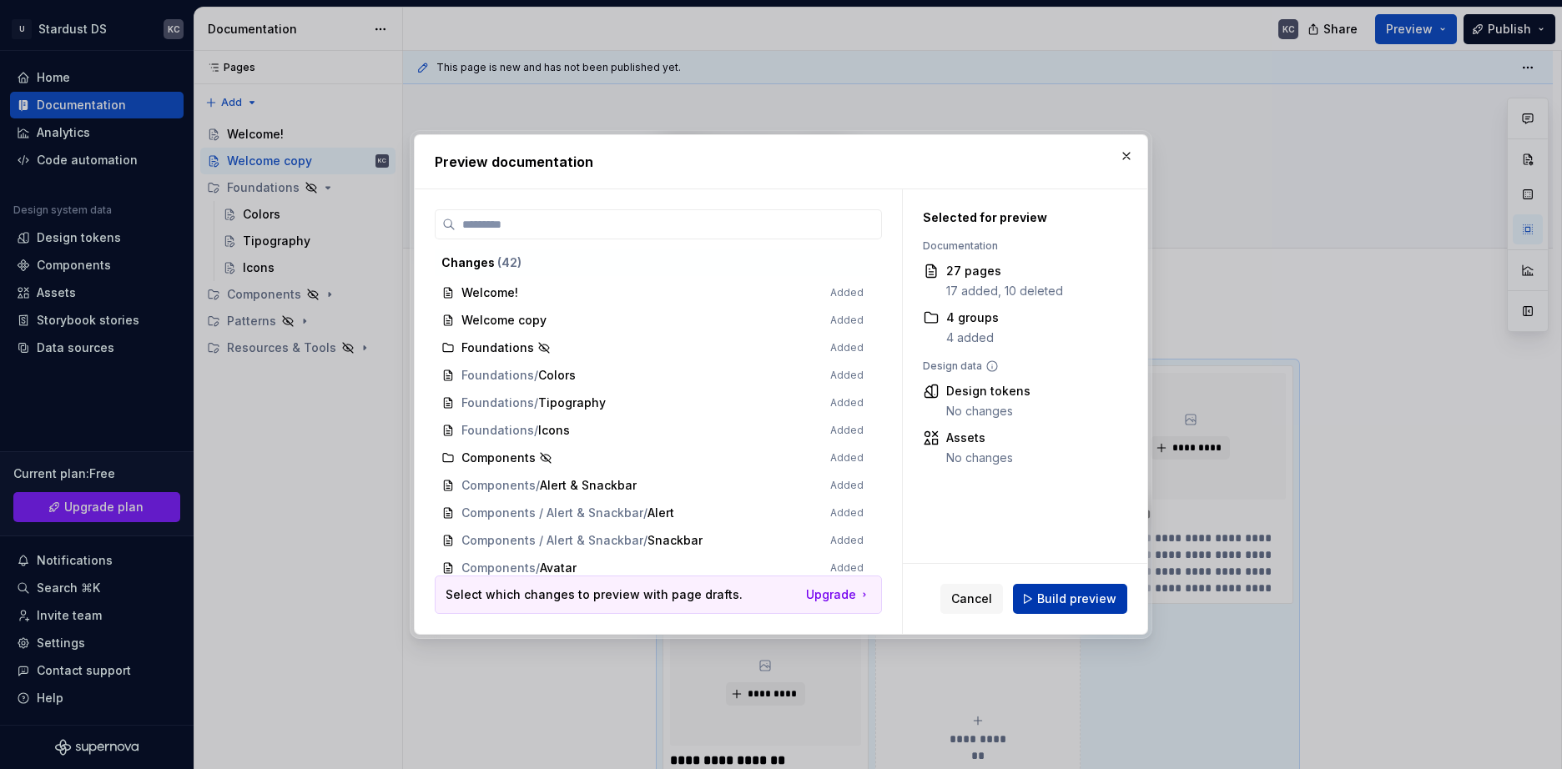
click at [1051, 599] on span "Build preview" at bounding box center [1076, 599] width 79 height 17
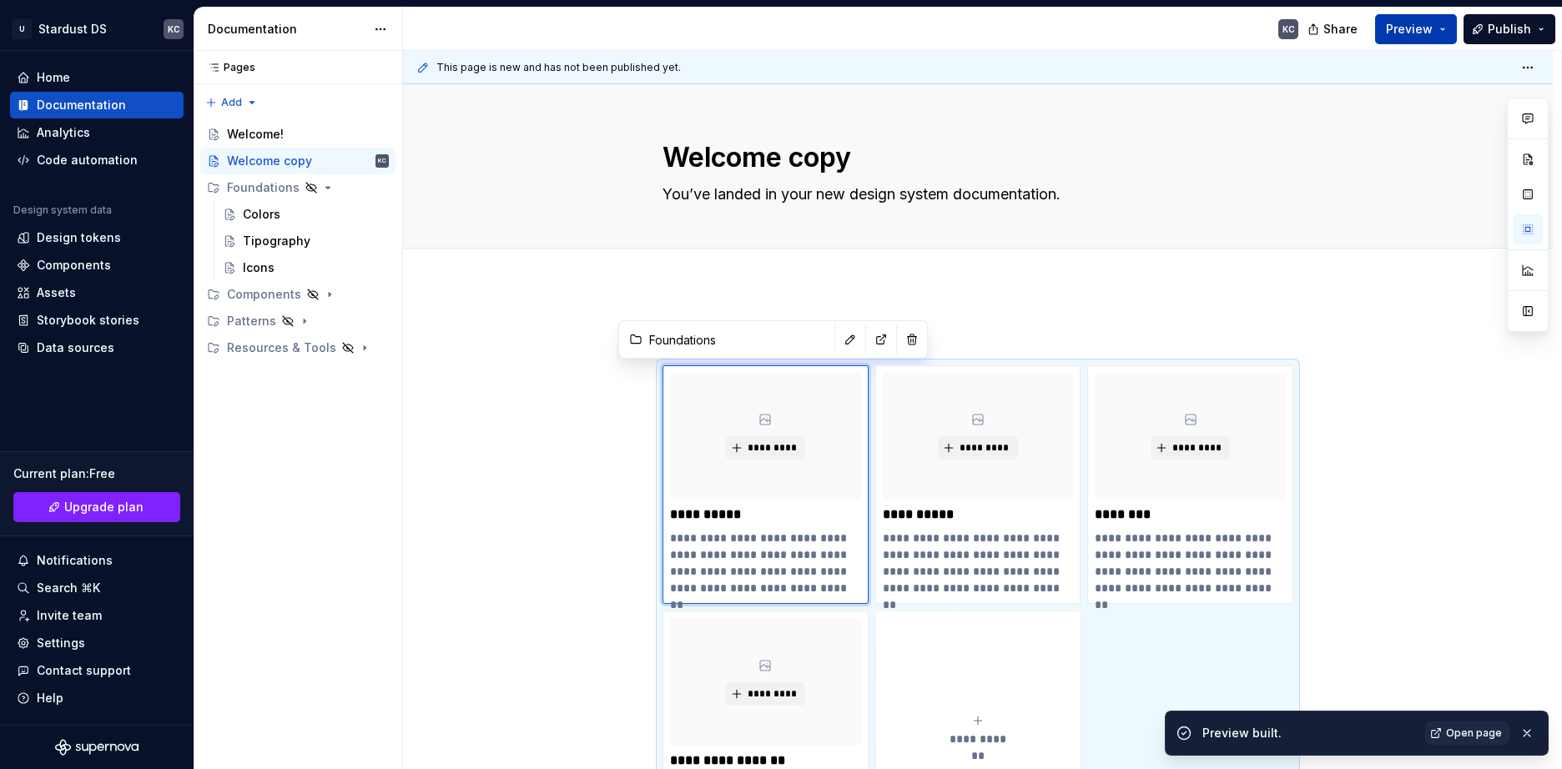
click at [1445, 30] on button "Preview" at bounding box center [1416, 29] width 82 height 30
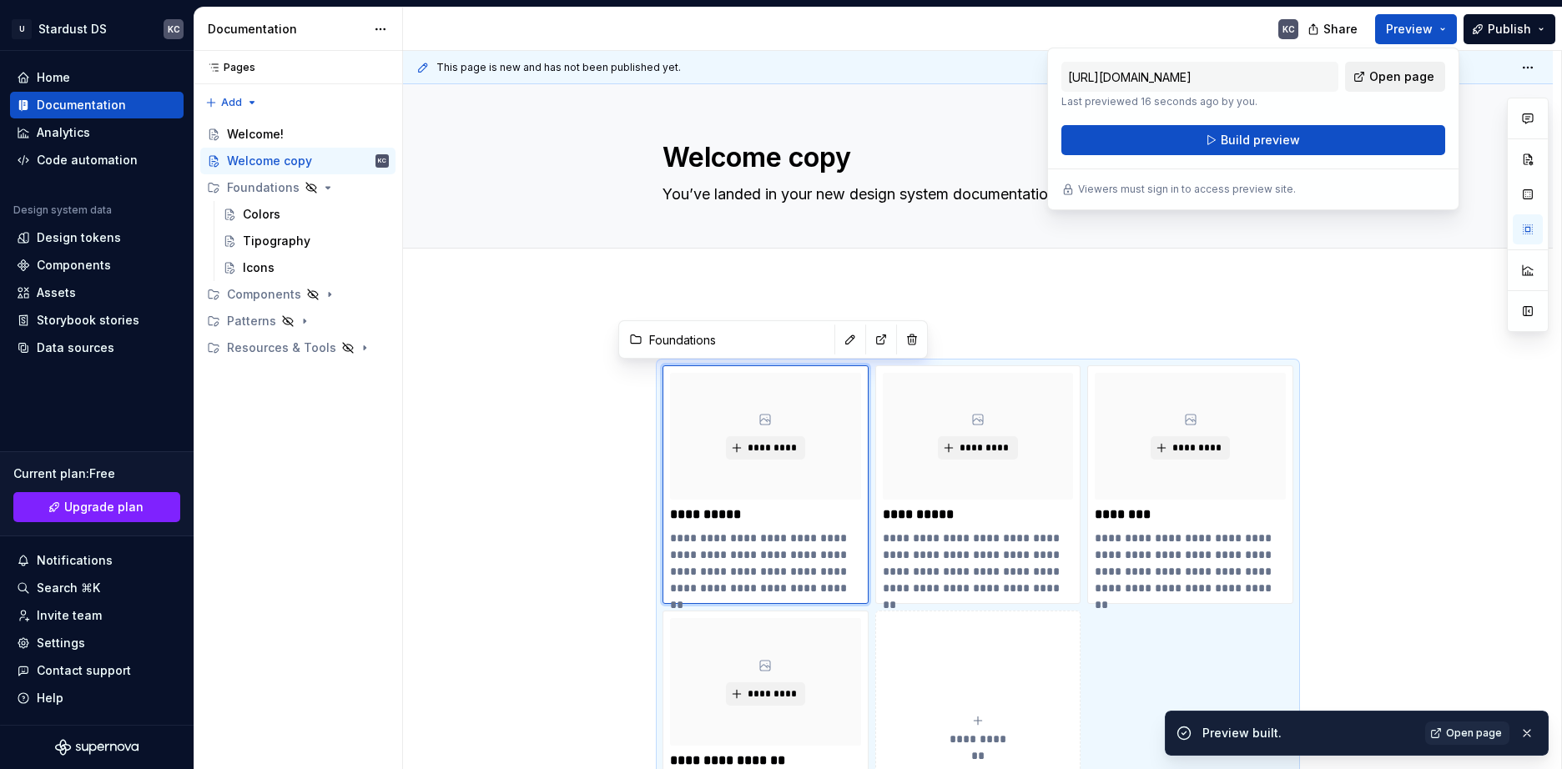
click at [1400, 71] on span "Open page" at bounding box center [1401, 76] width 65 height 17
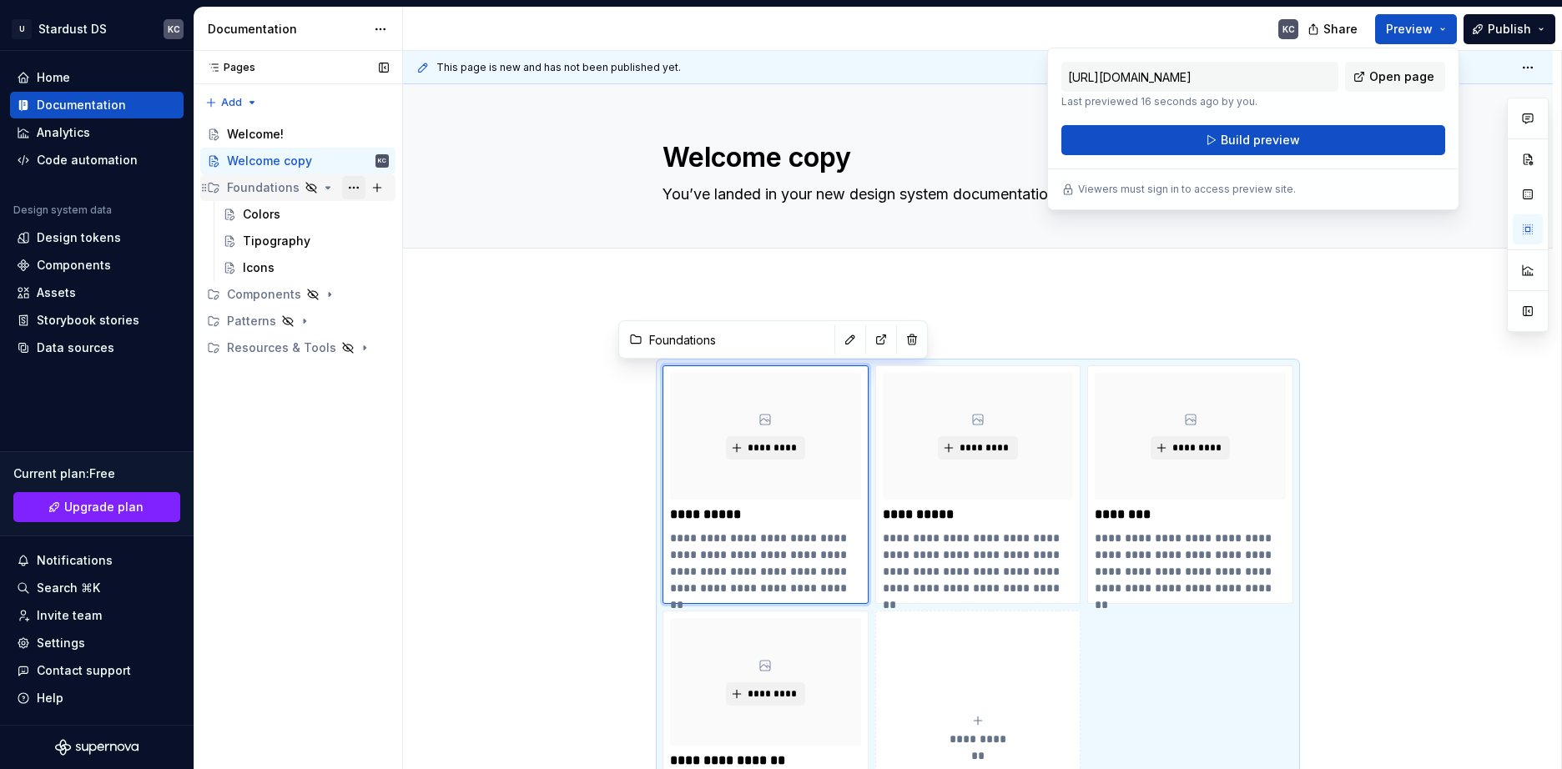
click at [359, 188] on button "Page tree" at bounding box center [353, 187] width 23 height 23
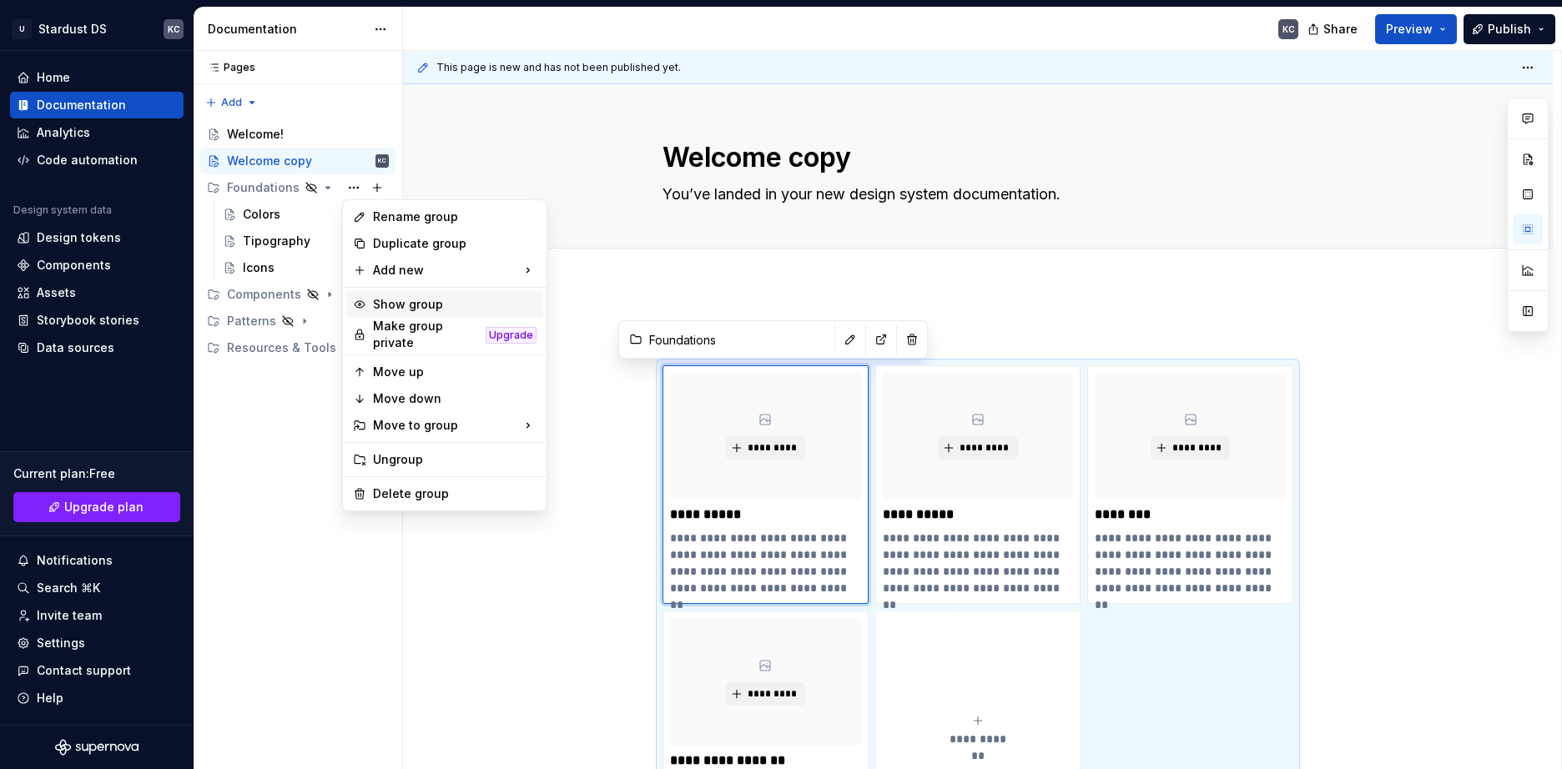
click at [422, 310] on div "Show group" at bounding box center [455, 304] width 164 height 17
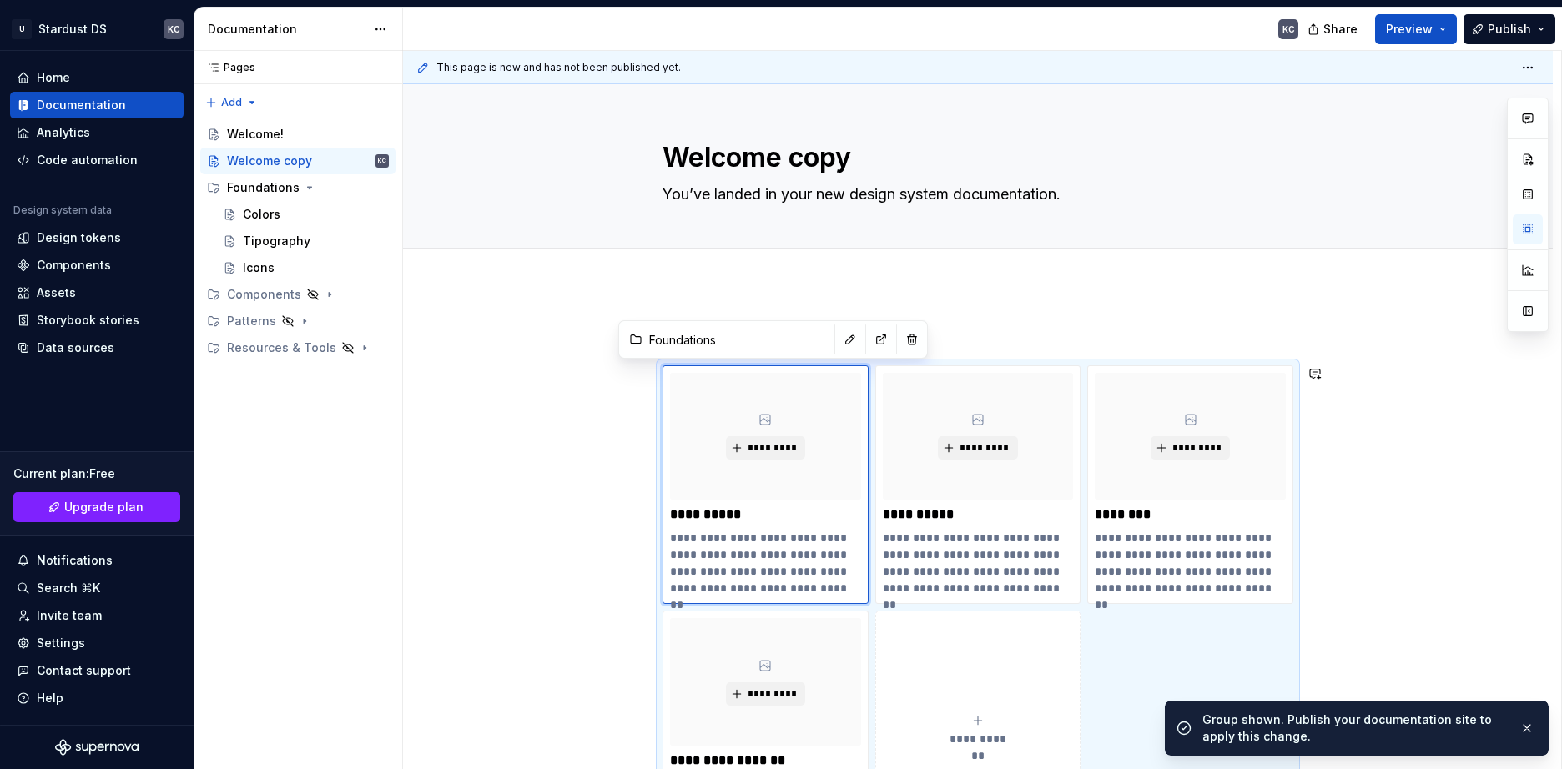
click at [537, 400] on div "**********" at bounding box center [978, 712] width 1150 height 855
click at [1009, 294] on div "**********" at bounding box center [978, 712] width 1150 height 855
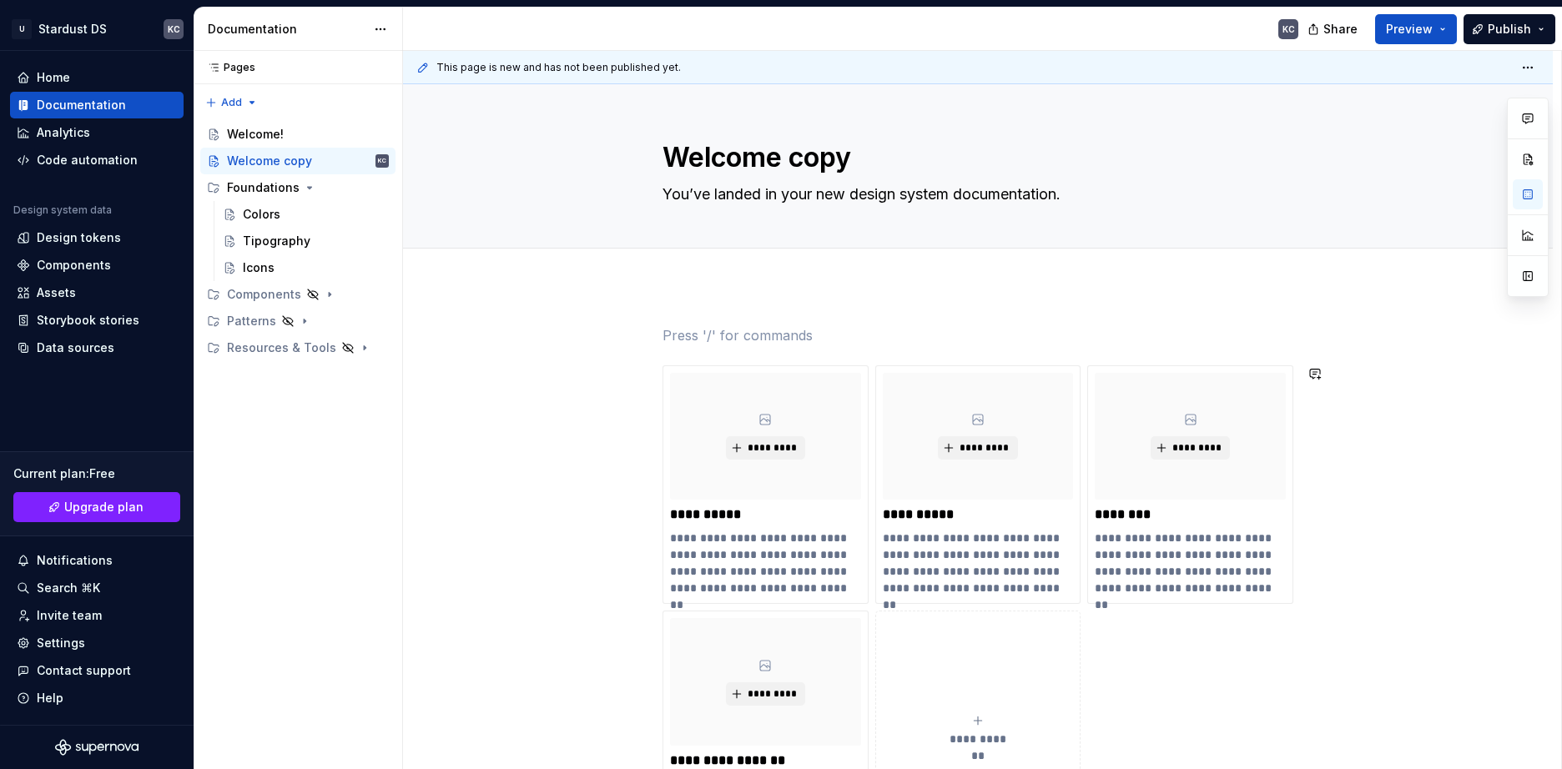
click at [824, 354] on div "**********" at bounding box center [978, 607] width 631 height 565
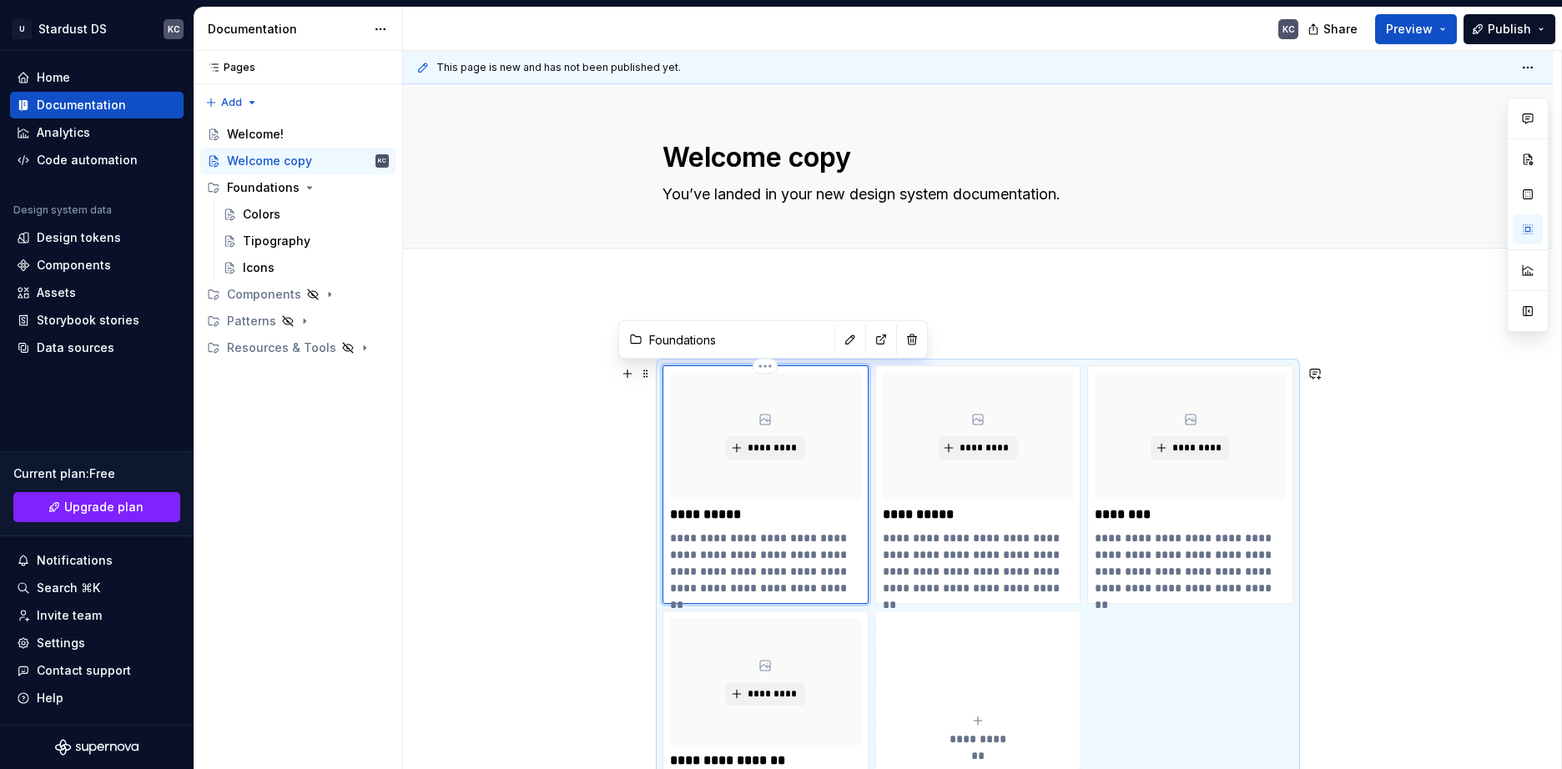
click at [827, 398] on div "*********" at bounding box center [765, 436] width 191 height 127
click at [839, 340] on button "button" at bounding box center [850, 339] width 23 height 23
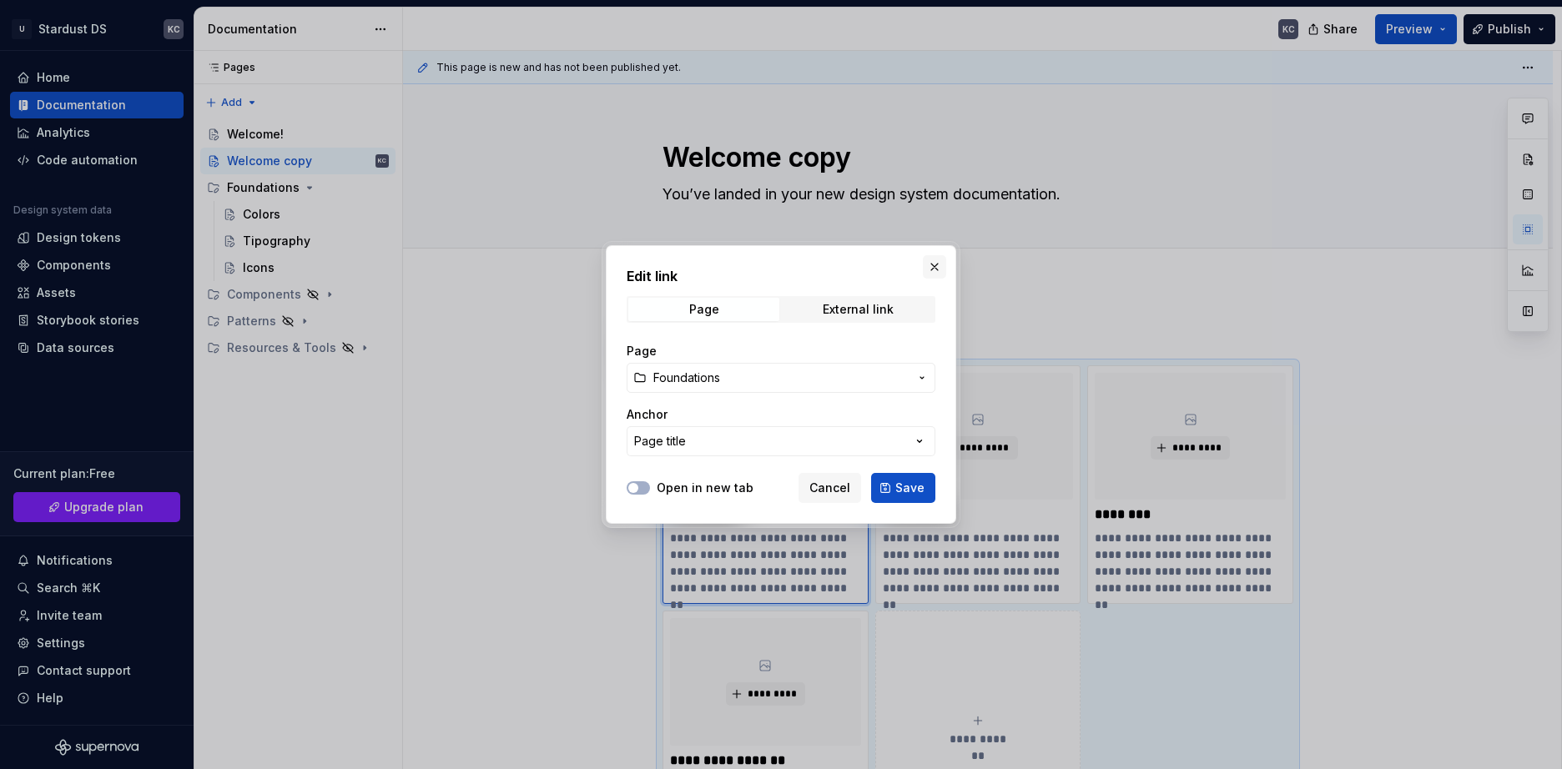
click at [933, 268] on button "button" at bounding box center [934, 266] width 23 height 23
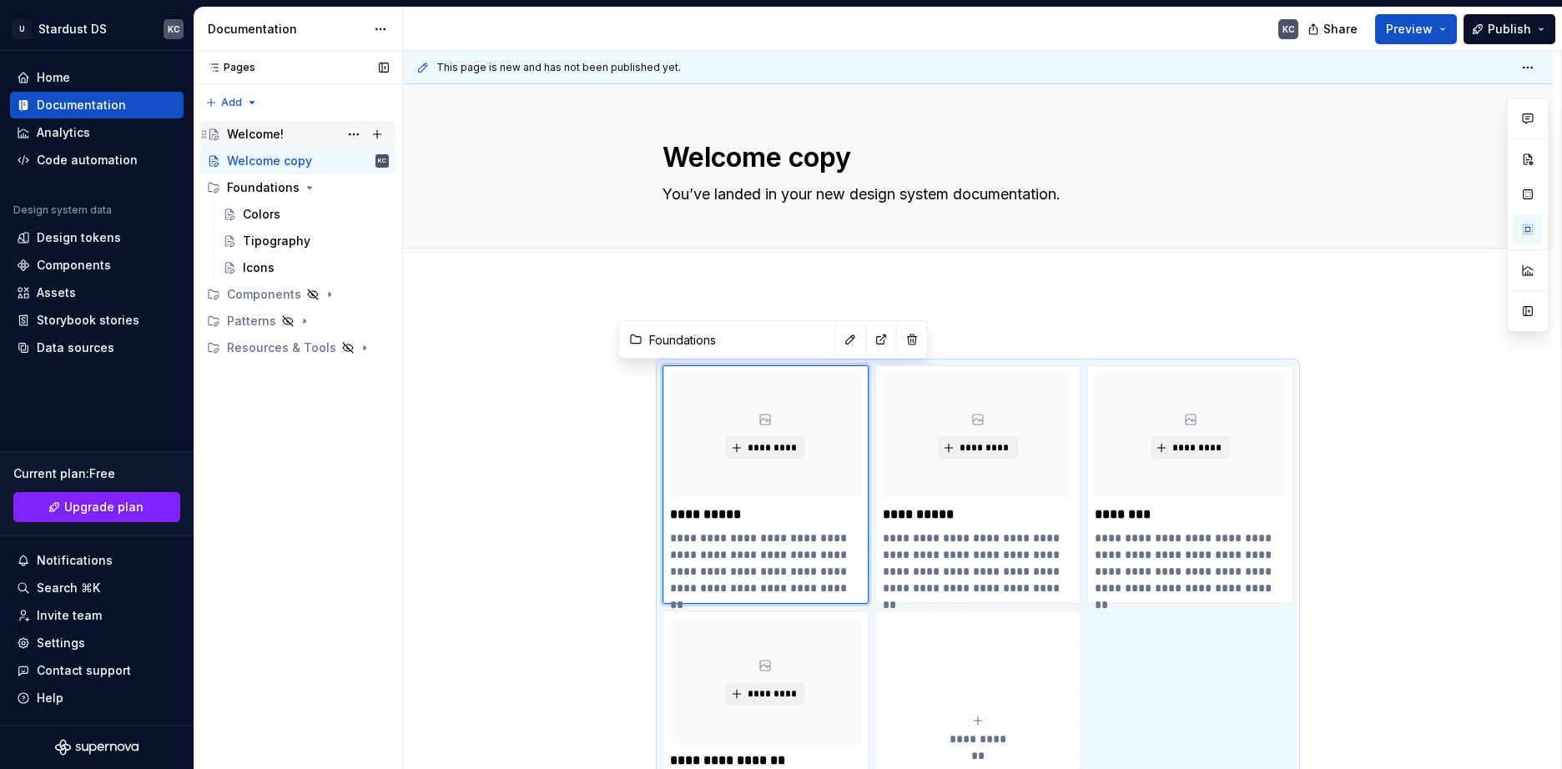
click at [320, 134] on div "Welcome!" at bounding box center [308, 134] width 162 height 23
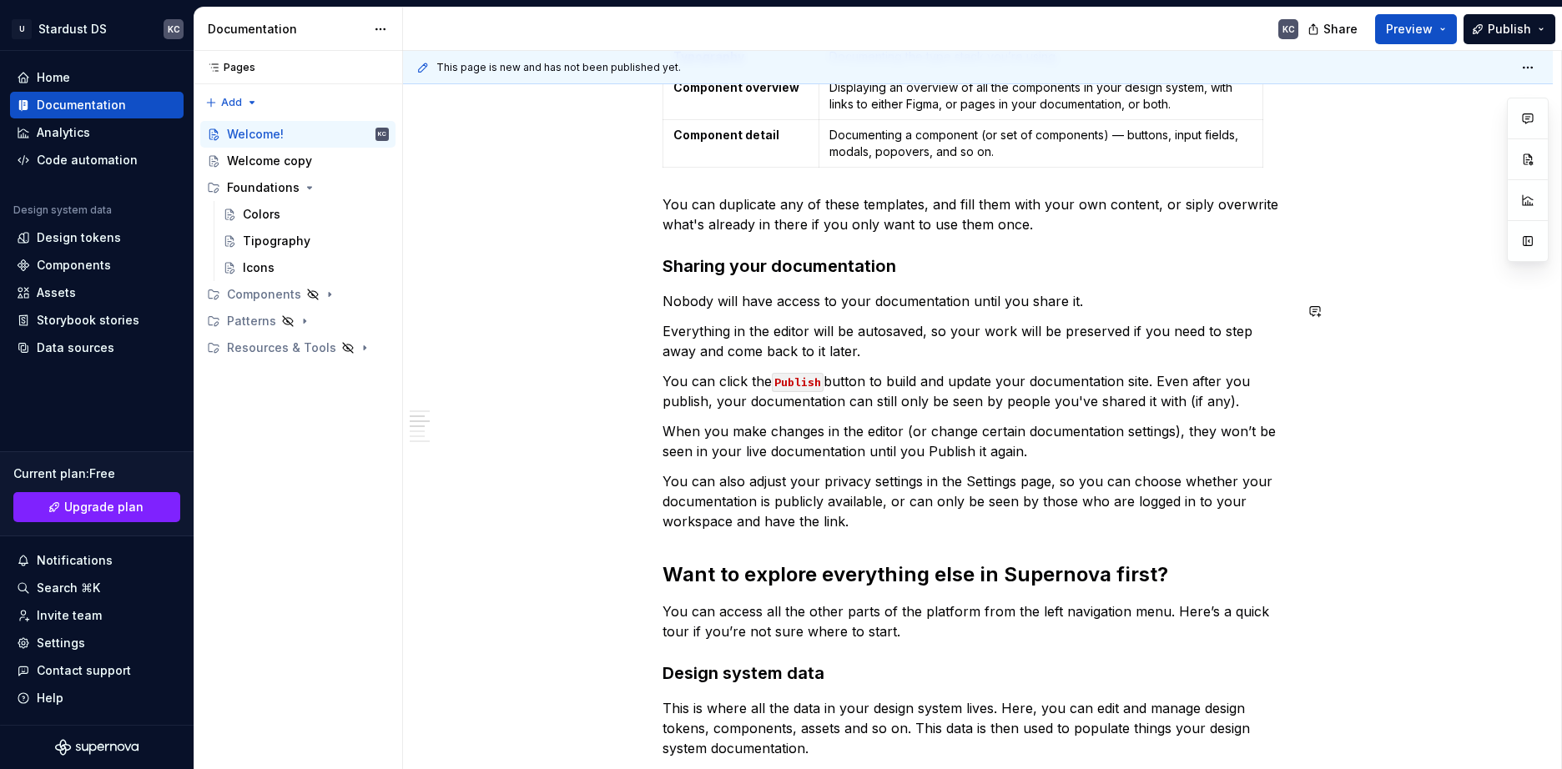
scroll to position [334, 0]
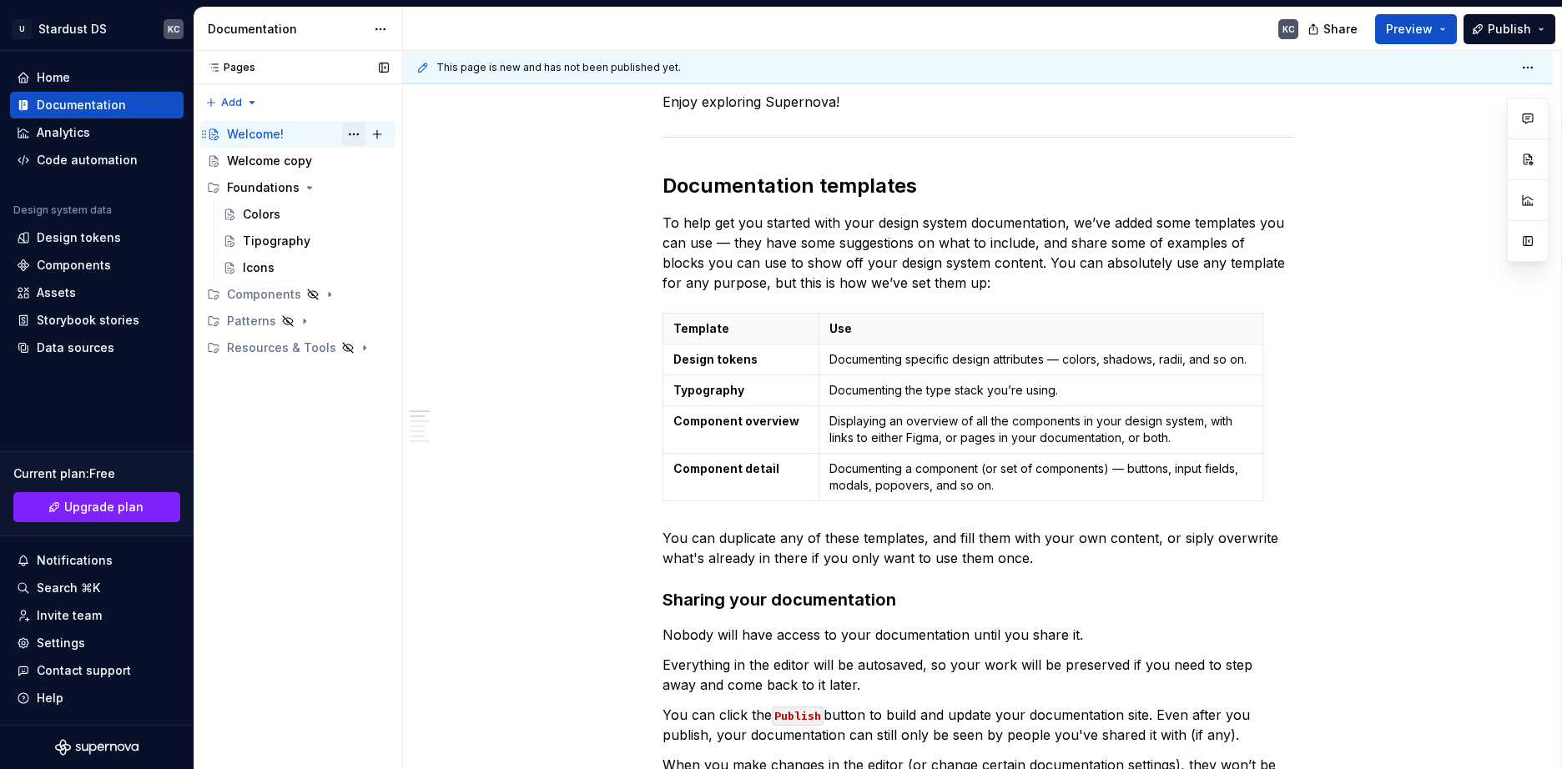
click at [355, 137] on button "Page tree" at bounding box center [353, 134] width 23 height 23
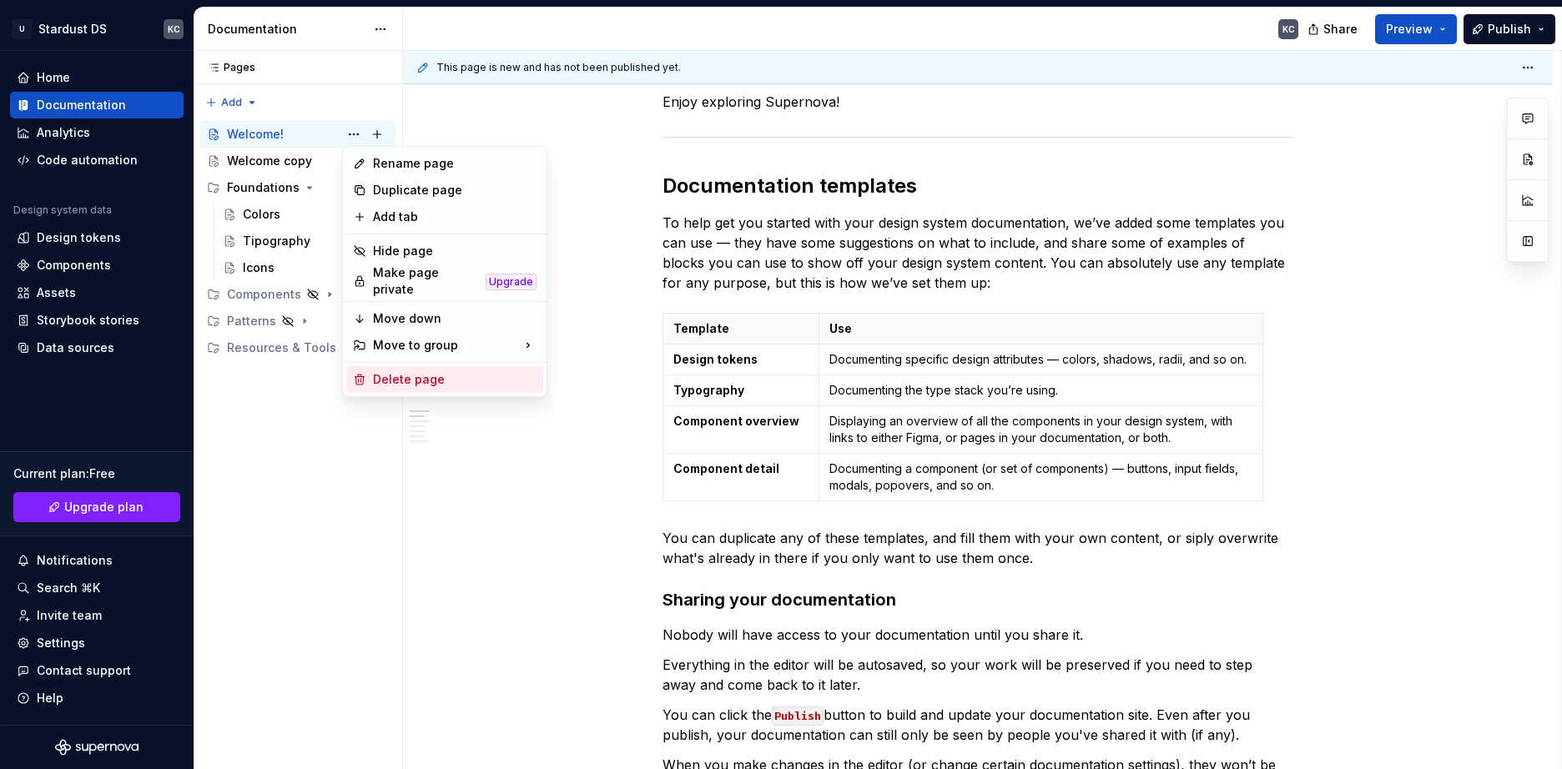
click at [418, 372] on div "Delete page" at bounding box center [455, 379] width 164 height 17
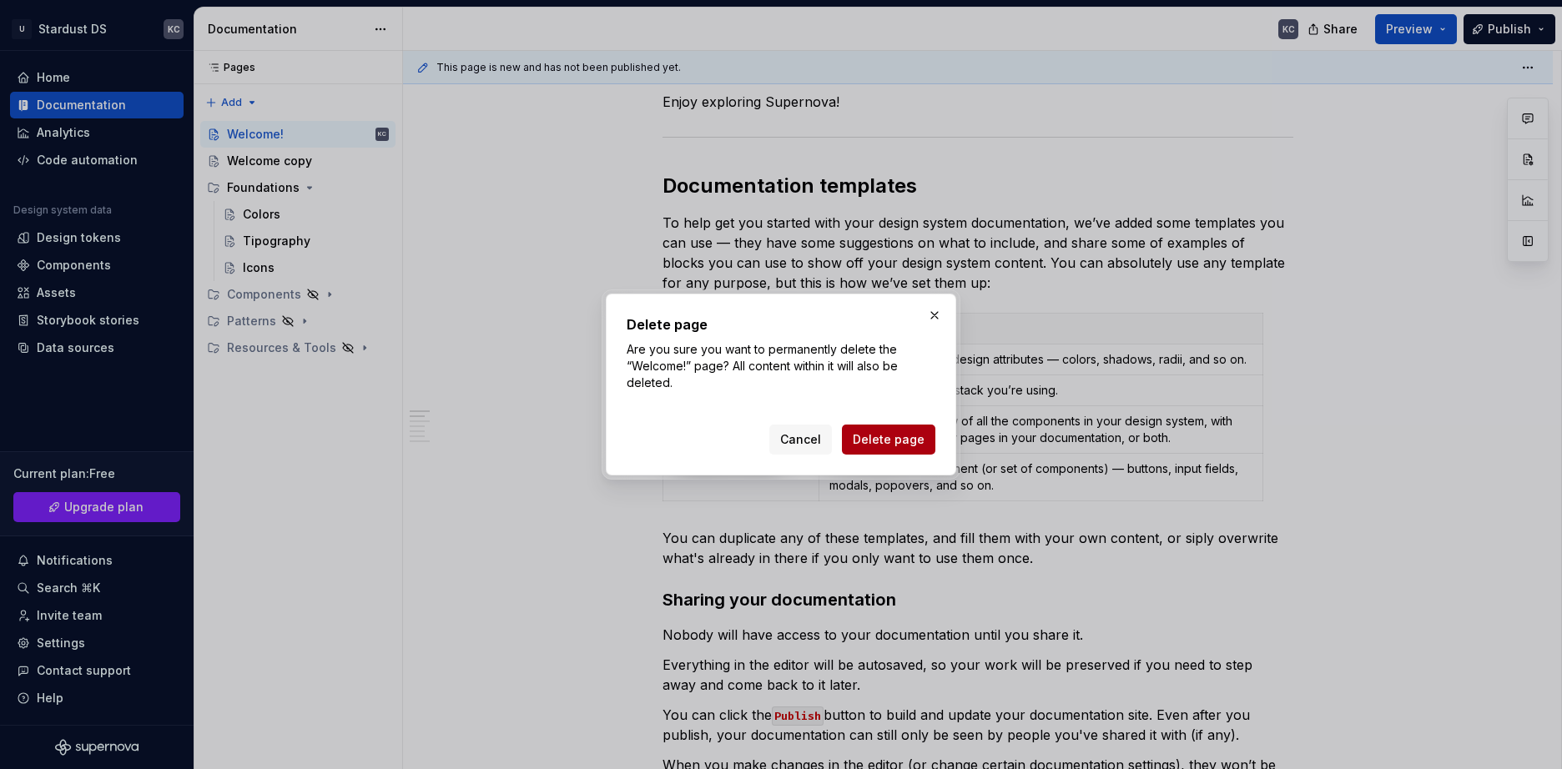
click at [852, 431] on button "Delete page" at bounding box center [888, 440] width 93 height 30
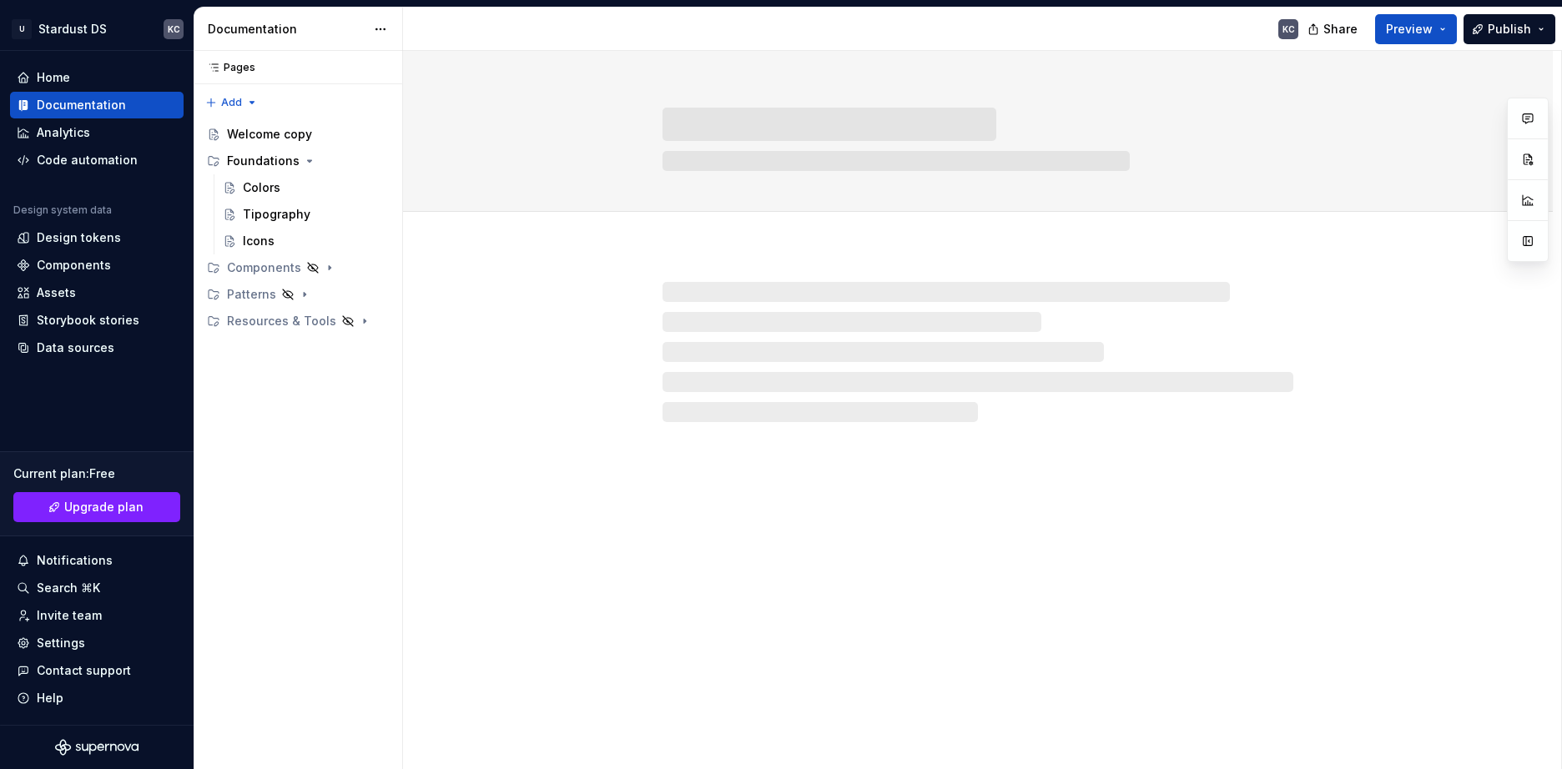
scroll to position [0, 0]
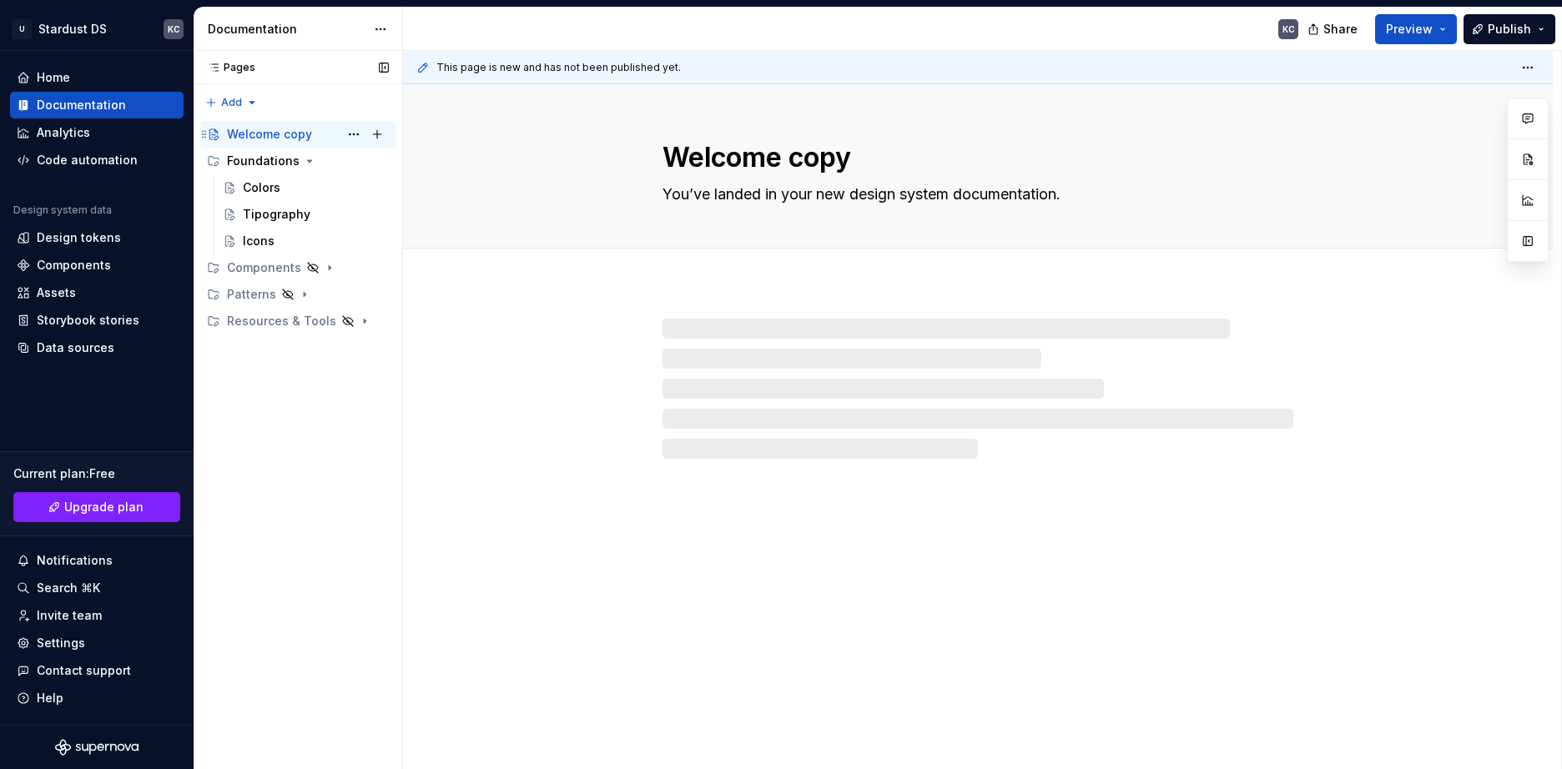
click at [300, 136] on div "Welcome copy" at bounding box center [269, 134] width 85 height 17
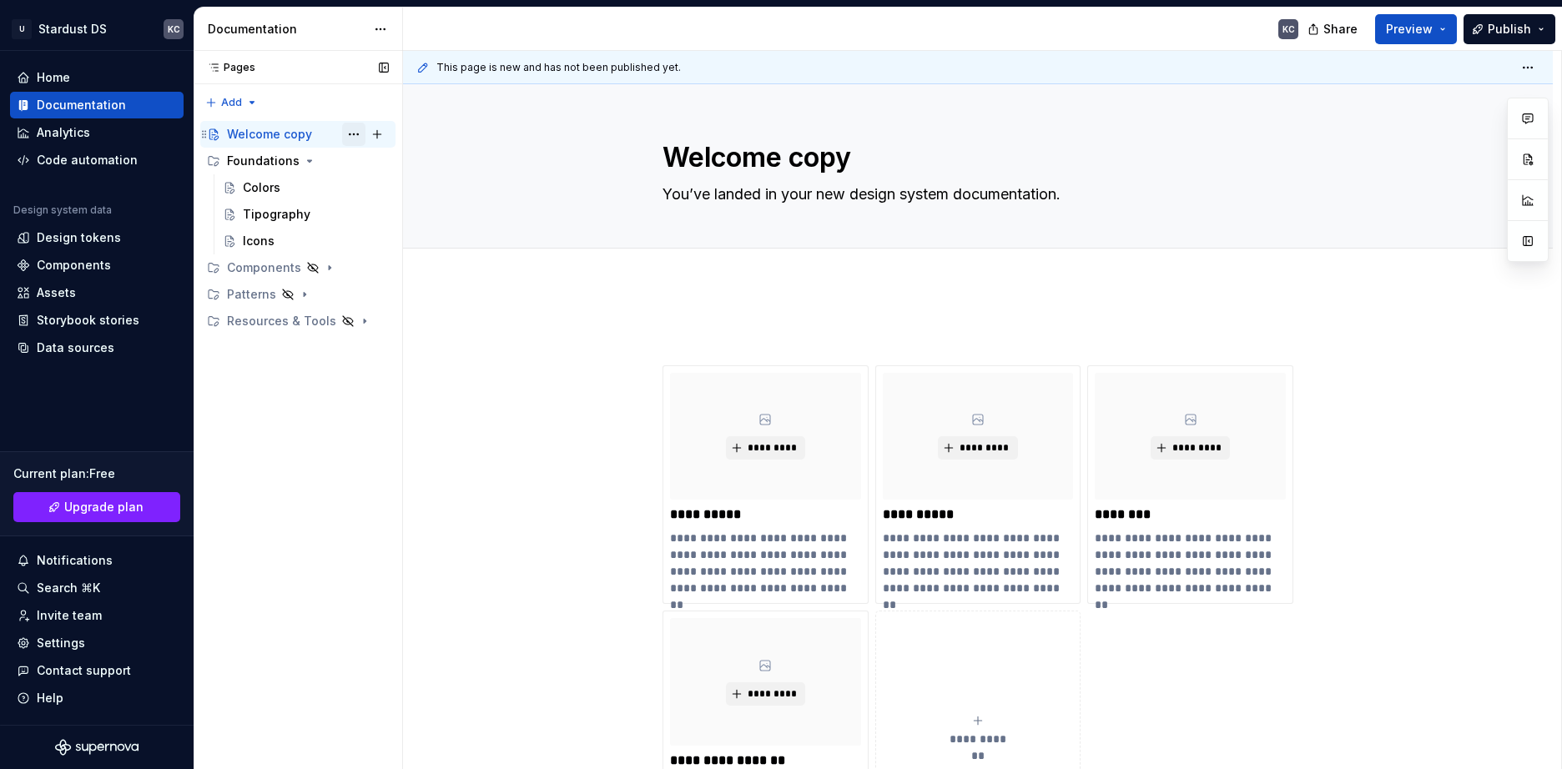
click at [355, 134] on button "Page tree" at bounding box center [353, 134] width 23 height 23
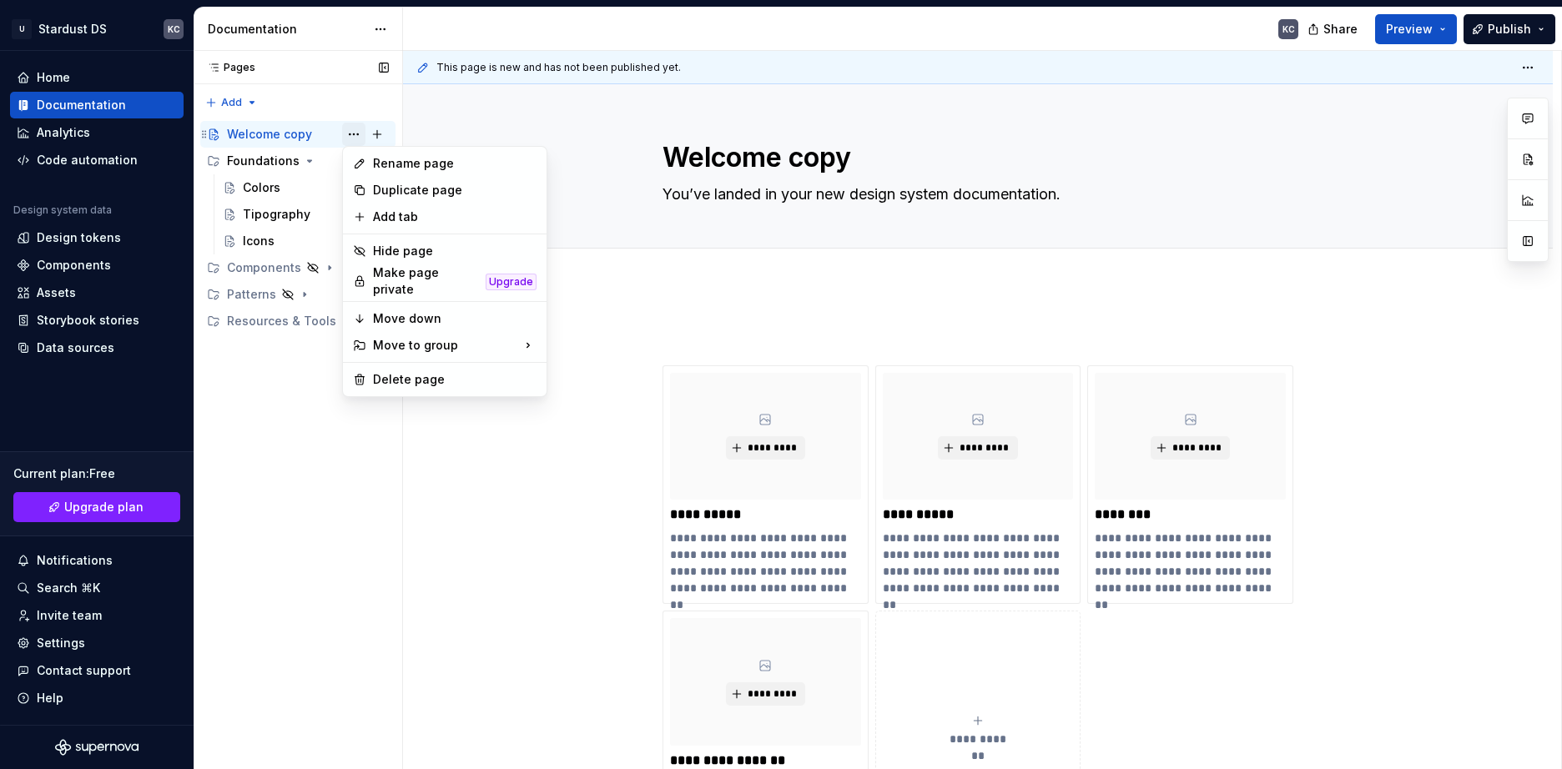
type textarea "*"
click at [392, 159] on div "Rename page" at bounding box center [455, 163] width 164 height 17
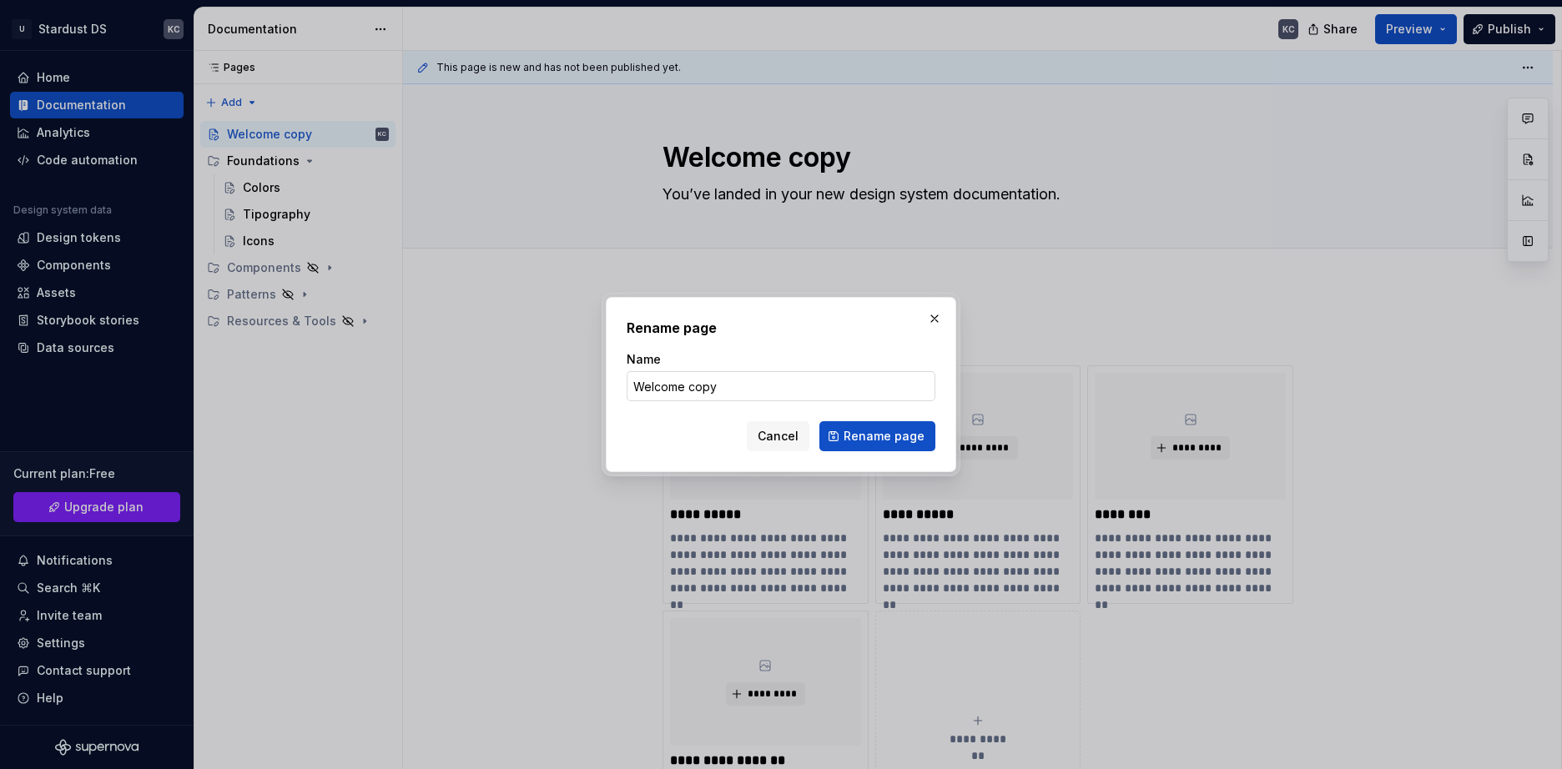
click at [710, 383] on input "Welcome copy" at bounding box center [781, 386] width 309 height 30
drag, startPoint x: 720, startPoint y: 384, endPoint x: 683, endPoint y: 387, distance: 37.7
click at [683, 387] on input "Welcome copy" at bounding box center [781, 386] width 309 height 30
type input "Welcome!"
click at [899, 431] on span "Rename page" at bounding box center [884, 436] width 81 height 17
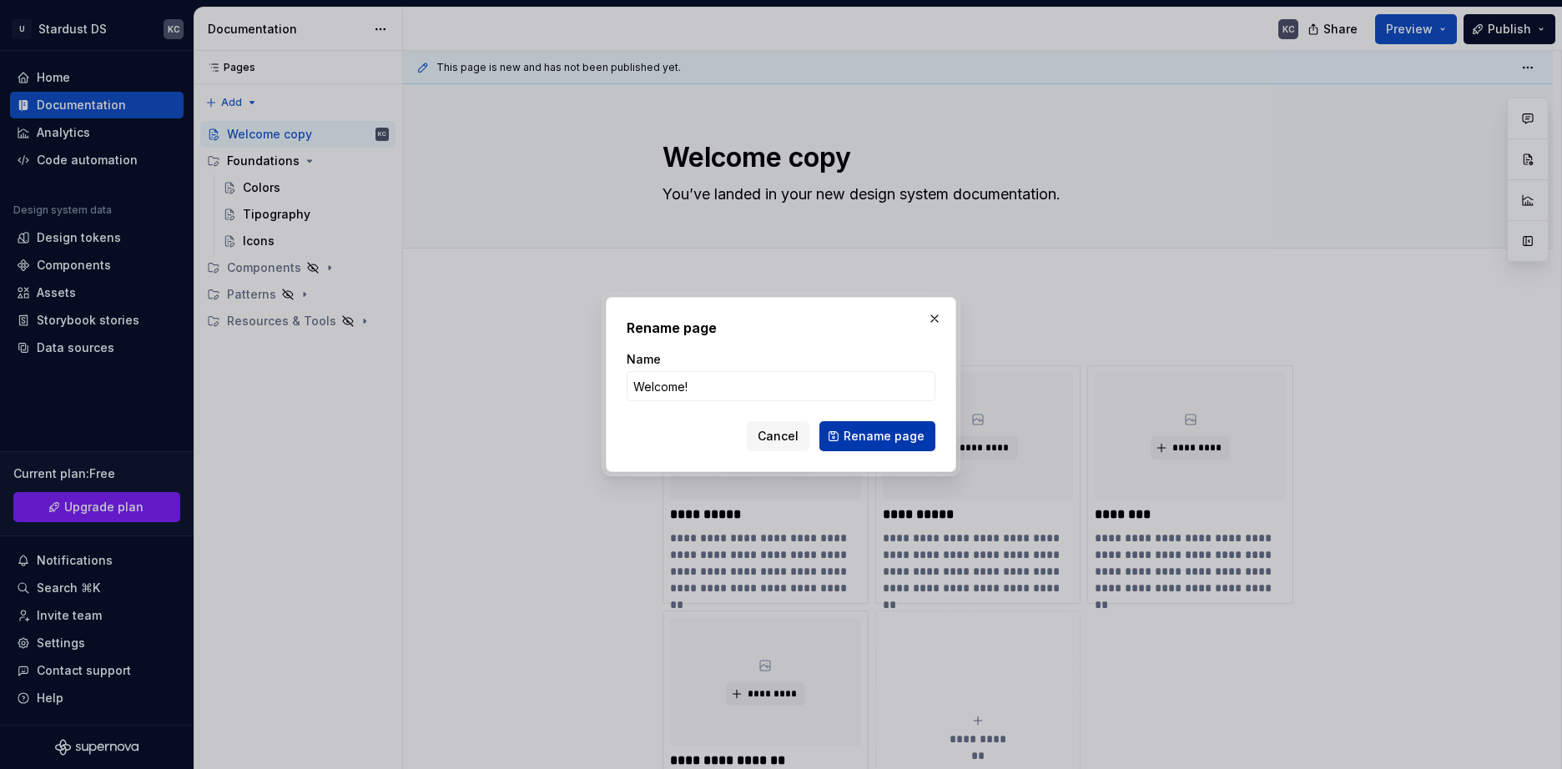
type textarea "*"
type textarea "Welcome!"
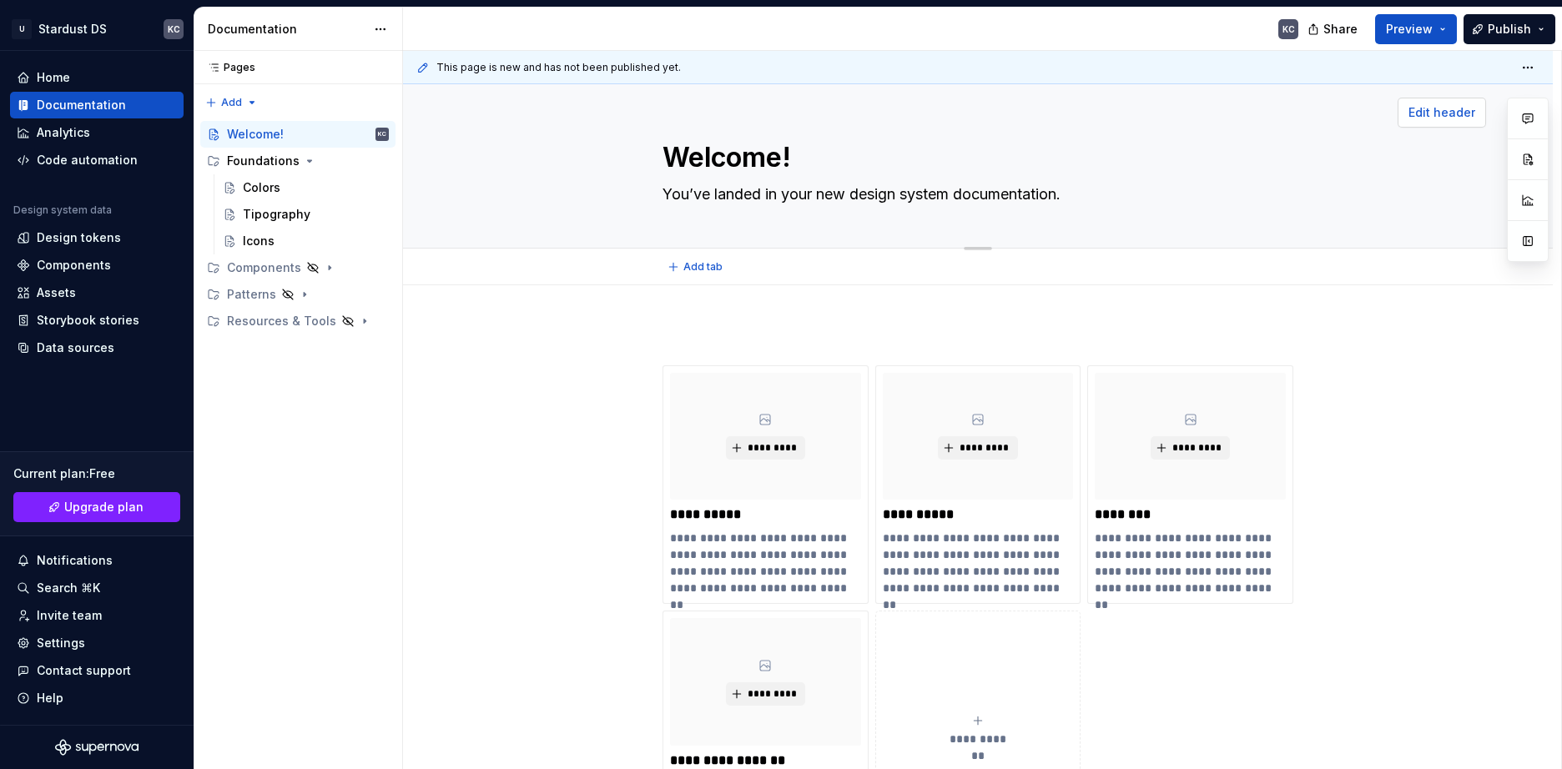
click at [1437, 107] on span "Edit header" at bounding box center [1442, 112] width 67 height 17
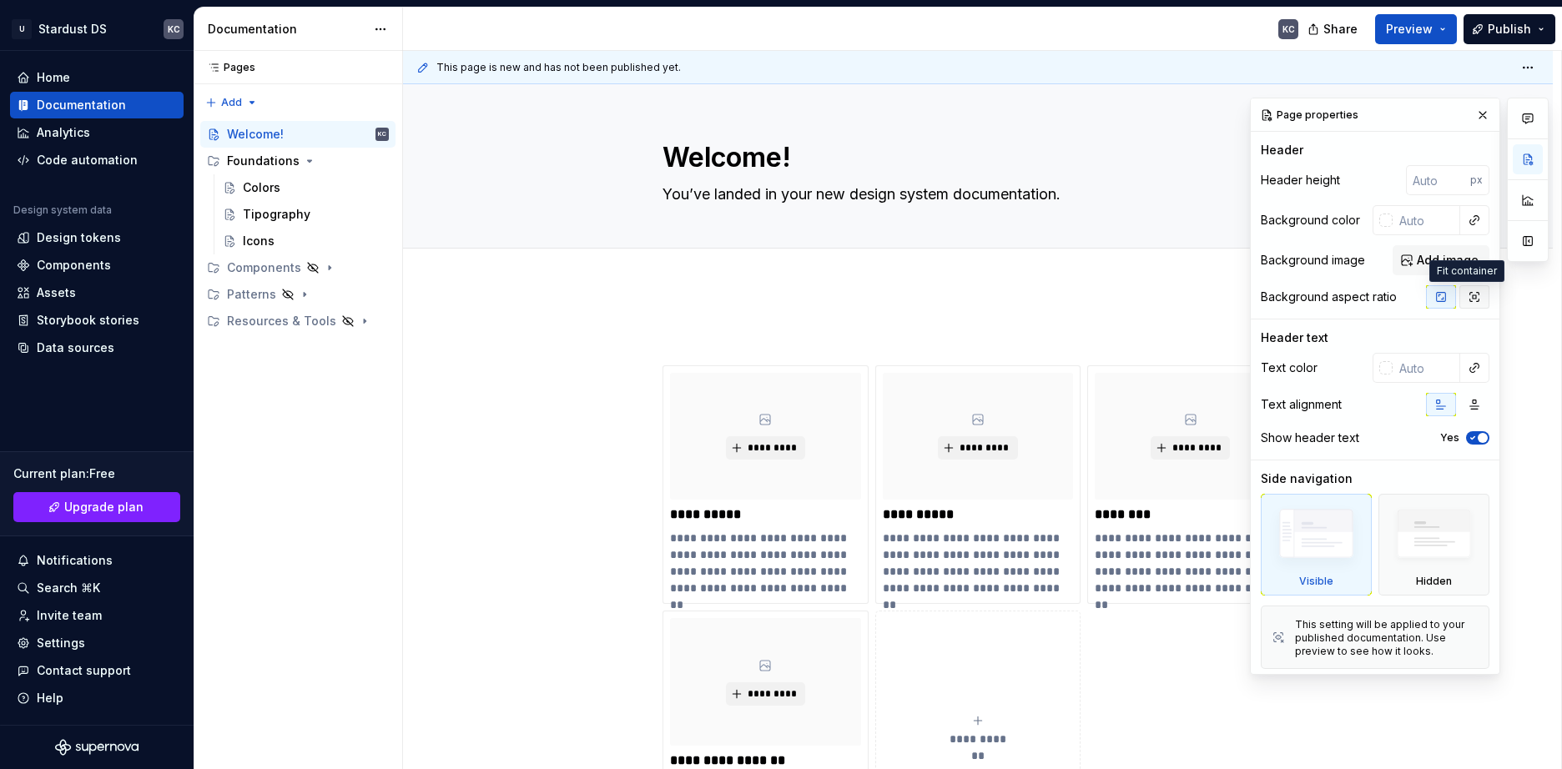
click at [1470, 297] on icon "button" at bounding box center [1474, 297] width 9 height 9
click at [1426, 297] on button "button" at bounding box center [1441, 296] width 30 height 23
type textarea "*"
click at [1406, 185] on input "number" at bounding box center [1438, 180] width 64 height 30
click at [1435, 176] on input "number" at bounding box center [1438, 180] width 64 height 30
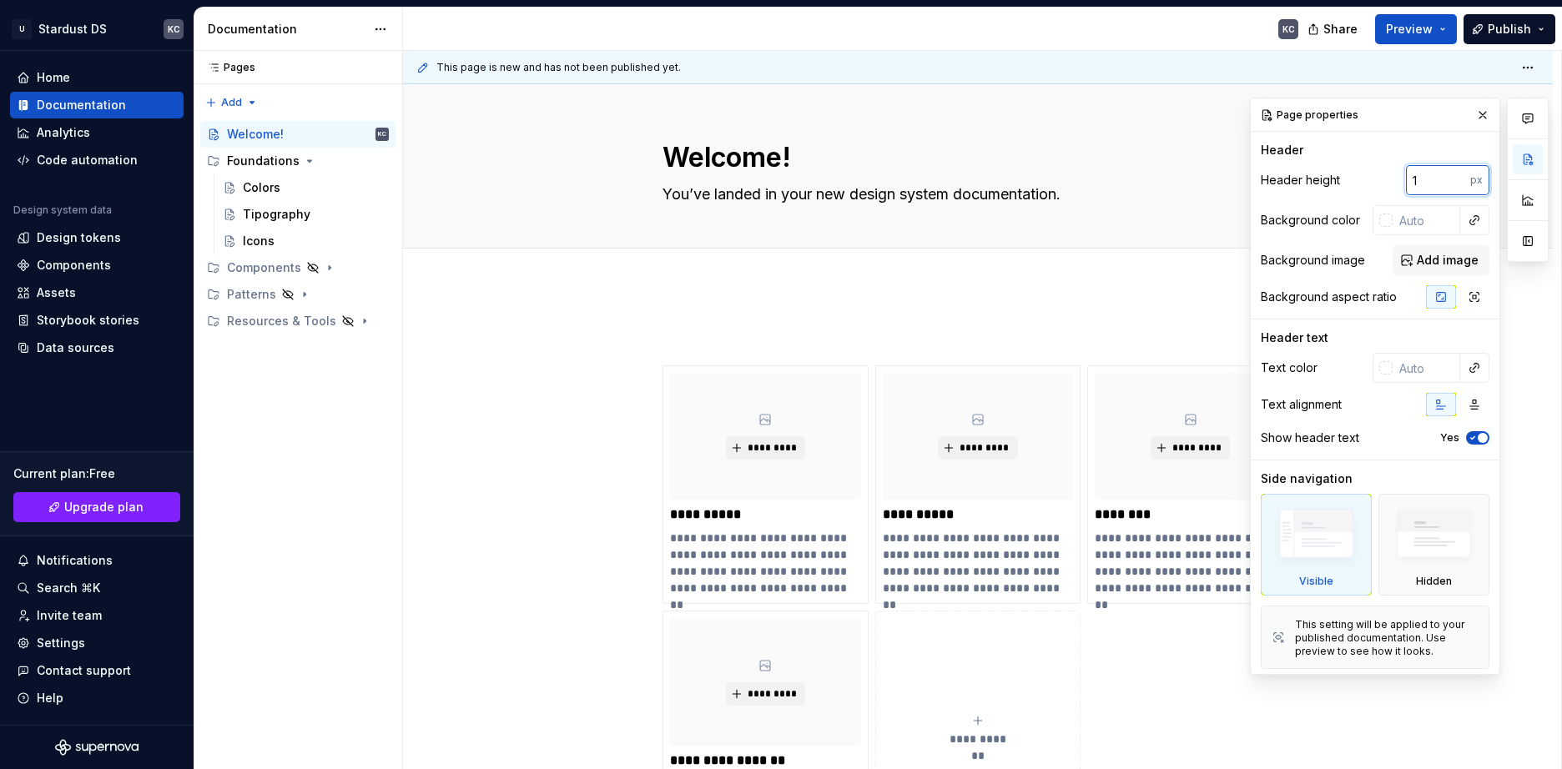
click at [1450, 175] on input "1" at bounding box center [1438, 180] width 64 height 30
click at [1450, 176] on input "2" at bounding box center [1438, 180] width 64 height 30
click at [1450, 176] on input "3" at bounding box center [1438, 180] width 64 height 30
click at [1450, 176] on input "4" at bounding box center [1438, 180] width 64 height 30
click at [1450, 176] on input "5" at bounding box center [1438, 180] width 64 height 30
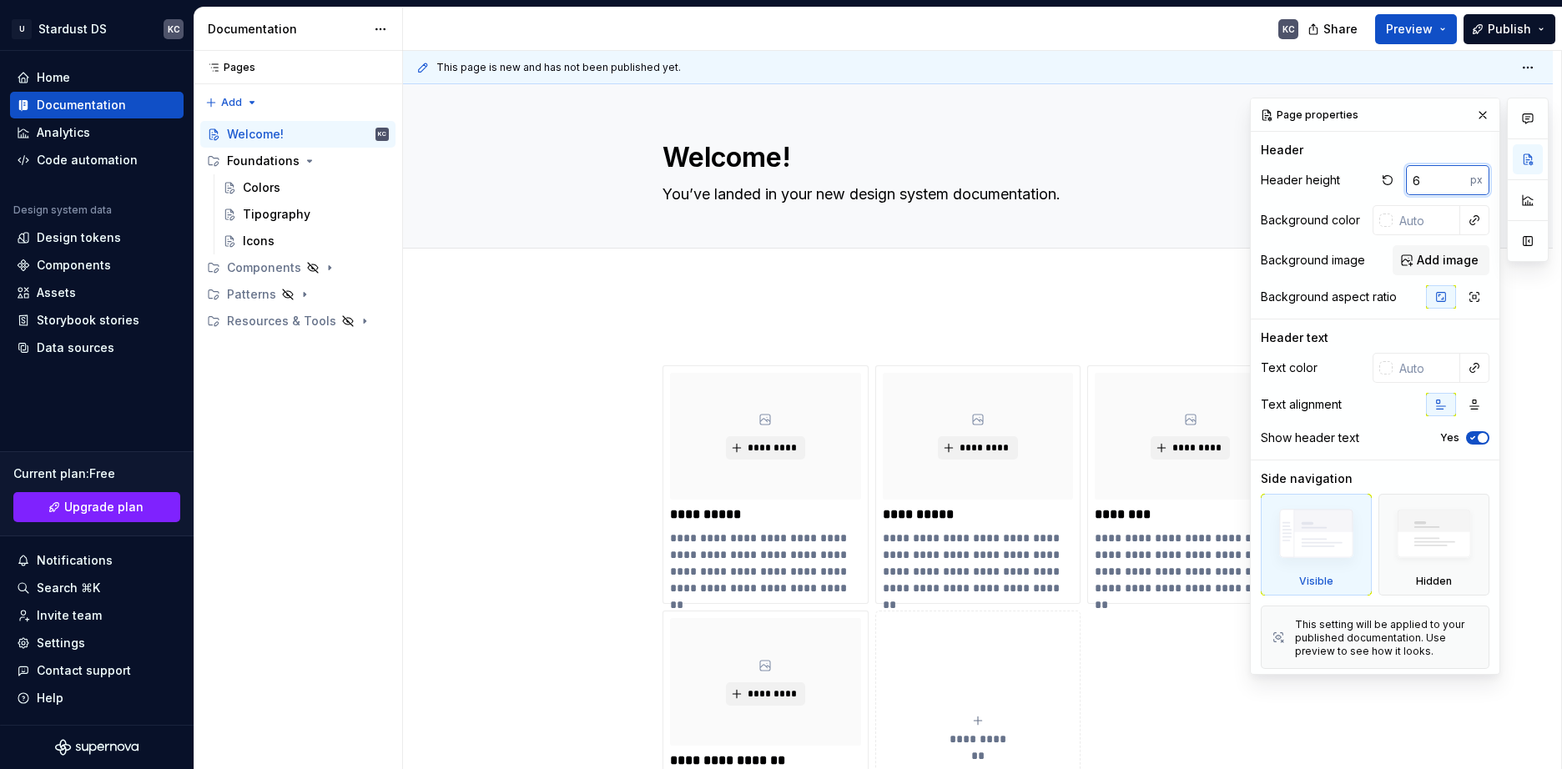
type input "6"
click at [1450, 176] on input "6" at bounding box center [1438, 180] width 64 height 30
click at [1380, 174] on button "button" at bounding box center [1387, 180] width 23 height 23
type textarea "*"
drag, startPoint x: 719, startPoint y: 134, endPoint x: 711, endPoint y: 148, distance: 16.5
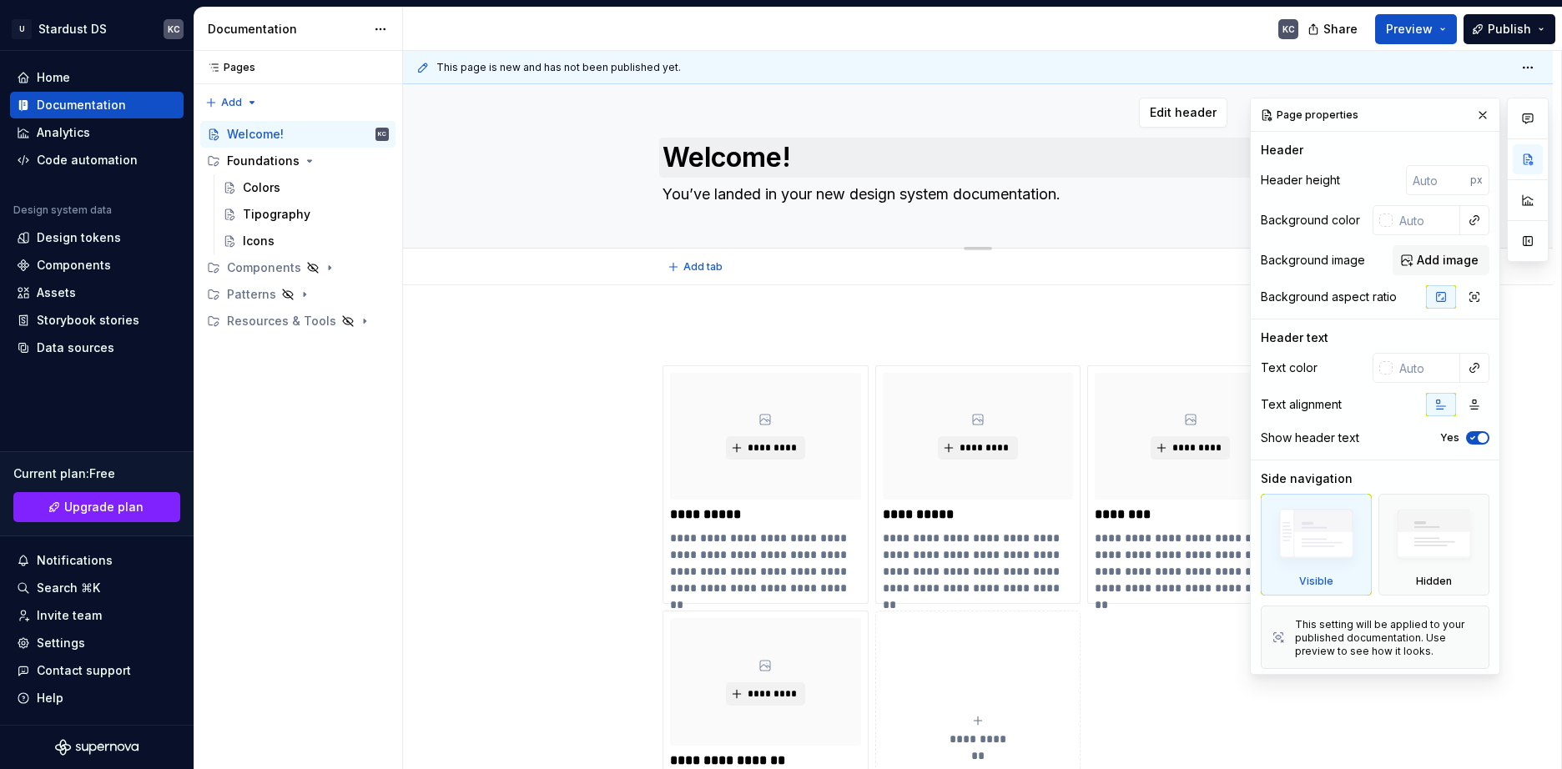
click at [719, 134] on div "Welcome! You’ve landed in your new design system documentation." at bounding box center [978, 166] width 631 height 164
click at [711, 148] on textarea "Welcome!" at bounding box center [974, 158] width 631 height 40
paste textarea "Resources & Tools"
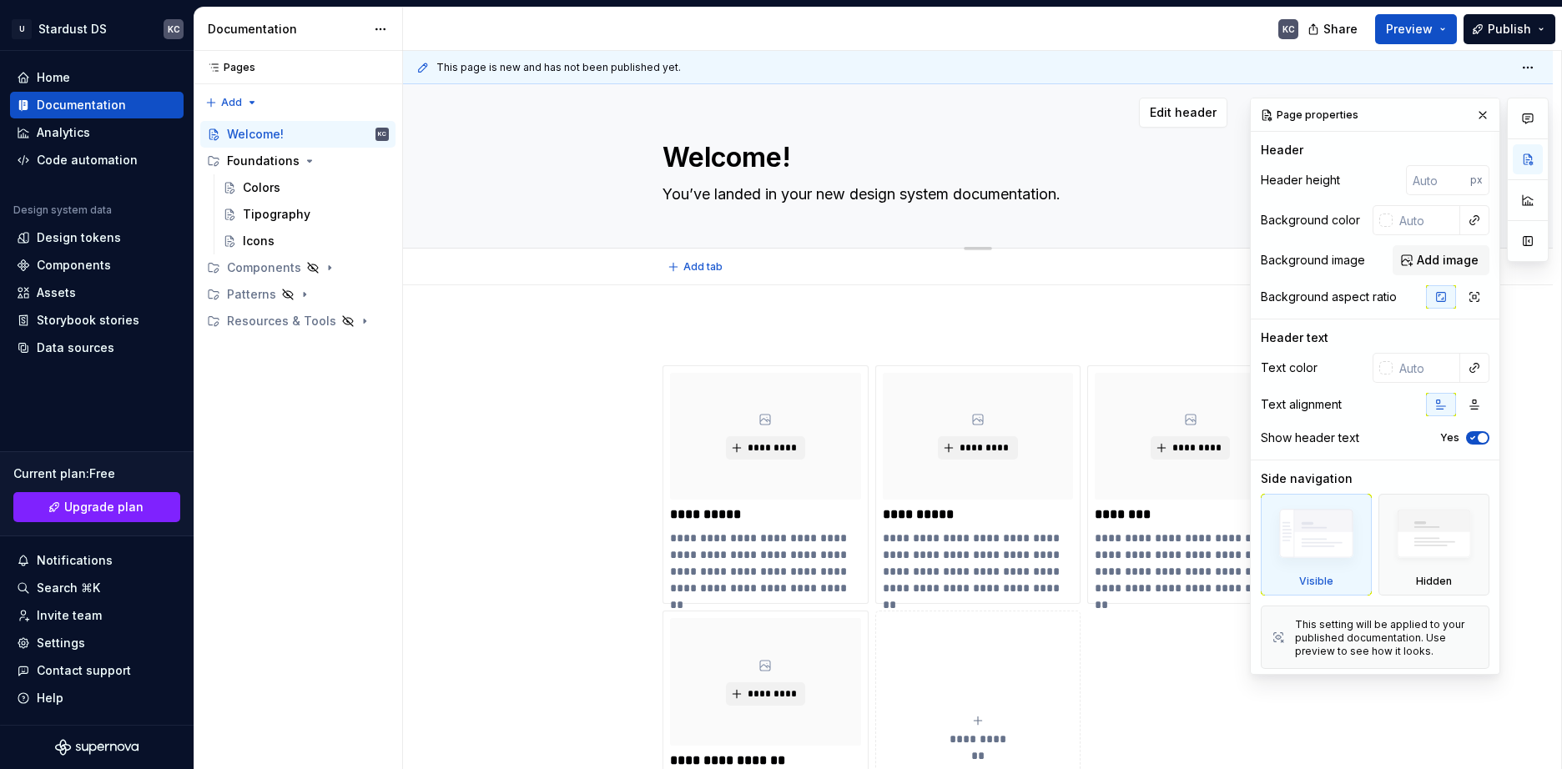
type textarea "*"
type textarea "Resources & Tools"
type textarea "*"
type textarea "Resources & Tools"
click at [717, 241] on div "Resources & Tools You’ve landed in your new design system documentation." at bounding box center [978, 166] width 631 height 164
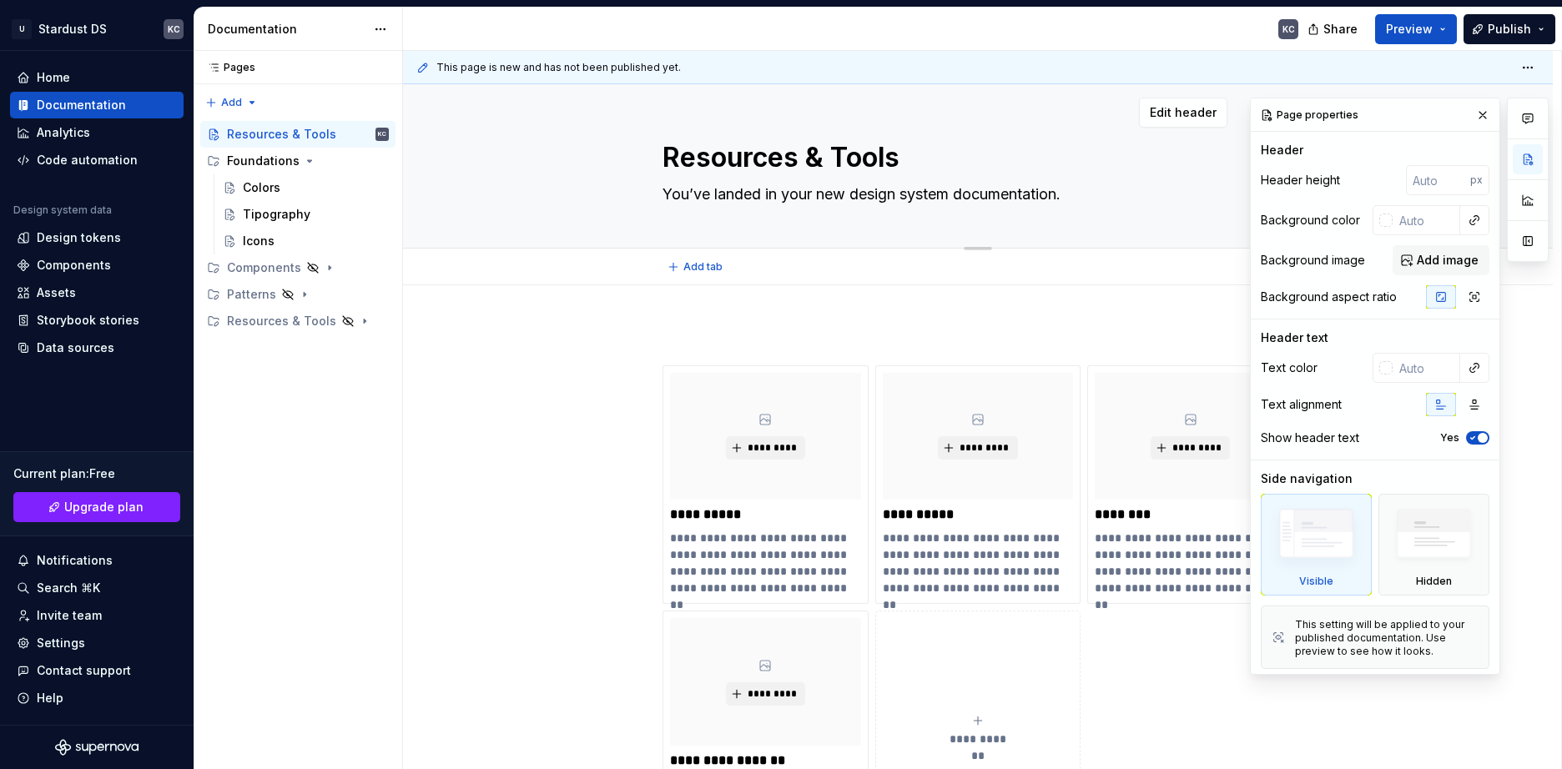
click at [645, 157] on div "Resources & Tools You’ve landed in your new design system documentation." at bounding box center [978, 166] width 1016 height 164
click at [675, 159] on textarea "Resources & Tools" at bounding box center [974, 158] width 631 height 40
click at [766, 159] on textarea "Resources & Tools" at bounding box center [974, 158] width 631 height 40
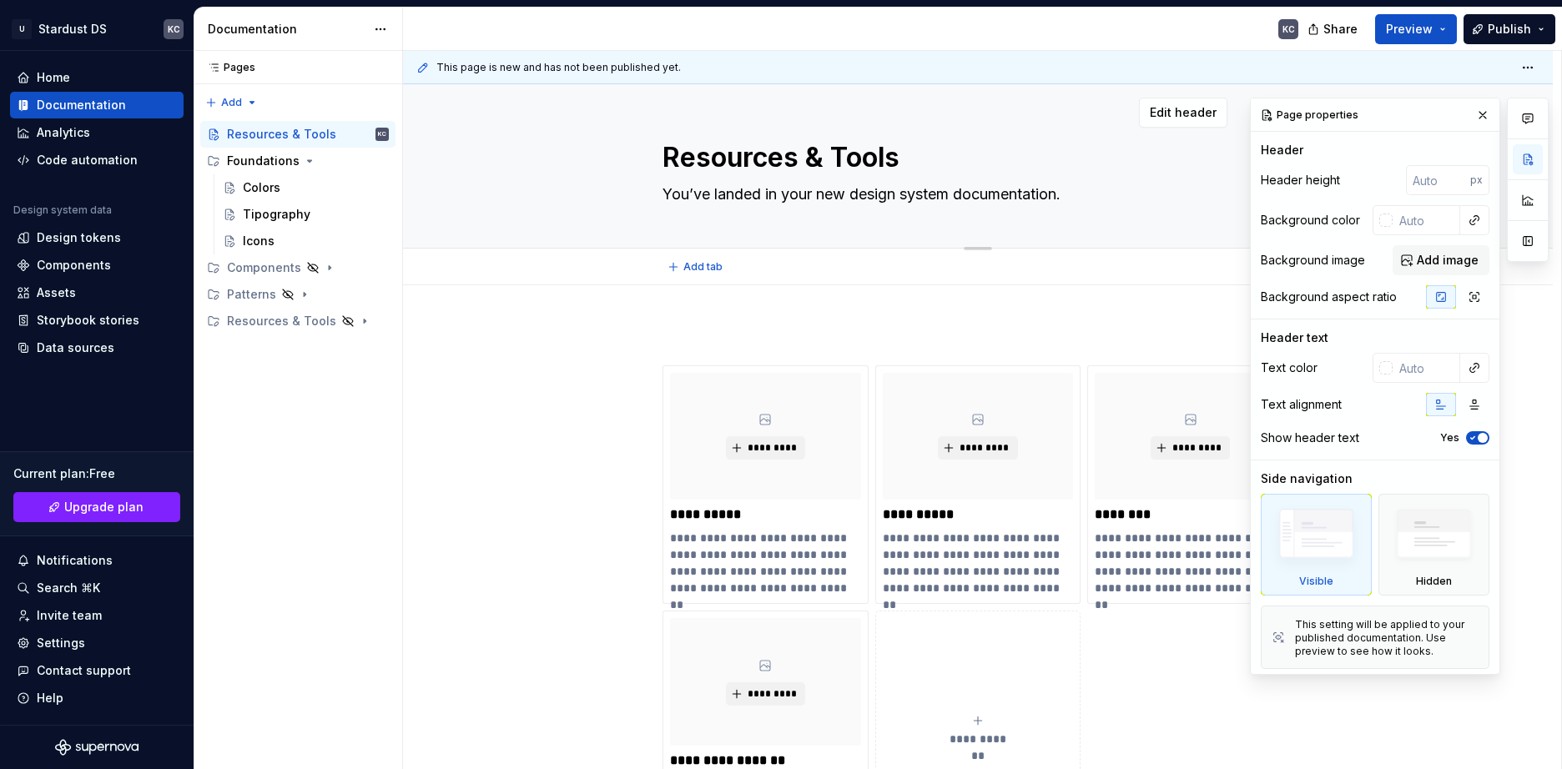
paste textarea "Base design system"
type textarea "*"
type textarea "Base design system"
type textarea "*"
type textarea "Base design system"
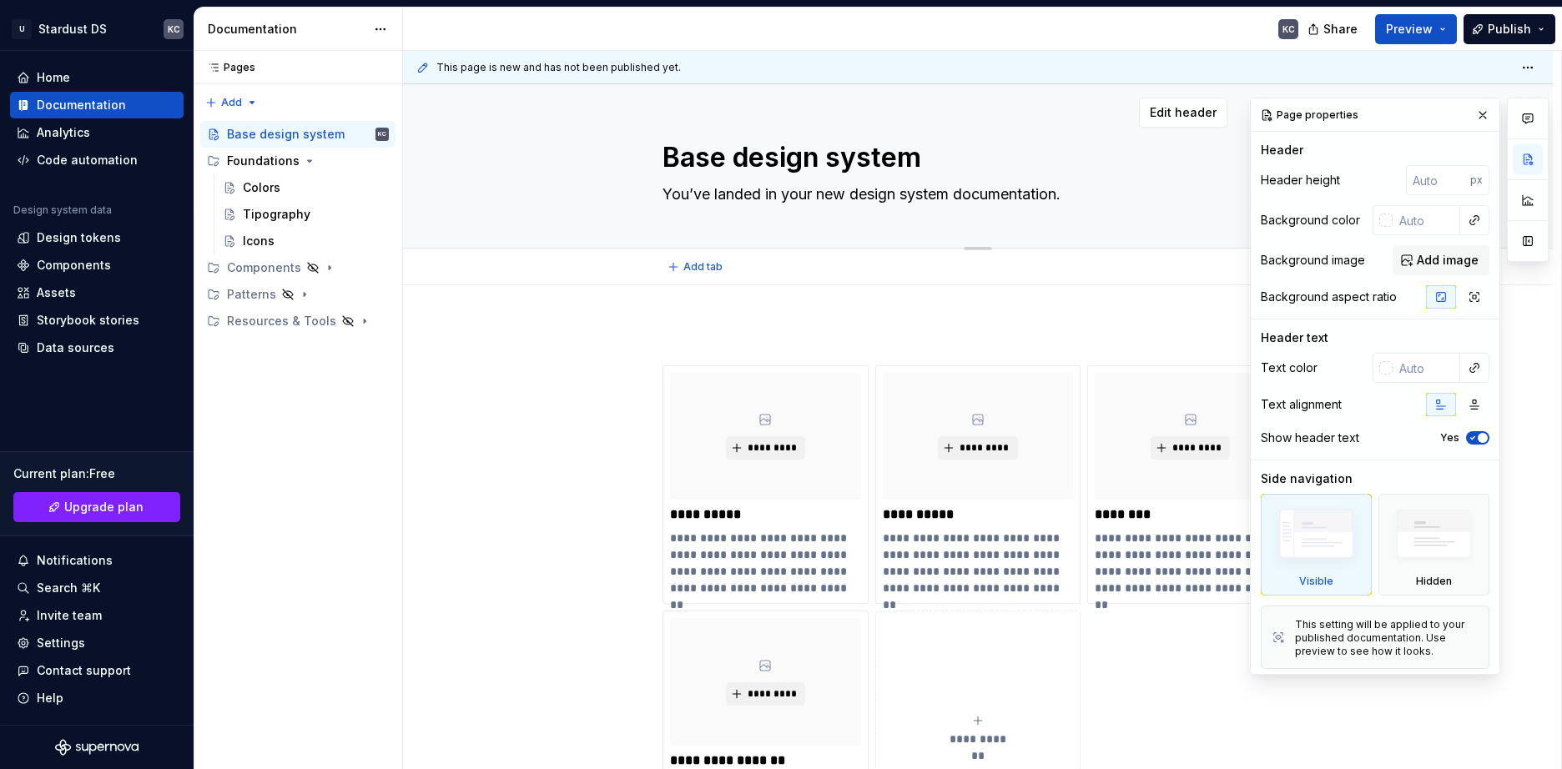
click at [806, 203] on textarea "You’ve landed in your new design system documentation." at bounding box center [974, 194] width 631 height 27
click at [728, 194] on textarea "You’ve landed in your new design system documentation." at bounding box center [974, 194] width 631 height 27
paste textarea "The Base design system defines the foundations of user interfaces across Uber's…"
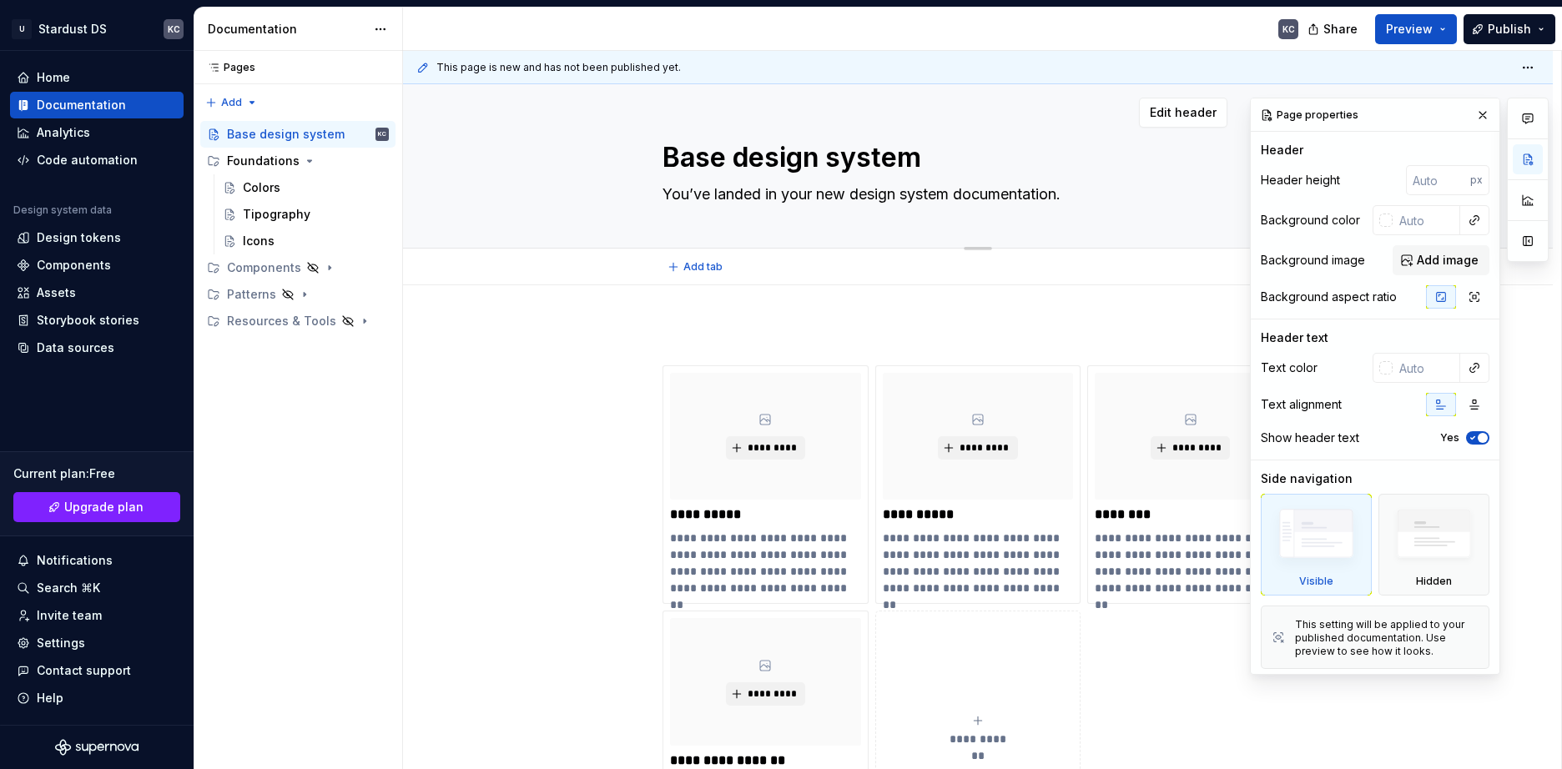
type textarea "*"
type textarea "The Base design system defines the foundations of user interfaces across Uber's…"
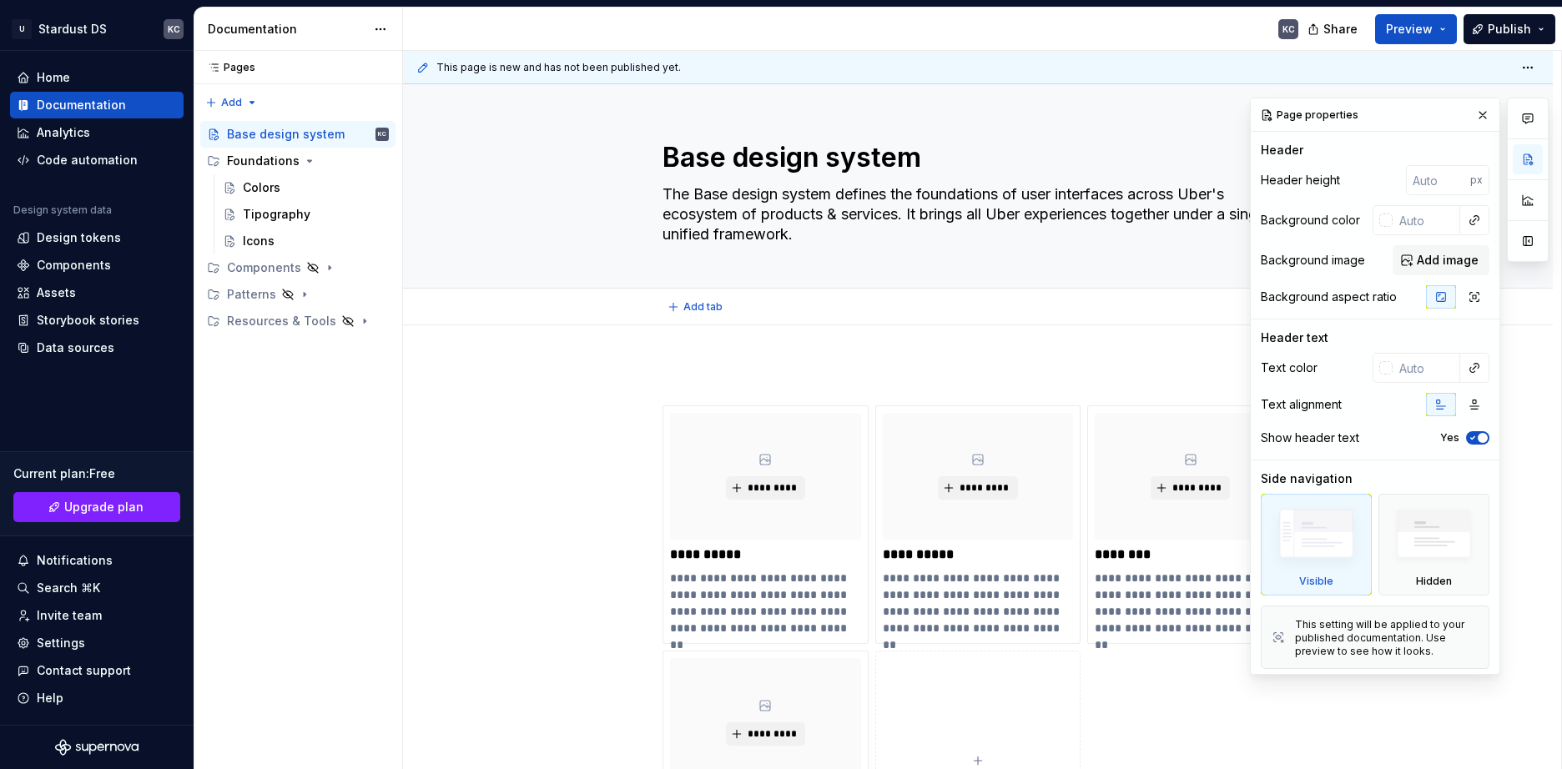
type textarea "*"
type textarea "The Base design system defines the foundations of user interfaces across Uber's…"
click at [810, 152] on textarea "Base design system" at bounding box center [974, 158] width 631 height 40
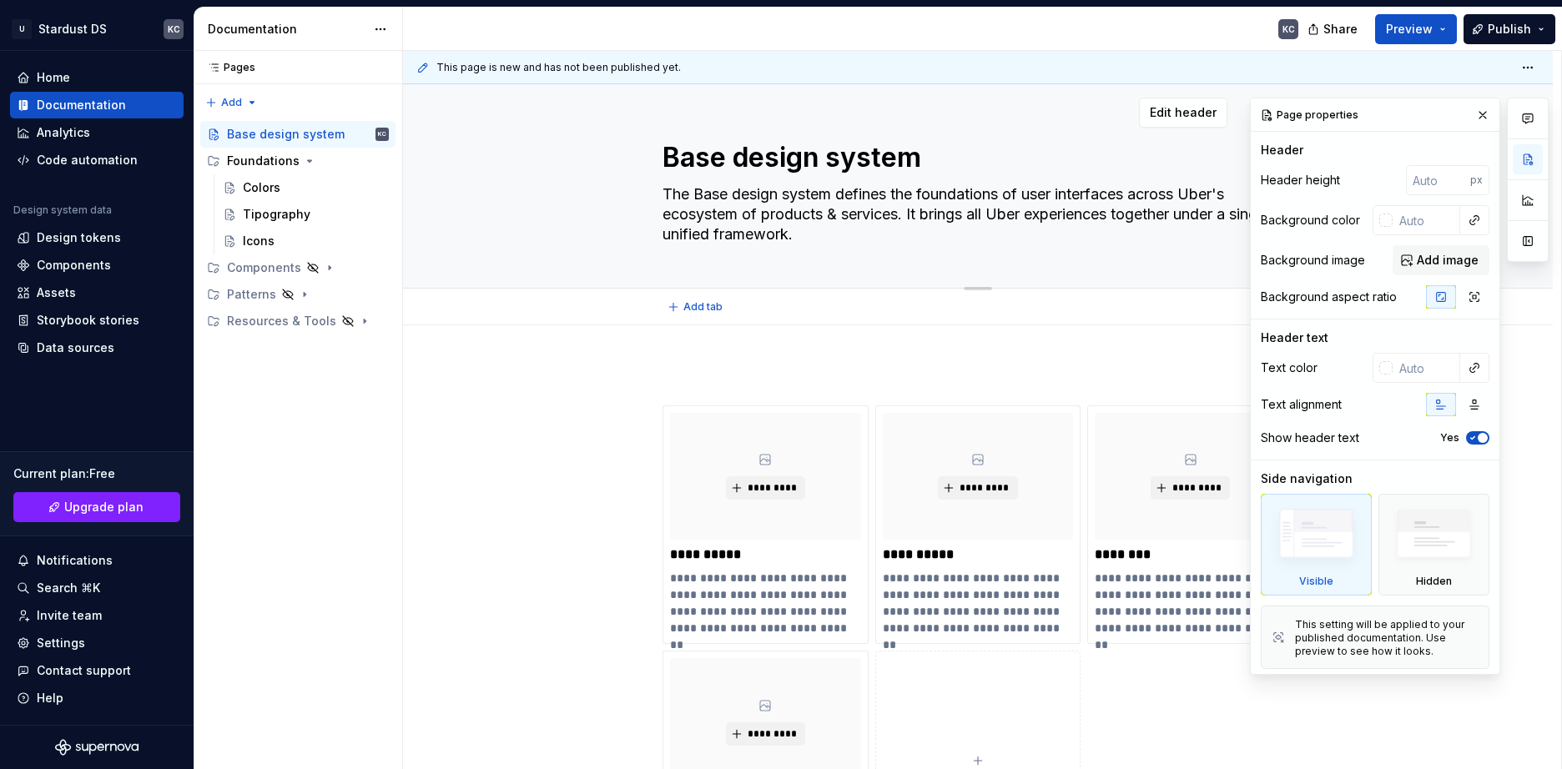
paste textarea "Stardust Design S"
type textarea "*"
type textarea "Stardust Design System"
type textarea "*"
type textarea "Stardust Design System"
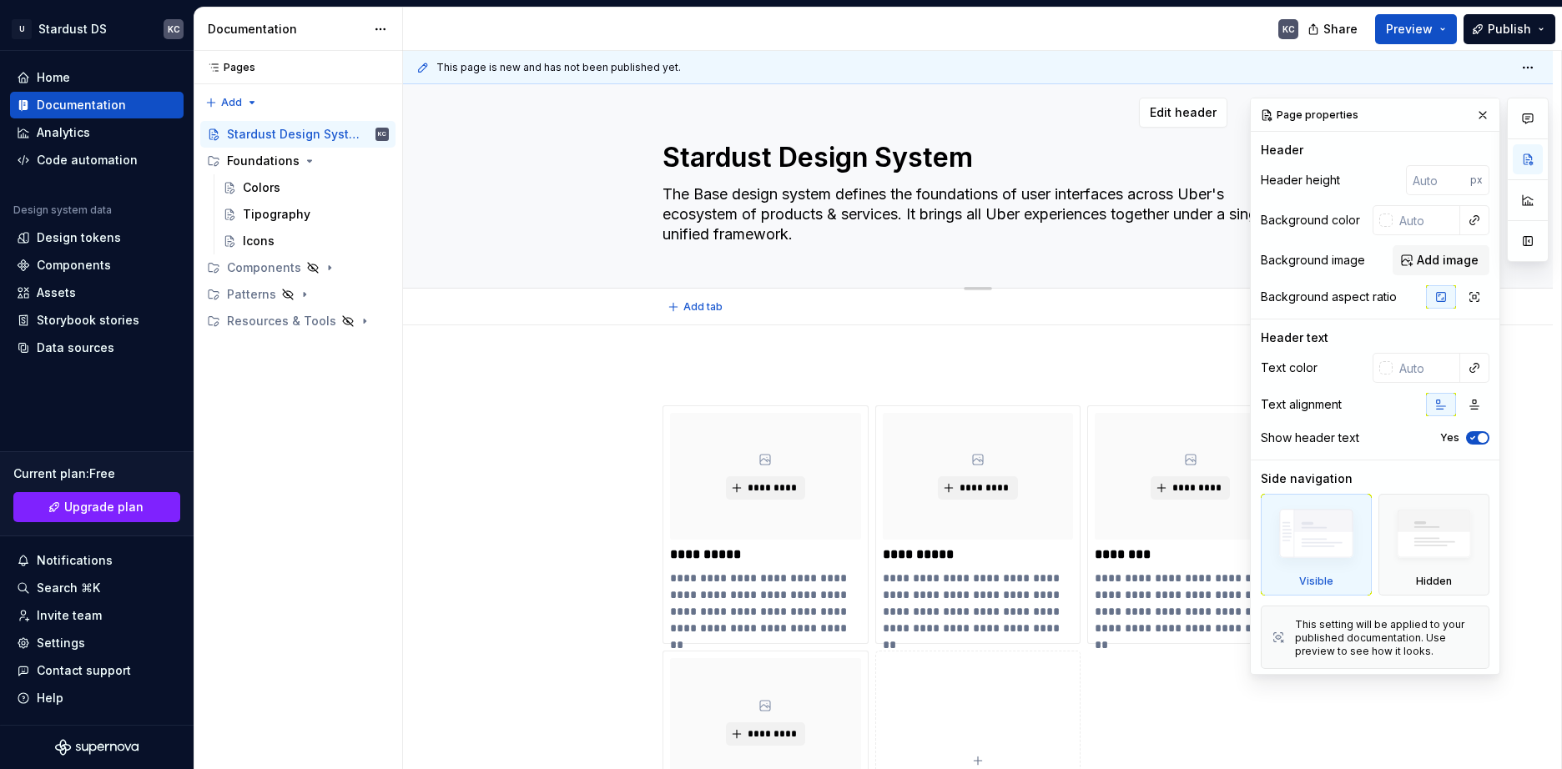
click at [821, 214] on textarea "The Base design system defines the foundations of user interfaces across Uber's…" at bounding box center [974, 214] width 631 height 67
drag, startPoint x: 707, startPoint y: 199, endPoint x: 1144, endPoint y: 307, distance: 450.3
click at [1147, 307] on div "Add tab" at bounding box center [978, 306] width 631 height 23
click at [1478, 436] on span "button" at bounding box center [1483, 438] width 10 height 10
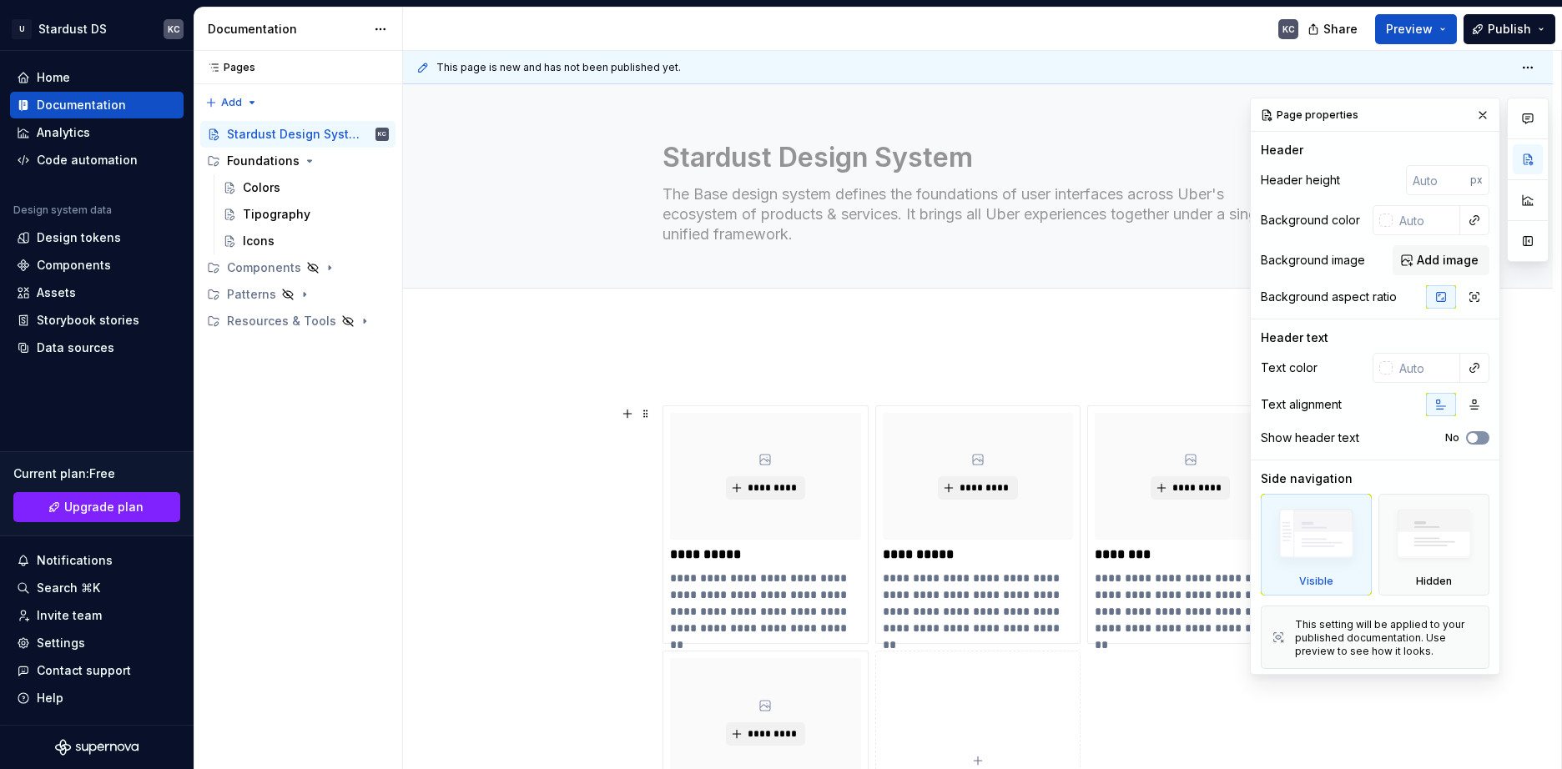
click at [1478, 436] on button "No" at bounding box center [1477, 437] width 23 height 13
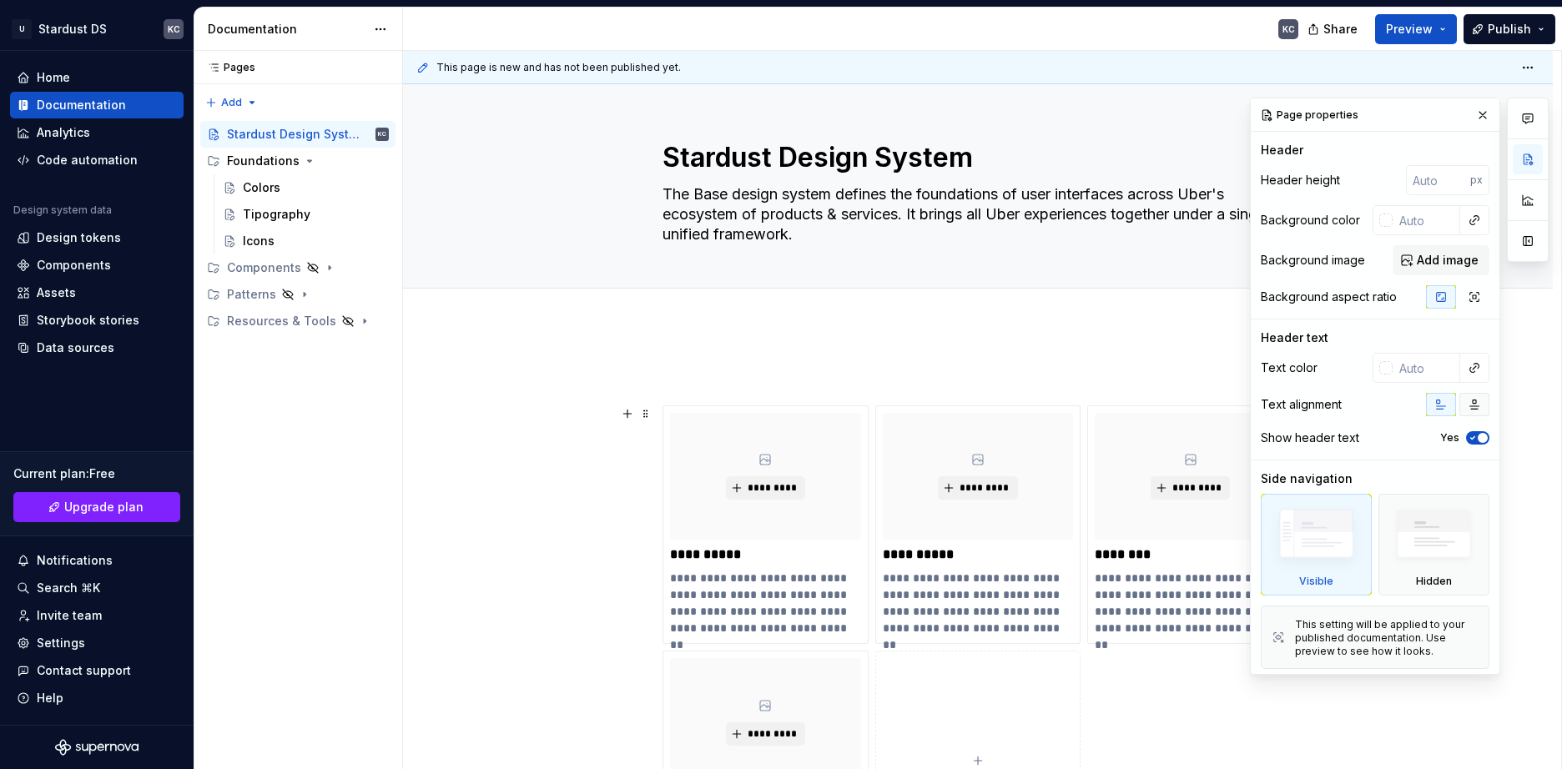
click at [1474, 407] on button "button" at bounding box center [1474, 404] width 30 height 23
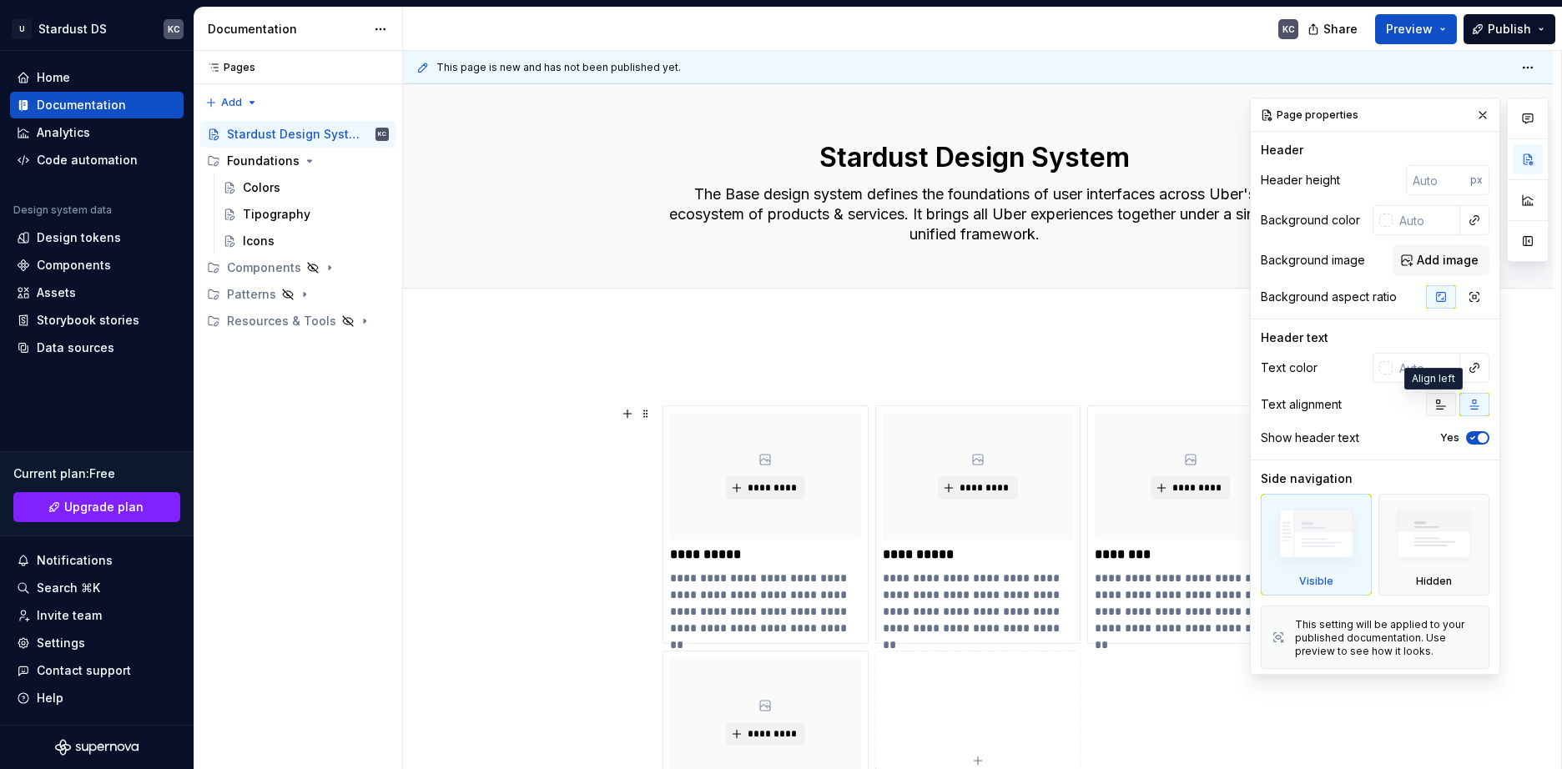
click at [1439, 406] on button "button" at bounding box center [1441, 404] width 30 height 23
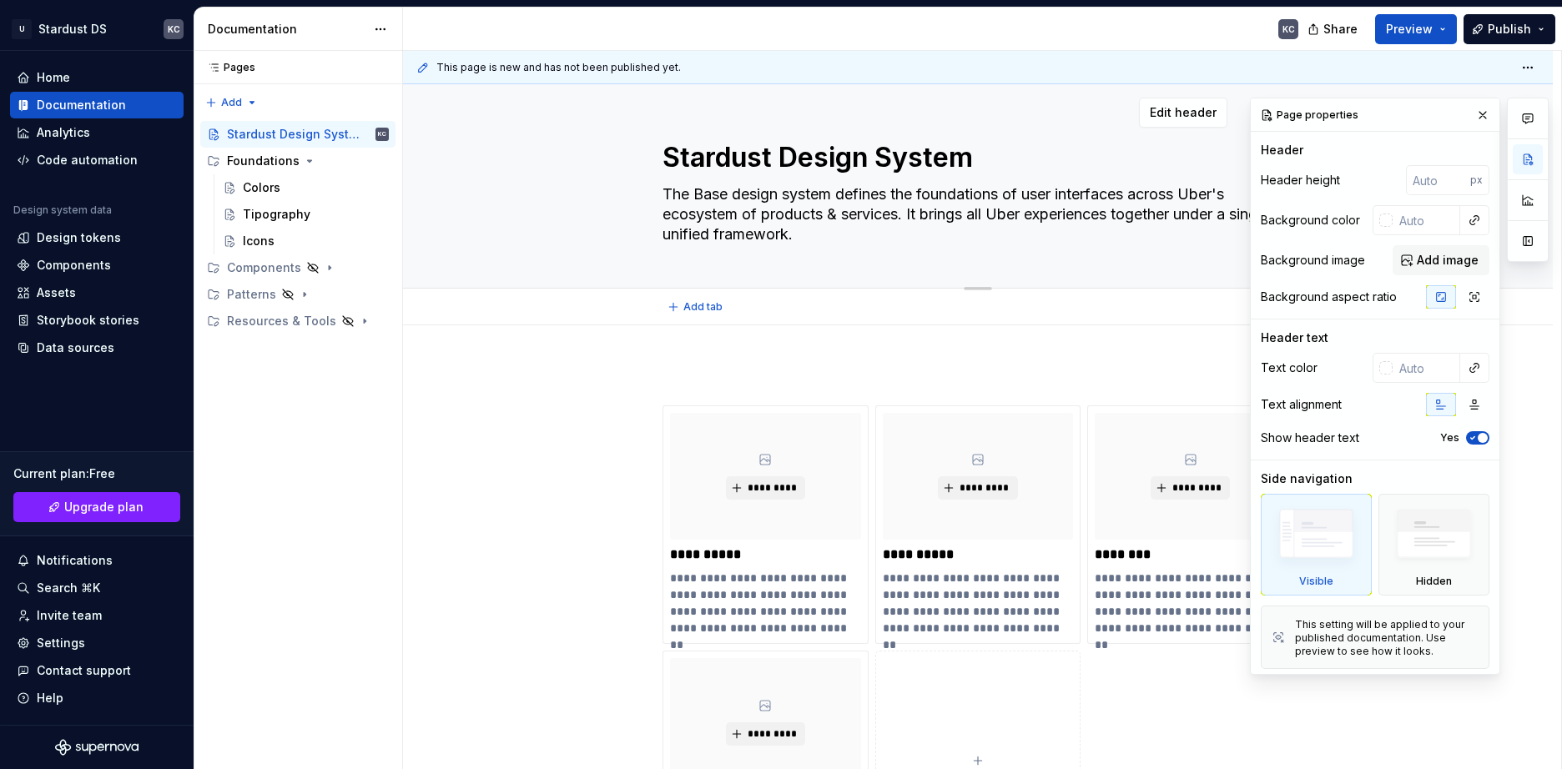
click at [787, 206] on textarea "The Base design system defines the foundations of user interfaces across Uber's…" at bounding box center [974, 214] width 631 height 67
paste textarea "Atualizado em [DATE]"
type textarea "*"
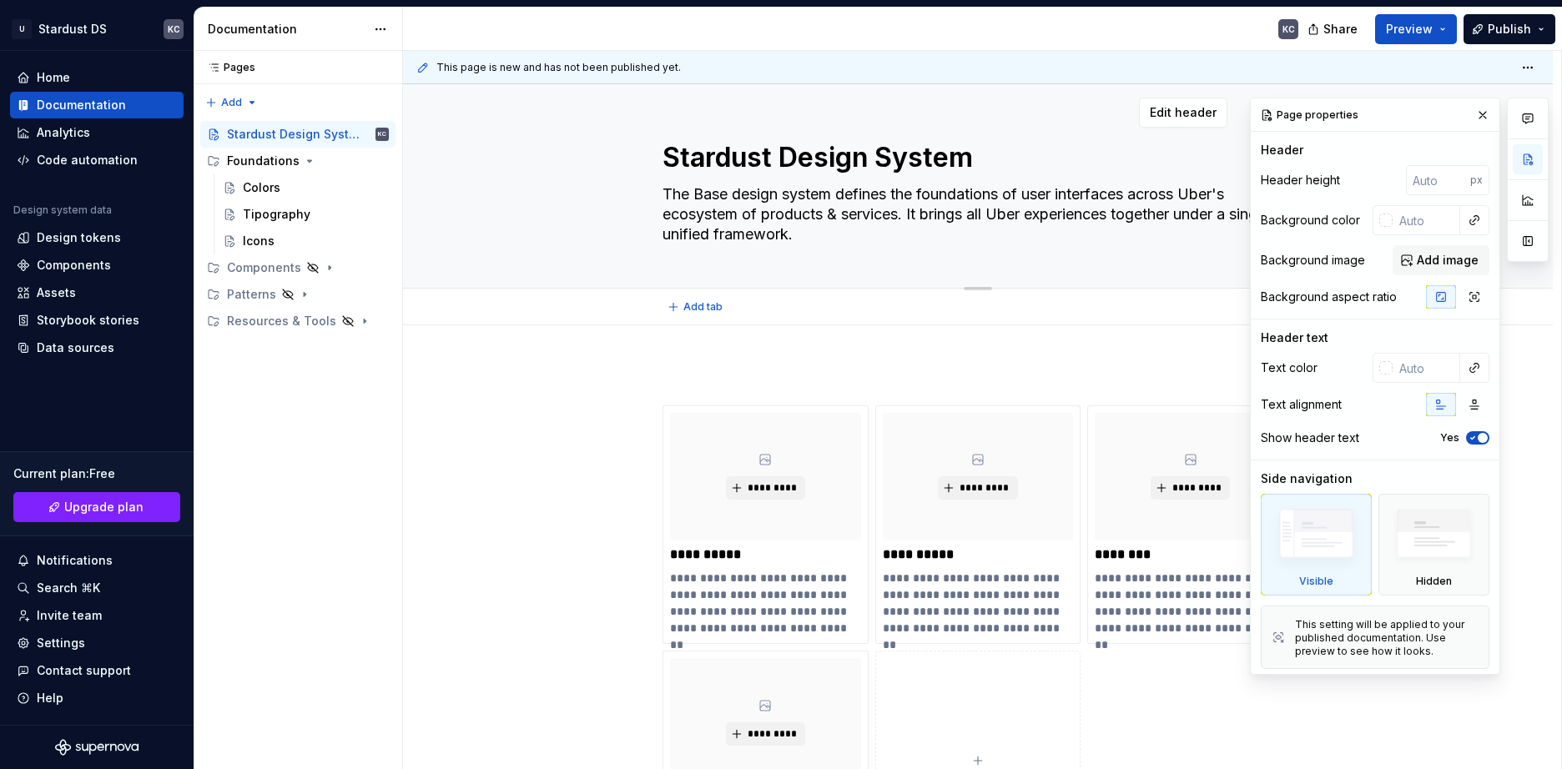
type textarea "Atualizado em [DATE]"
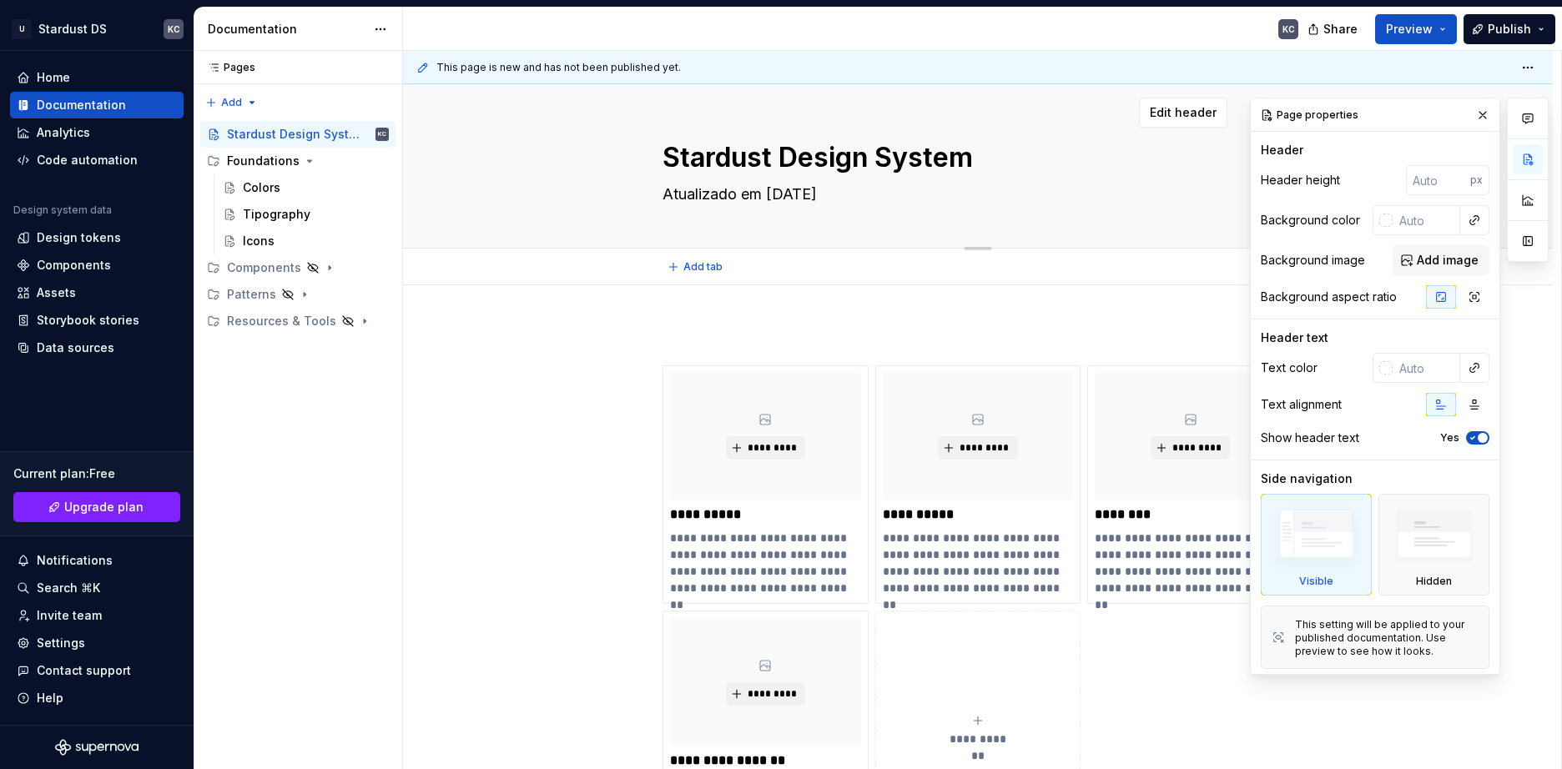
type textarea "*"
type textarea "Atualizado em [DATE]"
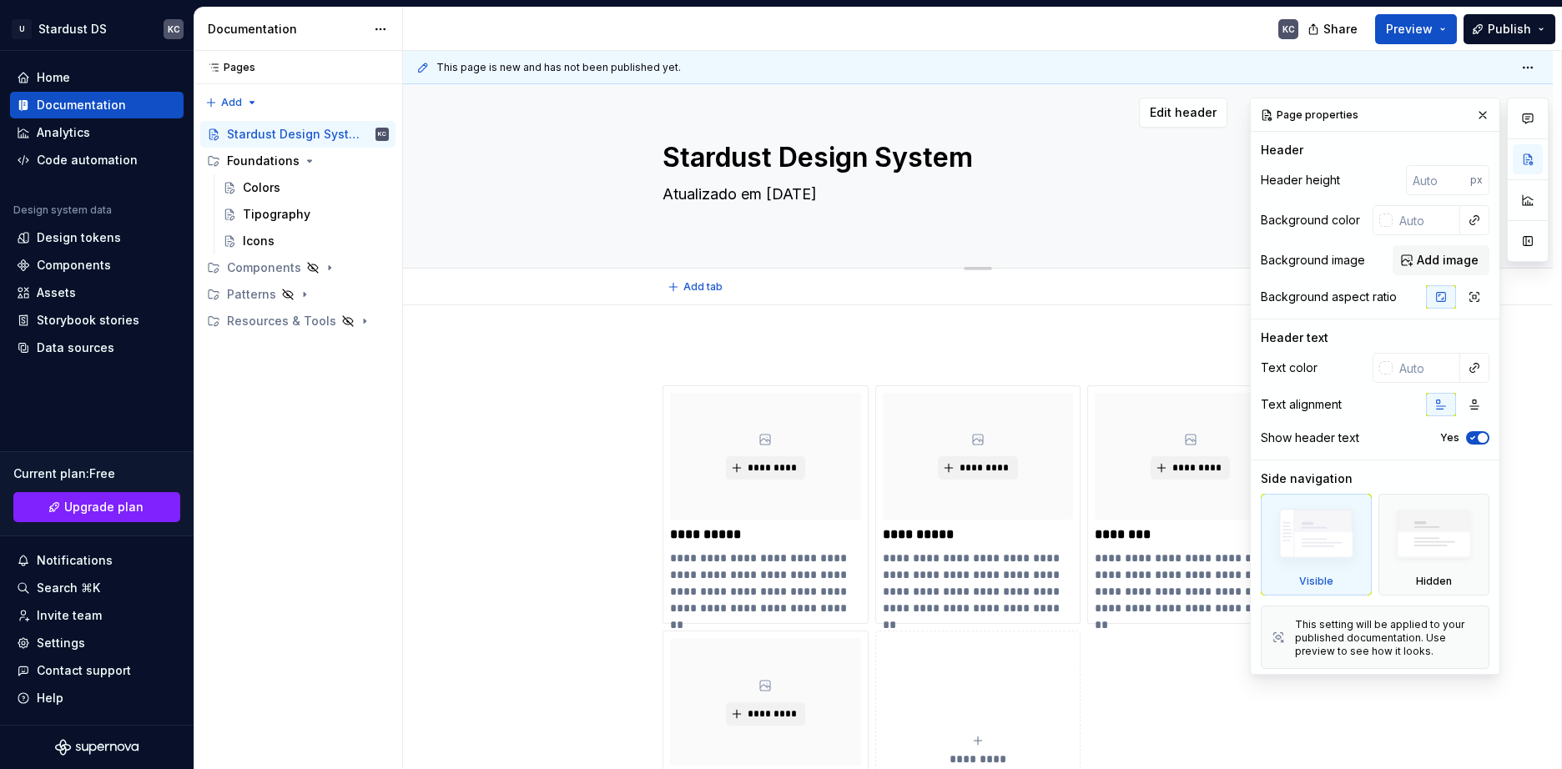
type textarea "*"
type textarea "Atualizado em [DATE]"
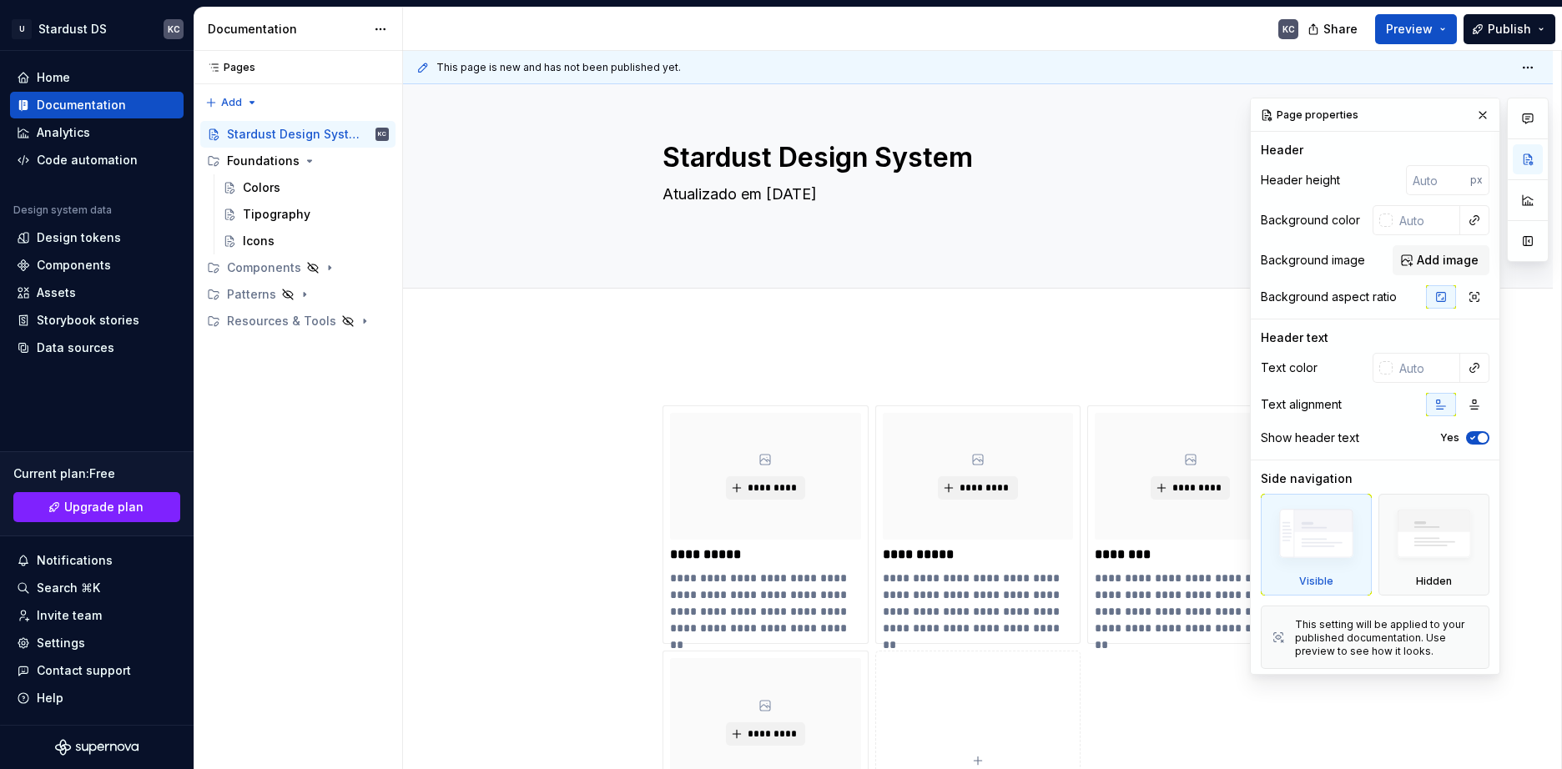
type textarea "*"
type textarea "Atualizado em [DATE]"
click at [699, 235] on textarea "Atualizado em [DATE]" at bounding box center [974, 214] width 631 height 67
paste textarea "O [Nome do DS] define os fundamentos de design e experiência da [nome da empres…"
type textarea "*"
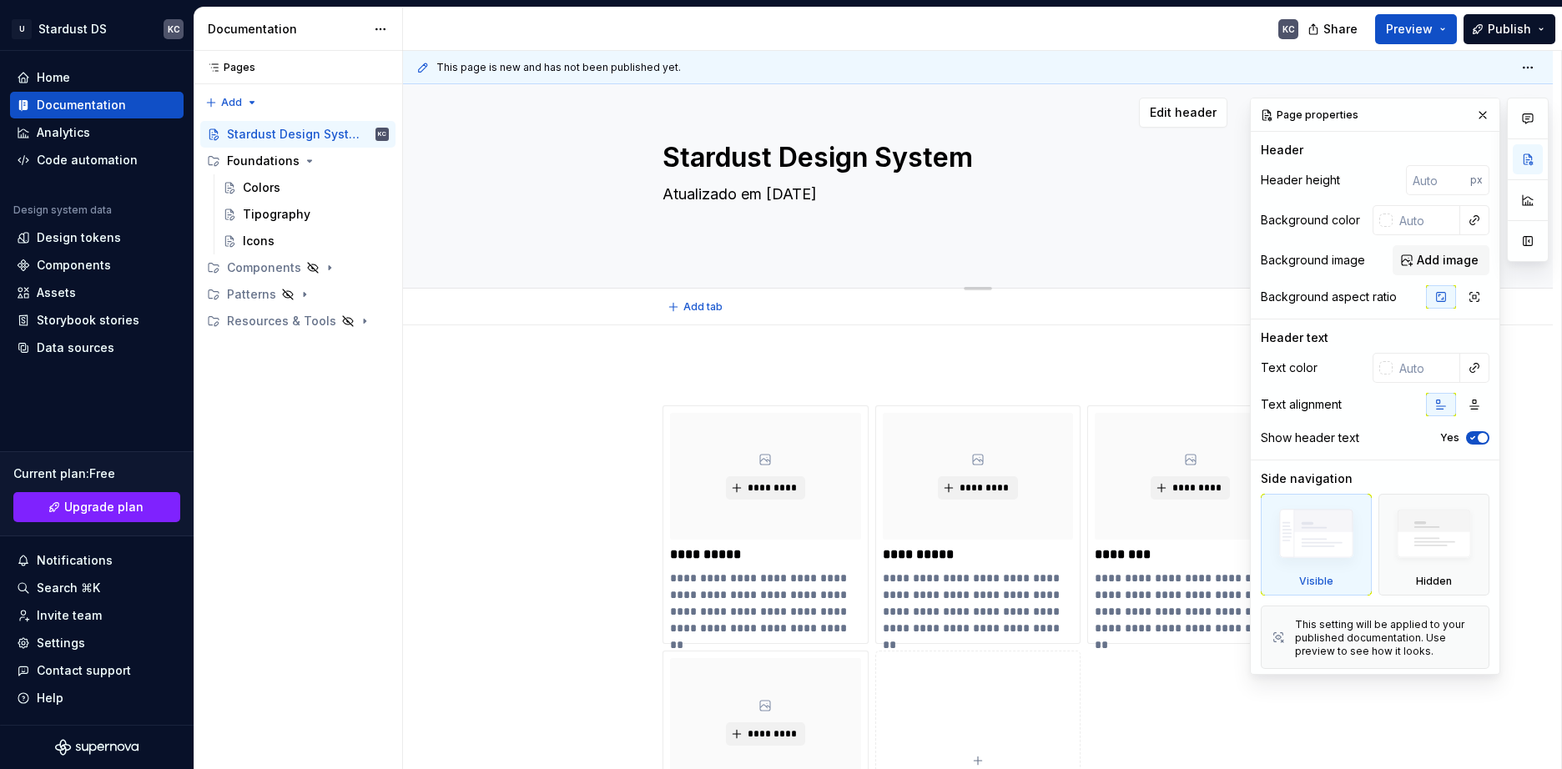
type textarea "Atualizado em [DATE] O [Nome do DS] define os fundamentos de design e experiênc…"
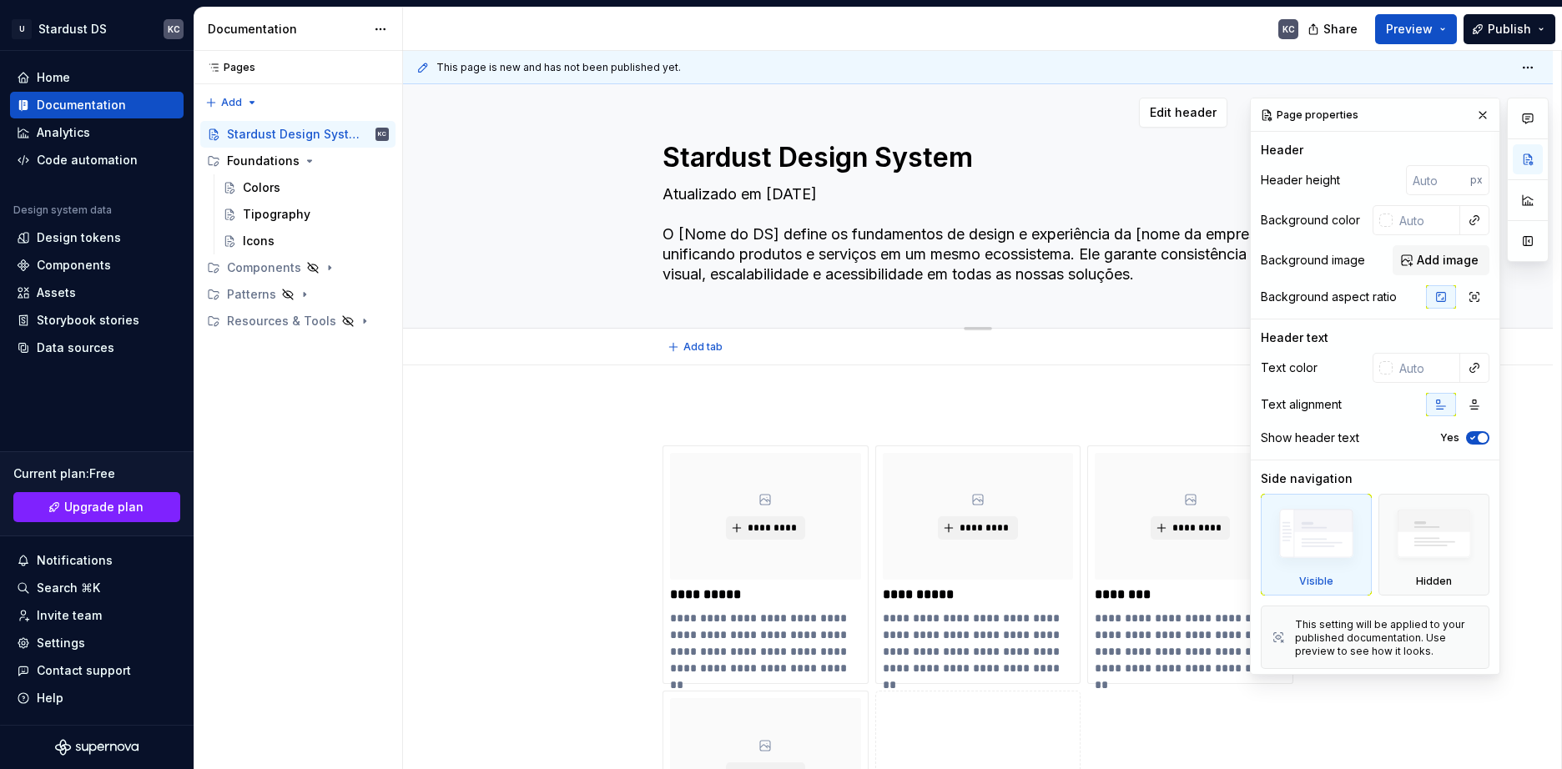
drag, startPoint x: 679, startPoint y: 229, endPoint x: 779, endPoint y: 231, distance: 100.2
click at [779, 231] on textarea "Atualizado em [DATE] O [Nome do DS] define os fundamentos de design e experiênc…" at bounding box center [974, 234] width 631 height 107
type textarea "*"
type textarea "Atualizado em [DATE] O S define os fundamentos de design e experiência da [nome…"
type textarea "*"
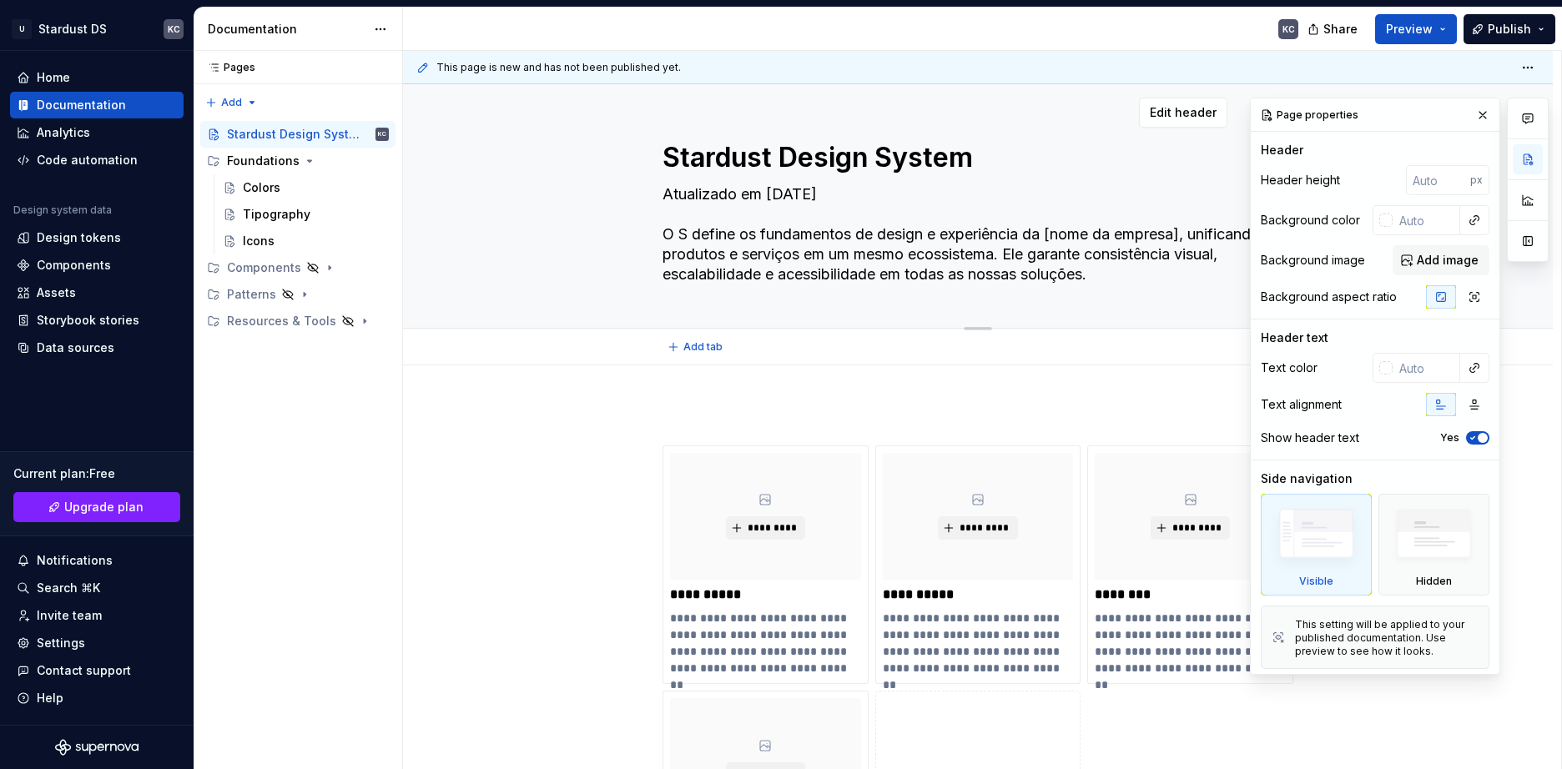
type textarea "Atualizado em [DATE] O St define os fundamentos de design e experiência da [nom…"
type textarea "*"
type textarea "Atualizado em [DATE] O Sta define os fundamentos de design e experiência da [no…"
type textarea "*"
type textarea "Atualizado em [DATE] O Star define os fundamentos de design e experiência da [n…"
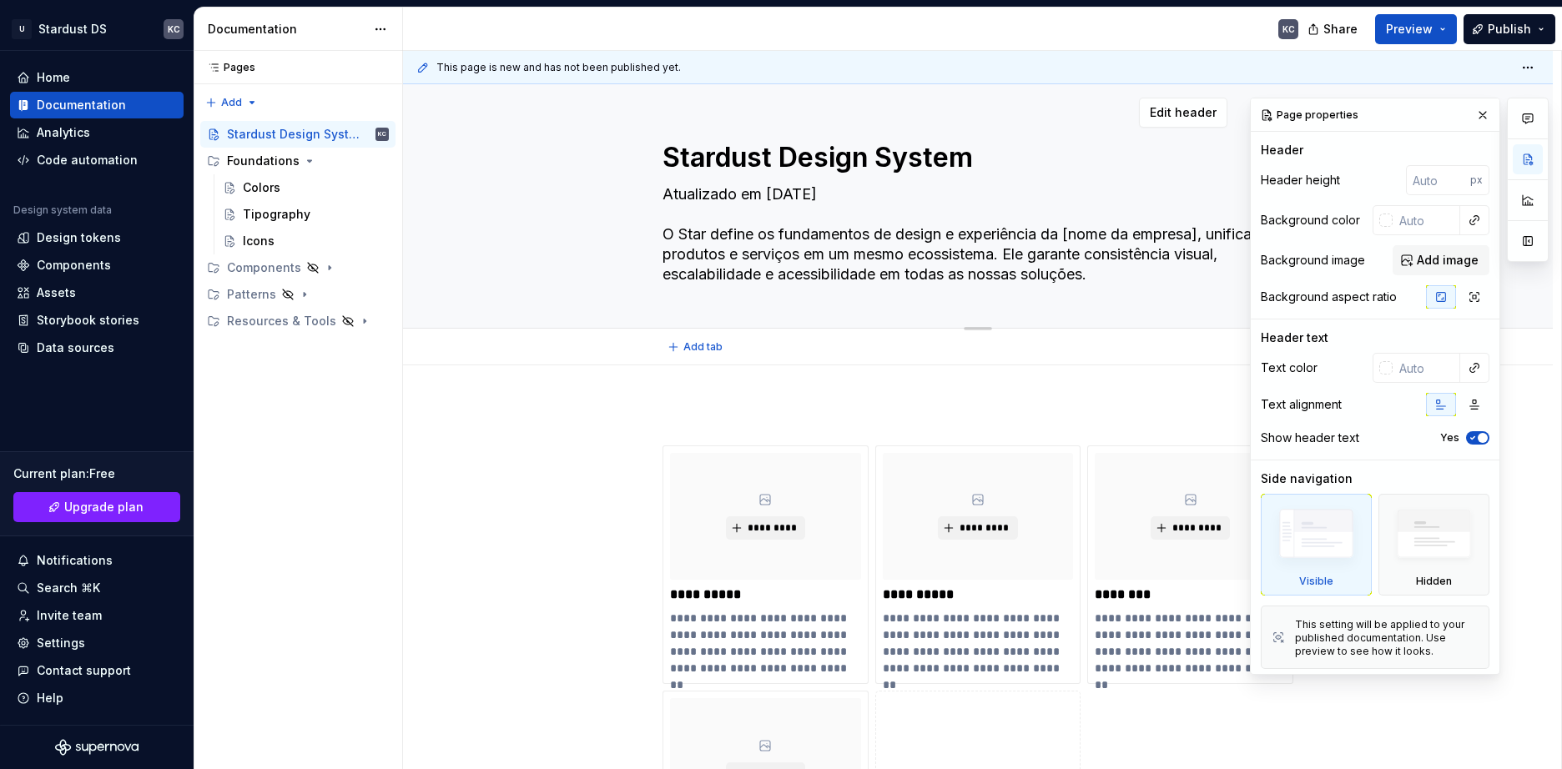
type textarea "*"
type textarea "Atualizado em [DATE] O Stard define os fundamentos de design e experiência da […"
type textarea "*"
type textarea "Atualizado em [DATE] O Stardu define os fundamentos de design e experiência da …"
type textarea "*"
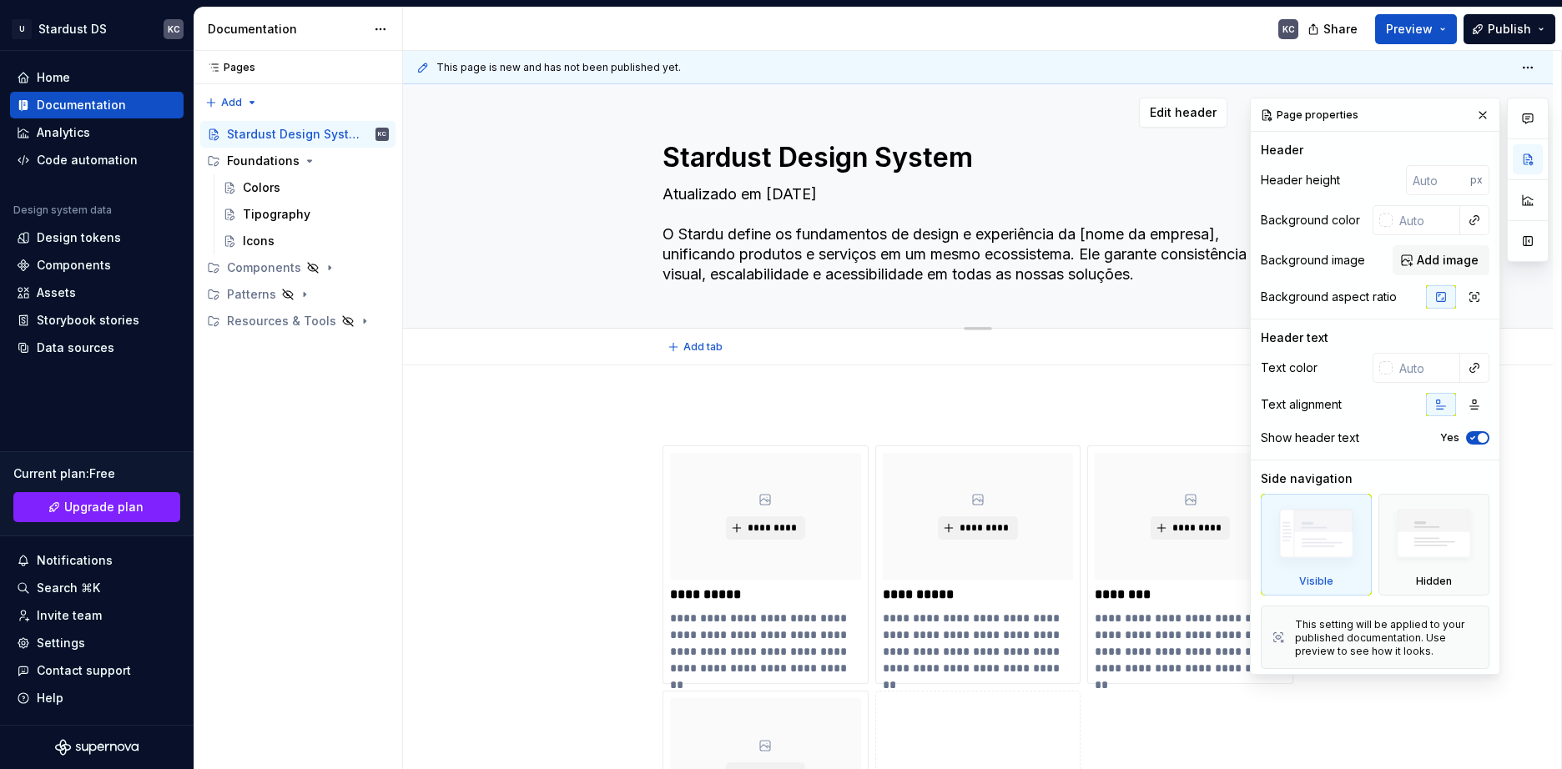
type textarea "Atualizado em [DATE] O Stardus define os fundamentos de design e experiência da…"
type textarea "*"
type textarea "Atualizado em [DATE] O Stardust define os fundamentos de design e experiência d…"
drag, startPoint x: 976, startPoint y: 330, endPoint x: 987, endPoint y: 280, distance: 51.2
type textarea "*"
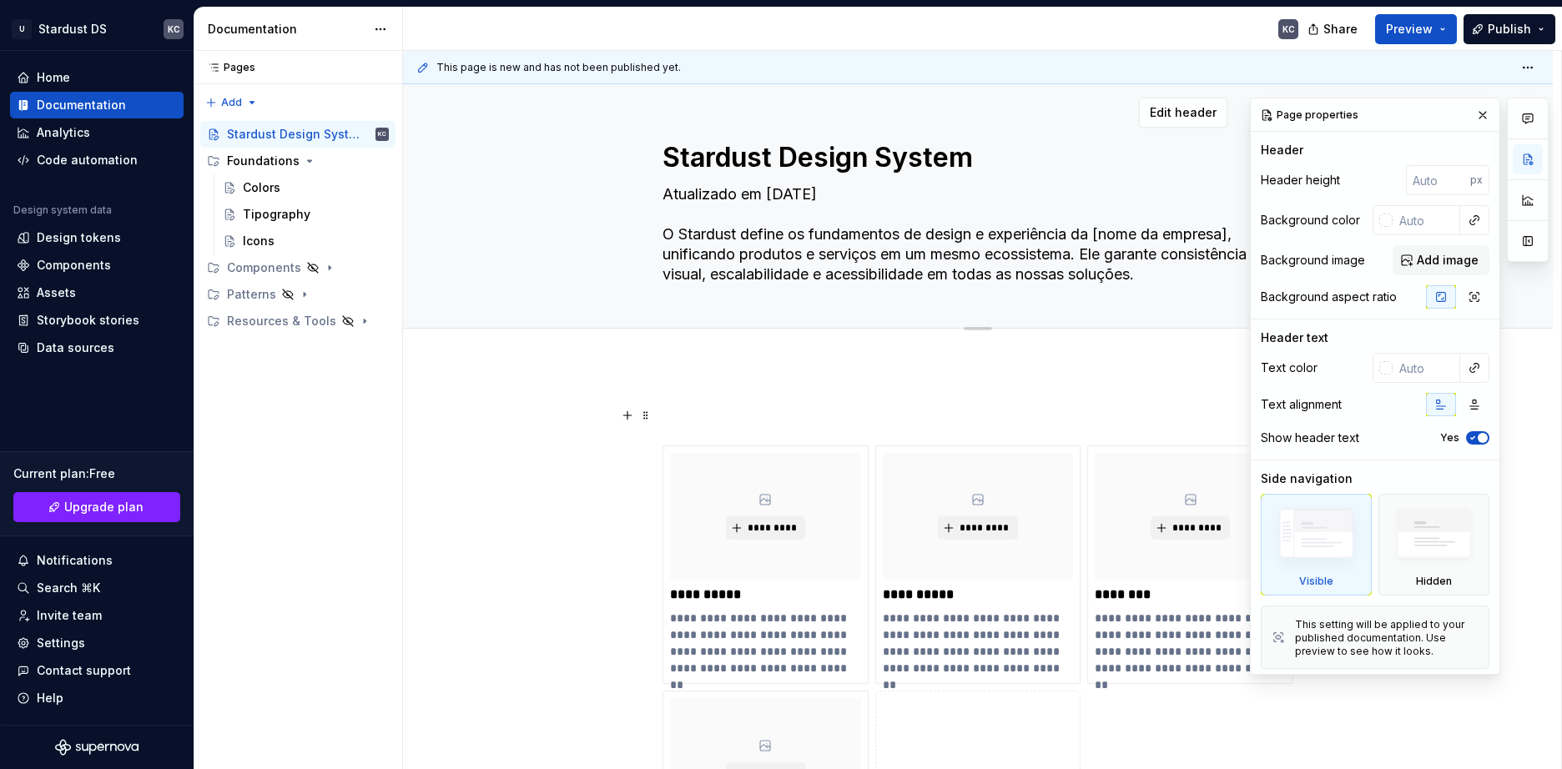
type textarea "Atualizado em [DATE] O Stardust define os fundamentos de design e experiência d…"
drag, startPoint x: 1057, startPoint y: 419, endPoint x: 1030, endPoint y: 422, distance: 27.7
drag, startPoint x: 1030, startPoint y: 422, endPoint x: 1474, endPoint y: 120, distance: 537.0
click at [1474, 120] on button "button" at bounding box center [1482, 114] width 23 height 23
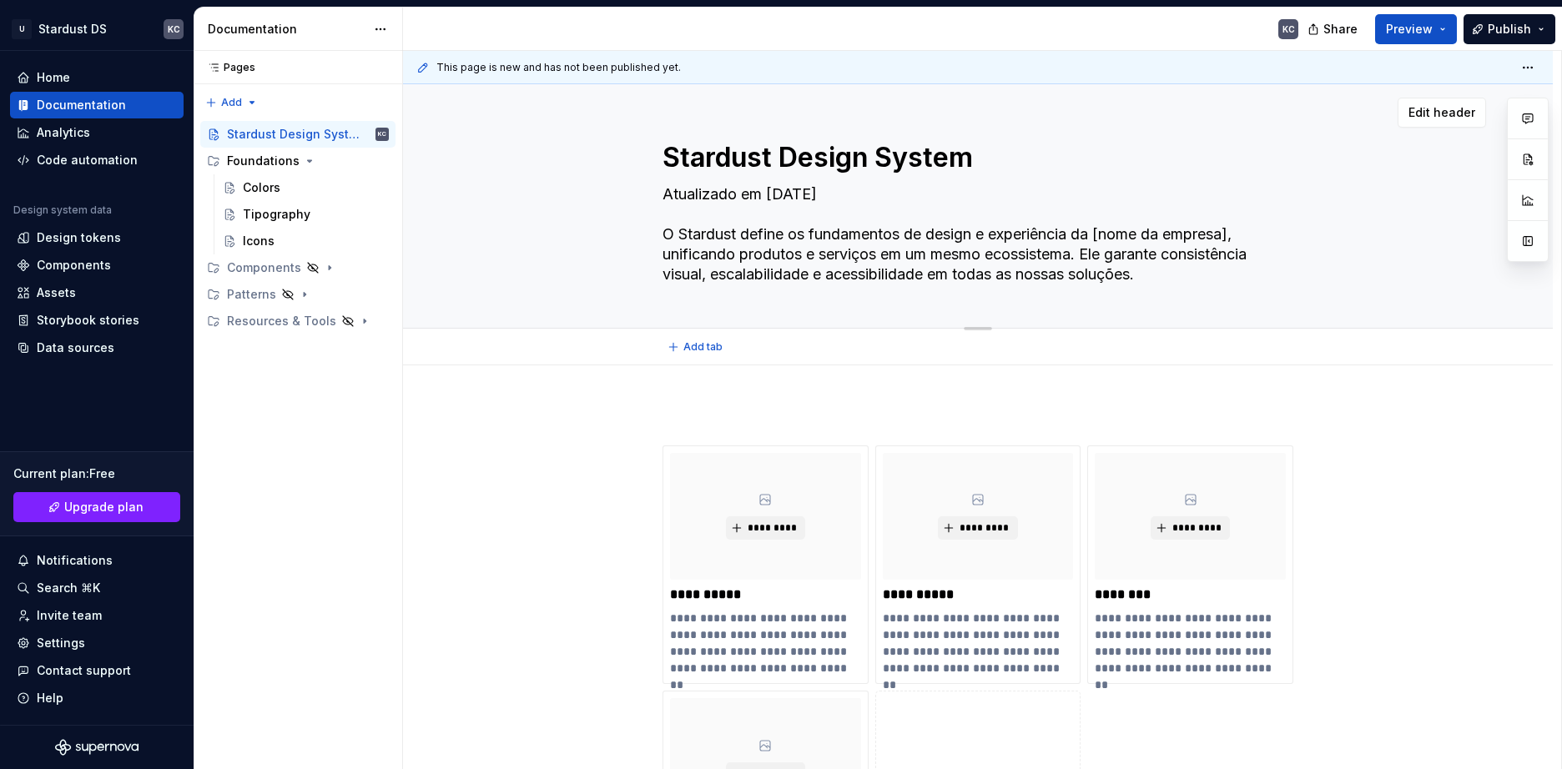
click at [1138, 256] on textarea "Atualizado em [DATE] O Stardust define os fundamentos de design e experiência d…" at bounding box center [974, 234] width 631 height 107
click at [1049, 257] on textarea "Atualizado em [DATE] O Stardust define os fundamentos de design e experiência d…" at bounding box center [974, 234] width 631 height 107
drag, startPoint x: 1102, startPoint y: 232, endPoint x: 1115, endPoint y: 232, distance: 12.5
click at [1115, 232] on textarea "Atualizado em [DATE] O Stardust define os fundamentos de design e experiência d…" at bounding box center [974, 234] width 631 height 107
click at [1112, 233] on textarea "Atualizado em [DATE] O Stardust define os fundamentos de design e experiência d…" at bounding box center [974, 234] width 631 height 107
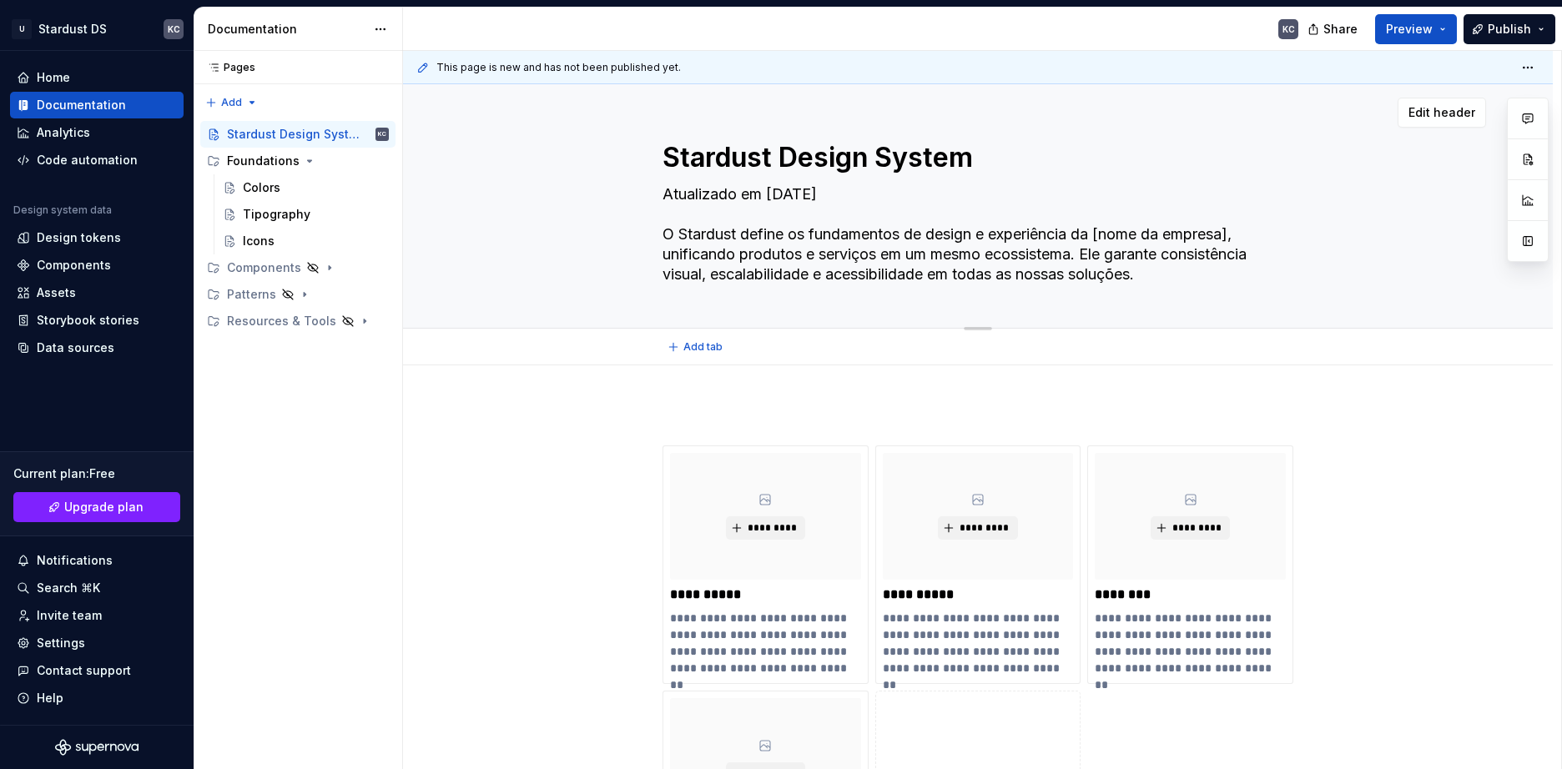
click at [1107, 233] on textarea "Atualizado em [DATE] O Stardust define os fundamentos de design e experiência d…" at bounding box center [974, 234] width 631 height 107
drag, startPoint x: 1103, startPoint y: 234, endPoint x: 1242, endPoint y: 235, distance: 138.5
click at [1242, 235] on textarea "Atualizado em [DATE] O Stardust define os fundamentos de design e experiência d…" at bounding box center [974, 234] width 631 height 107
type textarea "*"
type textarea "Atualizado em [DATE] O Stardust define os fundamentos de design e experiência d…"
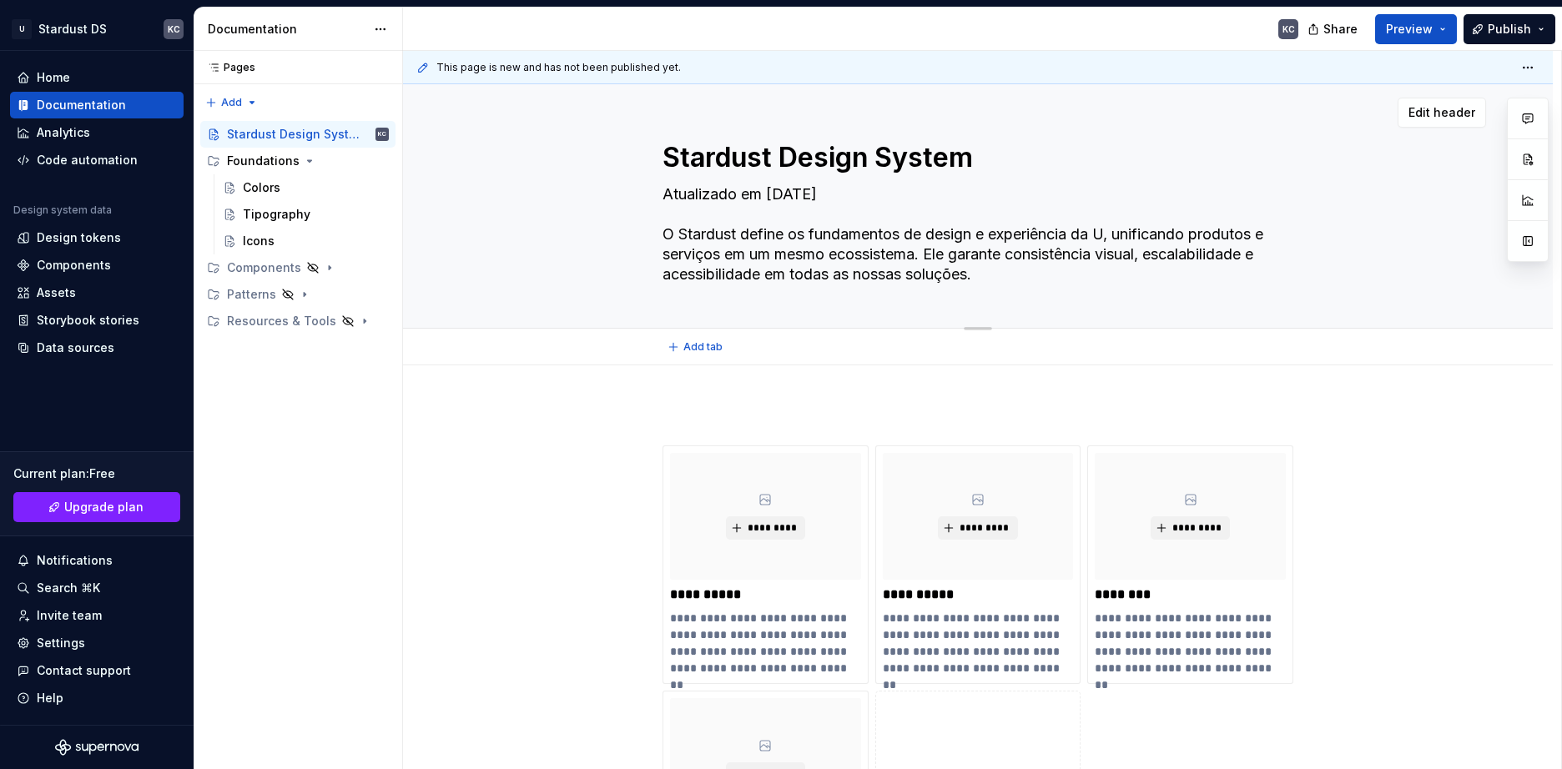
type textarea "*"
type textarea "Atualizado em [DATE] O Stardust define os fundamentos de design e experiência d…"
type textarea "*"
type textarea "Atualizado em [DATE] O Stardust define os fundamentos de design e experiência d…"
type textarea "*"
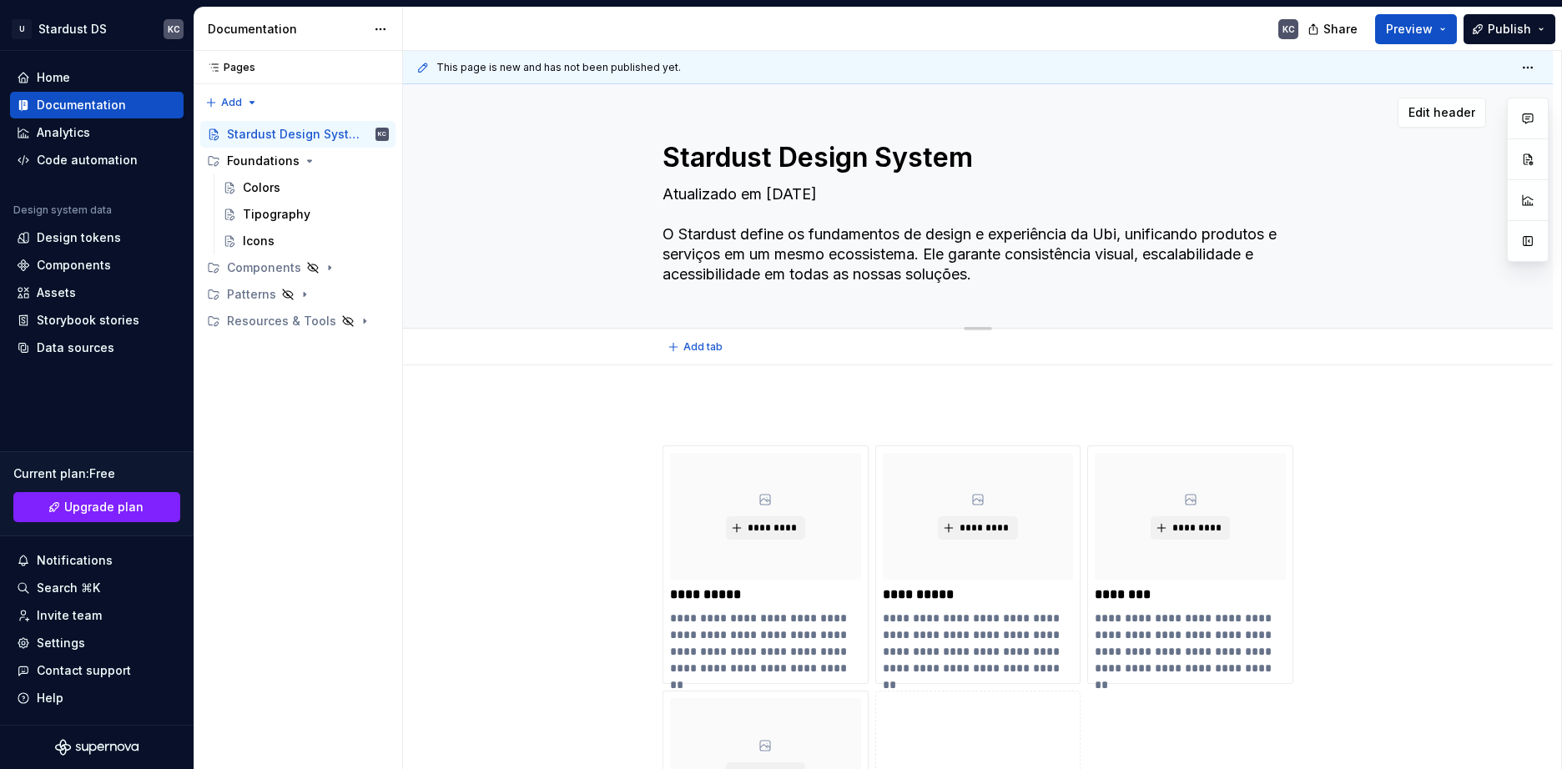
type textarea "Atualizado em [DATE] O Stardust define os fundamentos de design e experiência d…"
type textarea "*"
type textarea "Atualizado em [DATE] O Stardust define os fundamentos de design e experiência d…"
type textarea "*"
type textarea "Atualizado em [DATE] O Stardust define os fundamentos de design e experiência d…"
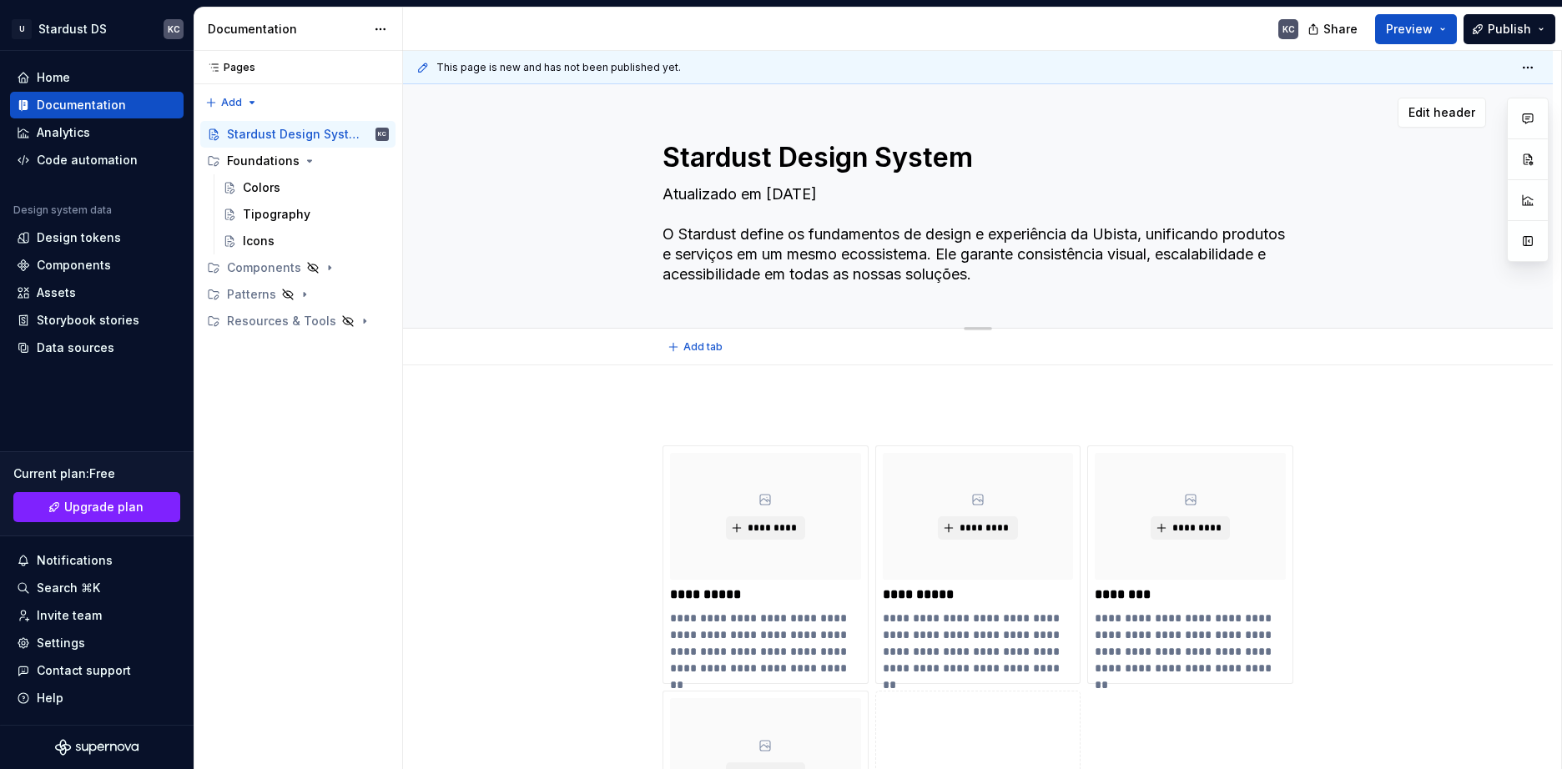
type textarea "*"
type textarea "Atualizado em [DATE] O Stardust define os fundamentos de design e experiência d…"
type textarea "*"
type textarea "Atualizado em [DATE] O Stardust define os fundamentos de design e experiência d…"
click at [792, 241] on textarea "Atualizado em [DATE] O Stardust define os fundamentos de design e experiência d…" at bounding box center [974, 234] width 631 height 107
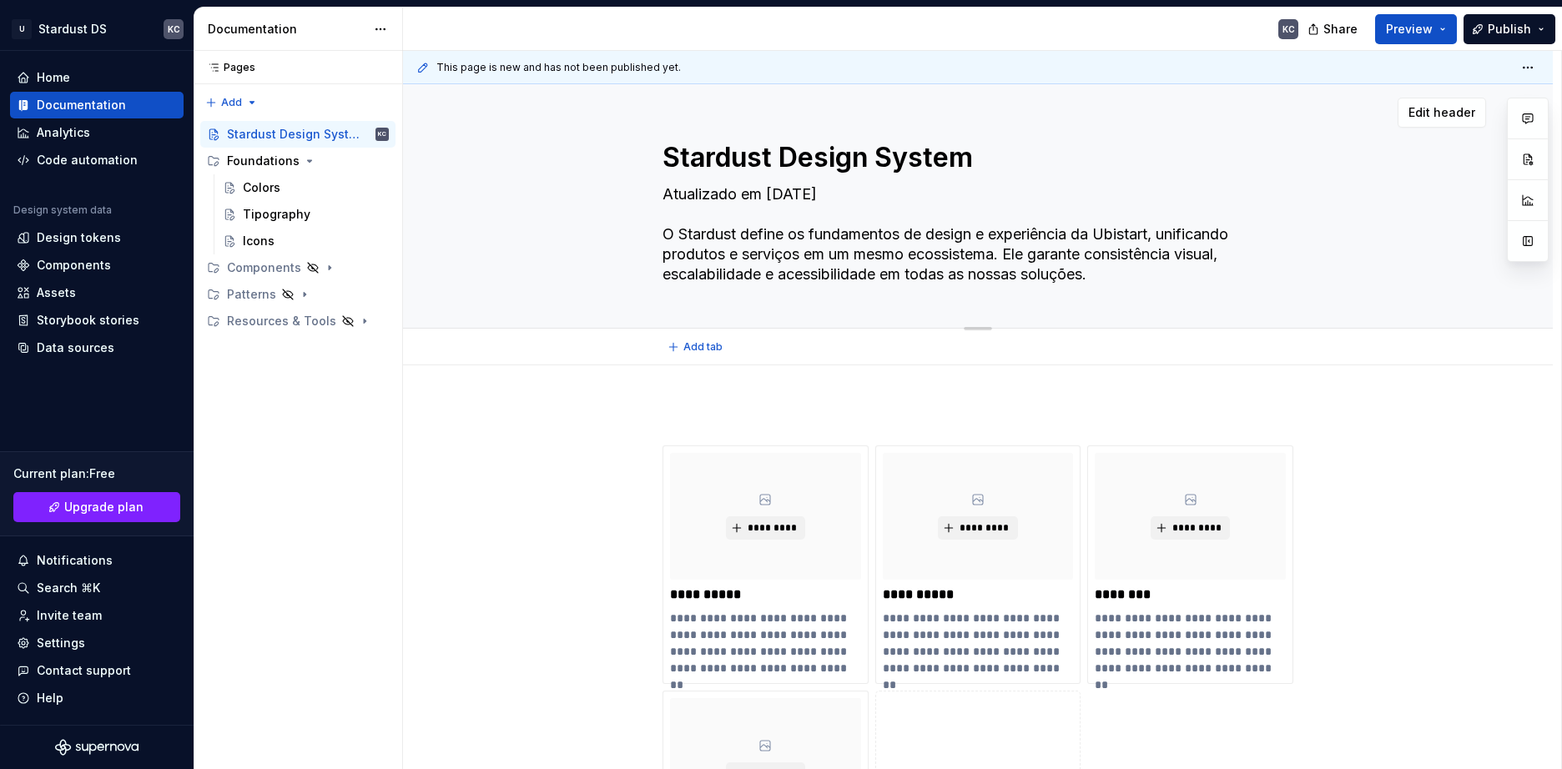
click at [792, 241] on textarea "Atualizado em [DATE] O Stardust define os fundamentos de design e experiência d…" at bounding box center [974, 234] width 631 height 107
click at [1091, 252] on textarea "Atualizado em [DATE] O Stardust define os fundamentos de design e experiência d…" at bounding box center [974, 234] width 631 height 107
click at [1147, 270] on textarea "Atualizado em [DATE] O Stardust define os fundamentos de design e experiência d…" at bounding box center [974, 234] width 631 height 107
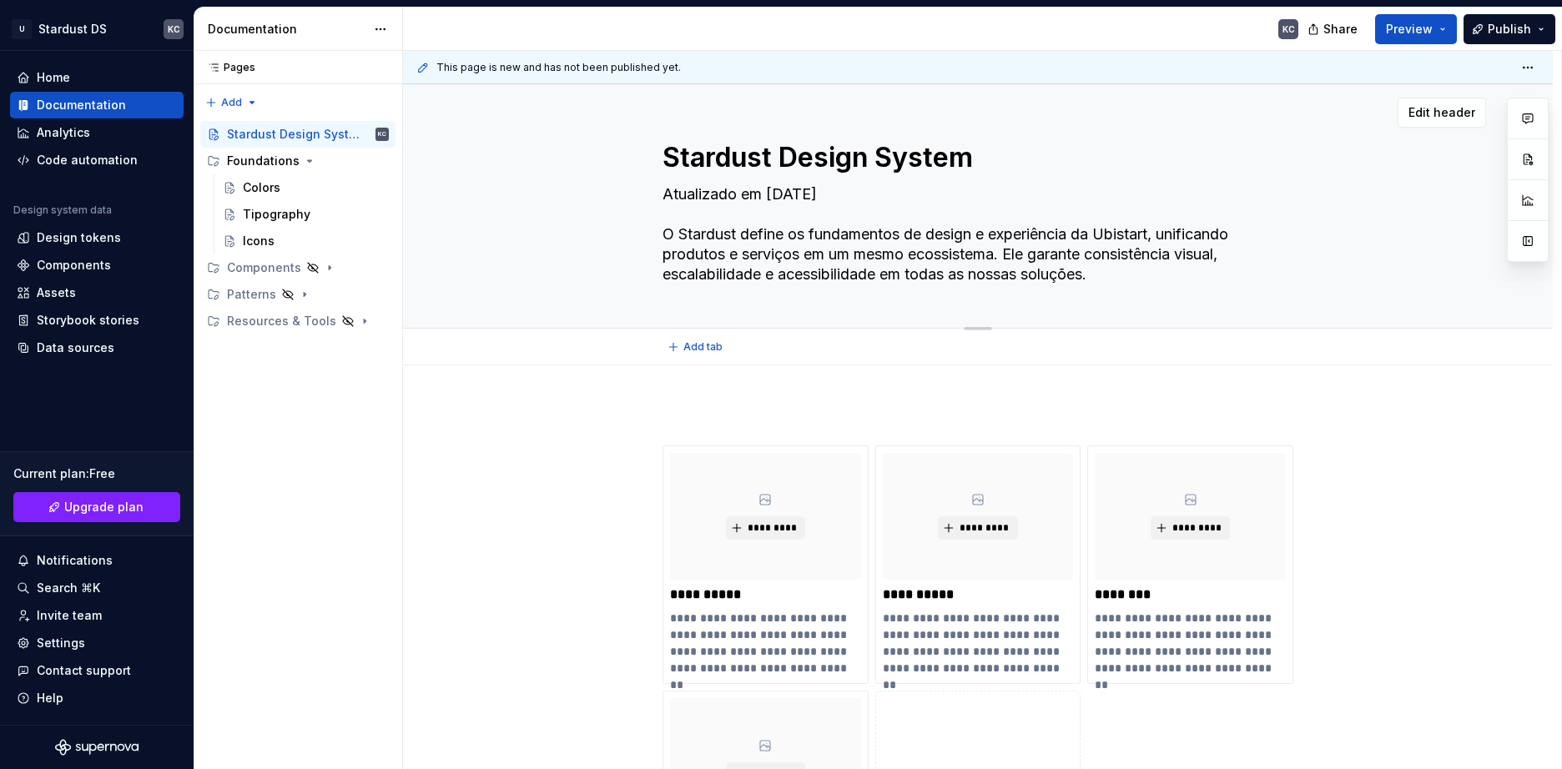
click at [1129, 232] on textarea "Atualizado em [DATE] O Stardust define os fundamentos de design e experiência d…" at bounding box center [974, 234] width 631 height 107
click at [817, 217] on textarea "Atualizado em [DATE] O Stardust define os fundamentos de design e experiência d…" at bounding box center [974, 234] width 631 height 107
click at [732, 182] on textarea "Atualizado em [DATE] O Stardust define os fundamentos de design e experiência d…" at bounding box center [974, 234] width 631 height 107
click at [732, 185] on textarea "Atualizado em [DATE] O Stardust define os fundamentos de design e experiência d…" at bounding box center [974, 234] width 631 height 107
click at [733, 189] on textarea "Atualizado em [DATE] O Stardust define os fundamentos de design e experiência d…" at bounding box center [974, 234] width 631 height 107
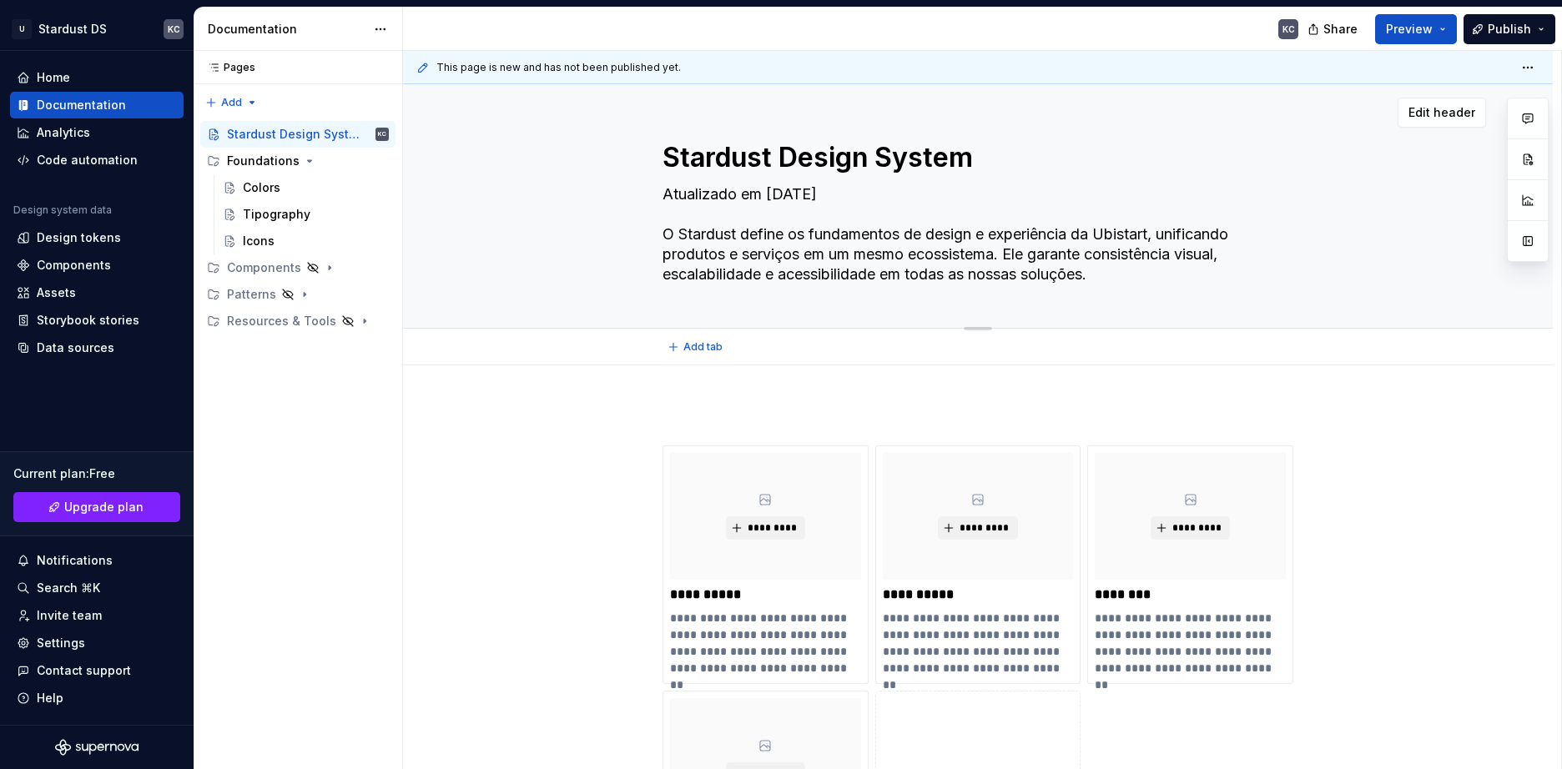
click at [733, 189] on textarea "Atualizado em [DATE] O Stardust define os fundamentos de design e experiência d…" at bounding box center [974, 234] width 631 height 107
drag, startPoint x: 765, startPoint y: 197, endPoint x: 1250, endPoint y: 184, distance: 485.0
click at [1250, 184] on textarea "Atualizado em [DATE] O Stardust define os fundamentos de design e experiência d…" at bounding box center [974, 234] width 631 height 107
type textarea "*"
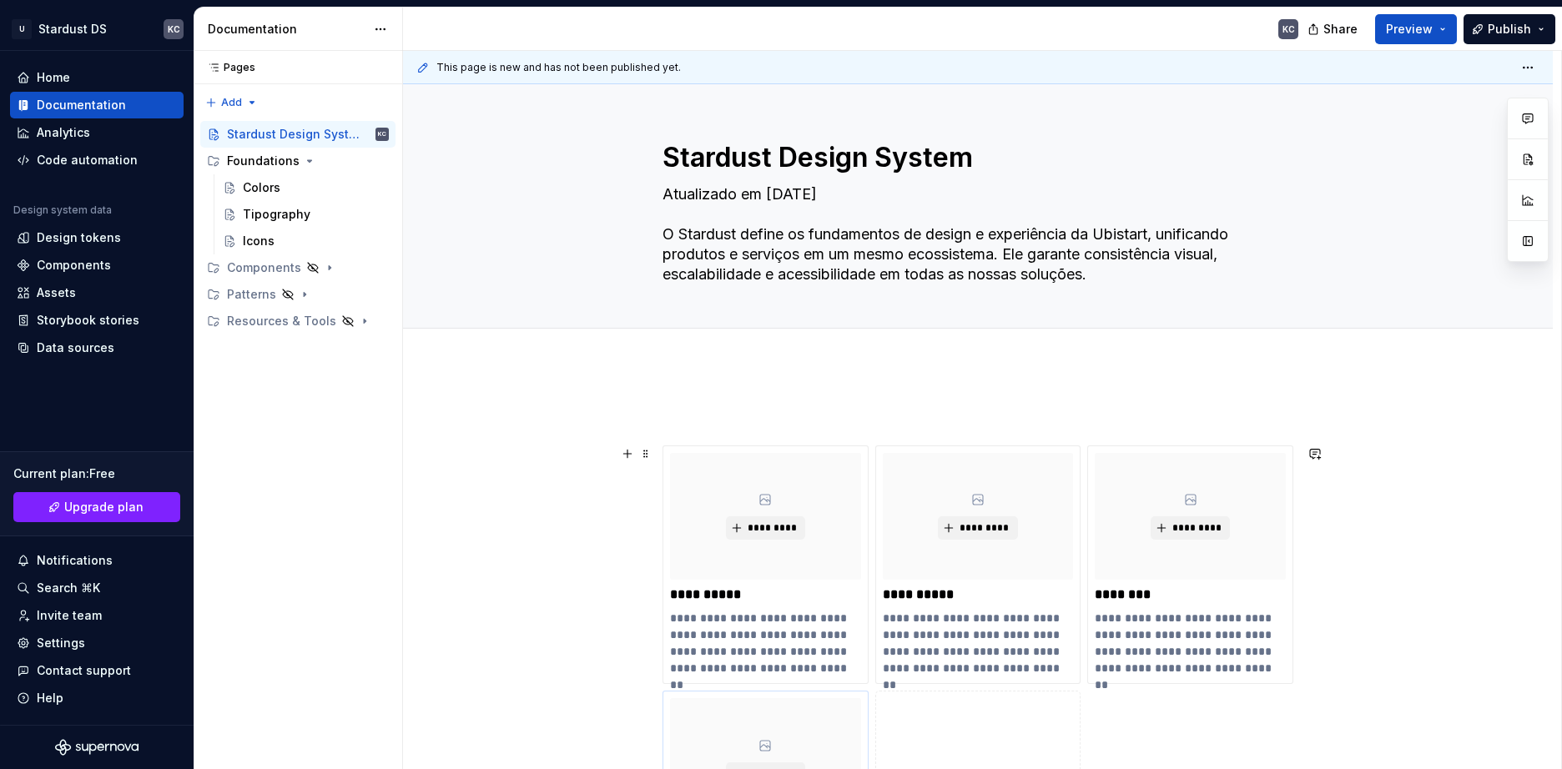
type textarea "Atualizado em [DATE] O Stardust define os fundamentos de design e experiência d…"
type textarea "*"
